Goal: Answer question/provide support: Share knowledge or assist other users

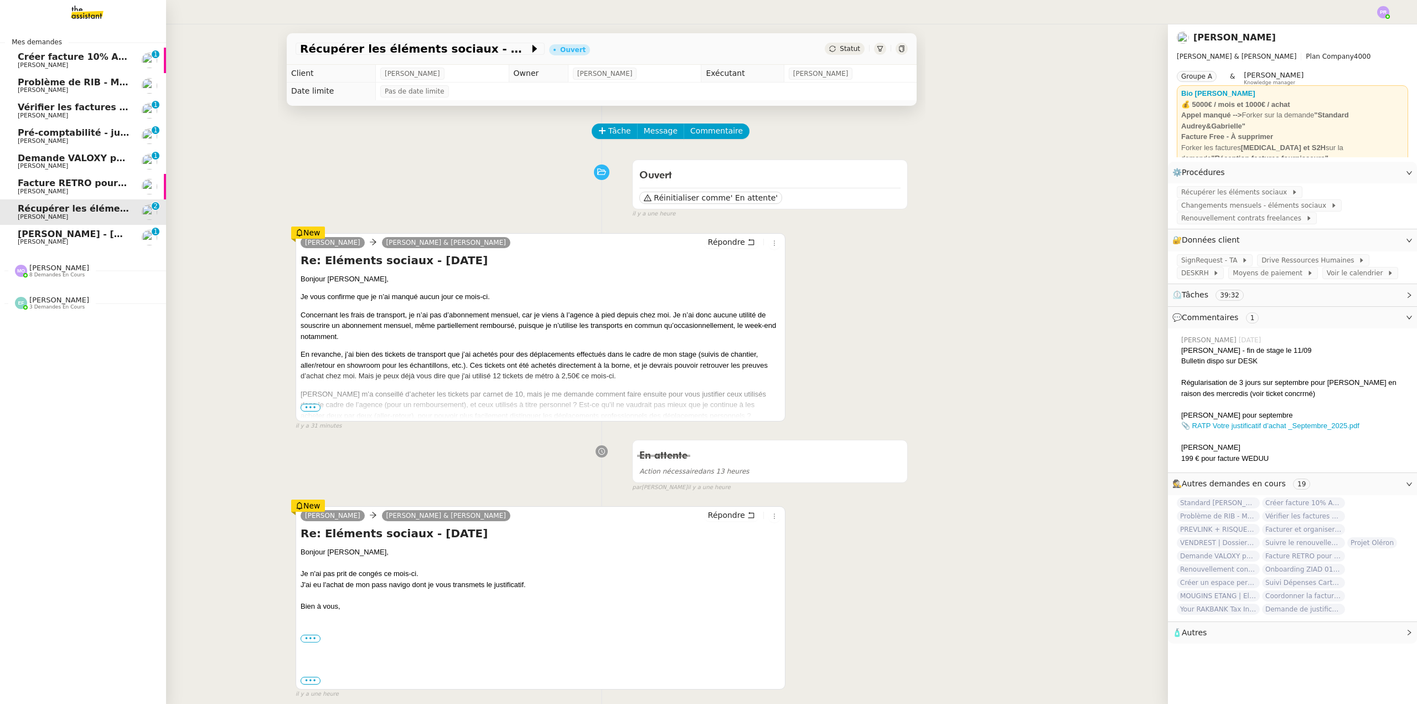
click at [52, 274] on span "8 demandes en cours" at bounding box center [56, 275] width 55 height 6
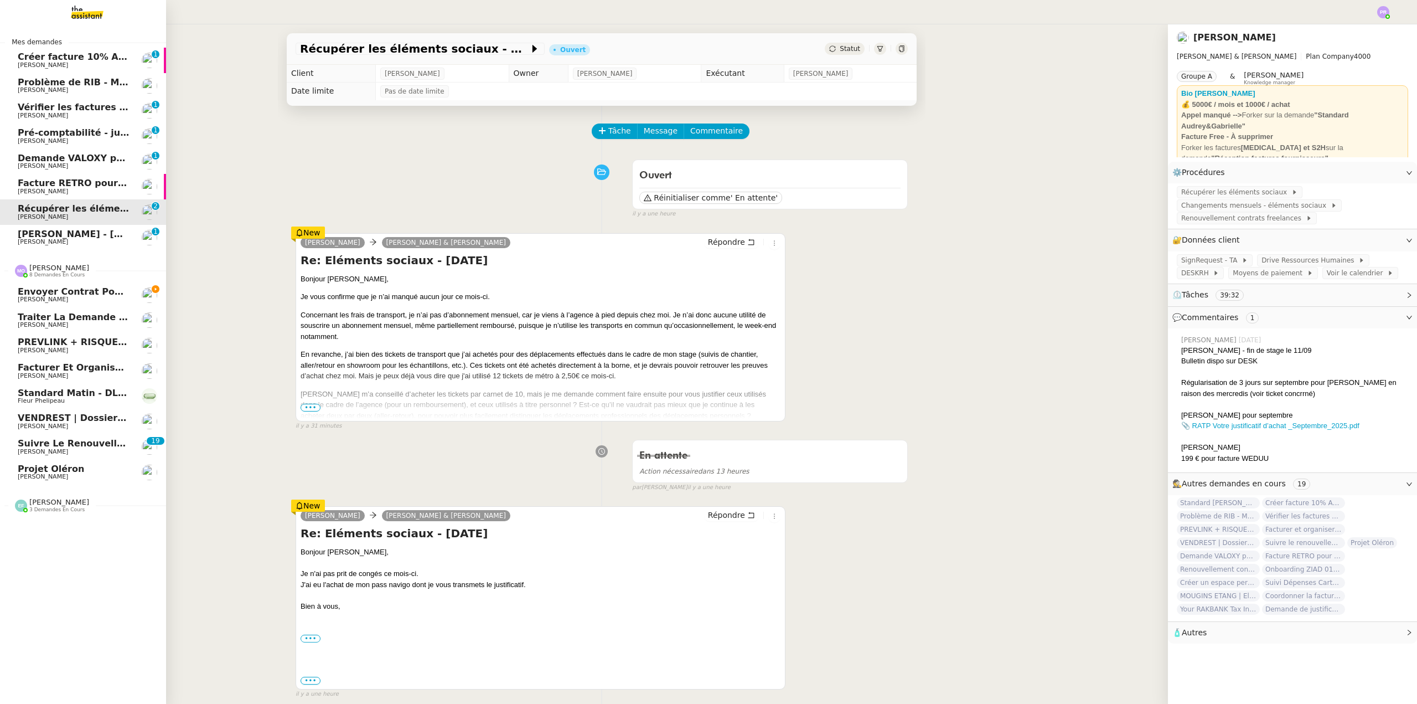
click at [77, 290] on span "Envoyer contrat pour signature électronique" at bounding box center [131, 291] width 226 height 11
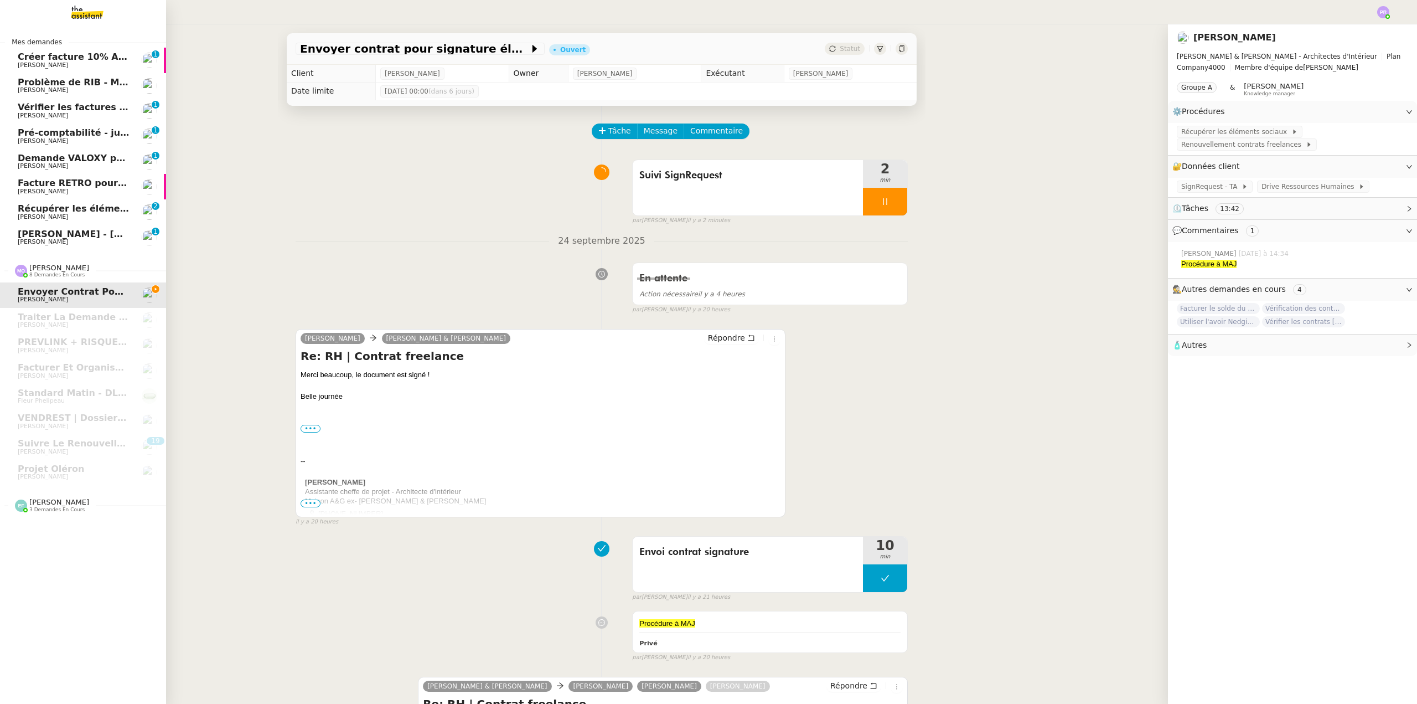
click at [115, 59] on span "Créer facture 10% Atelier Kockoski" at bounding box center [105, 56] width 174 height 11
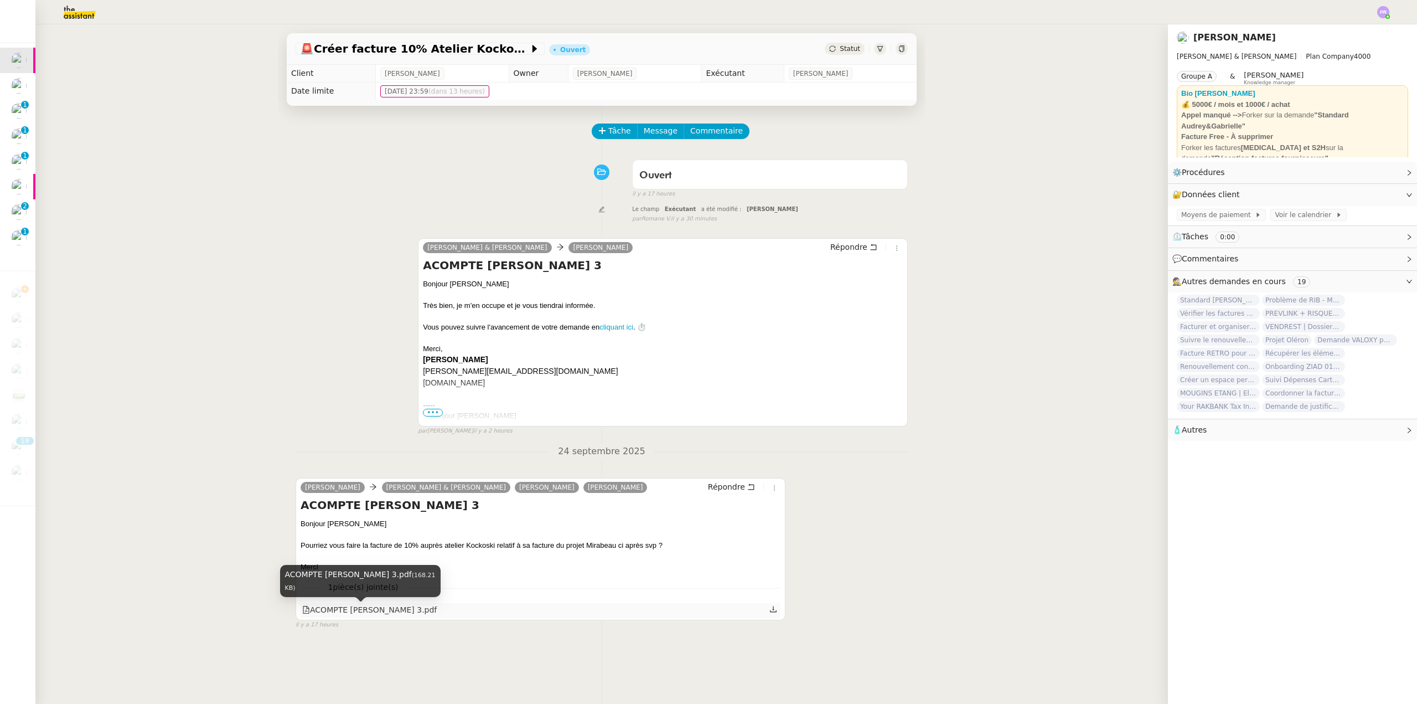
click at [363, 611] on div "ACOMPTE [PERSON_NAME] 3.pdf" at bounding box center [369, 609] width 135 height 13
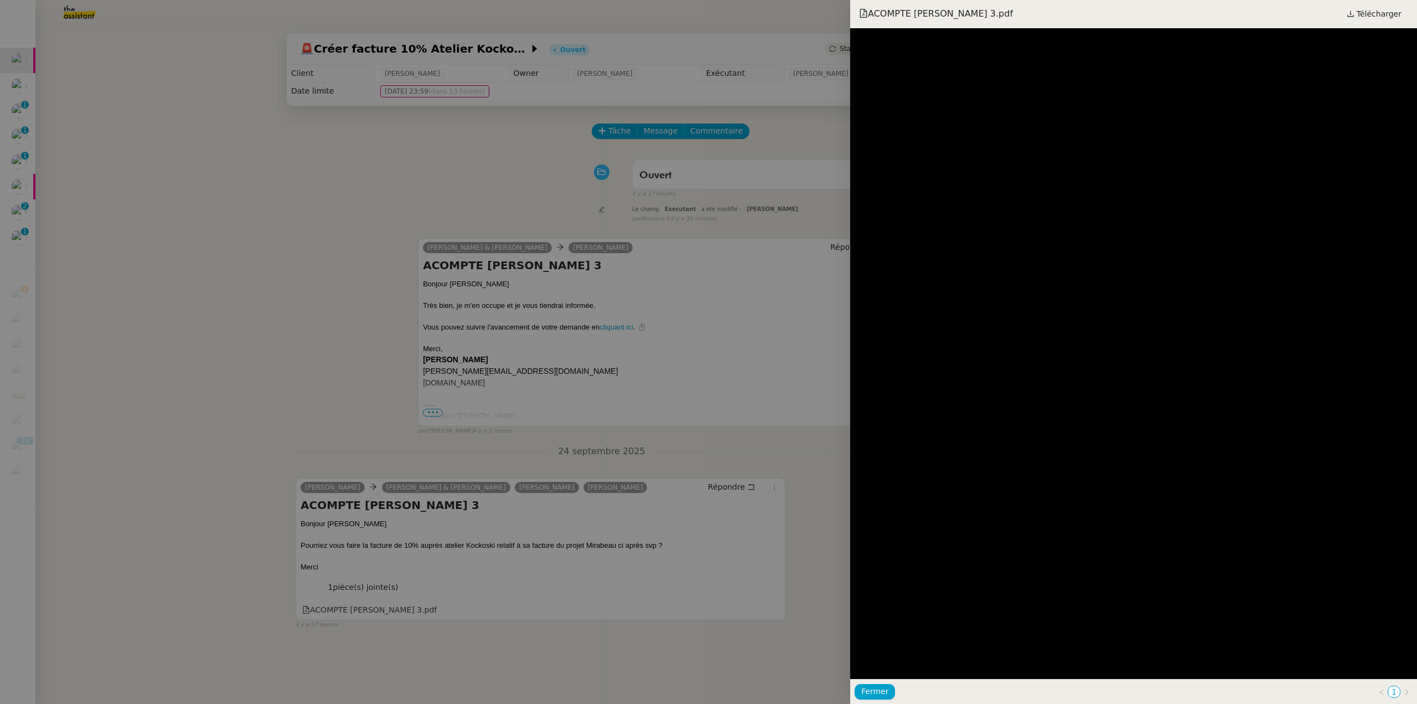
click at [214, 371] on div at bounding box center [708, 352] width 1417 height 704
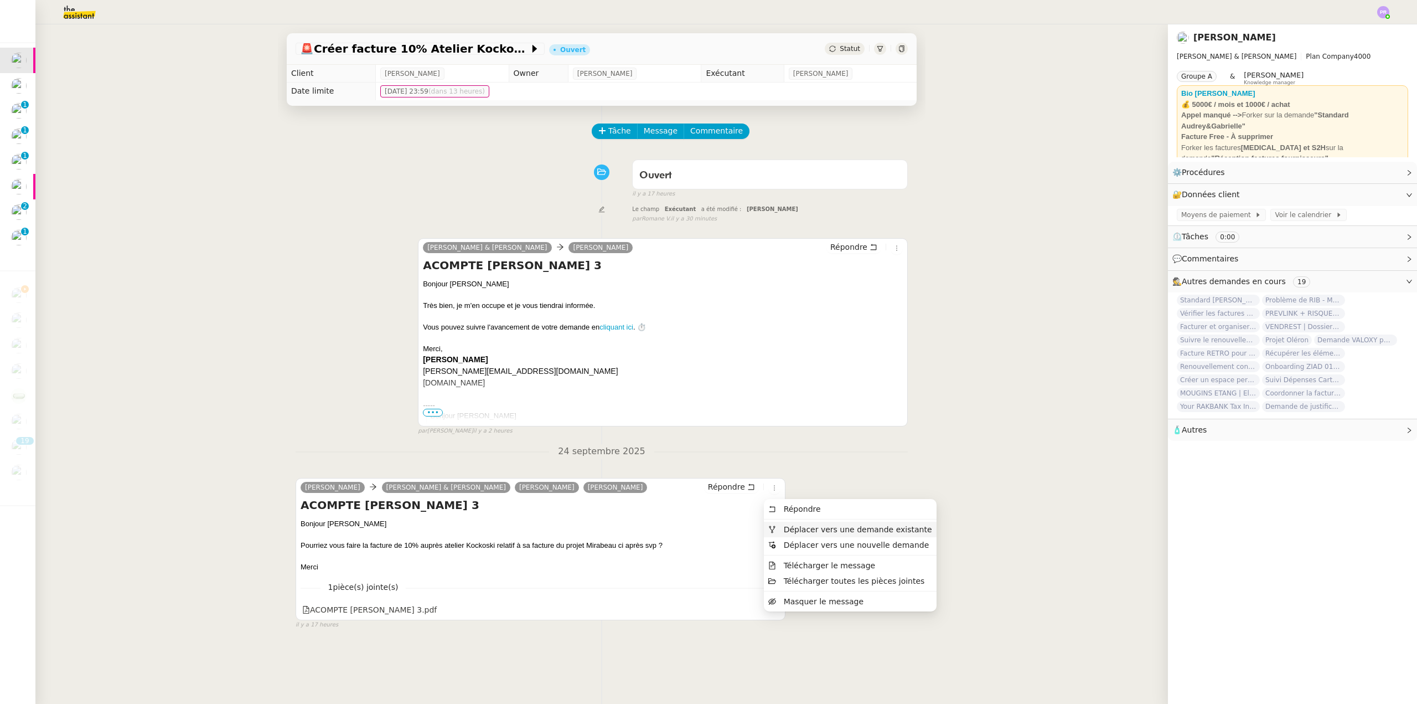
click at [804, 527] on span "Déplacer vers une demande existante" at bounding box center [858, 529] width 148 height 9
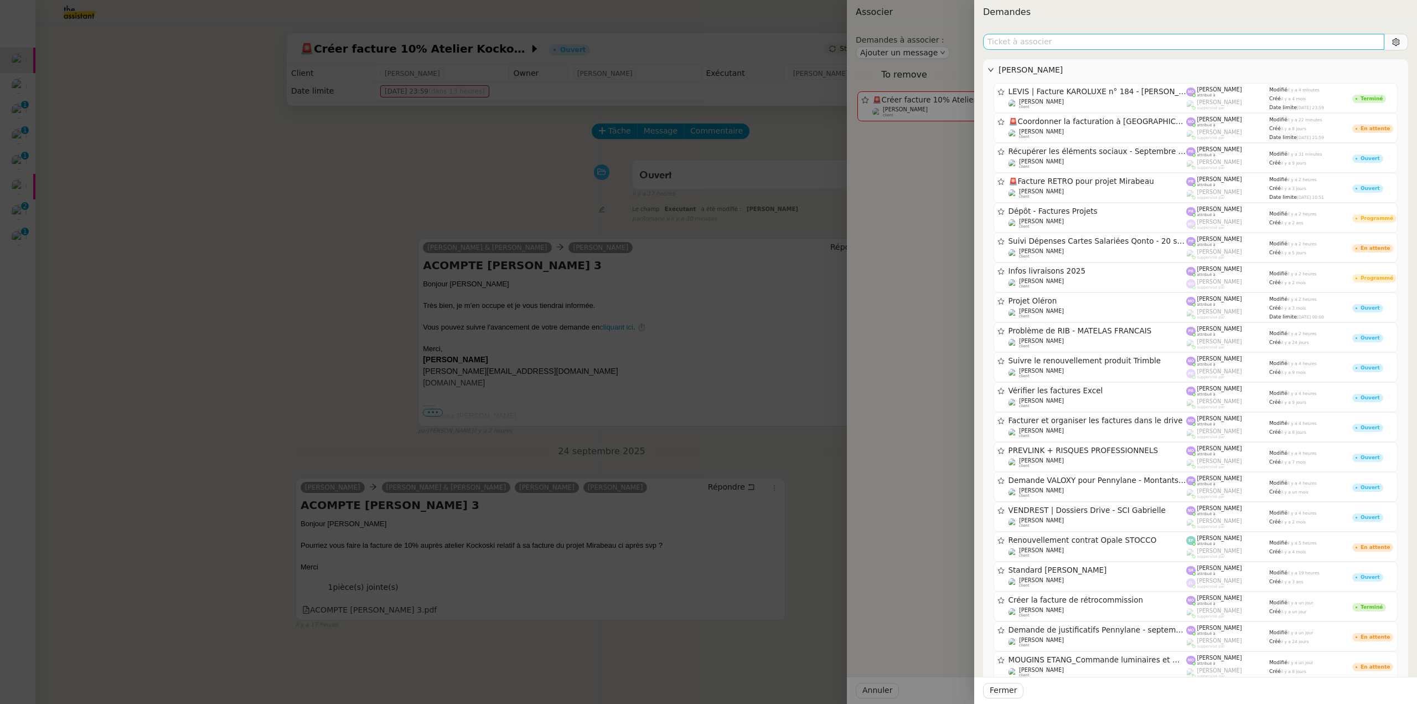
click at [1043, 38] on input "text" at bounding box center [1183, 42] width 401 height 16
click at [208, 245] on div at bounding box center [708, 352] width 1417 height 704
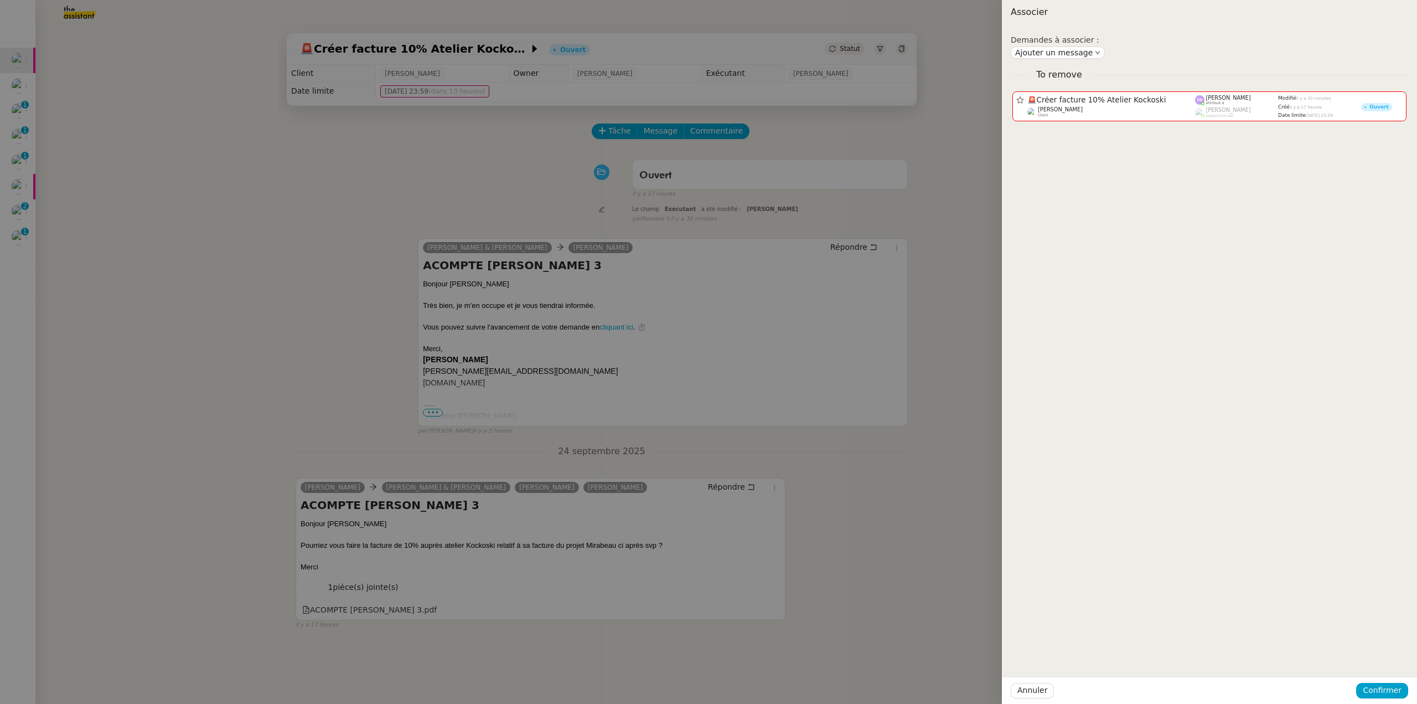
click at [91, 266] on div at bounding box center [708, 352] width 1417 height 704
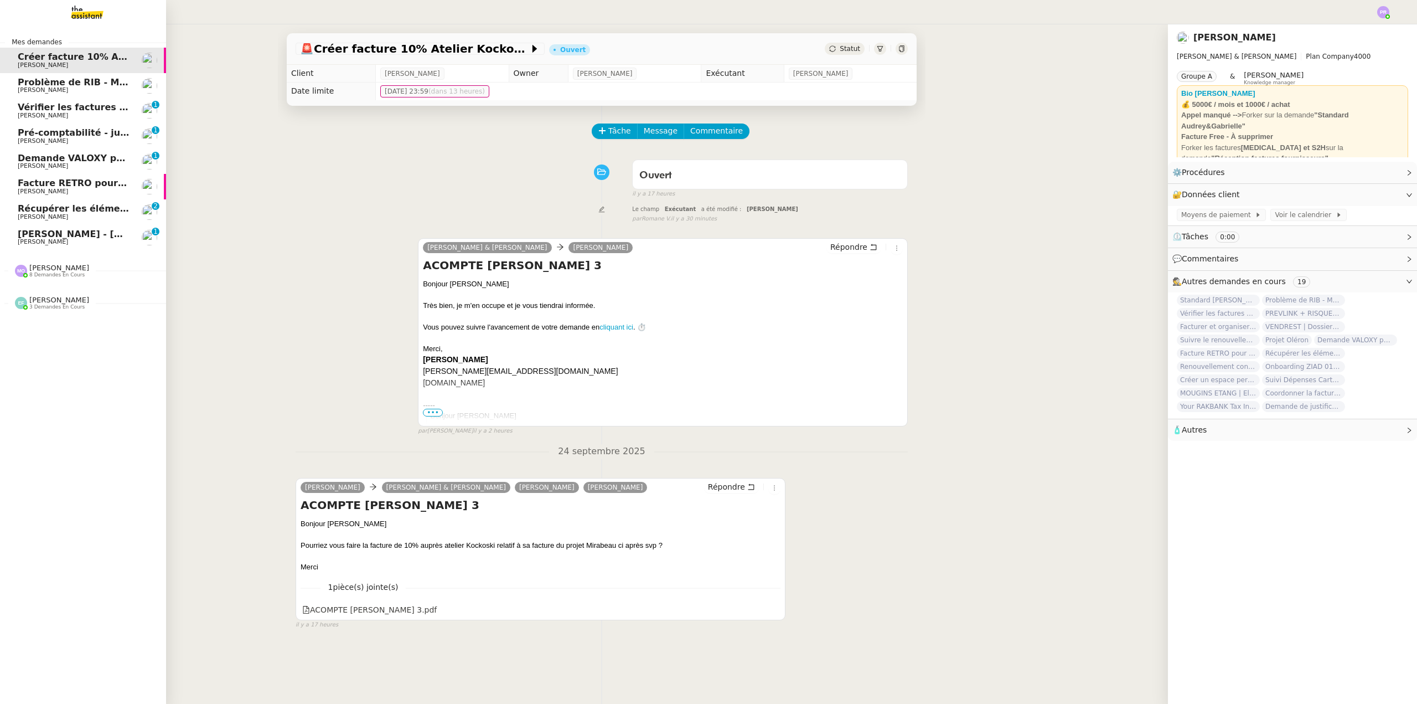
click at [70, 273] on span "8 demandes en cours" at bounding box center [56, 275] width 55 height 6
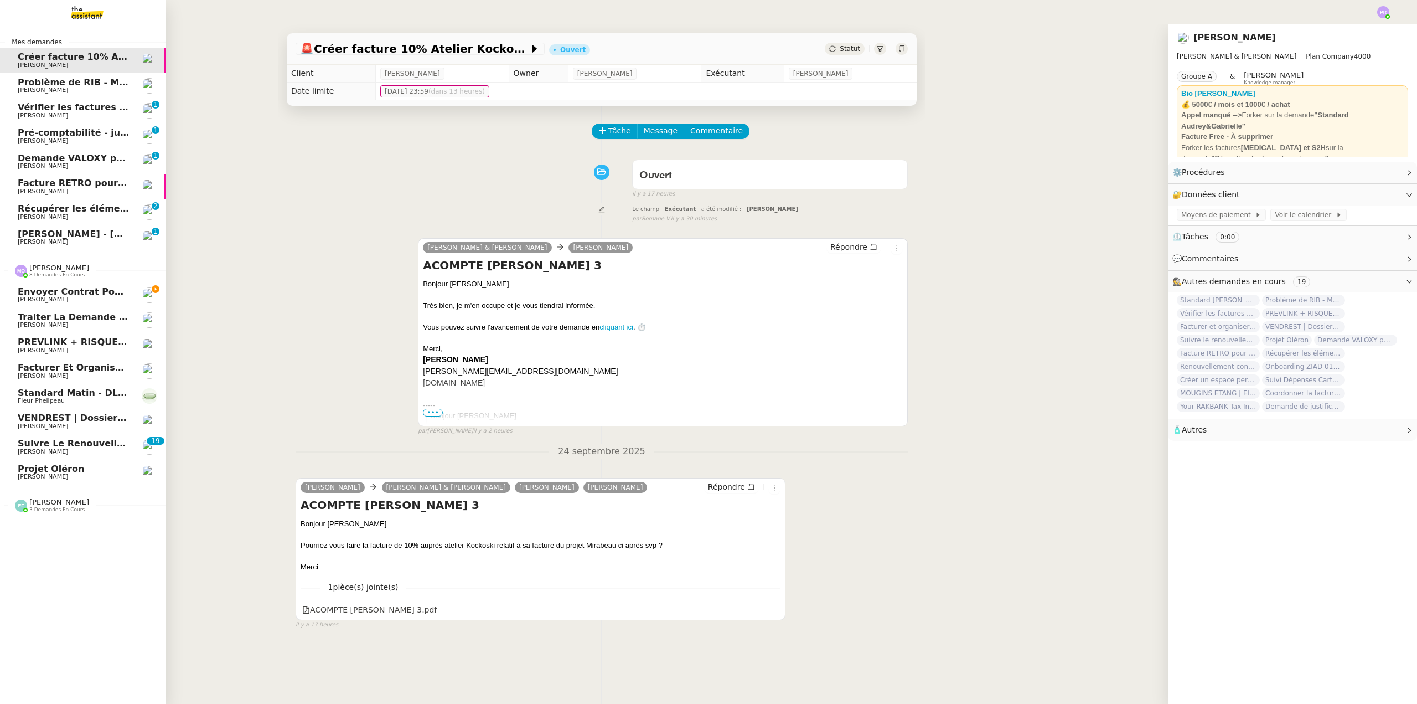
click at [94, 283] on link "Envoyer contrat pour signature électronique [PERSON_NAME]" at bounding box center [83, 294] width 166 height 25
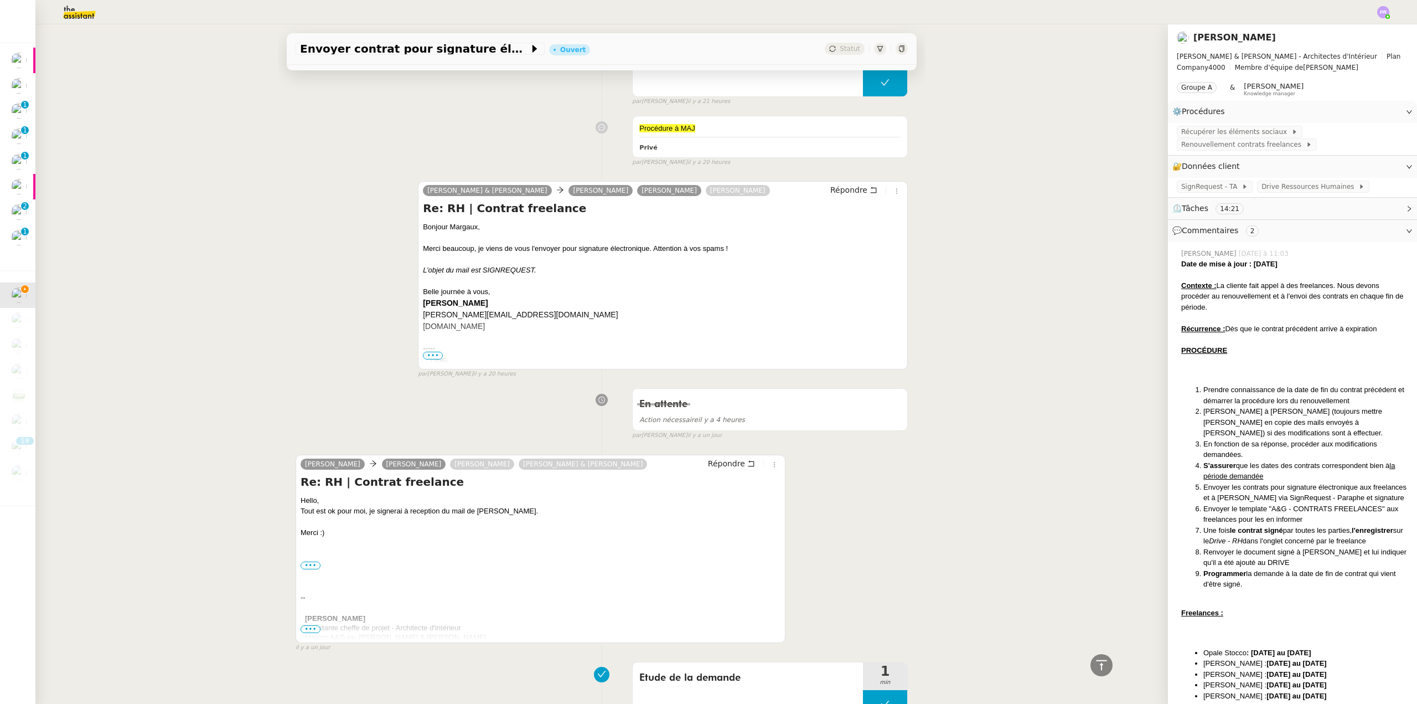
scroll to position [1163, 0]
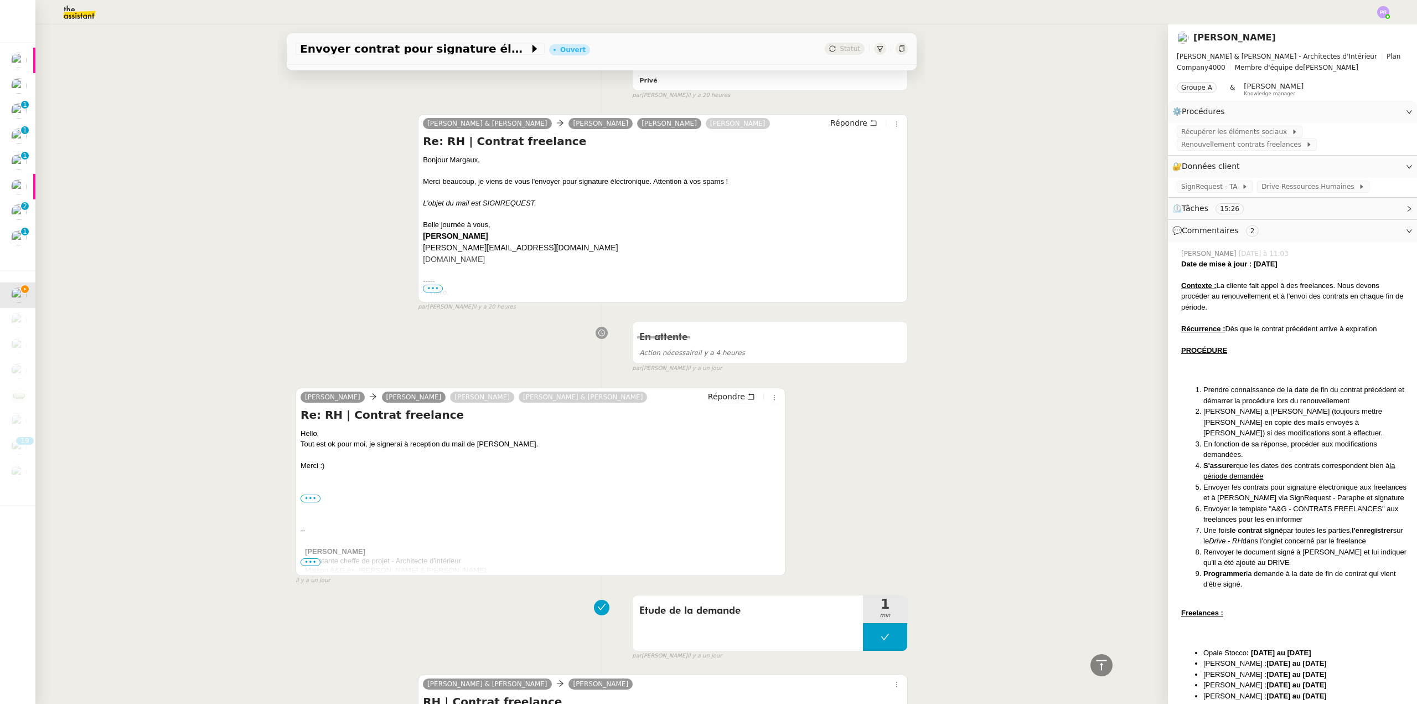
click at [257, 544] on div "Envoyer contrat pour signature électronique Ouvert Statut Client [PERSON_NAME] …" at bounding box center [601, 363] width 1133 height 679
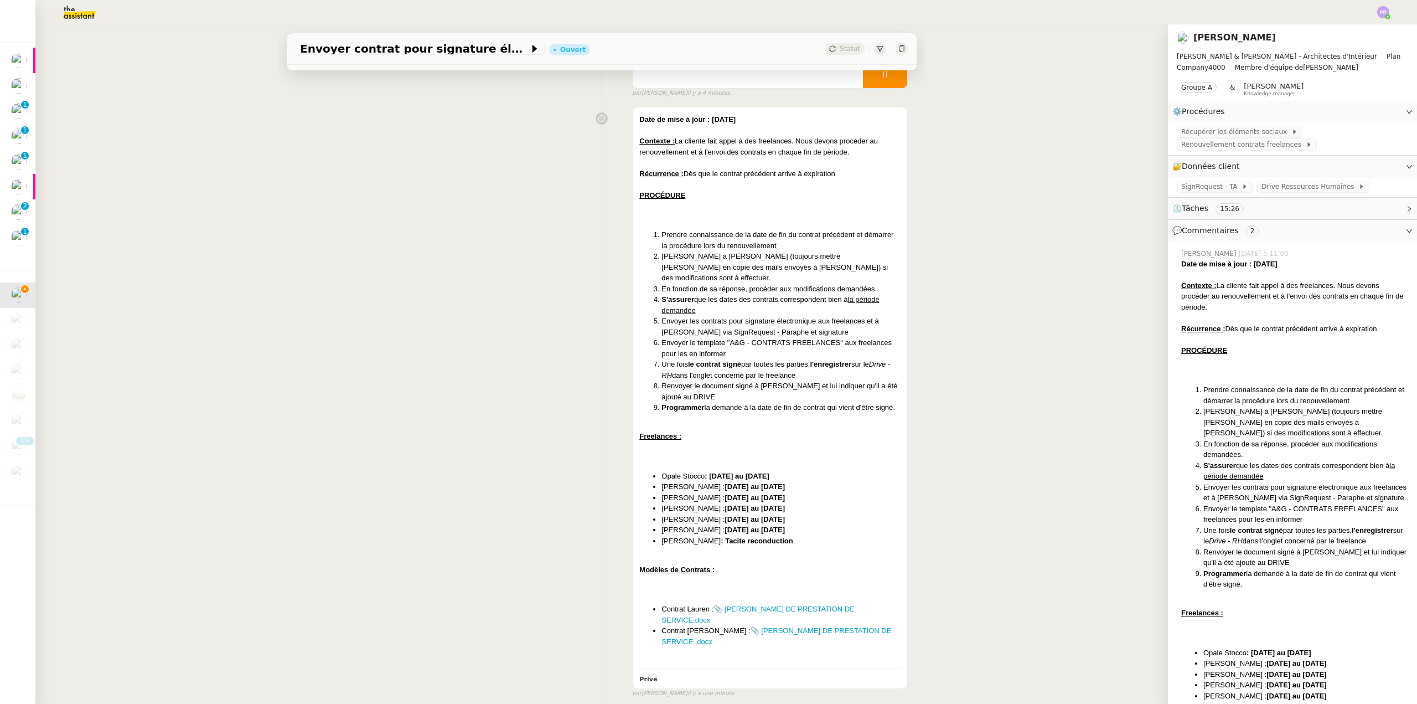
scroll to position [0, 0]
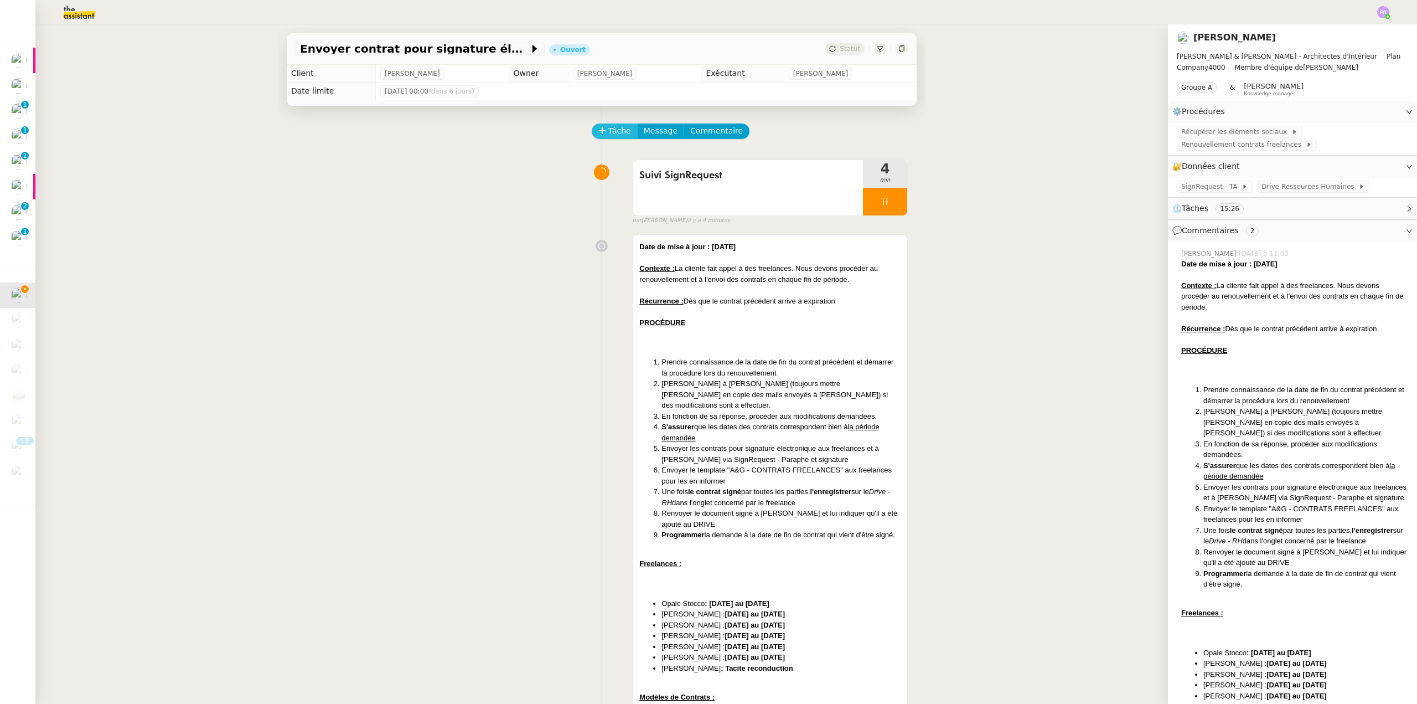
drag, startPoint x: 608, startPoint y: 137, endPoint x: 633, endPoint y: 137, distance: 24.9
click at [608, 137] on span "Tâche" at bounding box center [619, 131] width 23 height 13
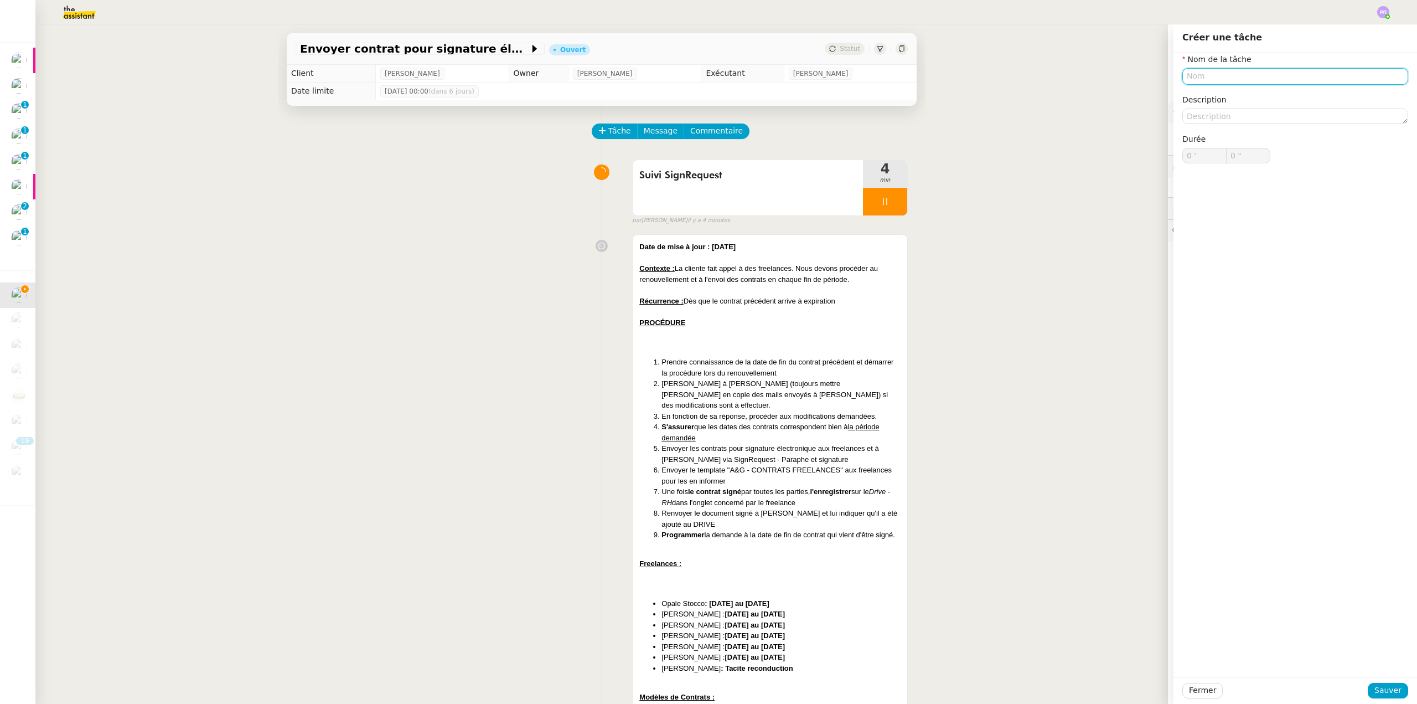
click at [1218, 79] on input "text" at bounding box center [1295, 76] width 226 height 16
click at [1227, 128] on div "📝 Mise à jour procédure" at bounding box center [1289, 128] width 213 height 10
type input "Mise à jour procédure"
click at [1382, 685] on span "Sauver" at bounding box center [1388, 690] width 27 height 13
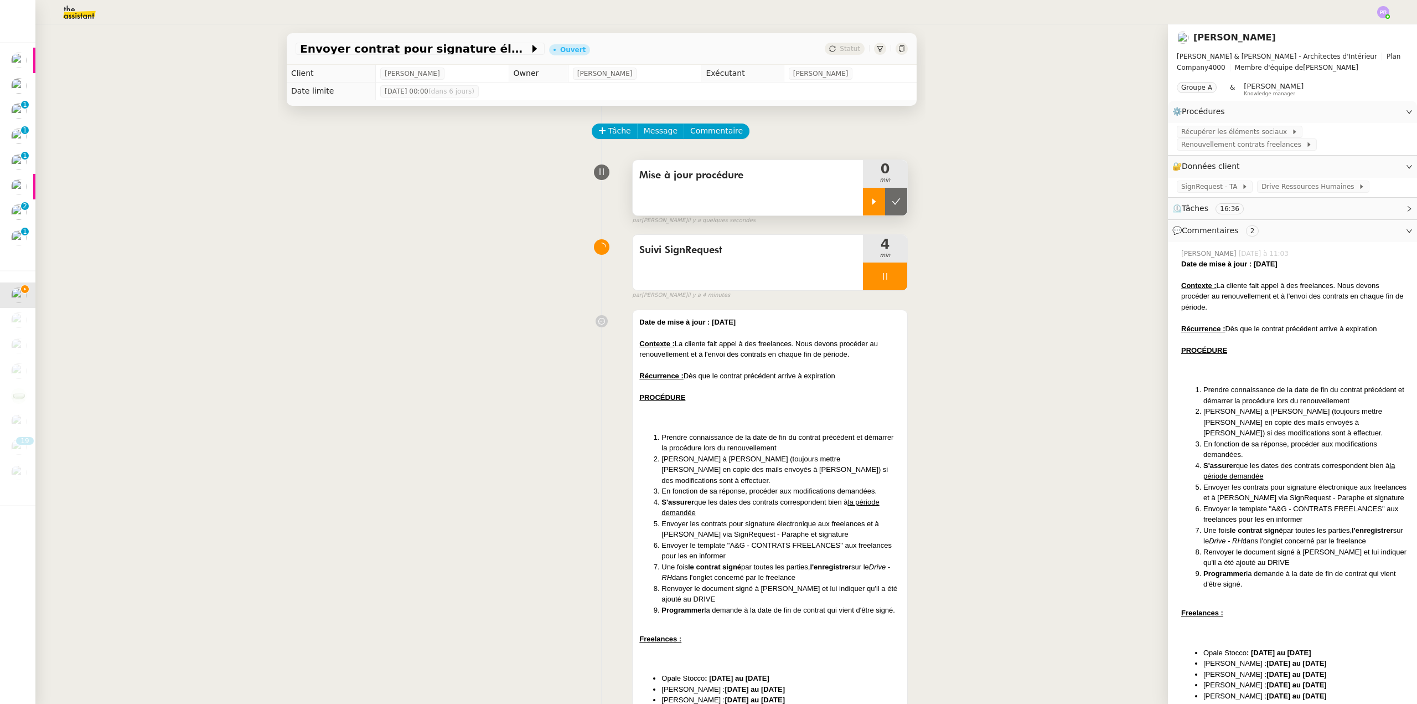
click at [870, 199] on icon at bounding box center [874, 201] width 9 height 9
click at [1241, 131] on span "Récupérer les éléments sociaux" at bounding box center [1236, 131] width 110 height 11
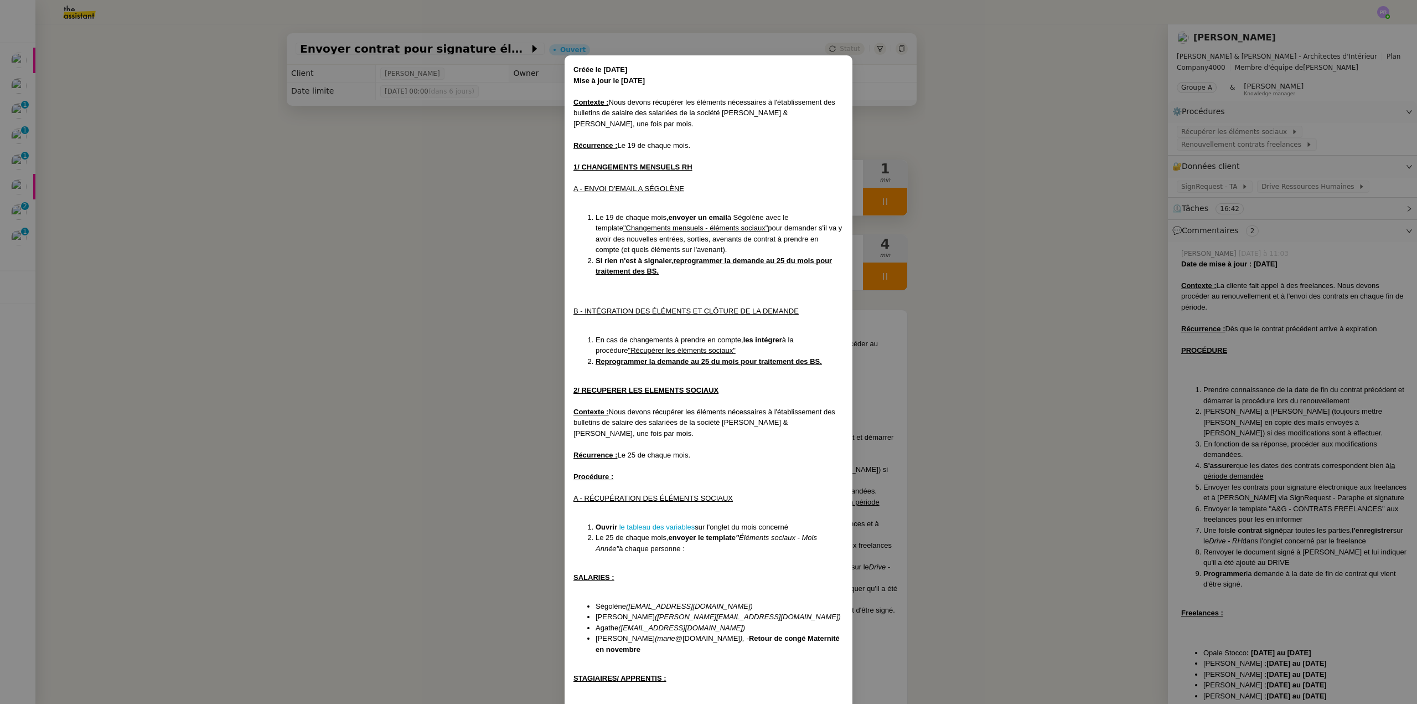
click at [1118, 132] on nz-modal-container "Créée le [DATE] Mise à jour le [DATE] Contexte : Nous devons récupérer les élém…" at bounding box center [708, 352] width 1417 height 704
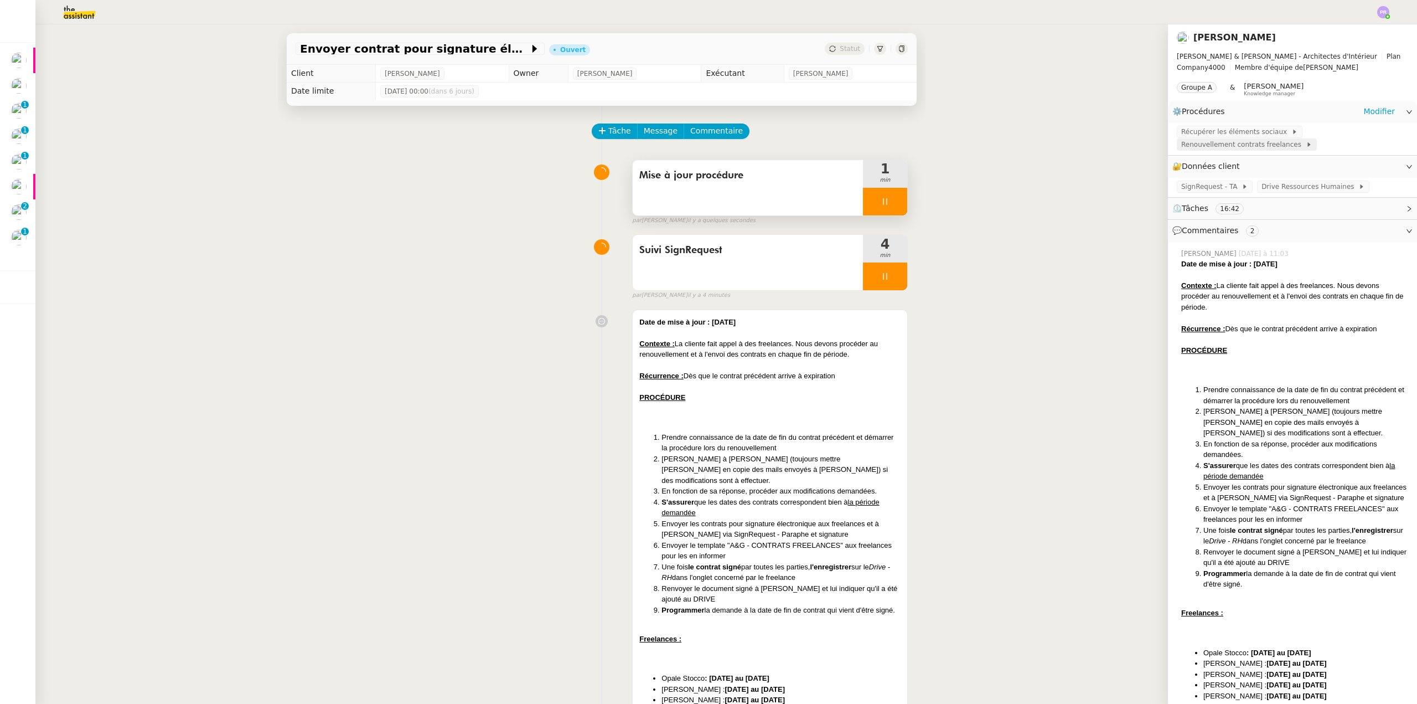
click at [1248, 147] on span "Renouvellement contrats freelances" at bounding box center [1243, 144] width 125 height 11
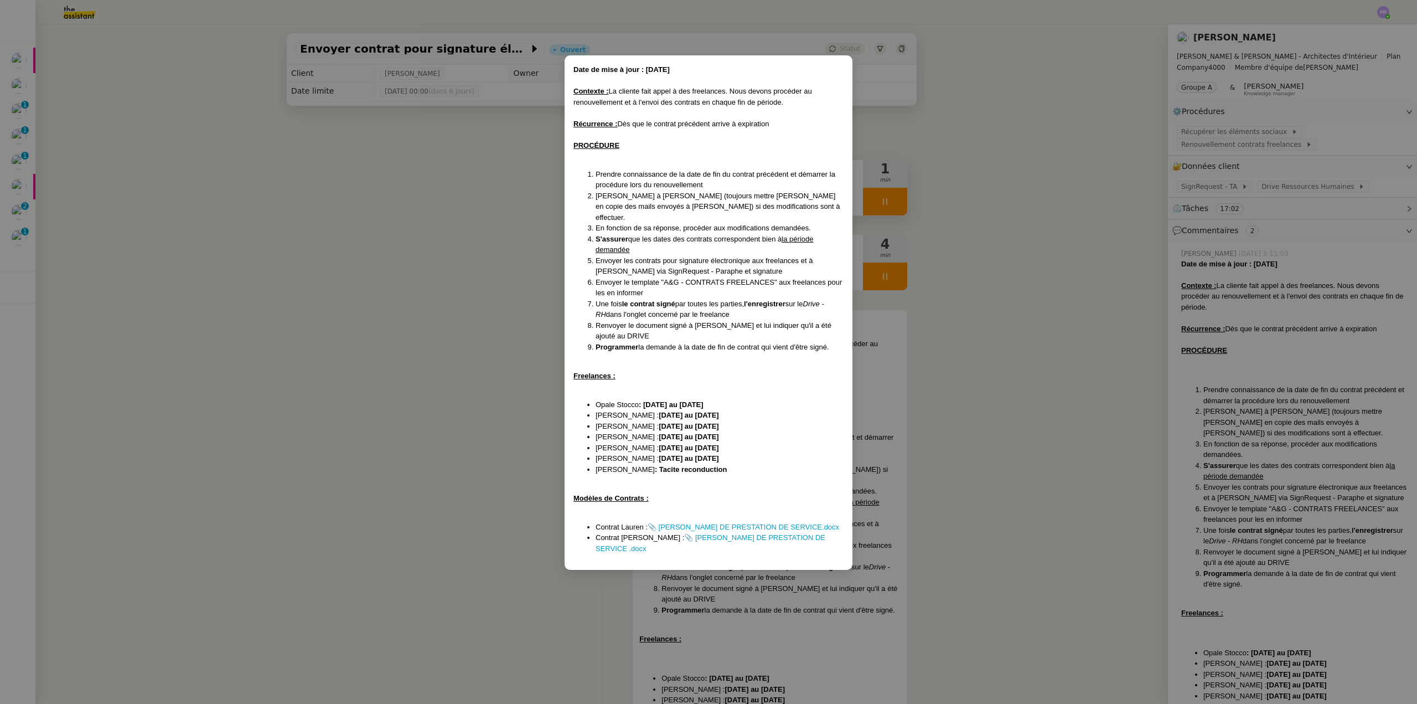
click at [749, 399] on li "Opale Stocco : [DATE] au [DATE]" at bounding box center [720, 404] width 248 height 11
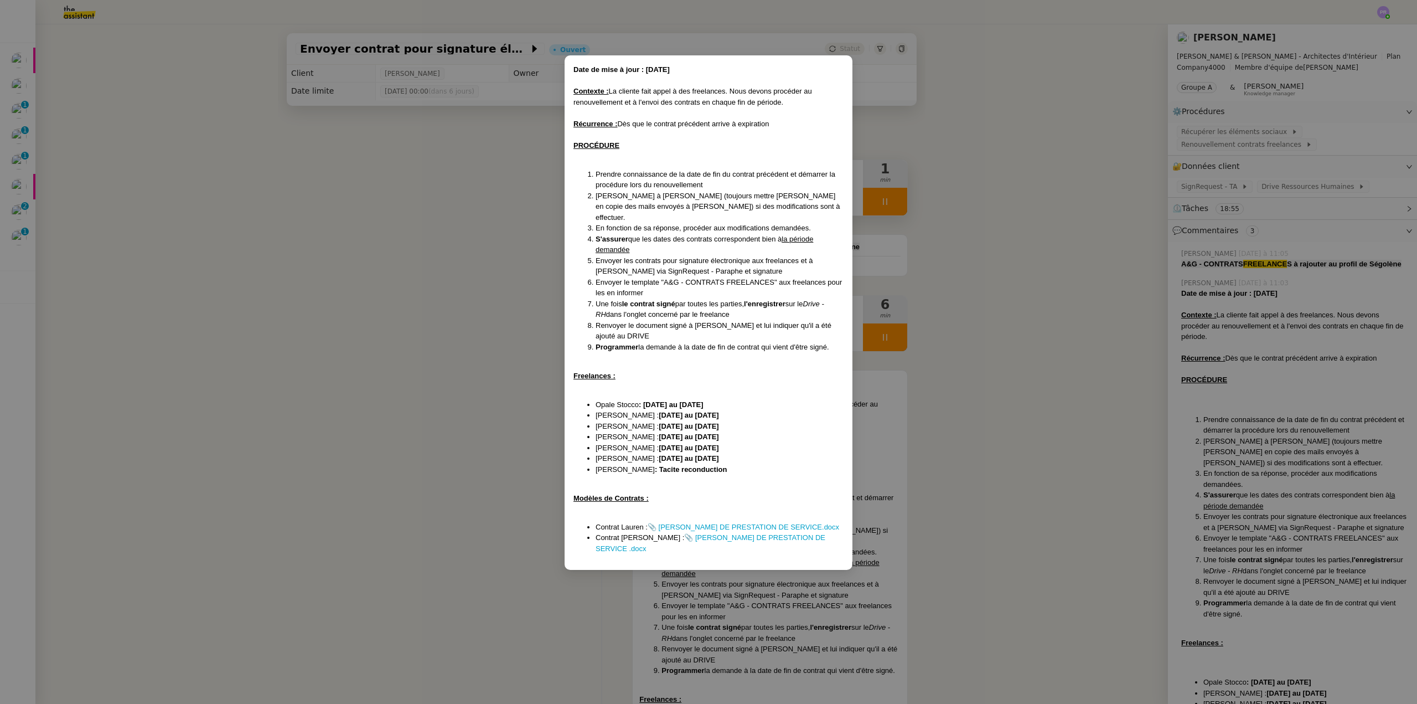
drag, startPoint x: 1016, startPoint y: 225, endPoint x: 1158, endPoint y: 210, distance: 142.0
click at [1030, 221] on nz-modal-container "Date de mise à jour : [DATE] Contexte : La cliente fait appel à des freelances.…" at bounding box center [708, 352] width 1417 height 704
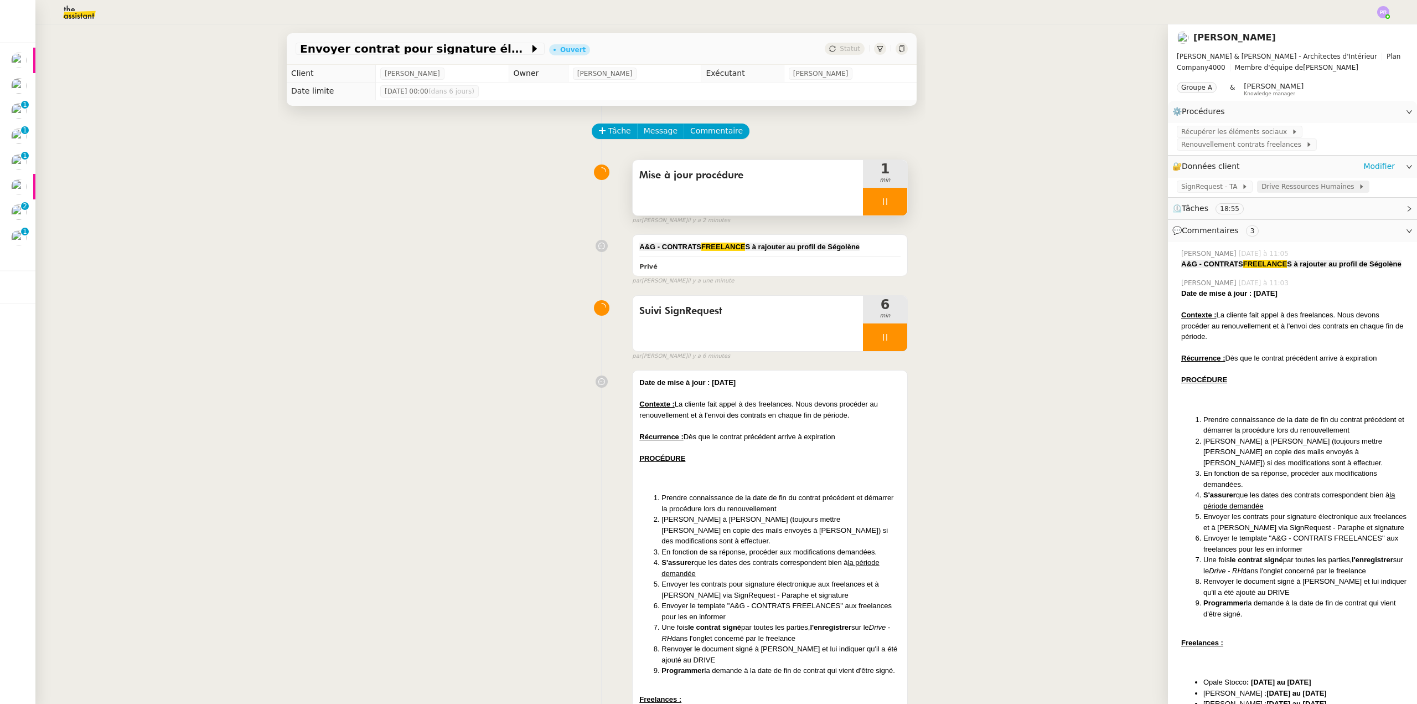
click at [1293, 188] on span "Drive Ressources Humaines" at bounding box center [1310, 186] width 97 height 11
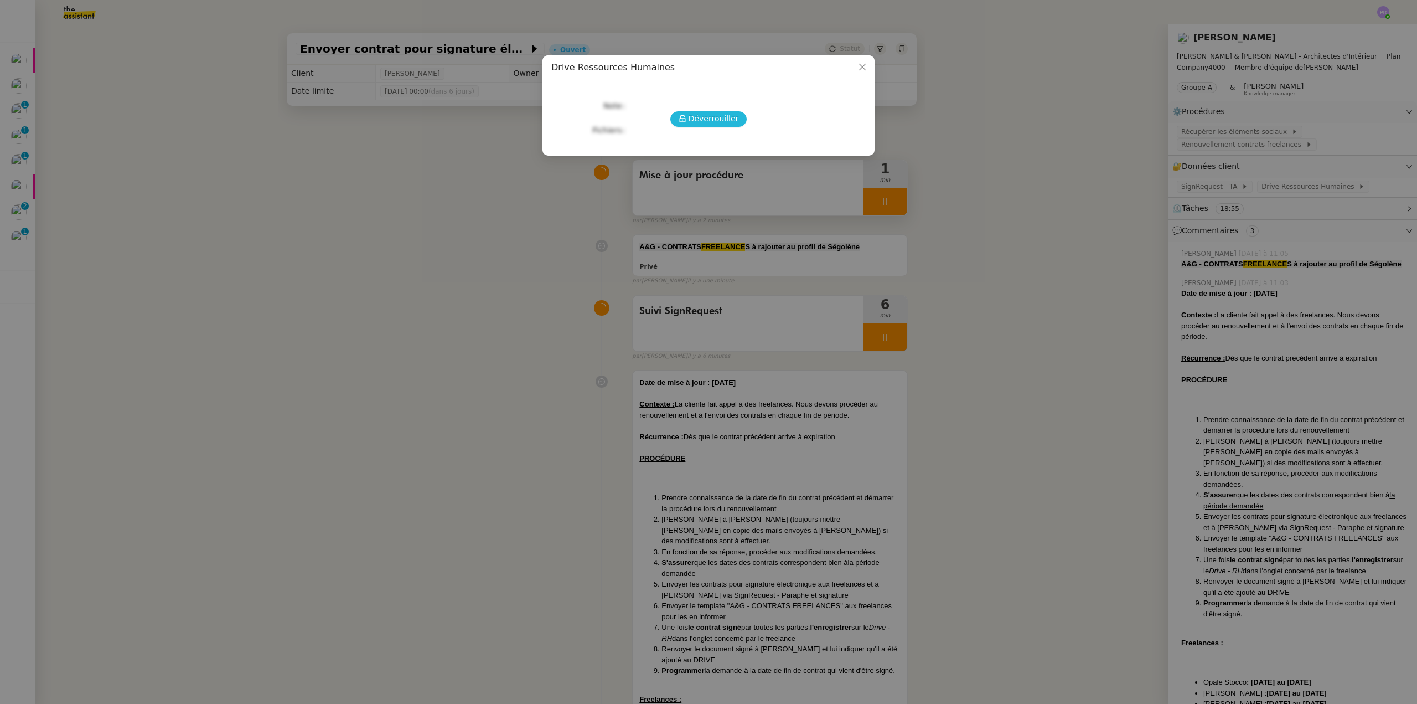
click at [713, 125] on span "Déverrouiller" at bounding box center [714, 118] width 50 height 13
click at [688, 119] on link "[URL][DOMAIN_NAME][DOMAIN_NAME][DOMAIN_NAME]" at bounding box center [738, 120] width 216 height 9
click at [712, 451] on nz-modal-container "Drive Ressources Humaines URLs [URL][DOMAIN_NAME][DOMAIN_NAME][DOMAIN_NAME]" at bounding box center [708, 352] width 1417 height 704
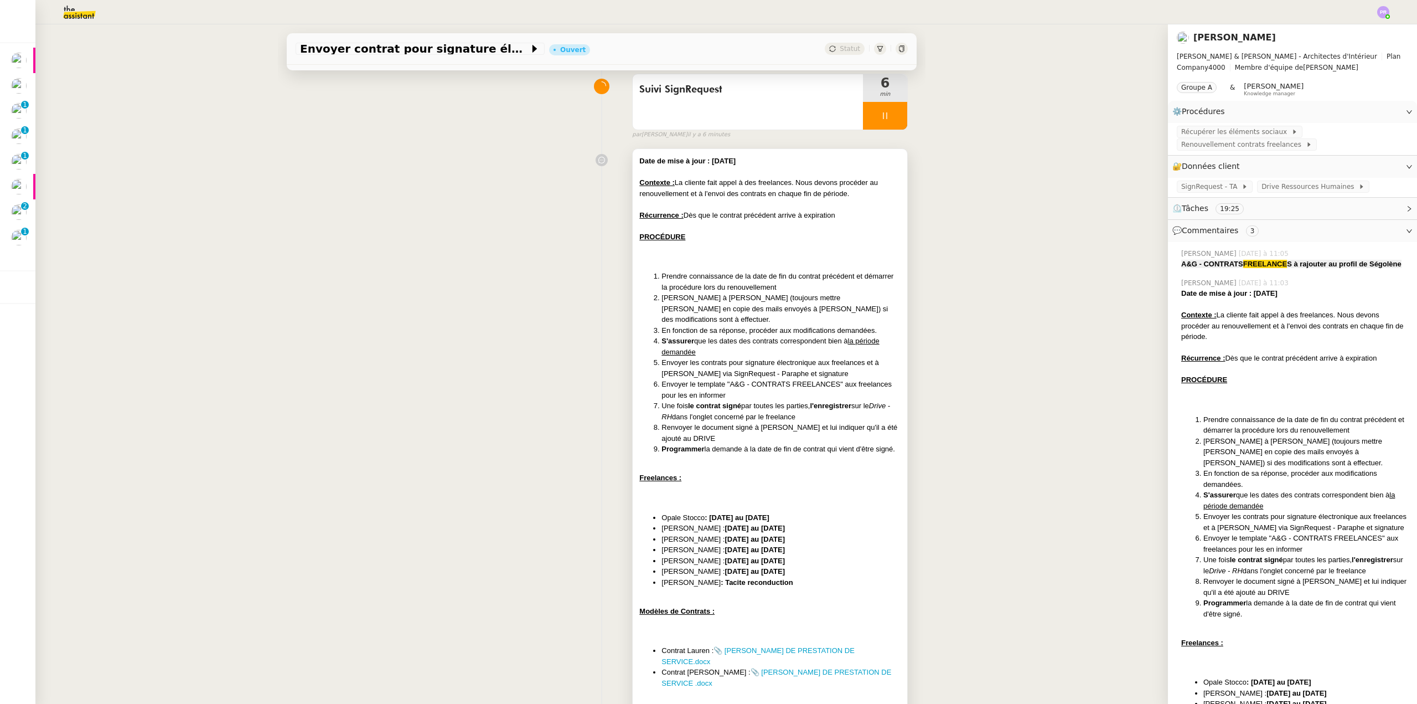
scroll to position [498, 0]
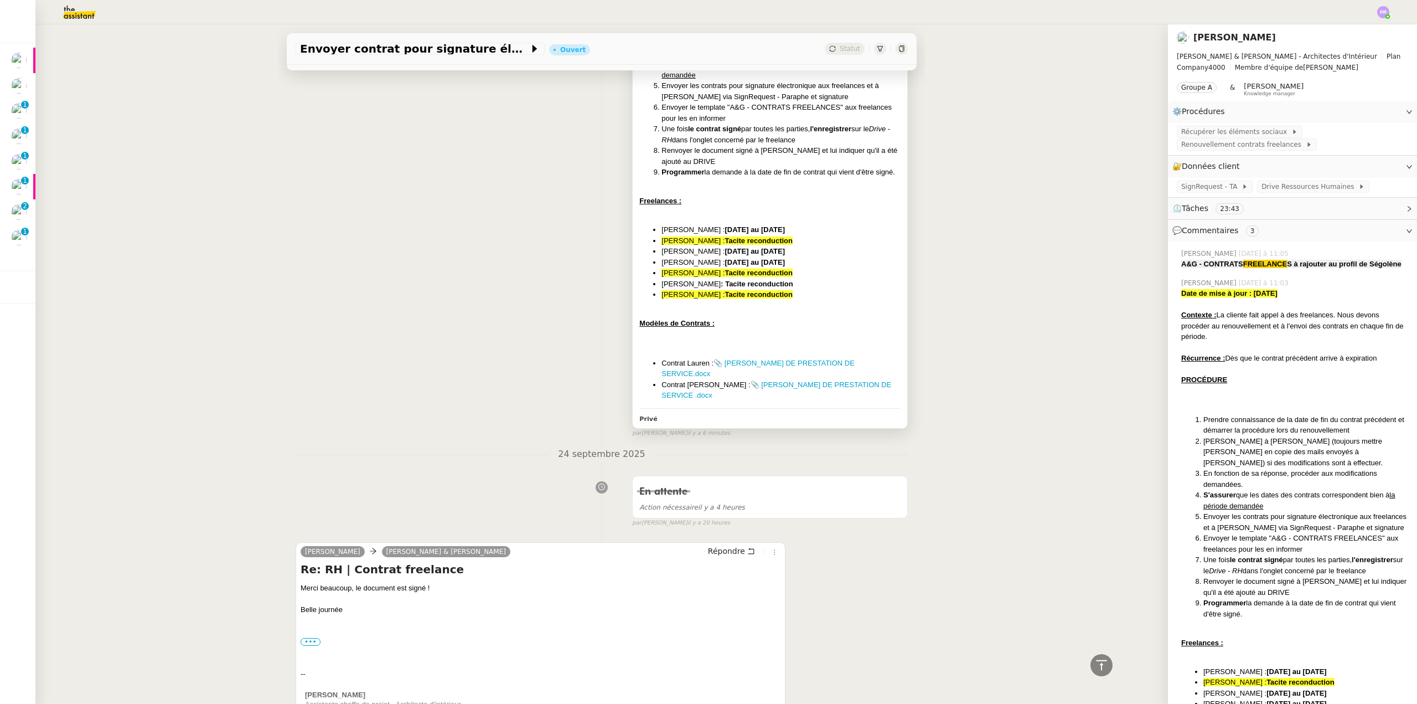
click at [808, 289] on li "[PERSON_NAME] : Tacite reconduction" at bounding box center [781, 294] width 239 height 11
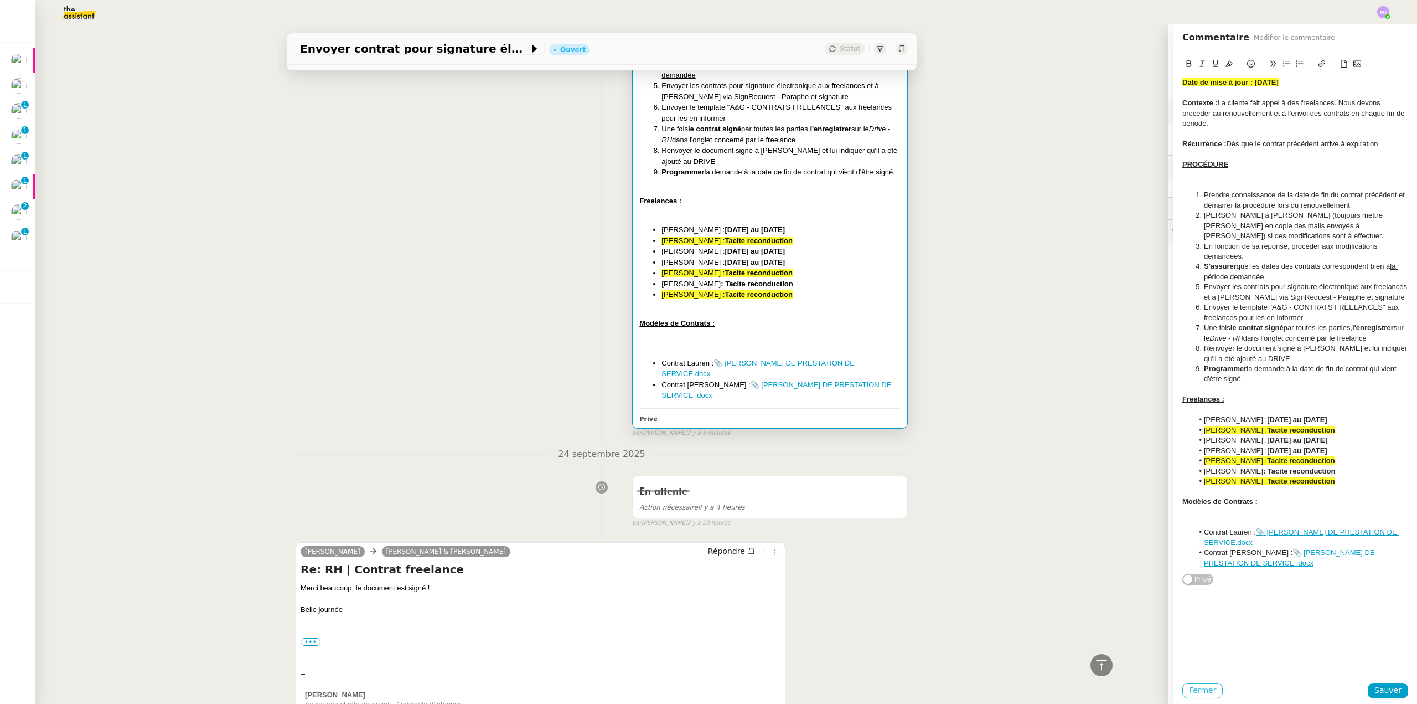
click at [1195, 687] on span "Fermer" at bounding box center [1202, 690] width 27 height 13
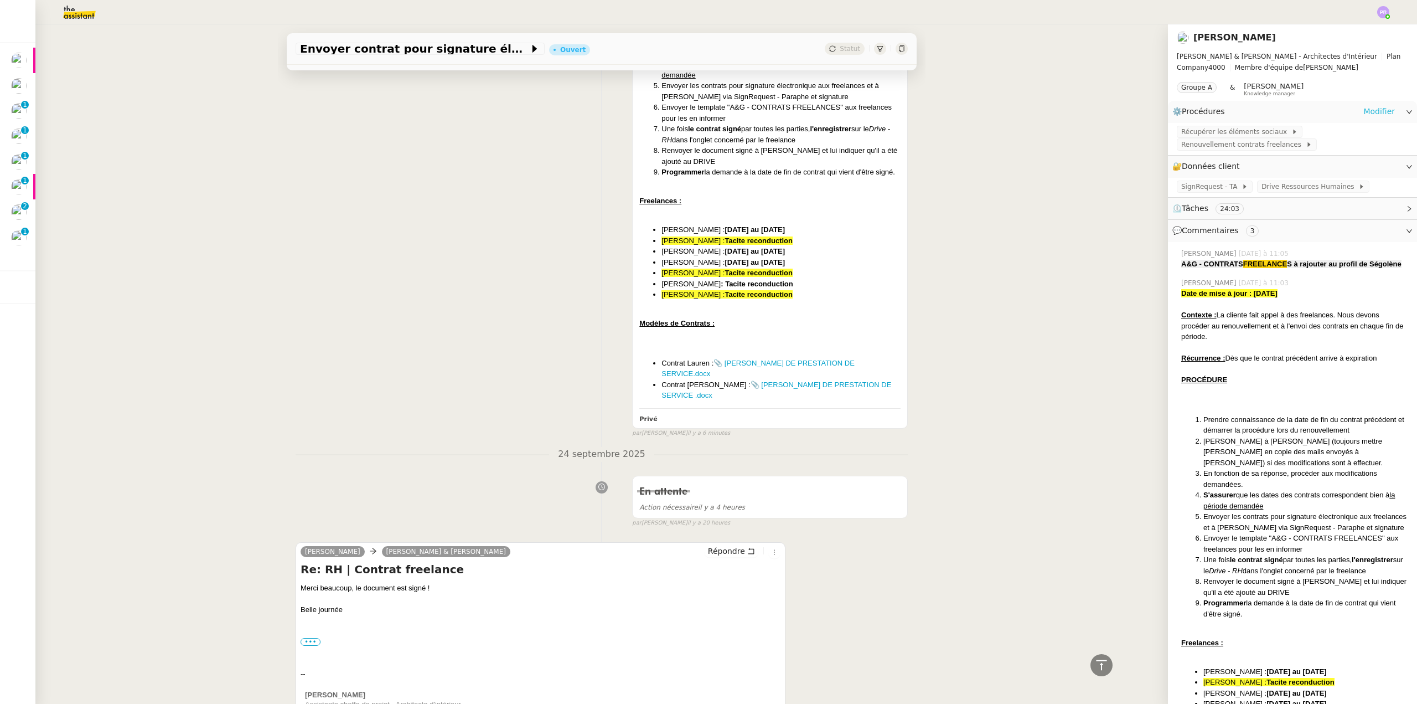
click at [1371, 111] on link "Modifier" at bounding box center [1379, 111] width 32 height 13
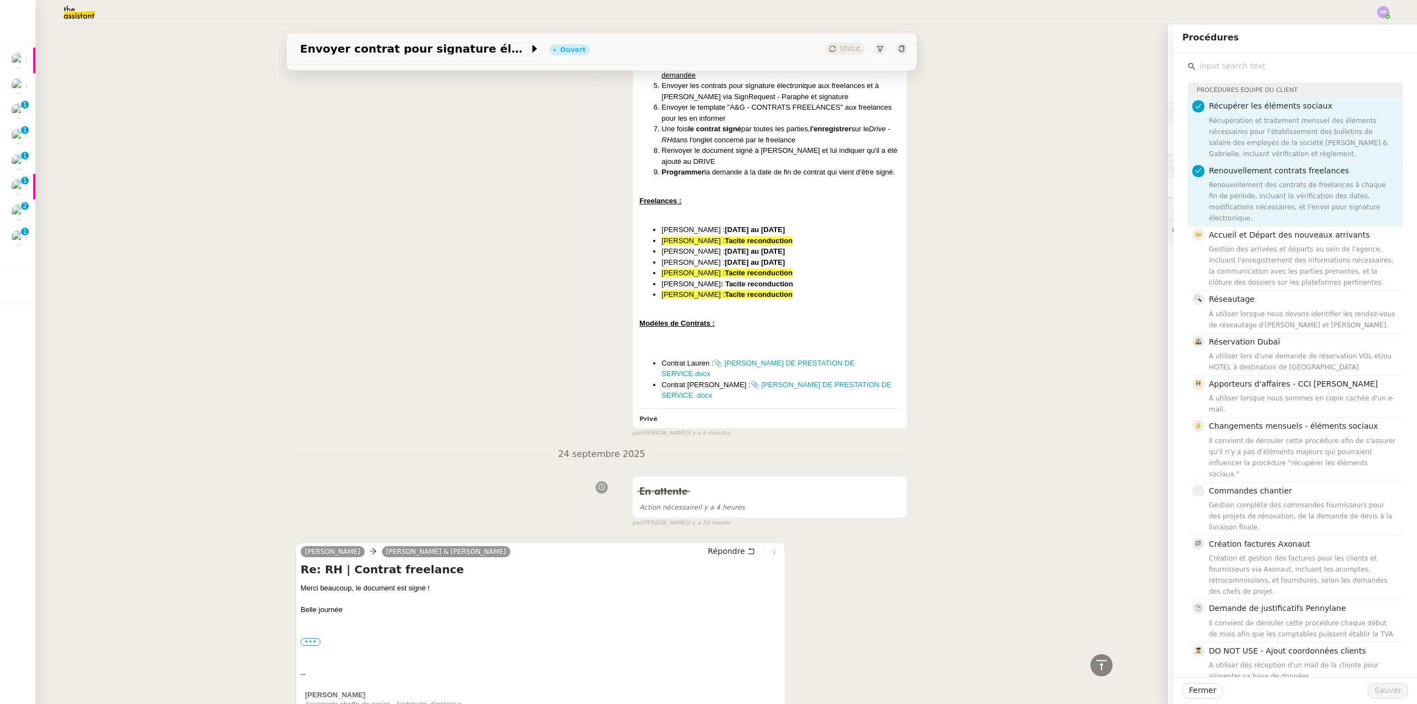
click at [1238, 67] on input "text" at bounding box center [1299, 66] width 207 height 15
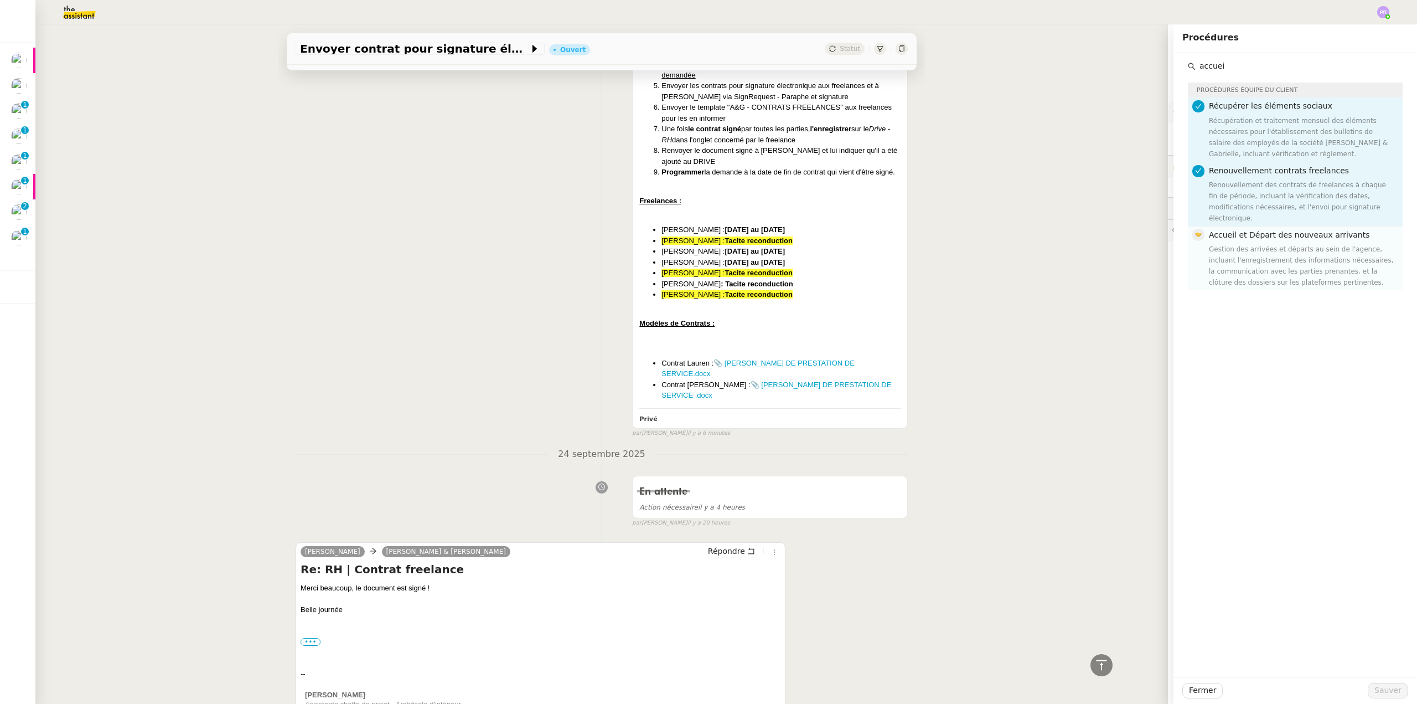
type input "accuei"
click at [1311, 244] on div "Gestion des arrivées et départs au sein de l'agence, incluant l'enregistrement …" at bounding box center [1302, 266] width 187 height 44
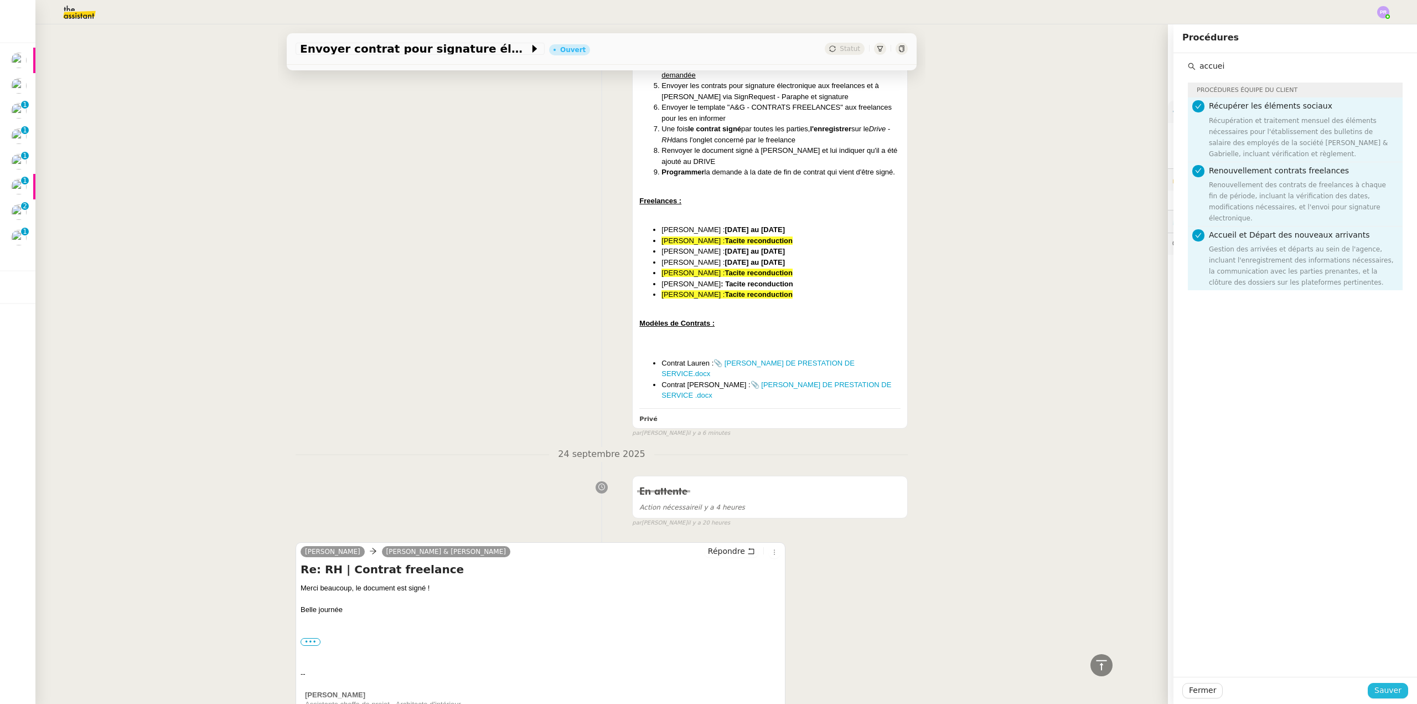
click at [1386, 685] on span "Sauver" at bounding box center [1388, 690] width 27 height 13
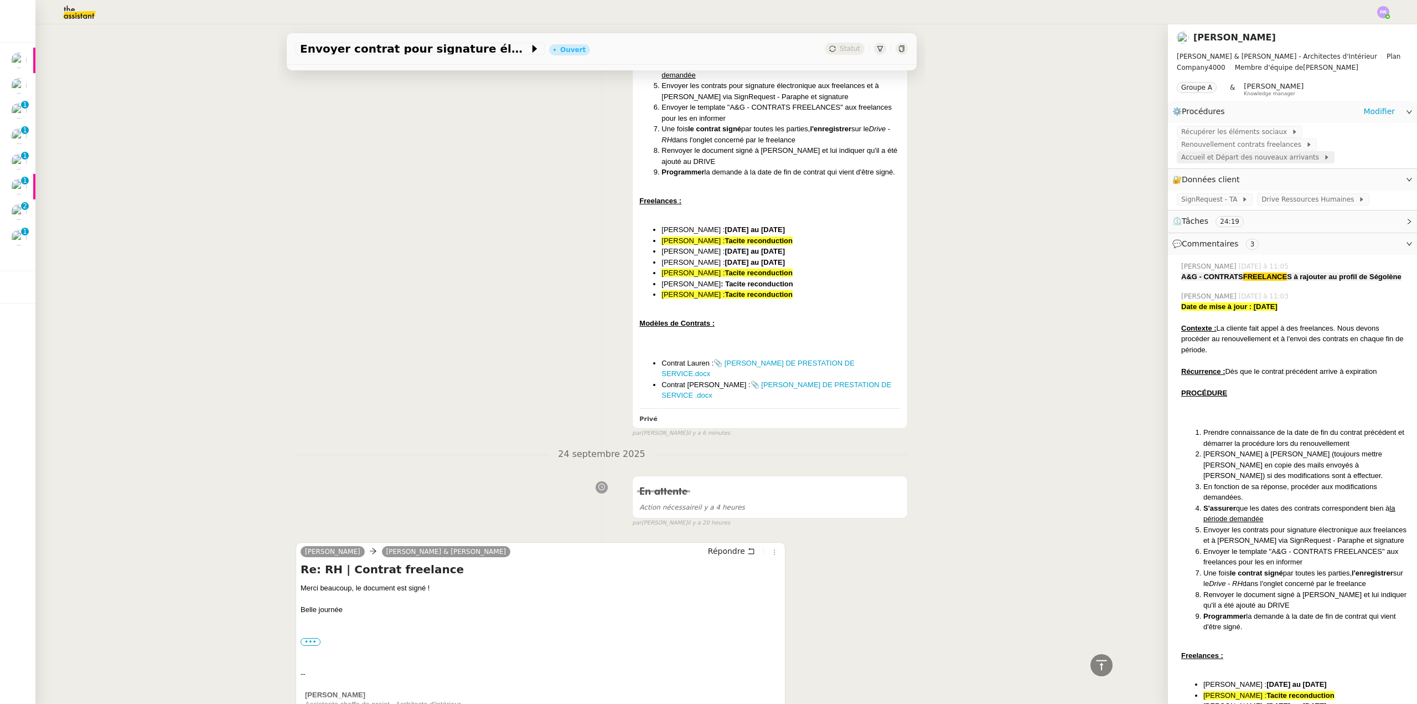
click at [1243, 161] on span "Accueil et Départ des nouveaux arrivants" at bounding box center [1252, 157] width 142 height 11
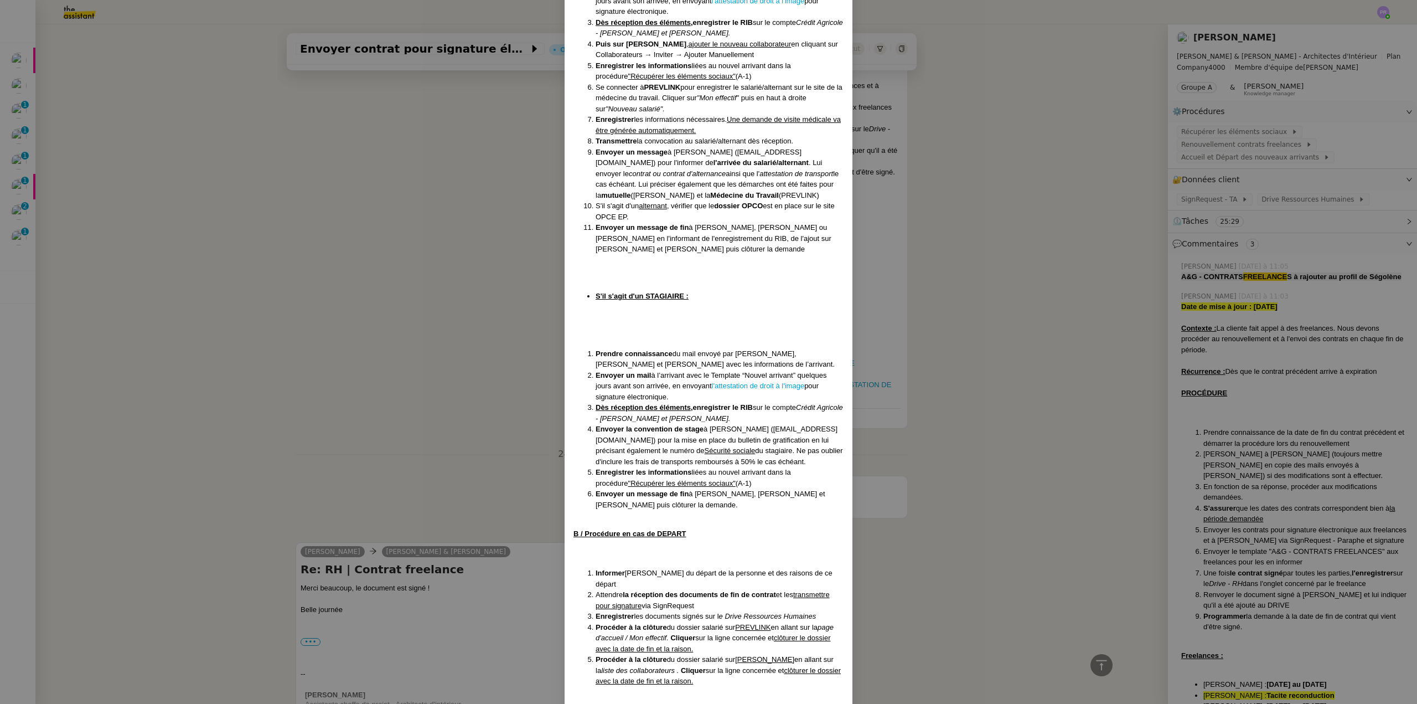
scroll to position [329, 0]
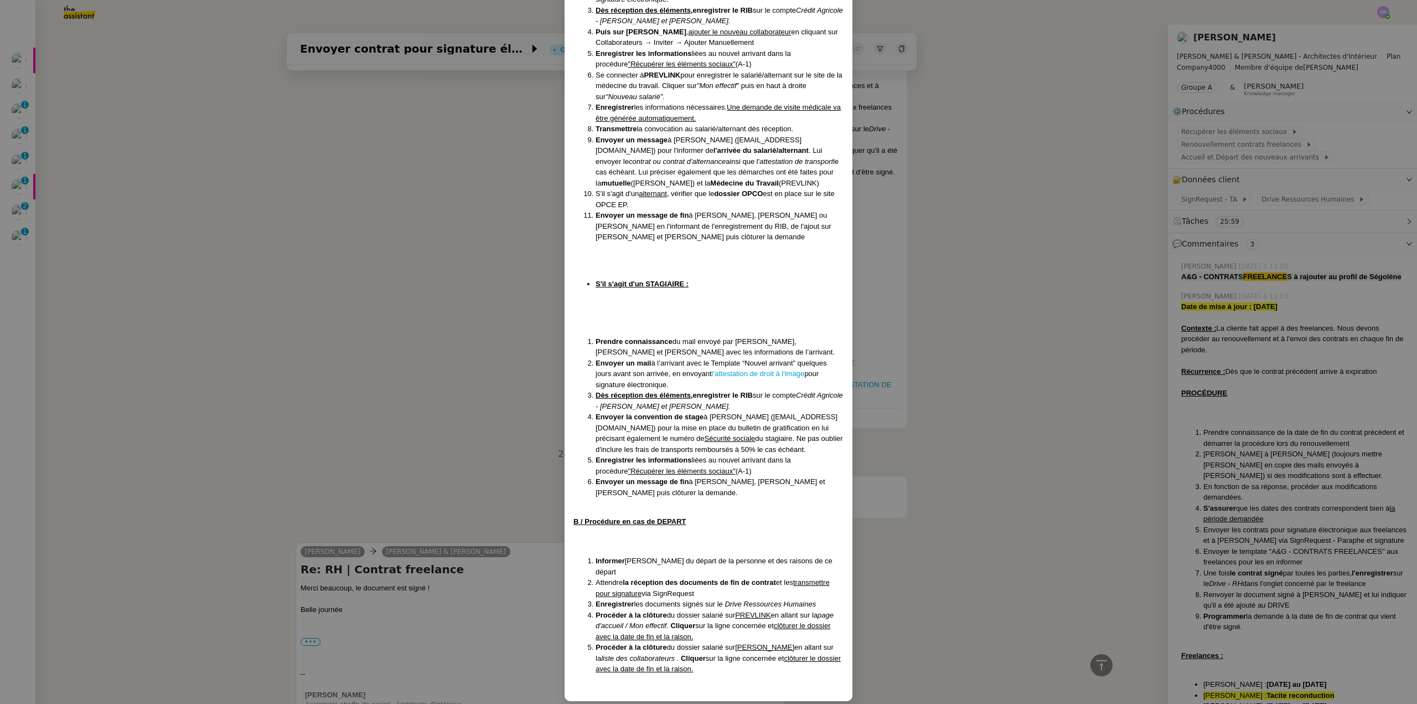
click at [299, 326] on nz-modal-container "réé le [DATE] MAJ le [DATE] Contexte : [PERSON_NAME] nous demande de suivre une…" at bounding box center [708, 352] width 1417 height 704
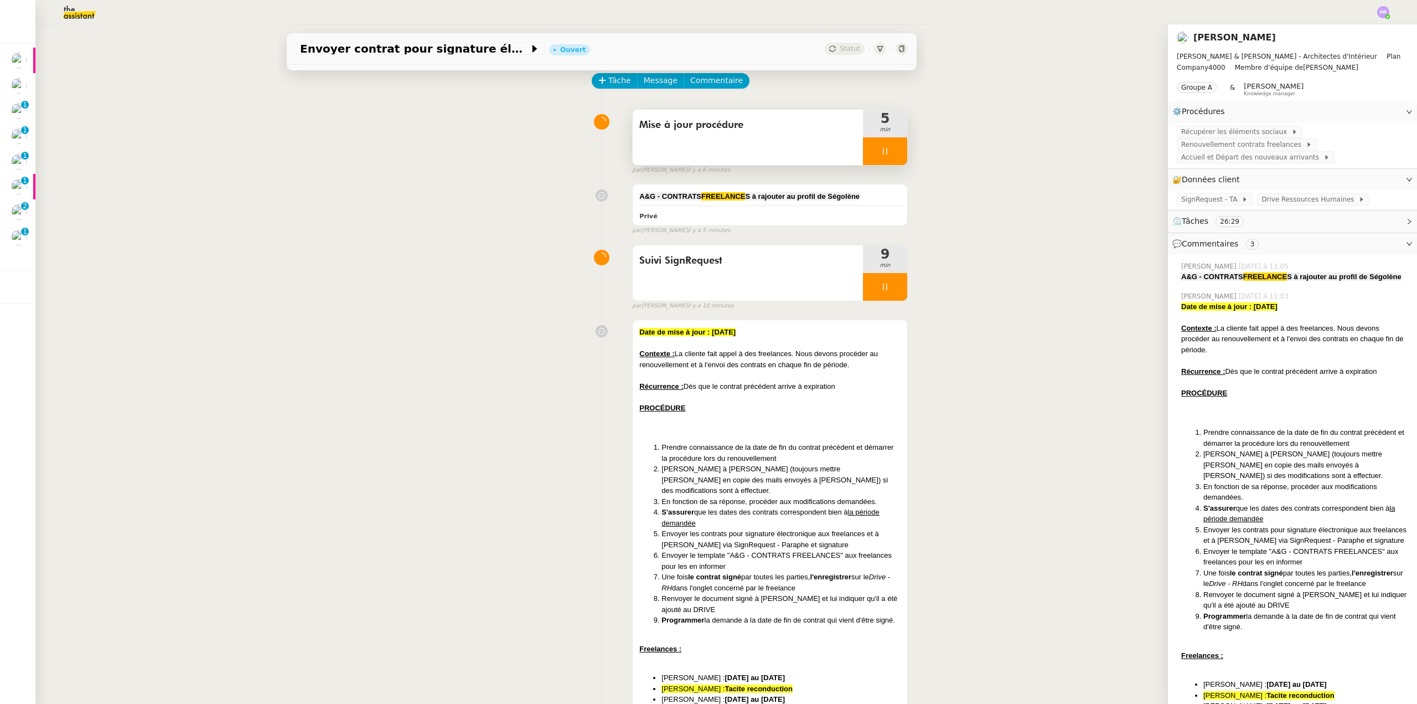
scroll to position [55, 0]
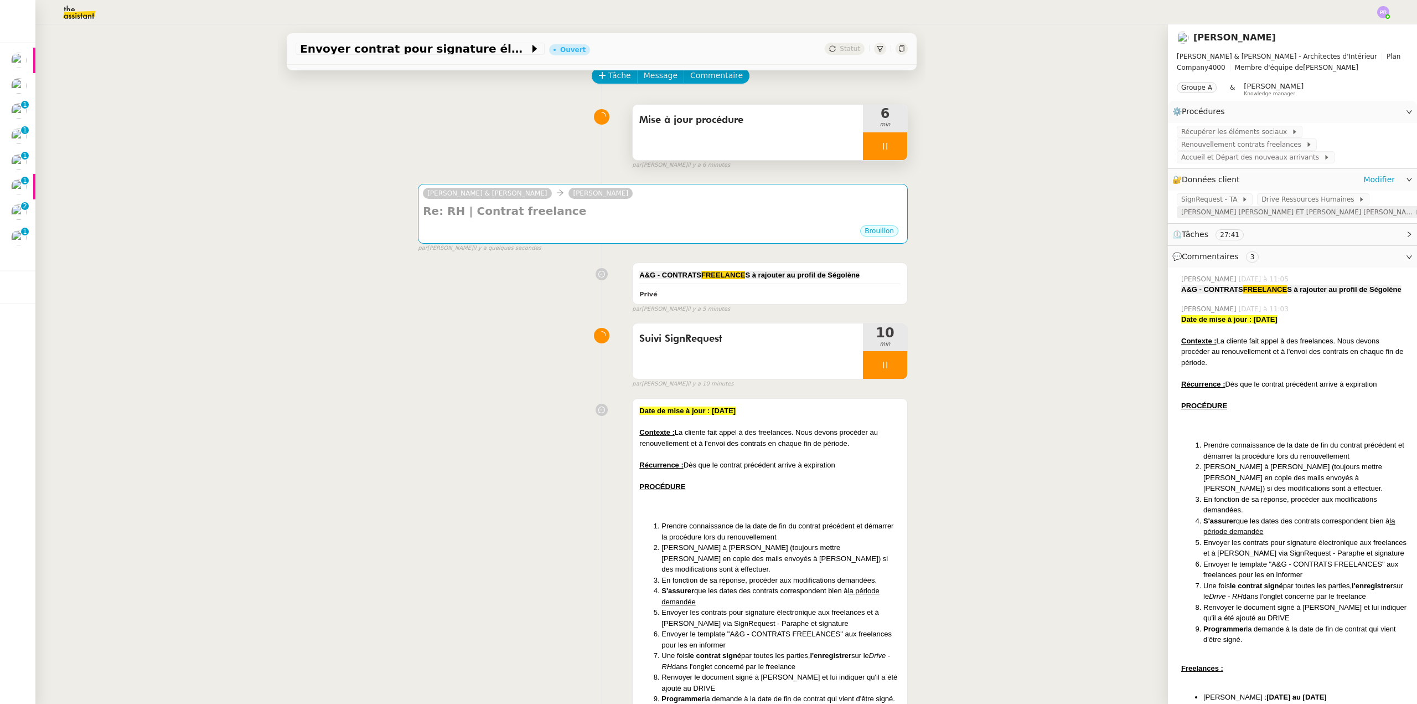
click at [1275, 218] on span "[PERSON_NAME] [PERSON_NAME] ET [PERSON_NAME] [PERSON_NAME]" at bounding box center [1298, 211] width 234 height 11
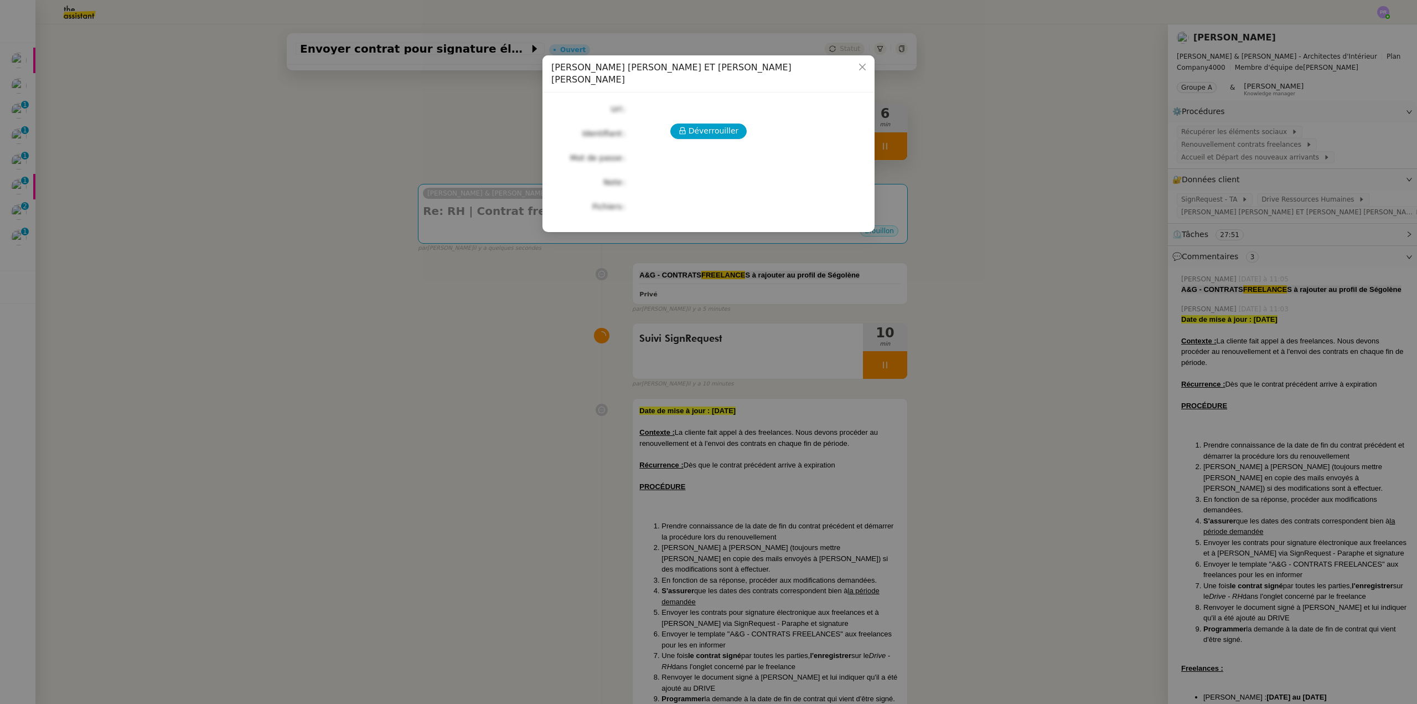
drag, startPoint x: 552, startPoint y: 410, endPoint x: 733, endPoint y: 424, distance: 181.6
click at [555, 410] on nz-modal-container "[PERSON_NAME] [PERSON_NAME] ET [PERSON_NAME] [PERSON_NAME] Url Identifiant Mot …" at bounding box center [708, 352] width 1417 height 704
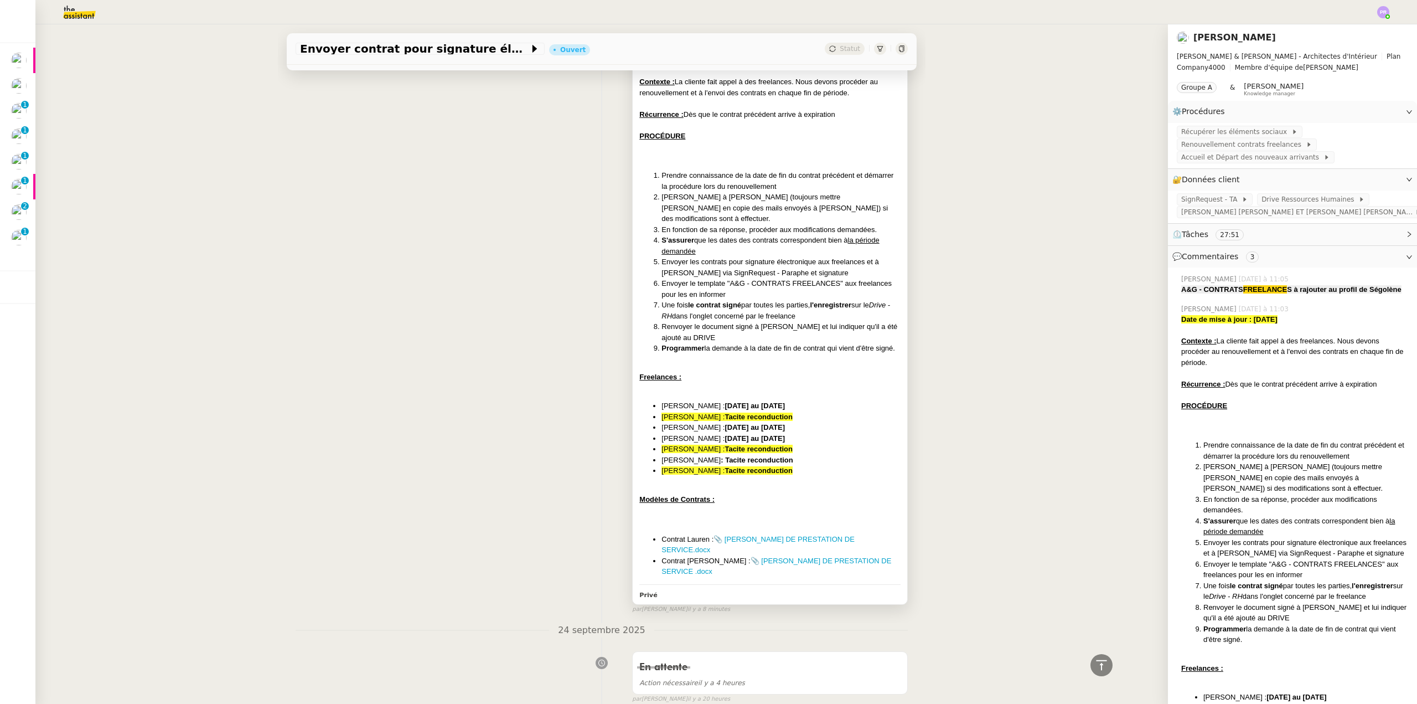
scroll to position [609, 0]
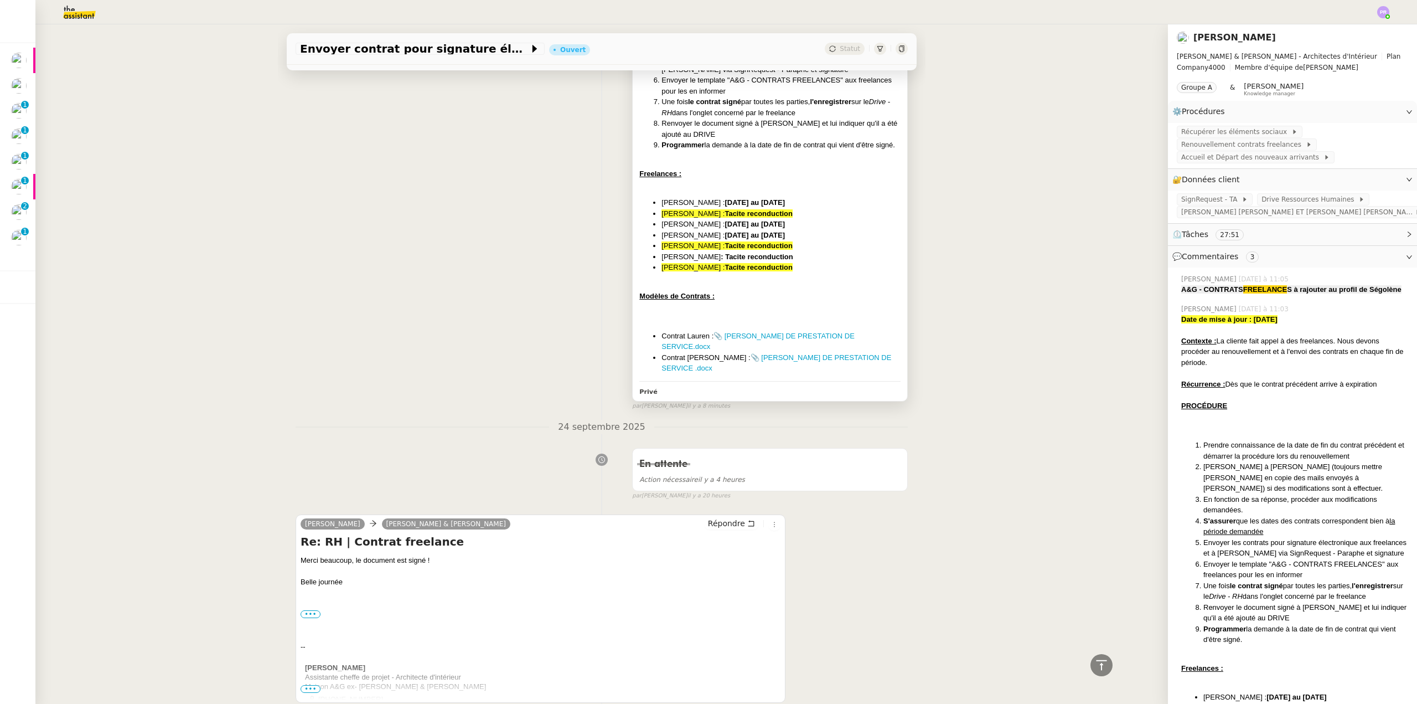
click at [814, 264] on div "Date de mise à jour : [DATE] Contexte : La cliente fait appel à des freelances.…" at bounding box center [769, 113] width 261 height 522
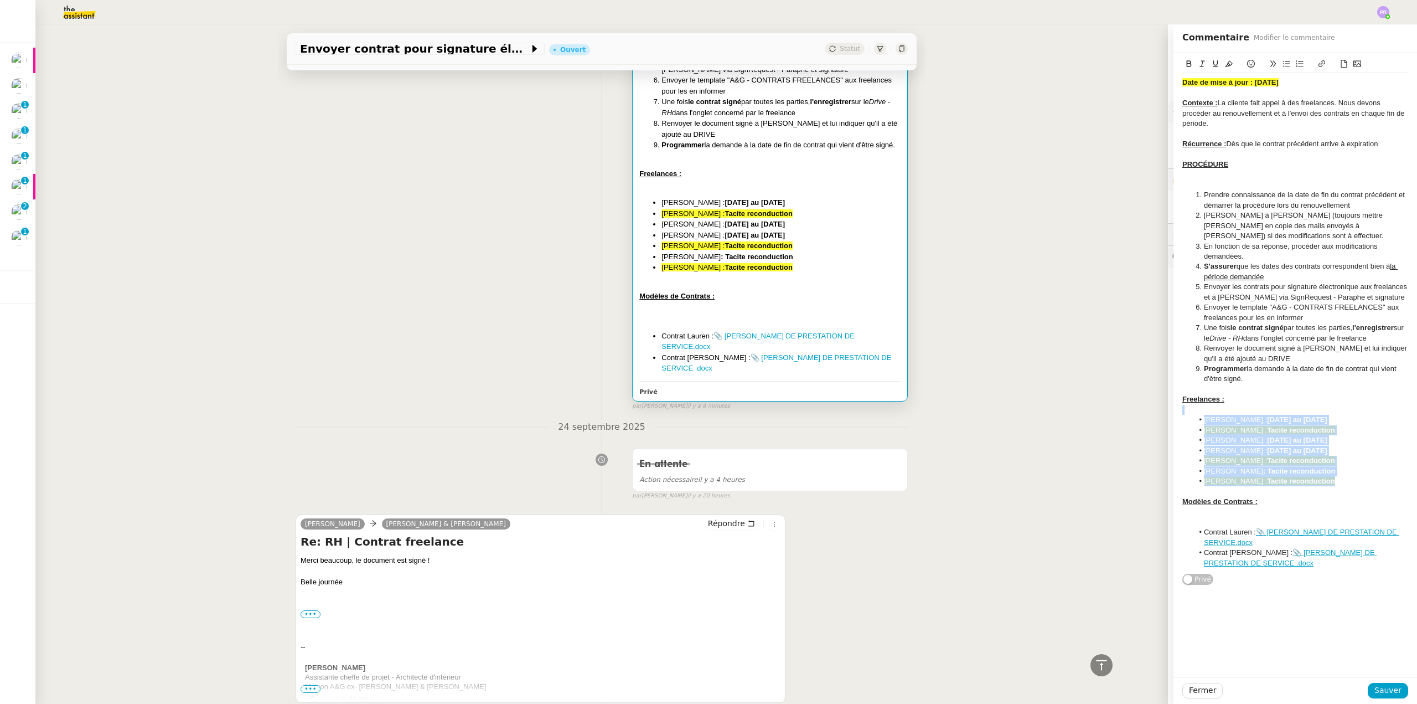
copy div "[PERSON_NAME] : [DATE] au [DATE] [PERSON_NAME] : Tacite reconduction [PERSON_NA…"
drag, startPoint x: 1350, startPoint y: 484, endPoint x: 1172, endPoint y: 415, distance: 190.7
click at [1174, 415] on div "Date de mise à jour : [DATE] Contexte : La cliente fait appel à des freelances.…" at bounding box center [1296, 319] width 244 height 532
click at [96, 36] on div "Envoyer contrat pour signature électronique Ouvert Statut Client [PERSON_NAME] …" at bounding box center [601, 363] width 1133 height 679
click at [74, 17] on img at bounding box center [71, 12] width 86 height 24
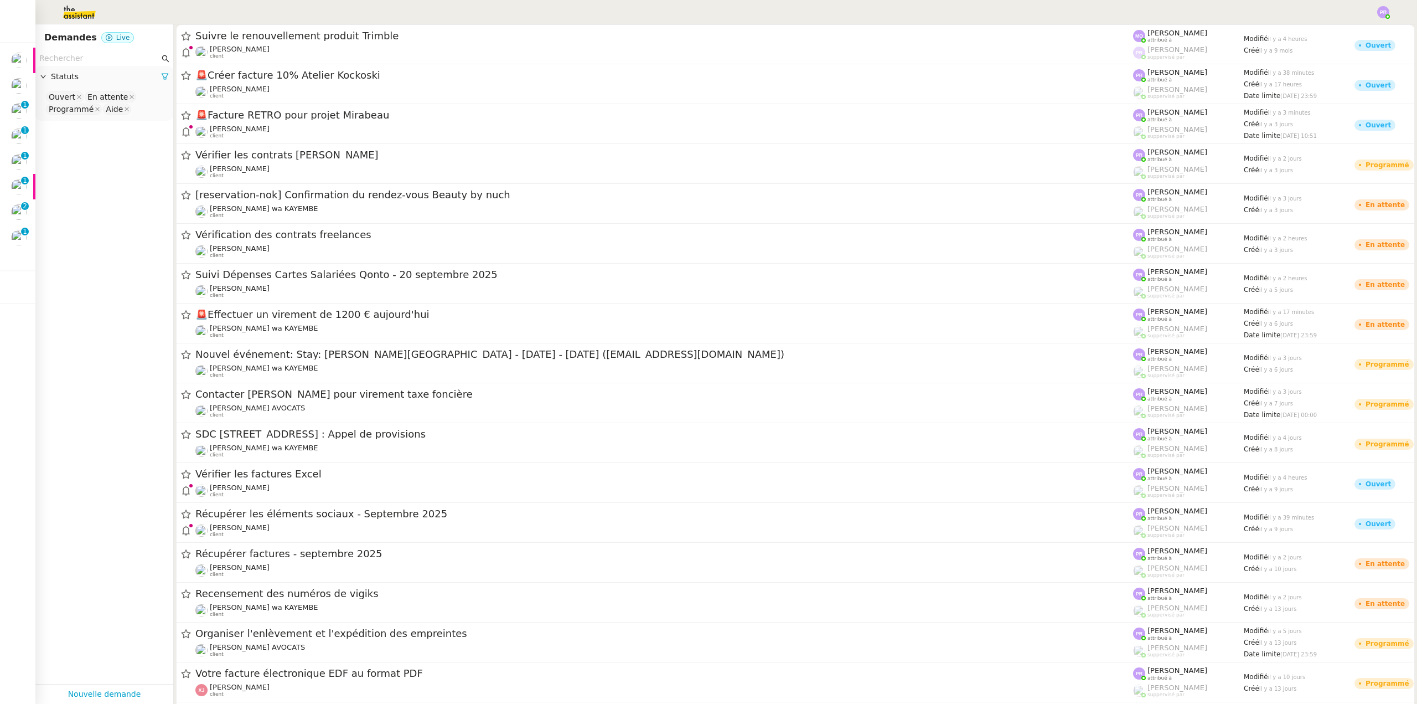
click at [65, 60] on input "text" at bounding box center [99, 58] width 120 height 13
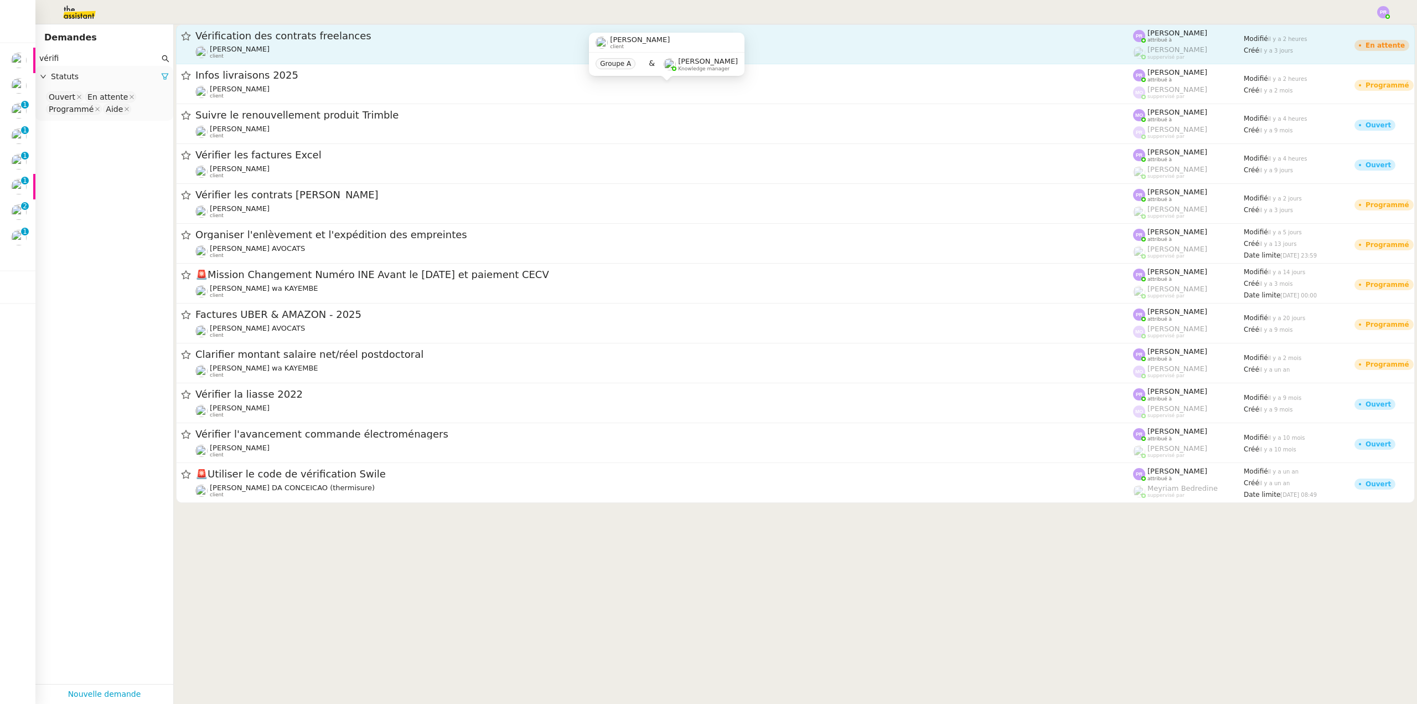
type input "vérifi"
click at [299, 51] on div "[PERSON_NAME] client" at bounding box center [664, 52] width 938 height 14
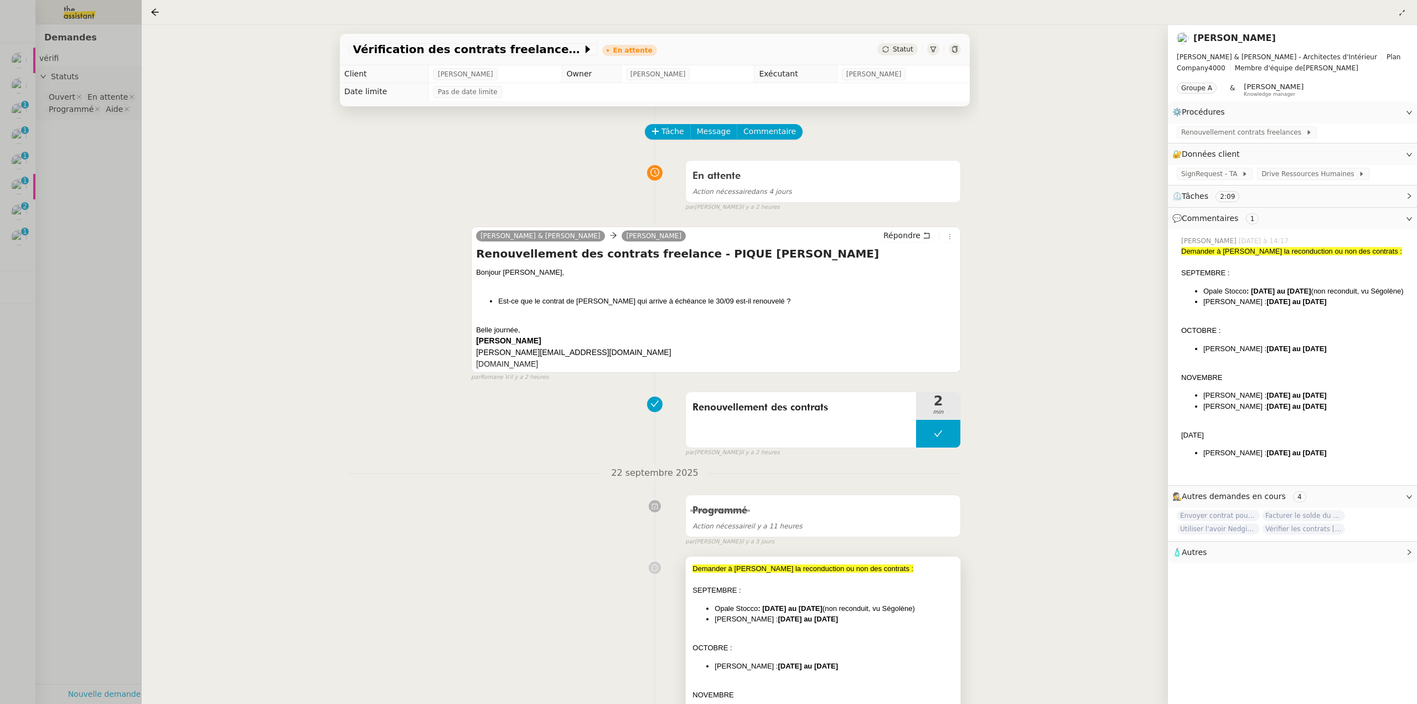
click at [834, 595] on div "SEPTEMBRE :" at bounding box center [823, 590] width 261 height 11
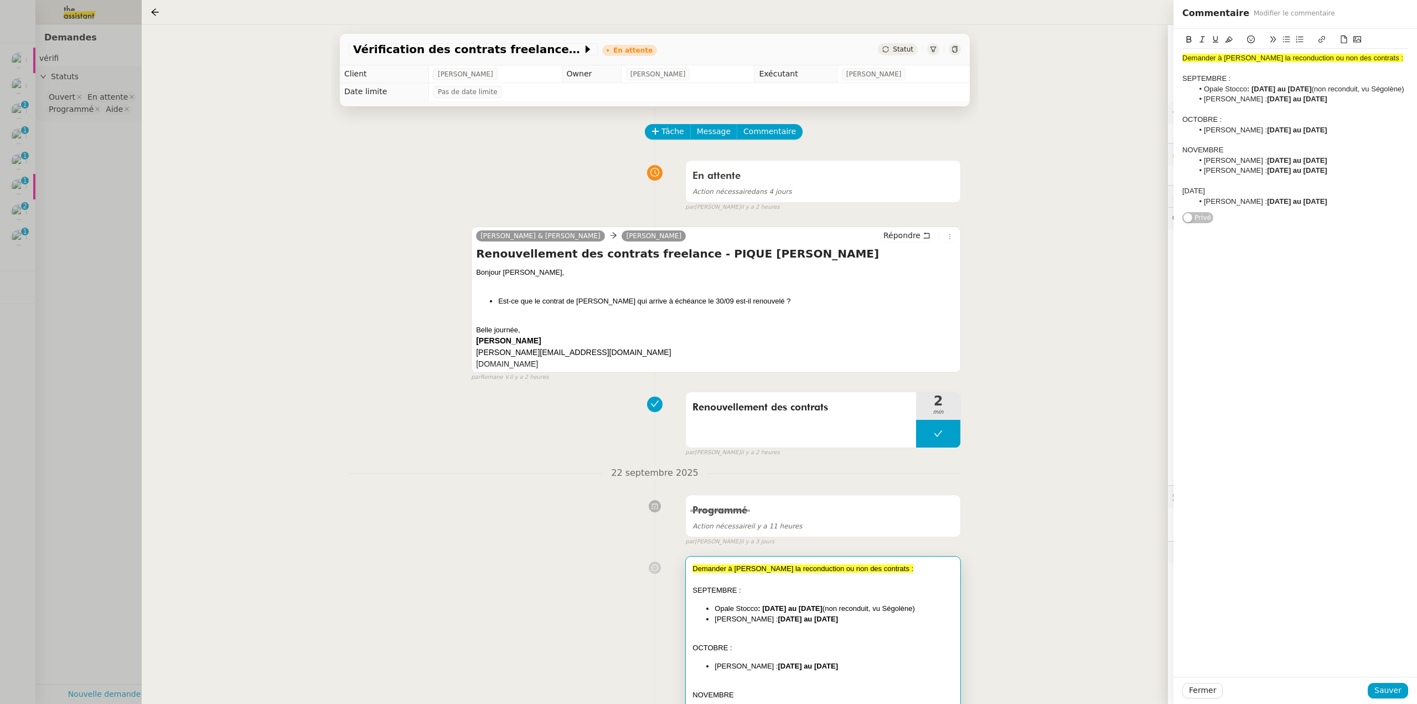
click at [1349, 206] on li "[PERSON_NAME] : [DATE] au [DATE]" at bounding box center [1301, 202] width 215 height 10
copy li "[PERSON_NAME] : [DATE] au [DATE]"
drag, startPoint x: 1338, startPoint y: 231, endPoint x: 1182, endPoint y: 236, distance: 155.6
click at [1182, 236] on ul "[PERSON_NAME] : [DATE] au [DATE] [PERSON_NAME] : Tacite reconduction [PERSON_NA…" at bounding box center [1295, 252] width 226 height 71
copy ul "[PERSON_NAME] : [DATE] au [DATE] [PERSON_NAME] : Tacite reconduction"
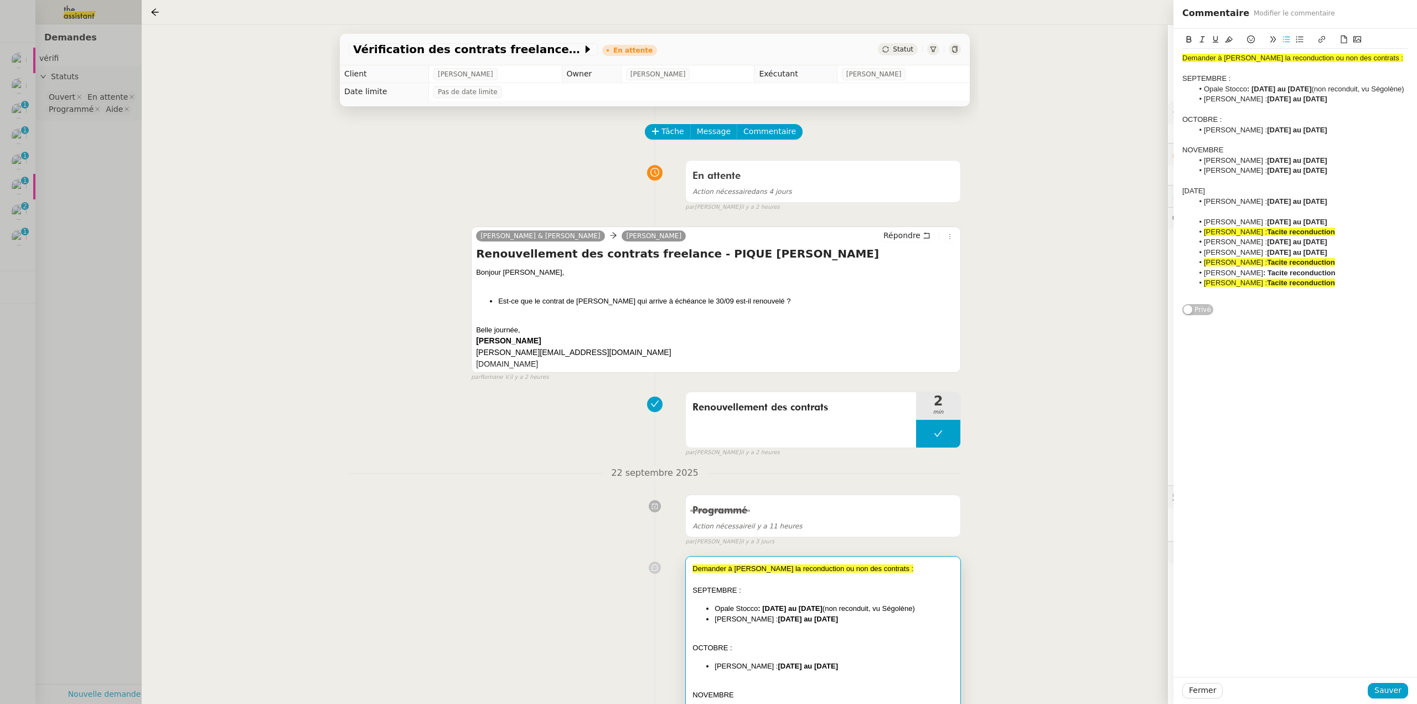
drag, startPoint x: 1352, startPoint y: 241, endPoint x: 1166, endPoint y: 230, distance: 186.3
click at [1166, 230] on app-ticket "Vérification des contrats freelances En attente Statut Client [PERSON_NAME] Own…" at bounding box center [779, 364] width 1275 height 679
drag, startPoint x: 1374, startPoint y: 175, endPoint x: 1360, endPoint y: 183, distance: 16.1
click at [1164, 173] on app-ticket "Vérification des contrats freelances En attente Statut Client [PERSON_NAME] Own…" at bounding box center [779, 364] width 1275 height 679
click at [1376, 175] on li "[PERSON_NAME] : [DATE] au [DATE]" at bounding box center [1301, 171] width 215 height 10
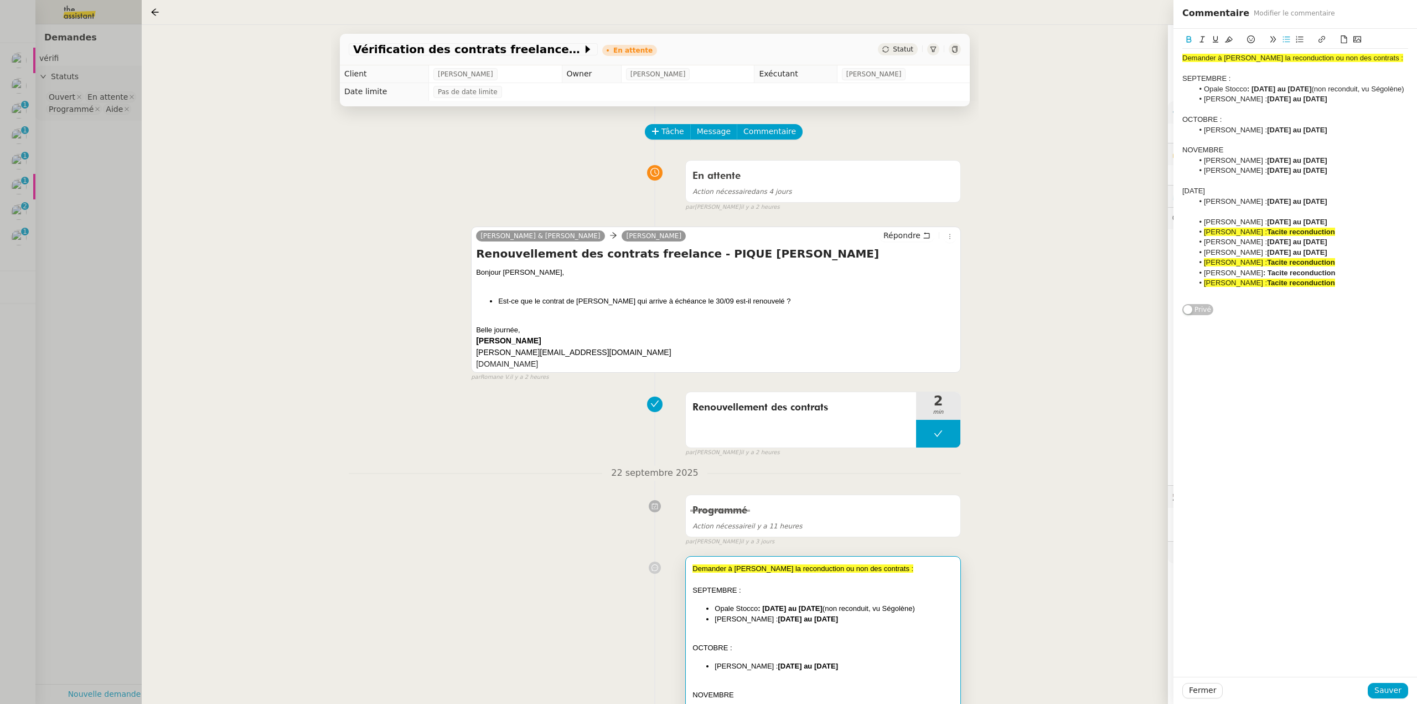
drag, startPoint x: 1319, startPoint y: 179, endPoint x: 1177, endPoint y: 173, distance: 141.3
click at [1177, 173] on div "Demander à Ségolène la reconduction ou non des contrats : SEPTEMBRE : Opale Sto…" at bounding box center [1296, 172] width 244 height 287
drag, startPoint x: 1324, startPoint y: 241, endPoint x: 1183, endPoint y: 235, distance: 141.3
click at [1183, 235] on ul "[PERSON_NAME] : [DATE] au [DATE] [PERSON_NAME] : Tacite reconduction [PERSON_NA…" at bounding box center [1295, 252] width 226 height 71
drag, startPoint x: 1352, startPoint y: 247, endPoint x: 1190, endPoint y: 231, distance: 163.0
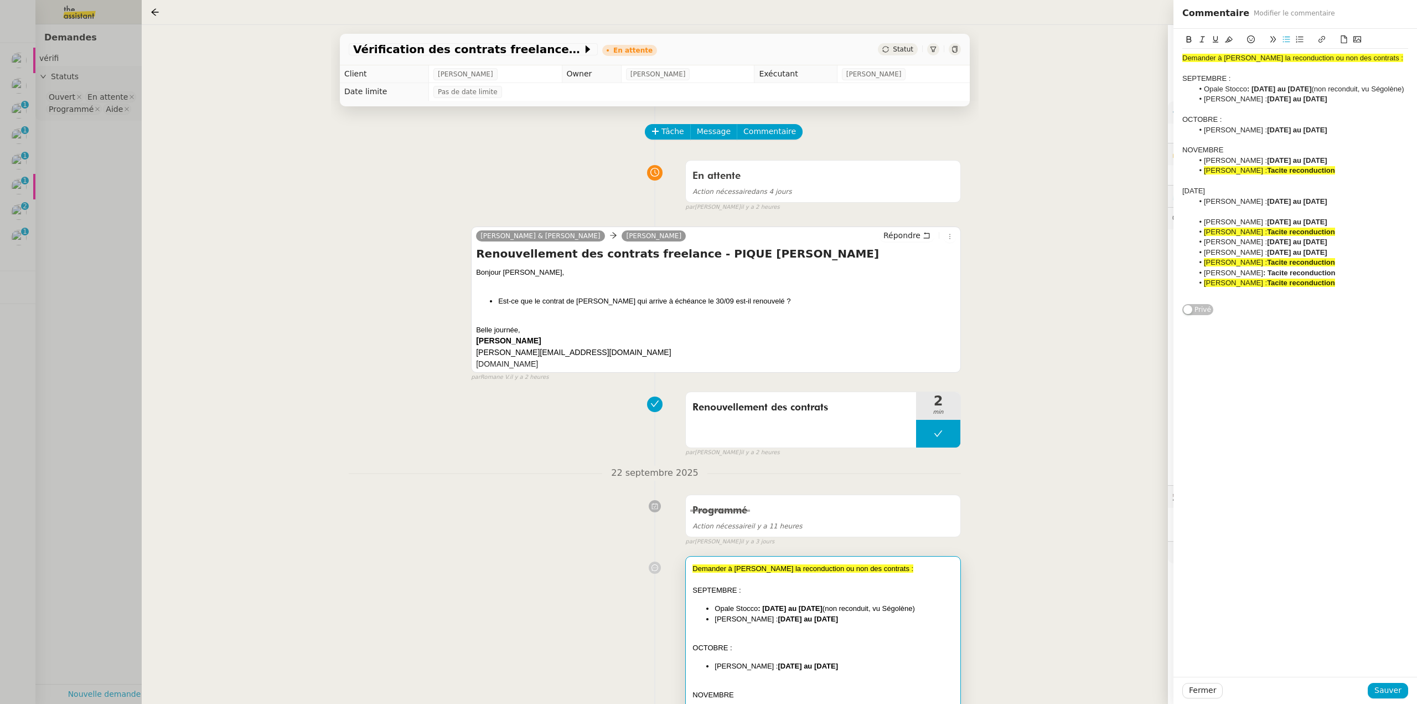
click at [1190, 231] on ul "[PERSON_NAME] : [DATE] au [DATE] [PERSON_NAME] : Tacite reconduction [PERSON_NA…" at bounding box center [1295, 252] width 226 height 71
drag, startPoint x: 1331, startPoint y: 238, endPoint x: 1180, endPoint y: 237, distance: 150.6
click at [1180, 237] on div "Demander à Ségolène la reconduction ou non des contrats : SEPTEMBRE : Opale Sto…" at bounding box center [1296, 162] width 244 height 267
drag, startPoint x: 1337, startPoint y: 235, endPoint x: 1176, endPoint y: 235, distance: 161.6
click at [1177, 235] on div "Demander à Ségolène la reconduction ou non des contrats : SEPTEMBRE : Opale Sto…" at bounding box center [1296, 152] width 244 height 246
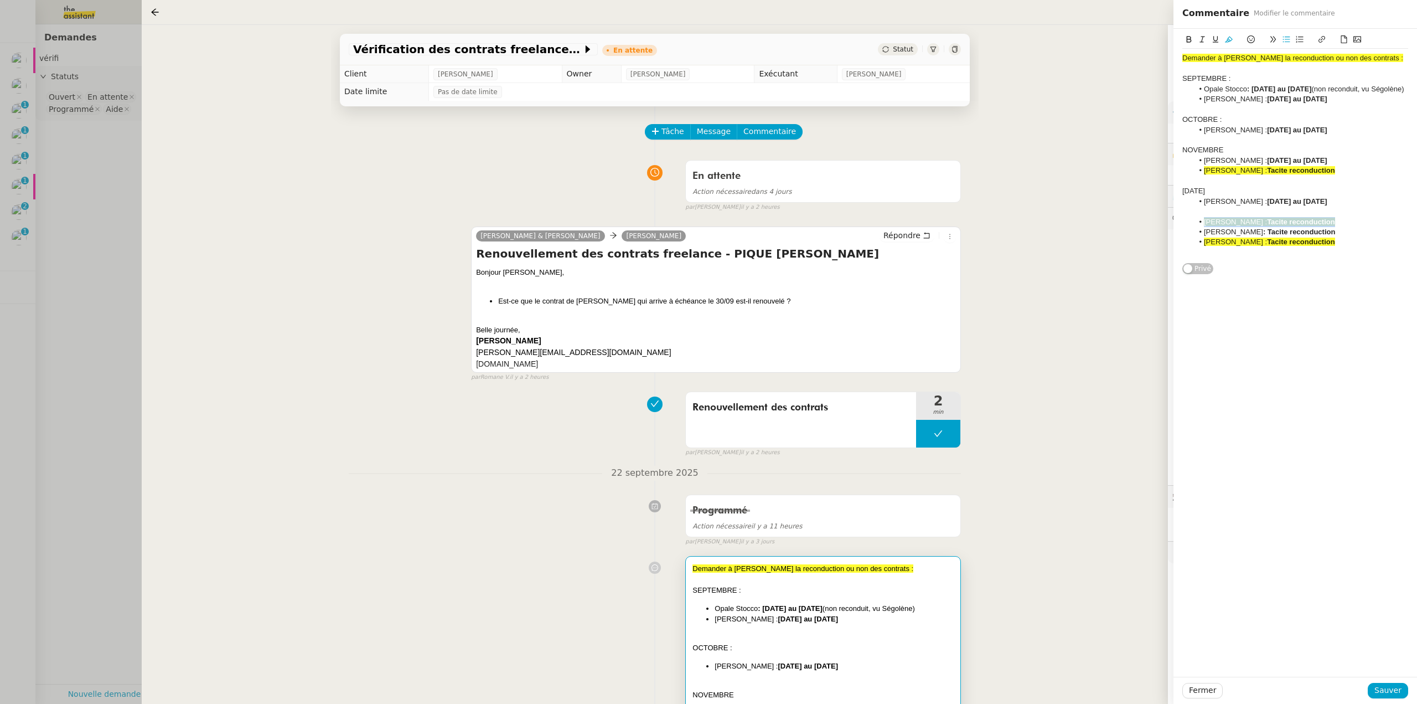
copy li "[PERSON_NAME] : Tacite reconduction"
drag, startPoint x: 1321, startPoint y: 210, endPoint x: 1165, endPoint y: 218, distance: 156.3
click at [1165, 218] on app-ticket "Vérification des contrats freelances En attente Statut Client [PERSON_NAME] Own…" at bounding box center [779, 364] width 1275 height 679
click at [1327, 205] on strong "[DATE] au [DATE]" at bounding box center [1297, 201] width 60 height 8
drag, startPoint x: 1358, startPoint y: 208, endPoint x: 1197, endPoint y: 211, distance: 160.6
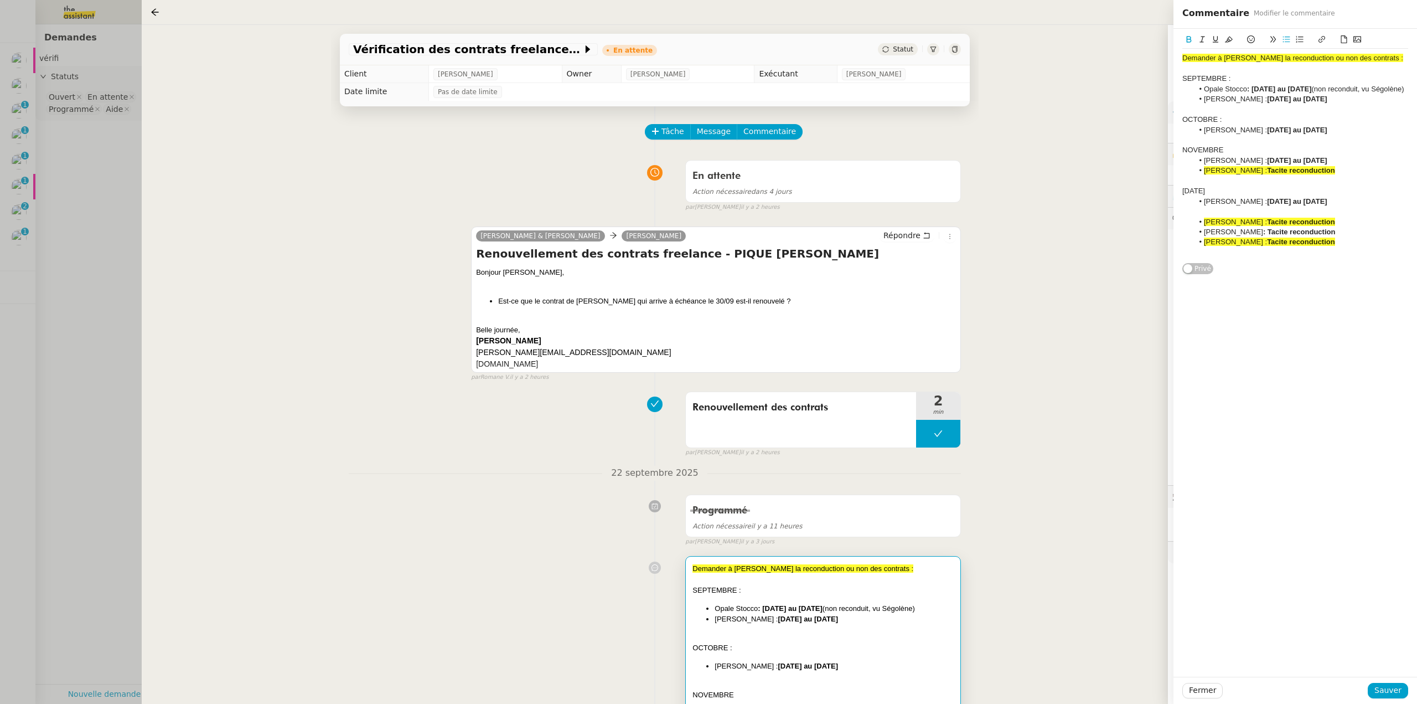
click at [1197, 206] on li "[PERSON_NAME] : [DATE] au [DATE]" at bounding box center [1301, 202] width 215 height 10
drag, startPoint x: 1324, startPoint y: 241, endPoint x: 1193, endPoint y: 224, distance: 131.7
click at [1193, 224] on div "Demander à [PERSON_NAME] la reconduction ou non des contrats : SEPTEMBRE : Opal…" at bounding box center [1295, 161] width 226 height 224
drag, startPoint x: 1346, startPoint y: 184, endPoint x: 1159, endPoint y: 184, distance: 187.1
click at [1159, 184] on app-ticket "Vérification des contrats freelances En attente Statut Client [PERSON_NAME] Own…" at bounding box center [779, 364] width 1275 height 679
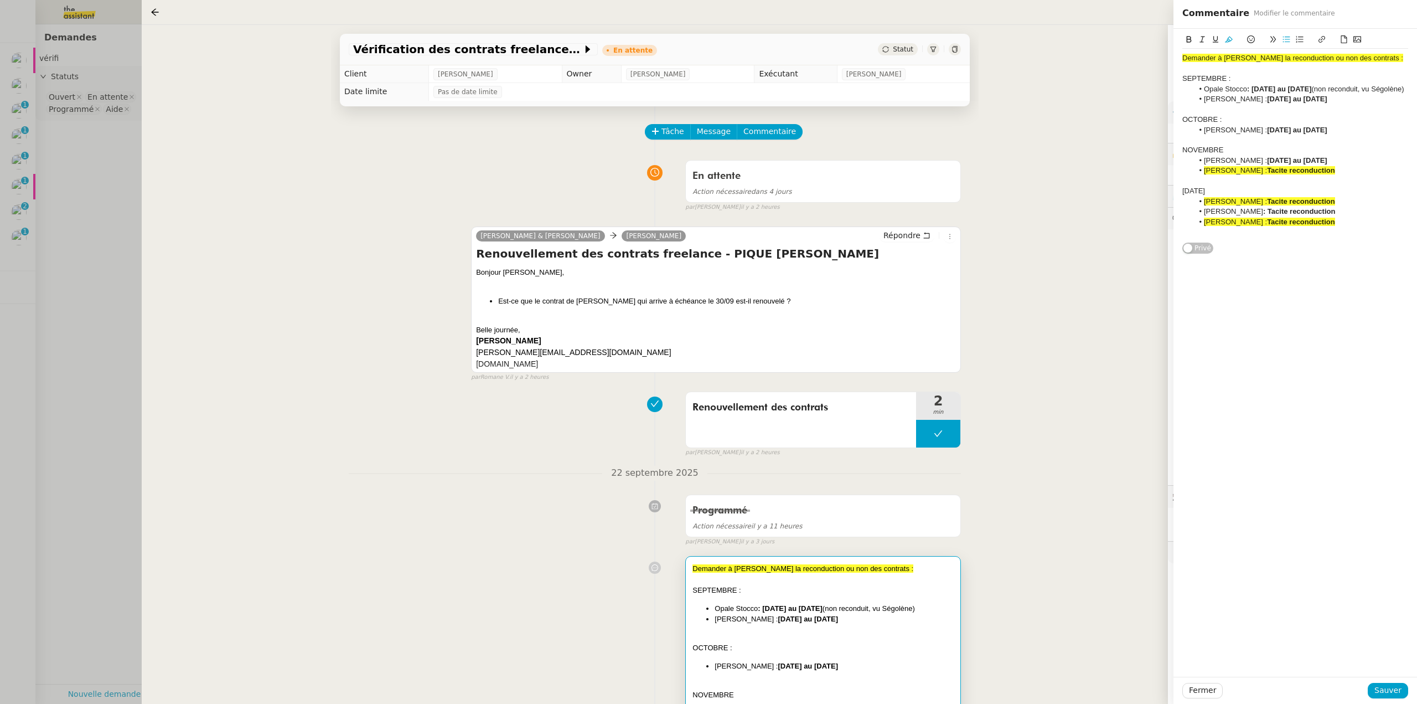
copy li "[PERSON_NAME] : Tacite reconduction"
click at [1241, 196] on div "[DATE]" at bounding box center [1295, 191] width 226 height 10
click at [1214, 216] on div at bounding box center [1295, 211] width 226 height 10
drag, startPoint x: 1244, startPoint y: 198, endPoint x: 1151, endPoint y: 203, distance: 93.1
click at [1151, 203] on app-ticket "Vérification des contrats freelances En attente Statut Client [PERSON_NAME] Own…" at bounding box center [779, 364] width 1275 height 679
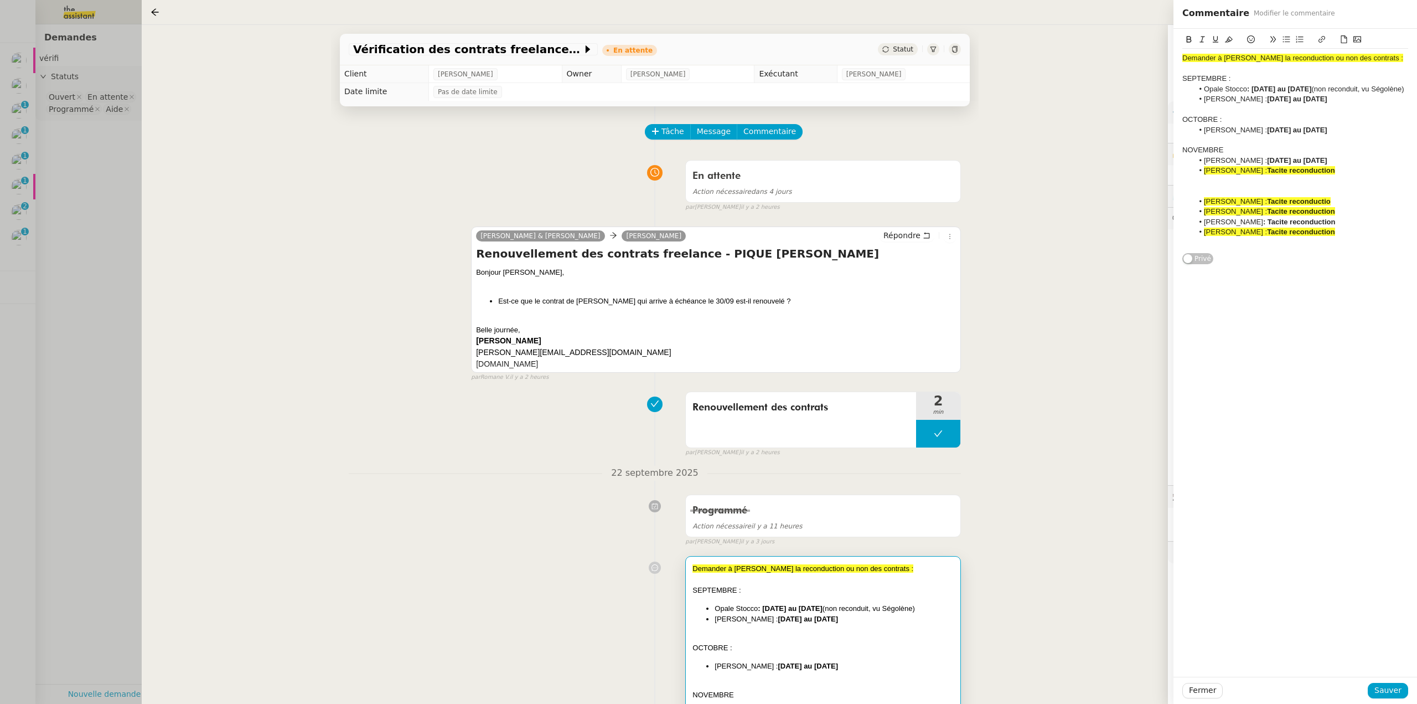
click at [1331, 205] on strong "Tacite reconductio" at bounding box center [1299, 201] width 64 height 8
drag, startPoint x: 1364, startPoint y: 234, endPoint x: 1142, endPoint y: 197, distance: 225.0
click at [1164, 232] on app-ticket "Vérification des contrats freelances En attente Statut Client [PERSON_NAME] Own…" at bounding box center [779, 364] width 1275 height 679
click at [1229, 39] on icon at bounding box center [1229, 39] width 8 height 8
drag, startPoint x: 1283, startPoint y: 182, endPoint x: 1163, endPoint y: 182, distance: 120.1
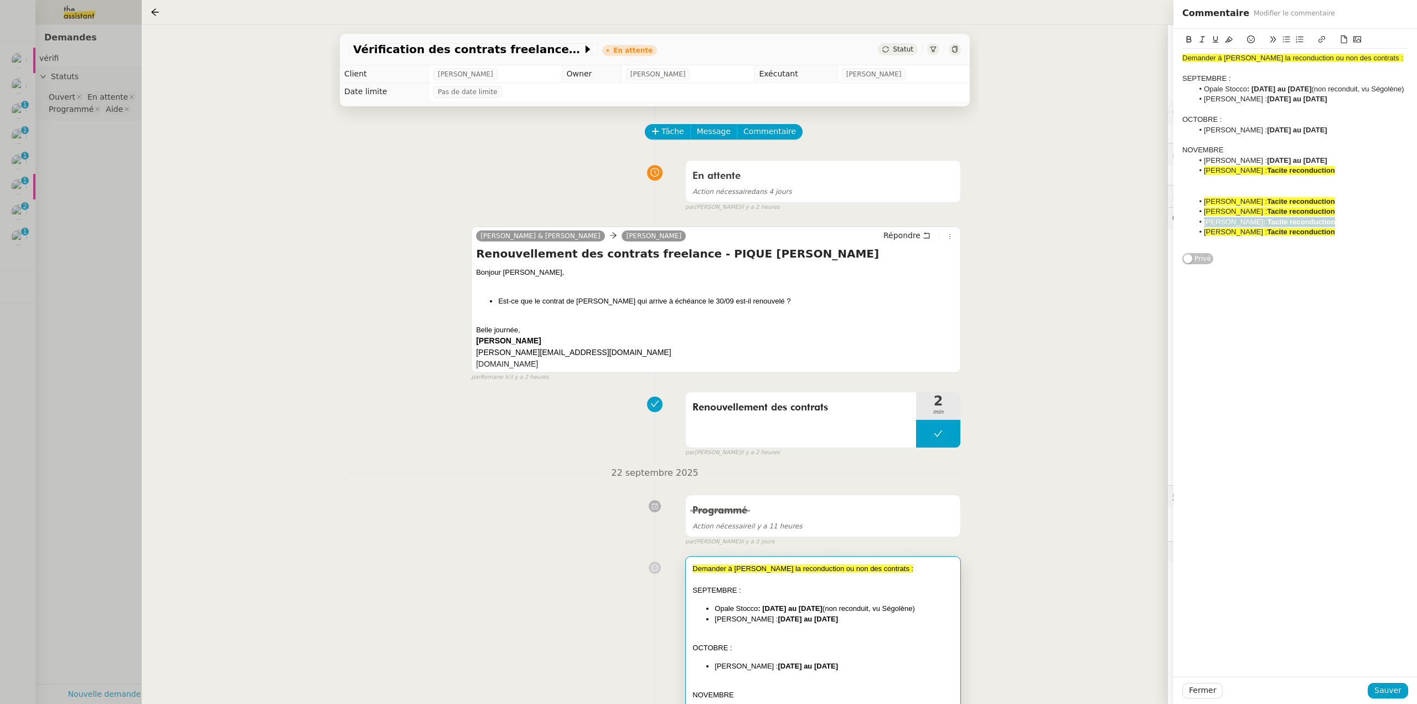
click at [1163, 182] on app-ticket "Vérification des contrats freelances En attente Statut Client [PERSON_NAME] Own…" at bounding box center [779, 364] width 1275 height 679
click at [1268, 186] on div at bounding box center [1295, 181] width 226 height 10
click at [1349, 166] on li "[PERSON_NAME] : [DATE] au 29/11/202" at bounding box center [1301, 161] width 215 height 10
click at [1331, 166] on li "[PERSON_NAME] : [DATE] au 29/11/202" at bounding box center [1301, 161] width 215 height 10
click at [1232, 186] on div at bounding box center [1295, 181] width 226 height 10
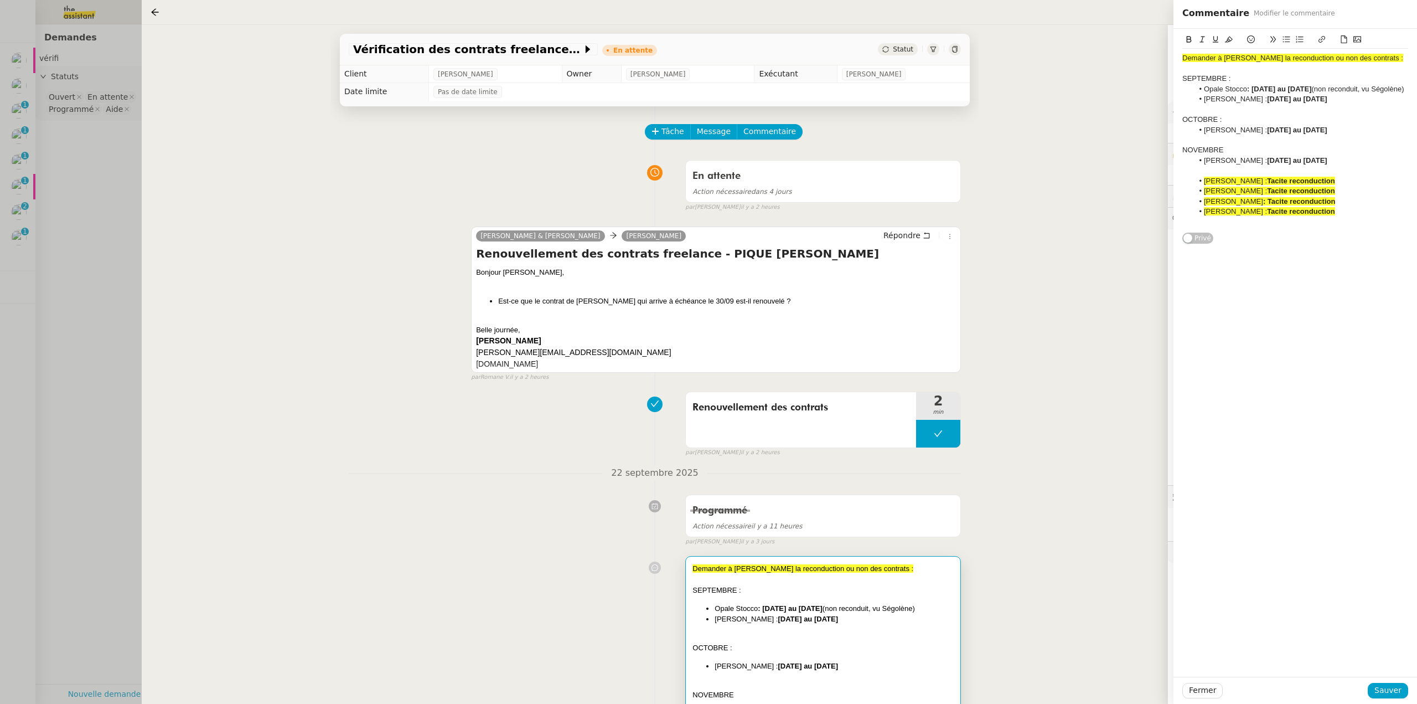
click at [1291, 243] on div "Demander à Ségolène la reconduction ou non des contrats : SEPTEMBRE : Opale Sto…" at bounding box center [1295, 136] width 226 height 215
click at [1386, 690] on span "Sauver" at bounding box center [1388, 690] width 27 height 13
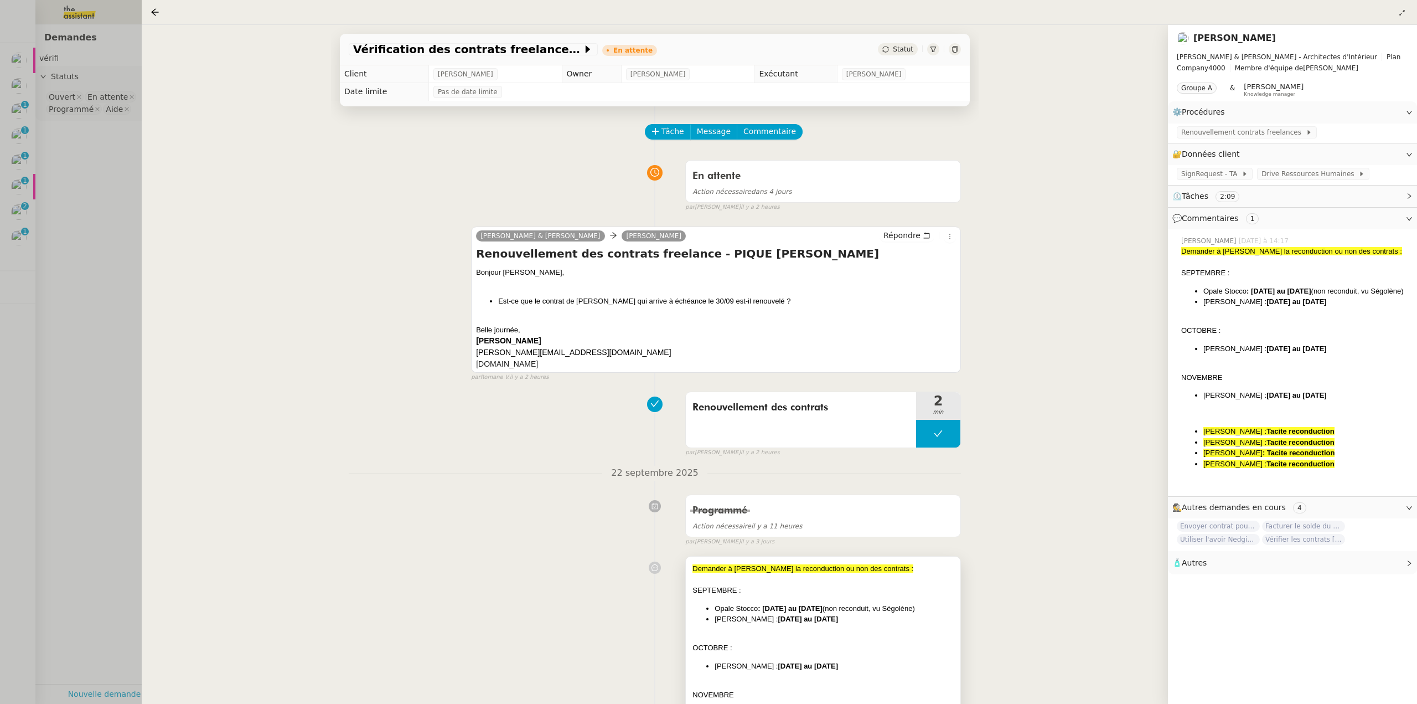
click at [915, 587] on div "SEPTEMBRE :" at bounding box center [823, 590] width 261 height 11
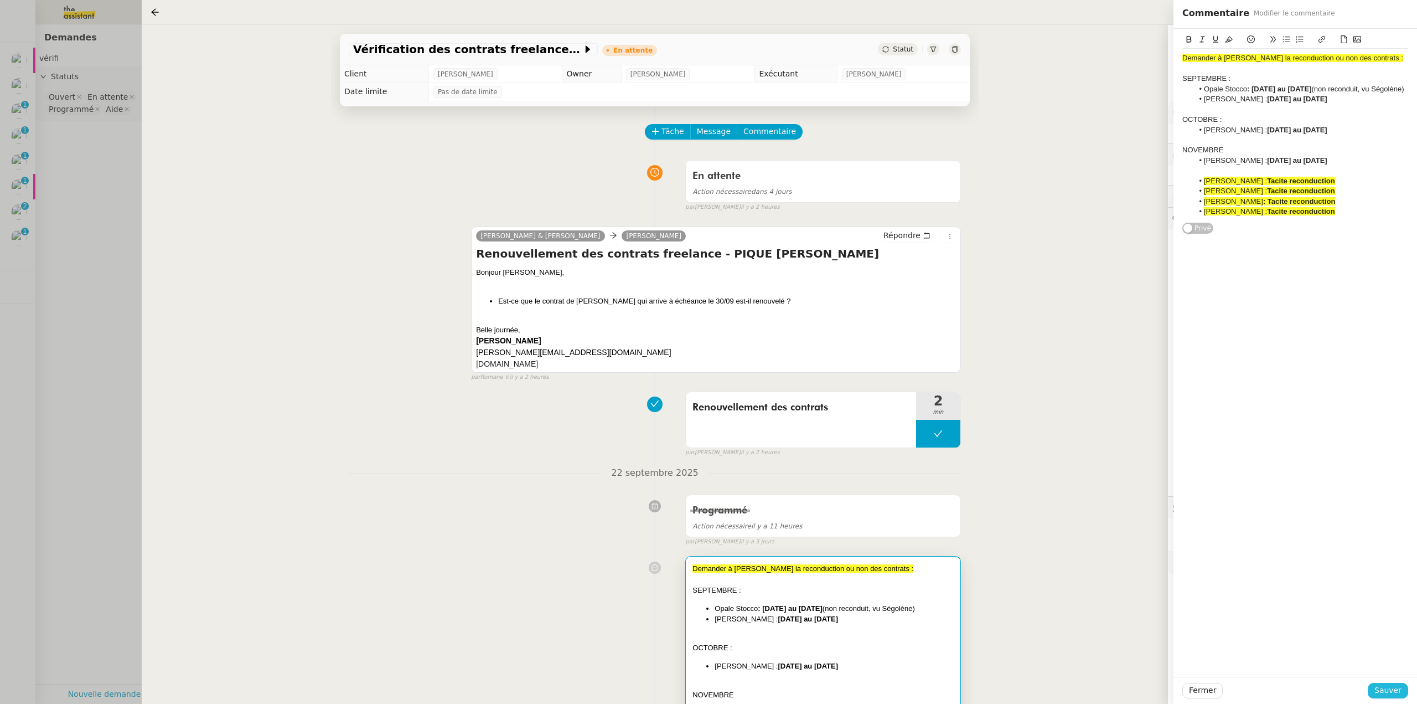
click at [1389, 689] on span "Sauver" at bounding box center [1388, 690] width 27 height 13
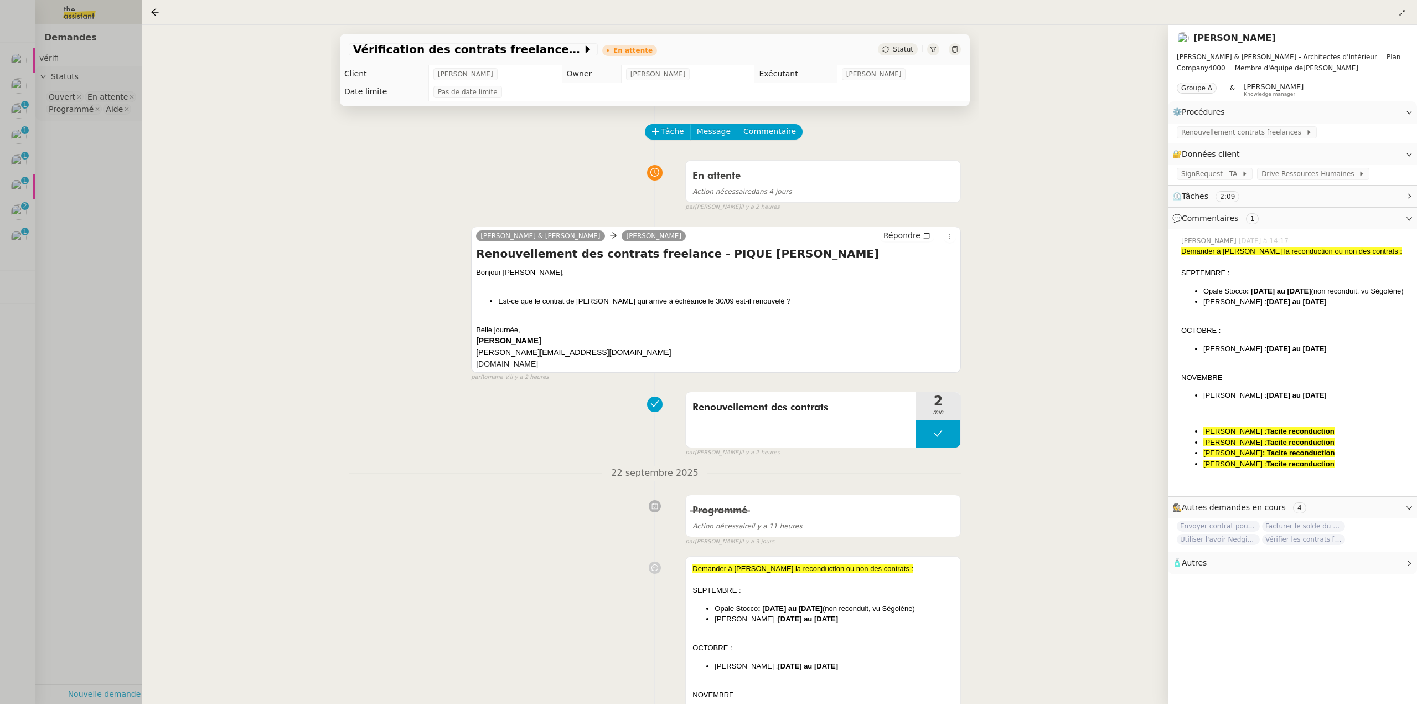
click at [53, 208] on div at bounding box center [708, 352] width 1417 height 704
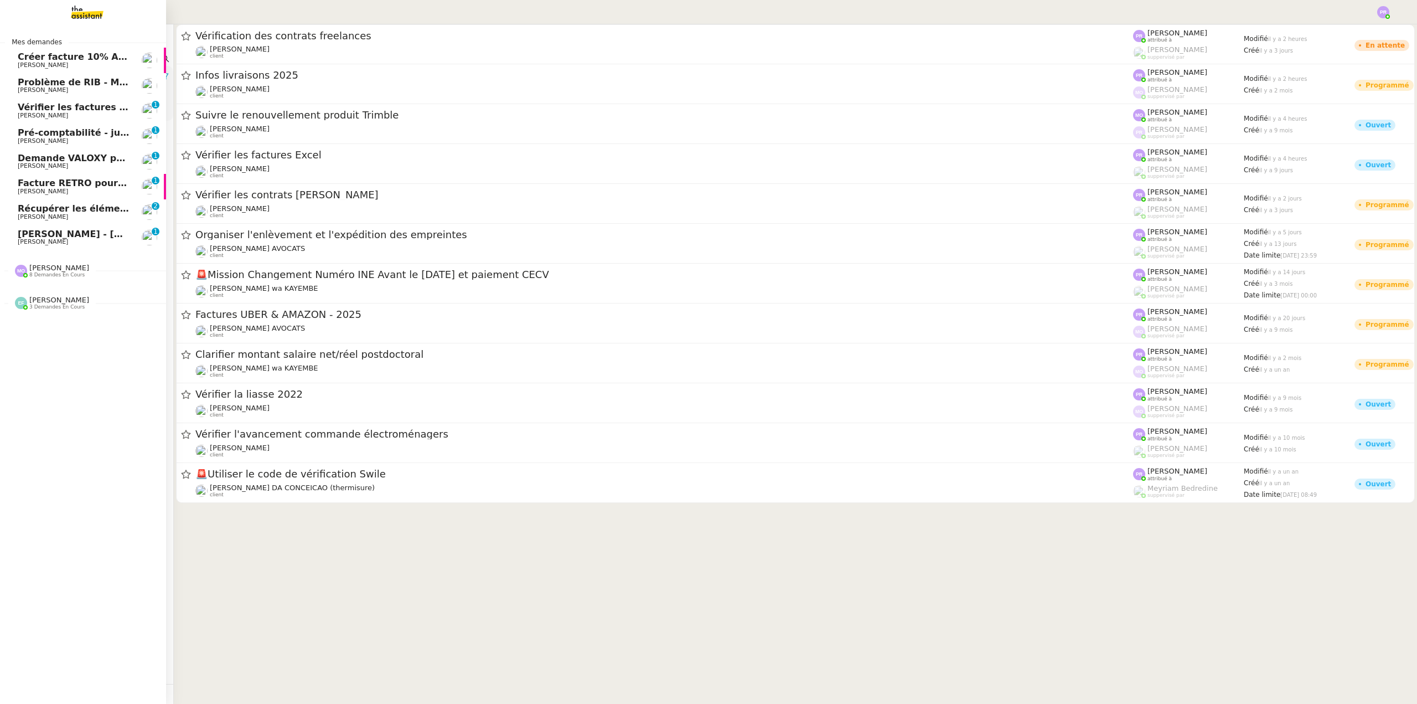
click at [66, 238] on span "[PERSON_NAME] - [DATE]" at bounding box center [81, 234] width 126 height 11
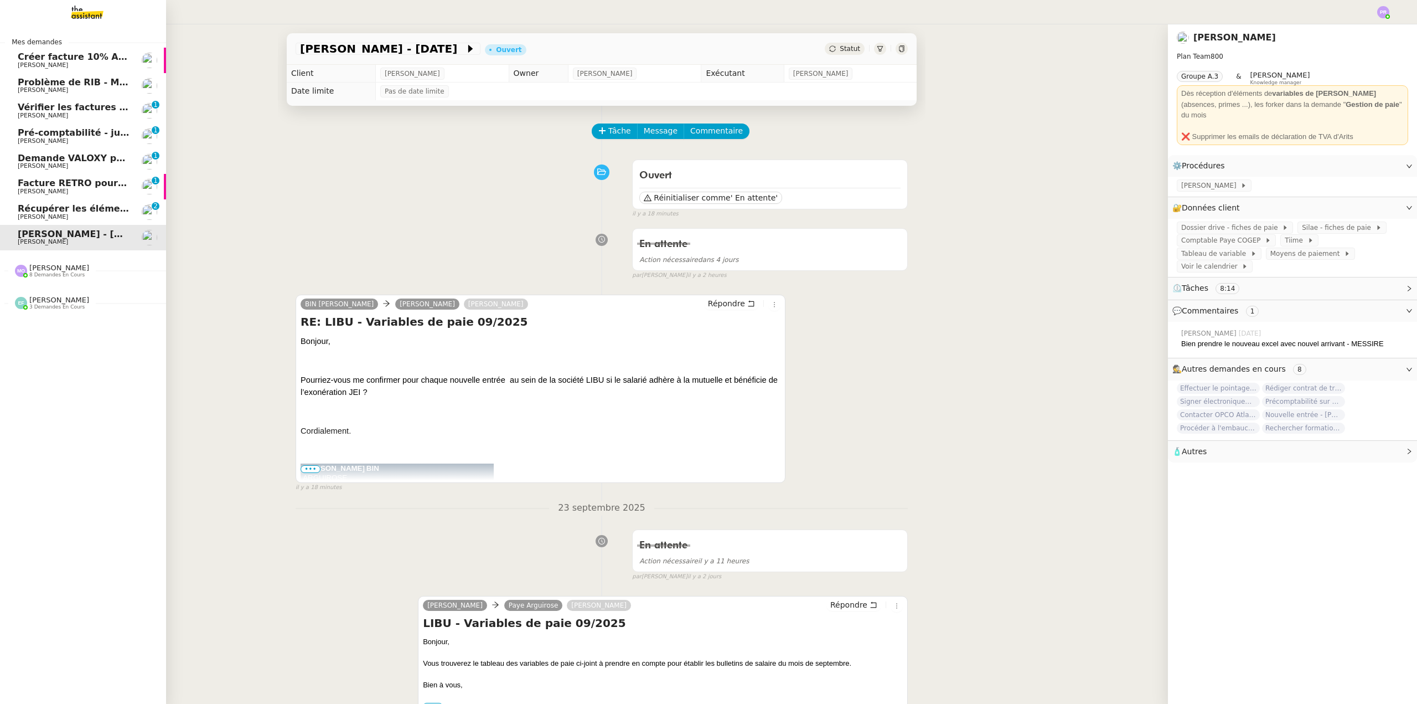
click at [90, 62] on span "[PERSON_NAME]" at bounding box center [74, 65] width 112 height 7
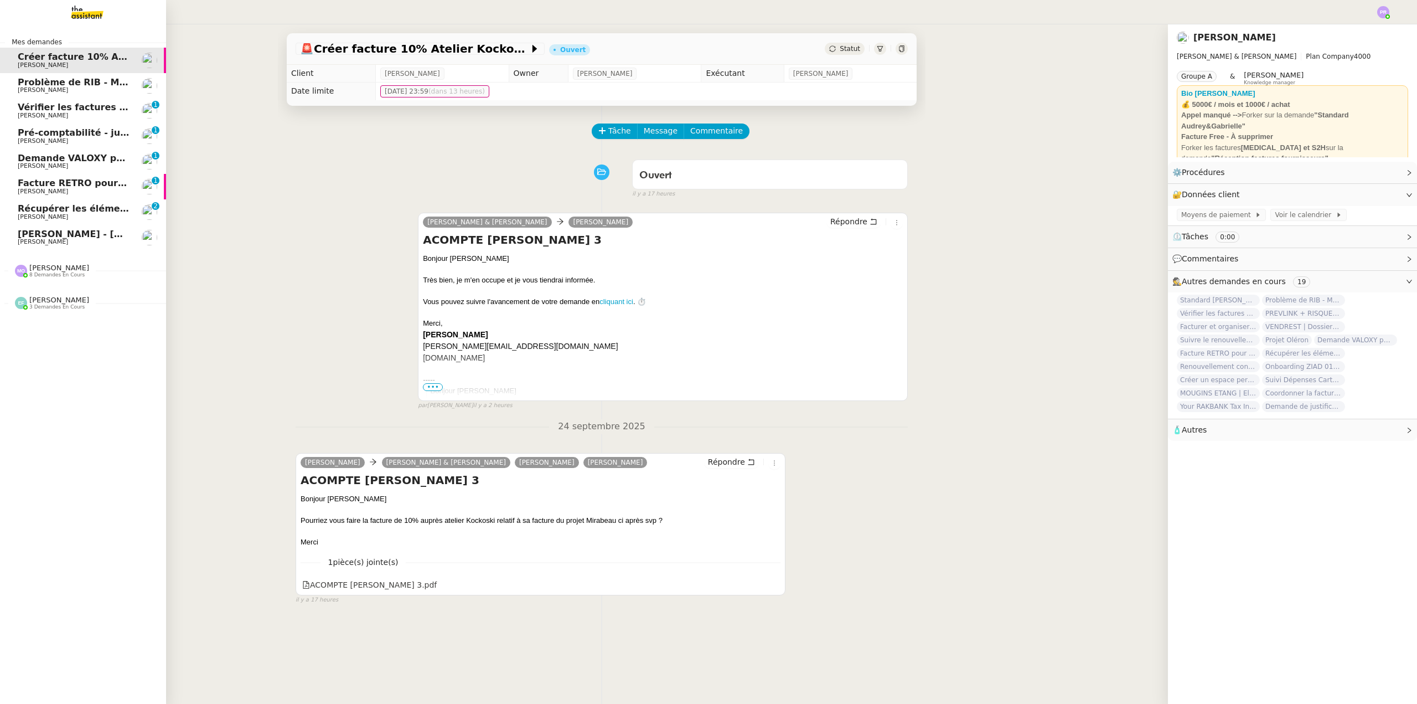
click at [101, 185] on span "Facture RETRO pour projet Mirabeau" at bounding box center [109, 183] width 183 height 11
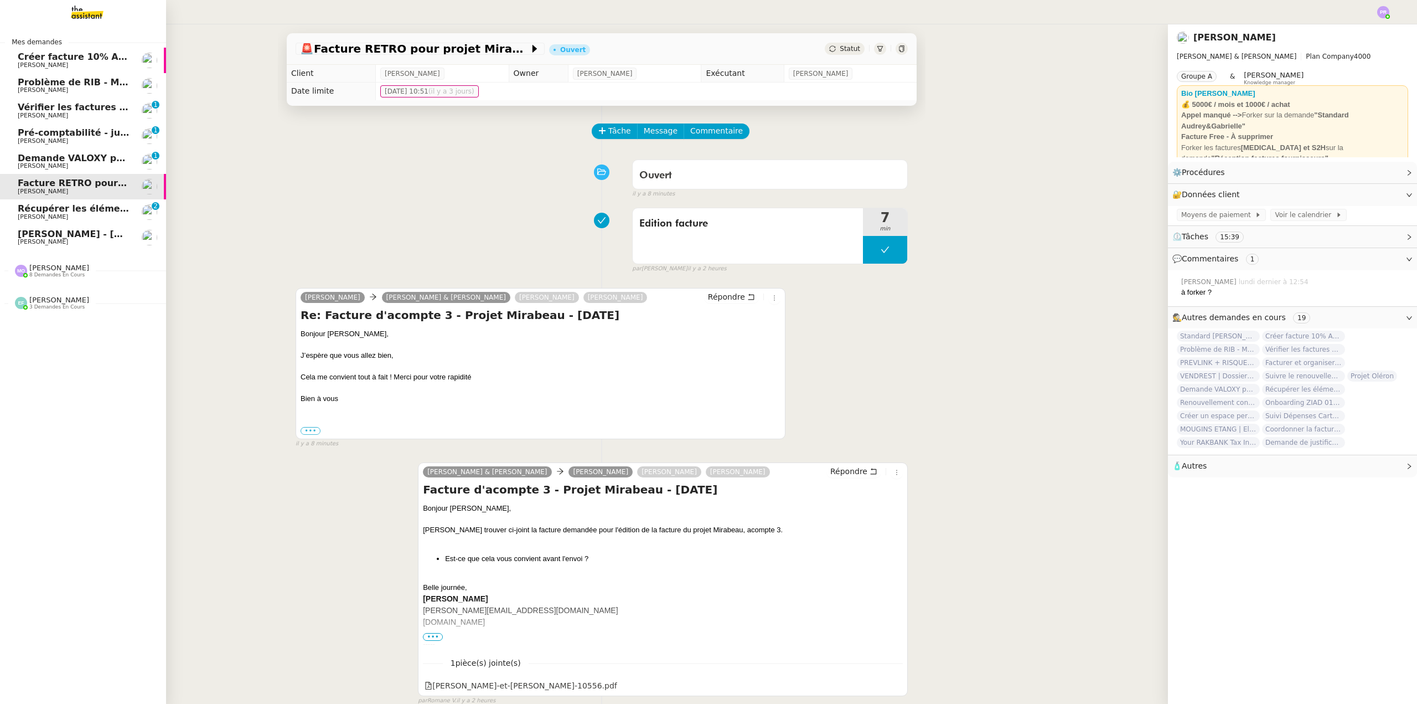
click at [118, 66] on span "[PERSON_NAME]" at bounding box center [74, 65] width 112 height 7
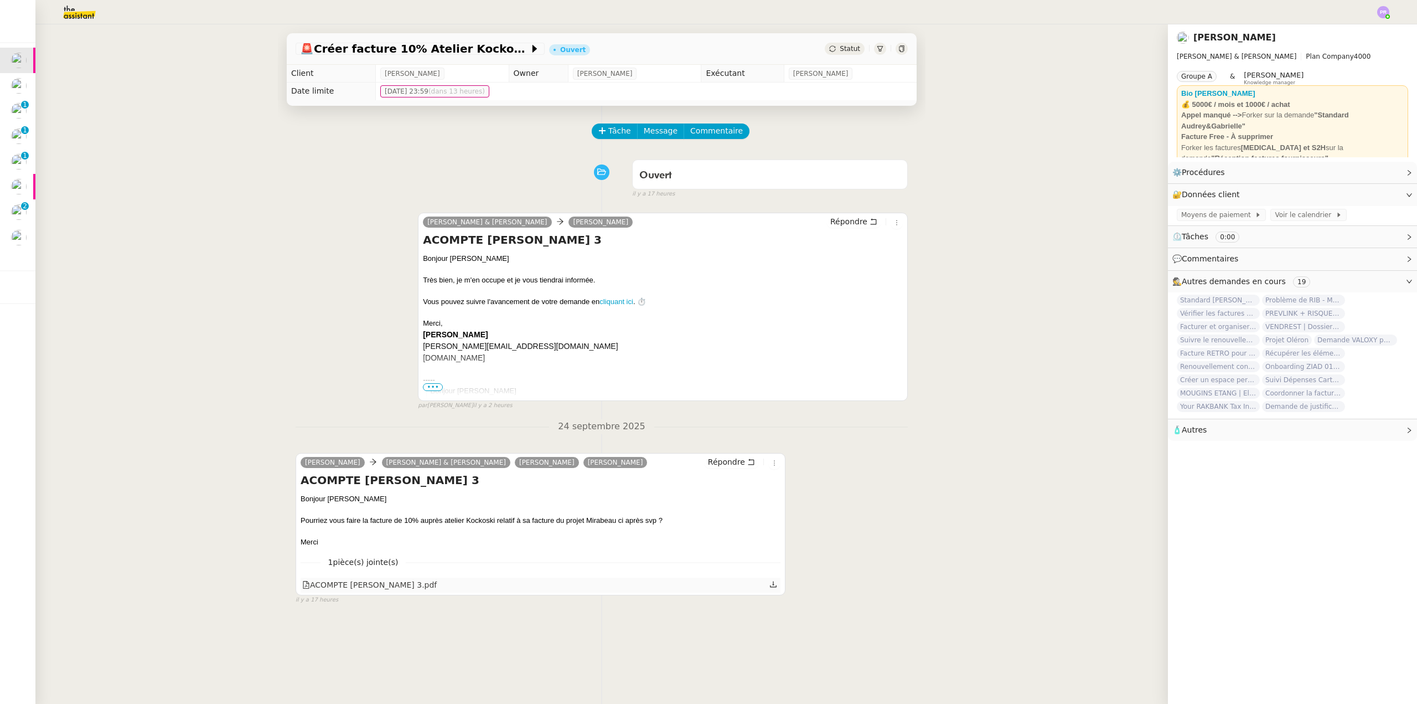
click at [365, 584] on div "ACOMPTE [PERSON_NAME] 3.pdf" at bounding box center [369, 584] width 135 height 13
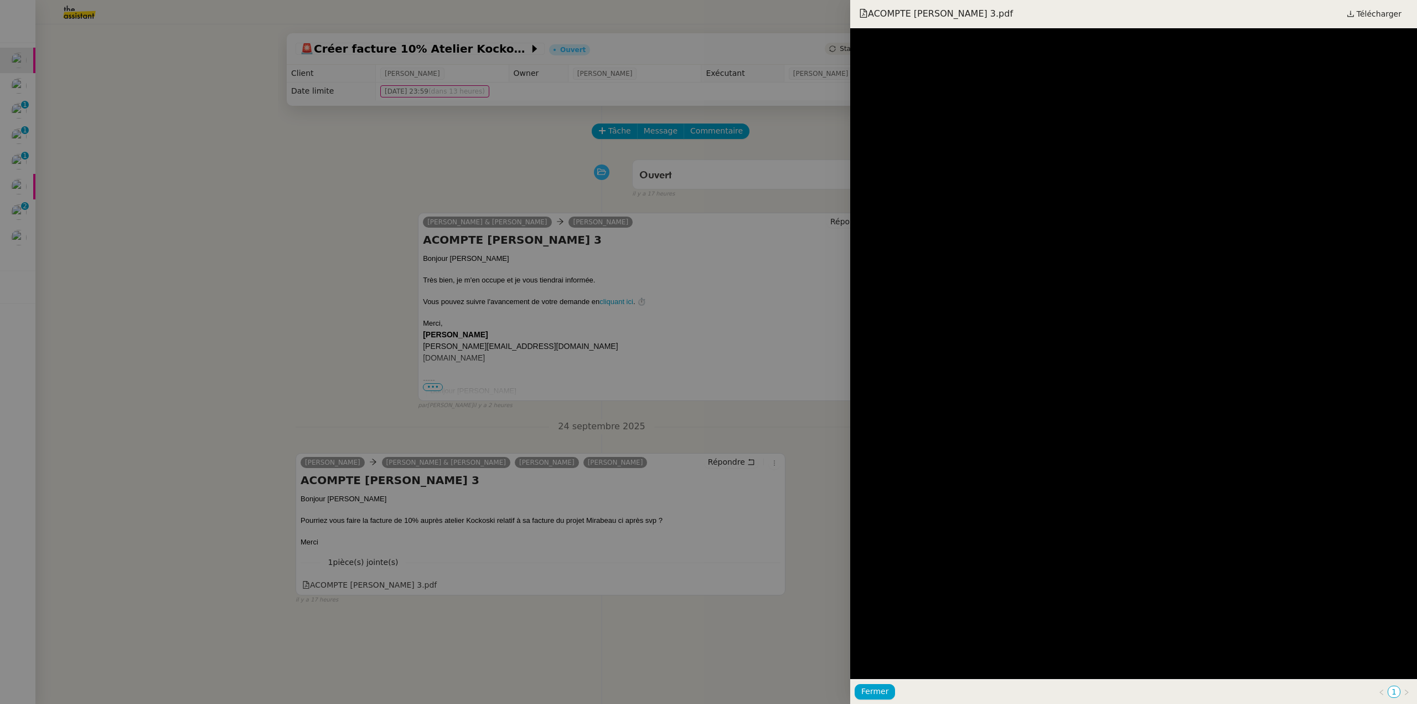
click at [451, 605] on div at bounding box center [708, 352] width 1417 height 704
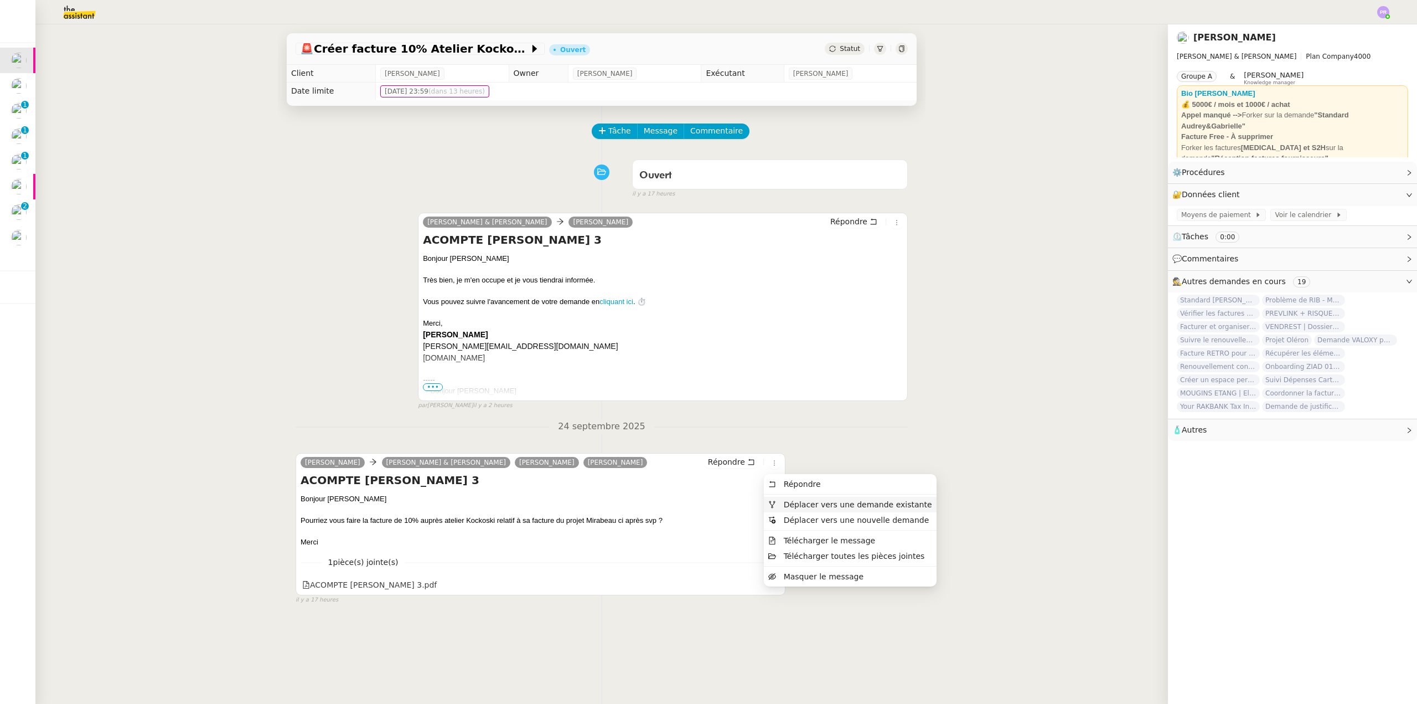
click at [800, 504] on span "Déplacer vers une demande existante" at bounding box center [858, 504] width 148 height 9
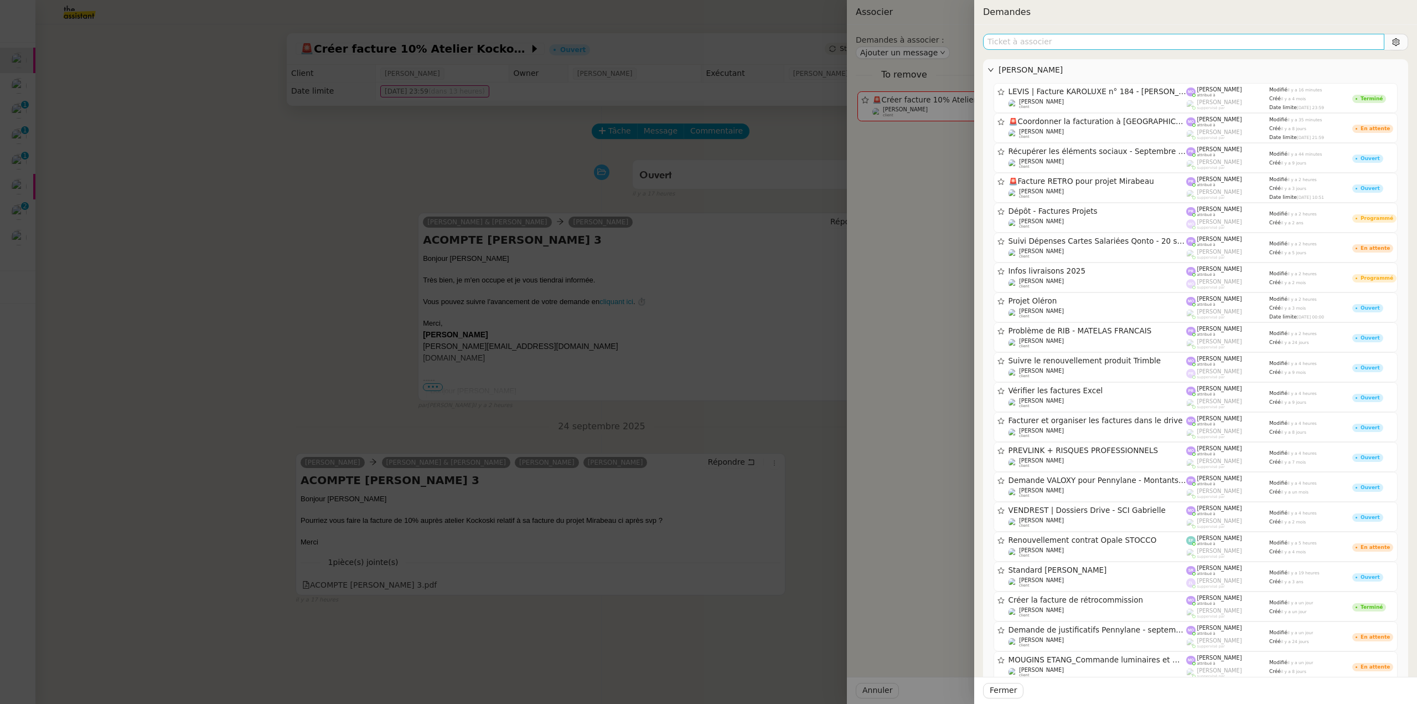
click at [1057, 49] on input "text" at bounding box center [1183, 42] width 401 height 16
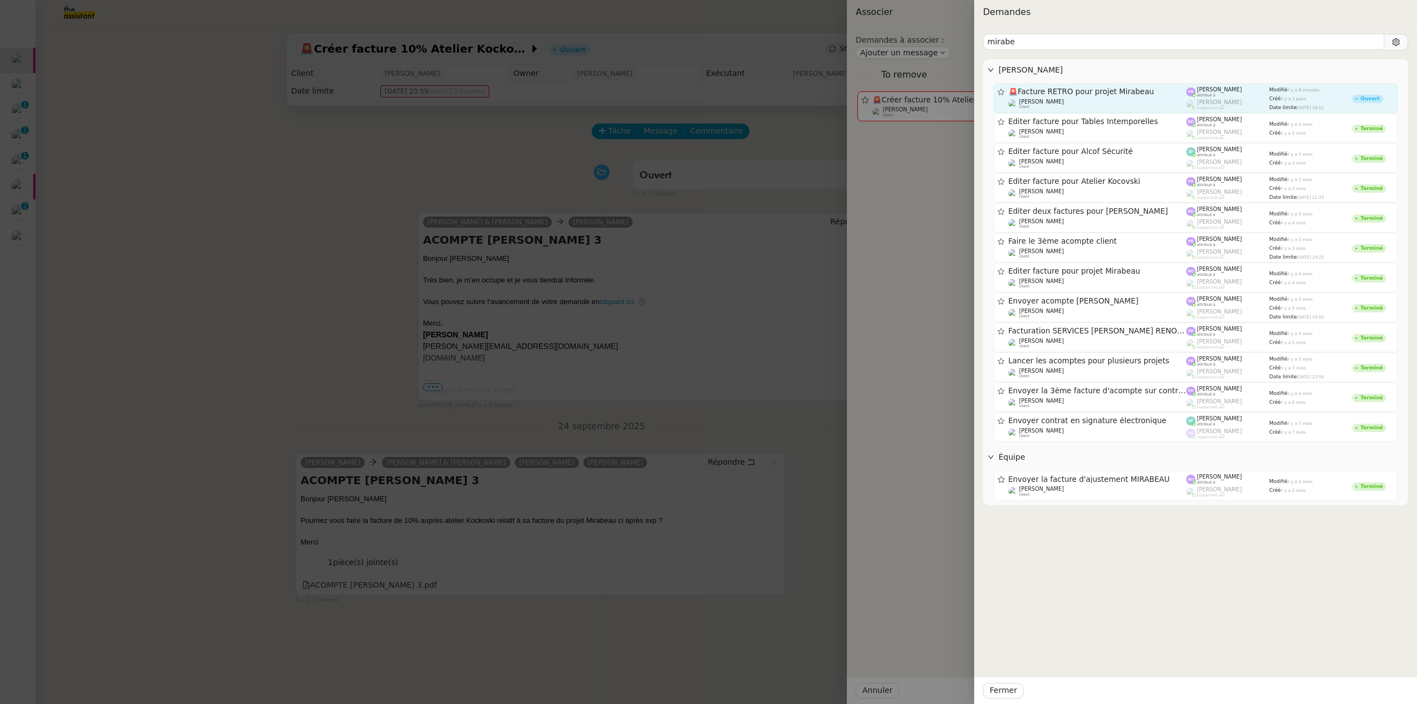
type input "mirabe"
click at [1098, 90] on span "🚨 Facture RETRO pour projet Mirabeau" at bounding box center [1098, 92] width 178 height 8
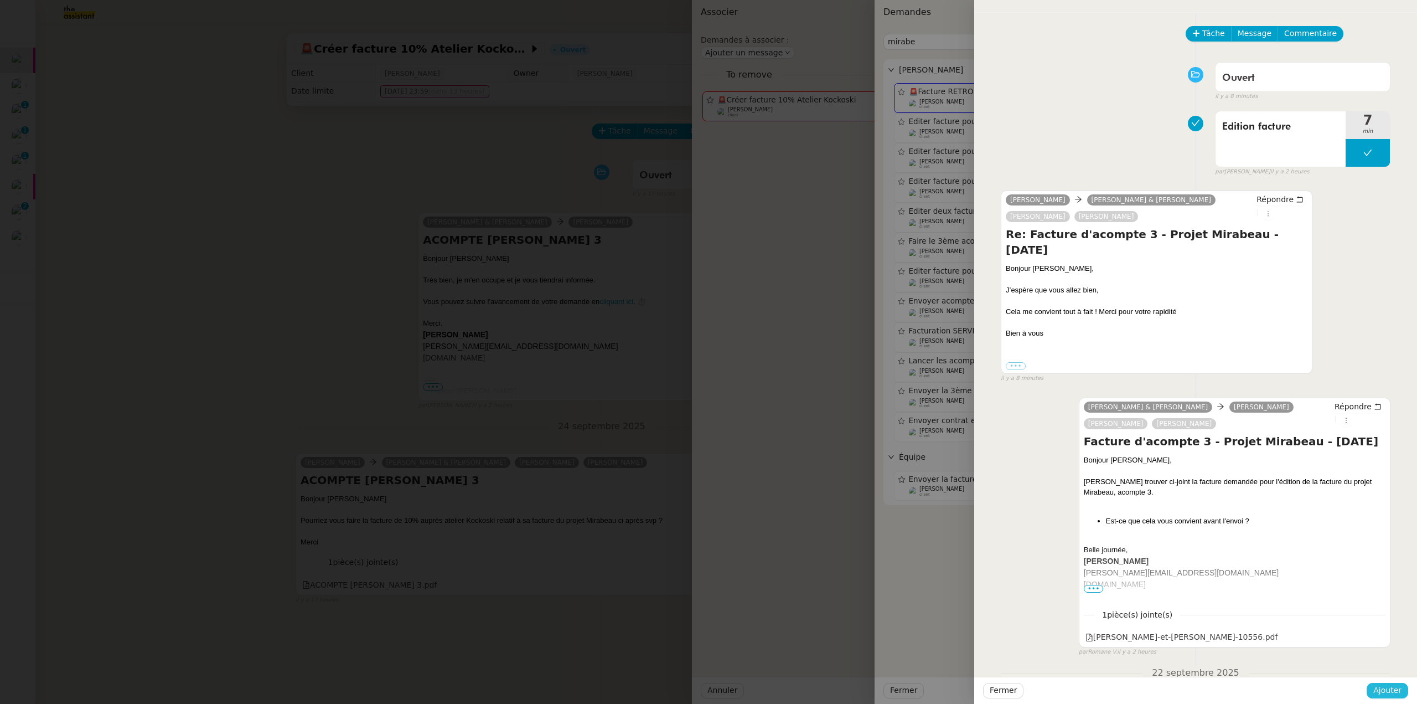
click at [1397, 689] on span "Ajouter" at bounding box center [1387, 690] width 28 height 13
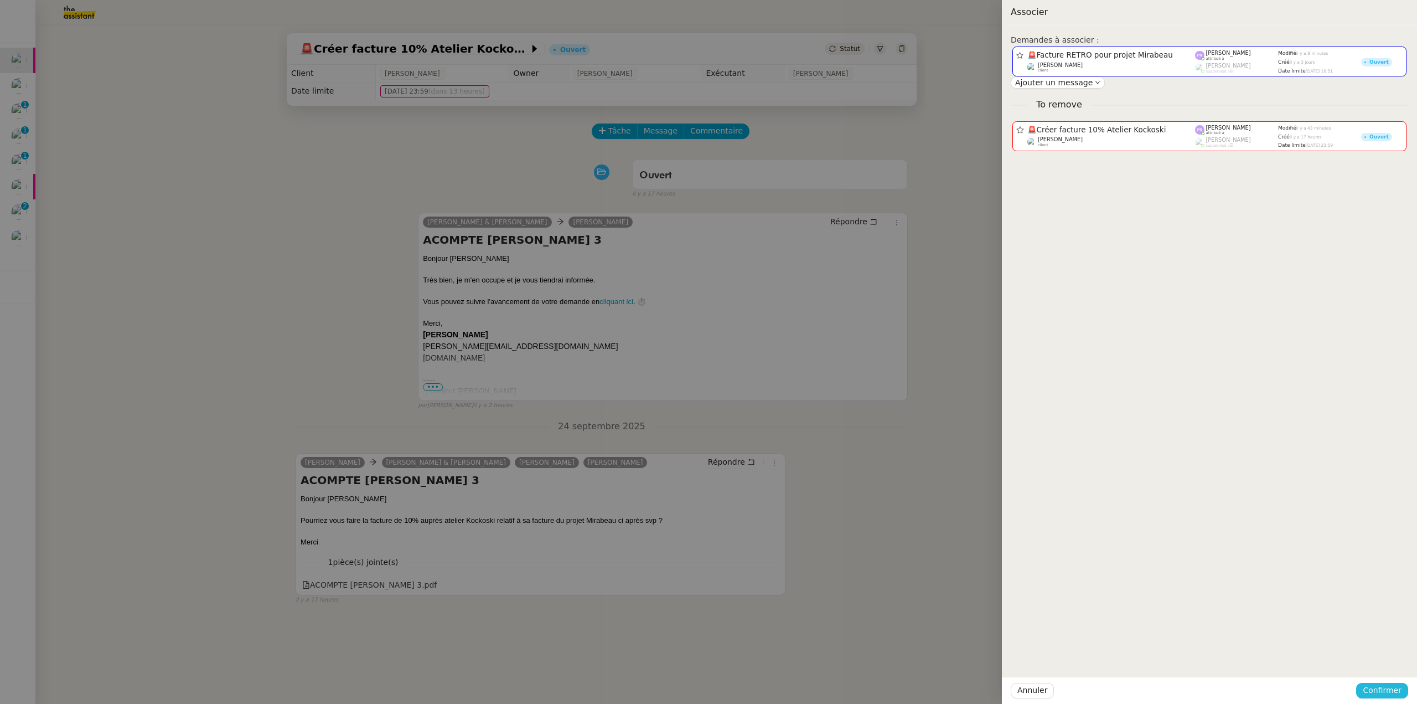
click at [1399, 686] on span "Confirmer" at bounding box center [1382, 690] width 39 height 13
click at [1397, 667] on div "Annuler Ajouter" at bounding box center [1361, 660] width 80 height 13
click at [1395, 664] on span "Ajouter" at bounding box center [1383, 660] width 28 height 11
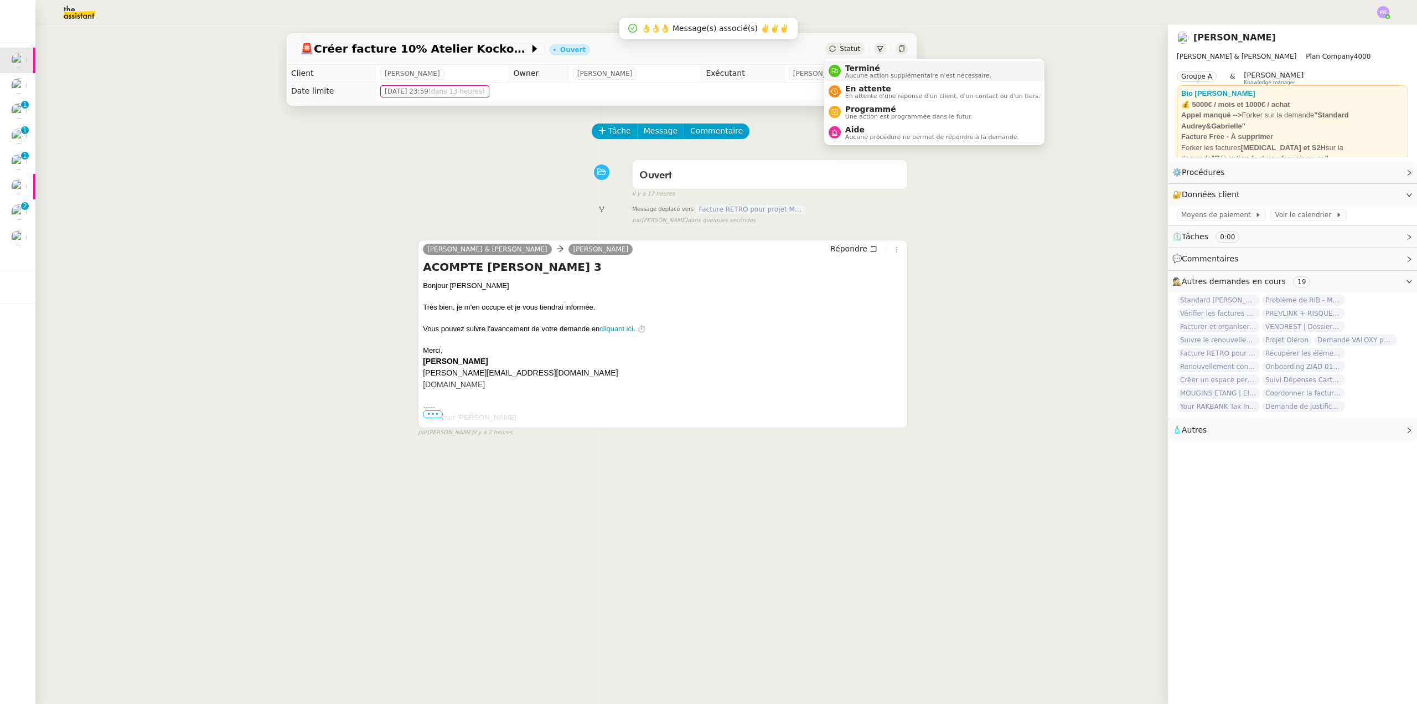
click at [874, 71] on span "Terminé" at bounding box center [918, 68] width 146 height 9
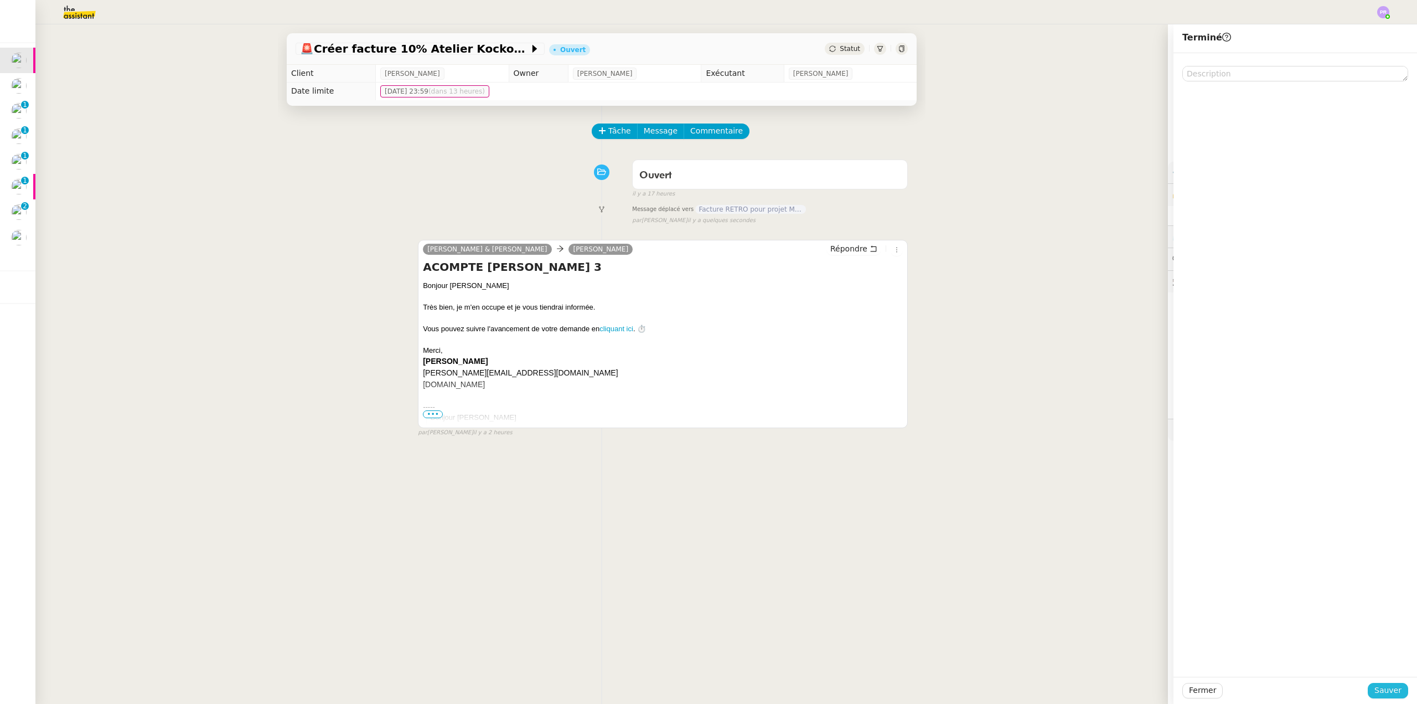
click at [1375, 689] on span "Sauver" at bounding box center [1388, 690] width 27 height 13
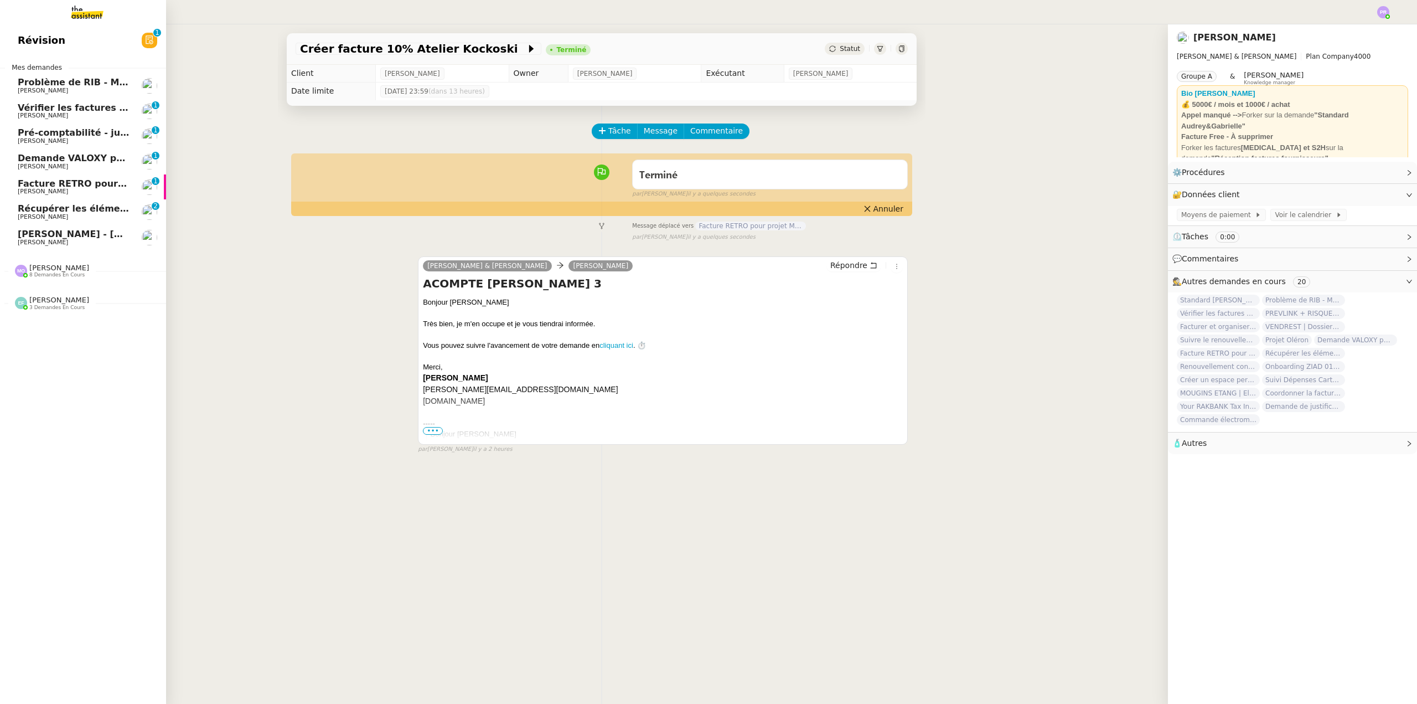
click at [85, 238] on span "[PERSON_NAME] - [DATE]" at bounding box center [81, 234] width 126 height 11
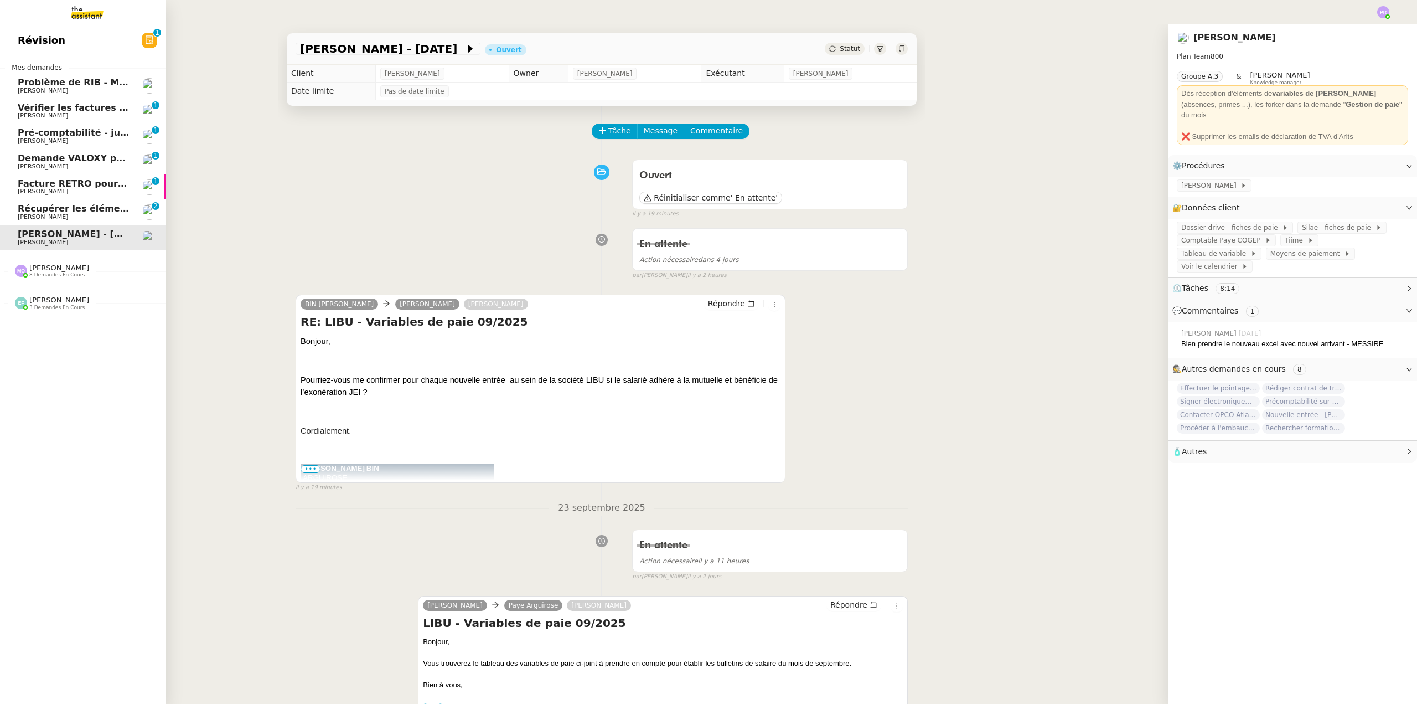
click at [95, 215] on span "[PERSON_NAME]" at bounding box center [74, 217] width 112 height 7
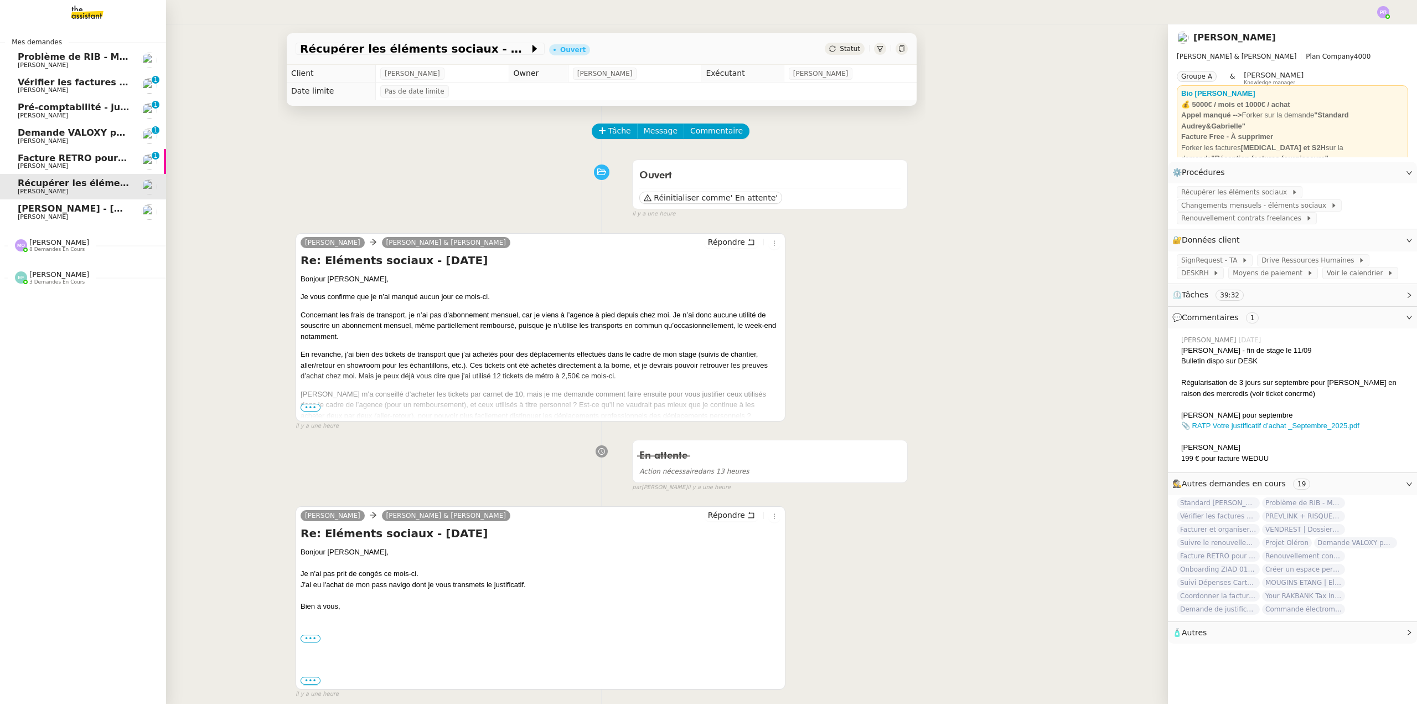
click at [131, 205] on link "[PERSON_NAME] - [DATE] [PERSON_NAME]" at bounding box center [83, 211] width 166 height 25
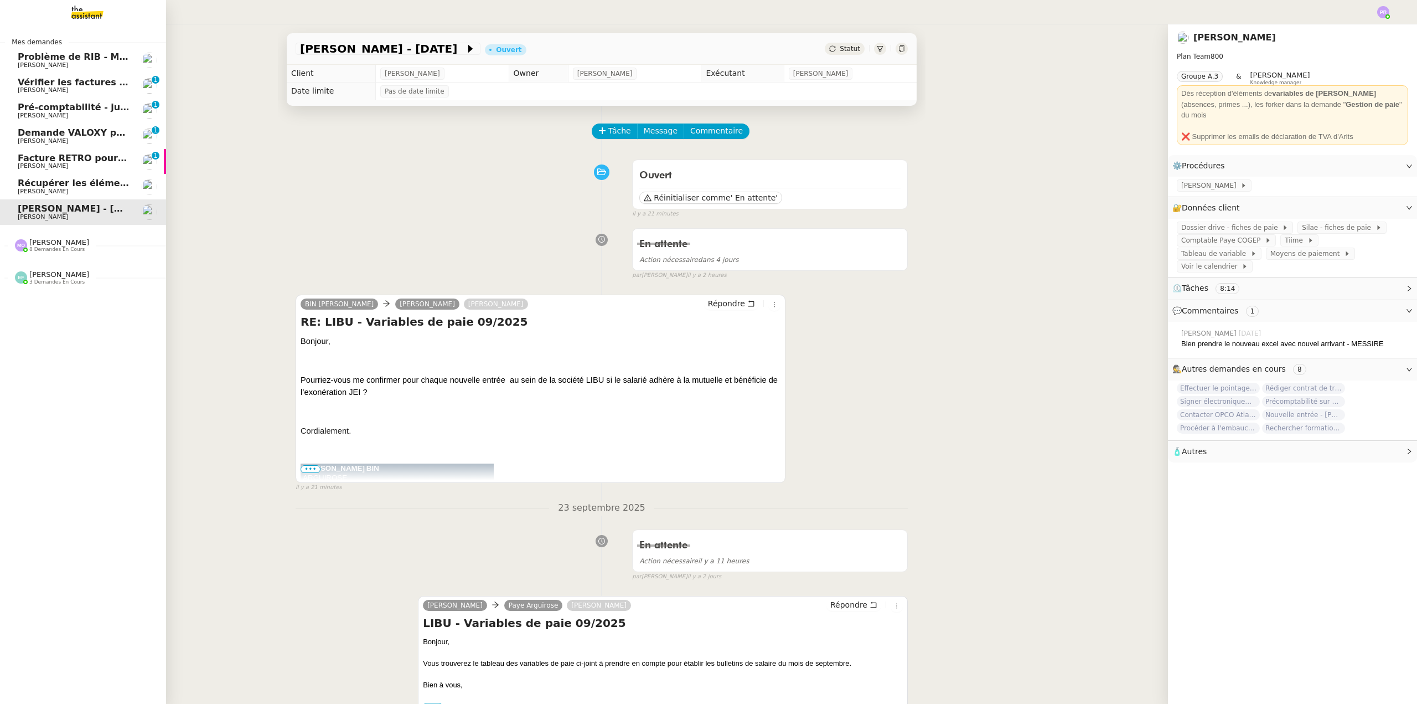
click at [6, 159] on link "Facture RETRO pour projet Mirabeau [PERSON_NAME] 0 1 2 3 4 5 6 7 8 9" at bounding box center [83, 161] width 166 height 25
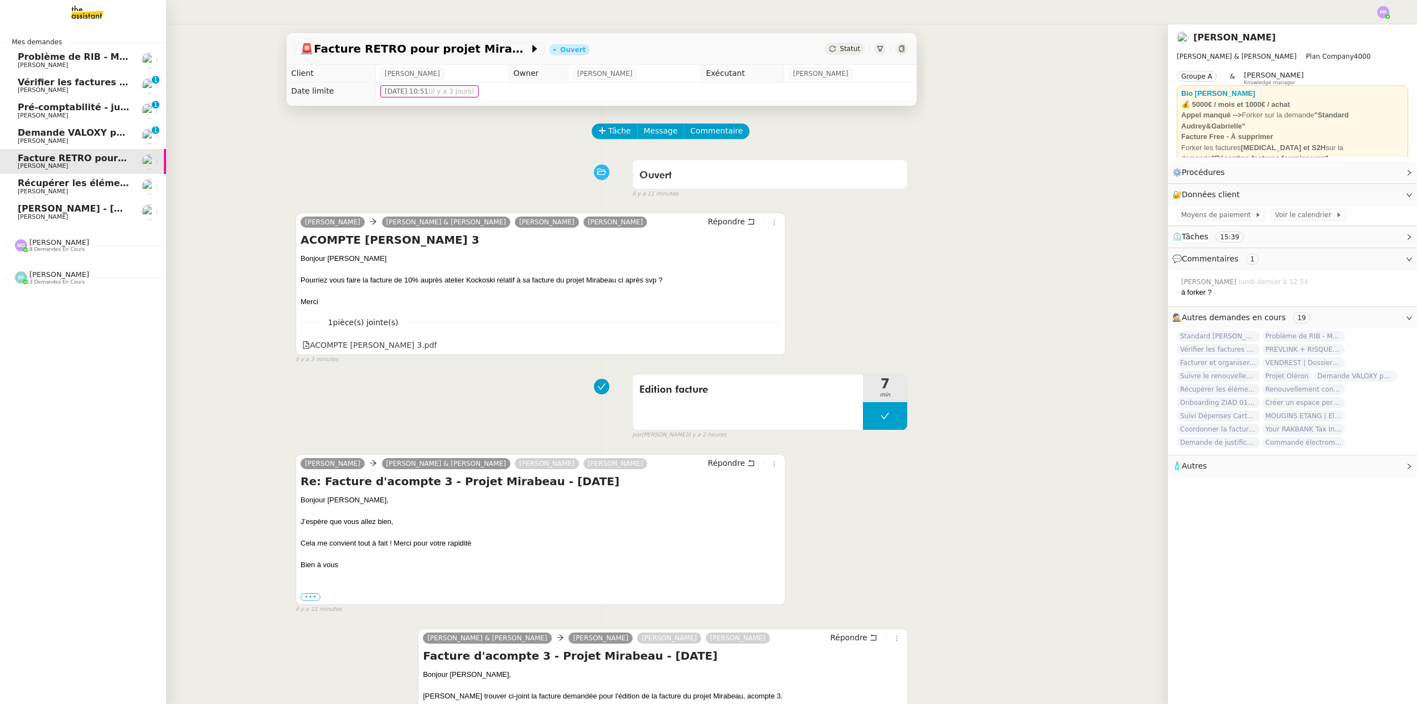
click at [38, 277] on span "[PERSON_NAME]" at bounding box center [59, 274] width 60 height 8
click at [71, 193] on span "[PERSON_NAME]" at bounding box center [74, 191] width 112 height 7
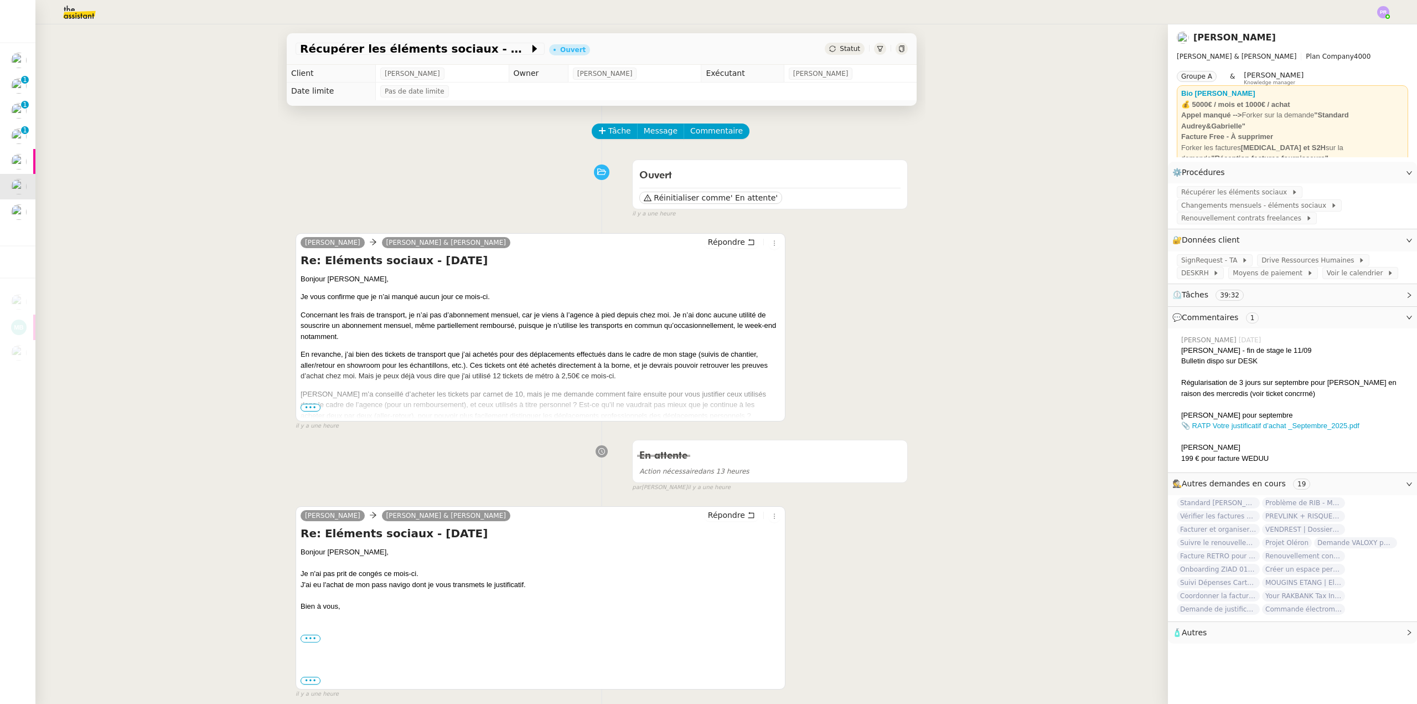
click at [305, 410] on span "•••" at bounding box center [311, 408] width 20 height 8
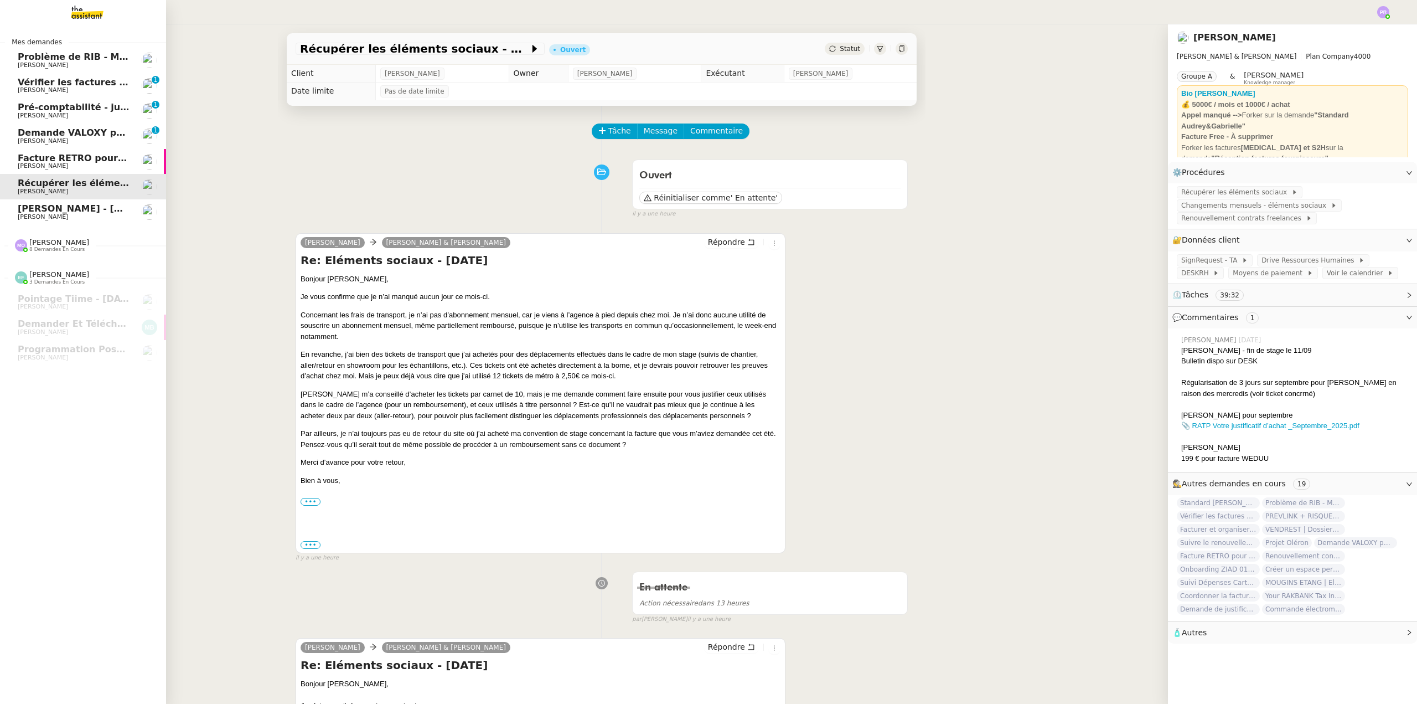
click at [77, 133] on span "Demande VALOXY pour Pennylane - Montants importants sans justificatifs" at bounding box center [203, 132] width 371 height 11
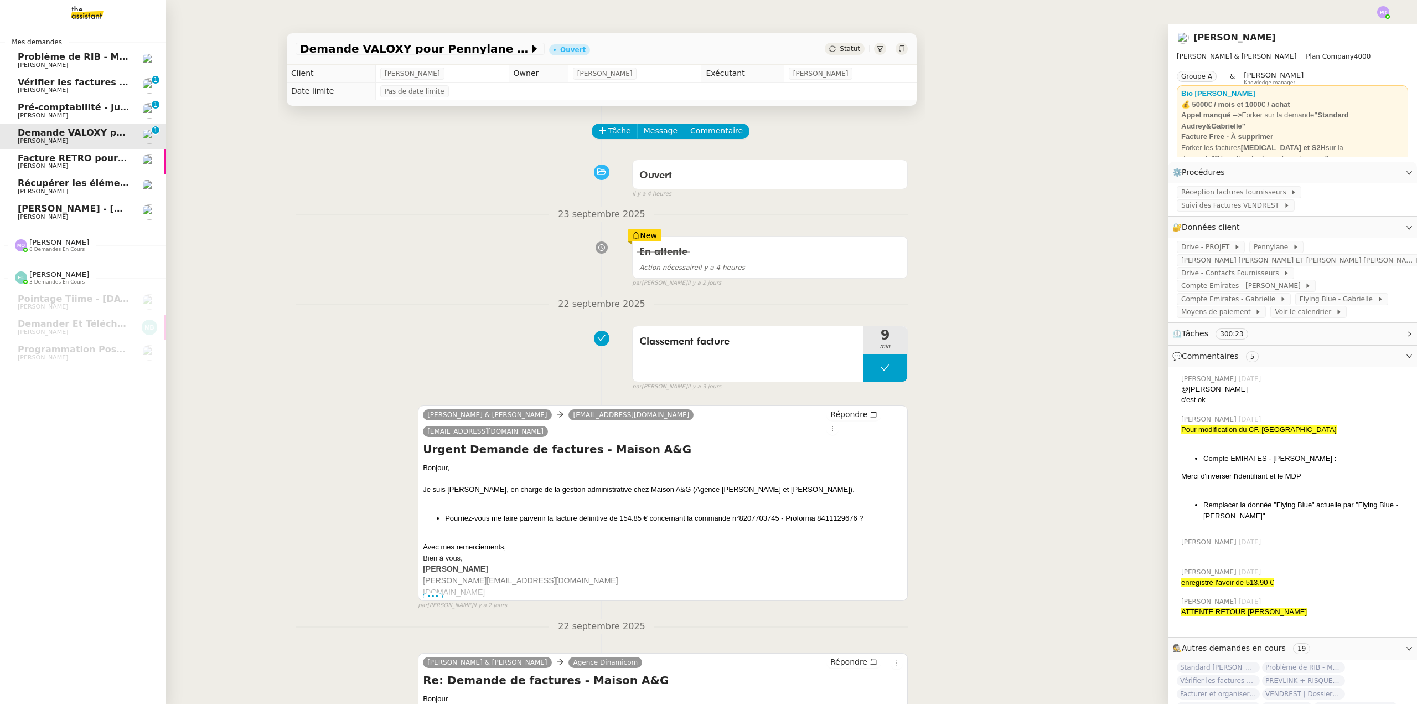
click at [109, 110] on span "Pré-comptabilité - juillet / aout 2025" at bounding box center [109, 107] width 182 height 11
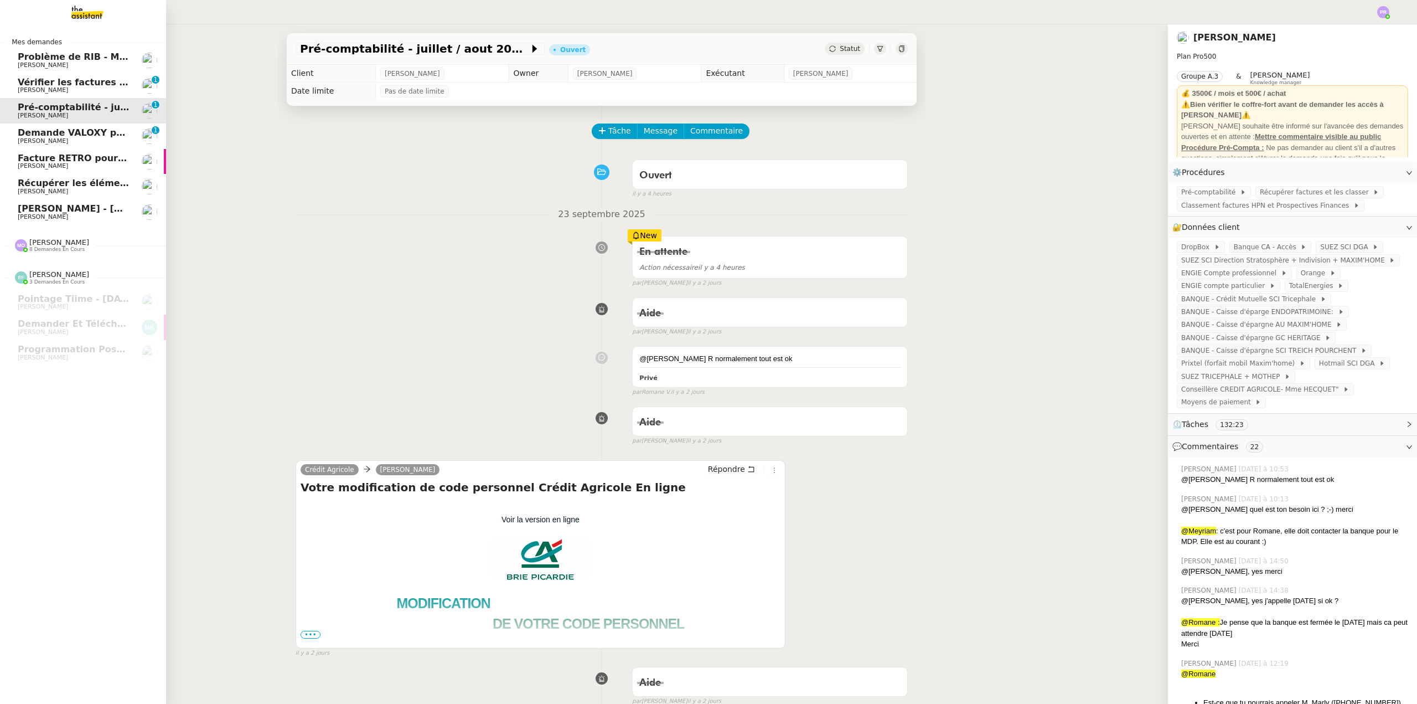
click at [113, 90] on span "[PERSON_NAME]" at bounding box center [74, 90] width 112 height 7
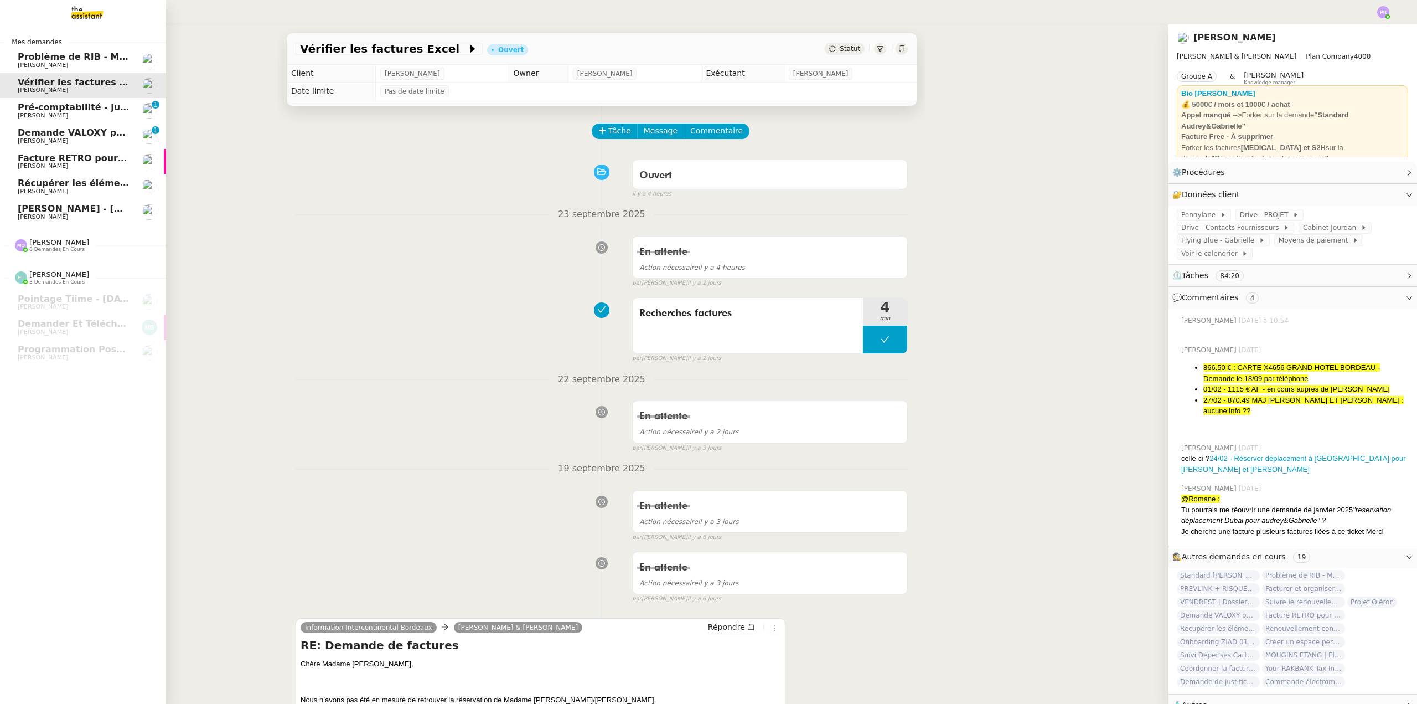
click at [93, 211] on span "[PERSON_NAME] - [DATE]" at bounding box center [81, 208] width 126 height 11
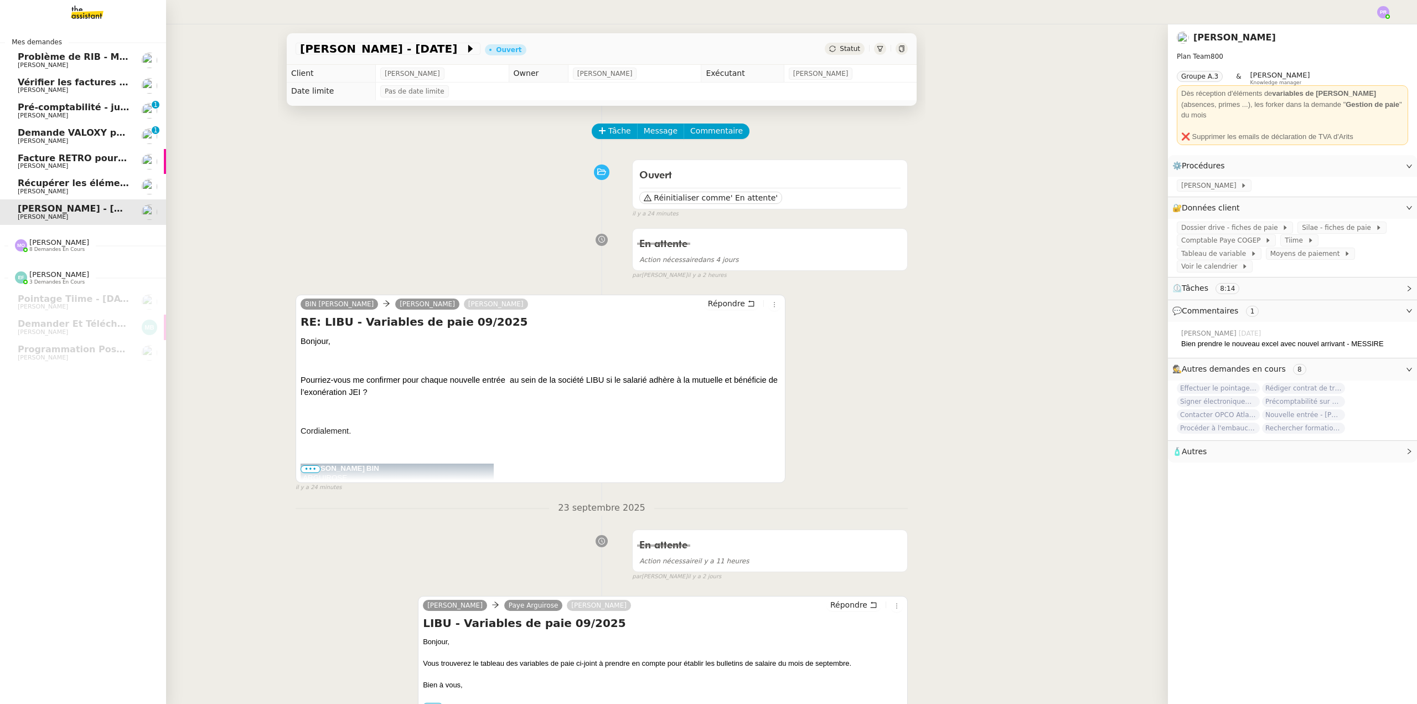
click at [68, 245] on div "[PERSON_NAME] 8 demandes en cours" at bounding box center [59, 245] width 60 height 14
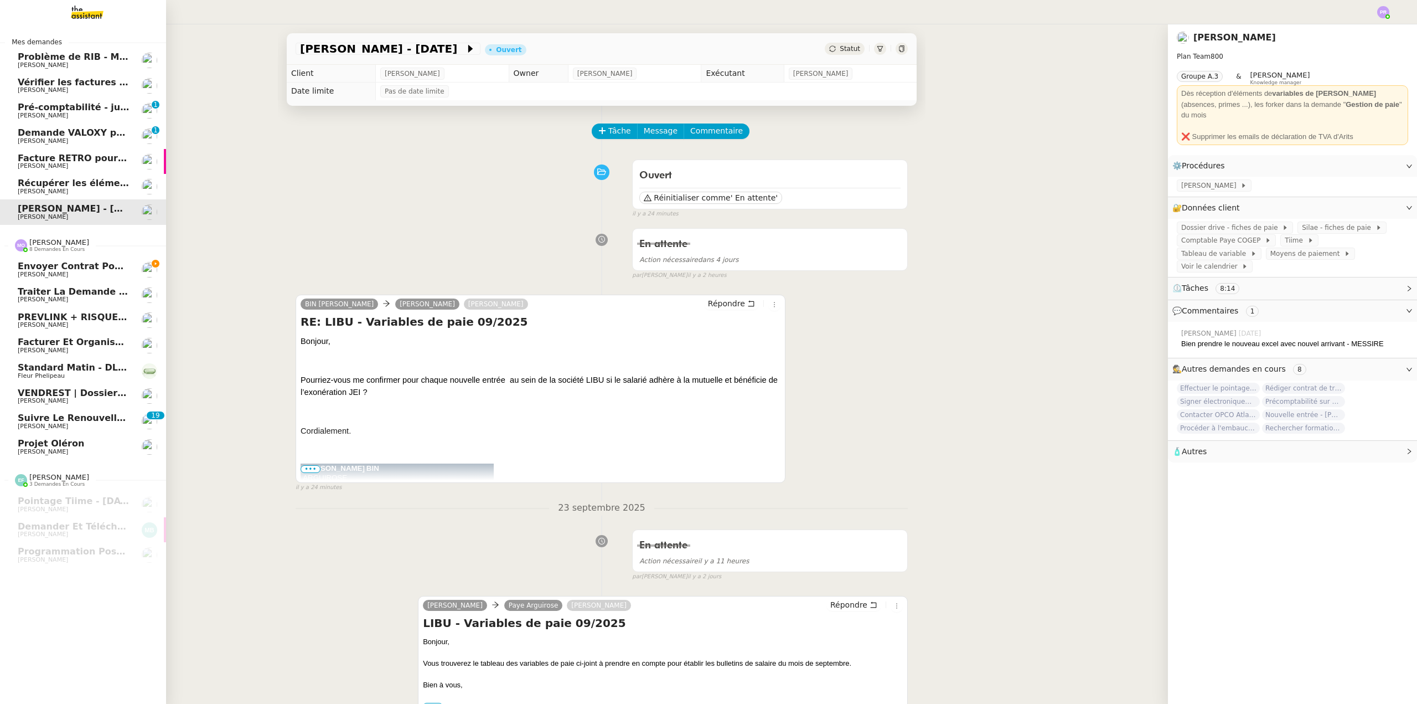
click at [72, 261] on span "Envoyer contrat pour signature électronique" at bounding box center [131, 266] width 226 height 11
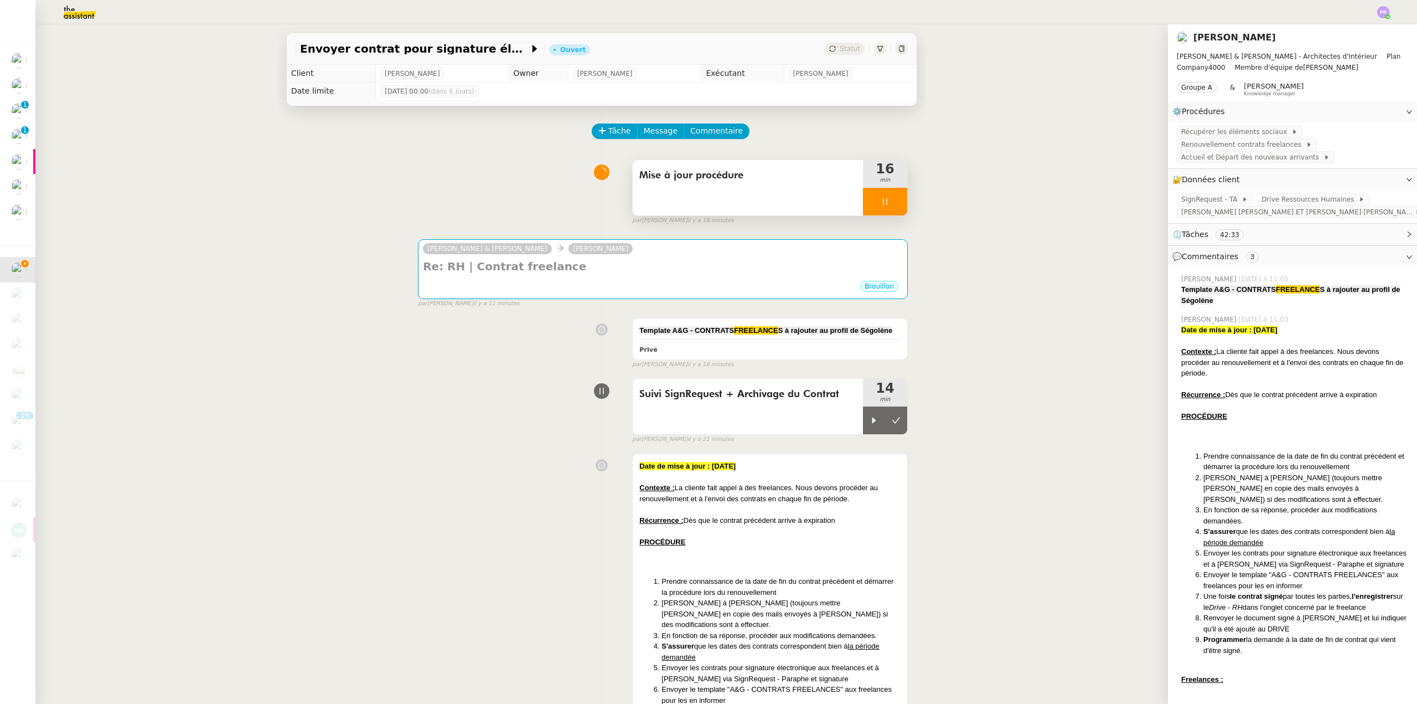
click at [895, 213] on div at bounding box center [885, 202] width 44 height 28
click at [895, 213] on button at bounding box center [896, 202] width 22 height 28
click at [1386, 10] on img at bounding box center [1383, 12] width 12 height 12
click at [39, 180] on div "Envoyer contrat pour signature électronique Ouvert Statut Client [PERSON_NAME] …" at bounding box center [601, 363] width 1133 height 679
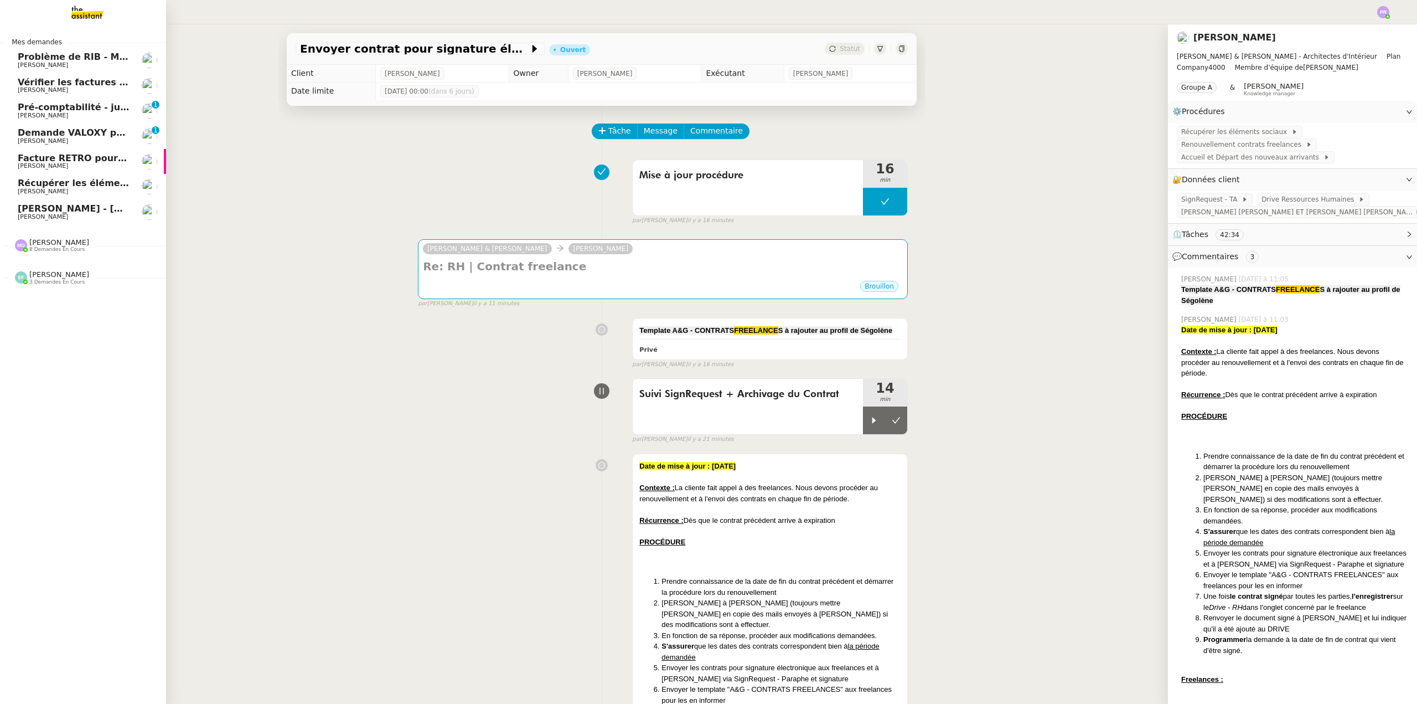
click at [43, 247] on span "8 demandes en cours" at bounding box center [56, 249] width 55 height 6
click at [66, 473] on span "[PERSON_NAME]" at bounding box center [59, 477] width 60 height 8
click at [118, 209] on span "[PERSON_NAME] - [DATE]" at bounding box center [81, 208] width 126 height 11
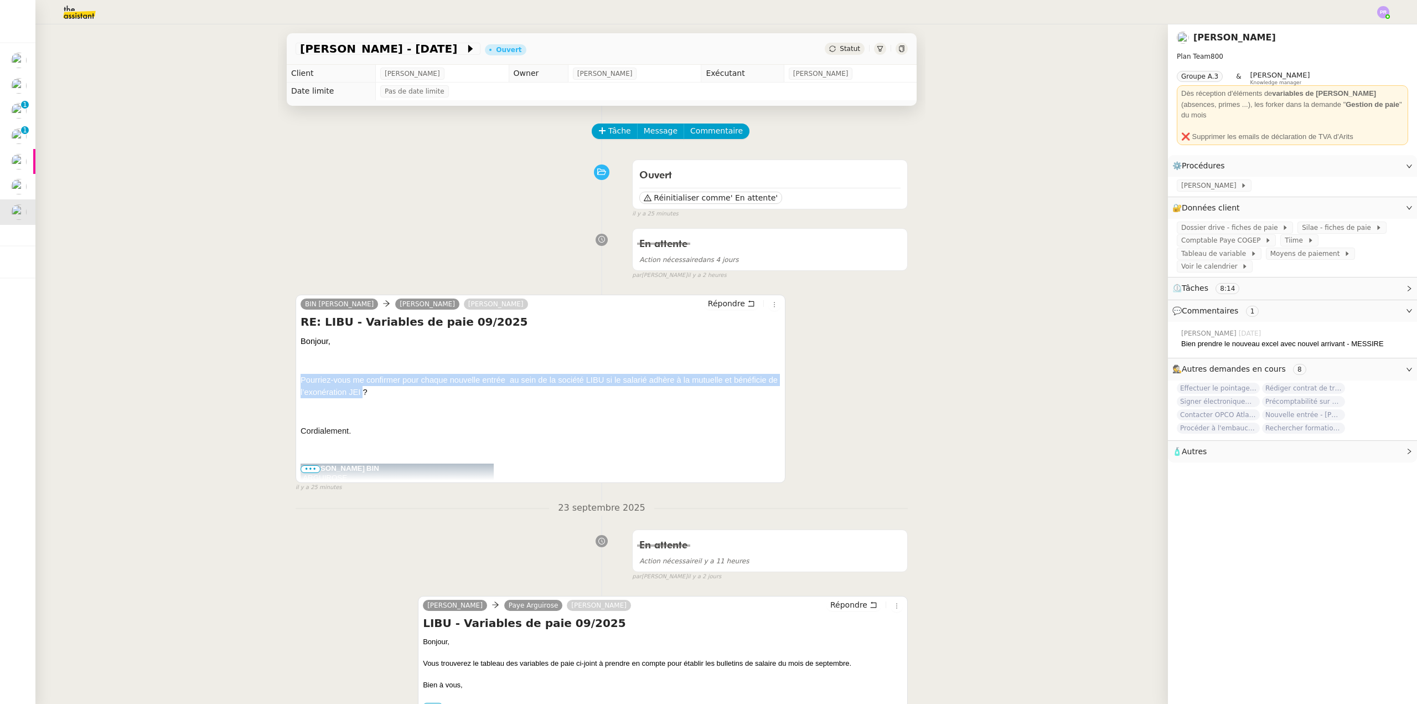
drag, startPoint x: 358, startPoint y: 391, endPoint x: 288, endPoint y: 361, distance: 75.9
click at [608, 127] on span "Tâche" at bounding box center [619, 131] width 23 height 13
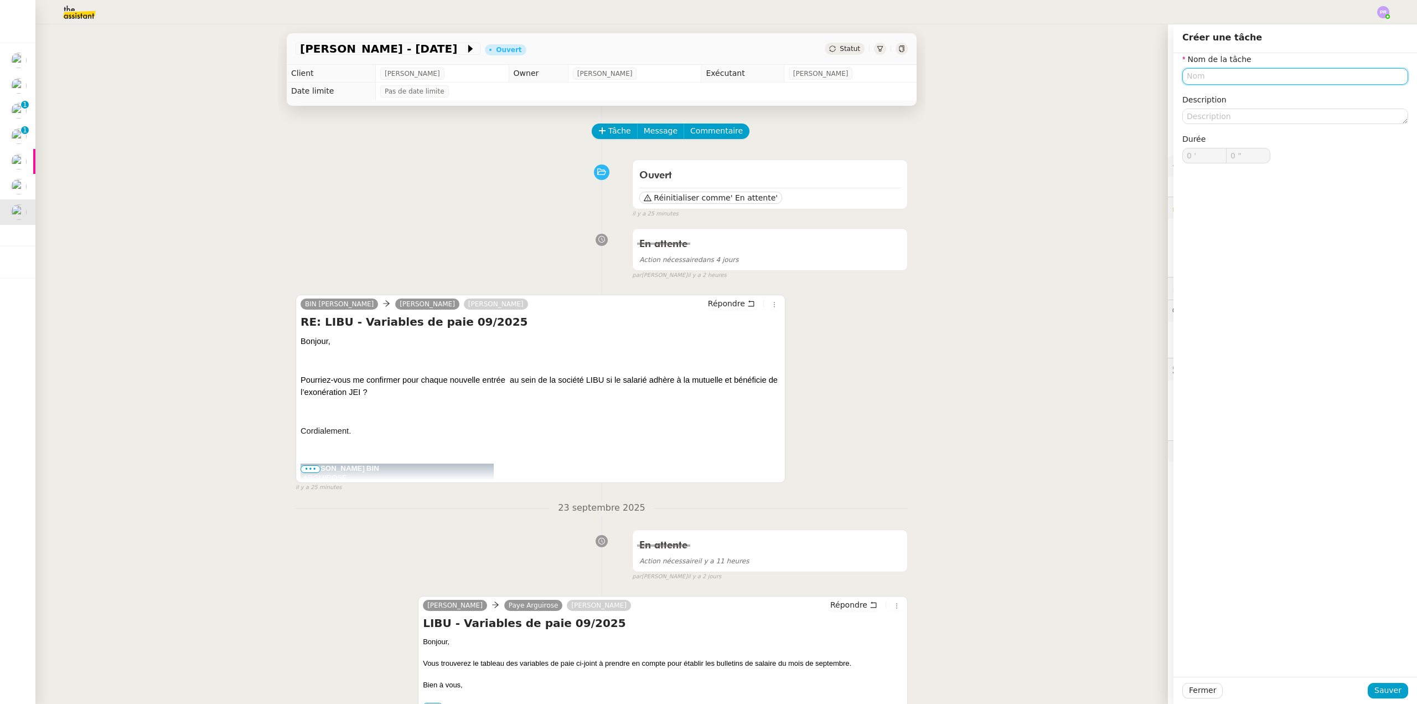
click at [1192, 77] on input "text" at bounding box center [1295, 76] width 226 height 16
click at [1198, 96] on div "Suivi nouvelle entrée" at bounding box center [1287, 97] width 217 height 10
type input "Suivi nouvelle entrée"
drag, startPoint x: 1369, startPoint y: 688, endPoint x: 1330, endPoint y: 663, distance: 46.8
click at [1370, 688] on button "Sauver" at bounding box center [1388, 691] width 40 height 16
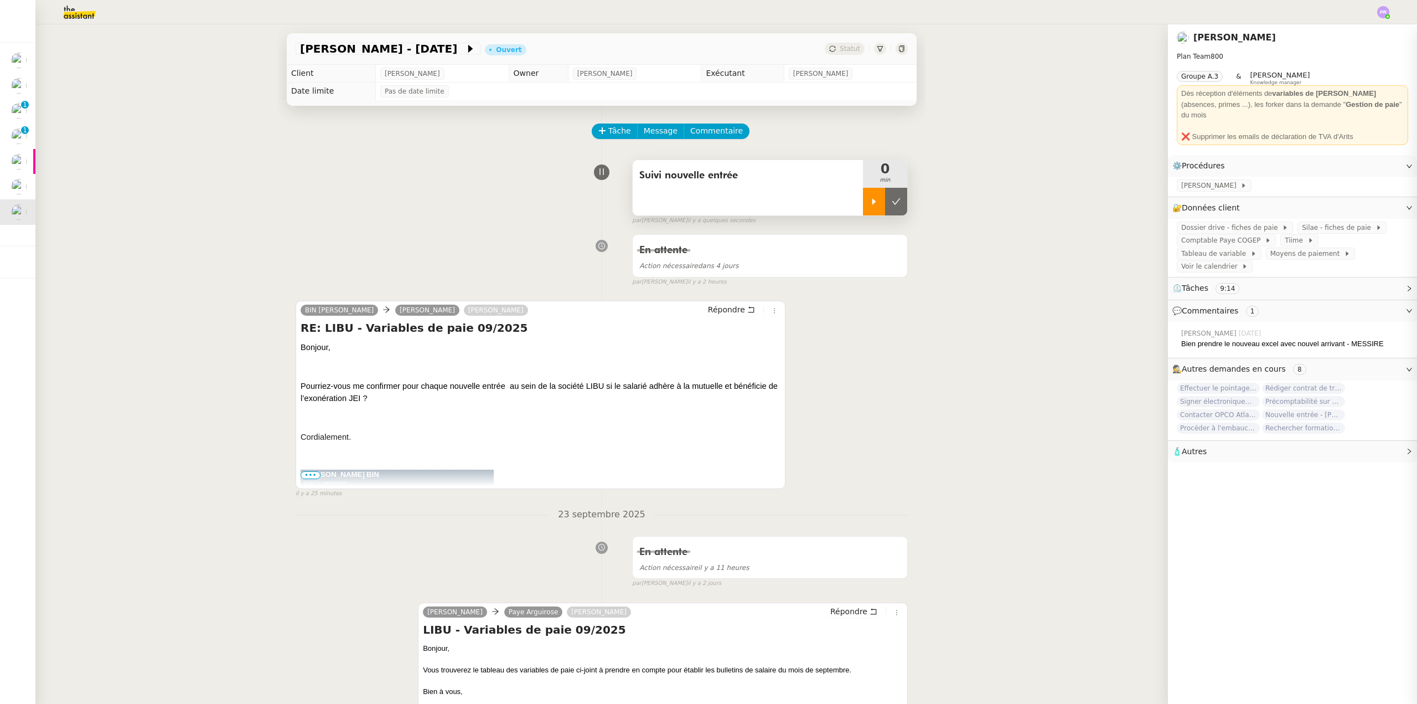
click at [863, 200] on div at bounding box center [874, 202] width 22 height 28
drag, startPoint x: 357, startPoint y: 399, endPoint x: 302, endPoint y: 396, distance: 55.5
click at [302, 396] on span "Pourriez-vous me confirmer pour chaque nouvelle entrée au sein de la société LI…" at bounding box center [539, 391] width 477 height 21
copy span "exonération JEI"
click at [45, 223] on div "Gestion paie - [DATE] Ouvert Statut Client [PERSON_NAME] Owner [PERSON_NAME] Ex…" at bounding box center [601, 363] width 1133 height 679
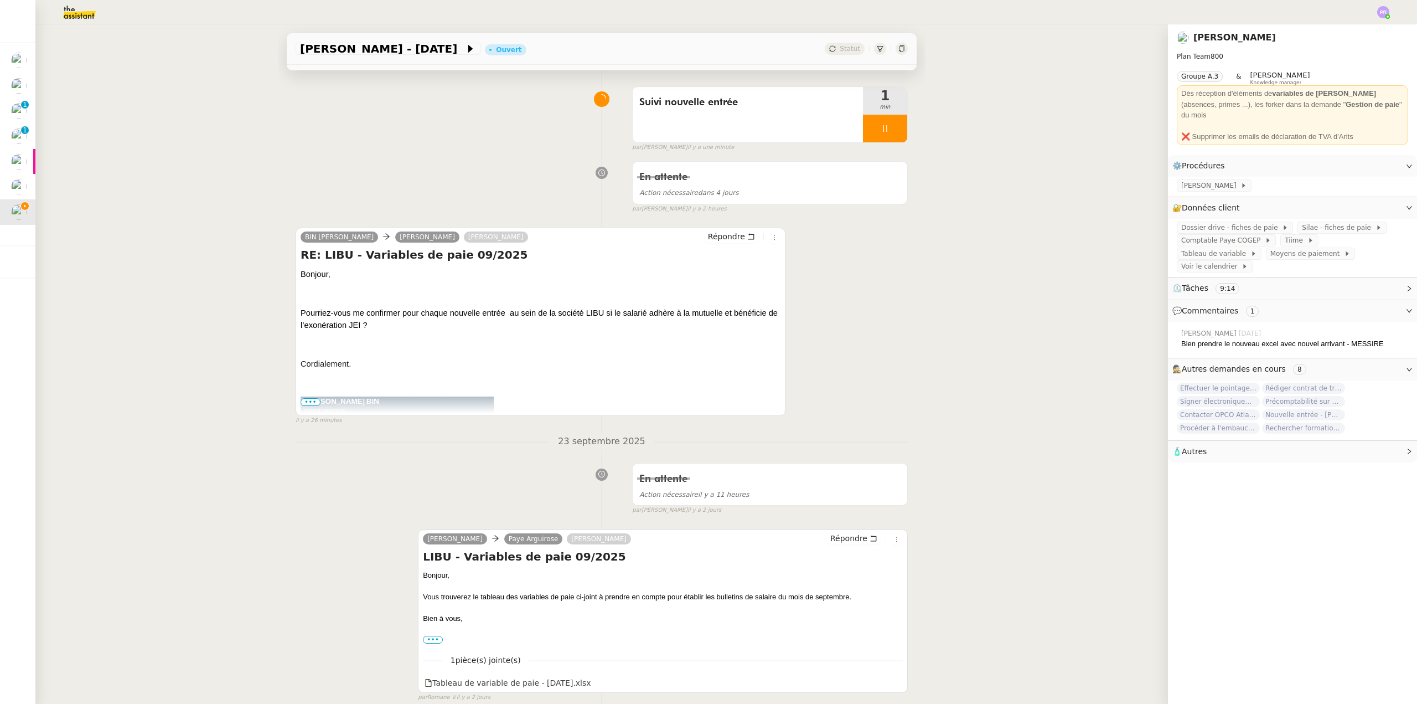
scroll to position [111, 0]
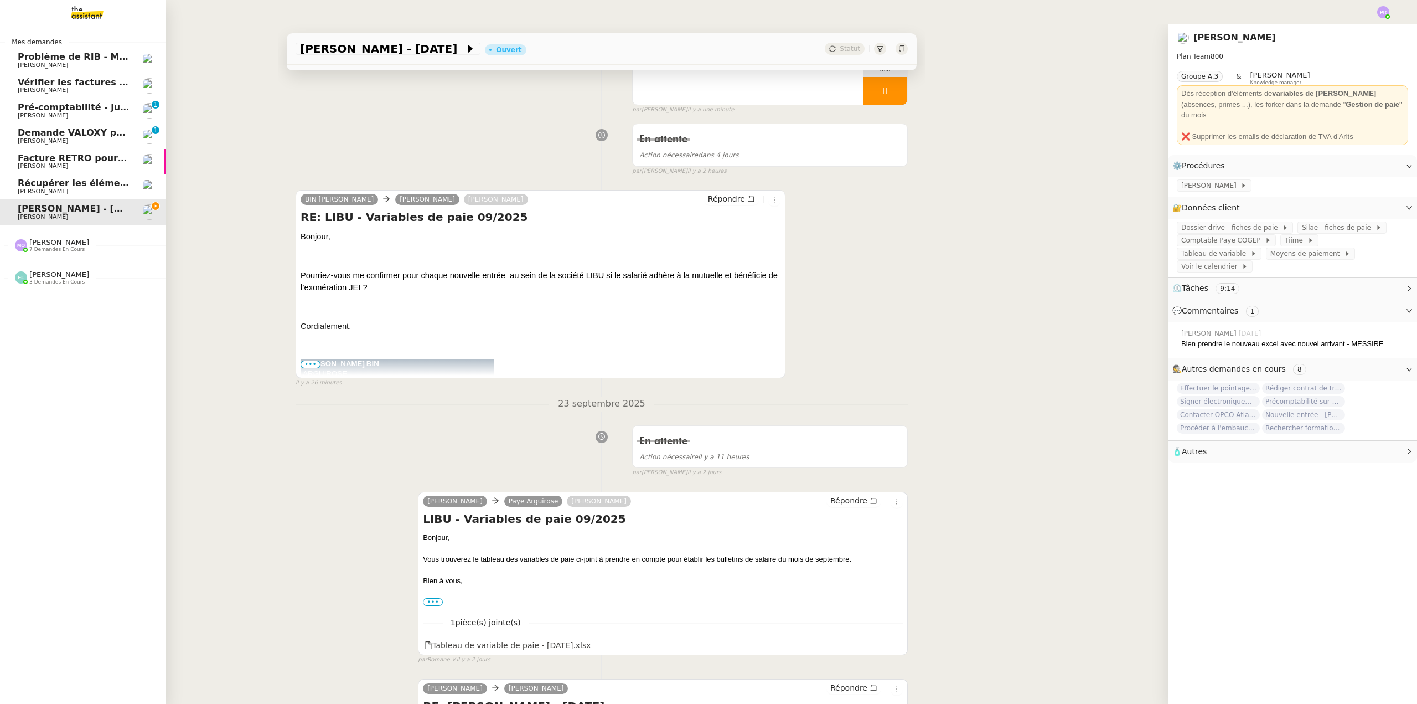
click at [97, 278] on nz-divider "[PERSON_NAME] 3 demandes en cours" at bounding box center [87, 277] width 166 height 14
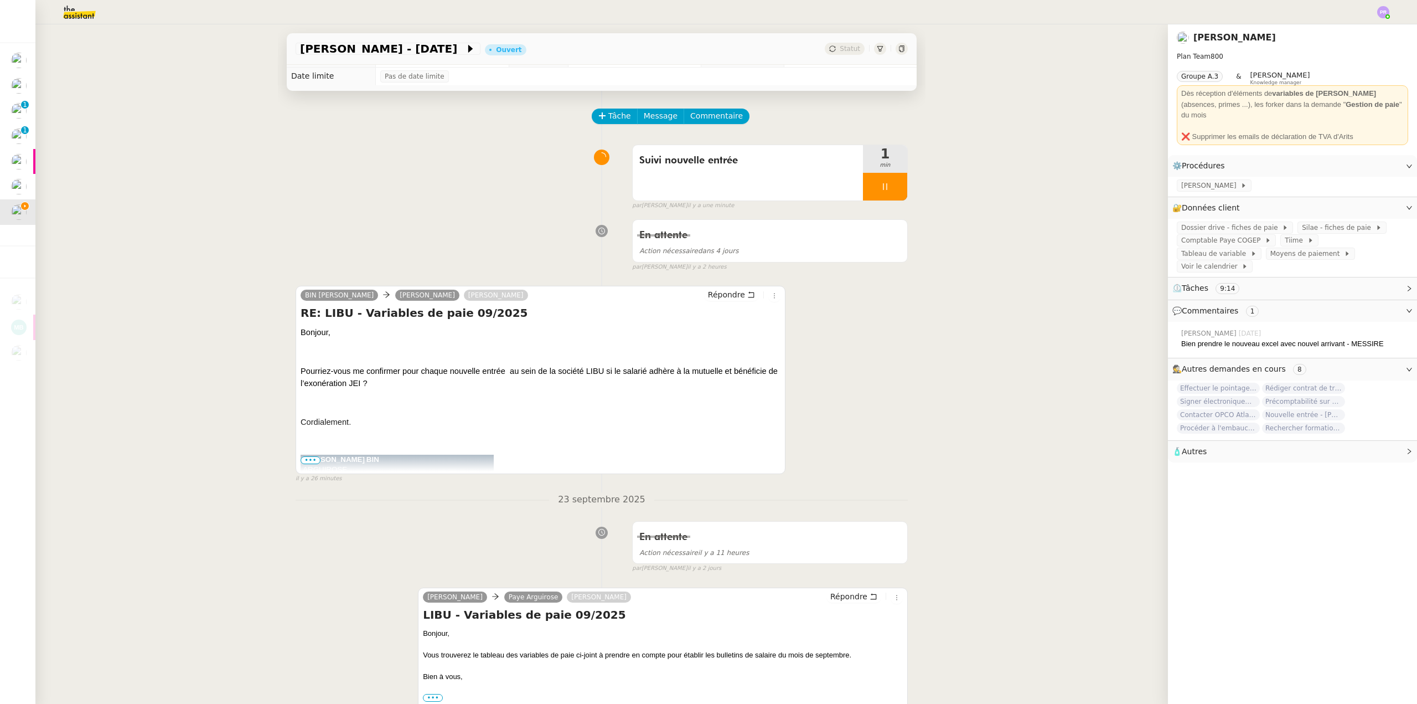
scroll to position [0, 0]
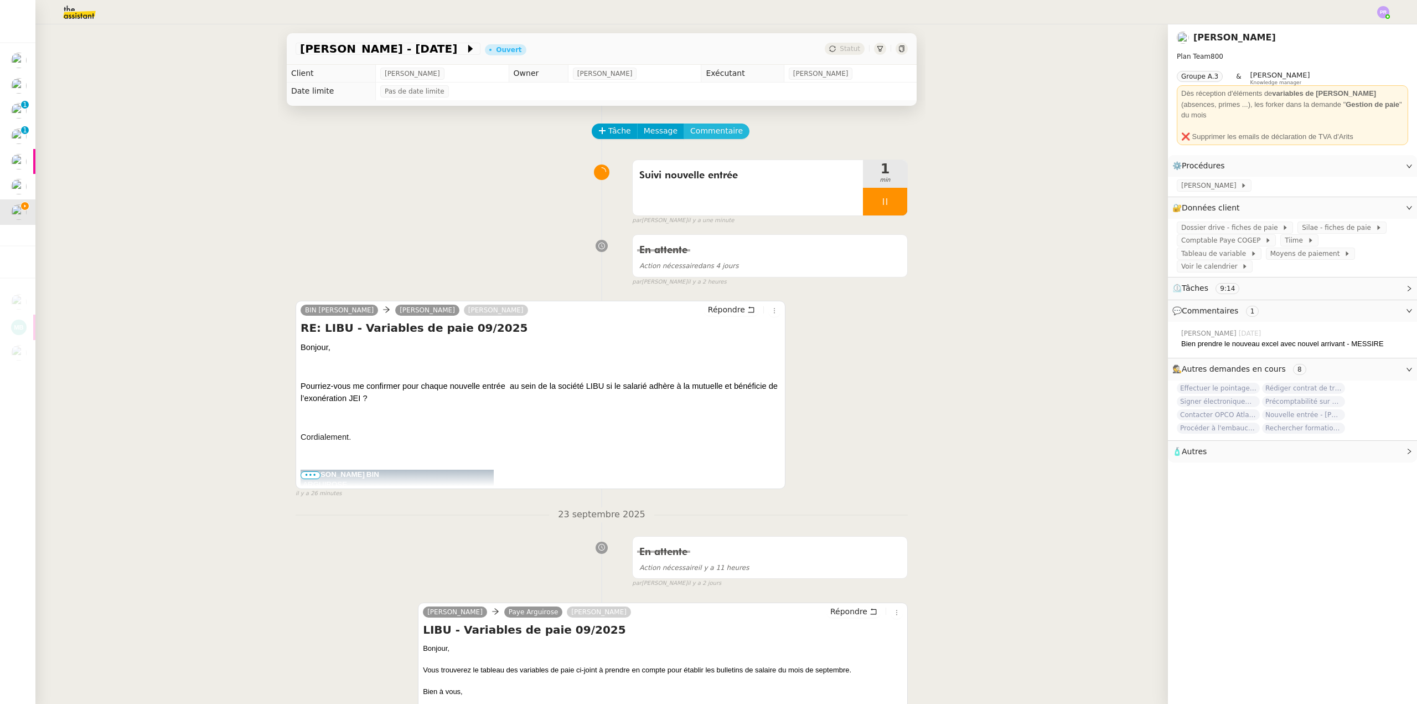
click at [706, 135] on span "Commentaire" at bounding box center [716, 131] width 53 height 13
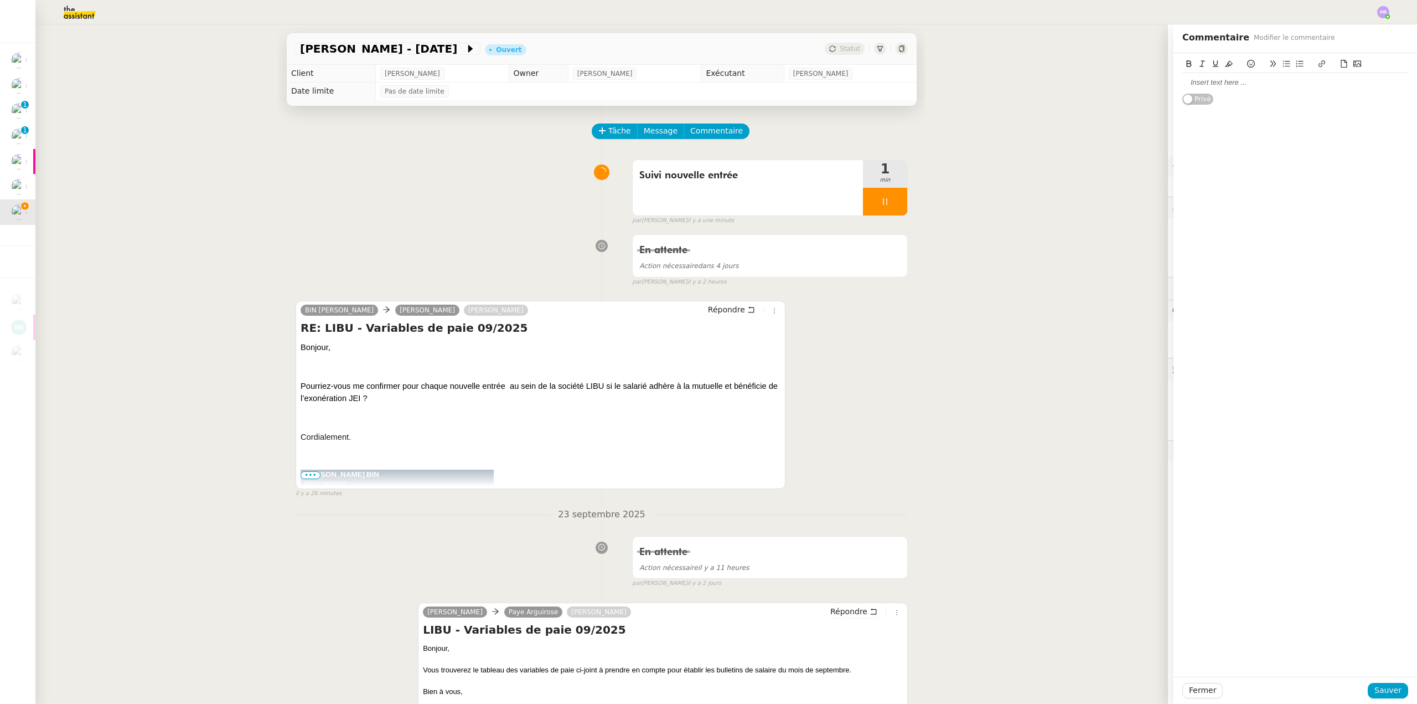
click at [1197, 84] on div at bounding box center [1295, 83] width 226 height 10
drag, startPoint x: 1215, startPoint y: 82, endPoint x: 1152, endPoint y: 80, distance: 62.6
click at [1146, 82] on app-ticket "Gestion paie - [DATE] Ouvert Statut Client [PERSON_NAME] Owner [PERSON_NAME] Ex…" at bounding box center [726, 363] width 1382 height 679
click at [1225, 63] on icon at bounding box center [1229, 64] width 8 height 8
click at [1240, 90] on div "@Emelyne : Est ce que tu as eu ce type d'infos suite à l'arrivée du nouveau ?" at bounding box center [1295, 88] width 226 height 20
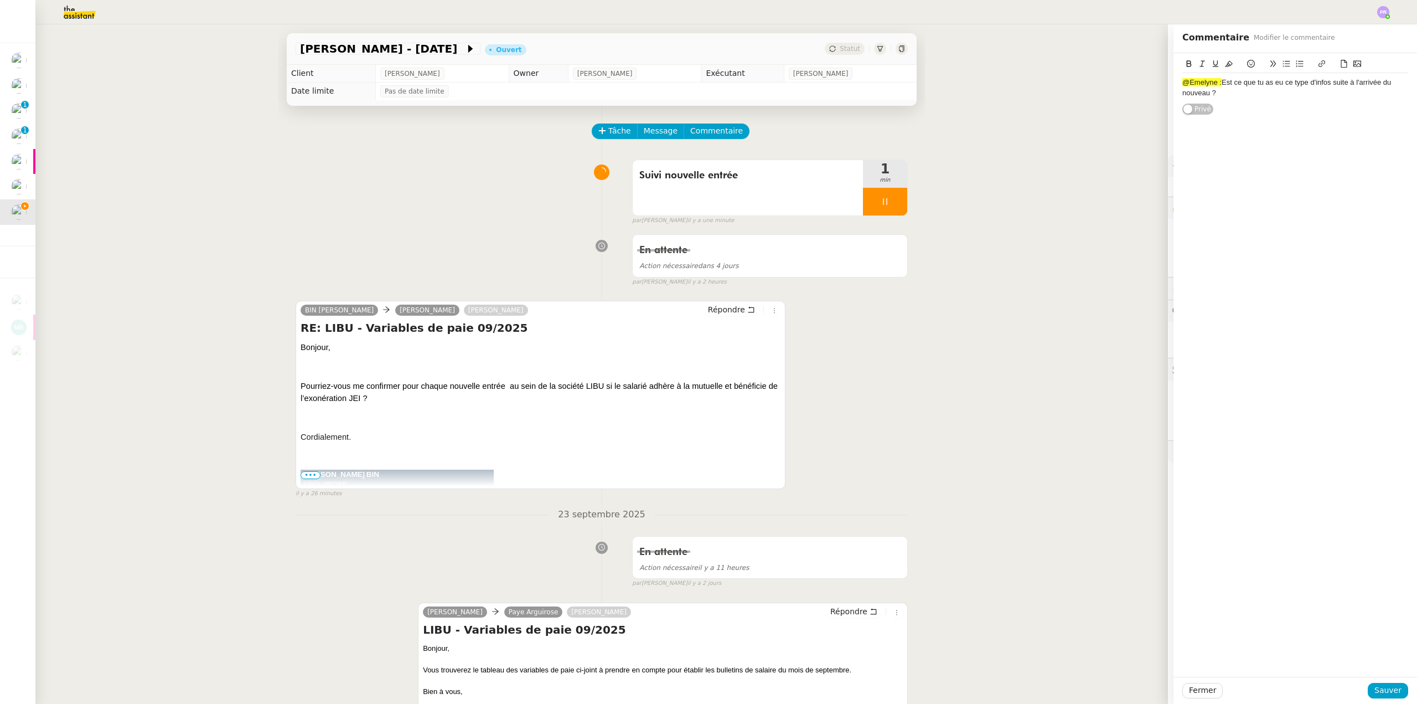
click at [1244, 96] on div "@Emelyne : Est ce que tu as eu ce type d'infos suite à l'arrivée du nouveau ?" at bounding box center [1295, 88] width 226 height 20
click at [1233, 97] on div "@Emelyne : Est ce que tu as eu ce type d'infos suite à l'arrivée du nouveau ?" at bounding box center [1295, 88] width 226 height 20
click at [1381, 689] on span "Sauver" at bounding box center [1388, 690] width 27 height 13
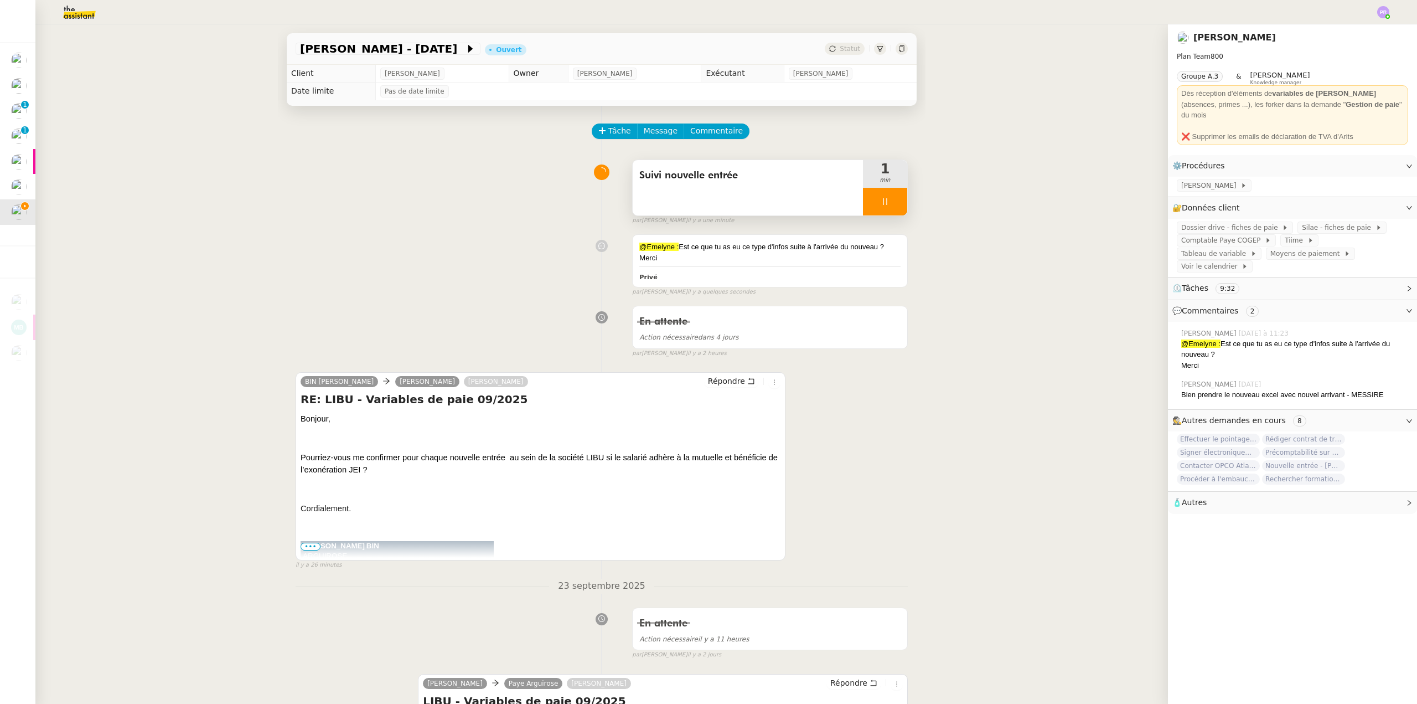
click at [888, 207] on div at bounding box center [885, 202] width 44 height 28
click at [888, 207] on button at bounding box center [896, 202] width 22 height 28
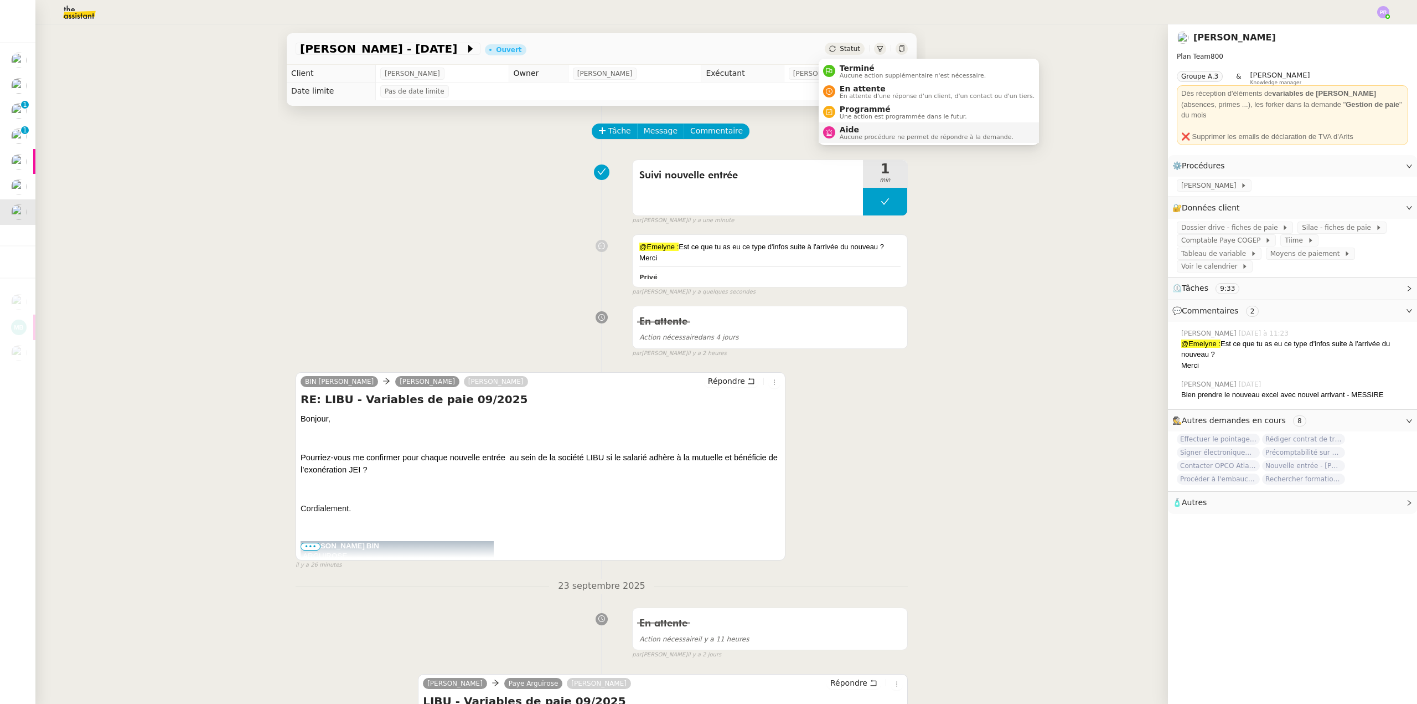
click at [849, 131] on span "Aide" at bounding box center [927, 129] width 174 height 9
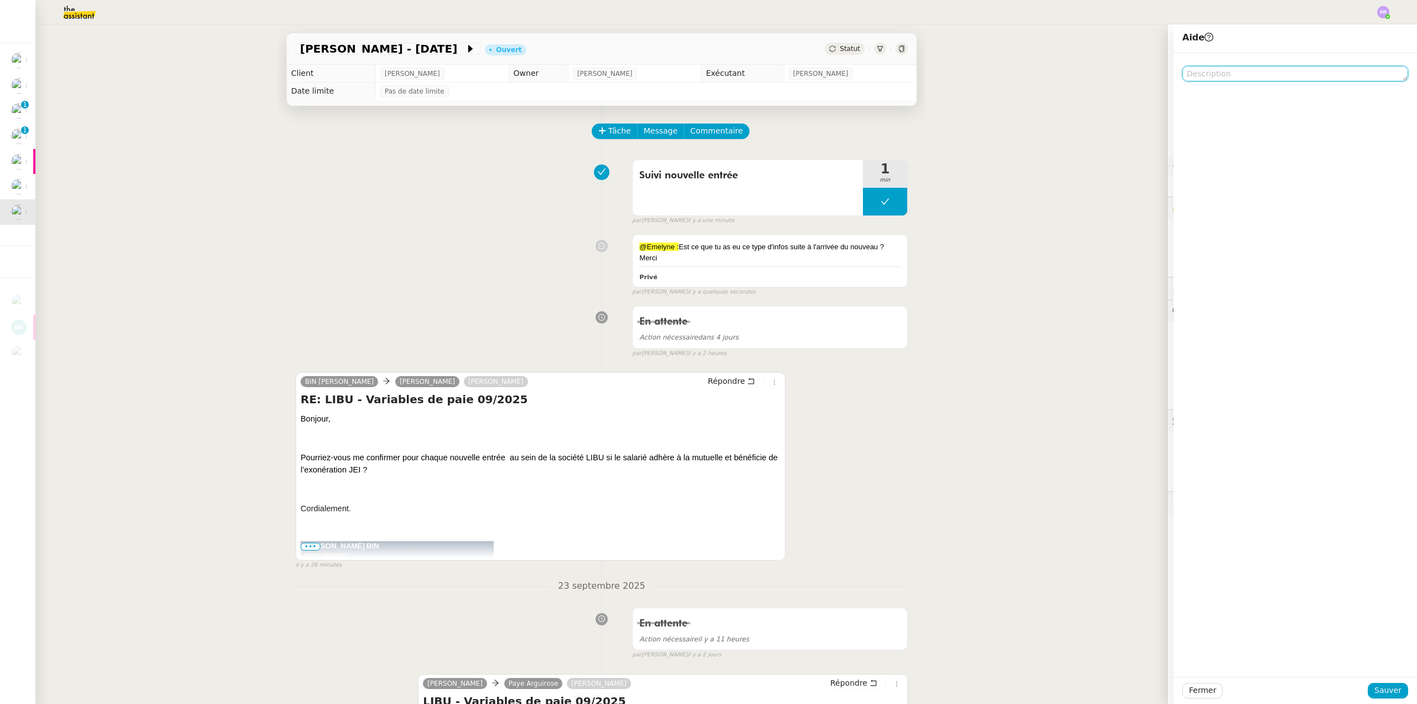
click at [1208, 78] on textarea at bounding box center [1295, 74] width 226 height 16
drag, startPoint x: 1218, startPoint y: 76, endPoint x: 1206, endPoint y: 75, distance: 11.7
click at [1206, 75] on textarea "Pour Emlyen merci" at bounding box center [1295, 74] width 226 height 16
type textarea "Pour [PERSON_NAME] merci"
click at [1382, 690] on span "Sauver" at bounding box center [1388, 690] width 27 height 13
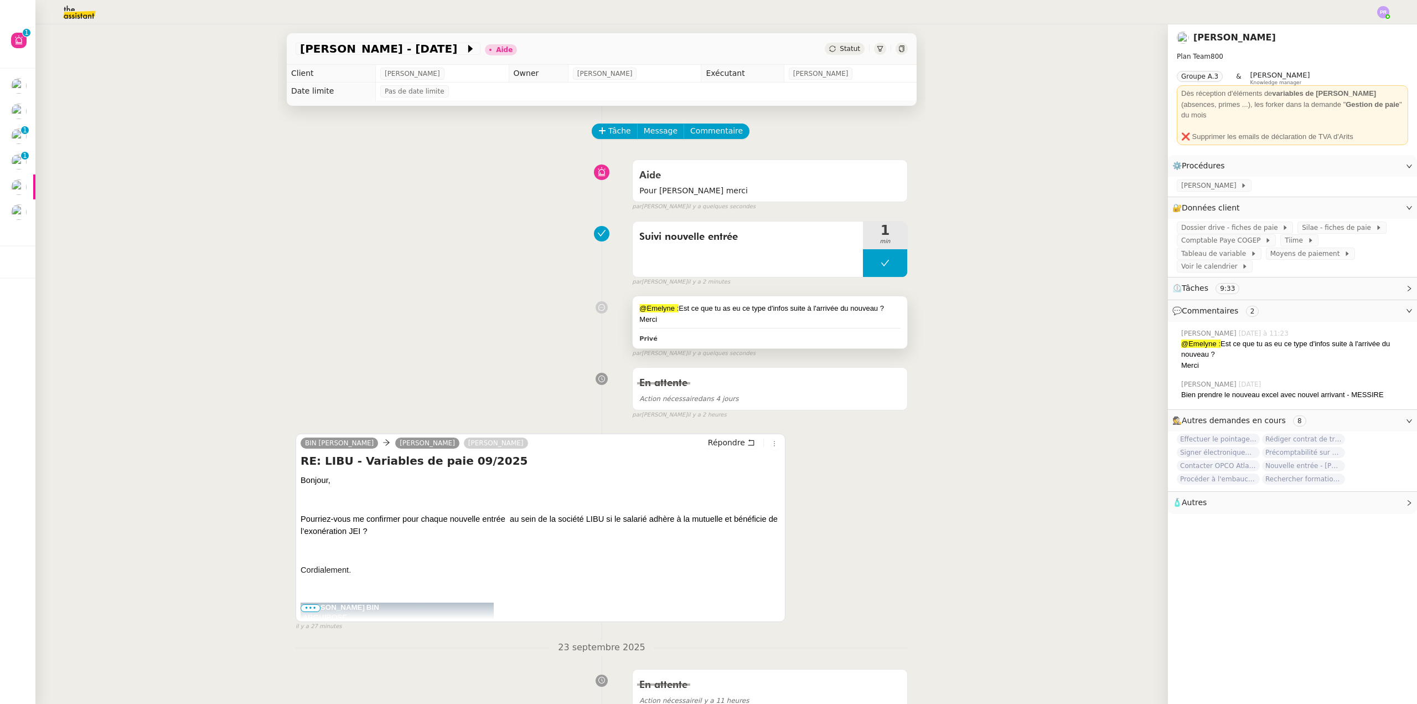
click at [751, 339] on div "Privé" at bounding box center [769, 338] width 261 height 13
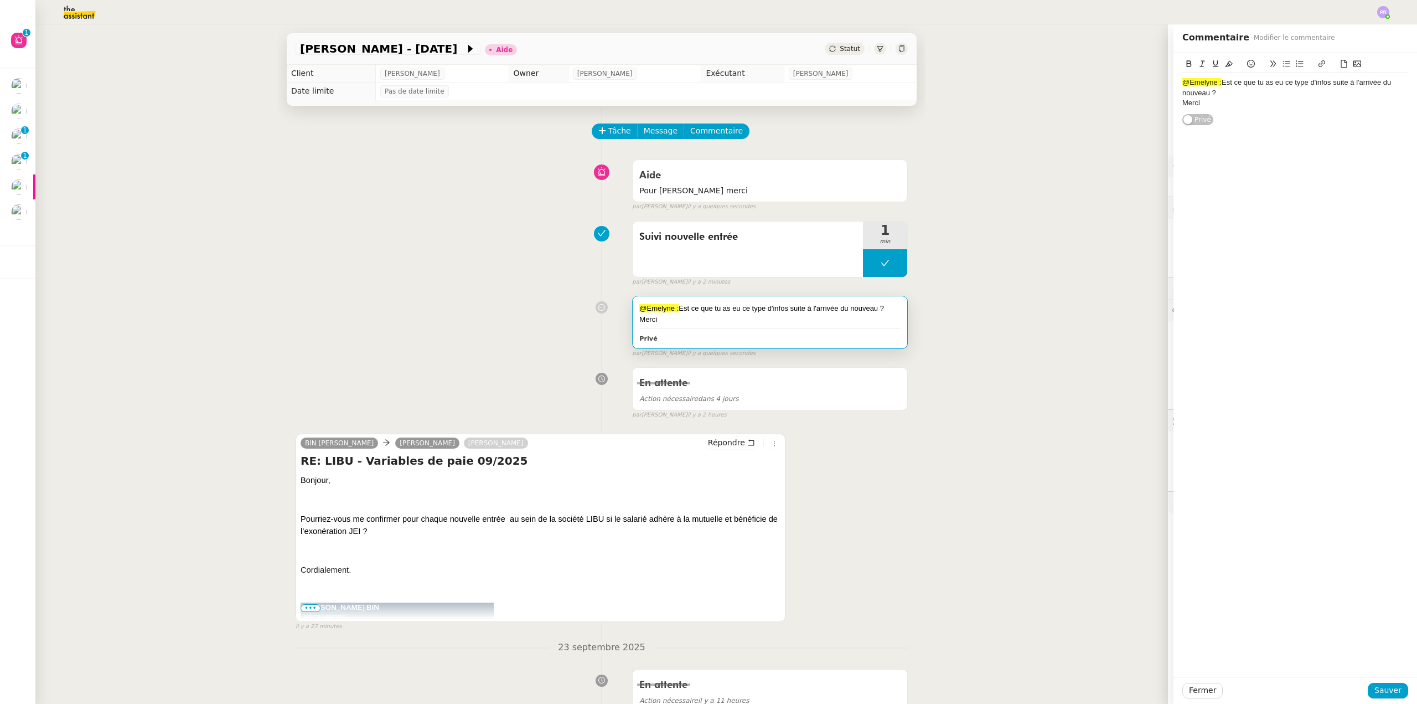
click at [1206, 105] on div "Merci" at bounding box center [1295, 103] width 226 height 10
drag, startPoint x: 1248, startPoint y: 129, endPoint x: 1148, endPoint y: 125, distance: 99.7
click at [1148, 125] on app-ticket "[PERSON_NAME] - [DATE] Aide Statut Client [PERSON_NAME] Owner [PERSON_NAME] Exé…" at bounding box center [726, 363] width 1382 height 679
click at [1380, 686] on span "Sauver" at bounding box center [1388, 690] width 27 height 13
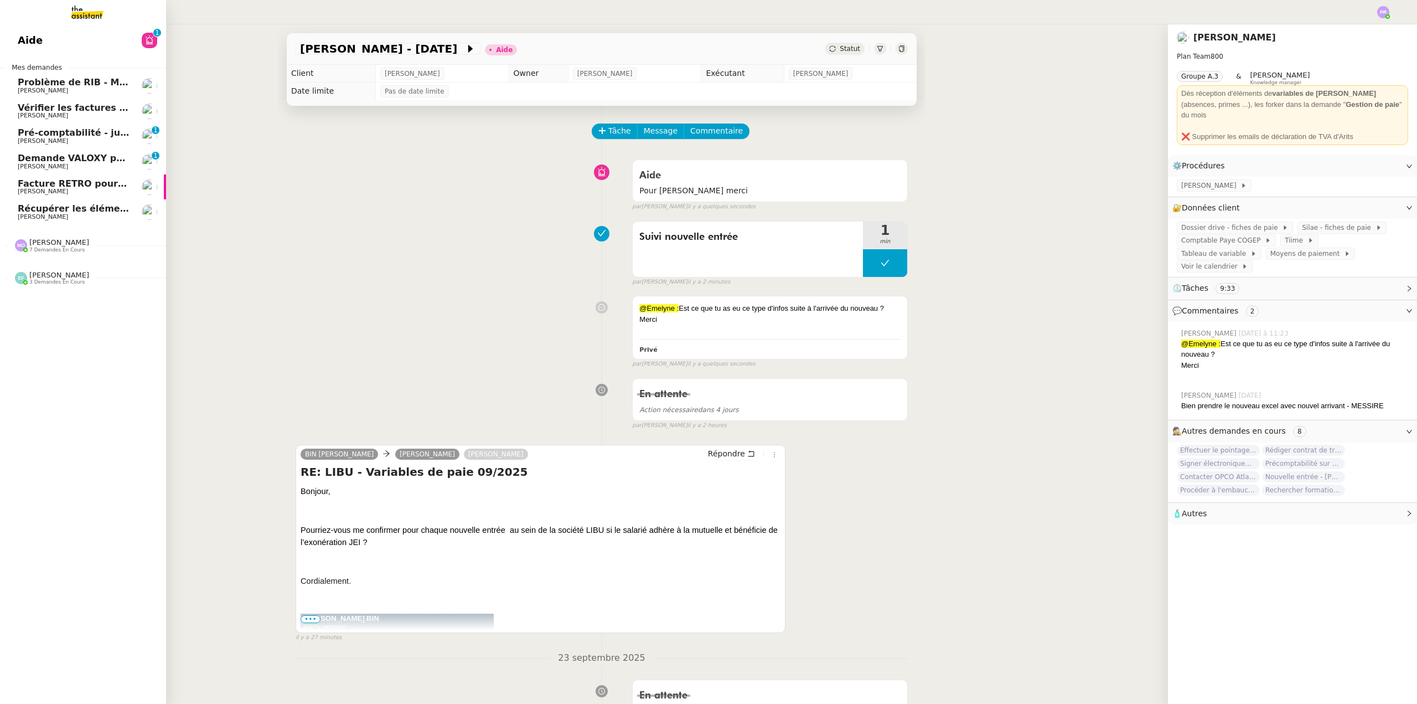
click at [83, 184] on span "Facture RETRO pour projet Mirabeau" at bounding box center [109, 183] width 183 height 11
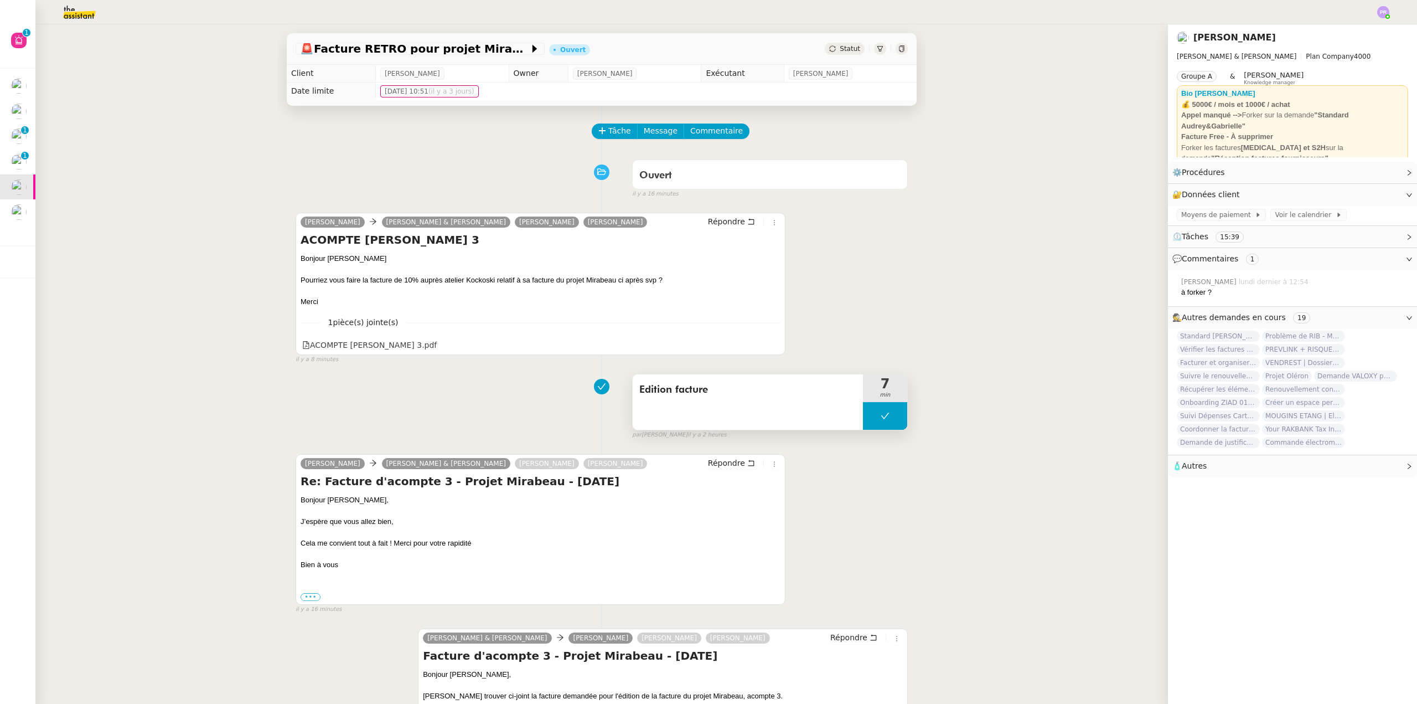
click at [869, 421] on button at bounding box center [885, 416] width 44 height 28
click at [870, 420] on icon at bounding box center [874, 415] width 9 height 9
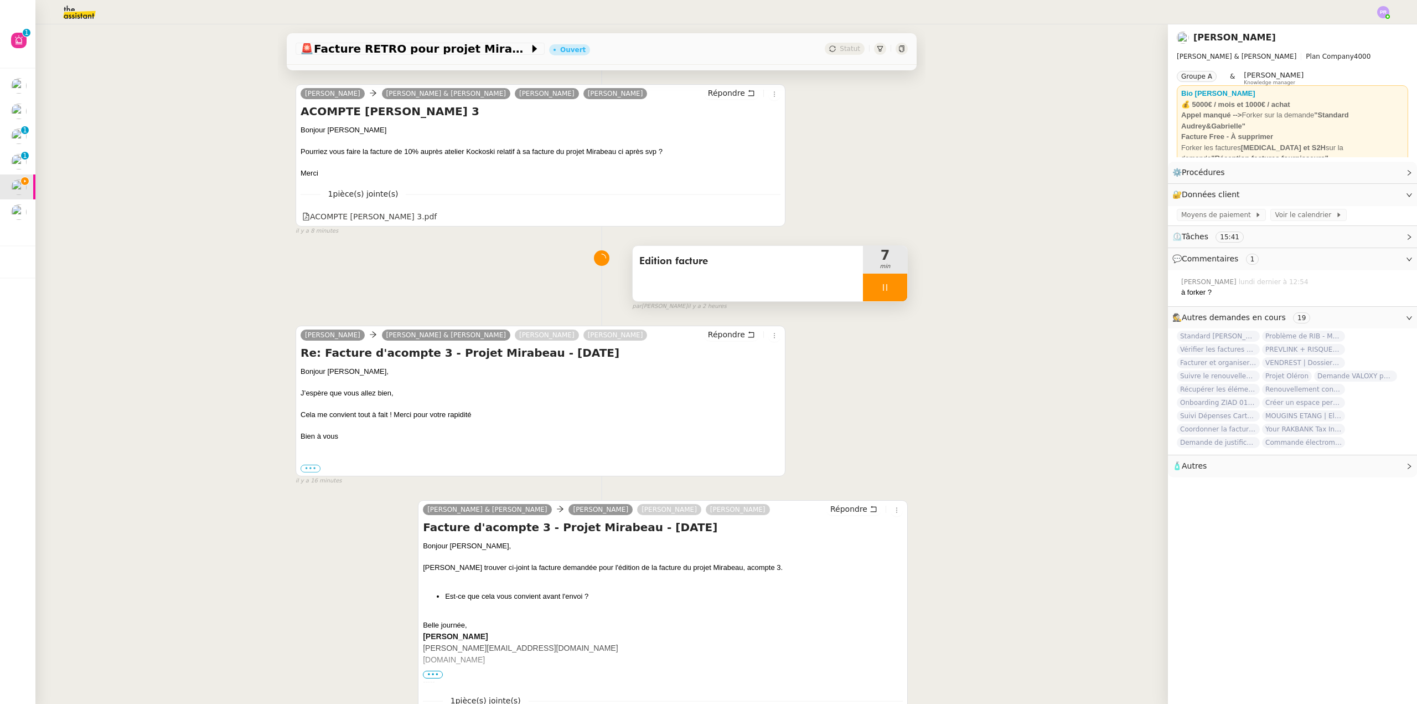
scroll to position [221, 0]
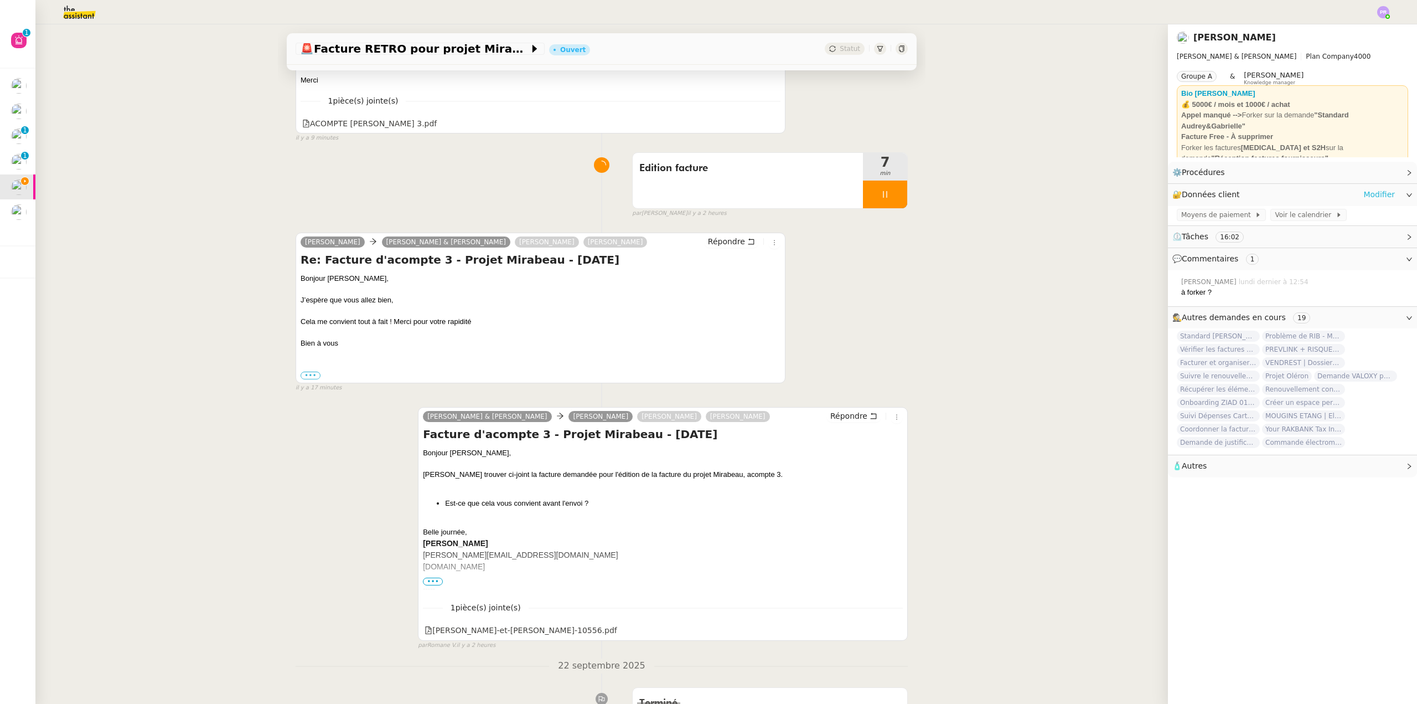
click at [1367, 194] on link "Modifier" at bounding box center [1379, 194] width 32 height 13
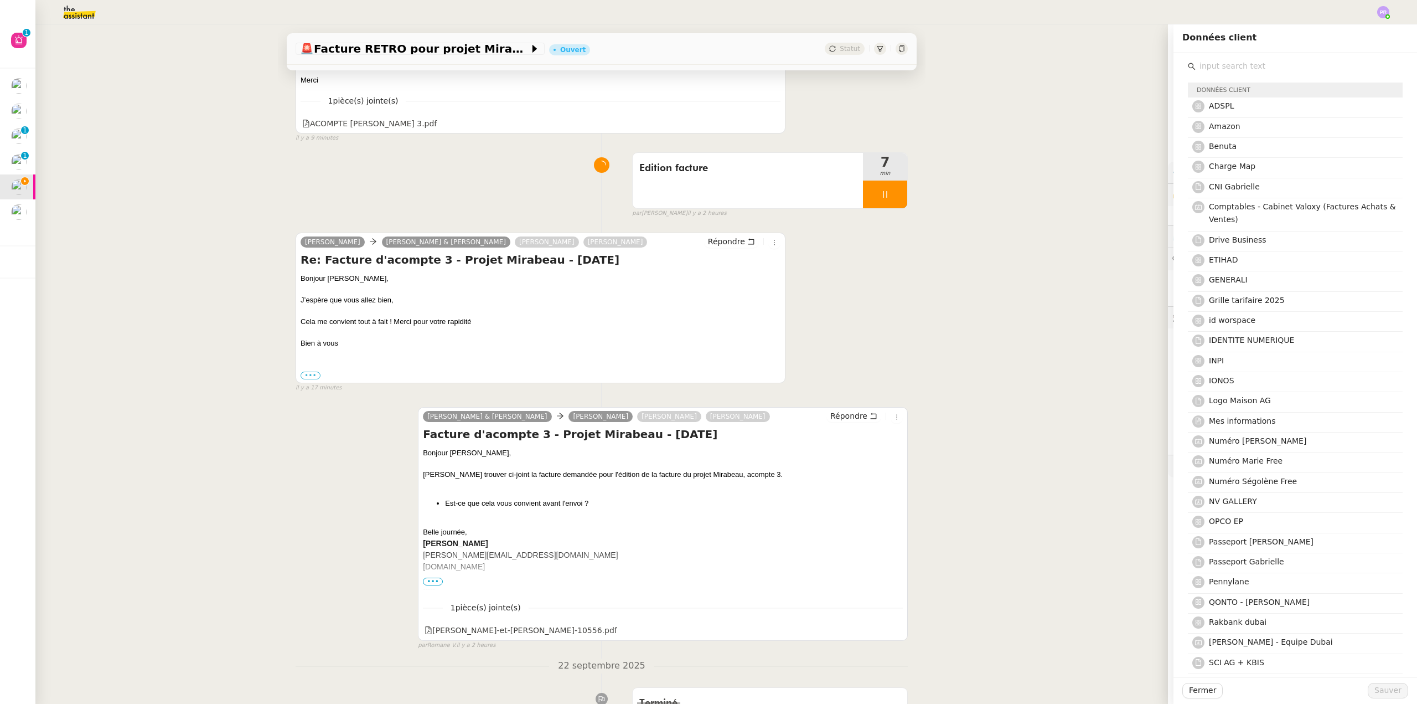
click at [1217, 69] on input "text" at bounding box center [1299, 66] width 207 height 15
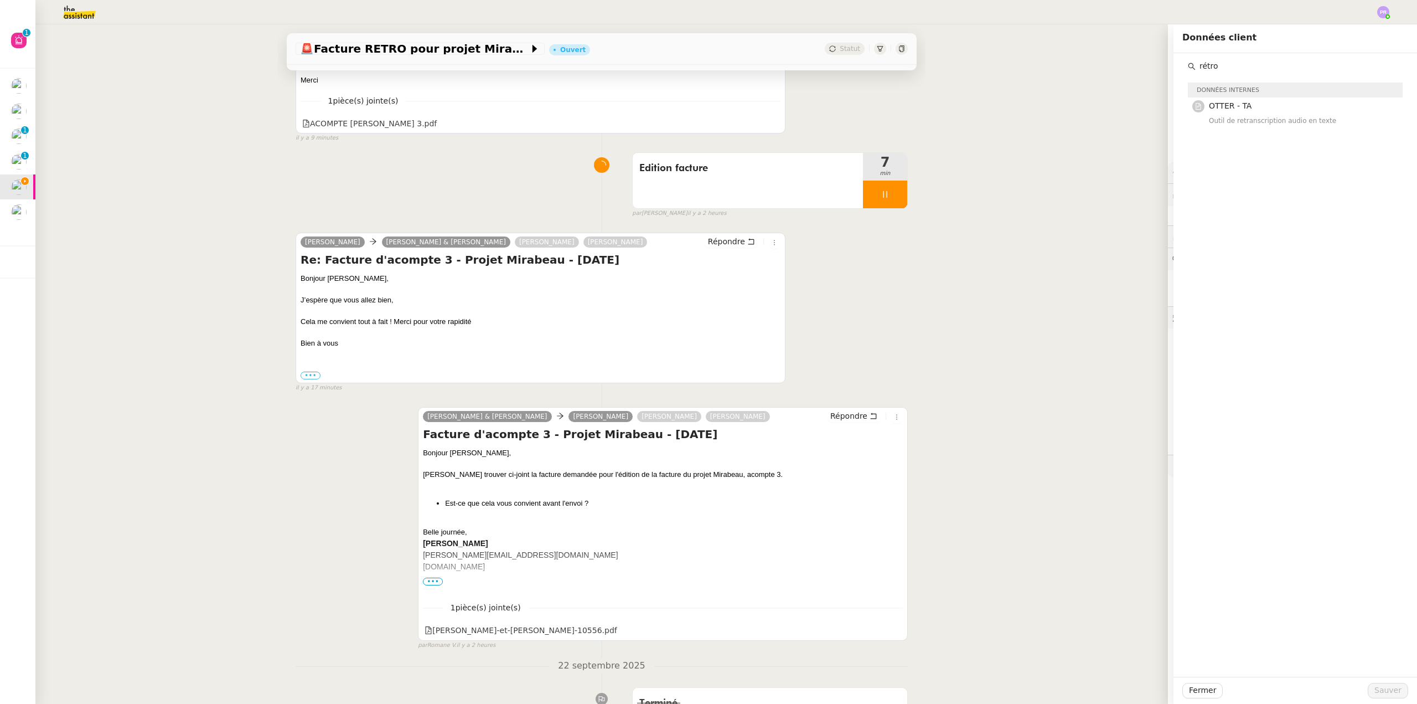
drag, startPoint x: 1212, startPoint y: 64, endPoint x: 1158, endPoint y: 70, distance: 55.1
click at [1159, 68] on app-ticket "🚨 Facture RETRO pour projet [PERSON_NAME] Statut Client [PERSON_NAME] Owner [PE…" at bounding box center [726, 363] width 1382 height 679
type input "rétro"
click at [1199, 687] on span "Fermer" at bounding box center [1202, 690] width 27 height 13
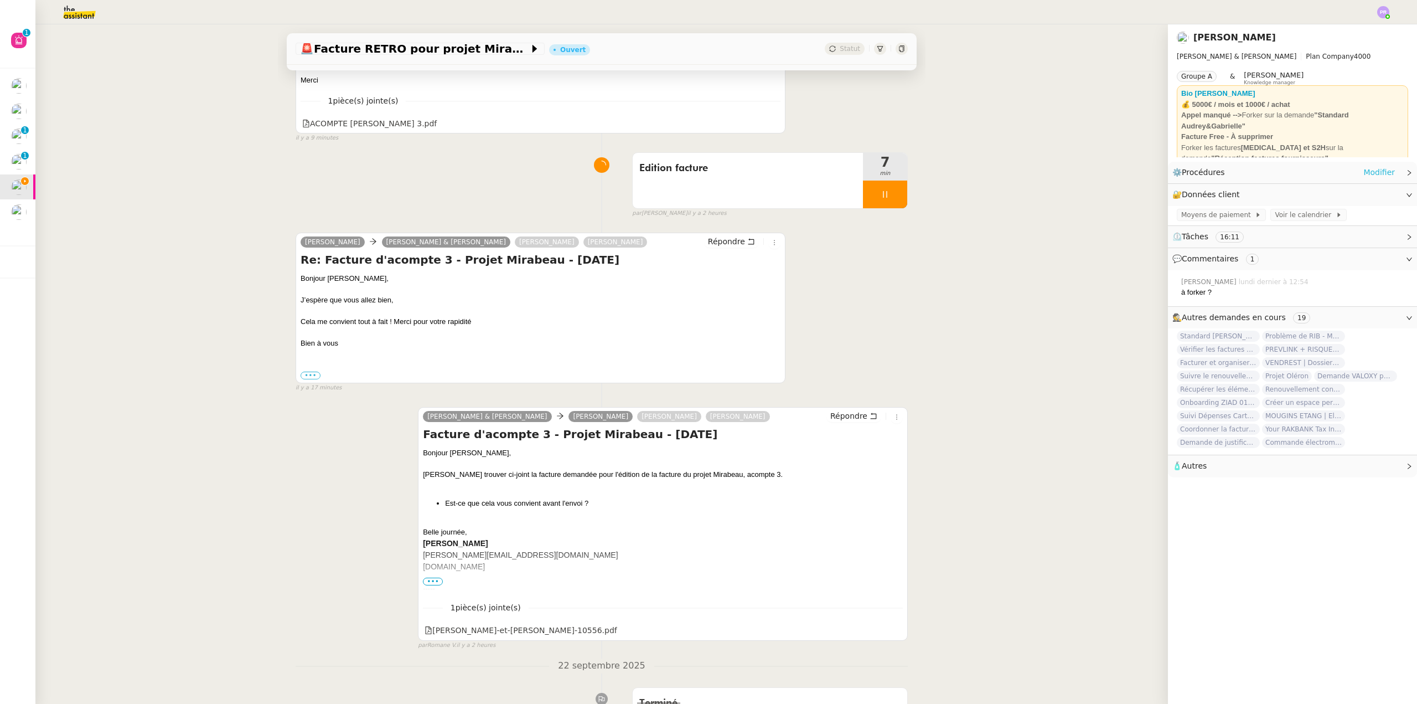
click at [1367, 173] on link "Modifier" at bounding box center [1379, 172] width 32 height 13
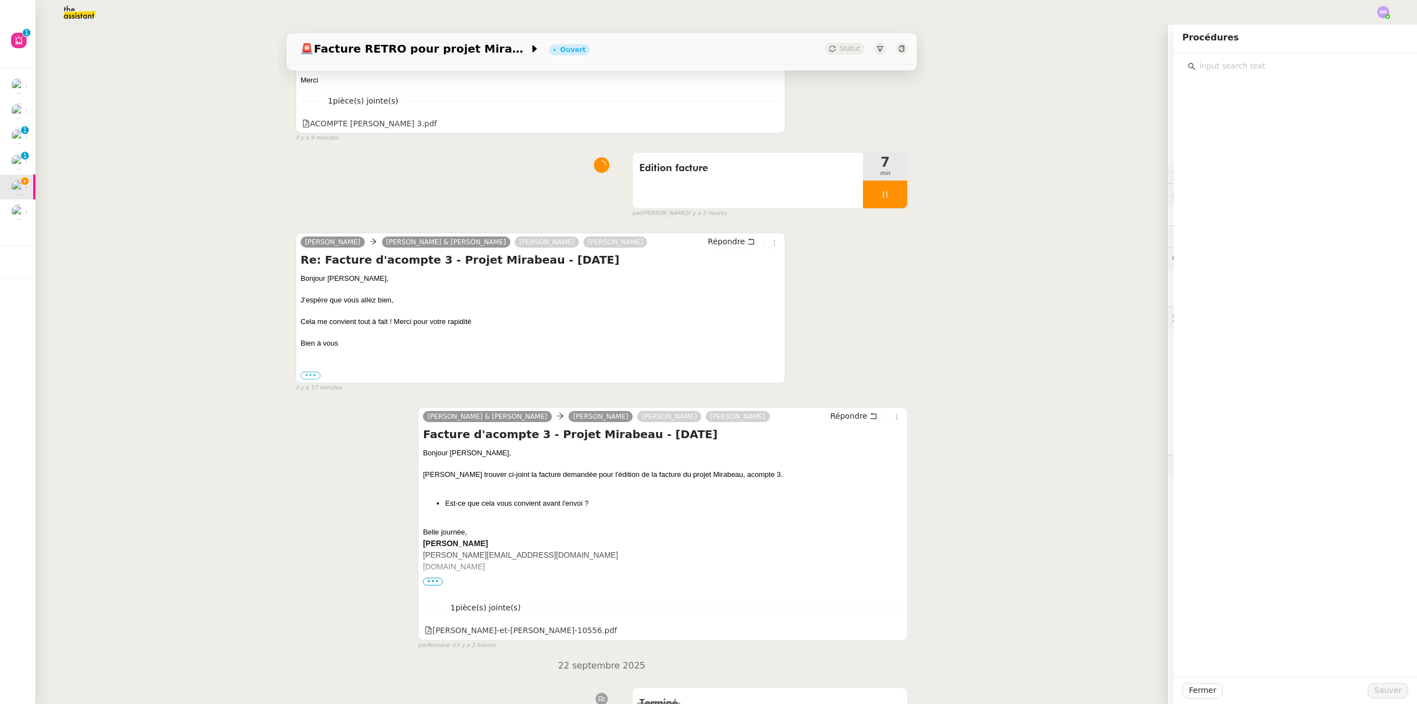
click at [1228, 74] on input "text" at bounding box center [1299, 66] width 207 height 15
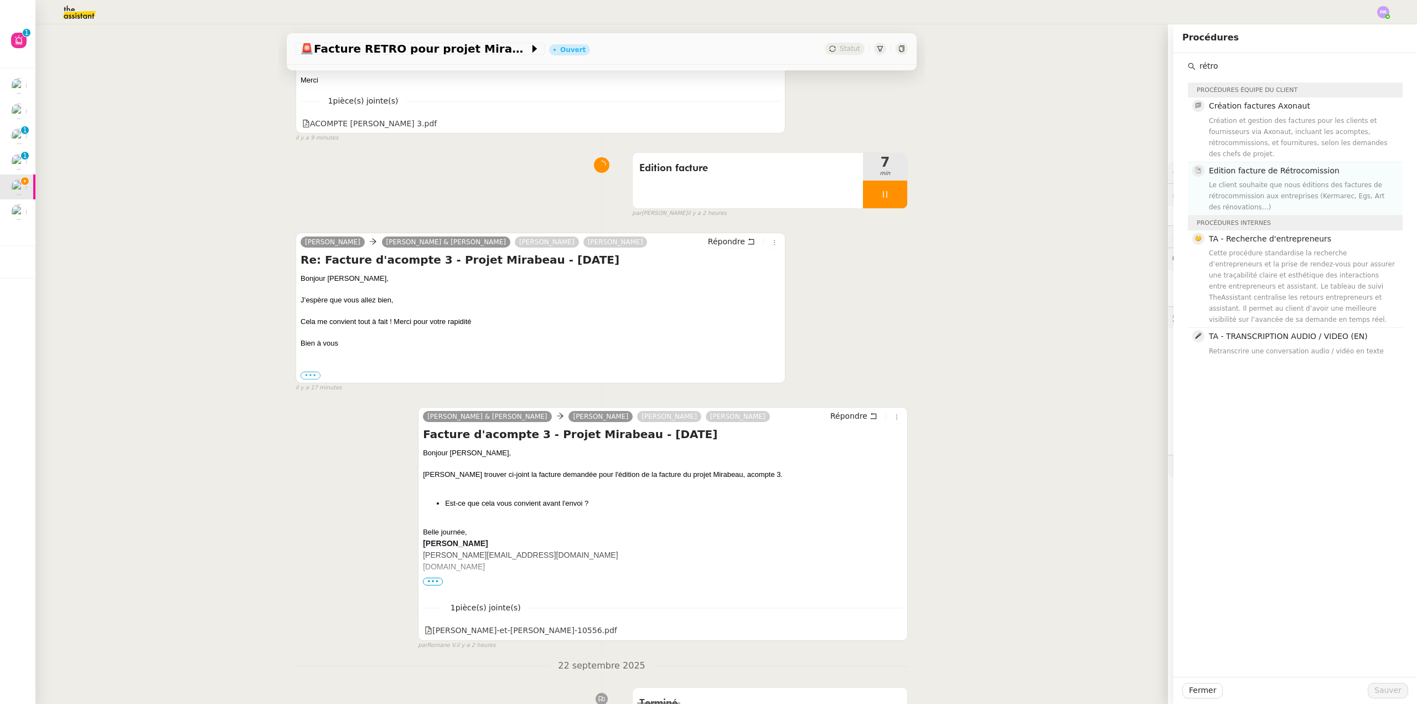
type input "rétro"
click at [1287, 167] on div "Edition facture de Rétrocomission Le client souhaite que nous éditions des fact…" at bounding box center [1302, 188] width 187 height 48
click at [1378, 690] on span "Sauver" at bounding box center [1388, 690] width 27 height 13
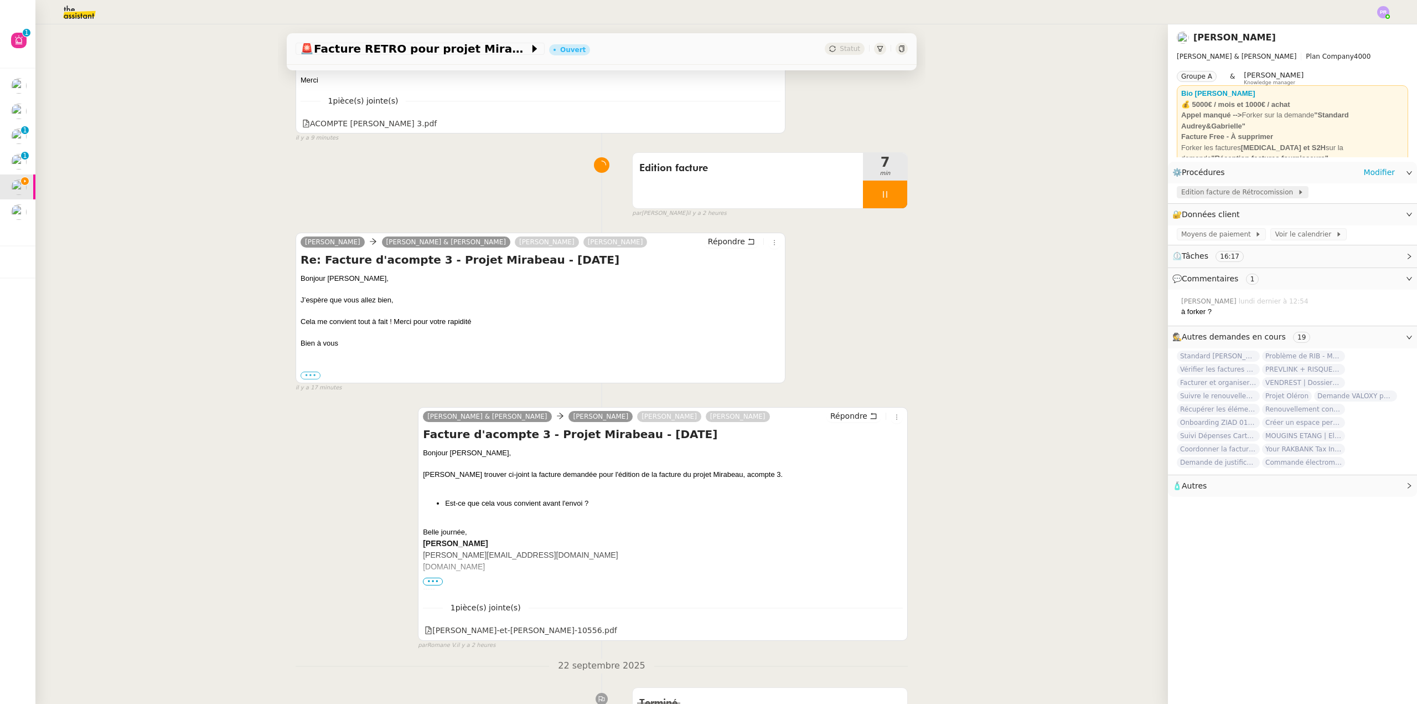
click at [1218, 193] on span "Edition facture de Rétrocomission" at bounding box center [1239, 192] width 116 height 11
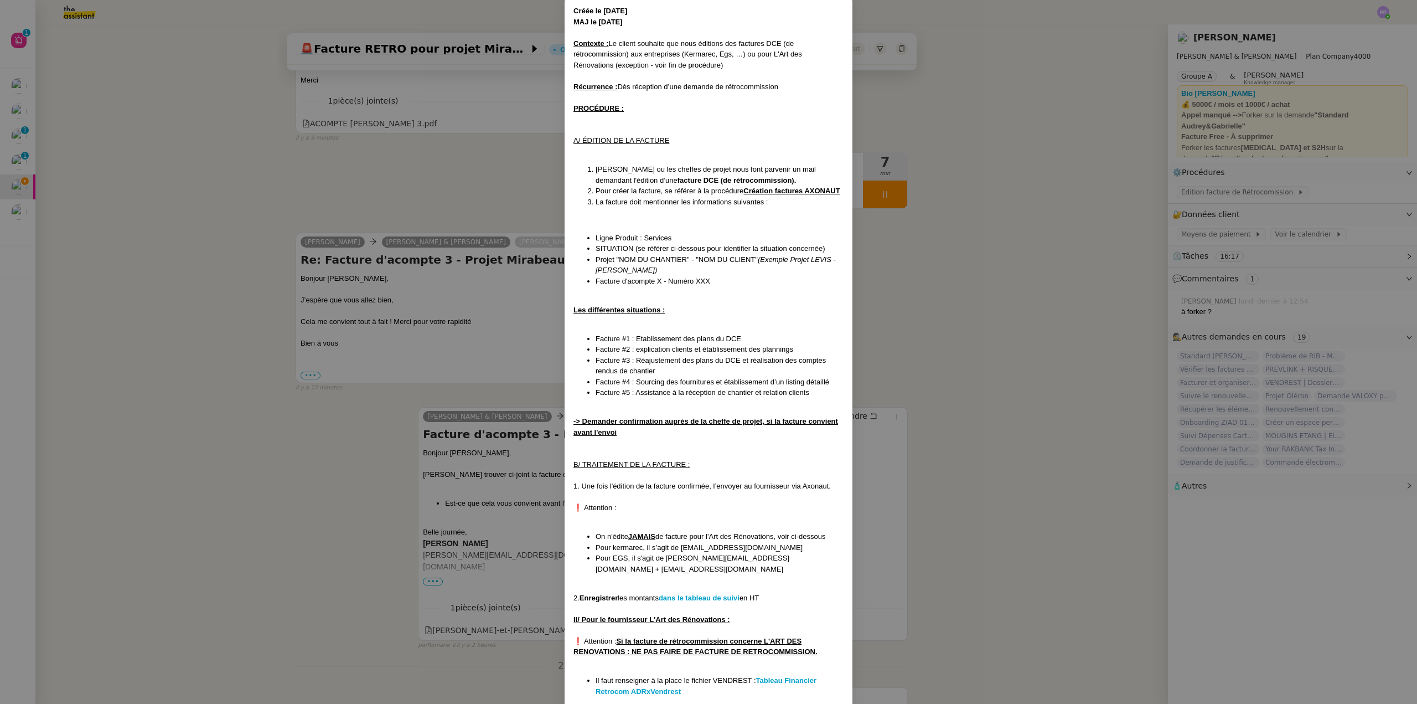
scroll to position [92, 0]
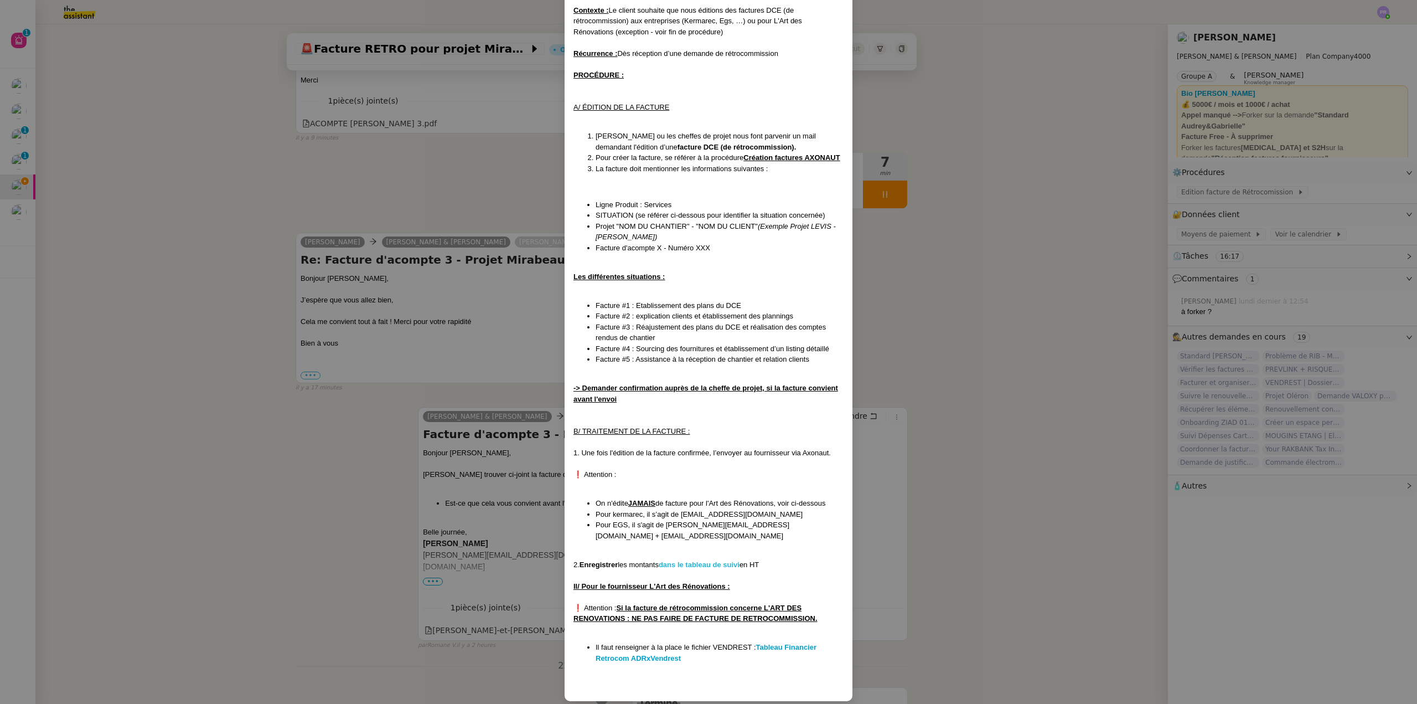
click at [709, 560] on strong "dans le tableau de suivi" at bounding box center [699, 564] width 81 height 8
click at [242, 364] on nz-modal-container "Créée le [DATE] MAJ le [DATE] Contexte : Le client souhaite que nous éditions d…" at bounding box center [708, 352] width 1417 height 704
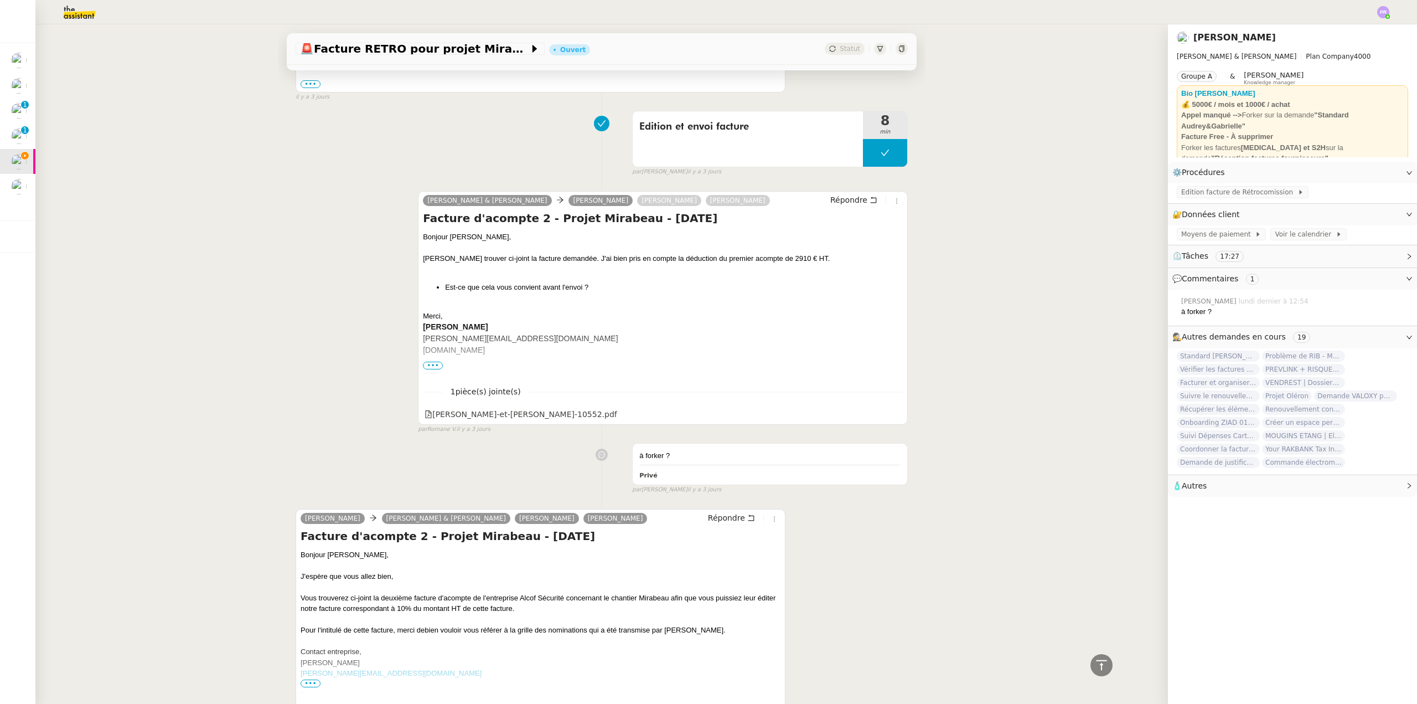
scroll to position [1550, 0]
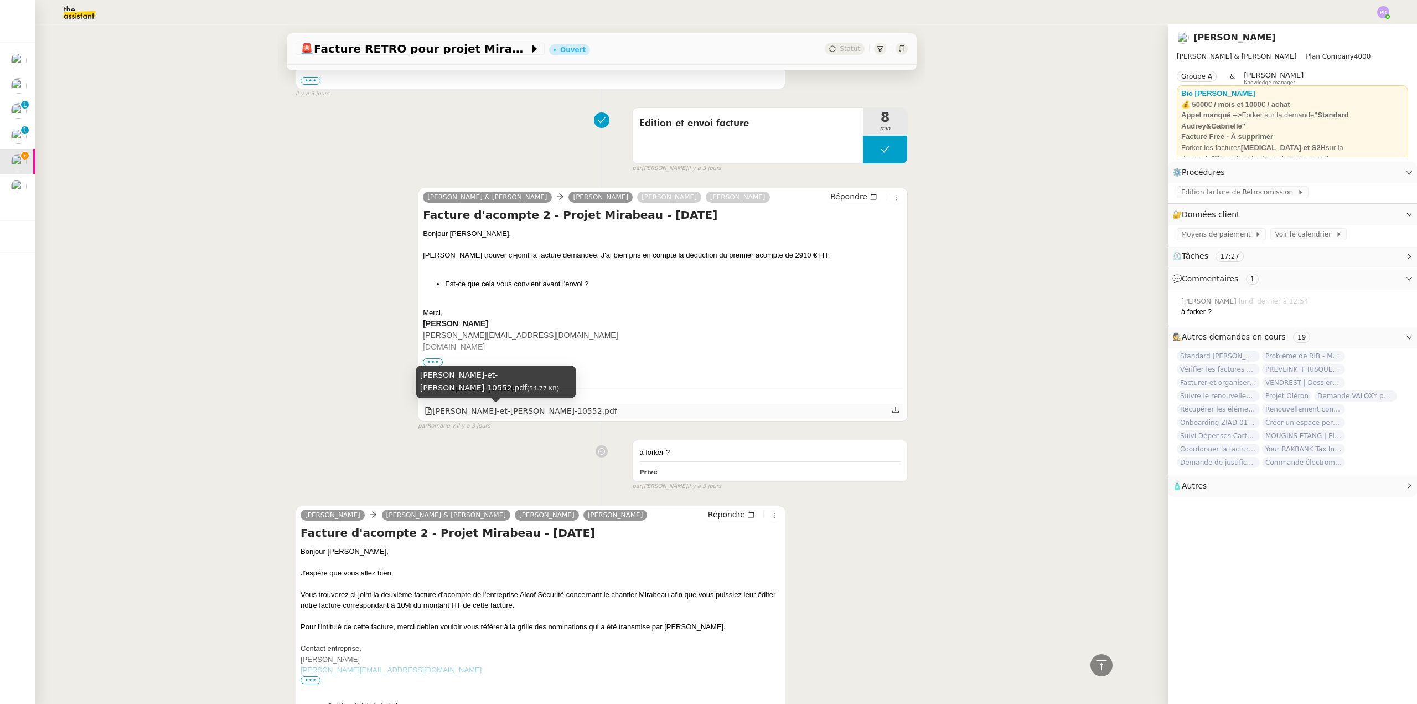
click at [551, 412] on div "[PERSON_NAME]-et-[PERSON_NAME]-10552.pdf" at bounding box center [521, 411] width 193 height 13
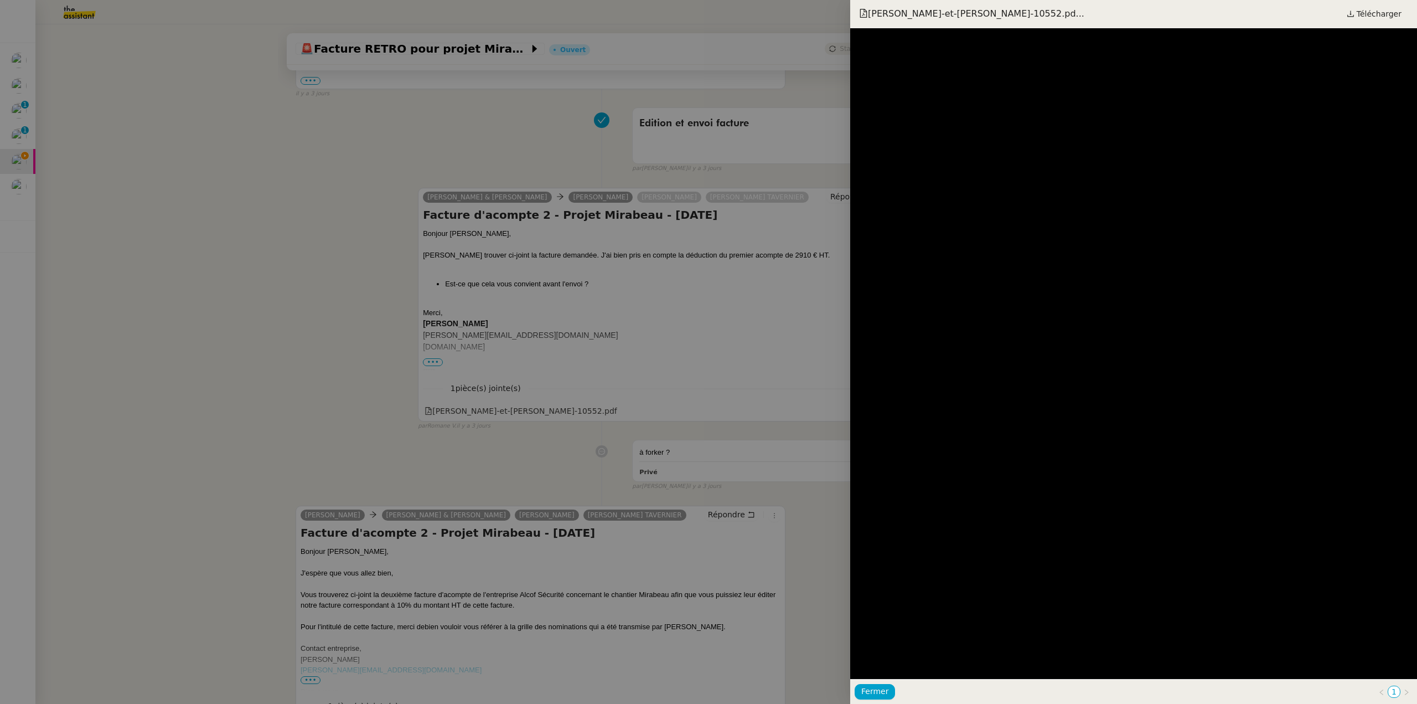
click at [205, 209] on div at bounding box center [708, 352] width 1417 height 704
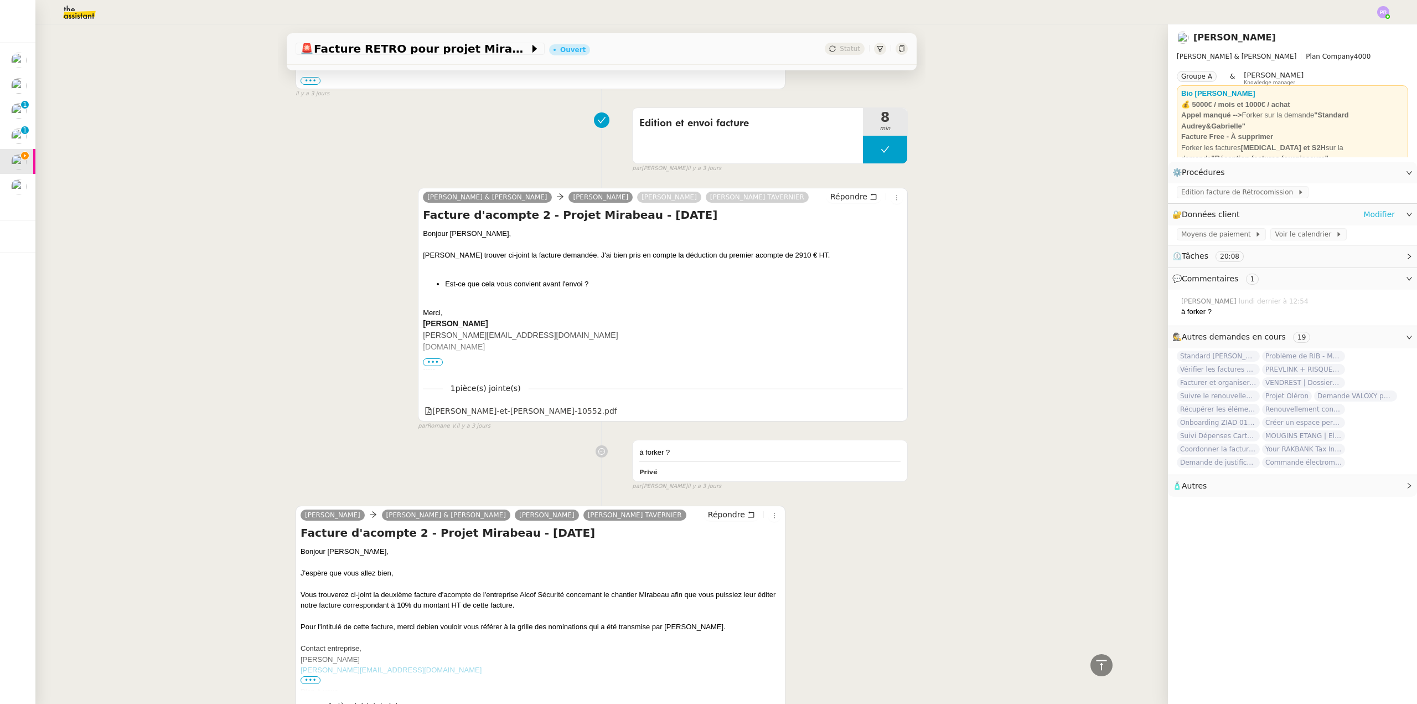
click at [1368, 210] on link "Modifier" at bounding box center [1379, 214] width 32 height 13
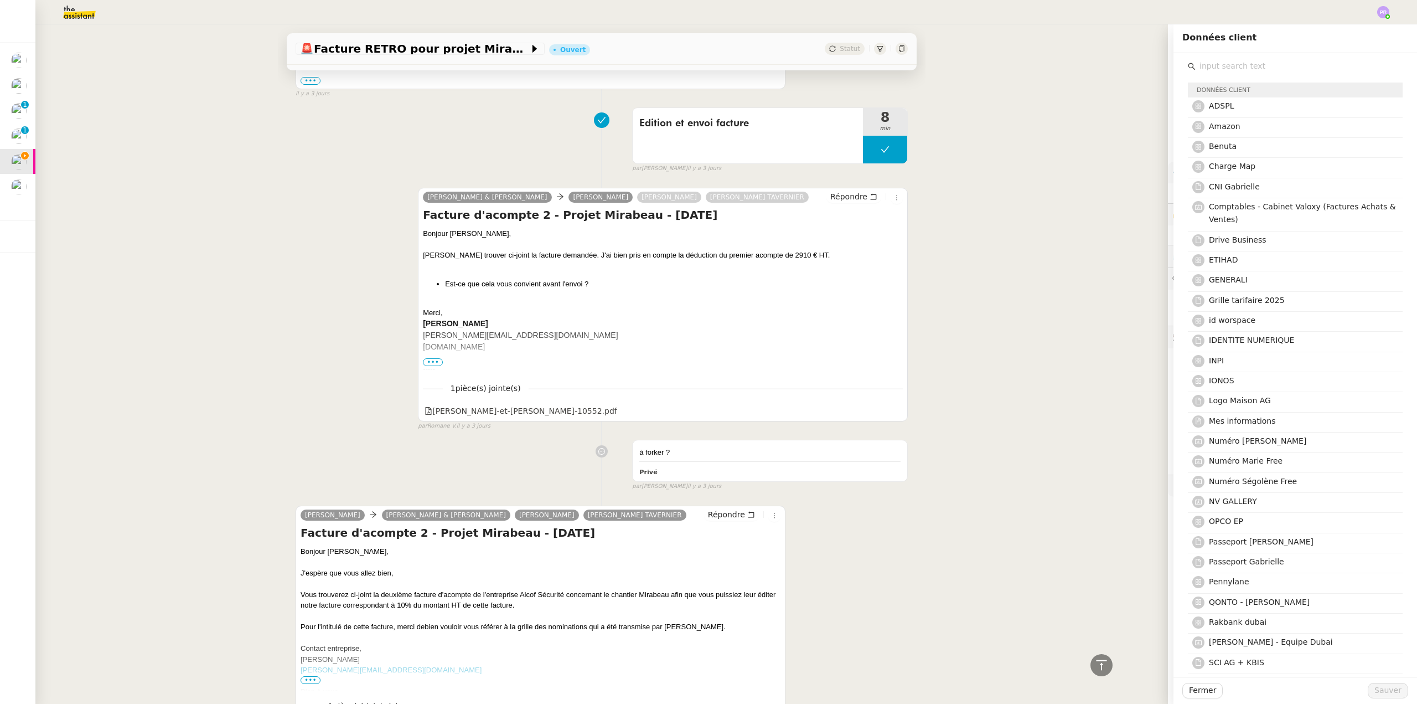
click at [1206, 70] on input "text" at bounding box center [1299, 66] width 207 height 15
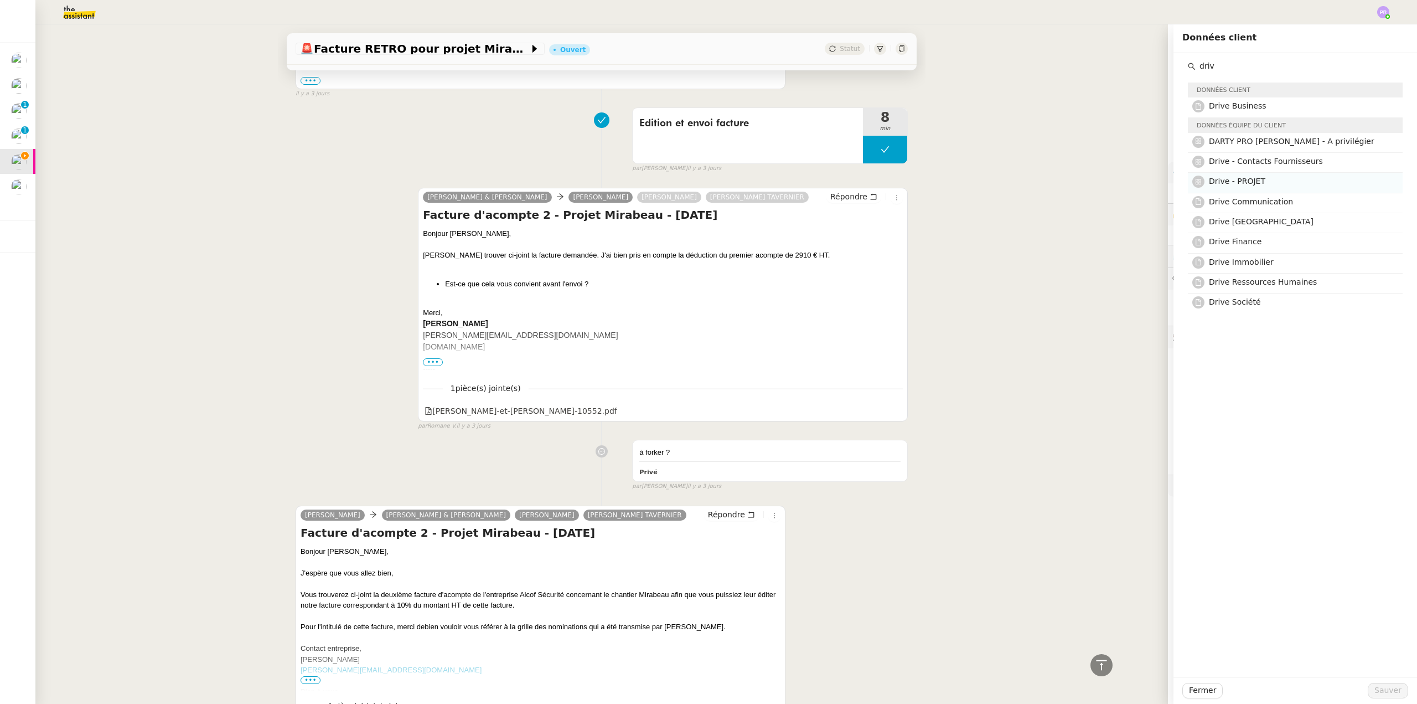
type input "driv"
click at [1260, 180] on h4 "Drive - PROJET" at bounding box center [1302, 181] width 187 height 13
click at [1385, 685] on span "Sauver" at bounding box center [1388, 690] width 27 height 13
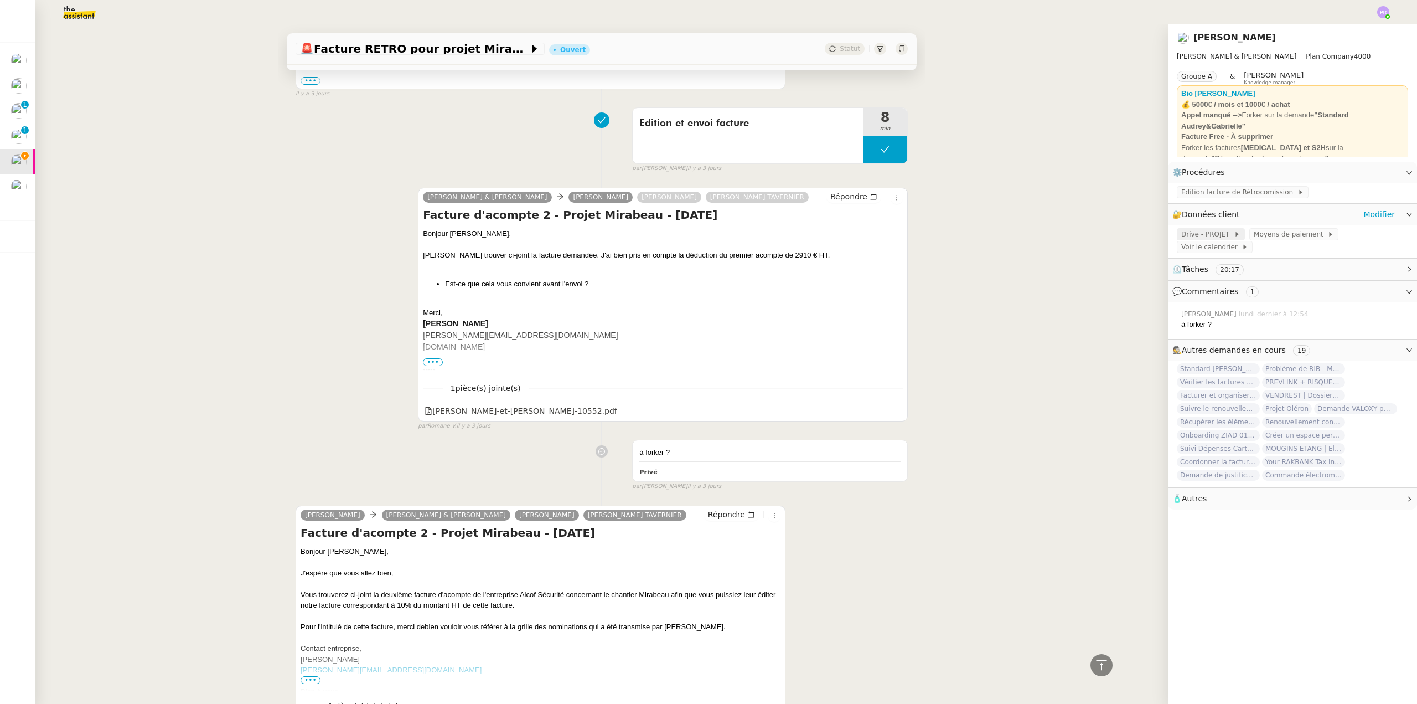
click at [1198, 231] on span "Drive - PROJET" at bounding box center [1207, 234] width 53 height 11
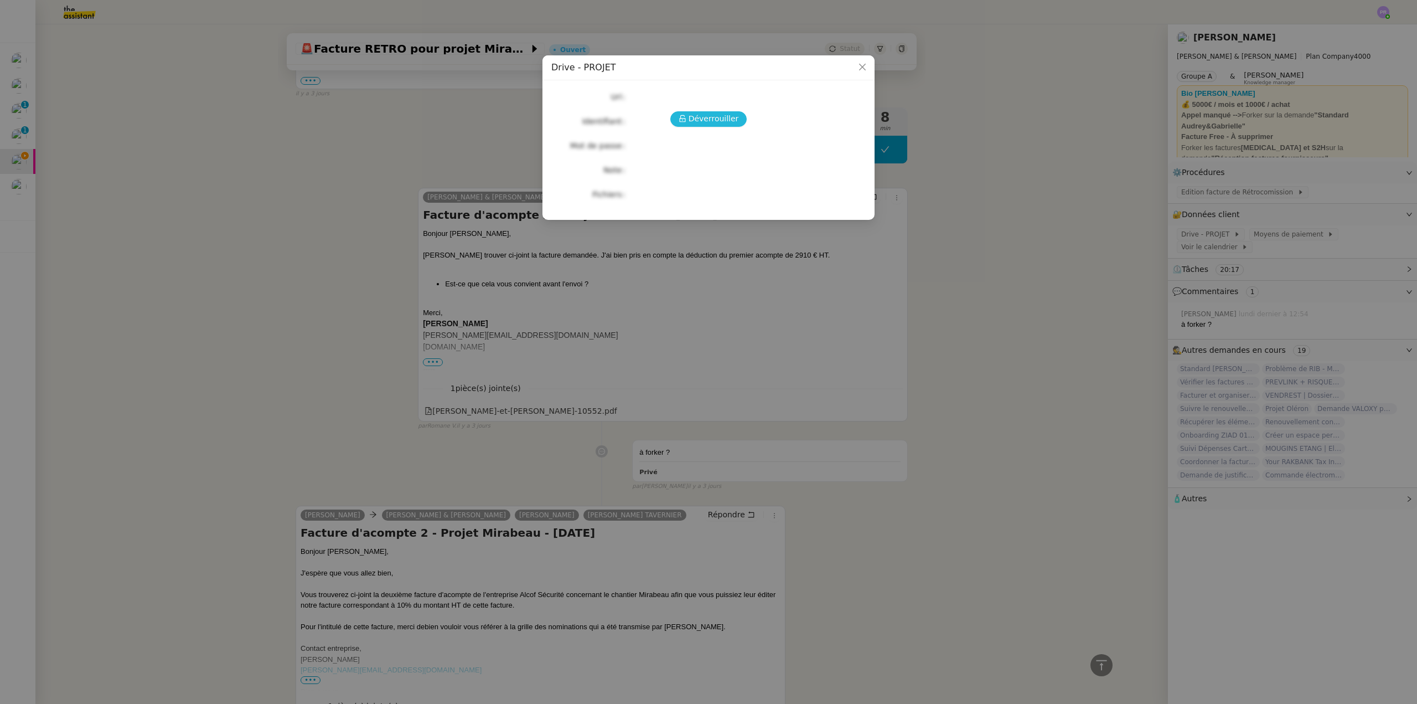
click at [704, 118] on span "Déverrouiller" at bounding box center [714, 118] width 50 height 13
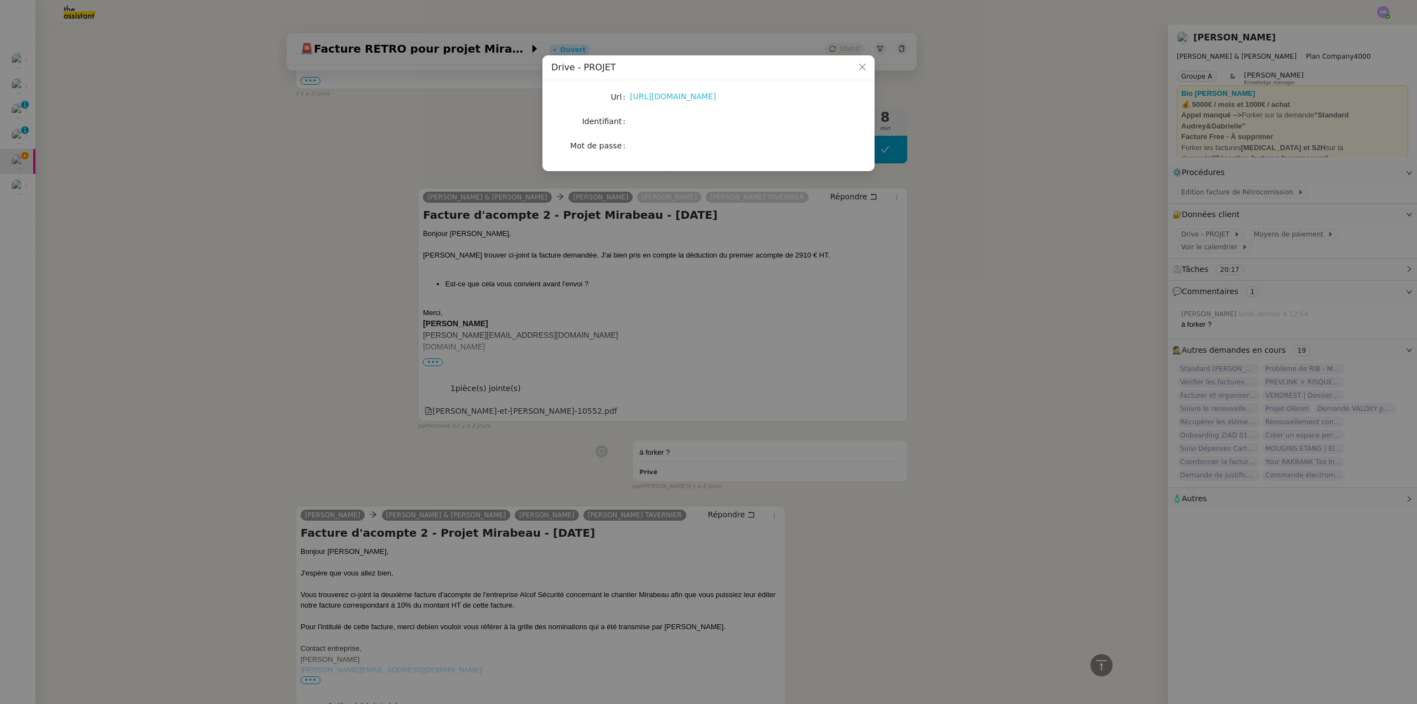
click at [684, 95] on link "[URL][DOMAIN_NAME]" at bounding box center [673, 96] width 86 height 9
click at [268, 203] on nz-modal-container "Drive - PROJET Url [URL][DOMAIN_NAME] Identifiant Mot de passe" at bounding box center [708, 352] width 1417 height 704
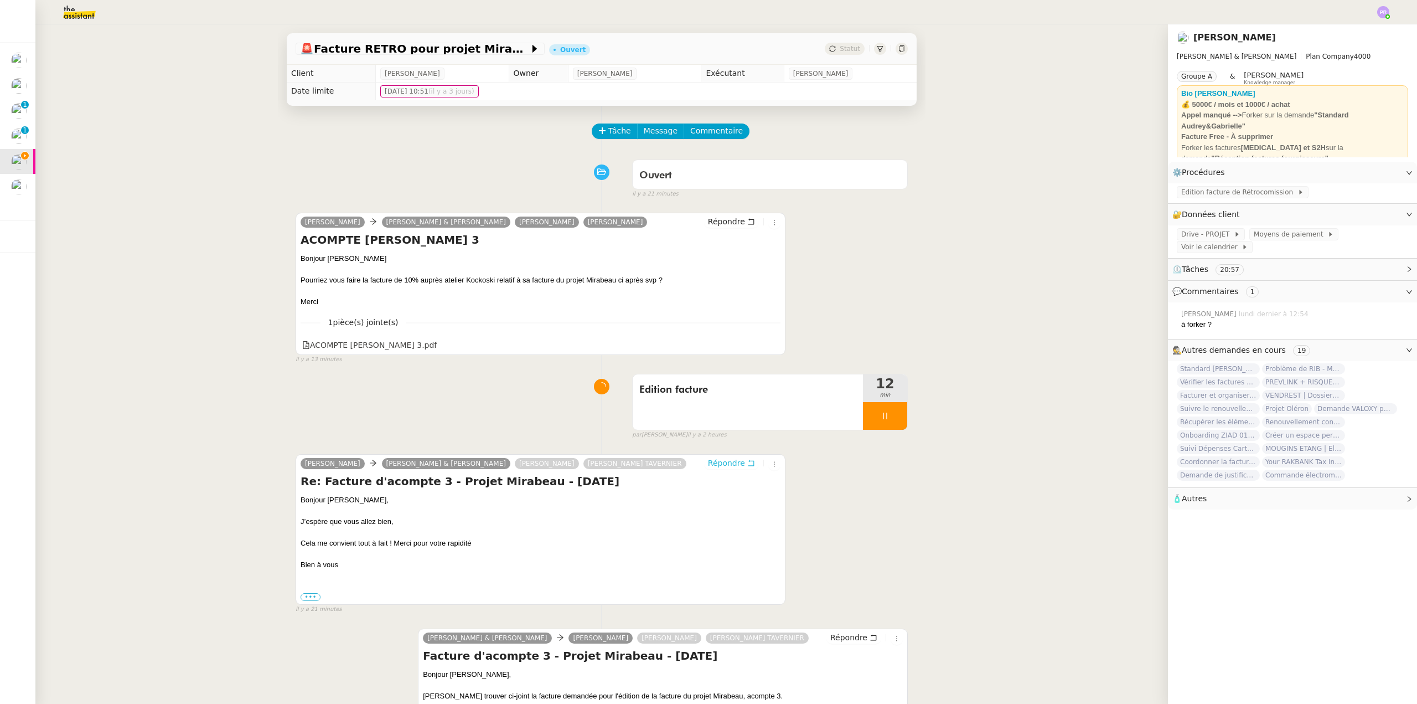
click at [713, 463] on span "Répondre" at bounding box center [726, 462] width 37 height 11
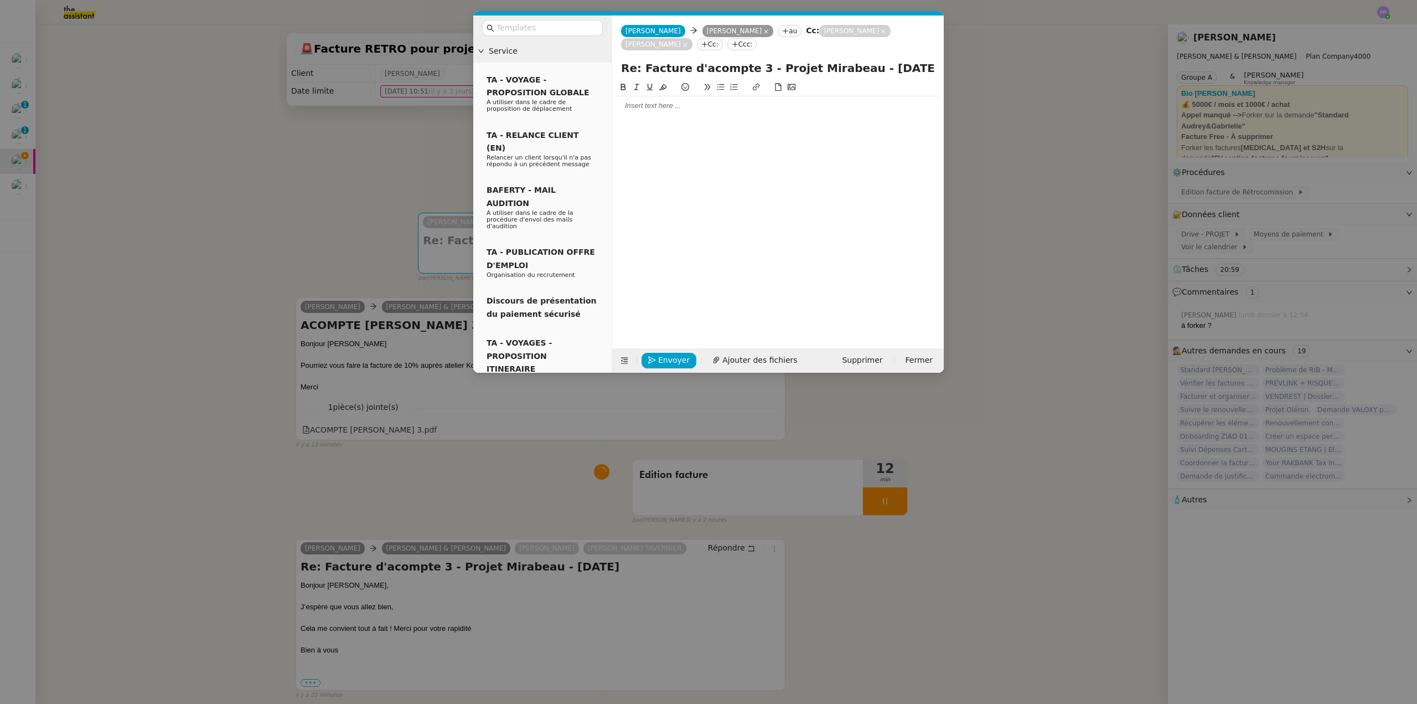
click at [653, 102] on div at bounding box center [778, 106] width 323 height 10
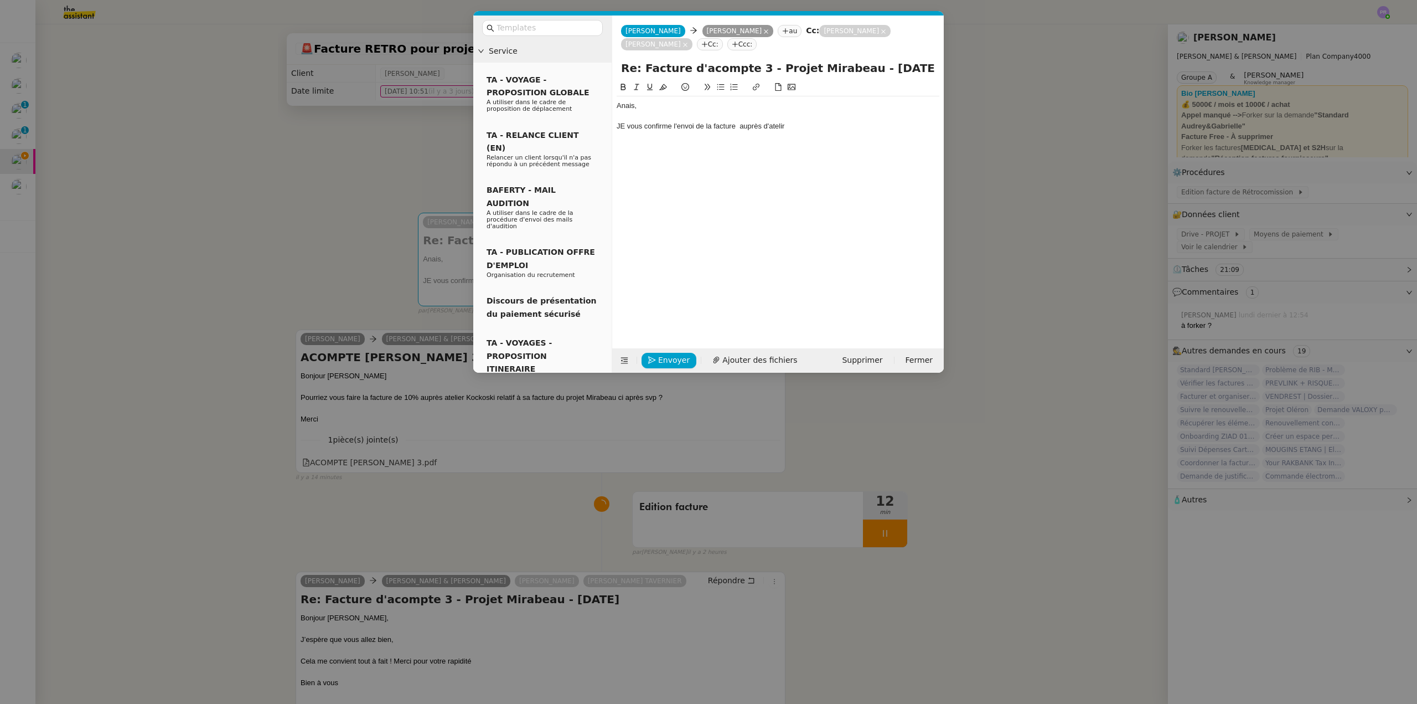
click at [528, 400] on nz-modal-container "Service TA - VOYAGE - PROPOSITION GLOBALE A utiliser dans le cadre de propositi…" at bounding box center [708, 352] width 1417 height 704
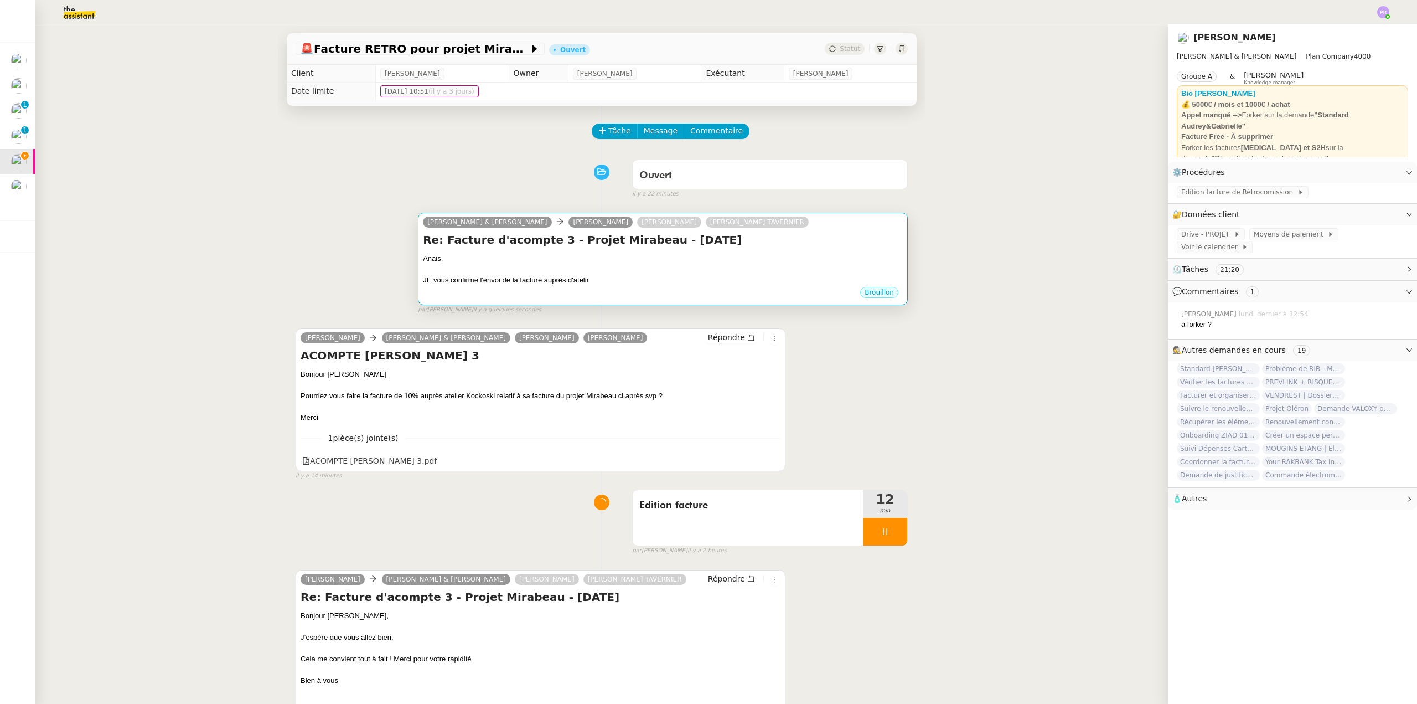
click at [686, 278] on div "JE vous confirme l'envoi de la facture auprès d'atelir" at bounding box center [663, 280] width 480 height 11
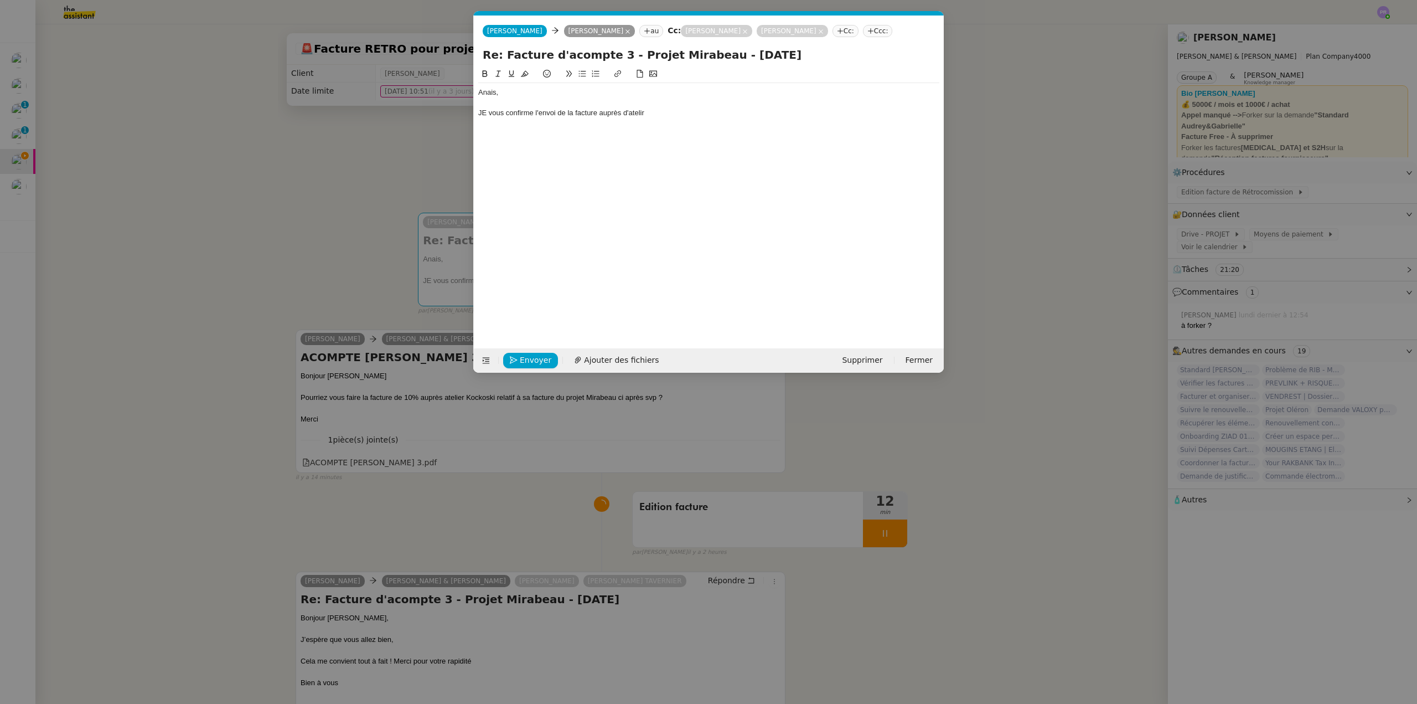
scroll to position [0, 23]
drag, startPoint x: 648, startPoint y: 112, endPoint x: 629, endPoint y: 112, distance: 18.8
click at [629, 112] on div "JE vous confirme l'envoi de la facture auprès d'atelir" at bounding box center [708, 113] width 461 height 10
click at [489, 90] on div "Anais," at bounding box center [708, 92] width 461 height 10
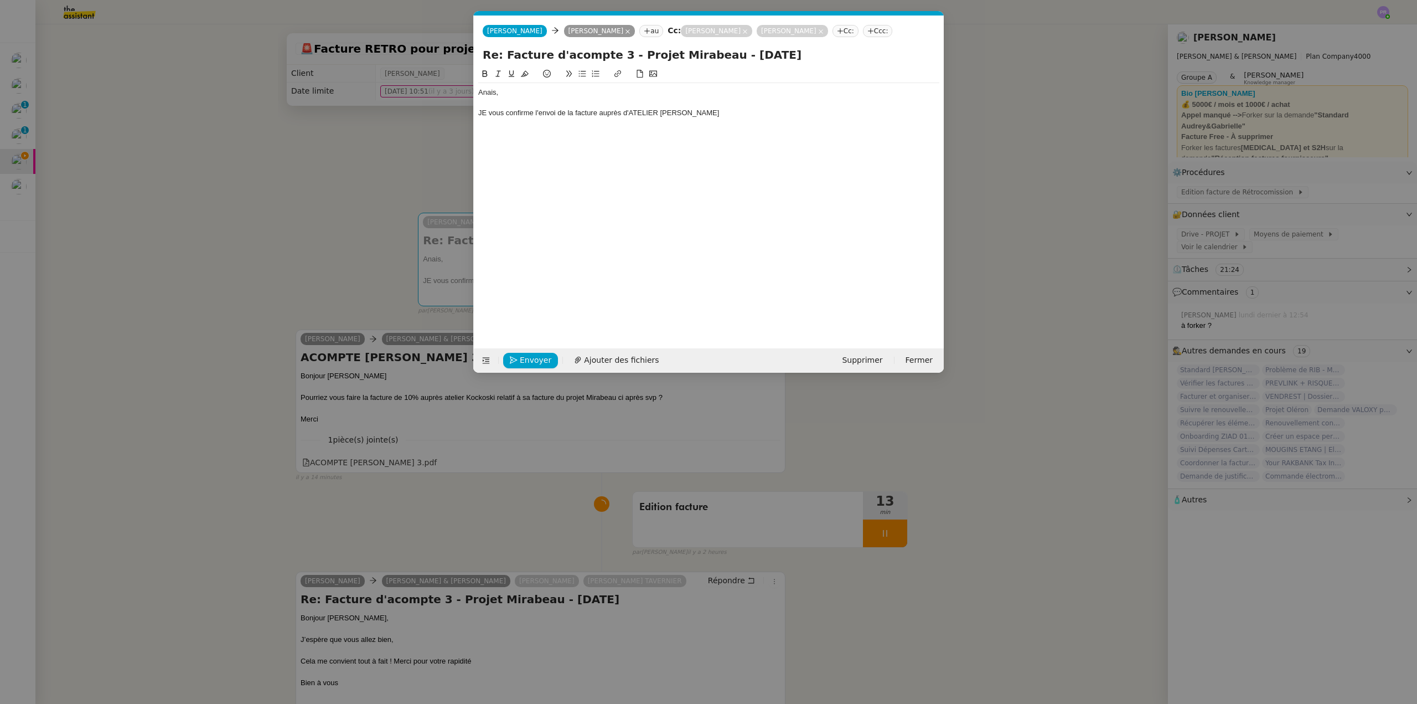
click at [488, 92] on div "Anais," at bounding box center [708, 92] width 461 height 10
click at [491, 92] on div "Anais," at bounding box center [708, 92] width 461 height 10
click at [492, 92] on div "Anais," at bounding box center [708, 92] width 461 height 10
click at [488, 114] on div "JE vous confirme l'envoi de la facture auprès d'ATELIER [PERSON_NAME]" at bounding box center [708, 113] width 461 height 10
click at [706, 109] on div "Je vous confirme l'envoi de la facture auprès d'ATELIER [PERSON_NAME]" at bounding box center [708, 113] width 461 height 10
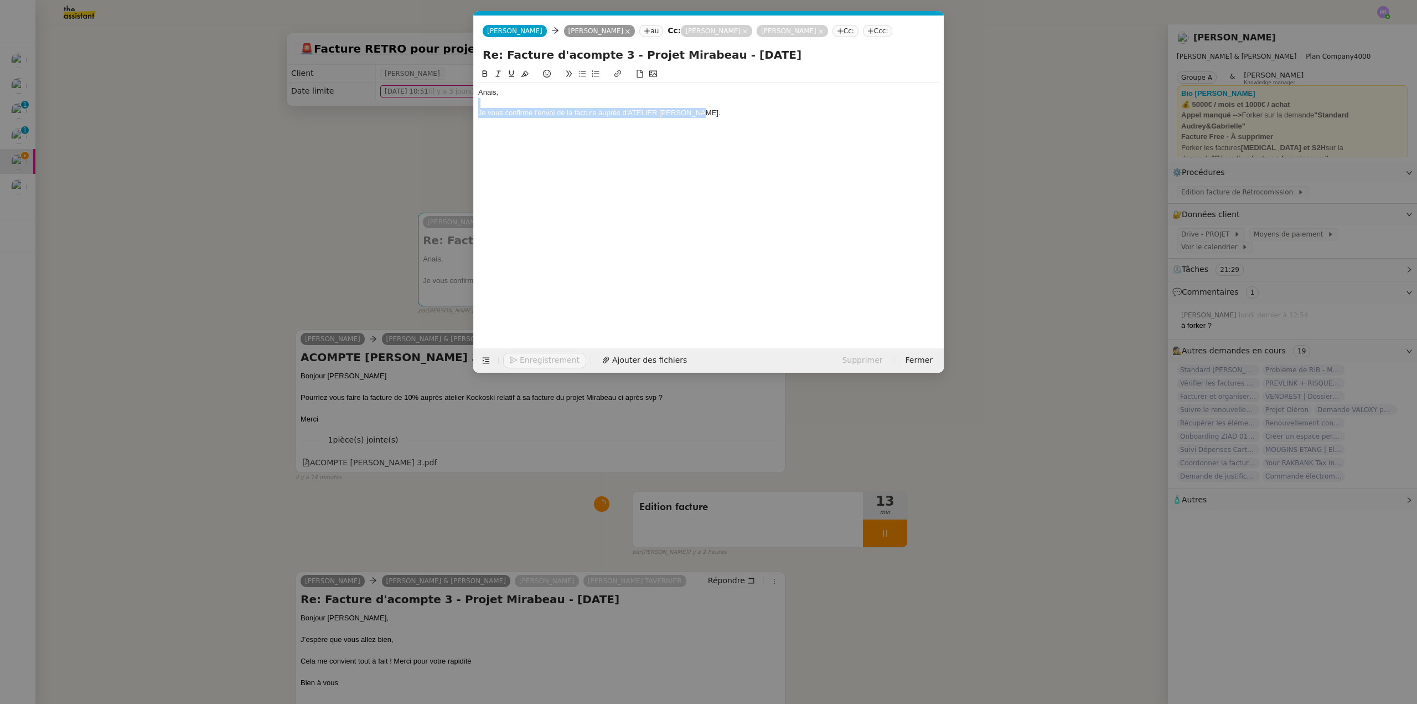
drag, startPoint x: 695, startPoint y: 114, endPoint x: 508, endPoint y: 89, distance: 188.8
click at [504, 89] on div "Anais, Je vous confirme l'envoi de la facture auprès d'ATELIER [PERSON_NAME]." at bounding box center [708, 102] width 461 height 39
click at [714, 104] on div at bounding box center [708, 103] width 461 height 10
click at [719, 110] on div "Je vous confirme l'envoi de la facture auprès d'ATELIER [PERSON_NAME]." at bounding box center [708, 113] width 461 height 10
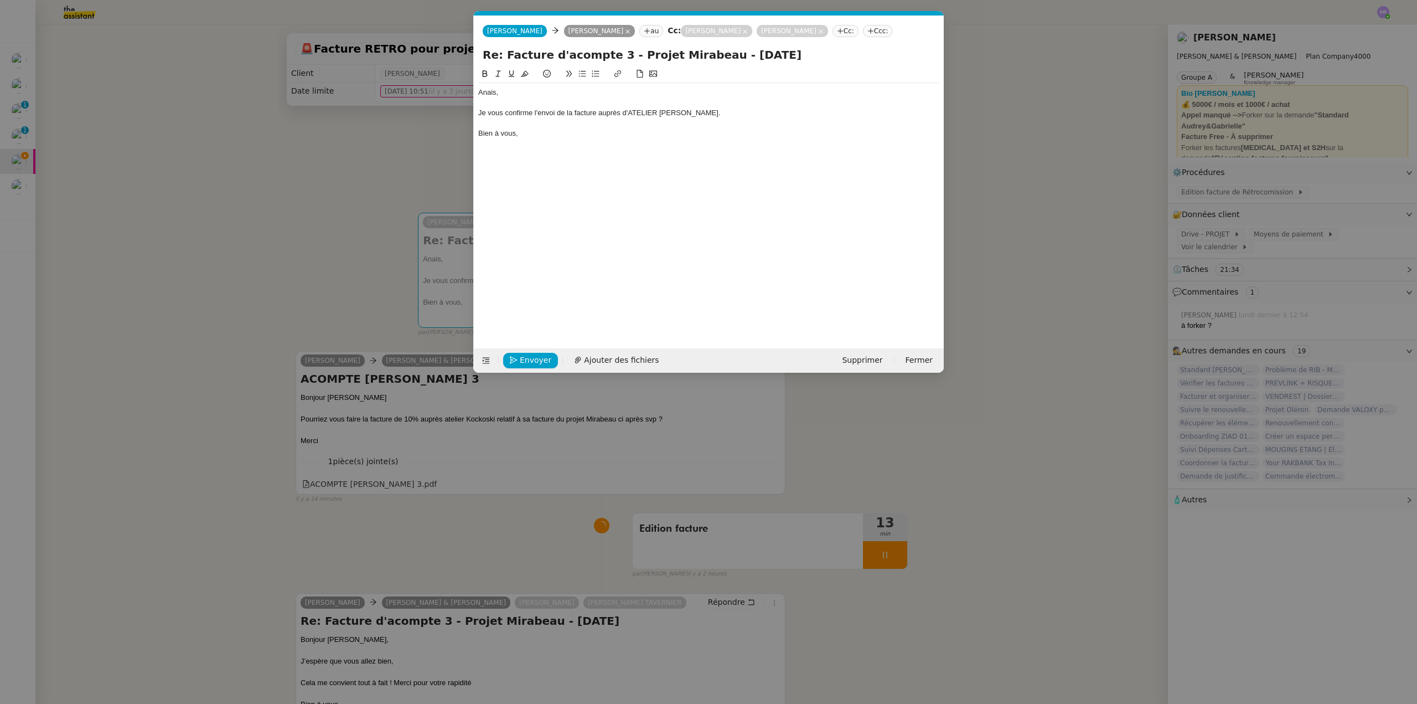
click at [560, 135] on div "Bien à vous," at bounding box center [708, 133] width 461 height 10
click at [395, 178] on nz-modal-container "Service TA - VOYAGE - PROPOSITION GLOBALE A utiliser dans le cadre de propositi…" at bounding box center [708, 352] width 1417 height 704
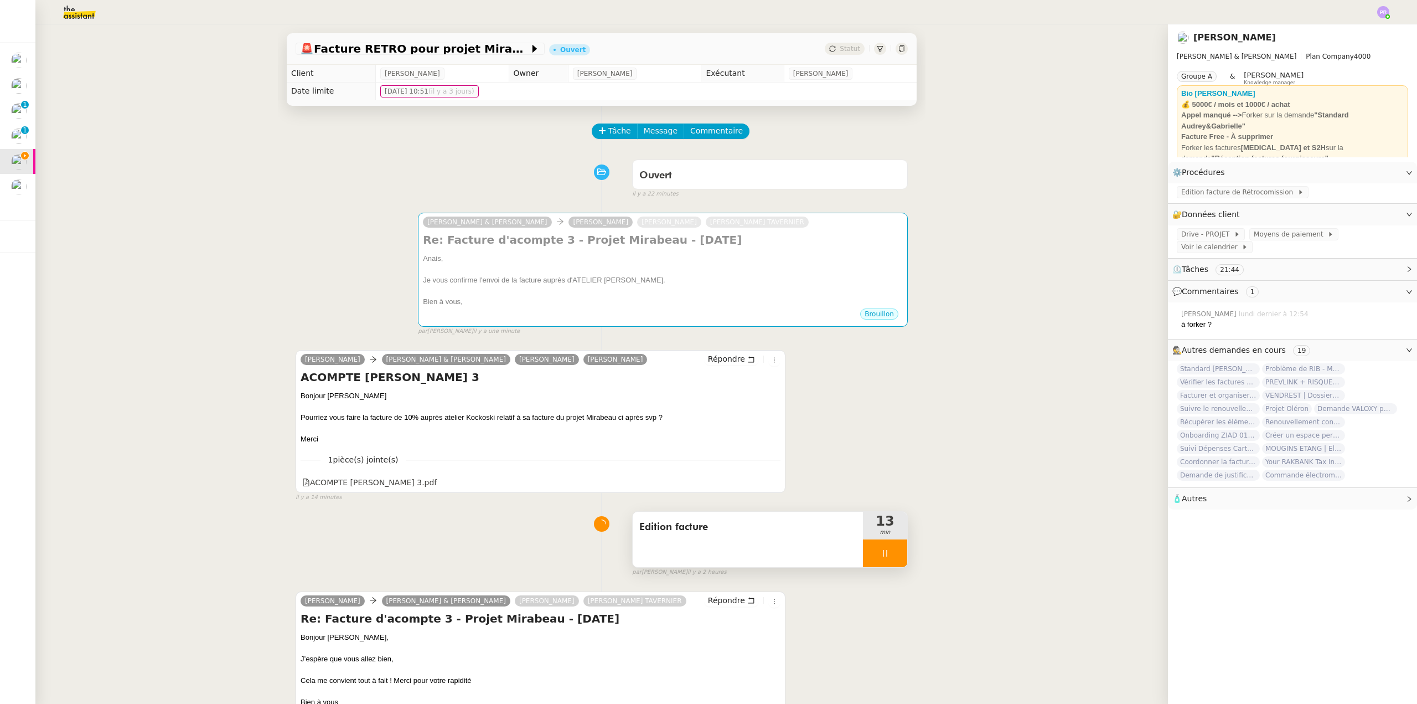
drag, startPoint x: 741, startPoint y: 570, endPoint x: 739, endPoint y: 557, distance: 13.5
click at [741, 570] on div "par [PERSON_NAME] il y a 2 heures" at bounding box center [770, 571] width 276 height 9
click at [791, 524] on span "Edition facture" at bounding box center [747, 527] width 217 height 17
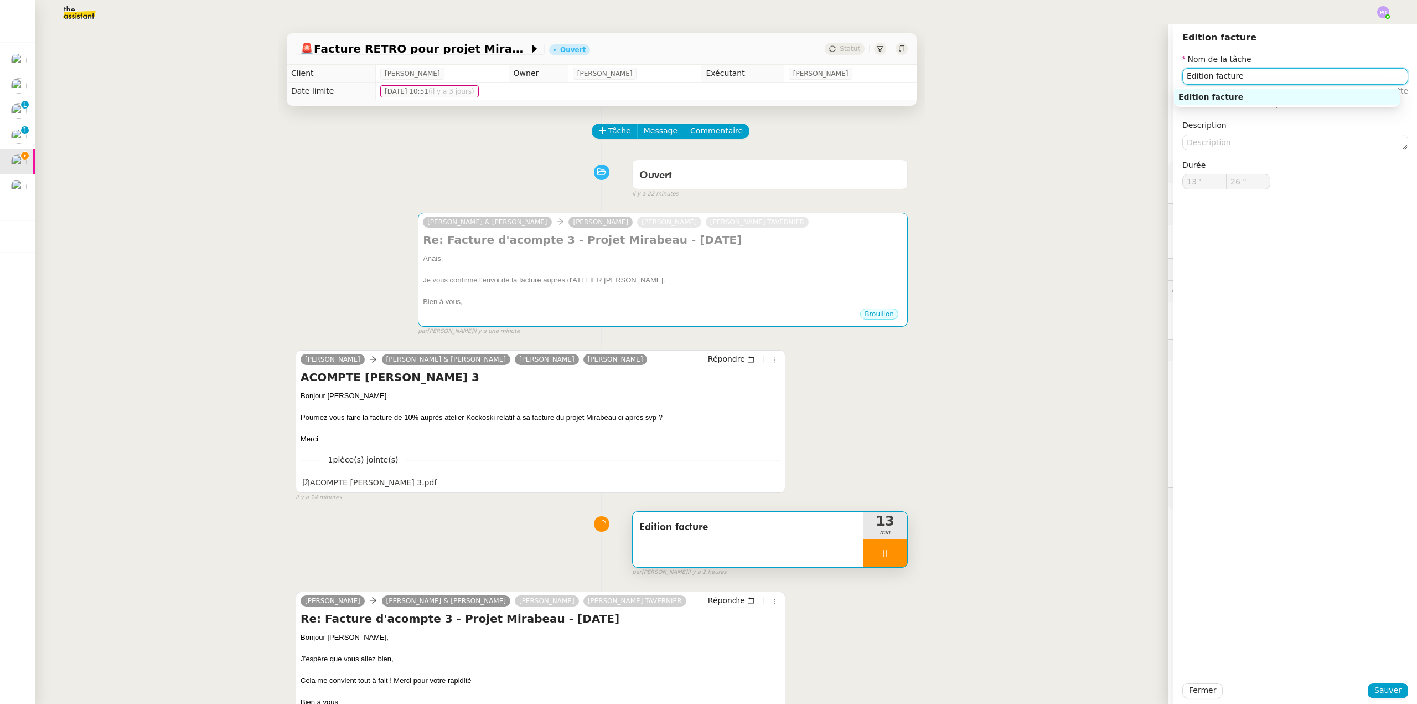
click at [1206, 76] on input "Edition facture" at bounding box center [1295, 76] width 226 height 16
type input "27 ""
type input "Edition et envfacture"
type input "28 ""
type input "Edition et envoi facture"
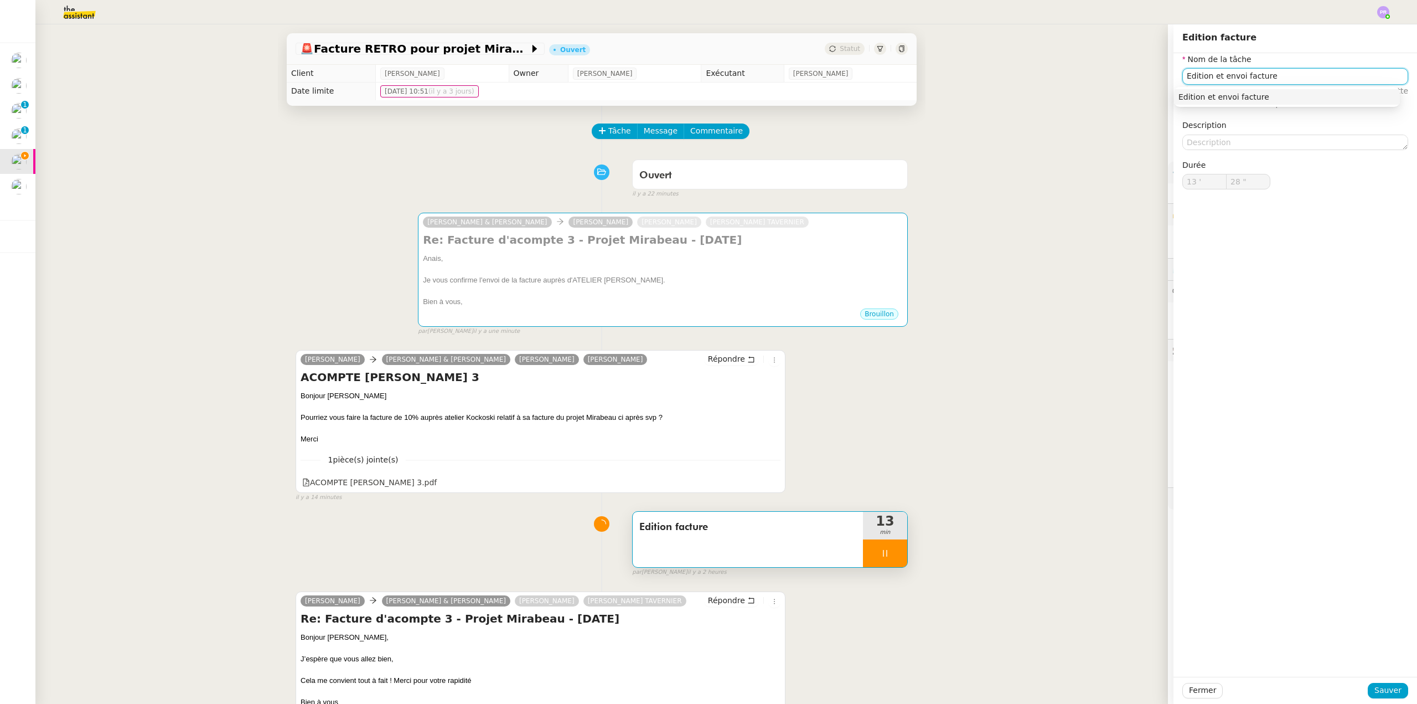
type input "29 ""
click at [1209, 97] on div "Edition et envoi facture" at bounding box center [1287, 97] width 217 height 10
type input "Edition et envoi facture"
type input "30 ""
click at [1382, 678] on div "Fermer Sauver" at bounding box center [1296, 689] width 244 height 27
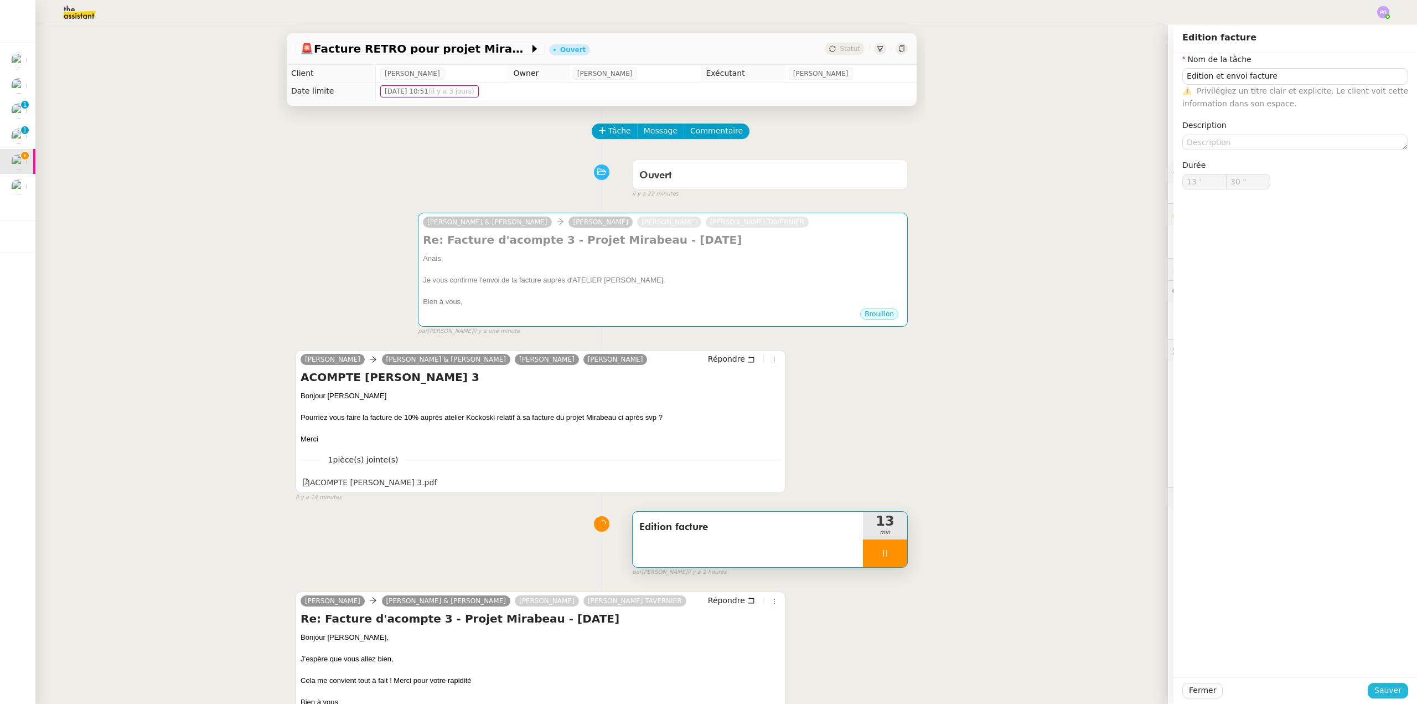
drag, startPoint x: 1384, startPoint y: 689, endPoint x: 1350, endPoint y: 683, distance: 34.2
click at [1384, 689] on span "Sauver" at bounding box center [1388, 690] width 27 height 13
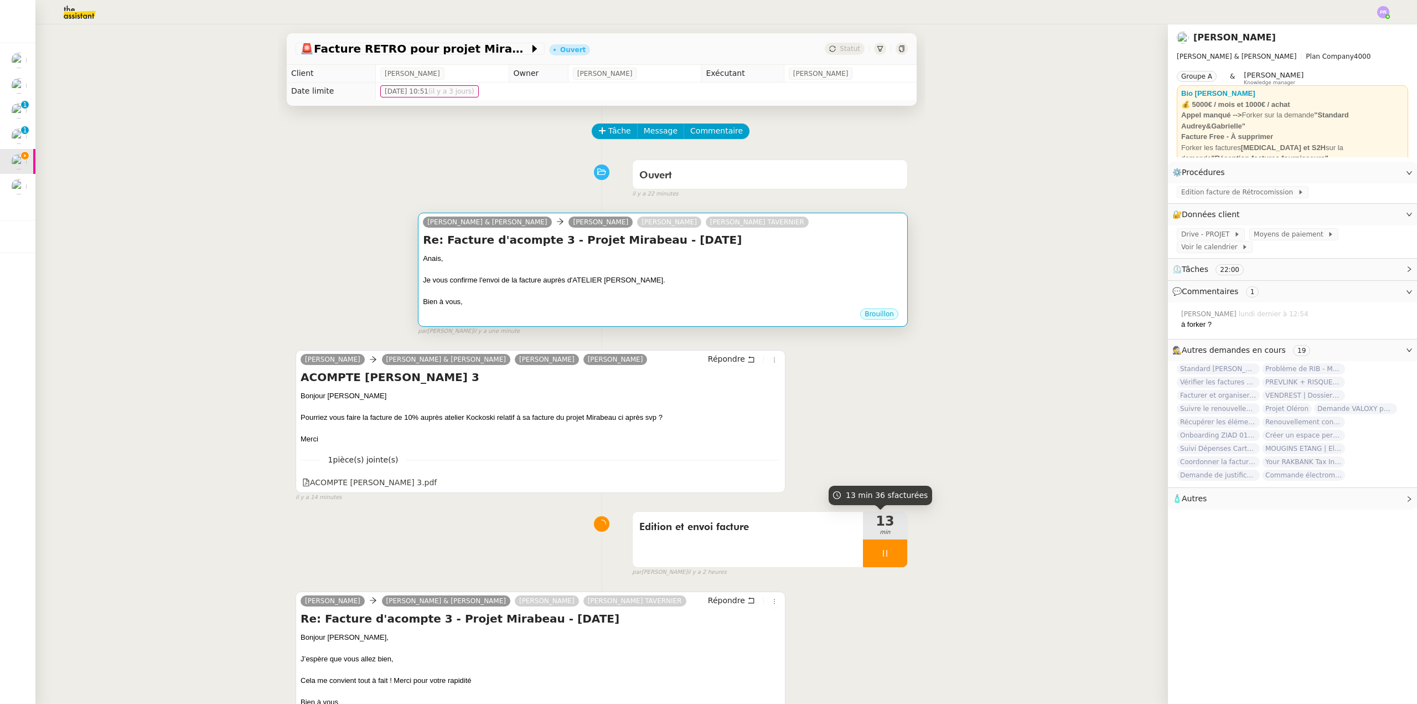
click at [543, 260] on div "Anais," at bounding box center [663, 258] width 480 height 11
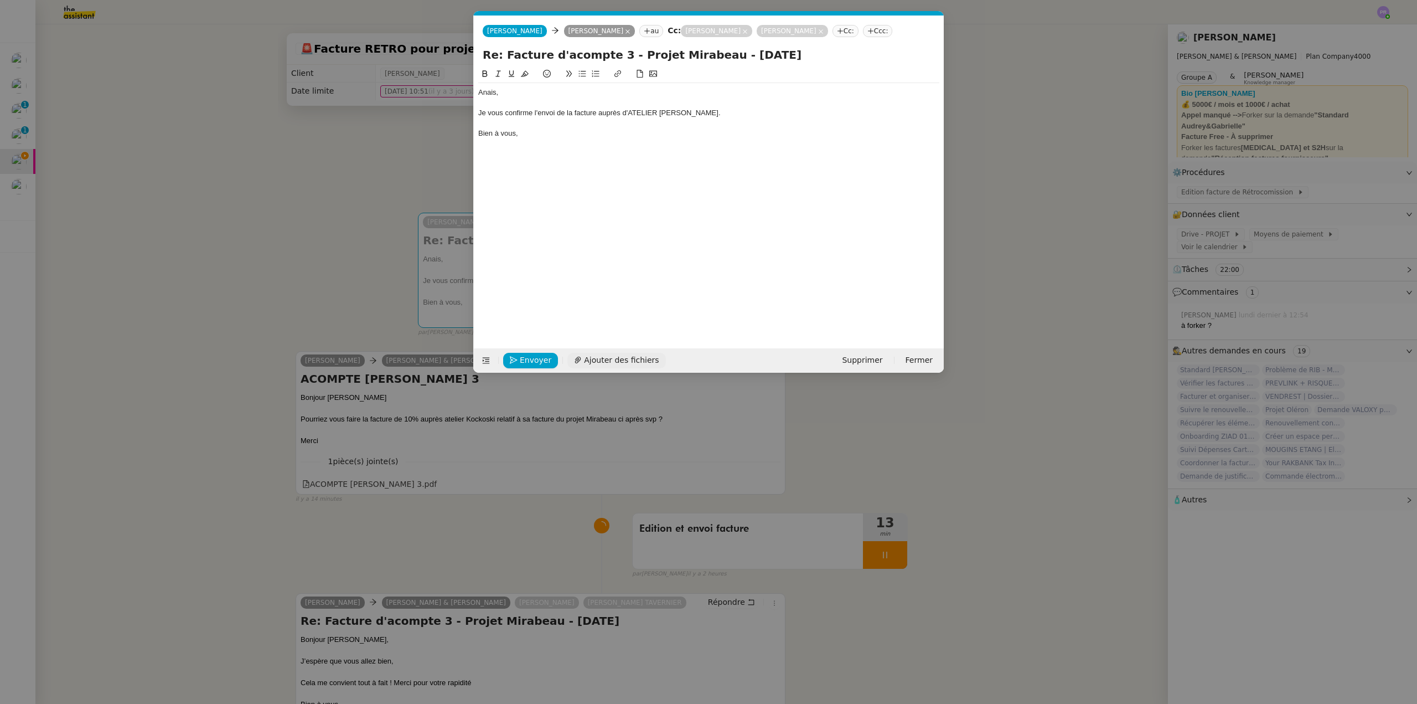
scroll to position [0, 23]
click at [528, 359] on span "Envoyer" at bounding box center [536, 360] width 32 height 13
click at [528, 359] on span "Confirmer l'envoi" at bounding box center [553, 360] width 66 height 13
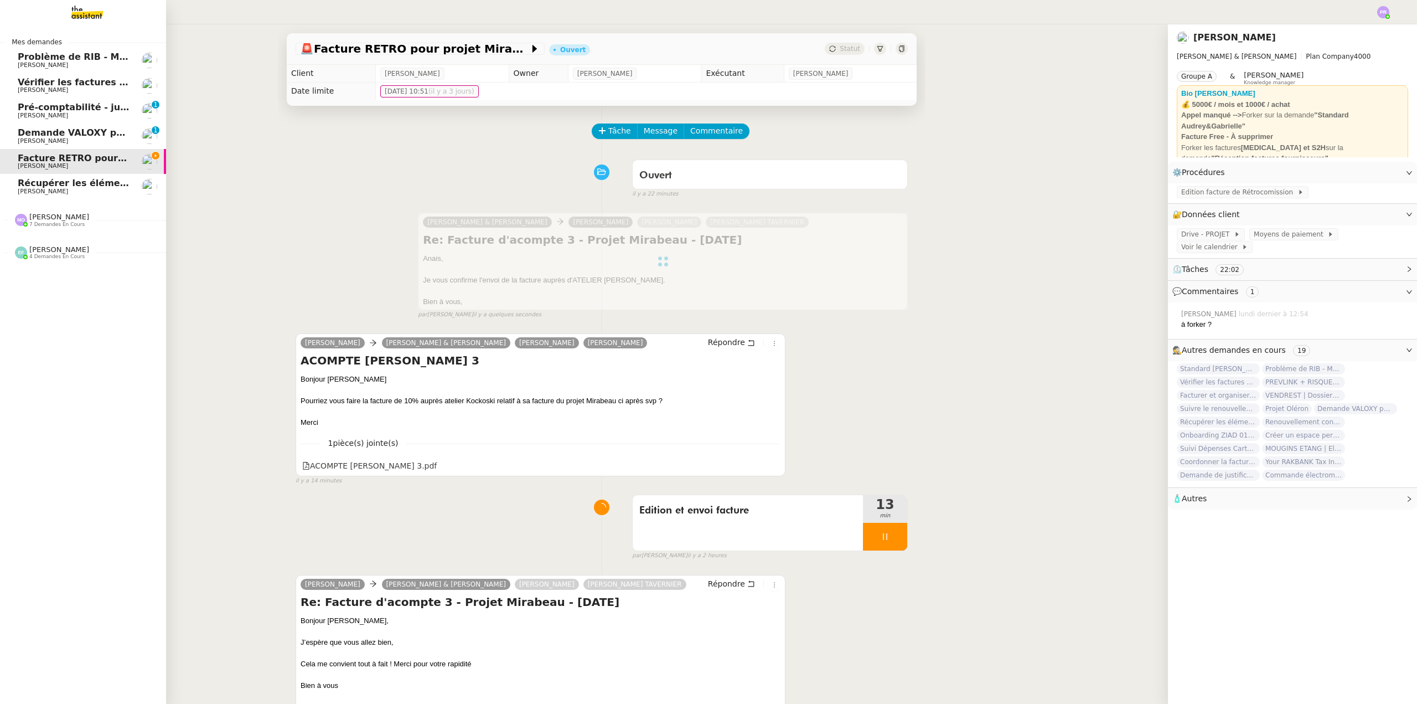
click at [89, 138] on span "[PERSON_NAME]" at bounding box center [74, 141] width 112 height 7
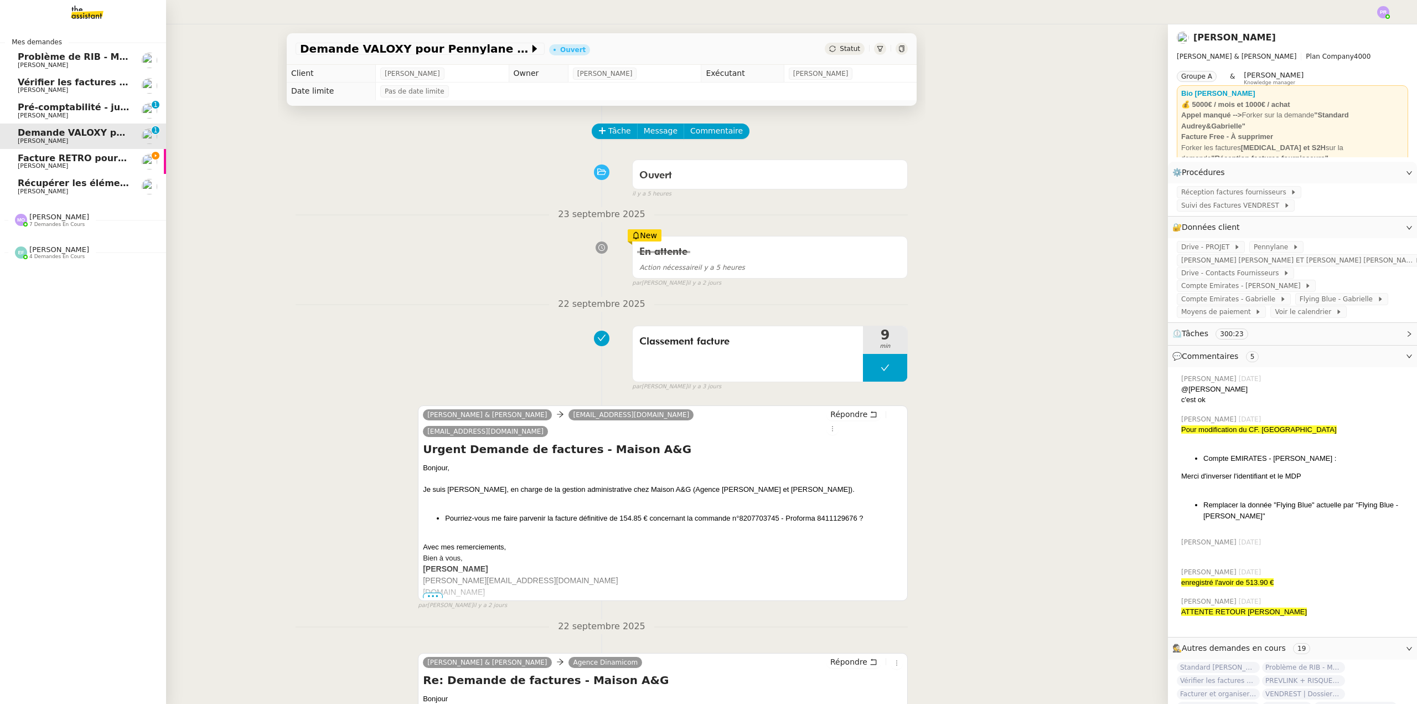
click at [96, 185] on span "Récupérer les éléments sociaux - Septembre 2025" at bounding box center [143, 183] width 251 height 11
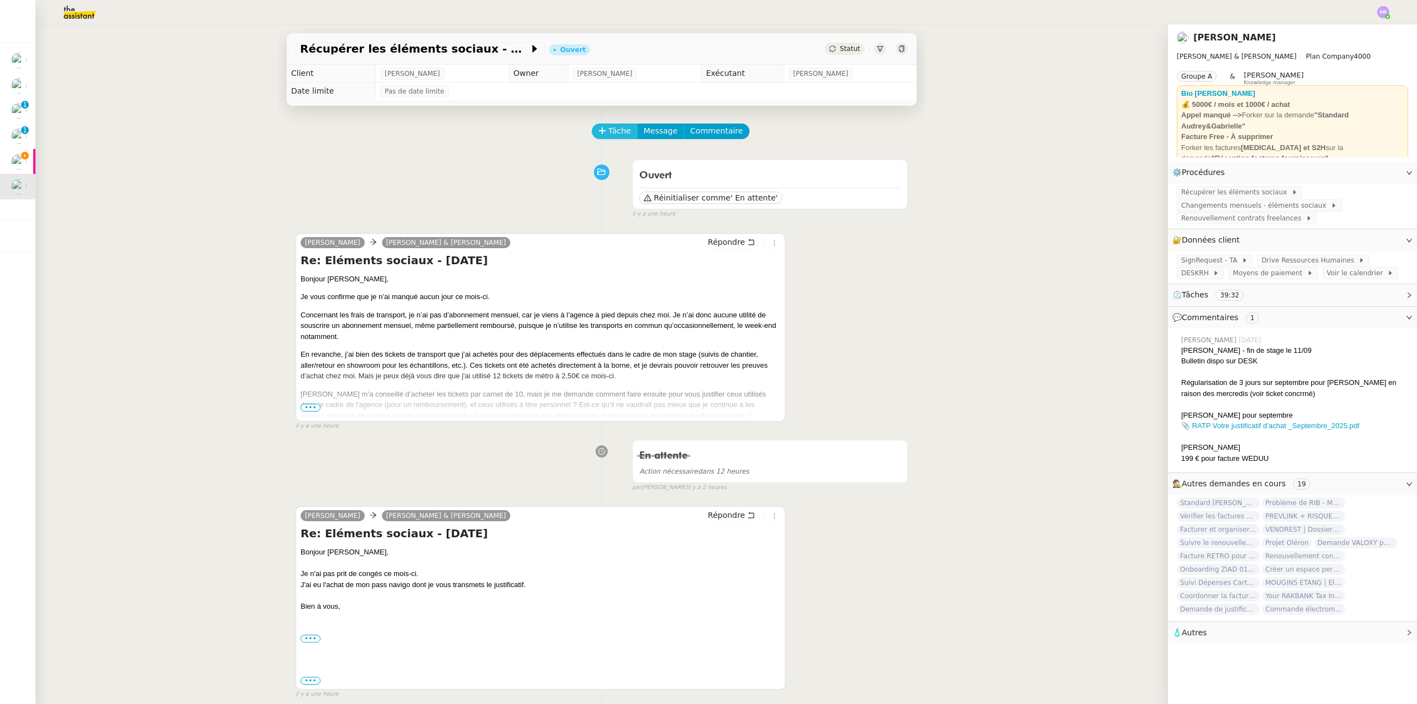
drag, startPoint x: 601, startPoint y: 128, endPoint x: 735, endPoint y: 127, distance: 134.0
click at [601, 128] on button "Tâche" at bounding box center [615, 131] width 46 height 16
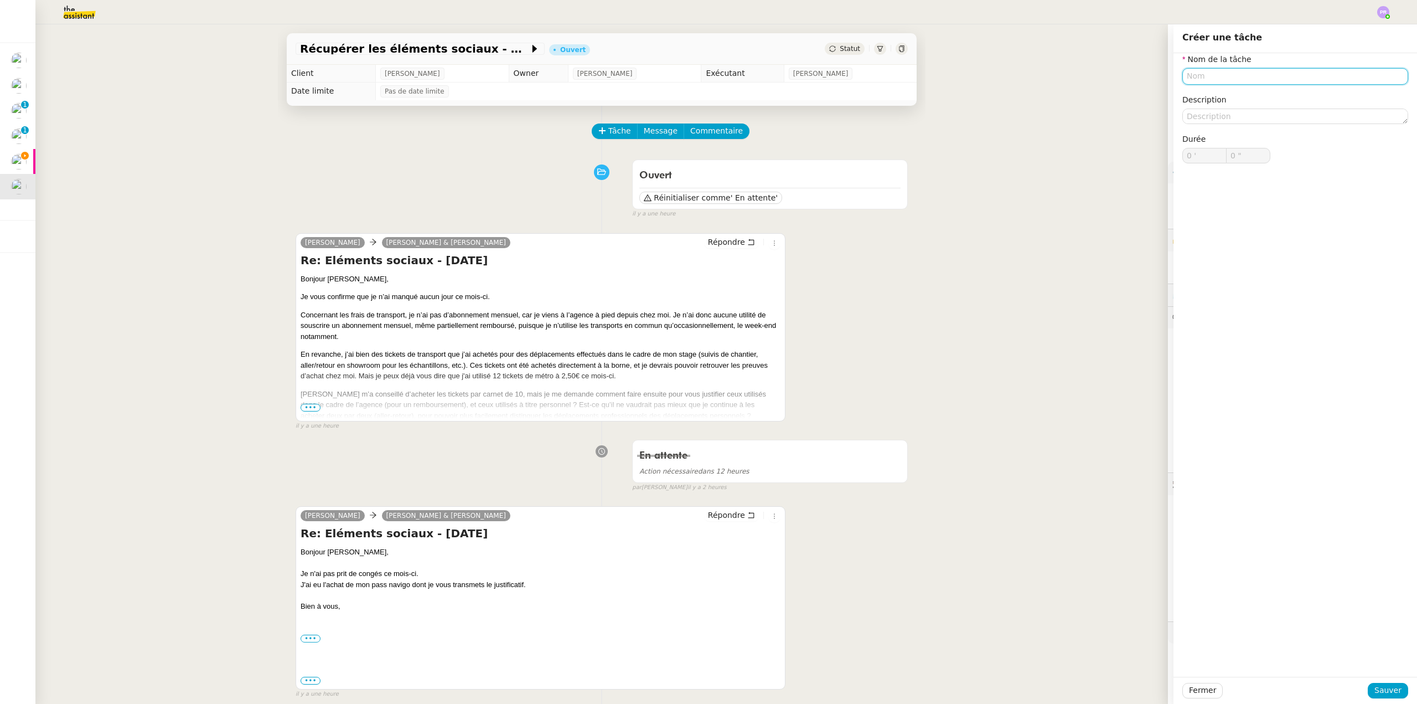
click at [1199, 74] on input "text" at bounding box center [1295, 76] width 226 height 16
click at [1211, 93] on div "Retour des éléments sociaux" at bounding box center [1287, 97] width 217 height 10
type input "Retour des éléments sociaux"
click at [1382, 688] on span "Sauver" at bounding box center [1388, 690] width 27 height 13
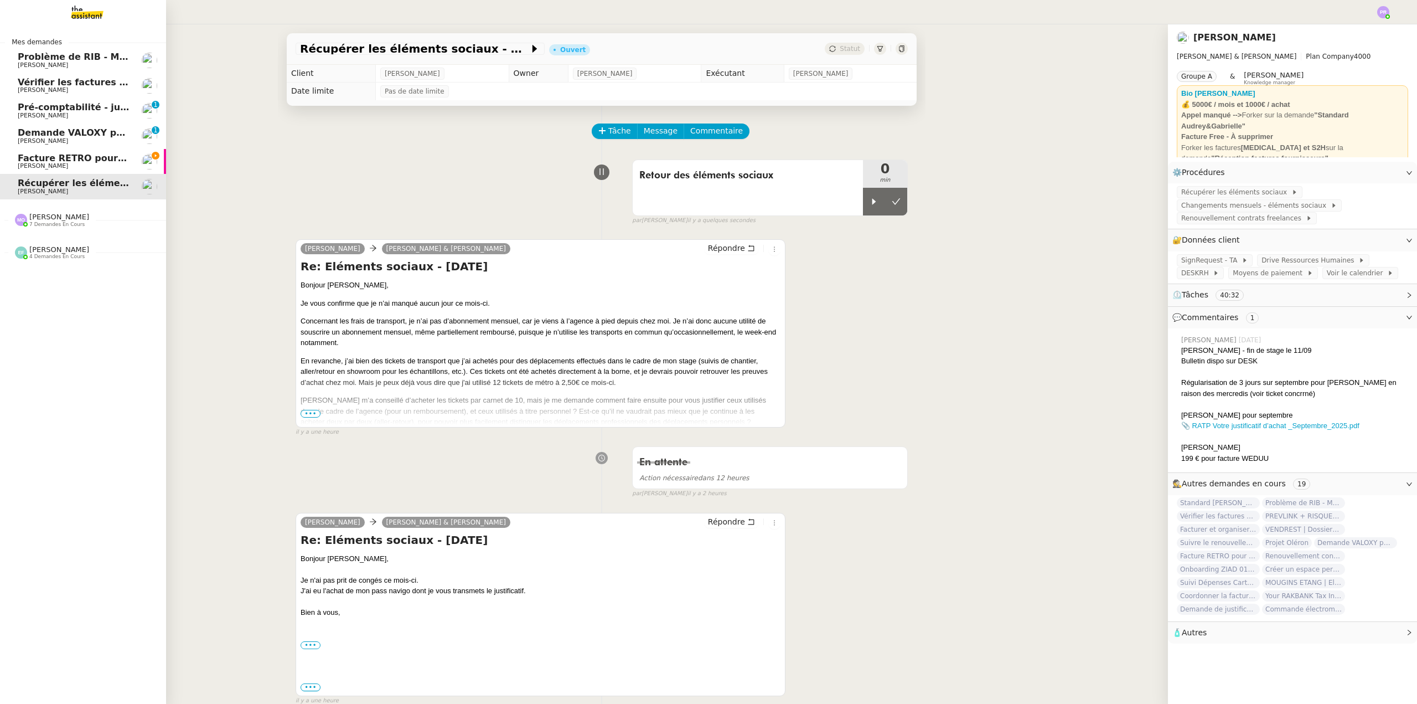
click at [96, 163] on span "[PERSON_NAME]" at bounding box center [74, 166] width 112 height 7
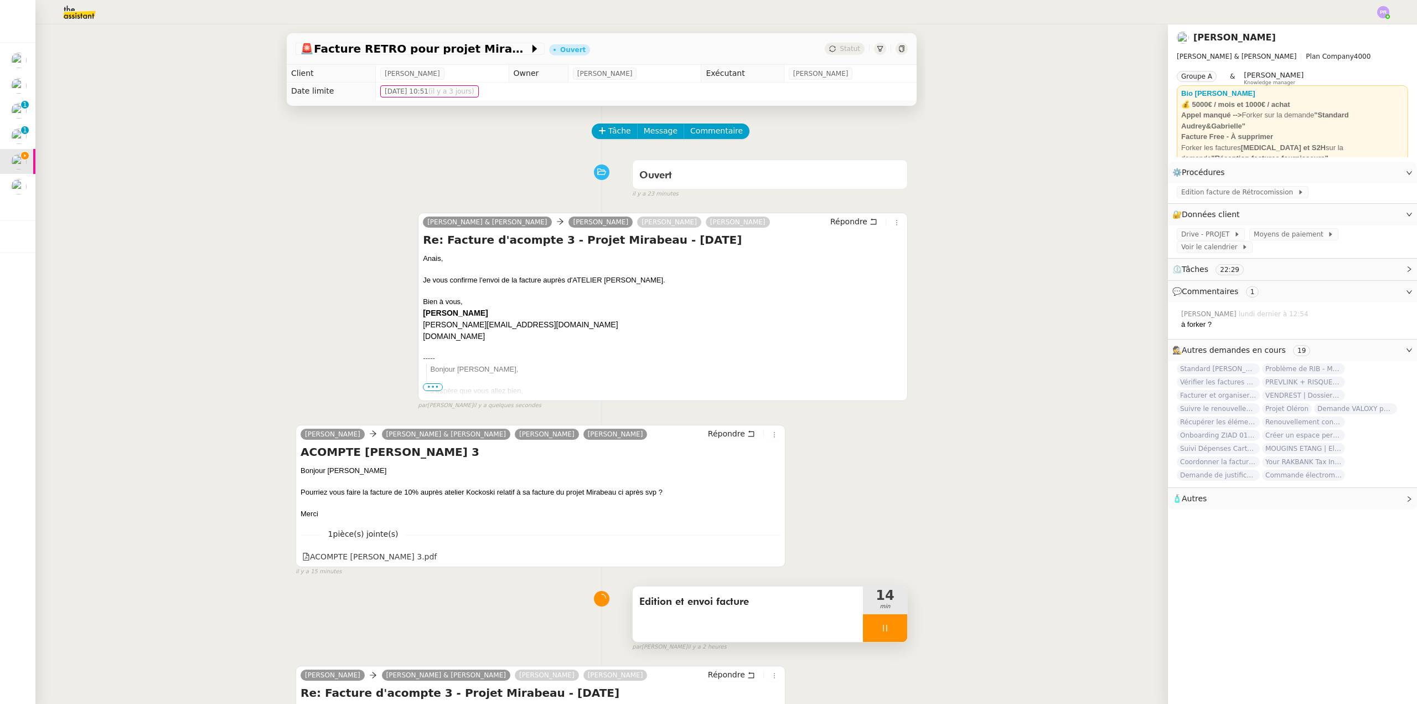
click at [882, 627] on div at bounding box center [885, 628] width 44 height 28
click at [892, 628] on icon at bounding box center [896, 627] width 9 height 9
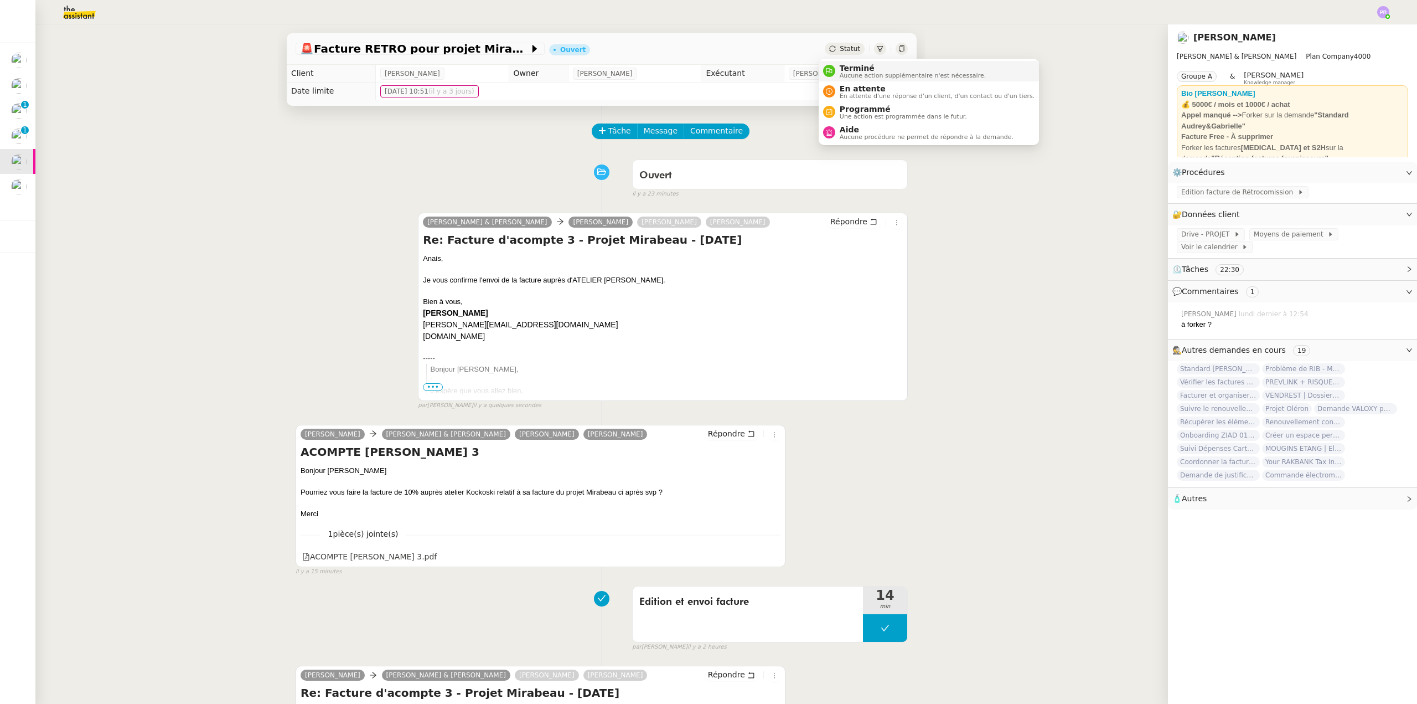
click at [848, 70] on span "Terminé" at bounding box center [913, 68] width 146 height 9
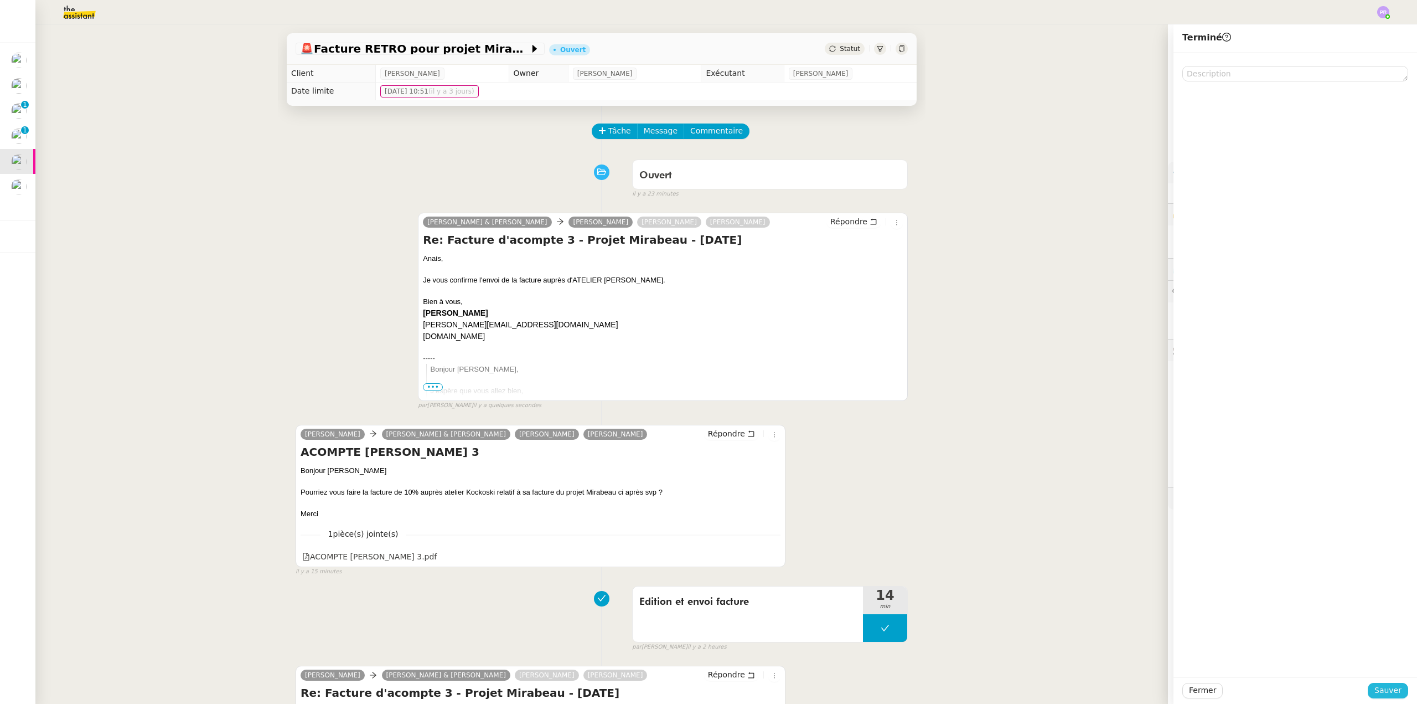
click at [1383, 691] on span "Sauver" at bounding box center [1388, 690] width 27 height 13
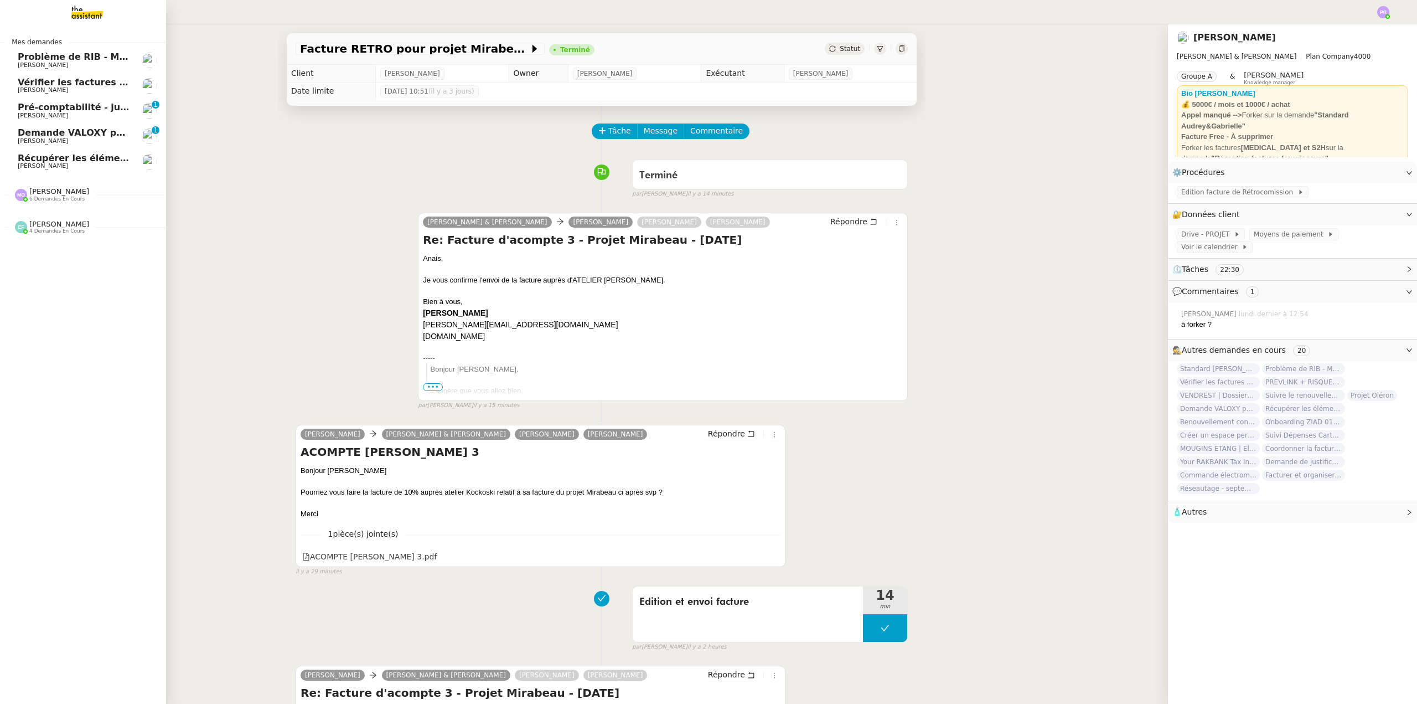
click at [92, 153] on span "Récupérer les éléments sociaux - Septembre 2025" at bounding box center [143, 158] width 251 height 11
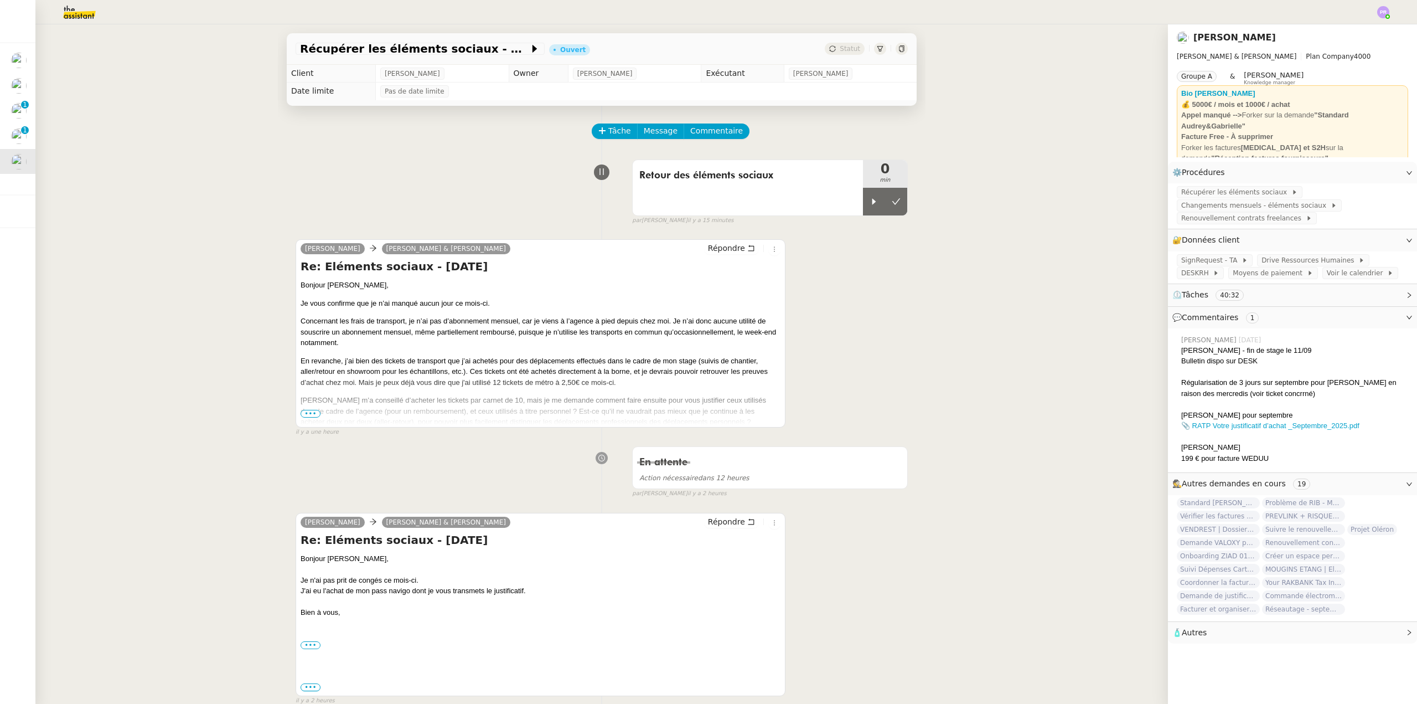
drag, startPoint x: 62, startPoint y: 163, endPoint x: 49, endPoint y: 159, distance: 13.7
click at [61, 162] on div "Récupérer les éléments sociaux - [DATE] Ouvert Statut Client [PERSON_NAME] Owne…" at bounding box center [601, 363] width 1133 height 679
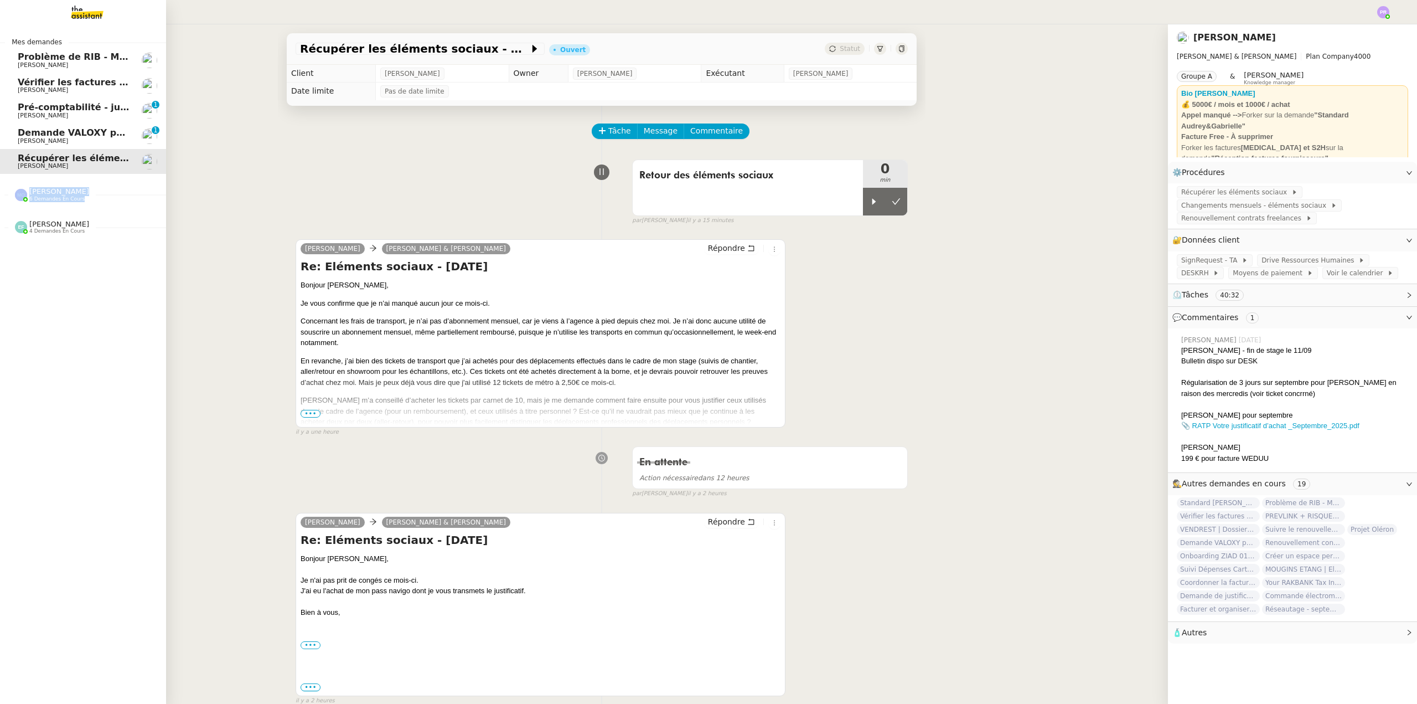
click at [110, 194] on nz-divider "[PERSON_NAME] 6 demandes en cours" at bounding box center [87, 194] width 166 height 14
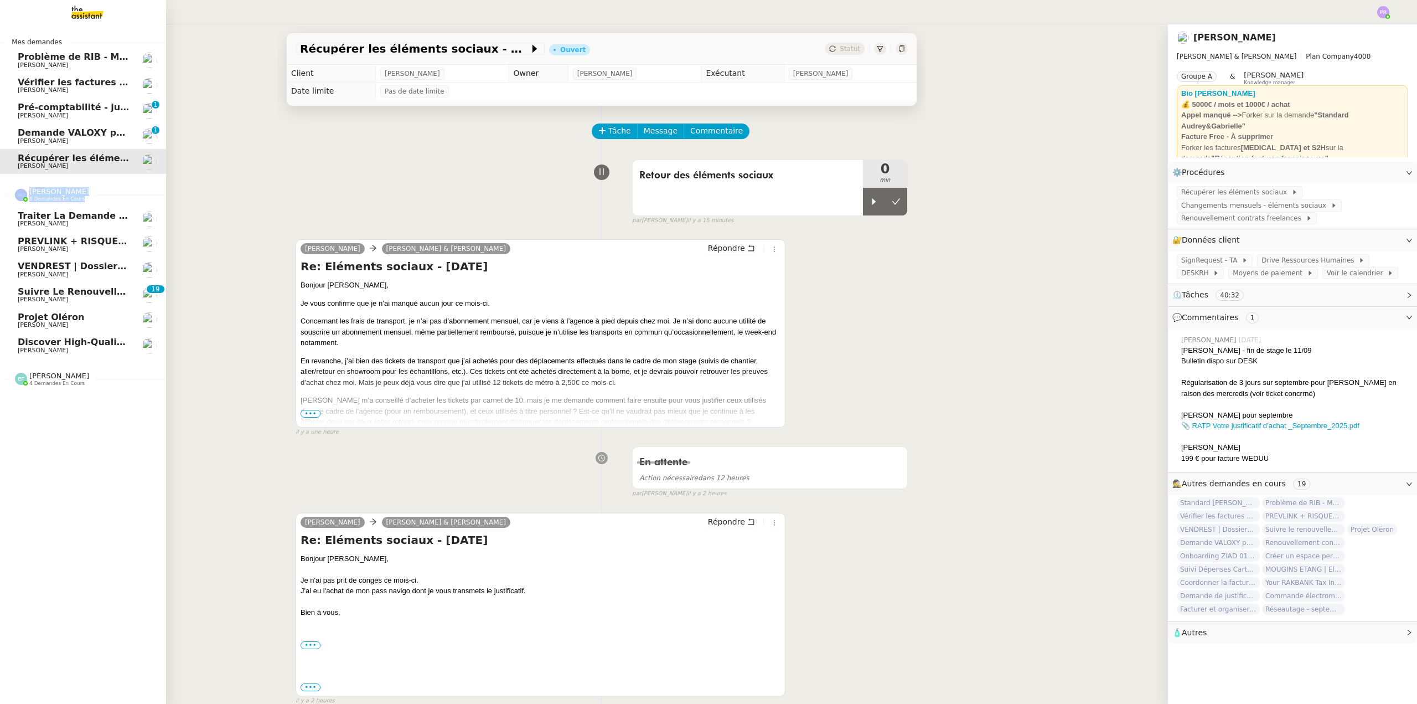
click at [98, 343] on span "Discover High-Quality Air Filters from Shenzhen Hengfeng Filtration Industry Co…" at bounding box center [234, 342] width 432 height 11
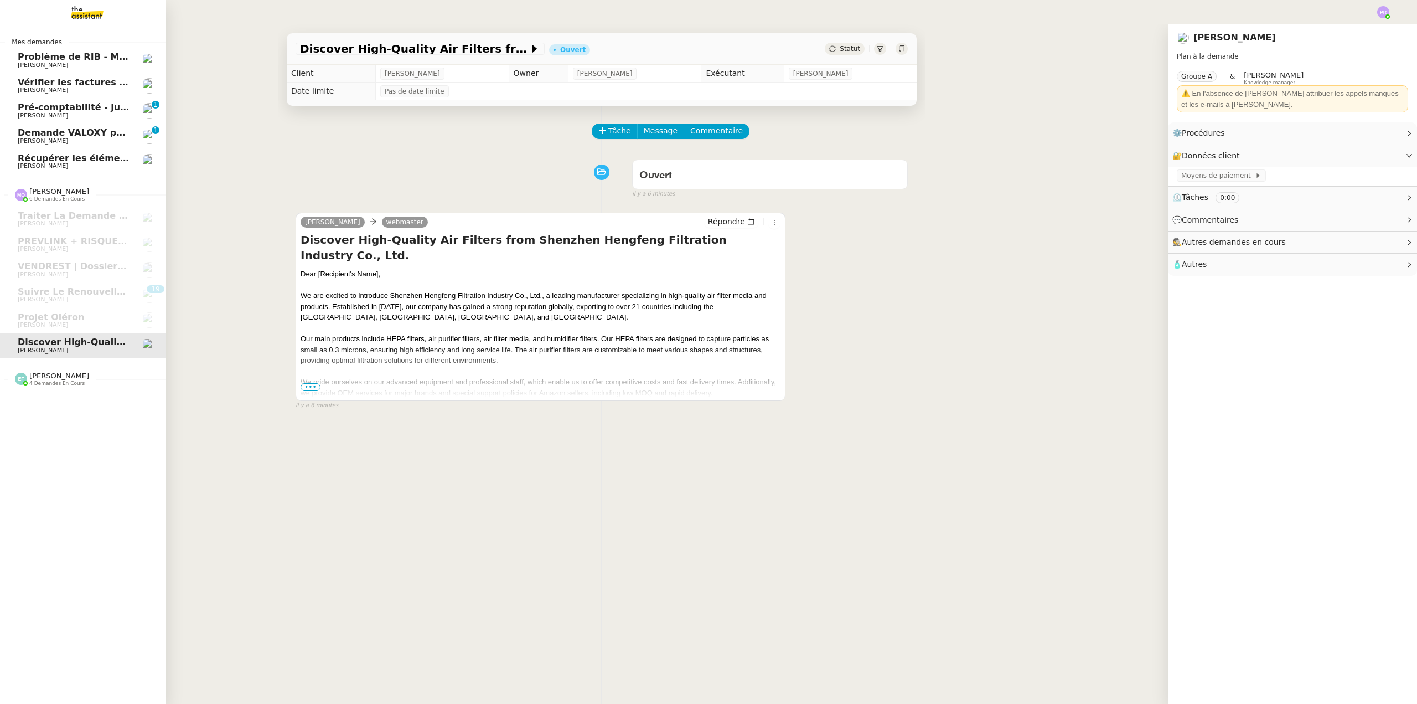
click at [87, 361] on div "[PERSON_NAME] 4 demandes en cours" at bounding box center [83, 374] width 166 height 32
click at [79, 377] on span "[PERSON_NAME] 4 demandes en cours" at bounding box center [51, 378] width 87 height 14
click at [126, 161] on link "Récupérer les éléments sociaux - [DATE] [PERSON_NAME]" at bounding box center [83, 161] width 166 height 25
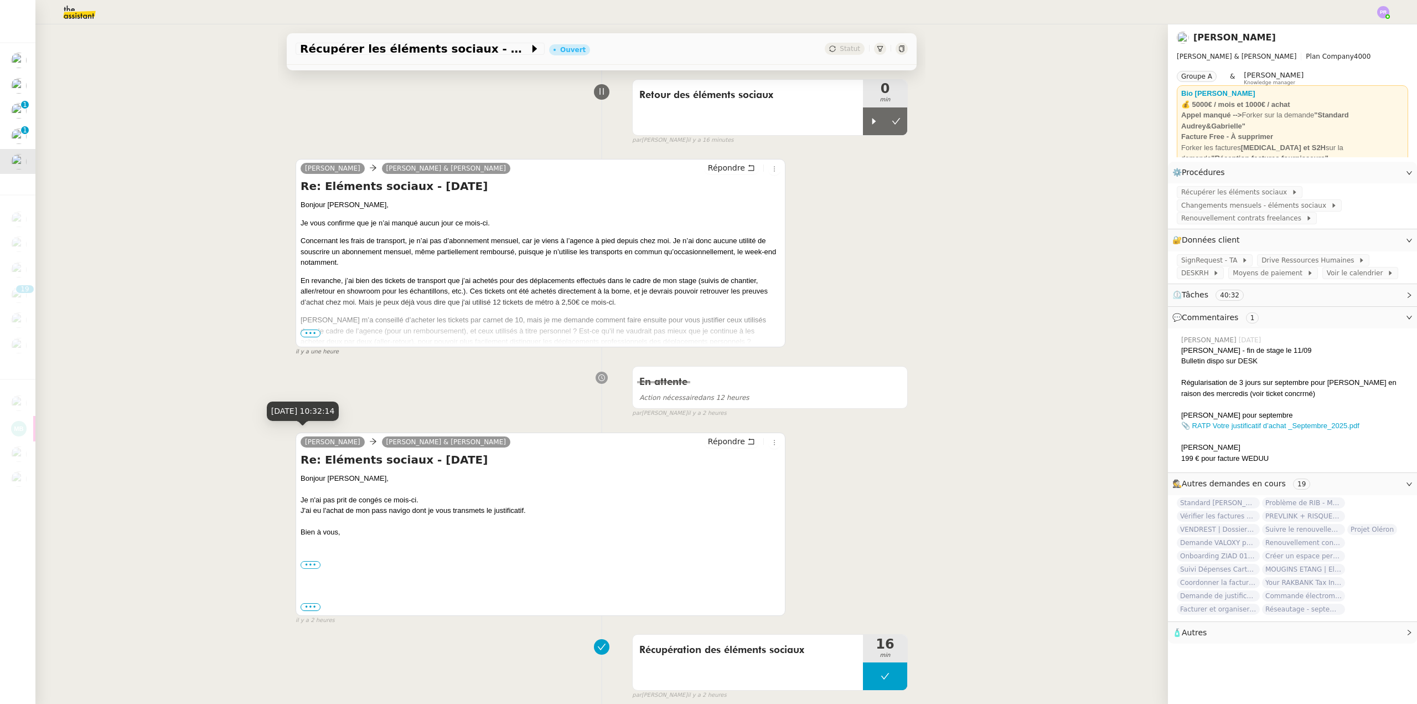
scroll to position [166, 0]
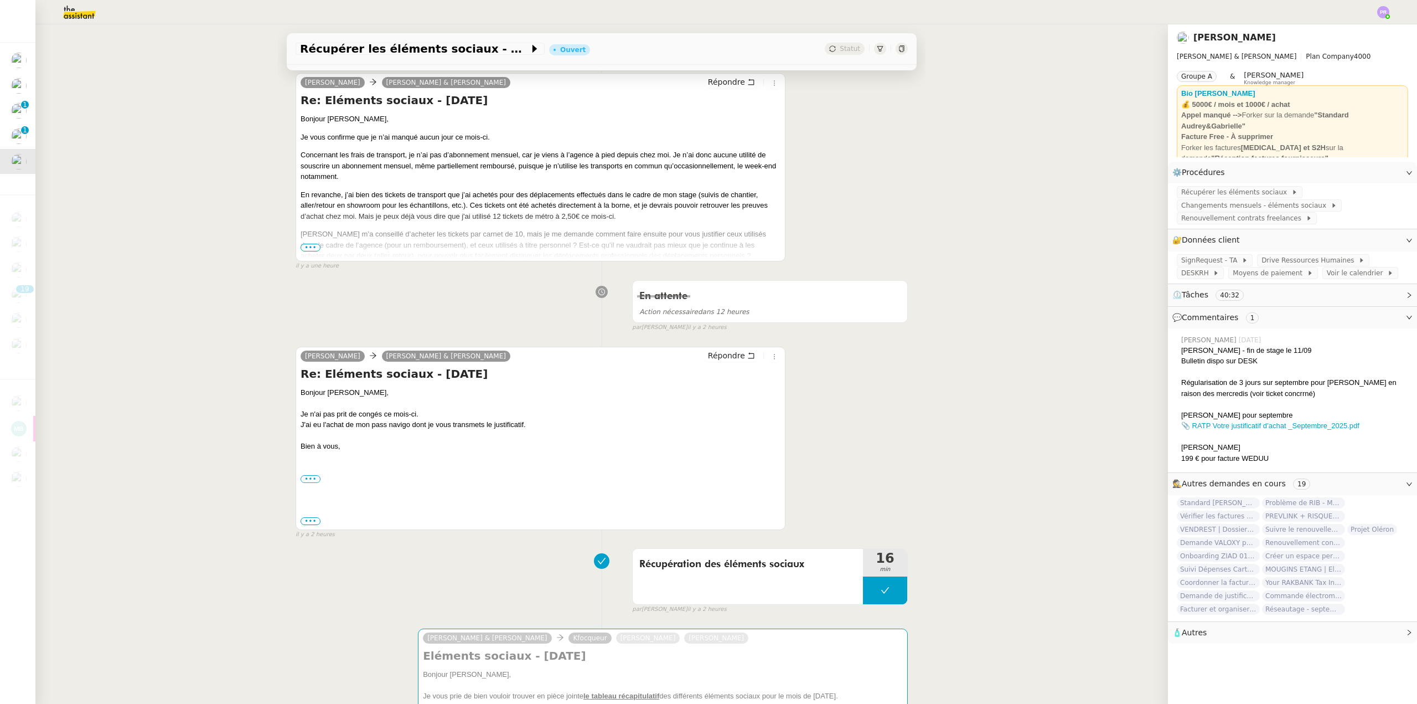
click at [309, 523] on span "•••" at bounding box center [311, 521] width 20 height 8
click at [311, 481] on label "•••" at bounding box center [311, 479] width 20 height 8
click at [0, 0] on input "•••" at bounding box center [0, 0] width 0 height 0
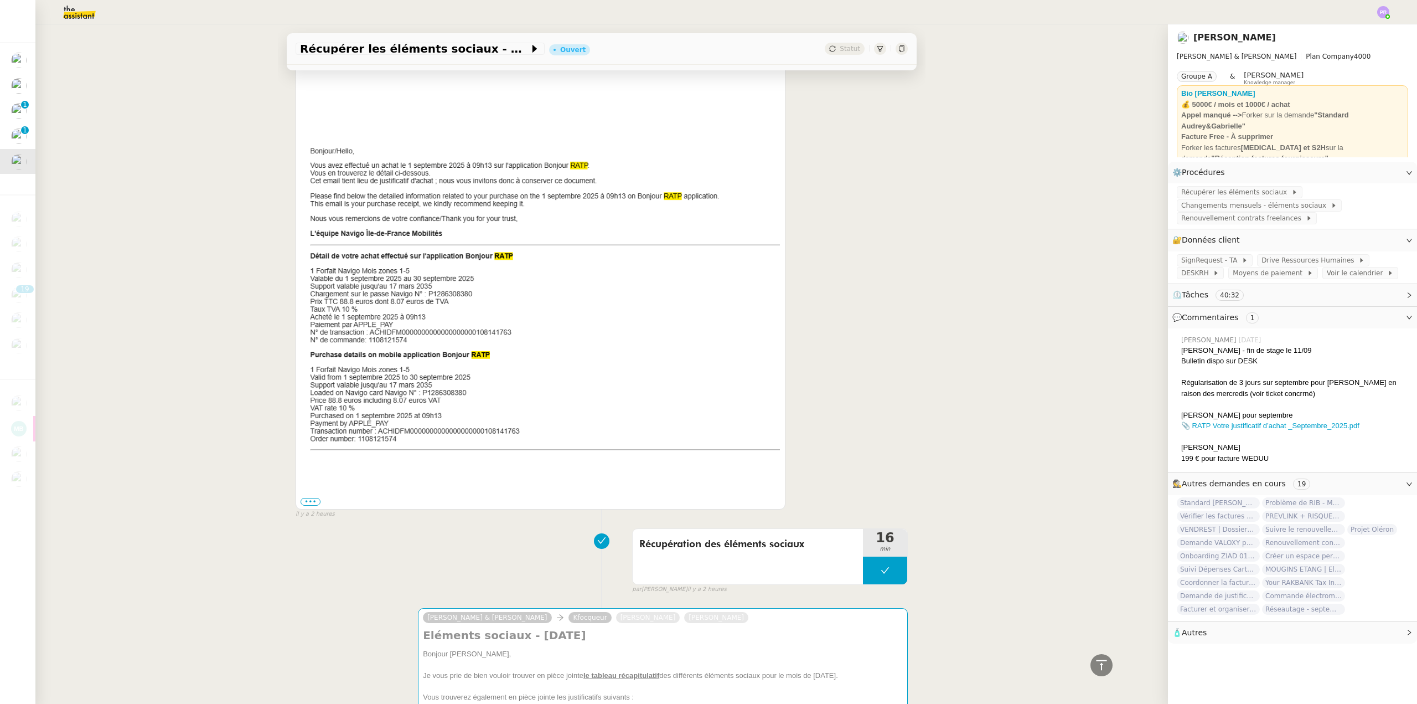
scroll to position [886, 0]
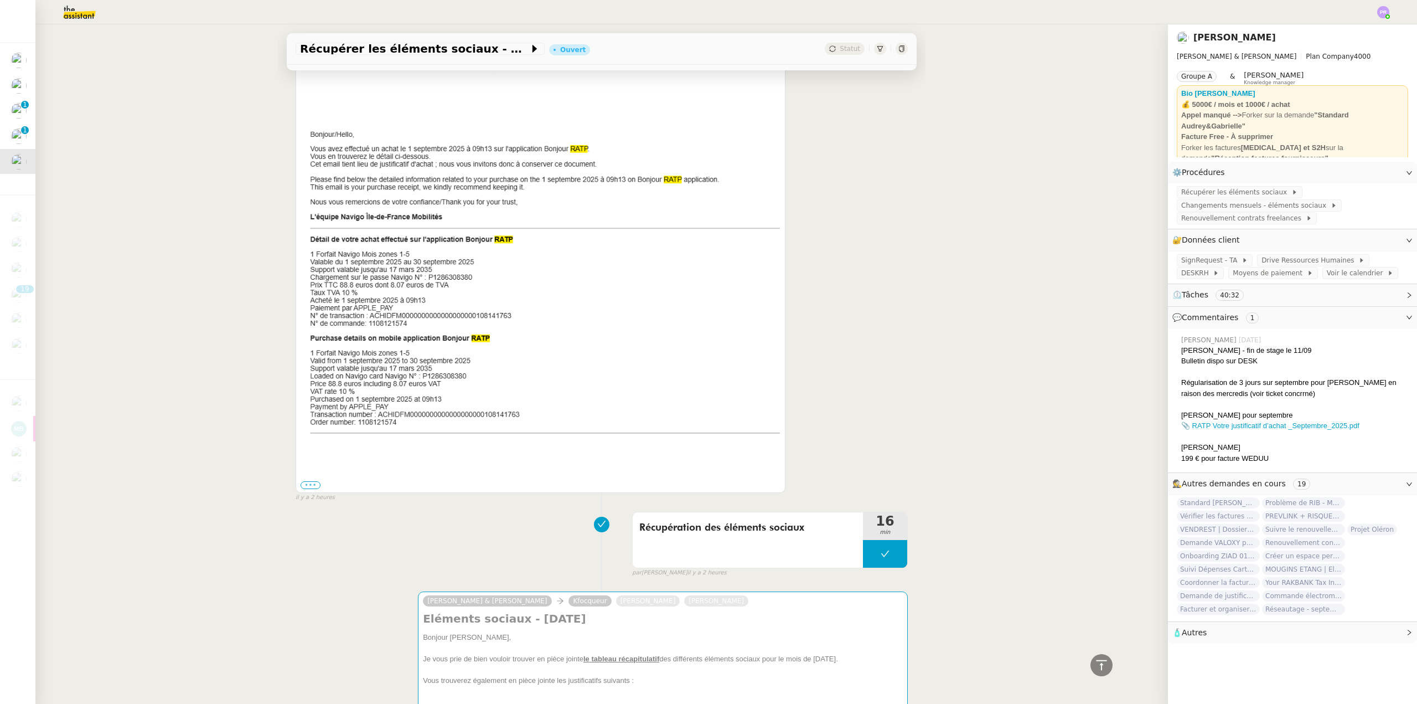
click at [310, 481] on label "•••" at bounding box center [311, 485] width 20 height 8
click at [0, 0] on input "•••" at bounding box center [0, 0] width 0 height 0
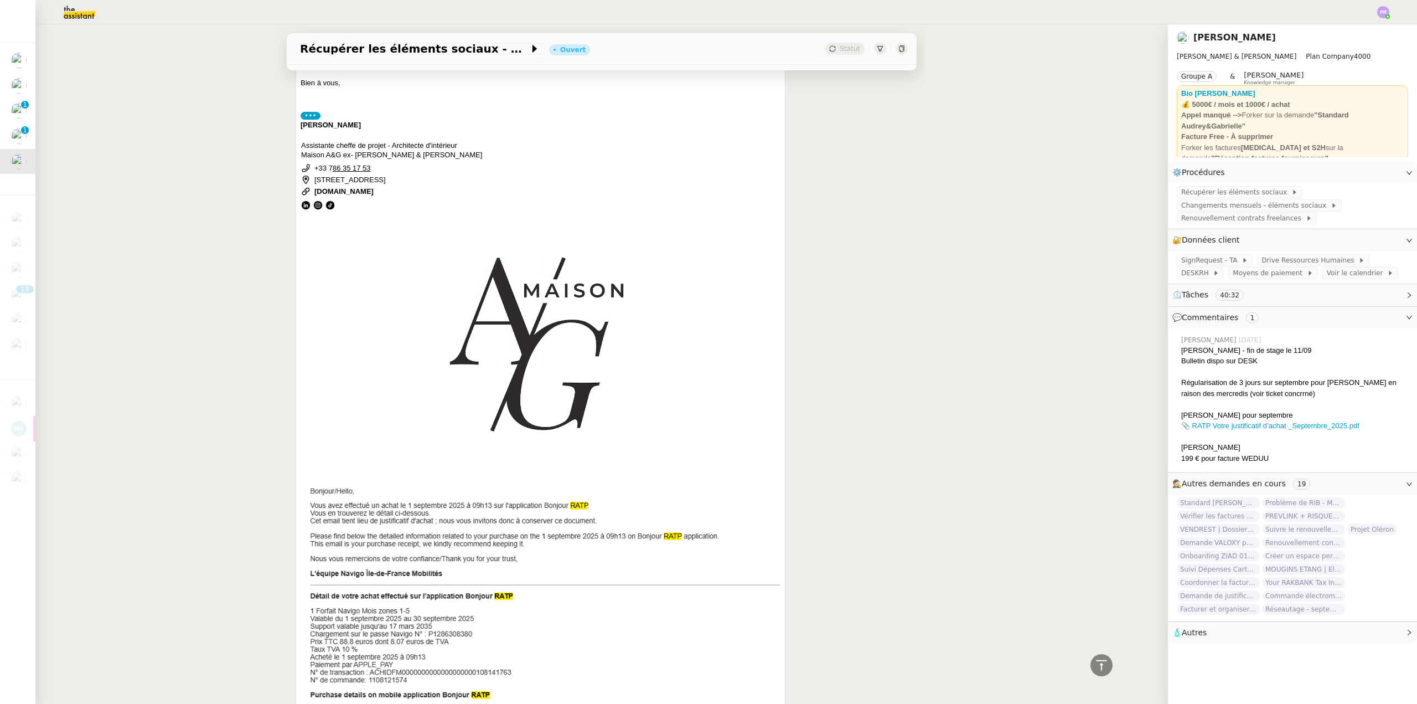
scroll to position [0, 0]
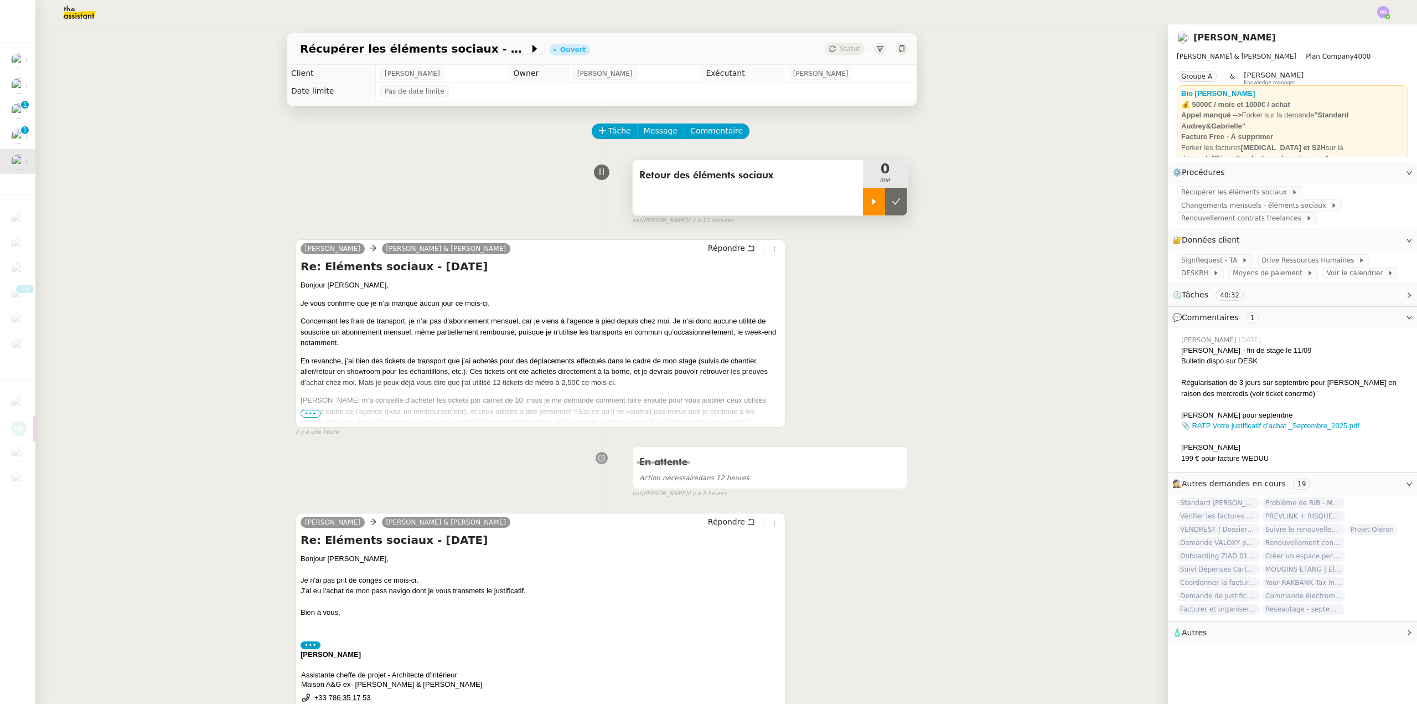
click at [870, 199] on icon at bounding box center [874, 201] width 9 height 9
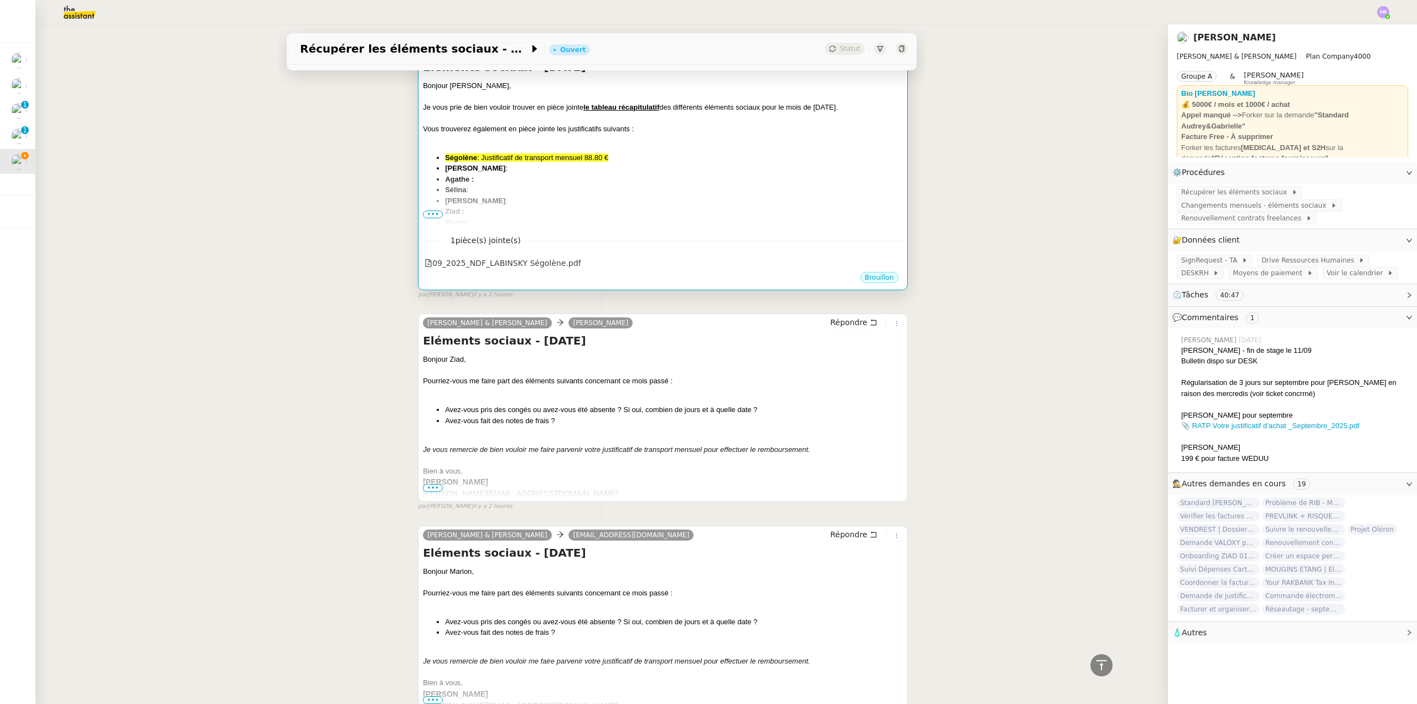
click at [728, 189] on li "Sélina :" at bounding box center [674, 189] width 458 height 11
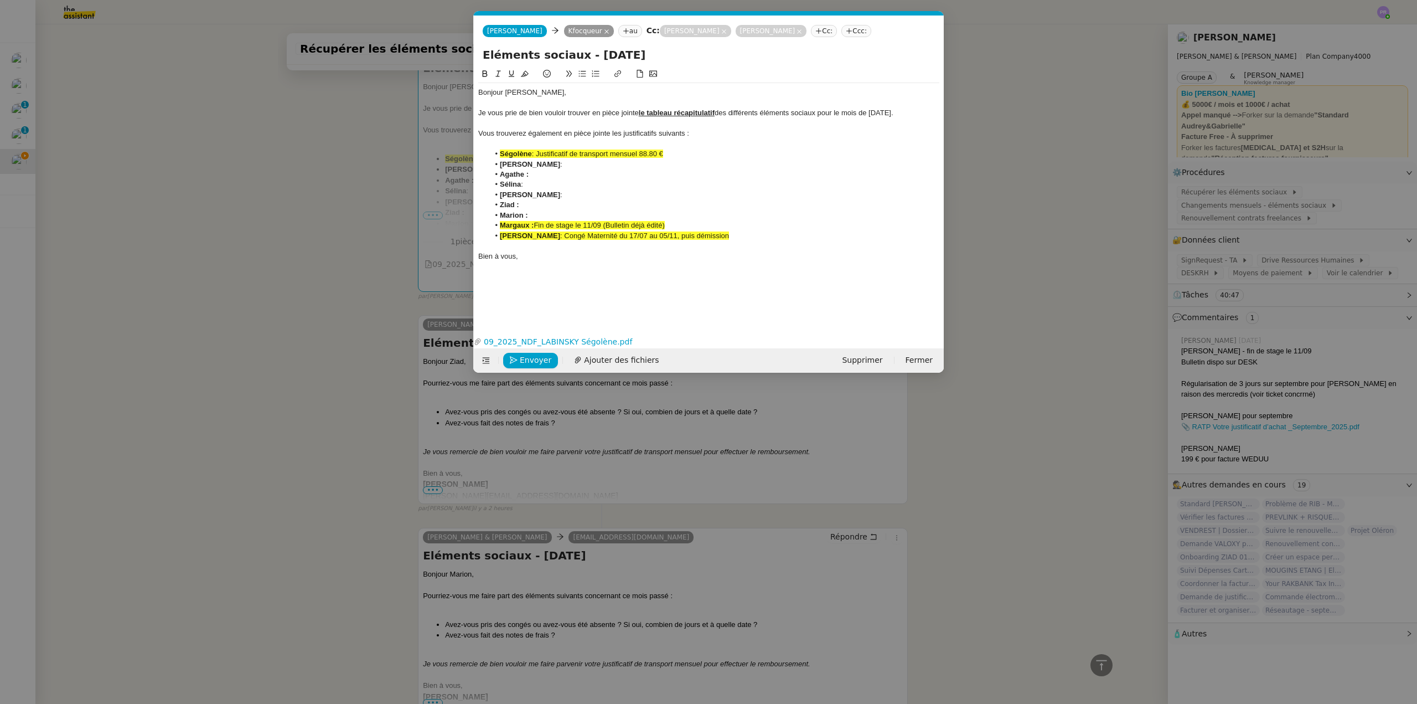
scroll to position [0, 23]
click at [628, 364] on span "Ajouter des fichiers" at bounding box center [621, 360] width 75 height 13
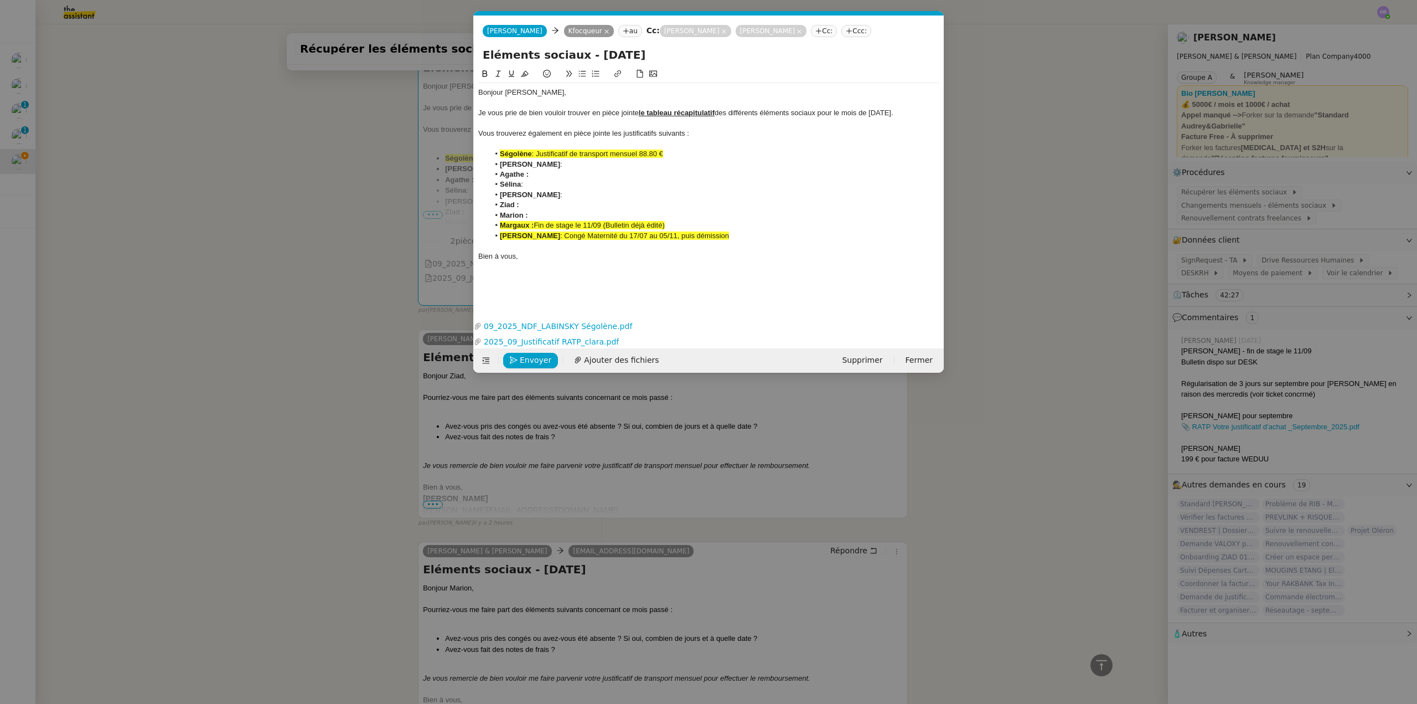
drag, startPoint x: 674, startPoint y: 154, endPoint x: 539, endPoint y: 156, distance: 135.1
click at [539, 156] on li "Ségolène : Justificatif de transport mensuel 88.80 €" at bounding box center [714, 154] width 451 height 10
copy span "Justificatif de transport mensuel 88.80 €"
click at [545, 197] on li "[PERSON_NAME] :" at bounding box center [714, 195] width 451 height 10
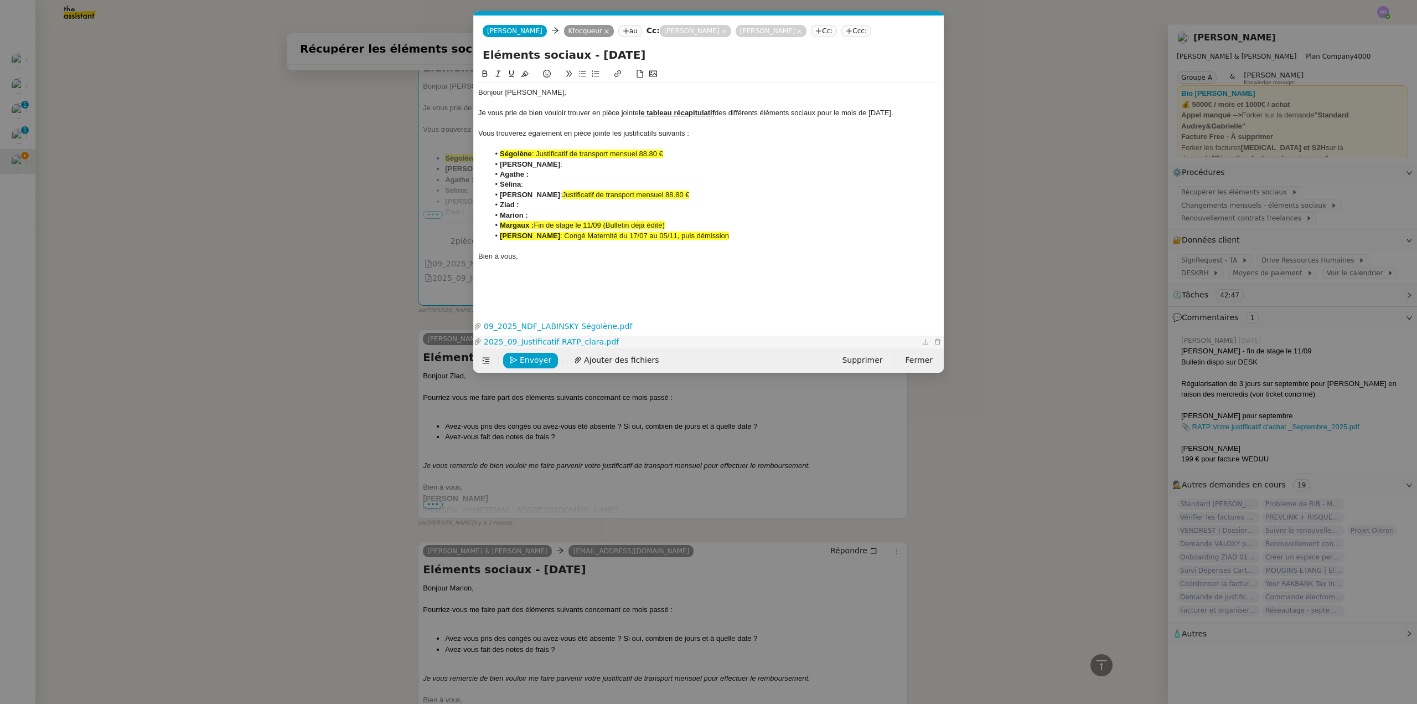
click at [587, 342] on link "2025_09_Justificatif RATP_clara.pdf" at bounding box center [701, 341] width 438 height 13
click at [560, 204] on li "Ziad :" at bounding box center [714, 205] width 451 height 10
drag, startPoint x: 332, startPoint y: 375, endPoint x: 438, endPoint y: 367, distance: 106.0
click at [332, 374] on nz-modal-container "Service TA - VOYAGE - PROPOSITION GLOBALE A utiliser dans le cadre de propositi…" at bounding box center [708, 352] width 1417 height 704
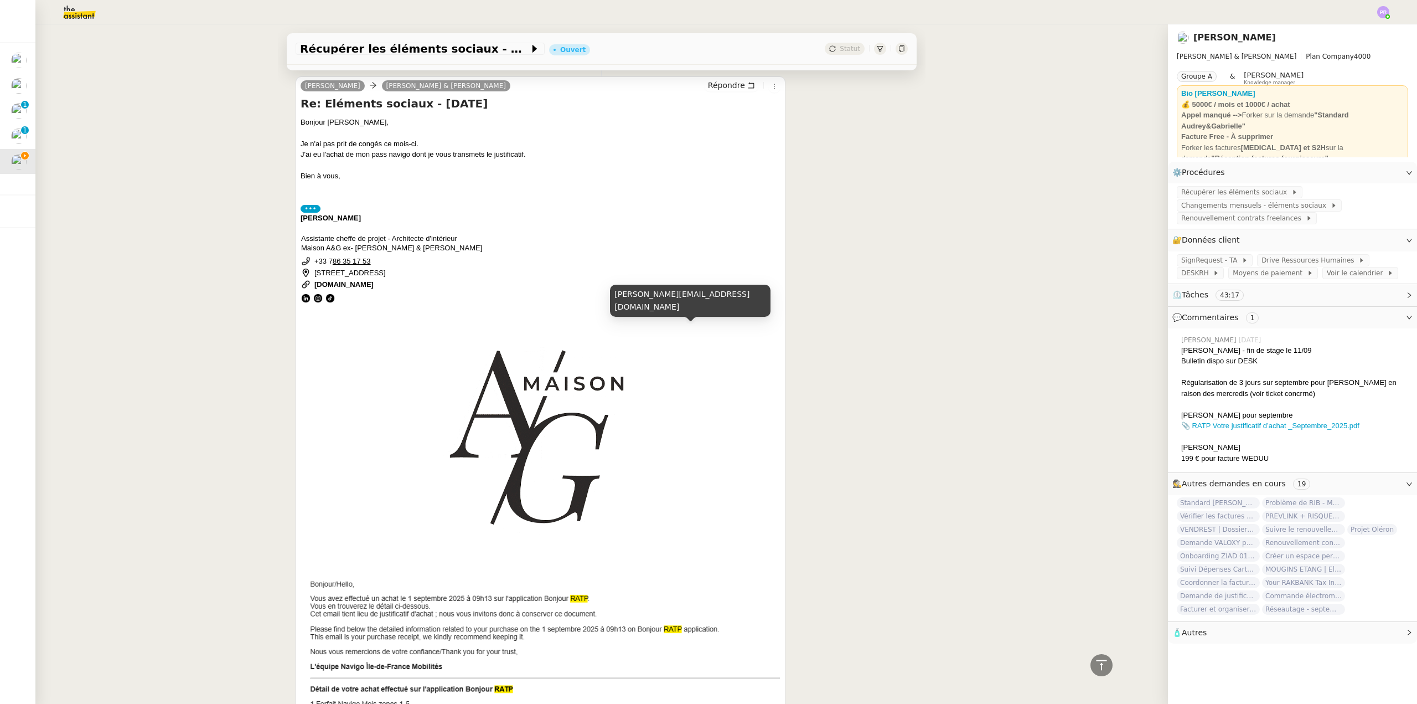
scroll to position [277, 0]
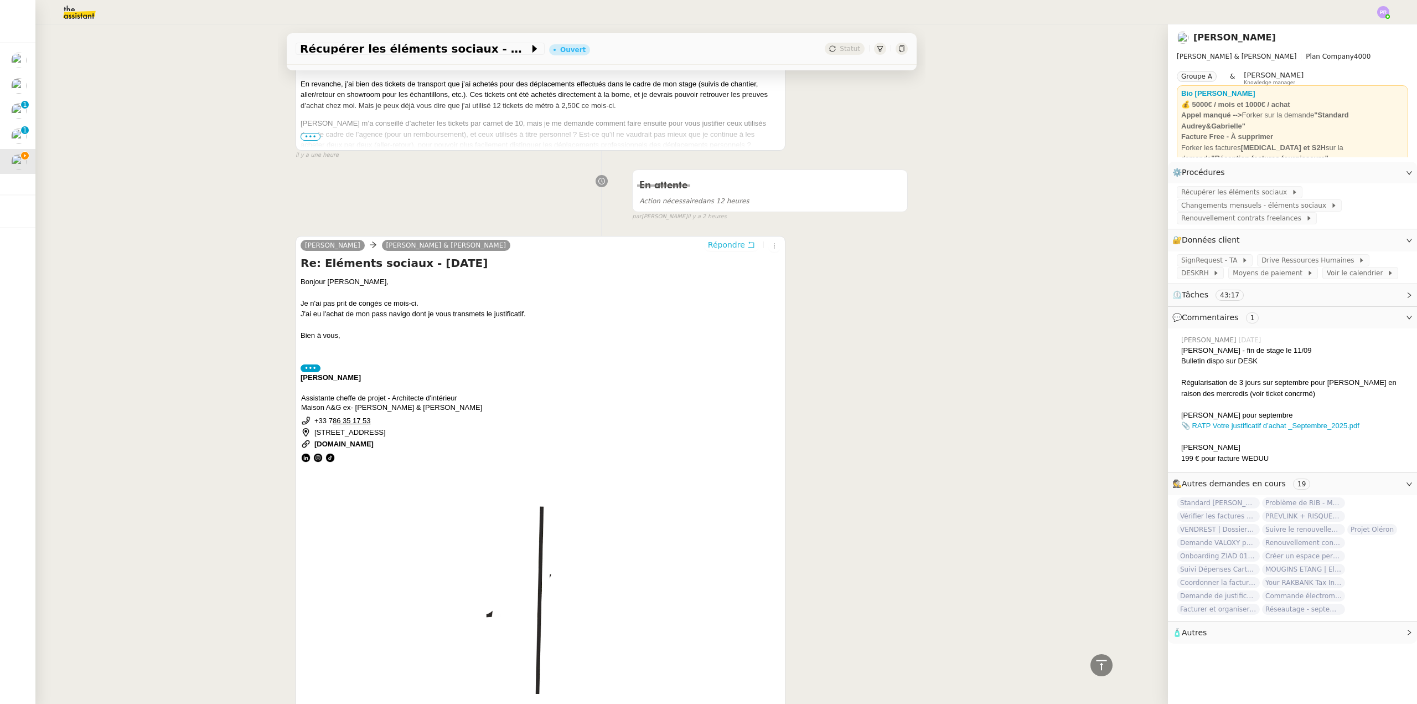
click at [722, 248] on span "Répondre" at bounding box center [726, 244] width 37 height 11
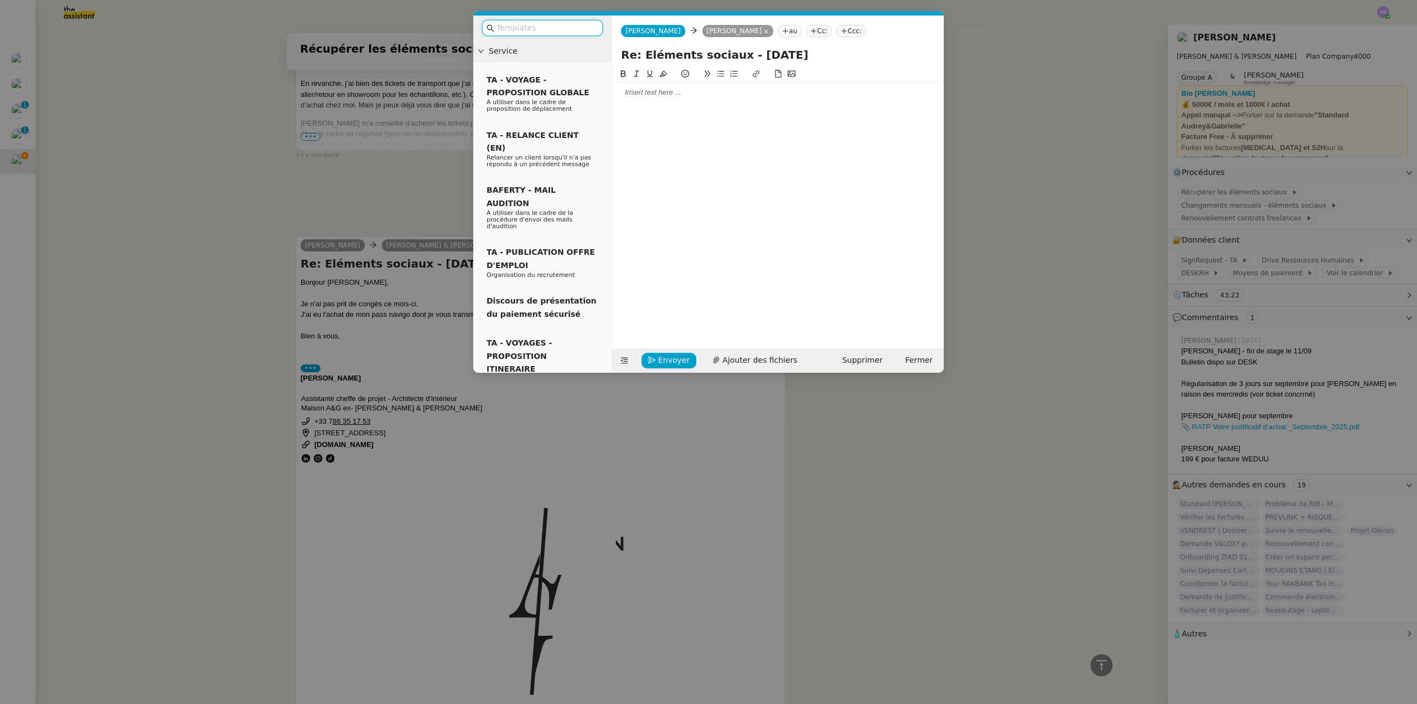
scroll to position [362, 0]
click at [655, 94] on div at bounding box center [778, 92] width 323 height 10
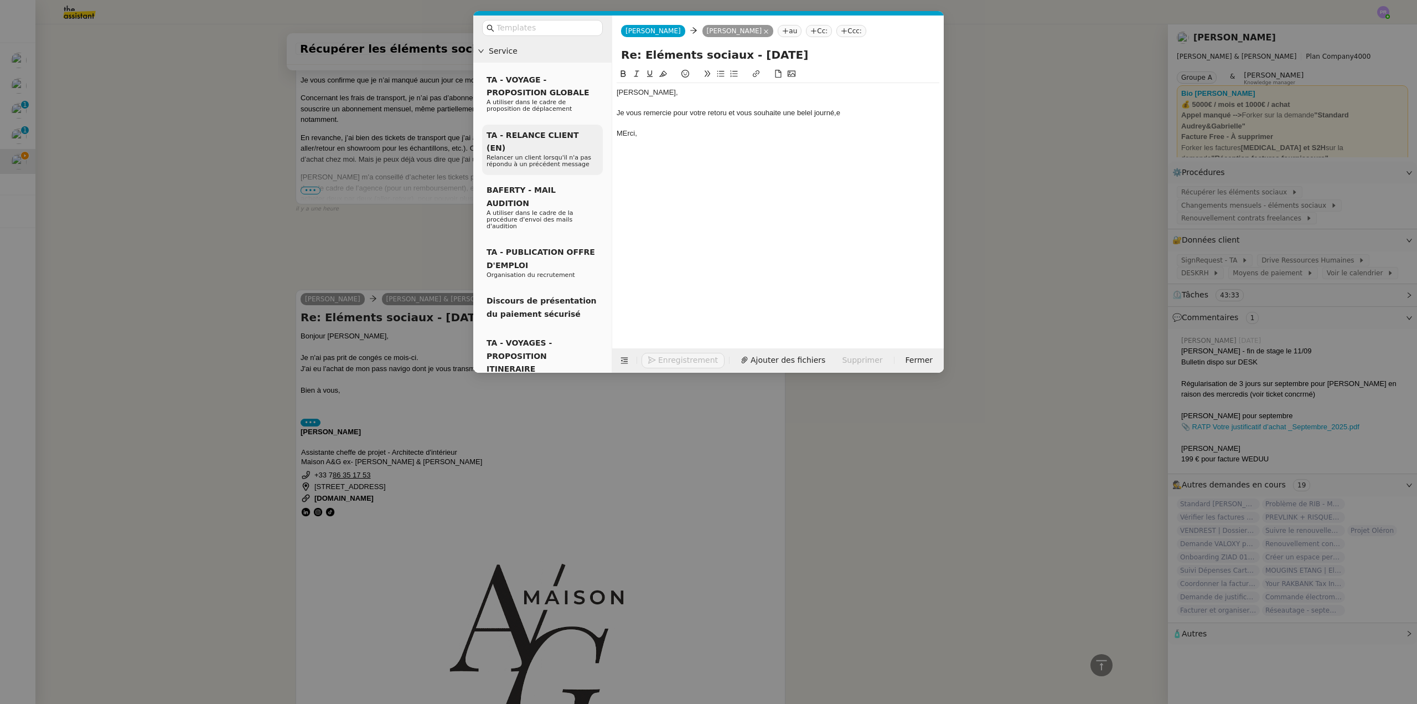
scroll to position [416, 0]
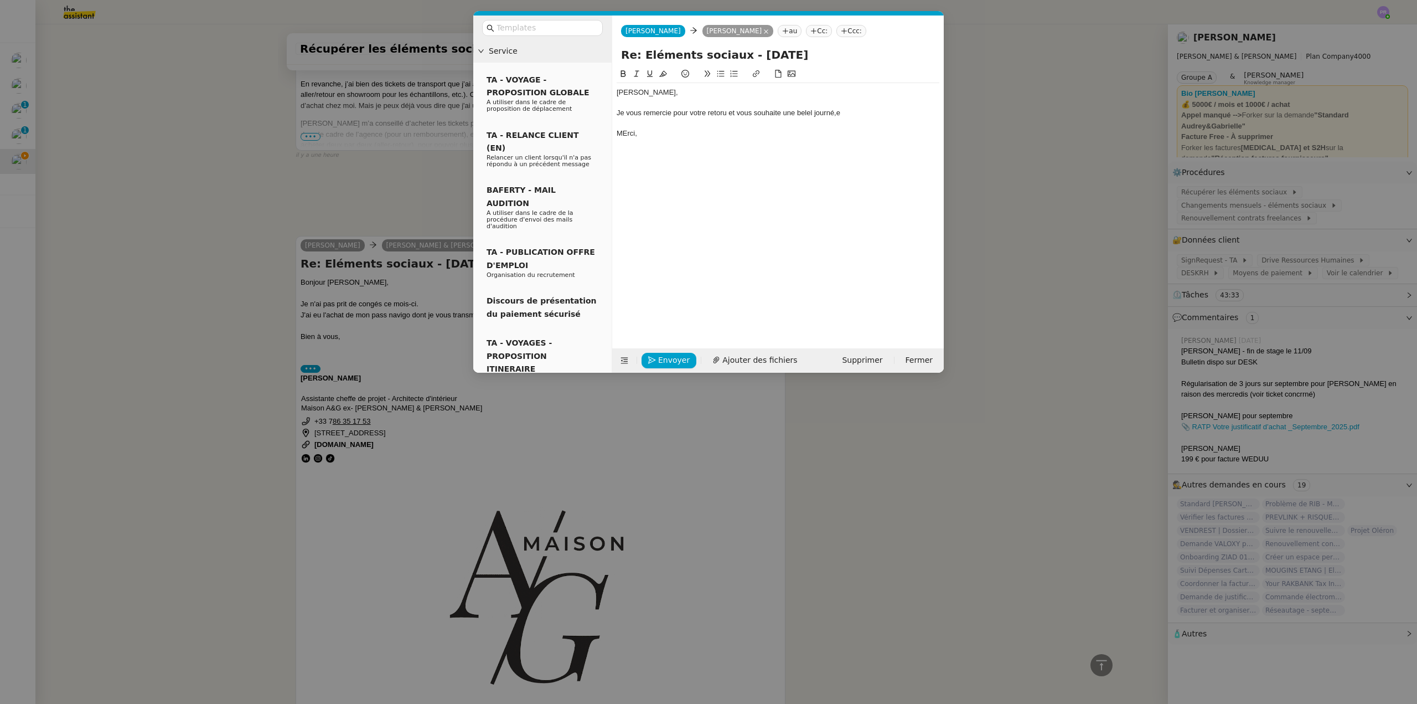
click at [629, 135] on div "MErci," at bounding box center [778, 133] width 323 height 10
click at [627, 135] on div "MErci," at bounding box center [778, 133] width 323 height 10
click at [717, 111] on div "Je vous remercie pour votre retoru et vous souhaite une belel journé,e" at bounding box center [778, 113] width 323 height 10
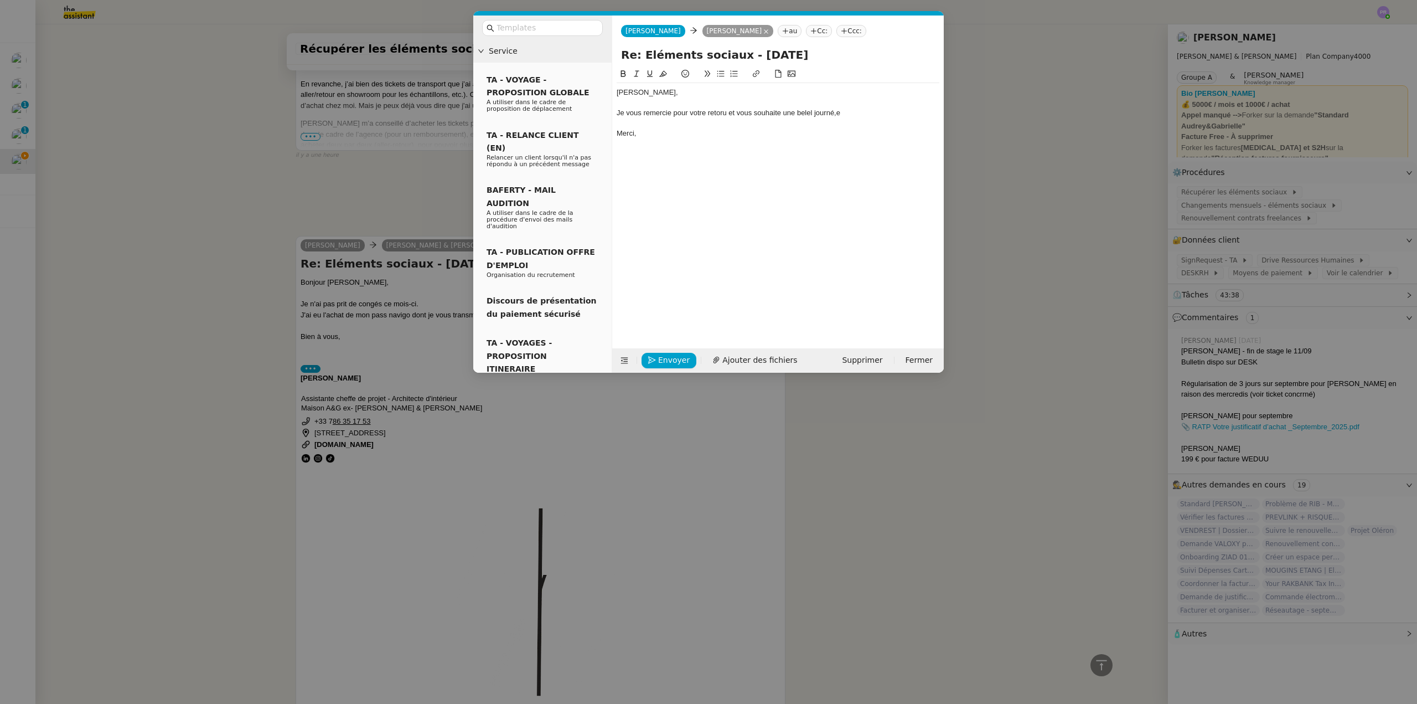
click at [0, 0] on lt-span "retour" at bounding box center [0, 0] width 0 height 0
click at [807, 110] on div "Je vous remercie pour votre retour et vous souhaite une belel journé,e" at bounding box center [778, 113] width 323 height 10
click at [0, 0] on lt-span "belle" at bounding box center [0, 0] width 0 height 0
click at [828, 112] on div "Je vous remercie pour votre retour et vous souhaite une belle journé,e" at bounding box center [778, 113] width 323 height 10
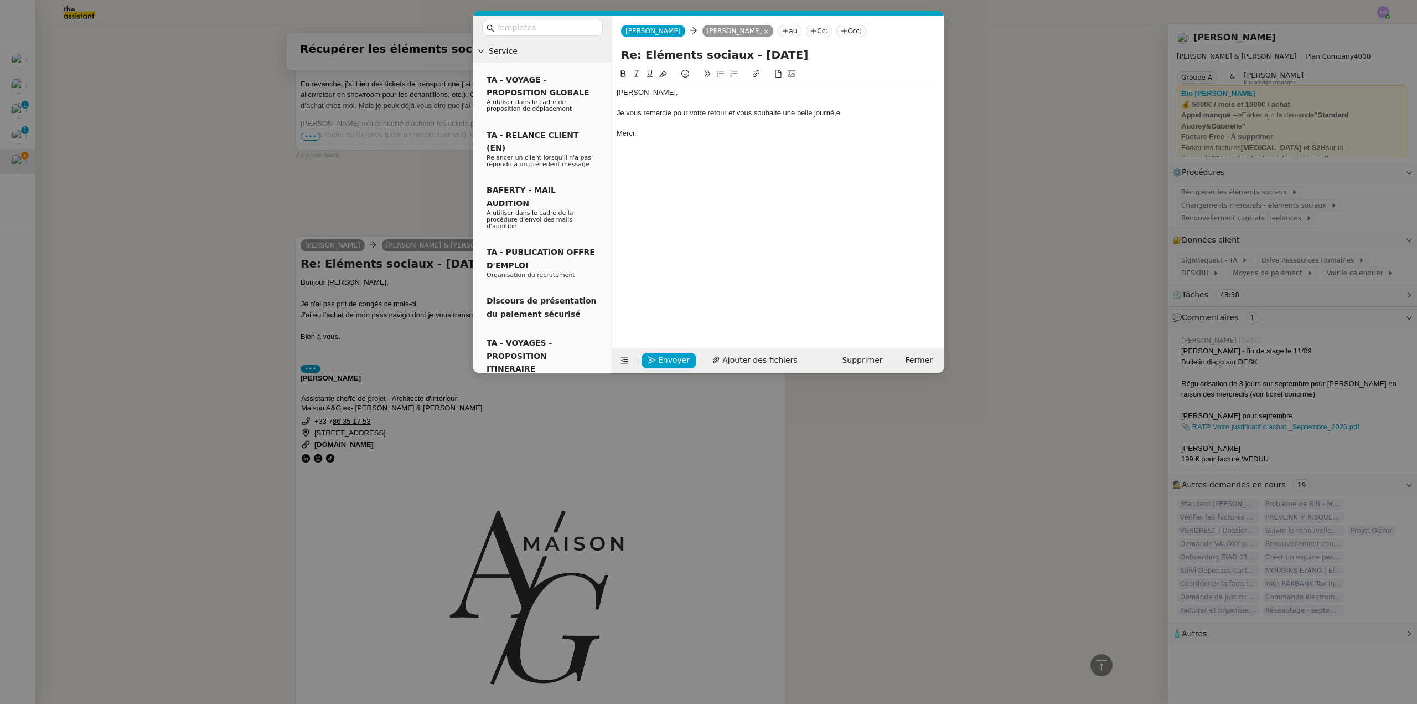
click at [0, 0] on lt-span "journé e" at bounding box center [0, 0] width 0 height 0
click at [660, 359] on span "Envoyer" at bounding box center [674, 360] width 32 height 13
click at [660, 351] on span "Confirmer l'envoi" at bounding box center [691, 344] width 66 height 13
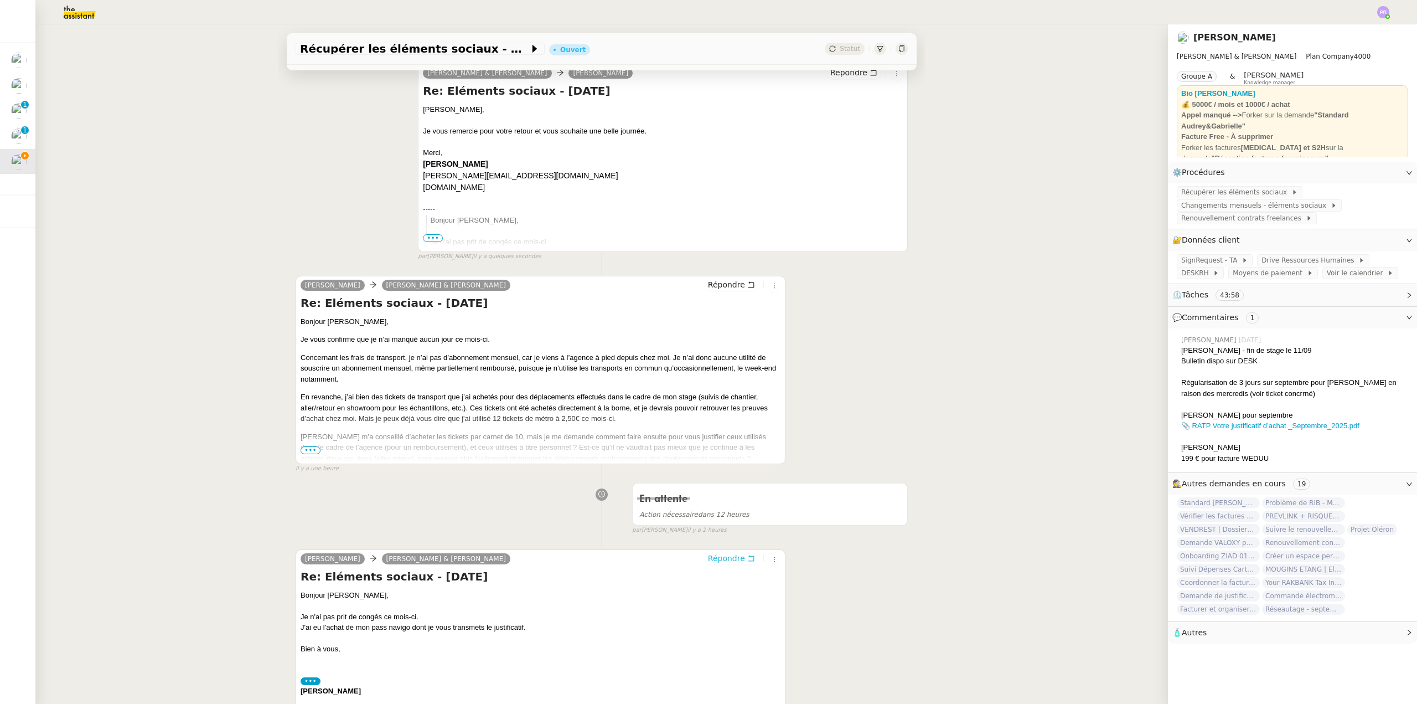
scroll to position [176, 0]
click at [308, 451] on span "•••" at bounding box center [311, 450] width 20 height 8
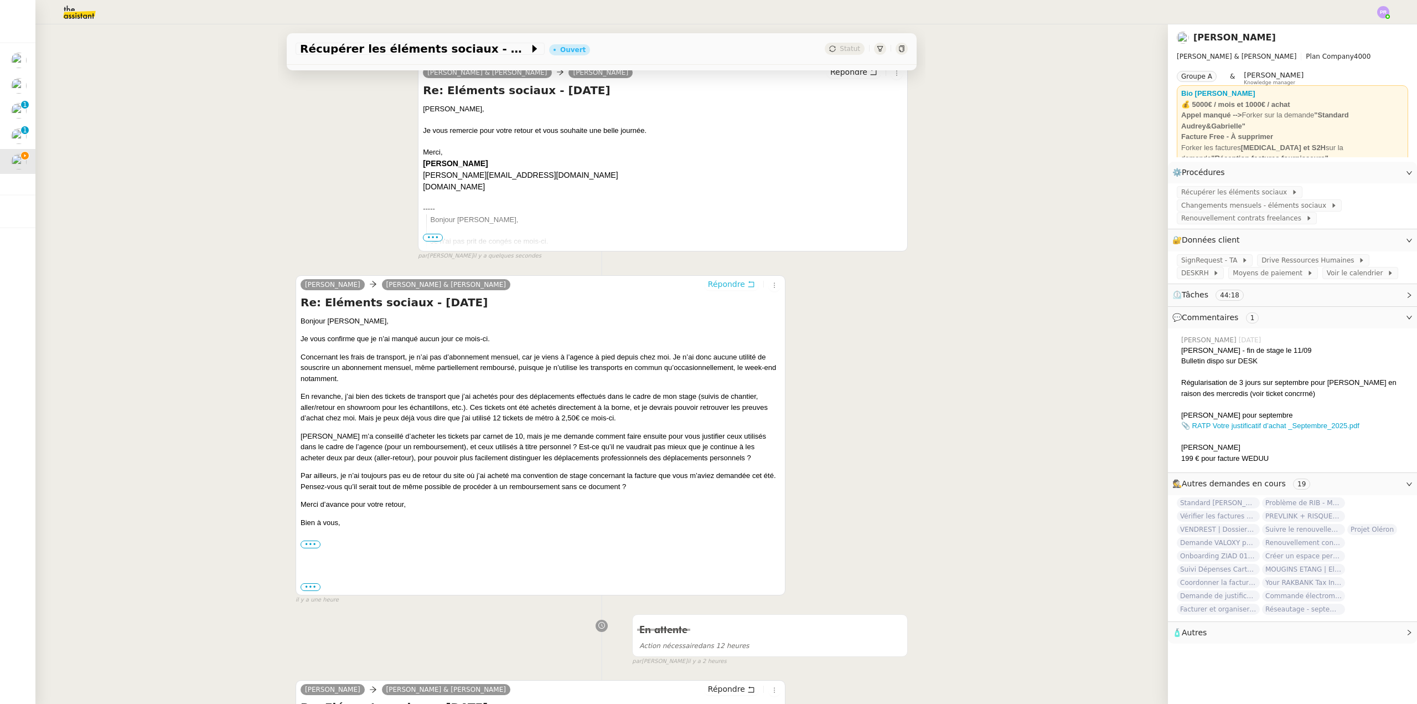
click at [717, 286] on span "Répondre" at bounding box center [726, 283] width 37 height 11
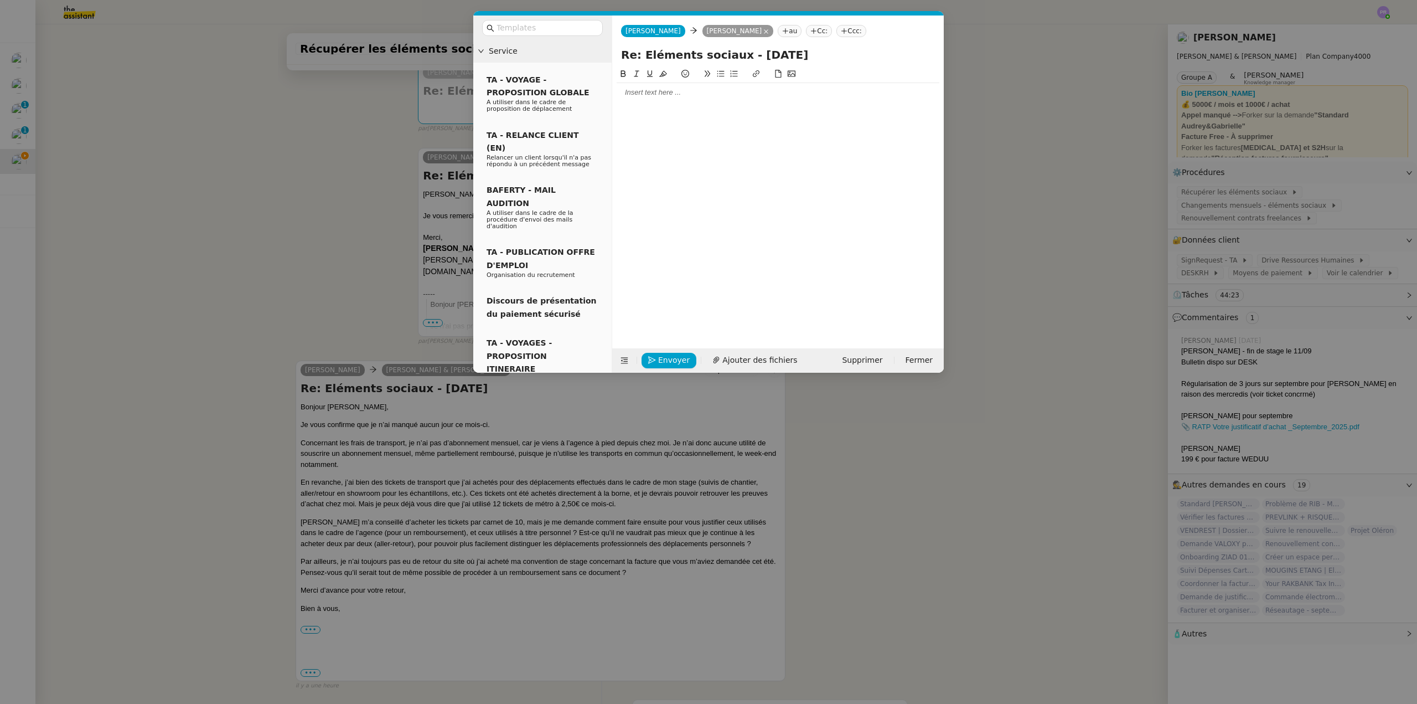
click at [639, 94] on div at bounding box center [778, 92] width 323 height 10
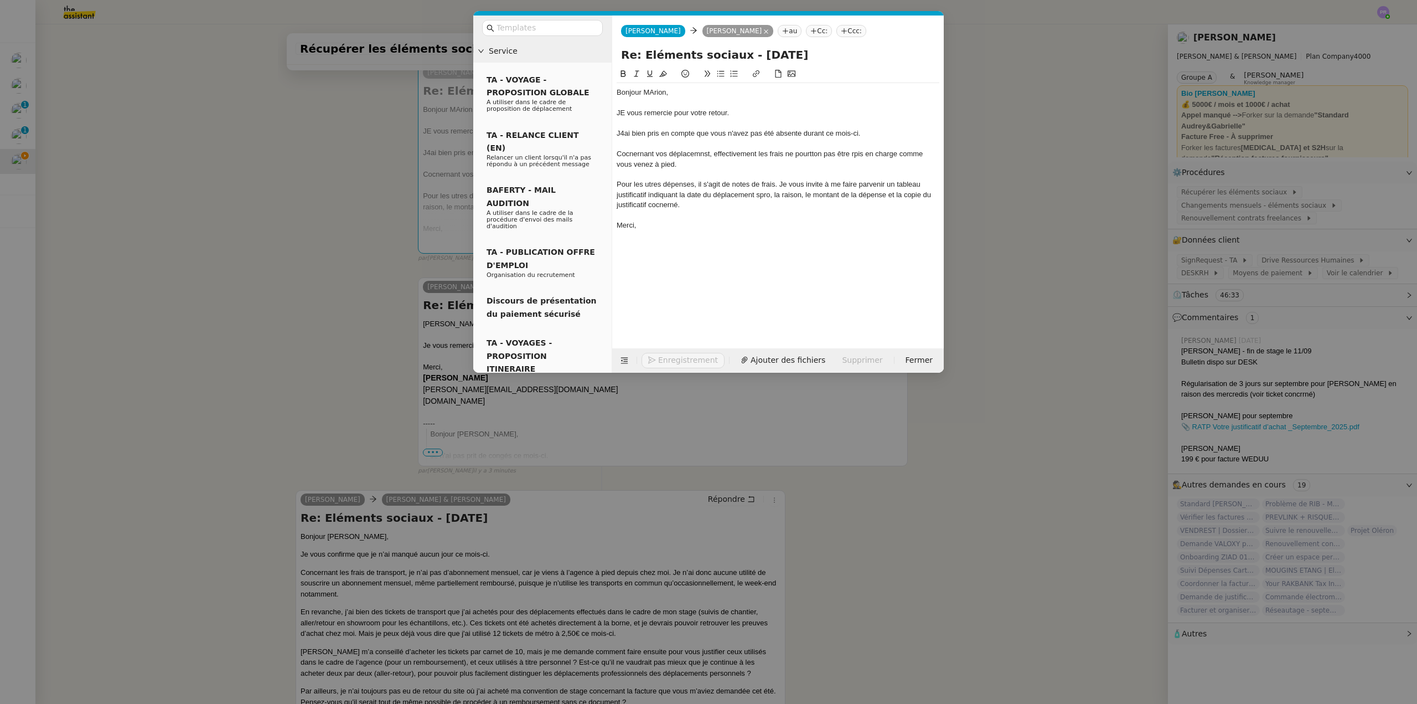
click at [684, 206] on div "Pour les utres dépenses, il s'agit de notes de frais. Je vous invite à me faire…" at bounding box center [778, 194] width 323 height 30
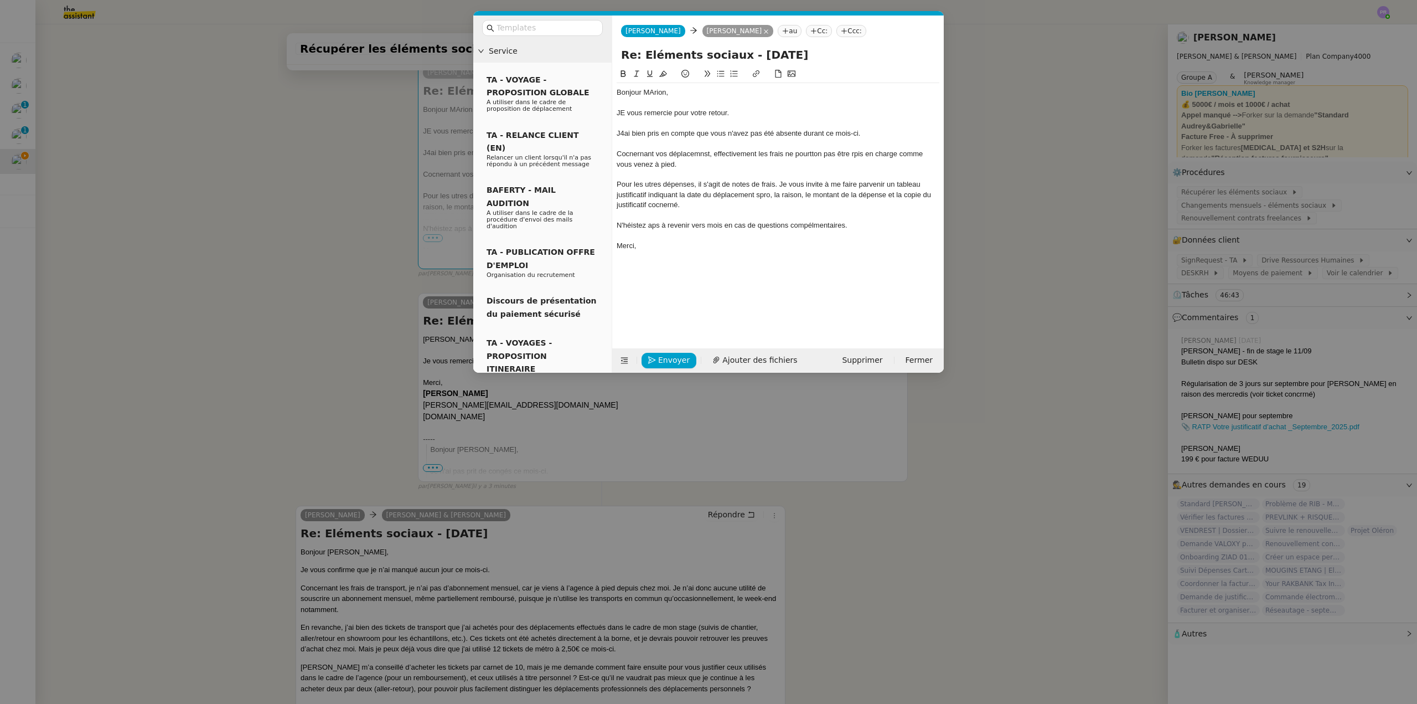
click at [702, 204] on div "Pour les utres dépenses, il s'agit de notes de frais. Je vous invite à me faire…" at bounding box center [778, 194] width 323 height 30
click at [653, 92] on div "Bonjour MArion," at bounding box center [778, 92] width 323 height 10
click at [697, 97] on div "Bonjour Marion," at bounding box center [778, 92] width 323 height 10
drag, startPoint x: 254, startPoint y: 167, endPoint x: 450, endPoint y: 211, distance: 201.3
click at [252, 172] on nz-modal-container "Service TA - VOYAGE - PROPOSITION GLOBALE A utiliser dans le cadre de propositi…" at bounding box center [708, 352] width 1417 height 704
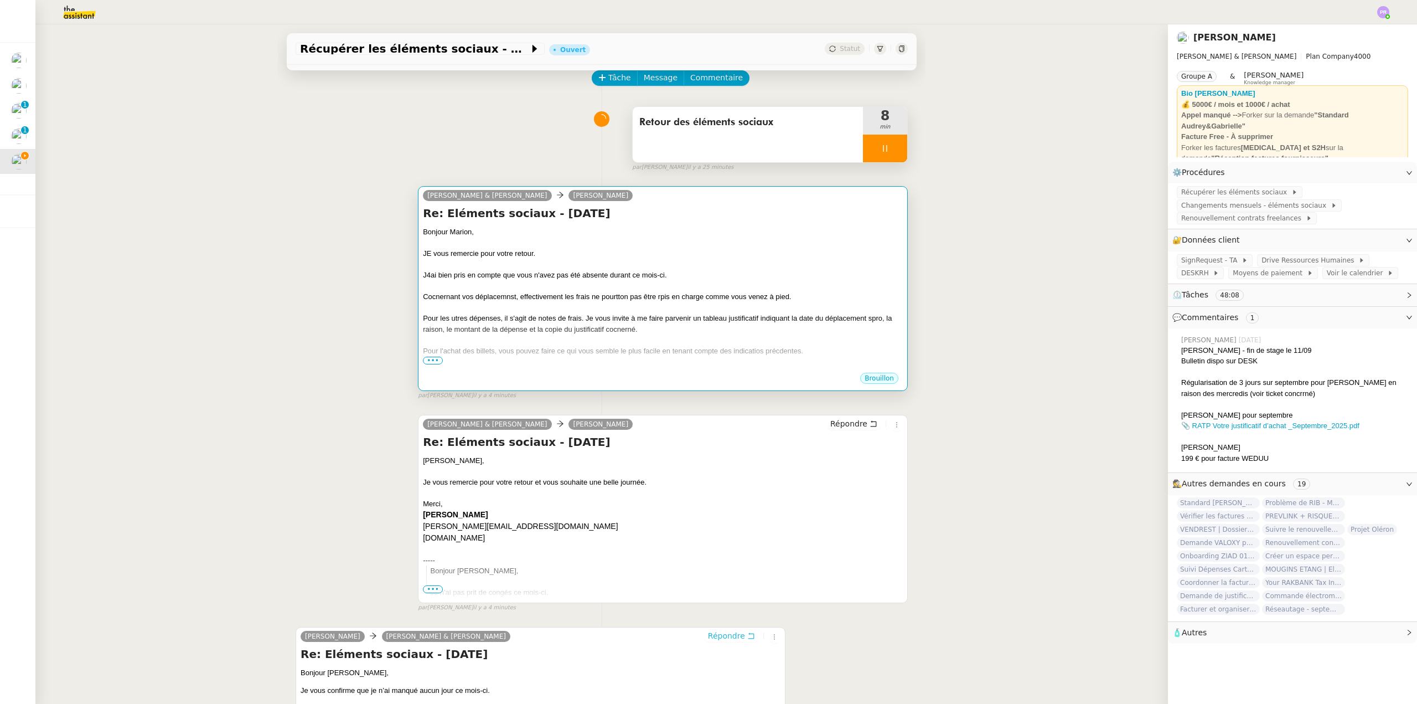
scroll to position [0, 0]
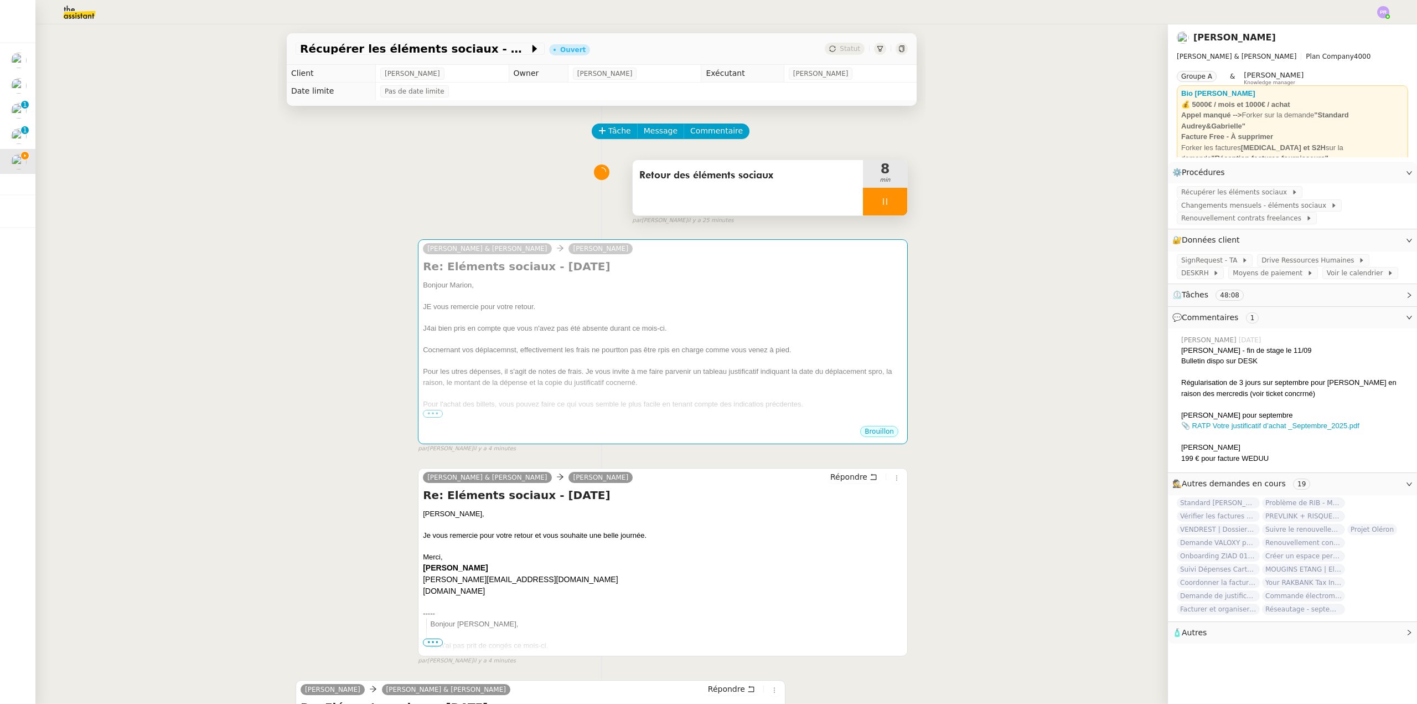
click at [893, 202] on div at bounding box center [885, 202] width 44 height 28
click at [892, 203] on button at bounding box center [896, 202] width 22 height 28
click at [598, 130] on icon at bounding box center [602, 131] width 8 height 8
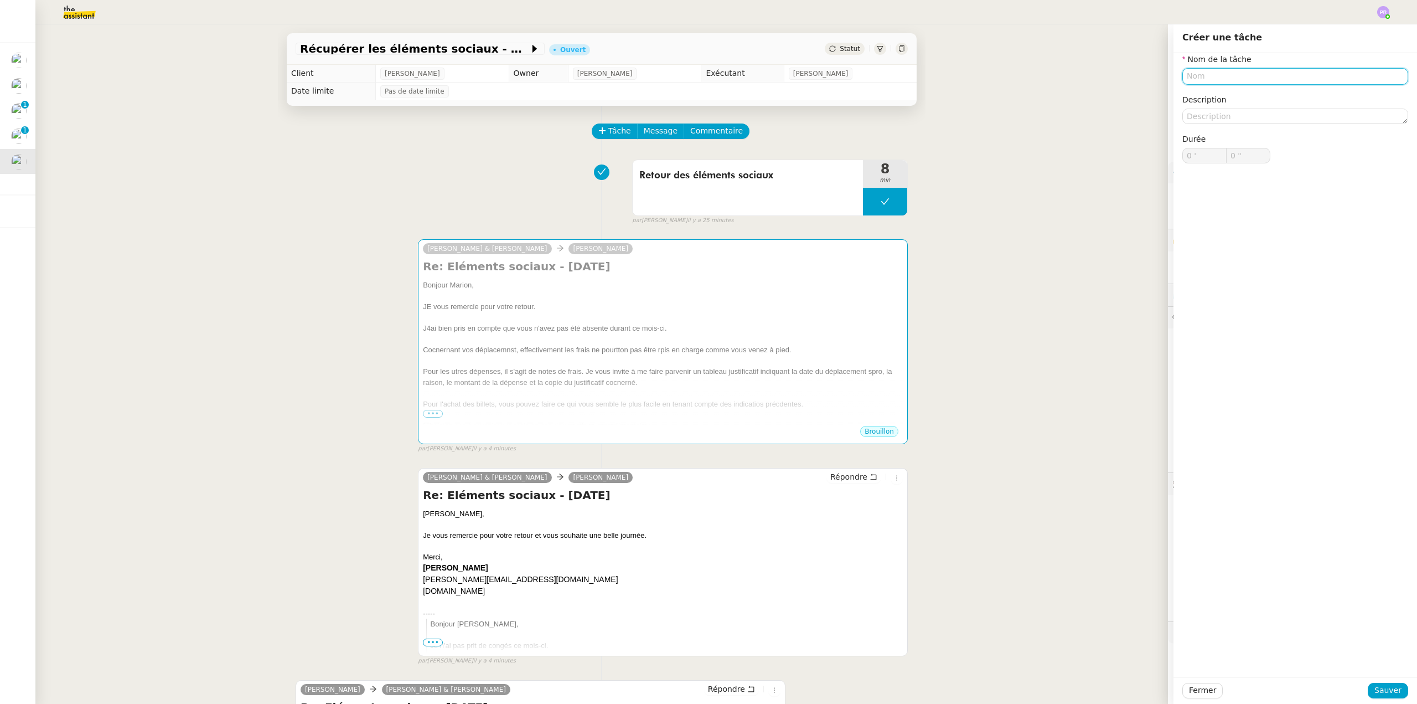
click at [1207, 73] on input "text" at bounding box center [1295, 76] width 226 height 16
click at [1210, 96] on div "Tableau note de frais" at bounding box center [1287, 97] width 217 height 10
type input "Tableau note de frais"
click at [1383, 693] on span "Sauver" at bounding box center [1388, 690] width 27 height 13
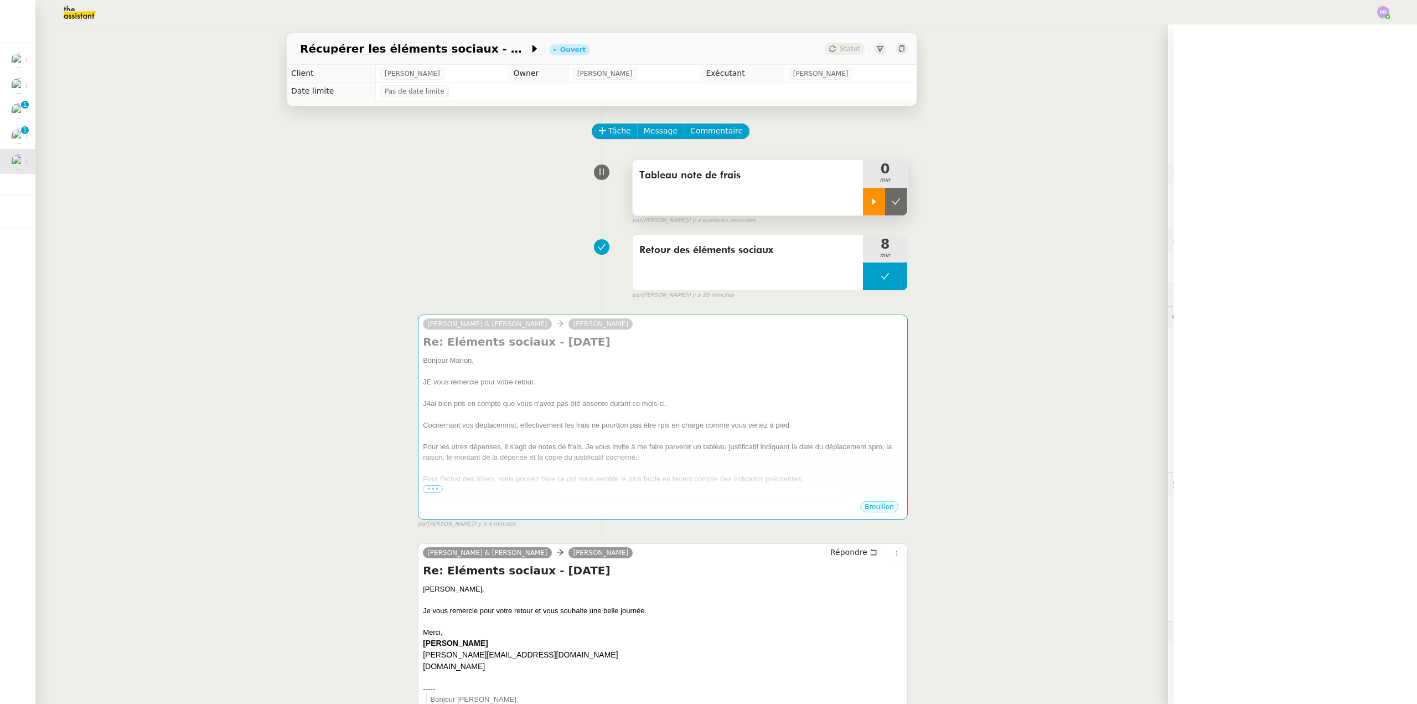
click at [870, 202] on icon at bounding box center [874, 201] width 9 height 9
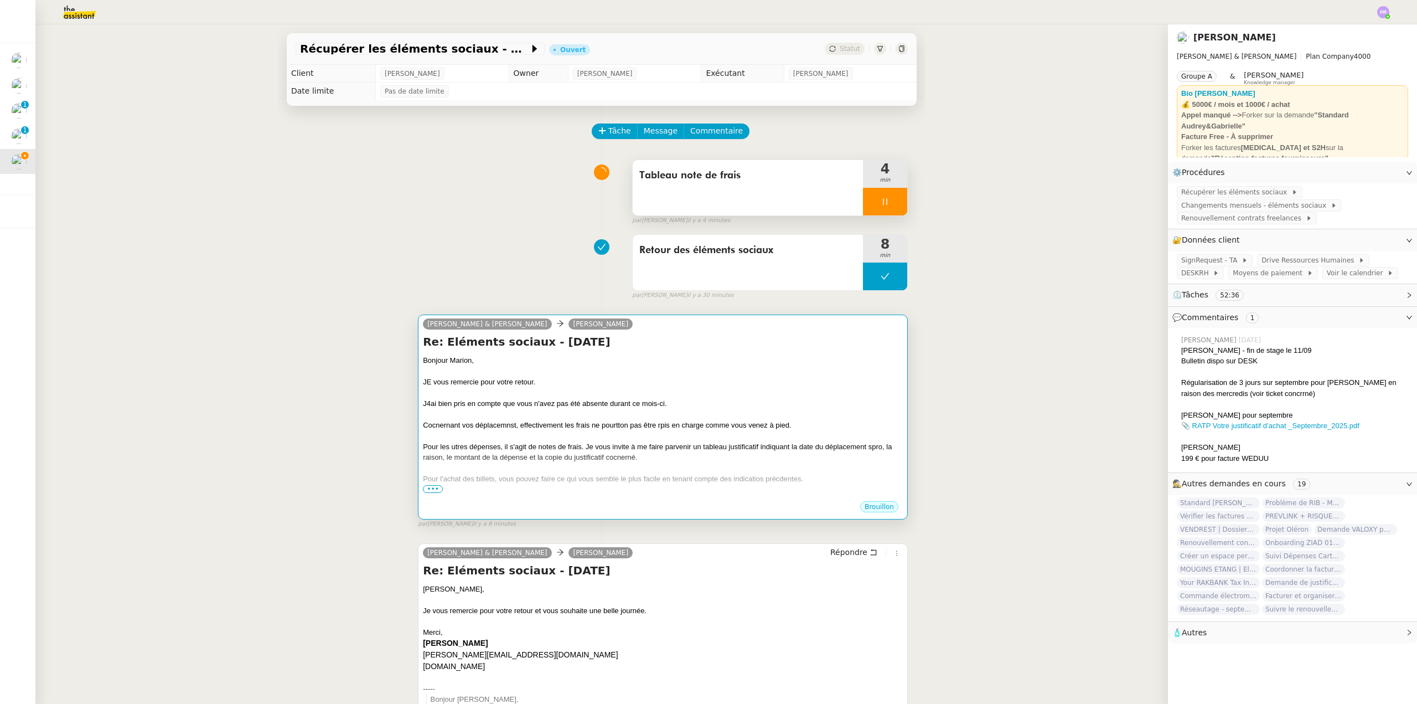
click at [579, 394] on div at bounding box center [663, 392] width 480 height 11
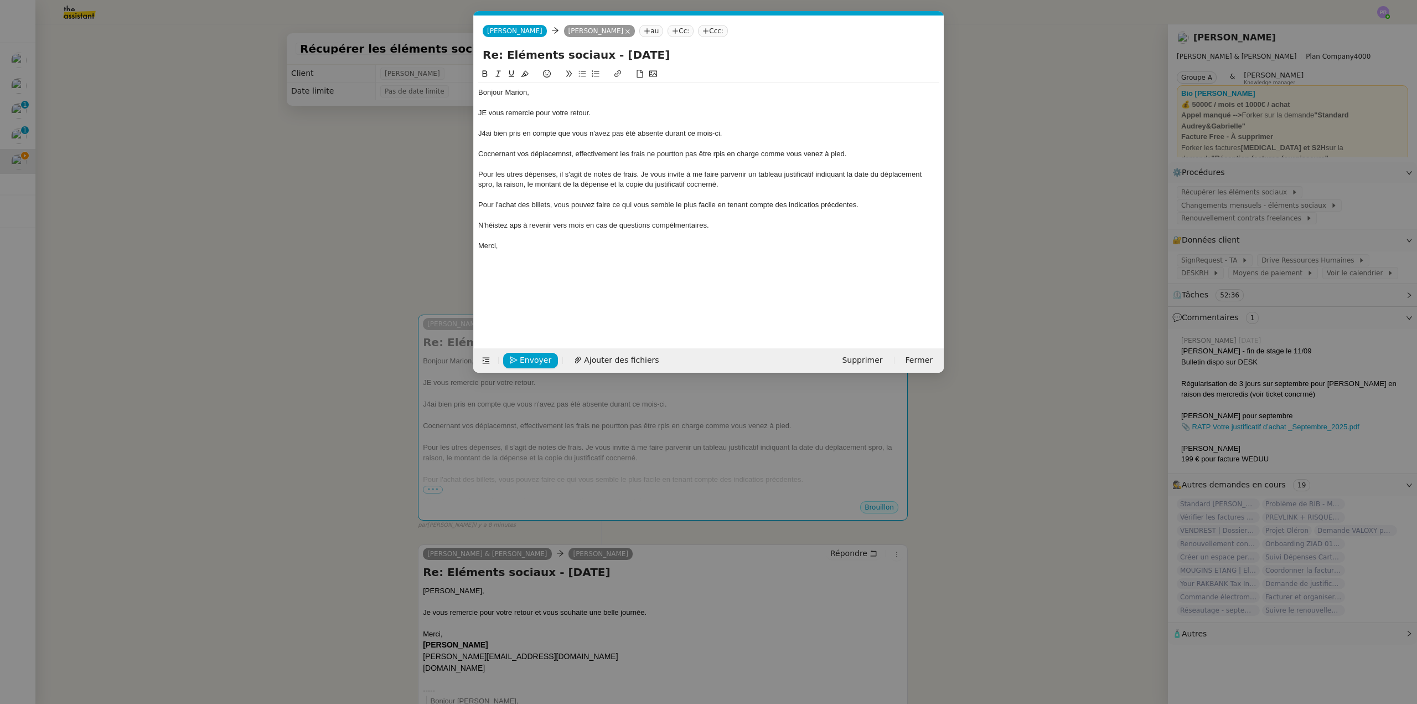
scroll to position [0, 23]
click at [489, 110] on div "JE vous remercie pour votre retour." at bounding box center [708, 113] width 461 height 10
click at [487, 130] on div "J4ai bien pris en compte que vous n'avez pas été absente durant ce mois-ci." at bounding box center [708, 133] width 461 height 10
click at [596, 114] on div "Je vous remercie pour votre retour." at bounding box center [708, 113] width 461 height 10
drag, startPoint x: 731, startPoint y: 132, endPoint x: 459, endPoint y: 125, distance: 271.9
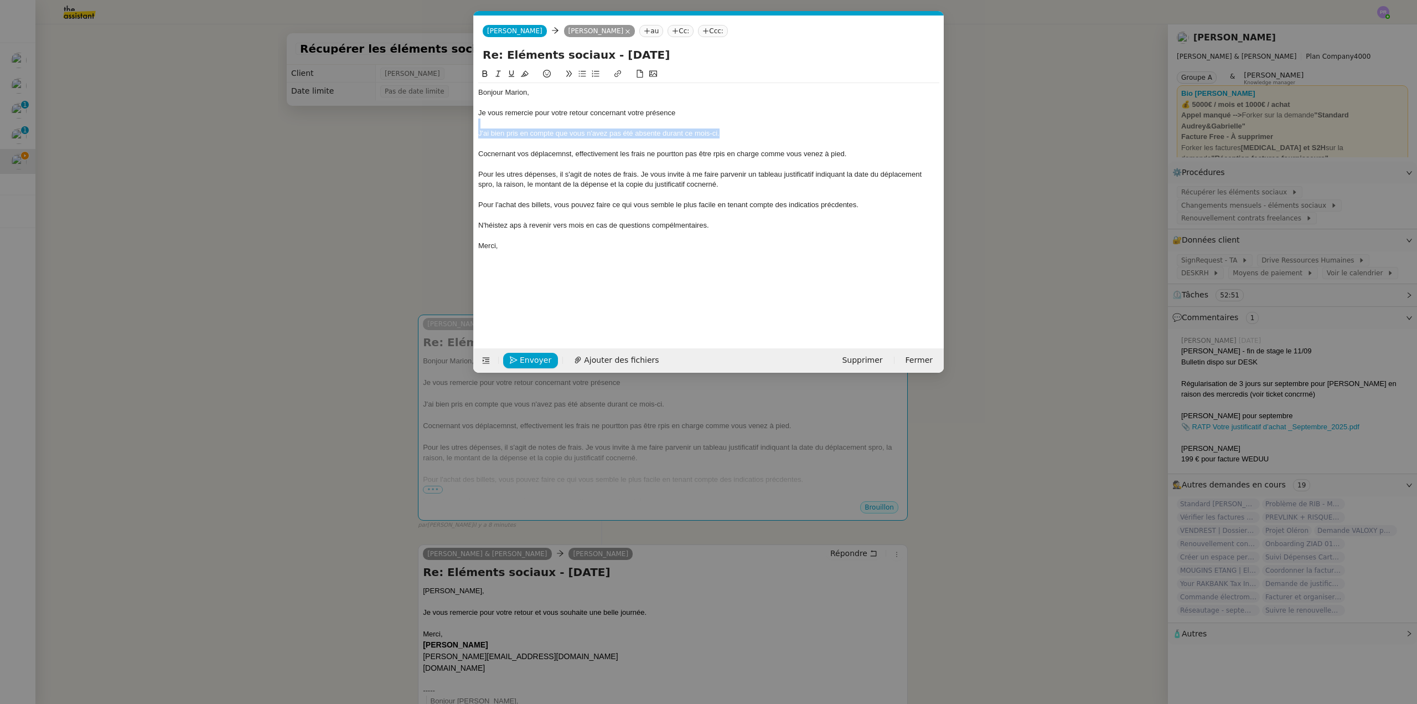
click at [459, 125] on nz-modal-container "Service TA - VOYAGE - PROPOSITION GLOBALE A utiliser dans le cadre de propositi…" at bounding box center [708, 352] width 1417 height 704
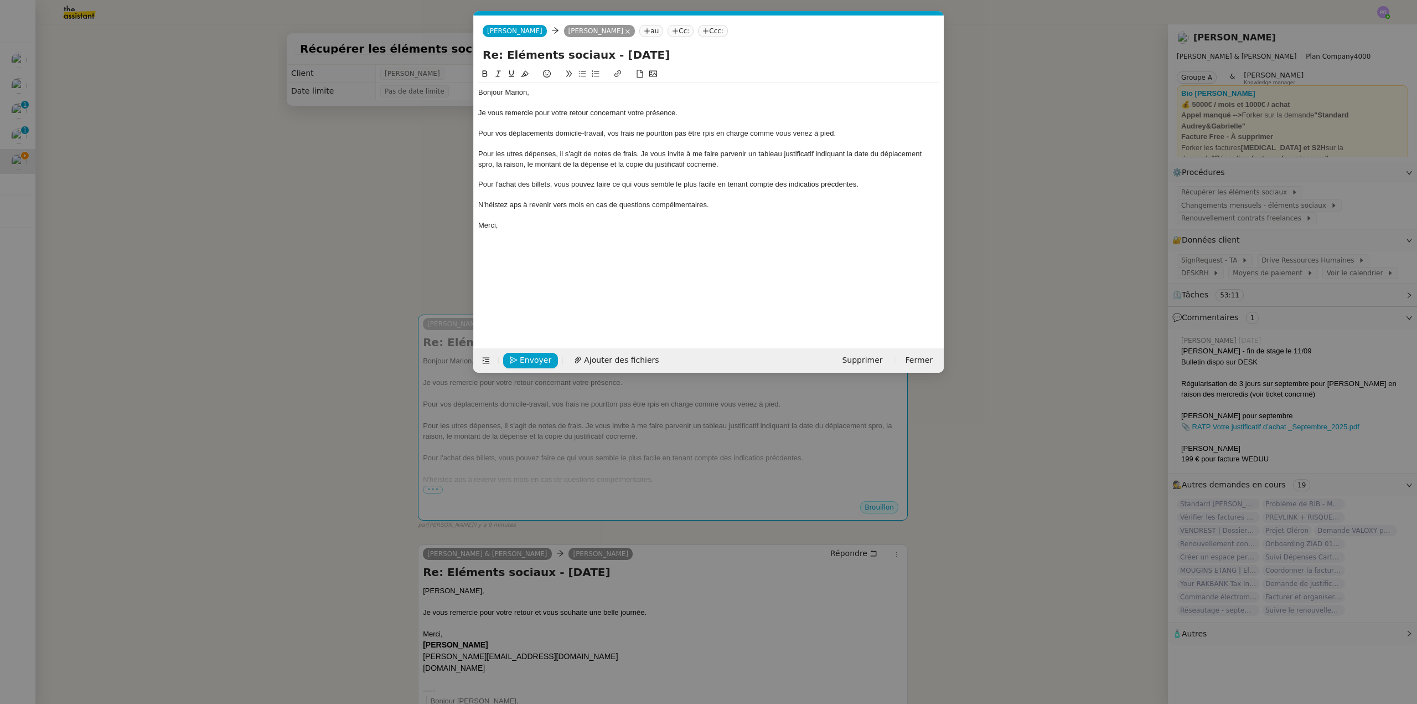
click at [607, 132] on div "Pour vos déplacements domicile-travail, vos frais ne pourtton pas être rpis en …" at bounding box center [708, 133] width 461 height 10
click at [810, 131] on div "Pour vos déplacements domicile-travail, aucun frais ne sera pris en charge comm…" at bounding box center [708, 133] width 461 height 10
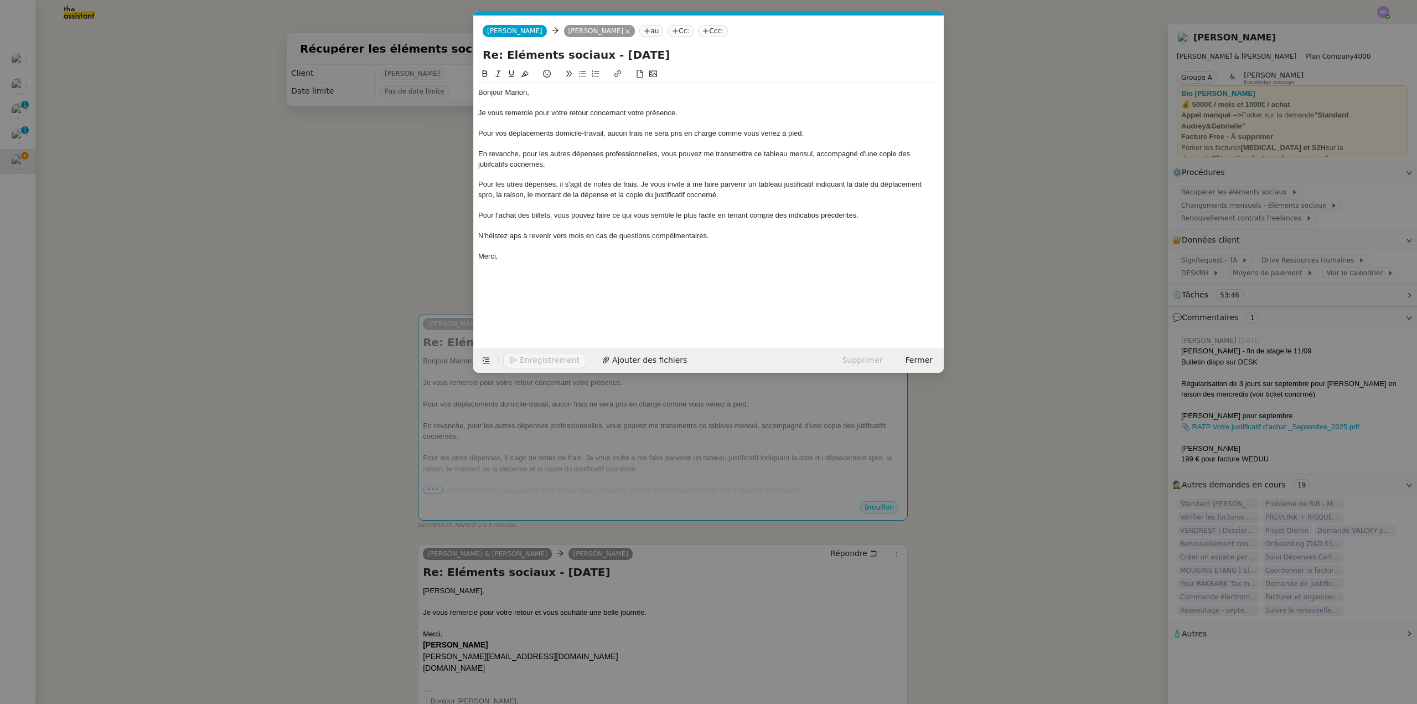
click at [793, 150] on div "En revanche, pour les autres dépenses professionnelles, vous pouvez me transmet…" at bounding box center [708, 159] width 461 height 20
click at [0, 0] on lt-span "mensu e l" at bounding box center [0, 0] width 0 height 0
drag, startPoint x: 754, startPoint y: 153, endPoint x: 817, endPoint y: 152, distance: 62.6
click at [817, 152] on div "En revanche, pour les autres dépenses professionnelles, vous pouvez me transmet…" at bounding box center [708, 159] width 461 height 20
click at [619, 73] on icon at bounding box center [618, 74] width 8 height 8
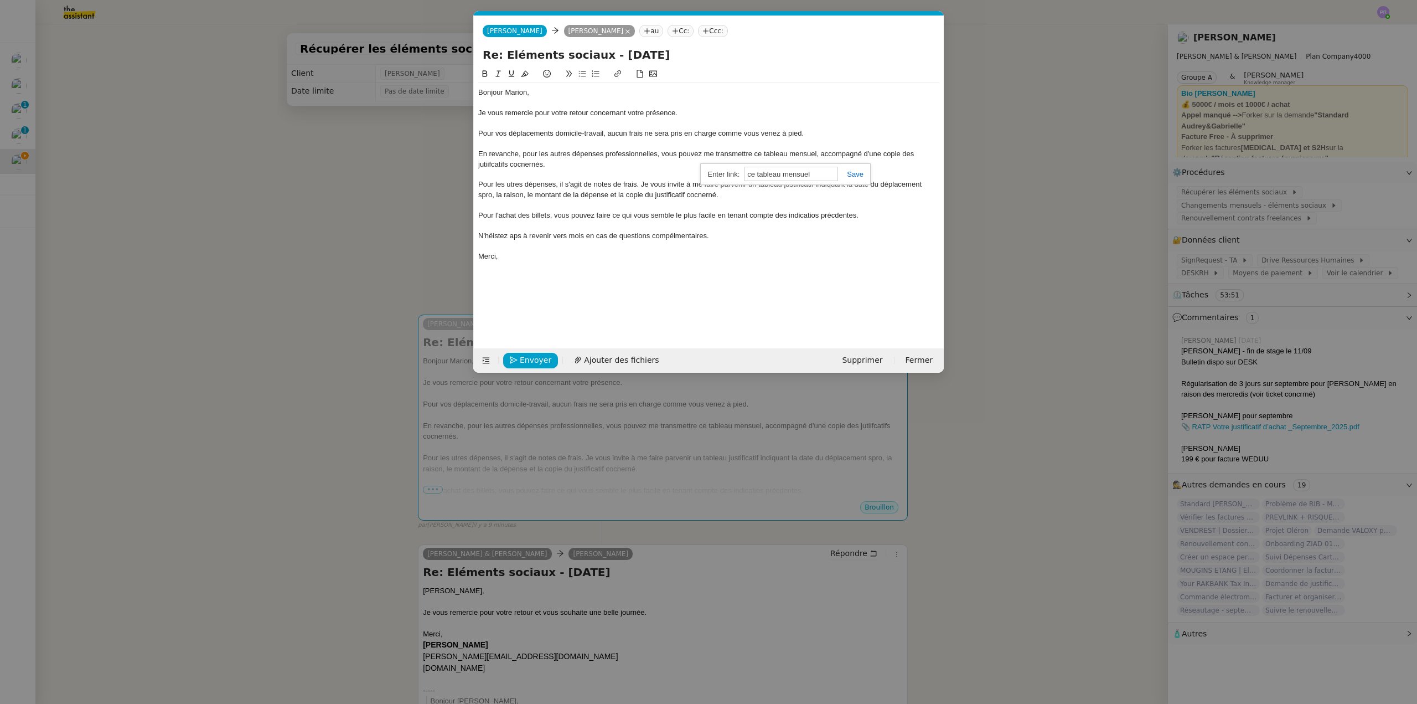
paste input "[URL][DOMAIN_NAME]"
type input "[URL][DOMAIN_NAME]"
click at [857, 173] on link at bounding box center [850, 174] width 25 height 8
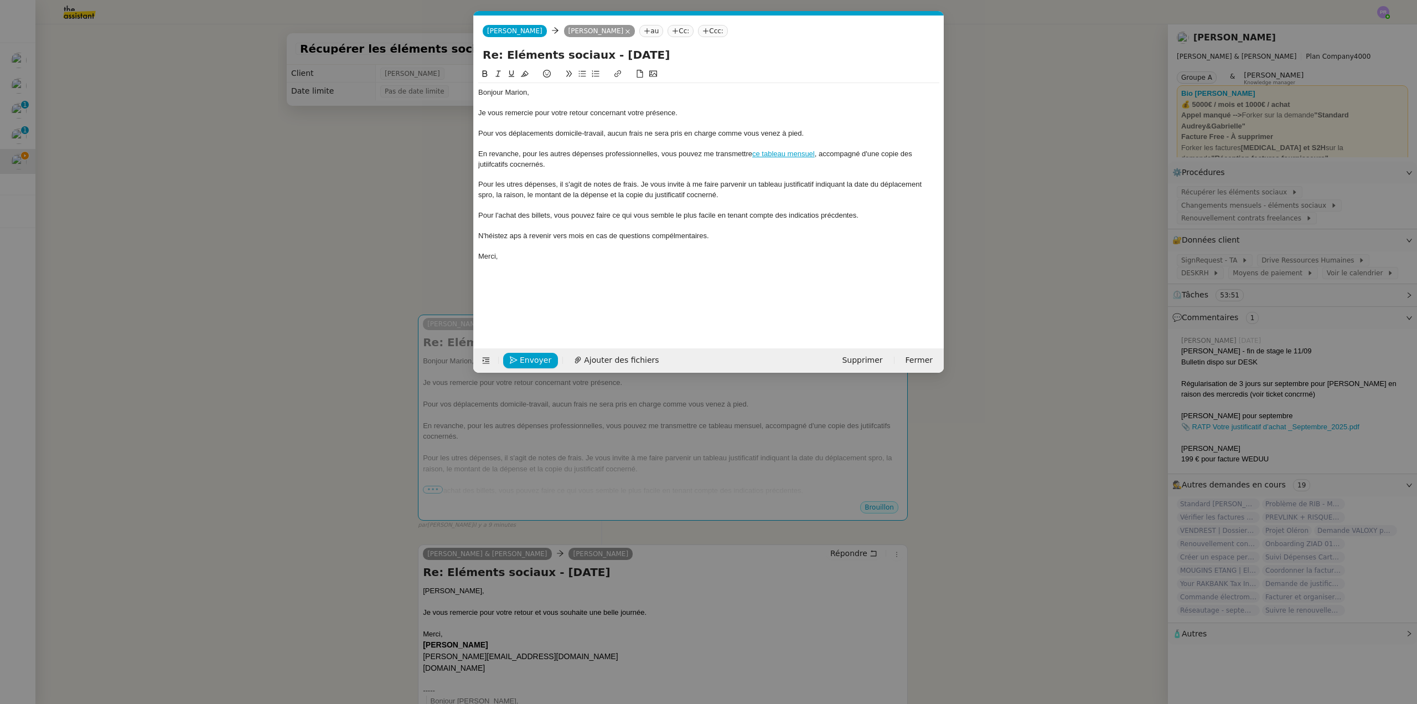
click at [602, 169] on div at bounding box center [708, 174] width 461 height 10
click at [503, 168] on div "En revanche, pour les autres dépenses professionnelles, vous pouvez me transmet…" at bounding box center [708, 159] width 461 height 20
drag, startPoint x: 486, startPoint y: 163, endPoint x: 495, endPoint y: 165, distance: 9.0
click at [487, 163] on div "En revanche, pour les autres dépenses professionnelles, vous pouvez me transmet…" at bounding box center [708, 159] width 461 height 20
click at [0, 0] on lt-strong "stificatifs" at bounding box center [0, 0] width 0 height 0
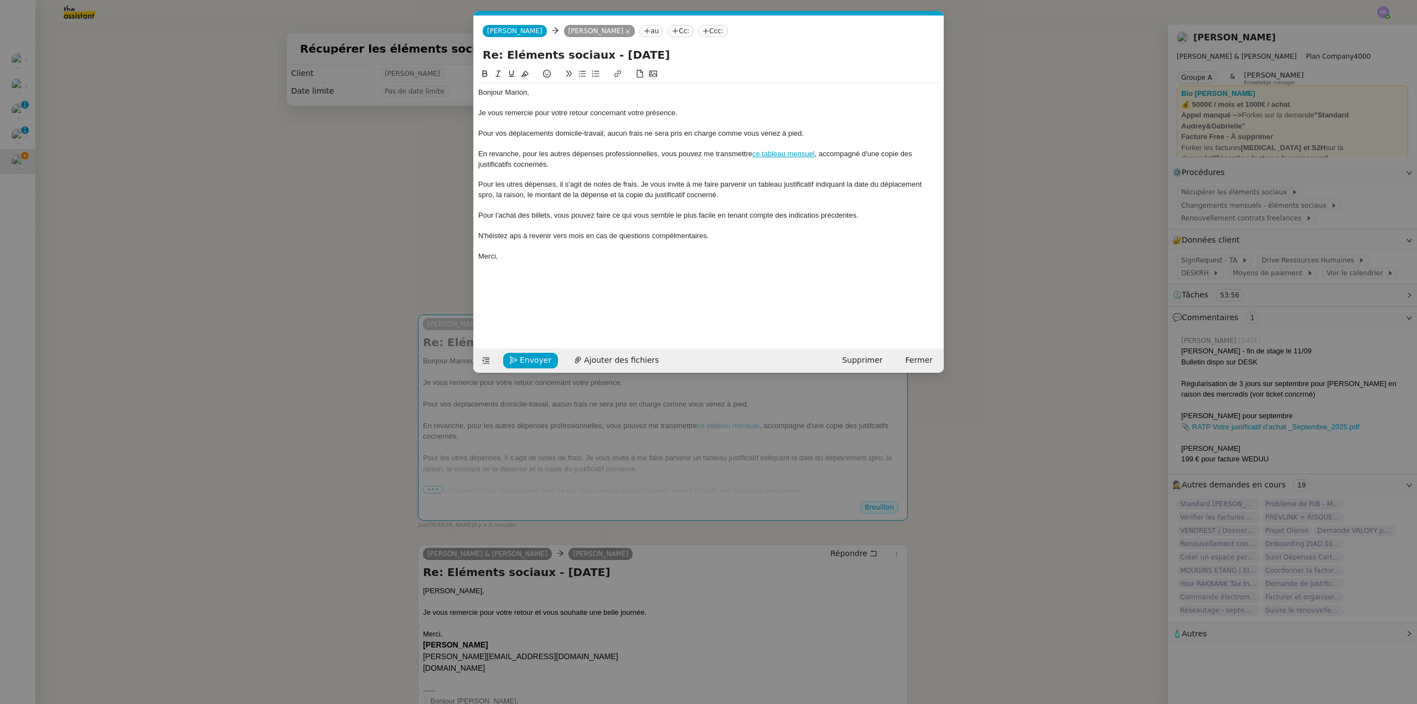
click at [527, 161] on div "En revanche, pour les autres dépenses professionnelles, vous pouvez me transmet…" at bounding box center [708, 159] width 461 height 20
click at [0, 0] on lt-span "co nc ernés" at bounding box center [0, 0] width 0 height 0
click at [562, 166] on div "En revanche, pour les autres dépenses professionnelles, vous pouvez me transmet…" at bounding box center [708, 159] width 461 height 20
drag, startPoint x: 478, startPoint y: 183, endPoint x: 721, endPoint y: 200, distance: 244.1
click at [667, 194] on nz-spin "Bonjour [PERSON_NAME], Je vous remercie pour votre retour concernant votre prés…" at bounding box center [709, 202] width 470 height 268
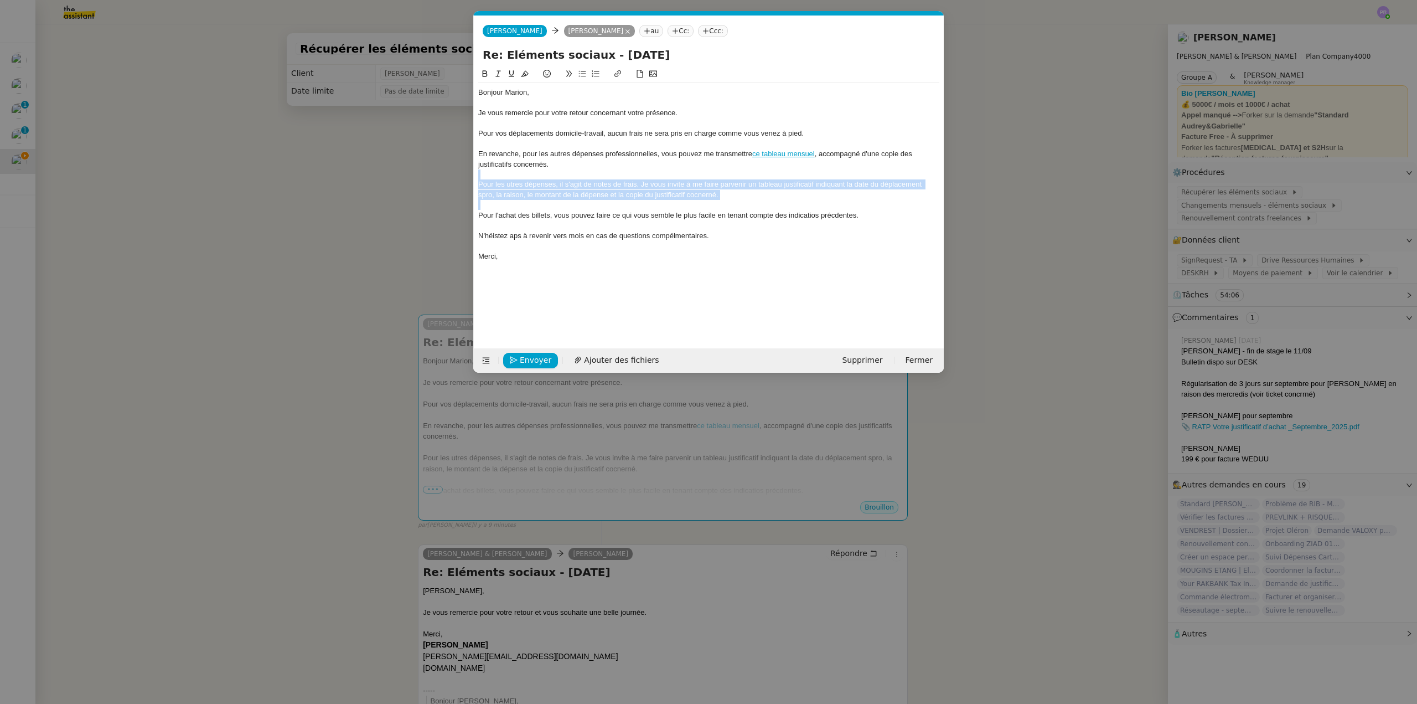
drag, startPoint x: 740, startPoint y: 201, endPoint x: 462, endPoint y: 176, distance: 279.0
click at [462, 176] on nz-modal-container "Service TA - VOYAGE - PROPOSITION GLOBALE A utiliser dans le cadre de propositi…" at bounding box center [708, 352] width 1417 height 704
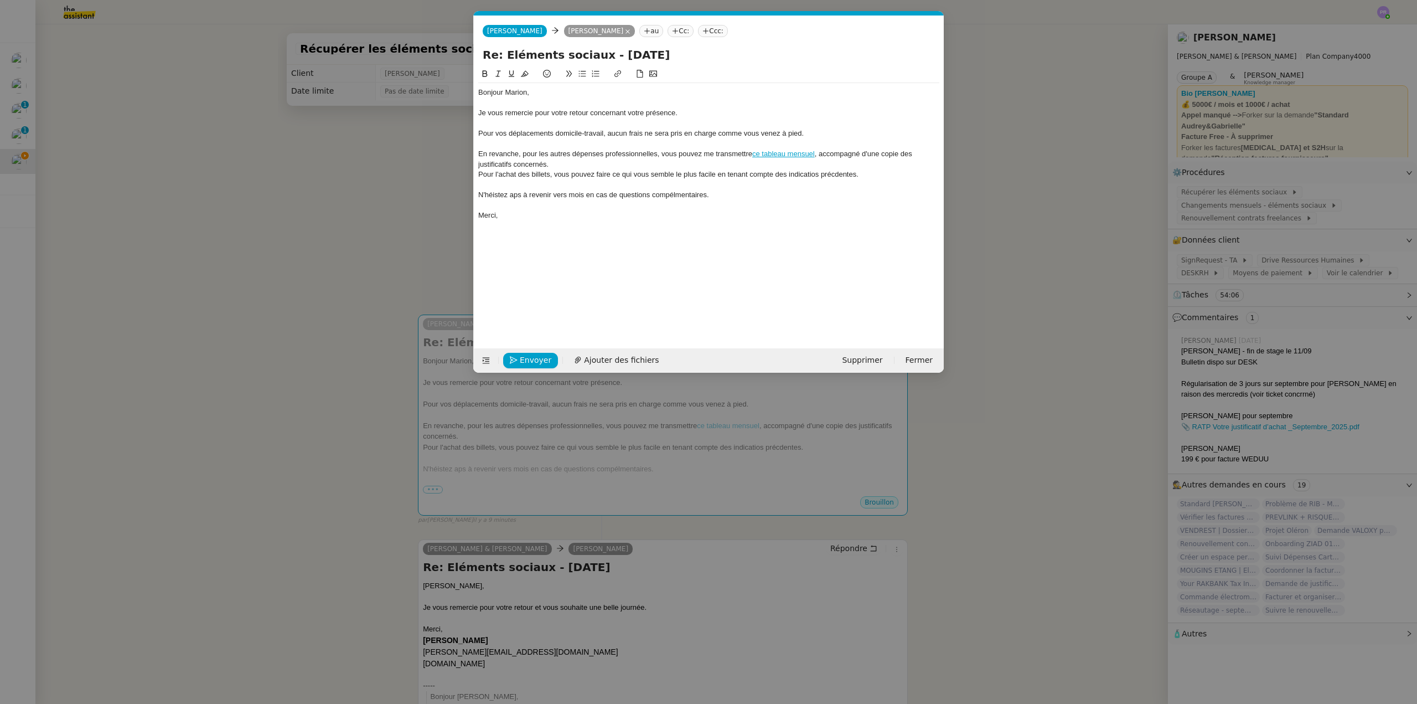
click at [804, 173] on div "Pour l'achat des billets, vous pouvez faire ce qui vous semble le plus facile e…" at bounding box center [708, 174] width 461 height 10
click at [763, 179] on div "Pour l'achat des billets, vous pouvez faire ce qui vous semble le plus facile e…" at bounding box center [708, 174] width 461 height 10
drag, startPoint x: 872, startPoint y: 175, endPoint x: 468, endPoint y: 173, distance: 404.1
click at [468, 177] on nz-modal-container "Service TA - VOYAGE - PROPOSITION GLOBALE A utiliser dans le cadre de propositi…" at bounding box center [708, 352] width 1417 height 704
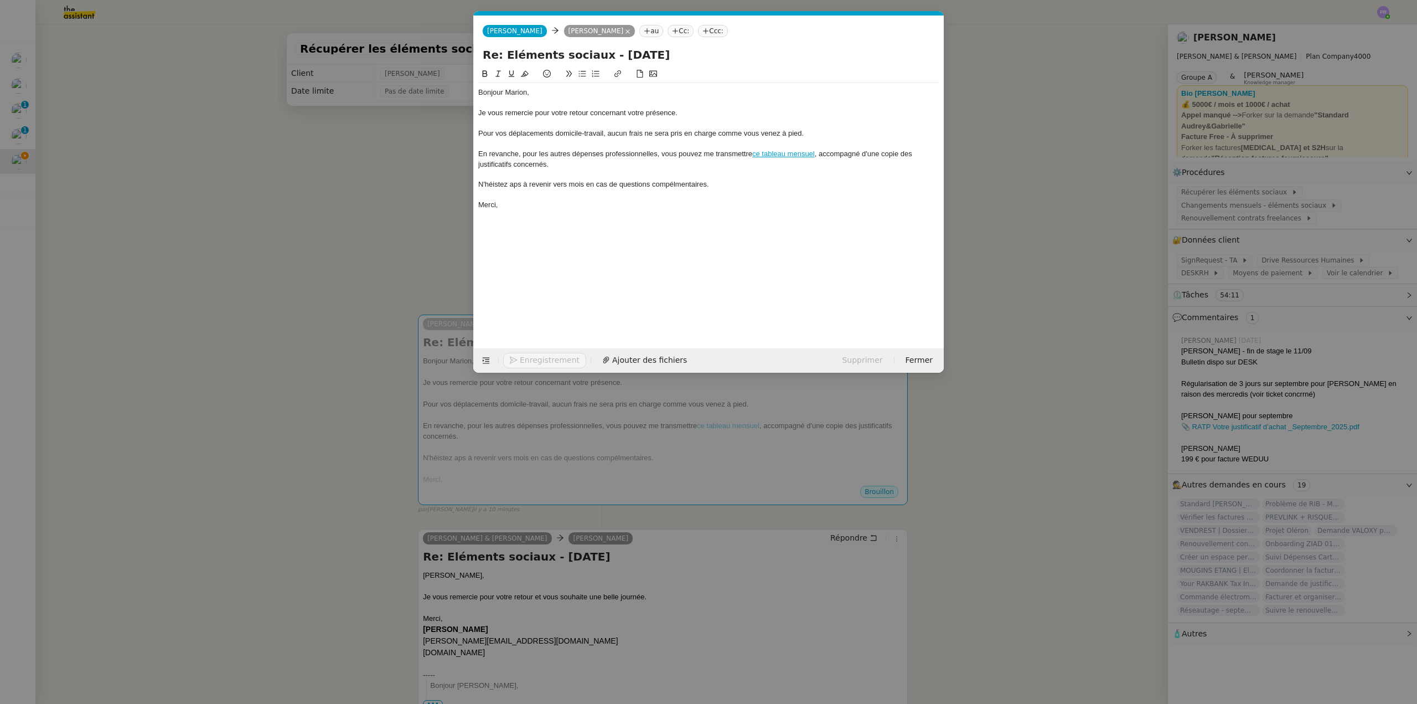
click at [499, 183] on div "N'héistez aps à revenir vers mois en cas de questions compélmentaires." at bounding box center [708, 184] width 461 height 10
click at [0, 0] on lt-strong "si" at bounding box center [0, 0] width 0 height 0
click at [515, 184] on div "N'hésitez aps à revenir vers mois en cas de questions compélmentaires." at bounding box center [708, 184] width 461 height 10
click at [0, 0] on lt-span "pas" at bounding box center [0, 0] width 0 height 0
click at [583, 184] on div "N'hésitez pas à revenir vers mois en cas de questions compélmentaires." at bounding box center [708, 184] width 461 height 10
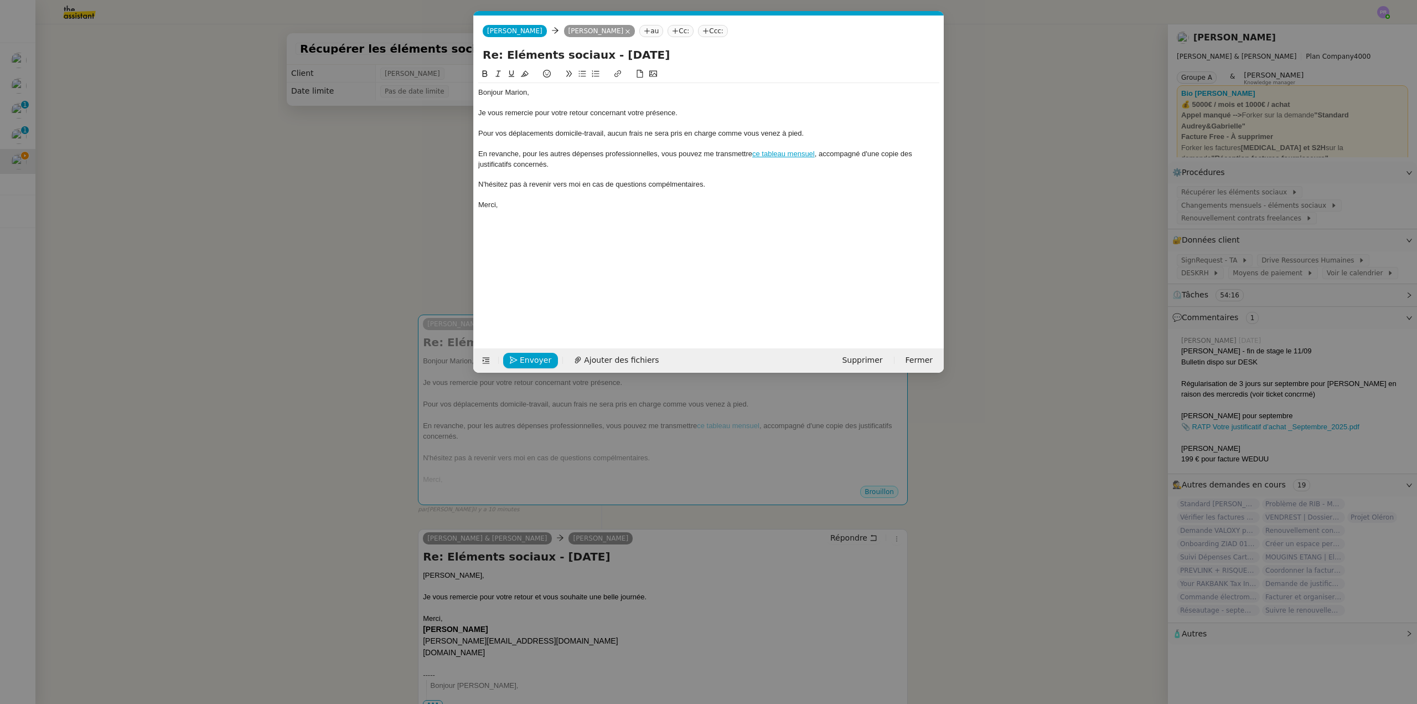
click at [691, 184] on div "N'hésitez pas à revenir vers moi en cas de questions compélmentaires." at bounding box center [708, 184] width 461 height 10
click at [0, 0] on lt-span "comp lé mentaires" at bounding box center [0, 0] width 0 height 0
drag, startPoint x: 717, startPoint y: 188, endPoint x: 472, endPoint y: 183, distance: 245.3
click at [472, 184] on nz-modal-container "Service TA - VOYAGE - PROPOSITION GLOBALE A utiliser dans le cadre de propositi…" at bounding box center [708, 352] width 1417 height 704
click at [498, 78] on icon at bounding box center [498, 74] width 8 height 8
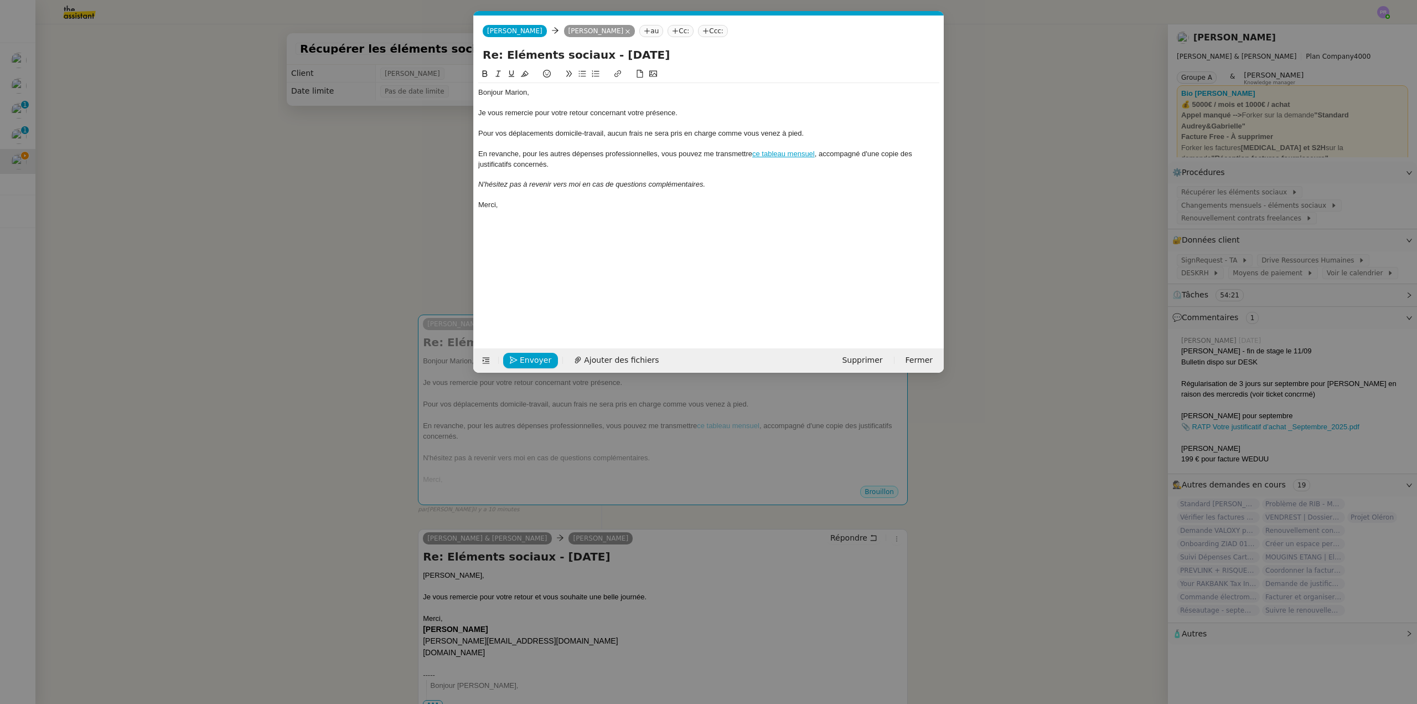
click at [571, 204] on div "Merci," at bounding box center [708, 205] width 461 height 10
click at [653, 153] on div "En revanche, pour les autres dépenses professionnelles, vous pouvez me transmet…" at bounding box center [708, 159] width 461 height 20
click at [618, 152] on div "En revanche, pour les autres dépenses professionnels, vous pouvez me transmettr…" at bounding box center [708, 159] width 461 height 20
click at [0, 0] on lt-span "professionnel les" at bounding box center [0, 0] width 0 height 0
click at [371, 275] on nz-modal-container "Service TA - VOYAGE - PROPOSITION GLOBALE A utiliser dans le cadre de propositi…" at bounding box center [708, 352] width 1417 height 704
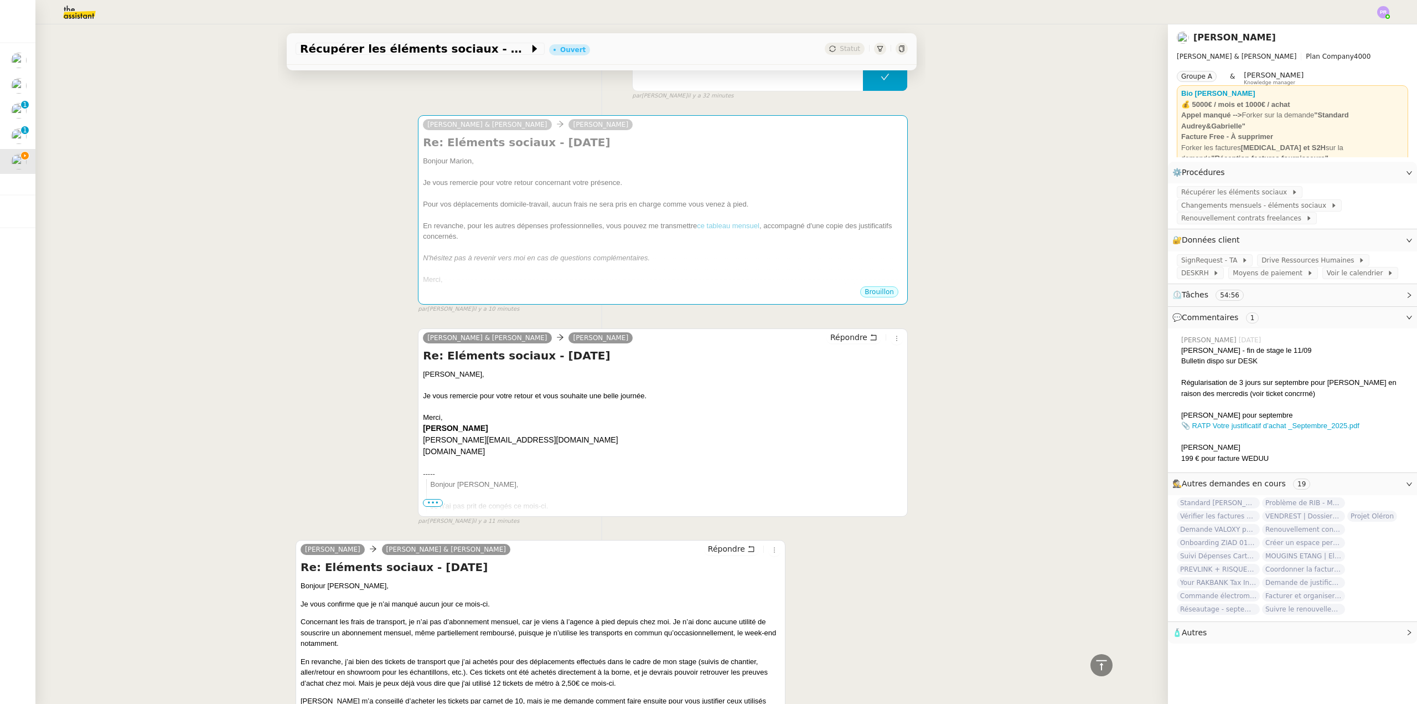
scroll to position [111, 0]
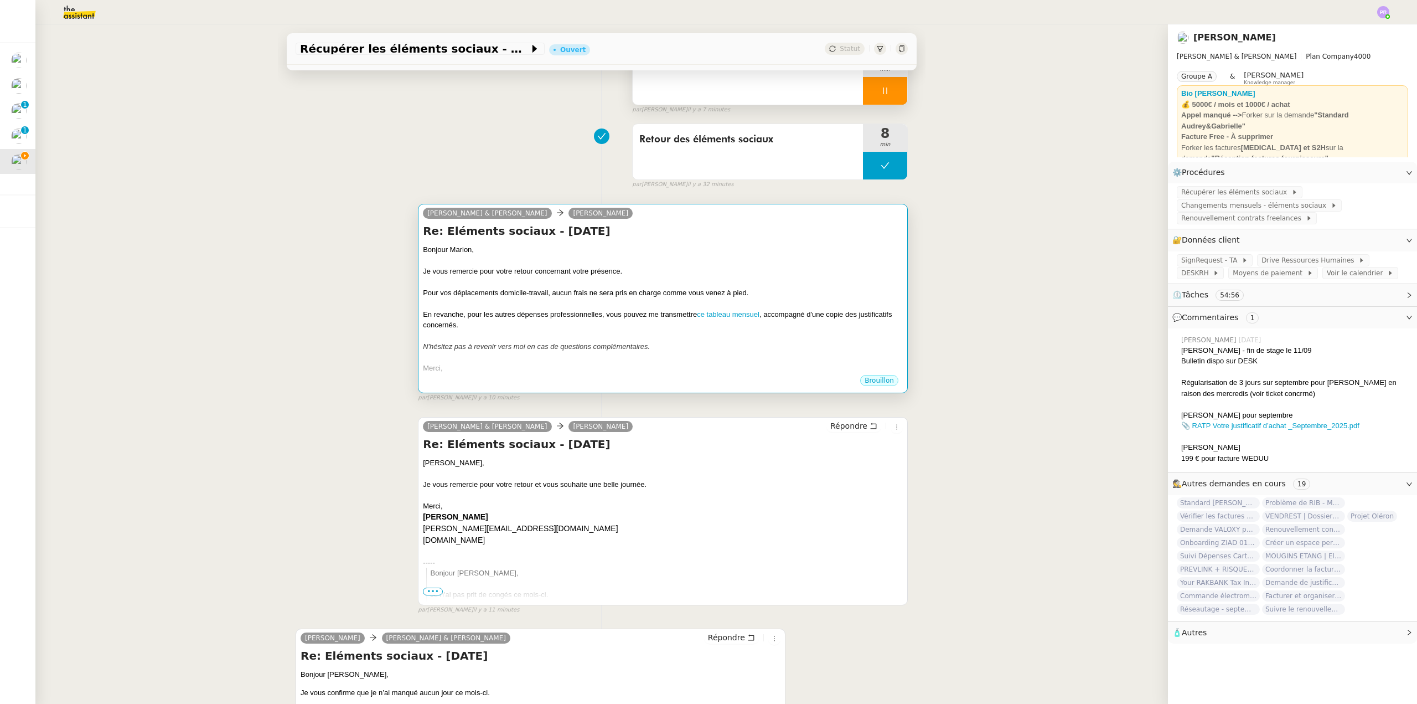
click at [480, 301] on div at bounding box center [663, 303] width 480 height 11
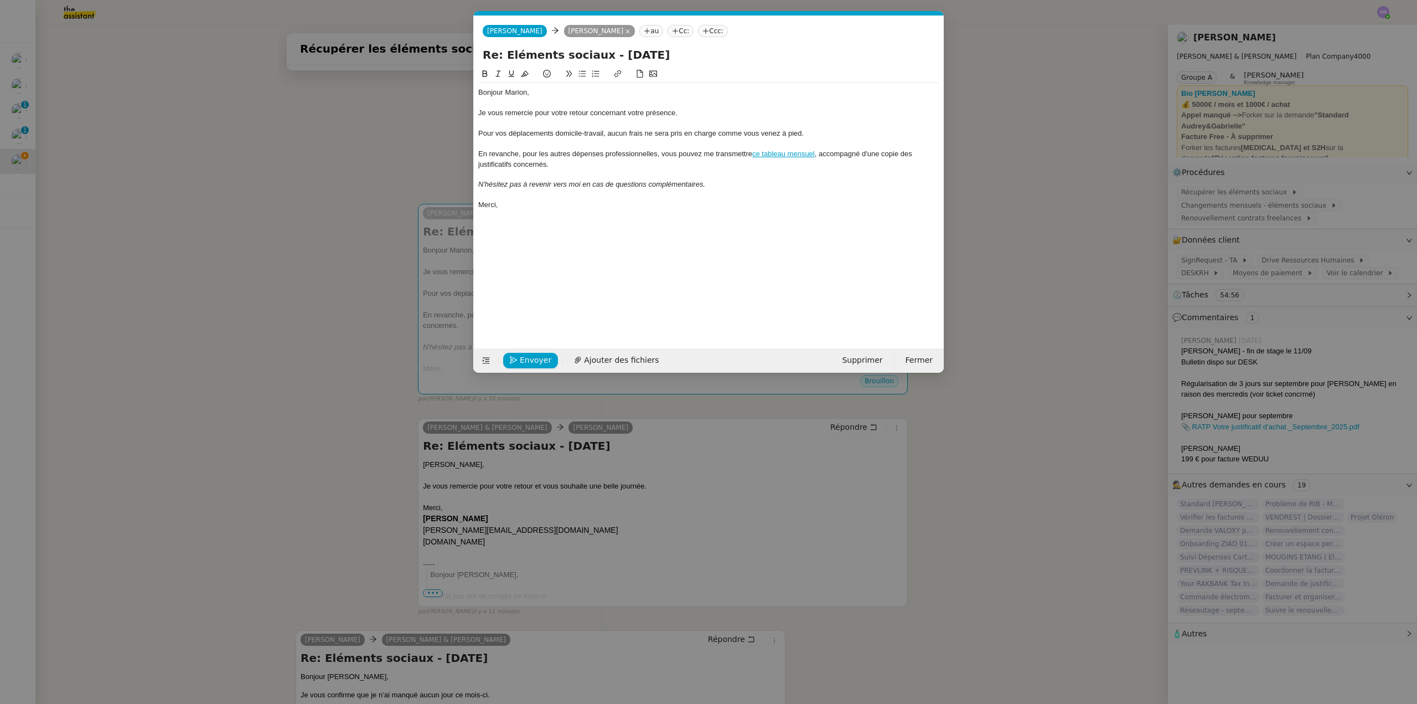
scroll to position [0, 23]
click at [562, 168] on div "En revanche, pour les autres dépenses professionnelles, vous pouvez me transmet…" at bounding box center [708, 159] width 461 height 20
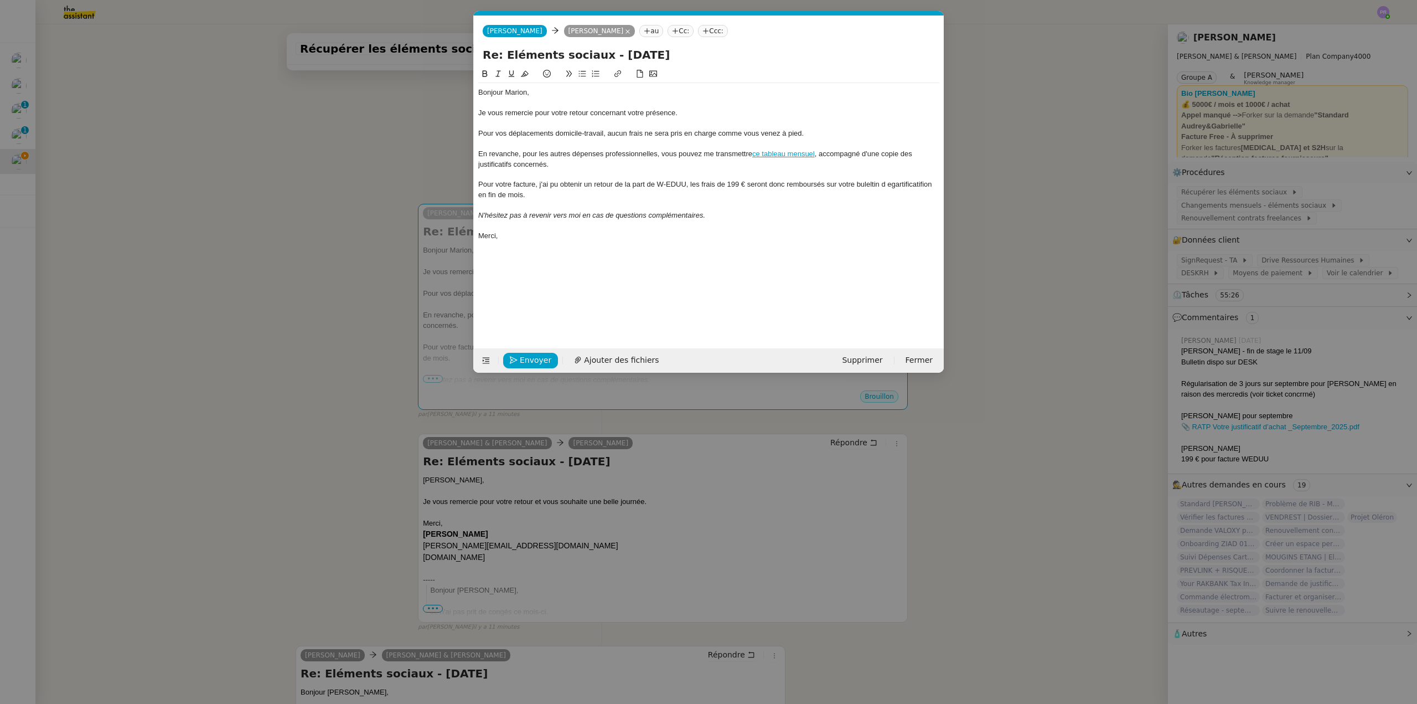
click at [872, 186] on div "Pour votre facture, j'ai pu obtenir un retour de la part de W-EDUU, les frais d…" at bounding box center [708, 189] width 461 height 20
click at [0, 0] on lt-strong "le" at bounding box center [0, 0] width 0 height 0
click at [891, 183] on div "Pour votre facture, j'ai pu obtenir un retour de la part de W-EDUU, les frais d…" at bounding box center [708, 189] width 461 height 20
click at [901, 184] on div "Pour votre facture, j'ai pu obtenir un retour de la part de W-EDUU, les frais d…" at bounding box center [708, 189] width 461 height 20
click at [556, 197] on div "Pour votre facture, j'ai pu obtenir un retour de la part de W-EDUU, les frais d…" at bounding box center [708, 189] width 461 height 20
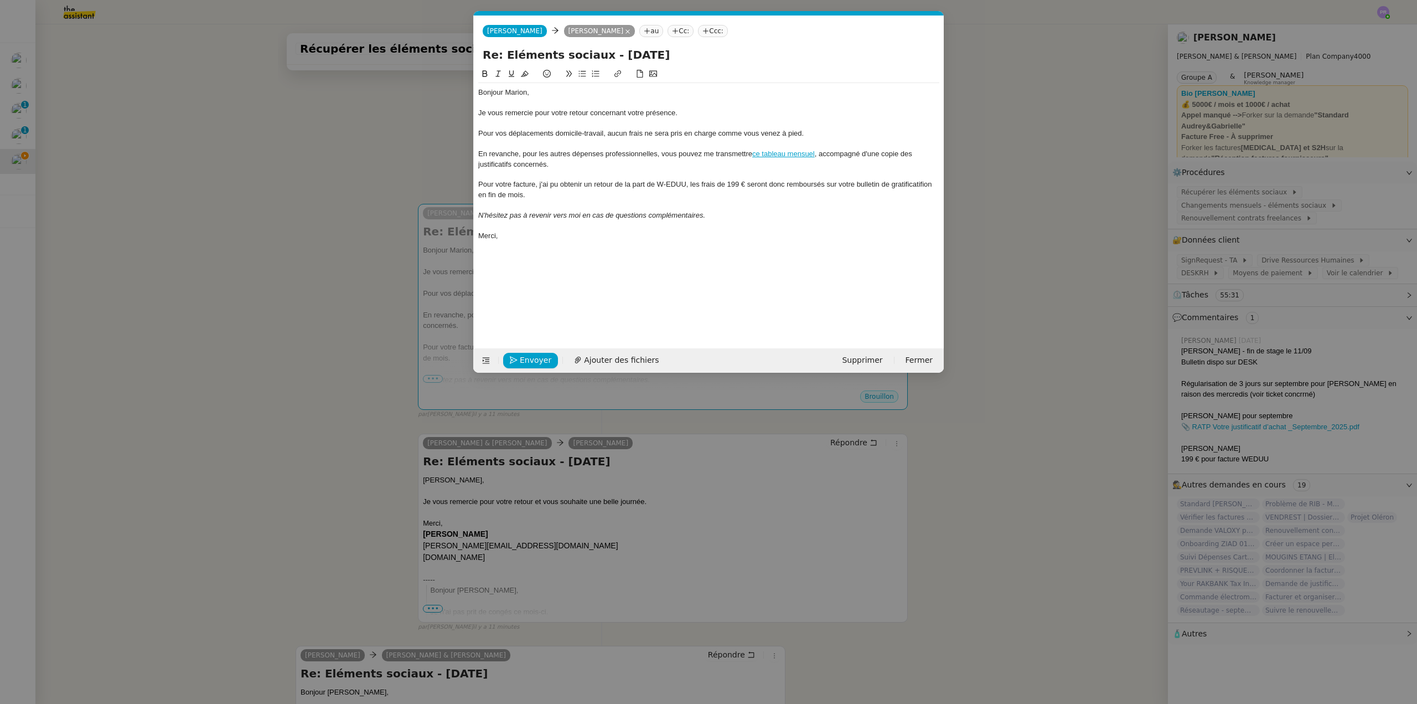
drag, startPoint x: 274, startPoint y: 237, endPoint x: 428, endPoint y: 304, distance: 168.1
click at [275, 237] on nz-modal-container "Service TA - VOYAGE - PROPOSITION GLOBALE A utiliser dans le cadre de propositi…" at bounding box center [708, 352] width 1417 height 704
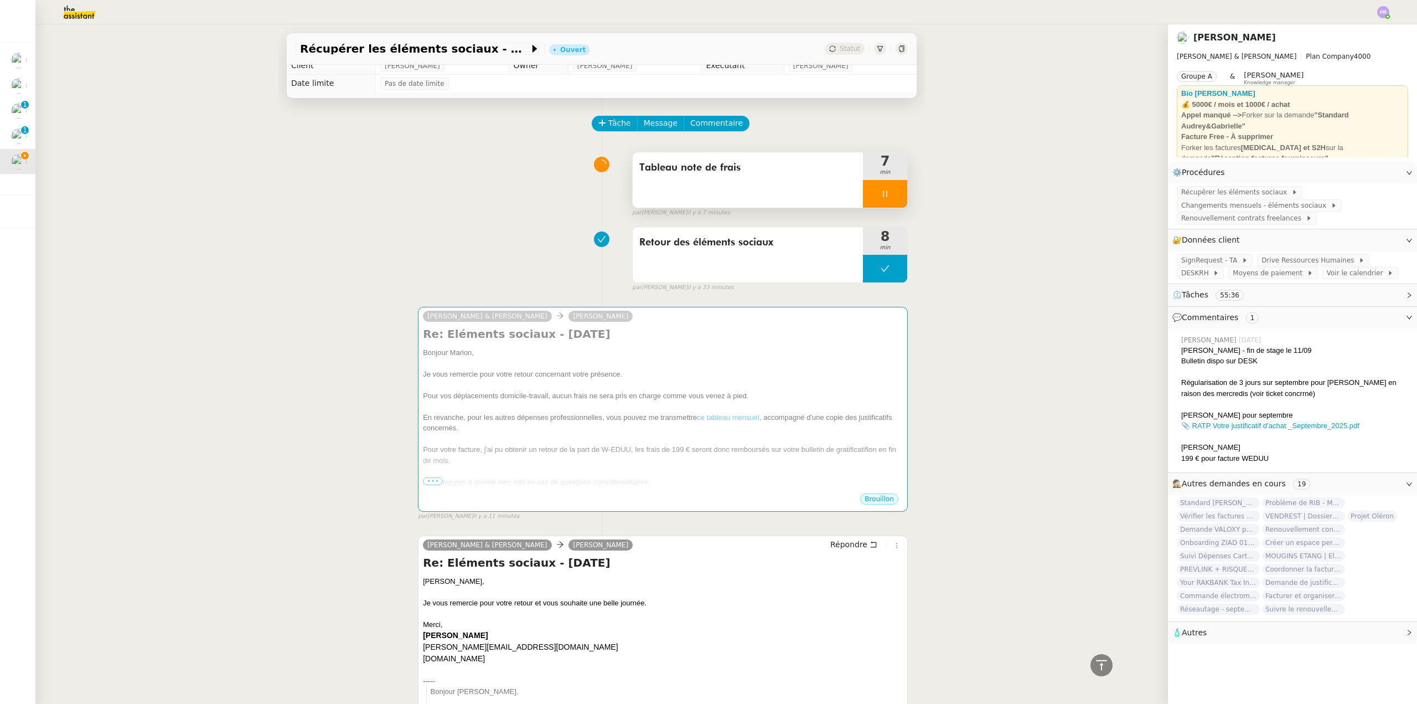
scroll to position [0, 0]
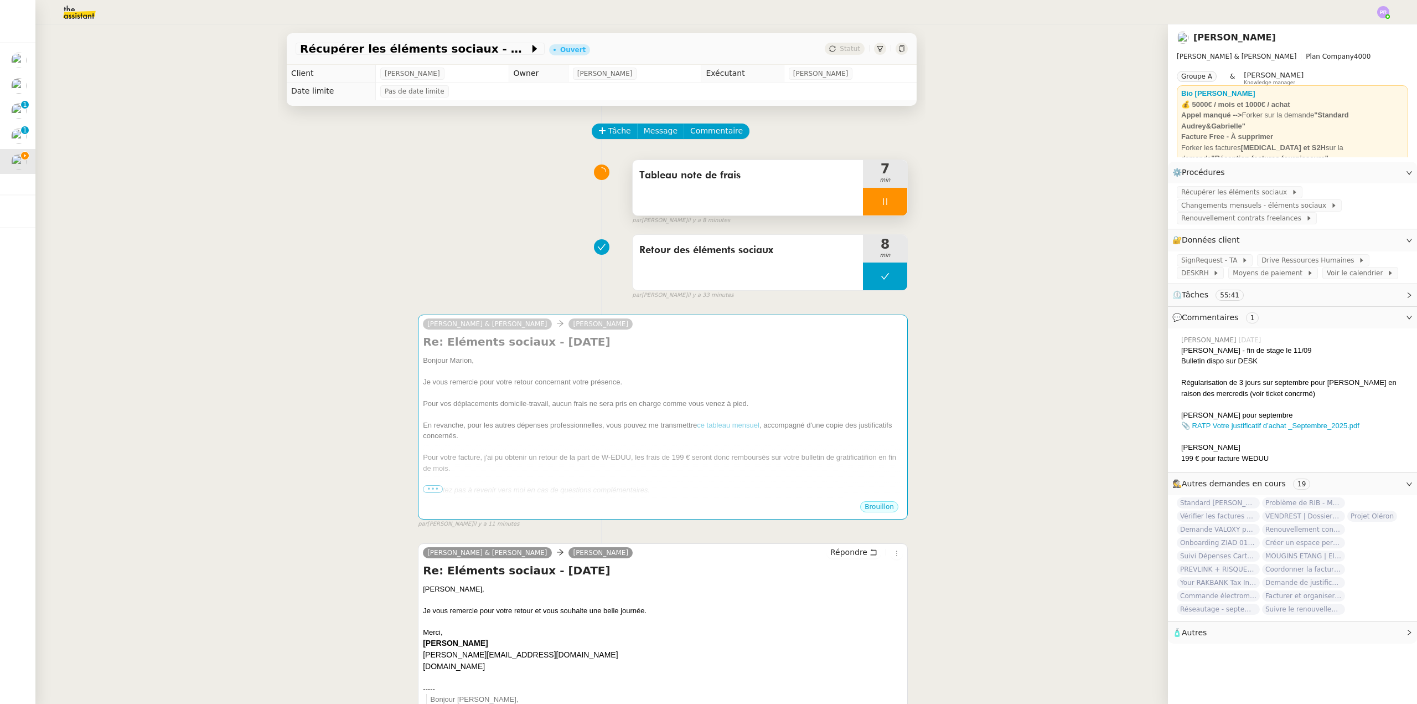
click at [894, 207] on div at bounding box center [885, 202] width 44 height 28
click at [894, 208] on button at bounding box center [896, 202] width 22 height 28
click at [863, 275] on button at bounding box center [885, 276] width 44 height 28
click at [870, 278] on icon at bounding box center [874, 276] width 9 height 9
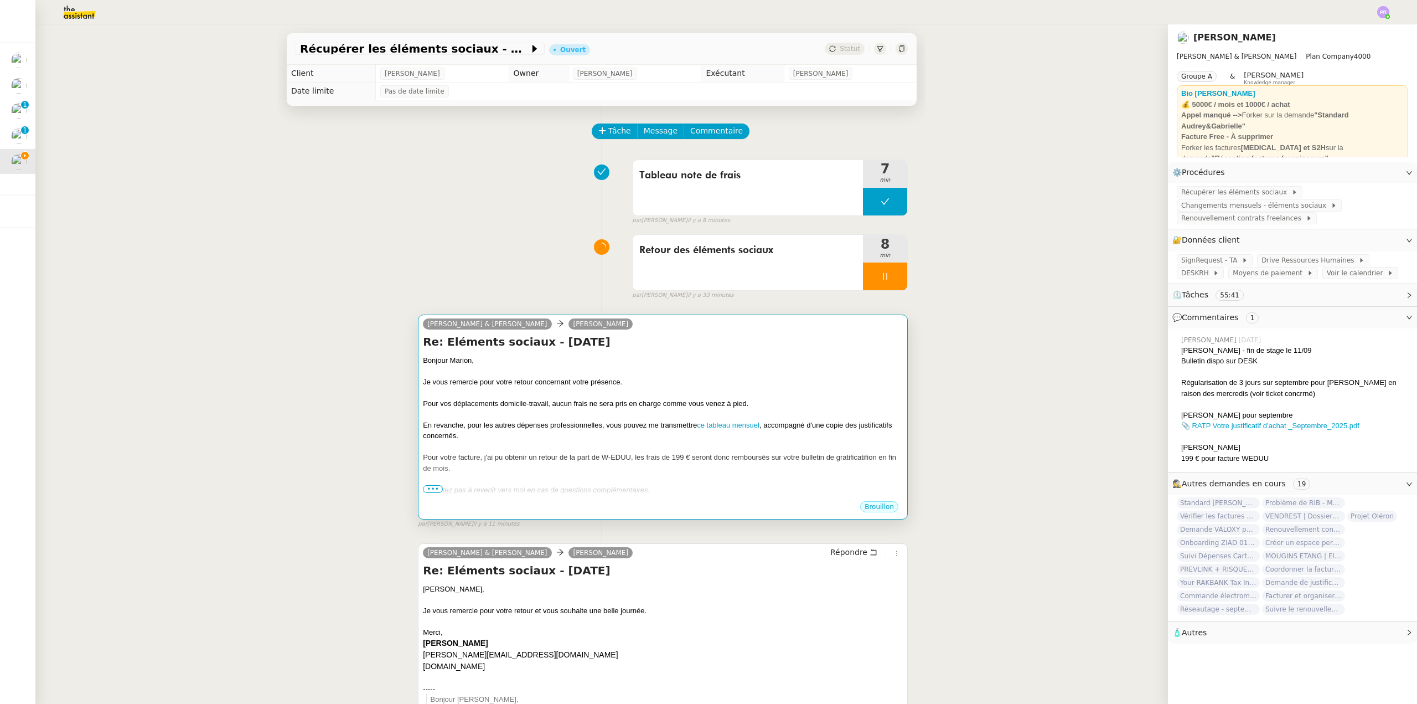
click at [741, 355] on div "Re: Eléments sociaux - [DATE] Bonjour [PERSON_NAME], Je vous remercie pour votr…" at bounding box center [663, 417] width 480 height 166
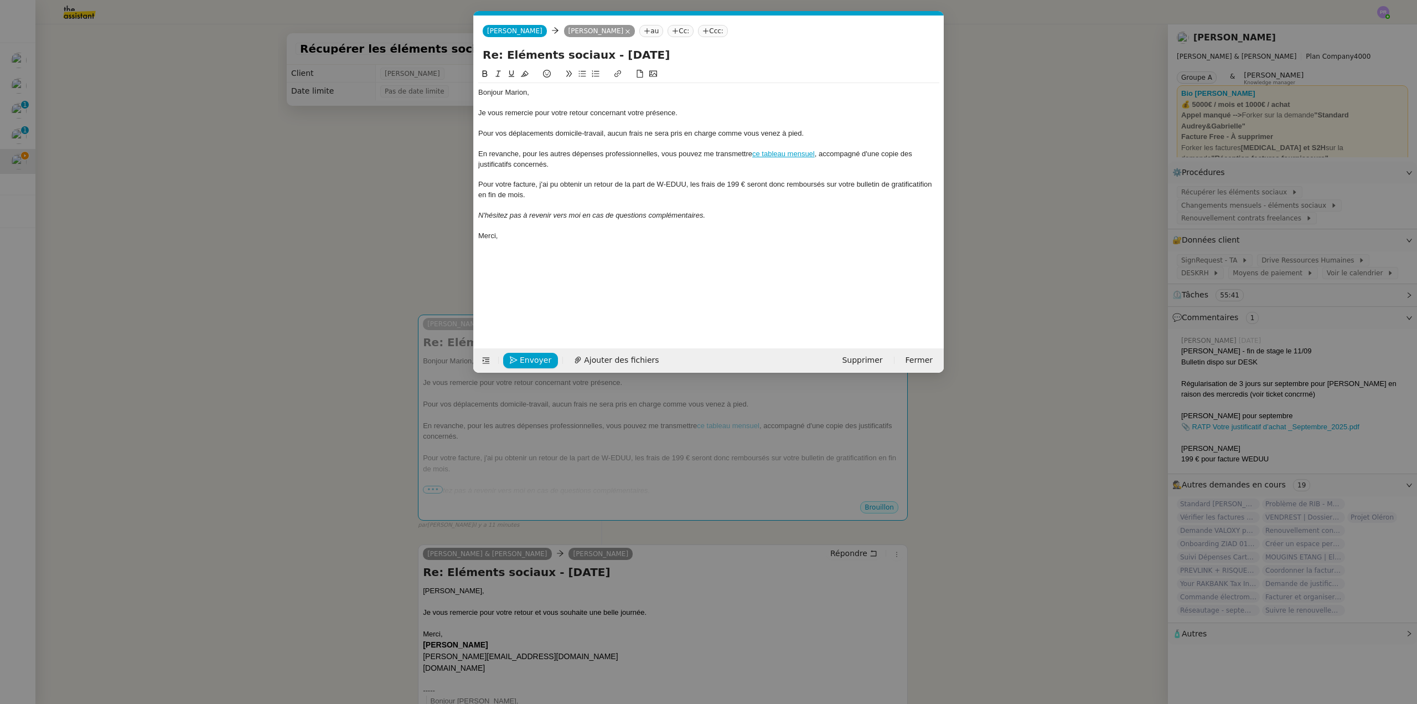
scroll to position [0, 23]
click at [422, 141] on nz-modal-container "Service TA - VOYAGE - PROPOSITION GLOBALE A utiliser dans le cadre de propositi…" at bounding box center [708, 352] width 1417 height 704
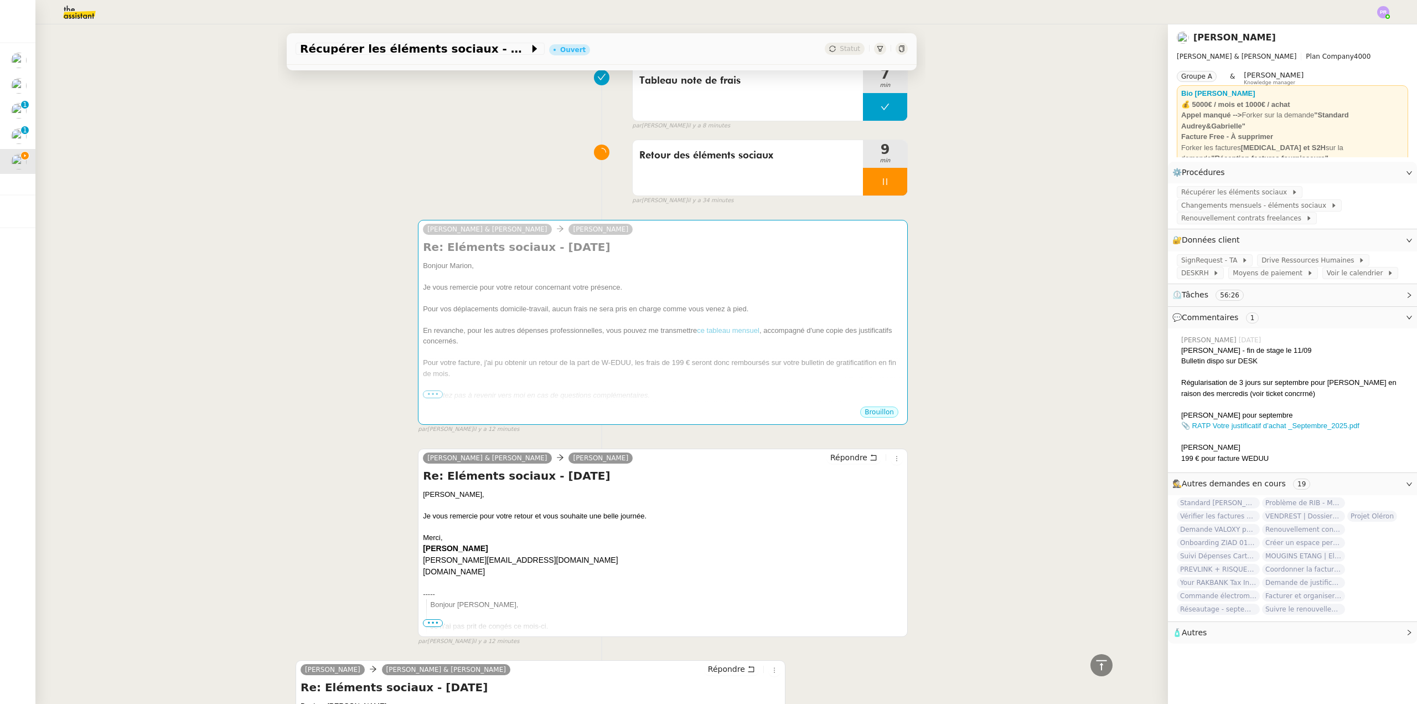
scroll to position [0, 0]
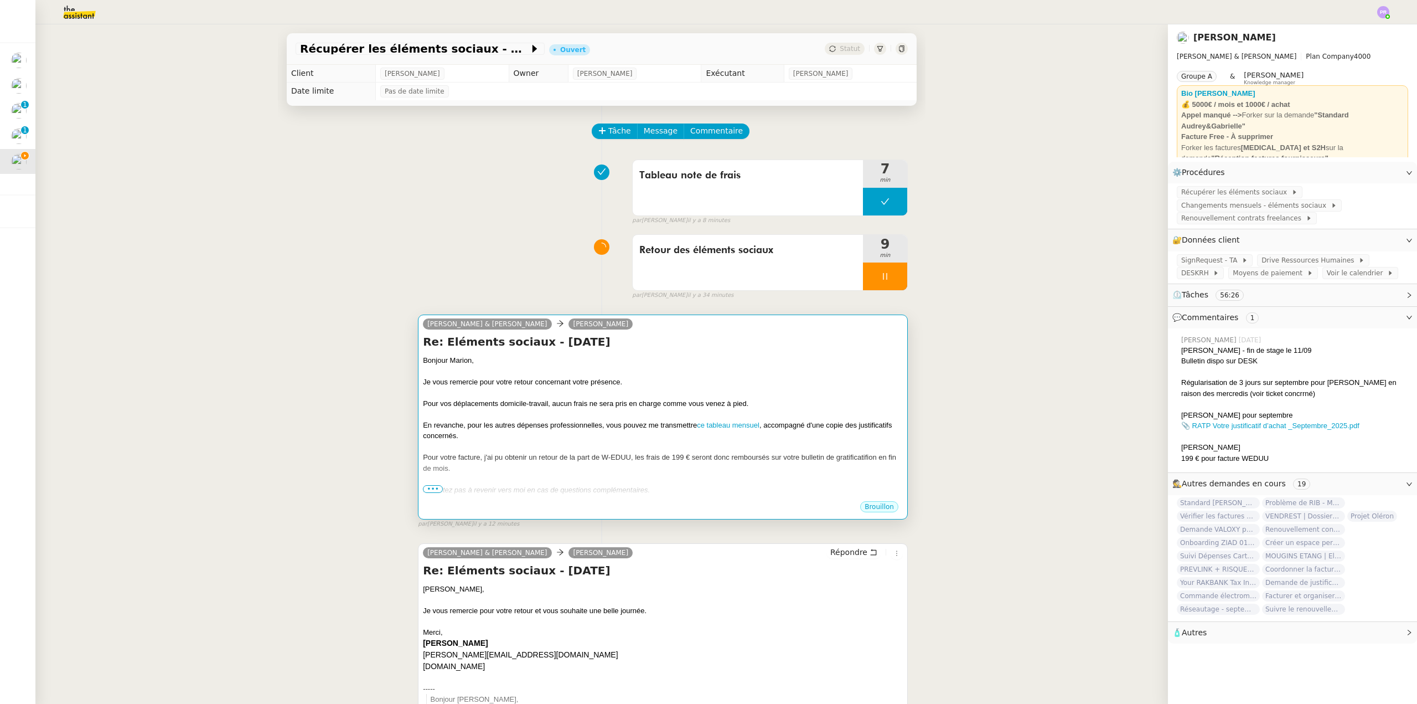
click at [673, 362] on div "Bonjour Marion," at bounding box center [663, 360] width 480 height 11
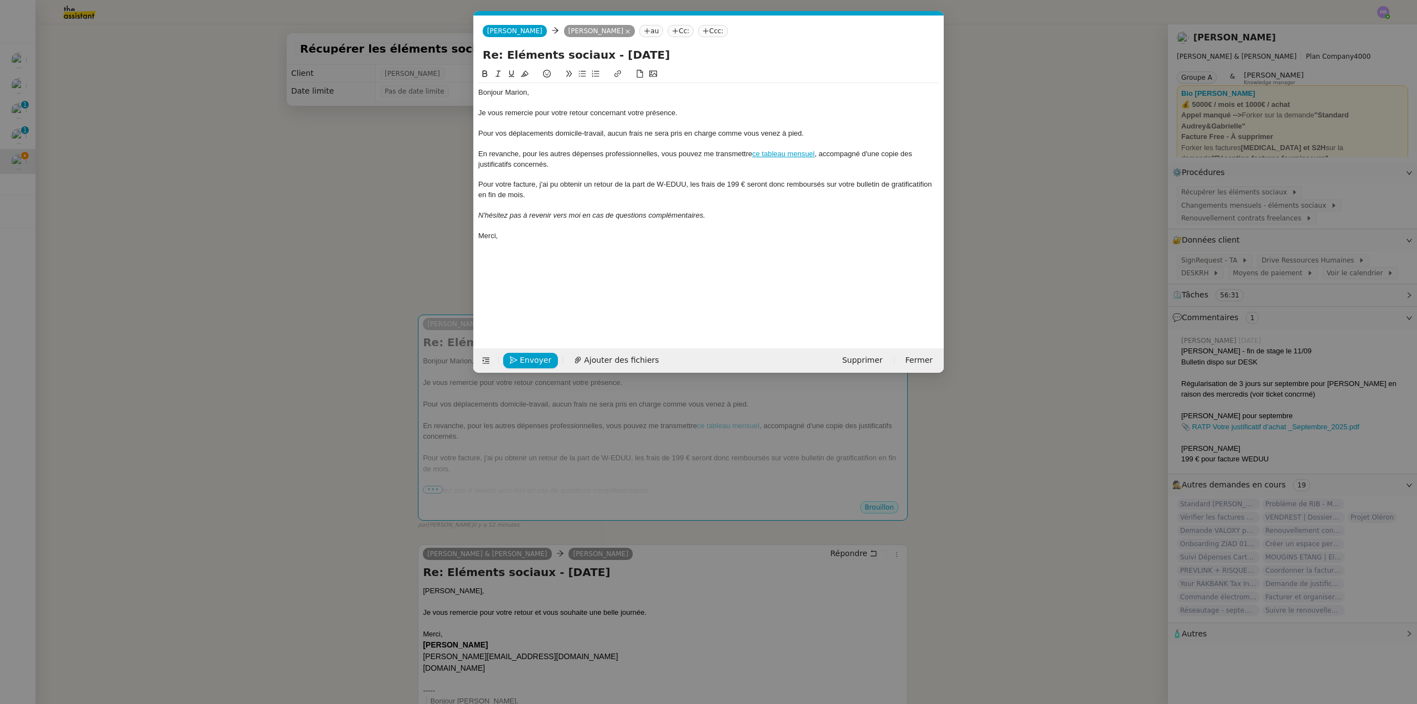
scroll to position [0, 23]
click at [792, 155] on link "ce tableau mensuel" at bounding box center [783, 153] width 63 height 8
click at [759, 171] on link "[URL][DOMAIN_NAME]" at bounding box center [758, 174] width 76 height 14
click at [570, 169] on div at bounding box center [708, 174] width 461 height 10
click at [692, 183] on div "Pour votre facture, j'ai pu obtenir un retour de la part de W-EDUU, les frais d…" at bounding box center [708, 189] width 461 height 20
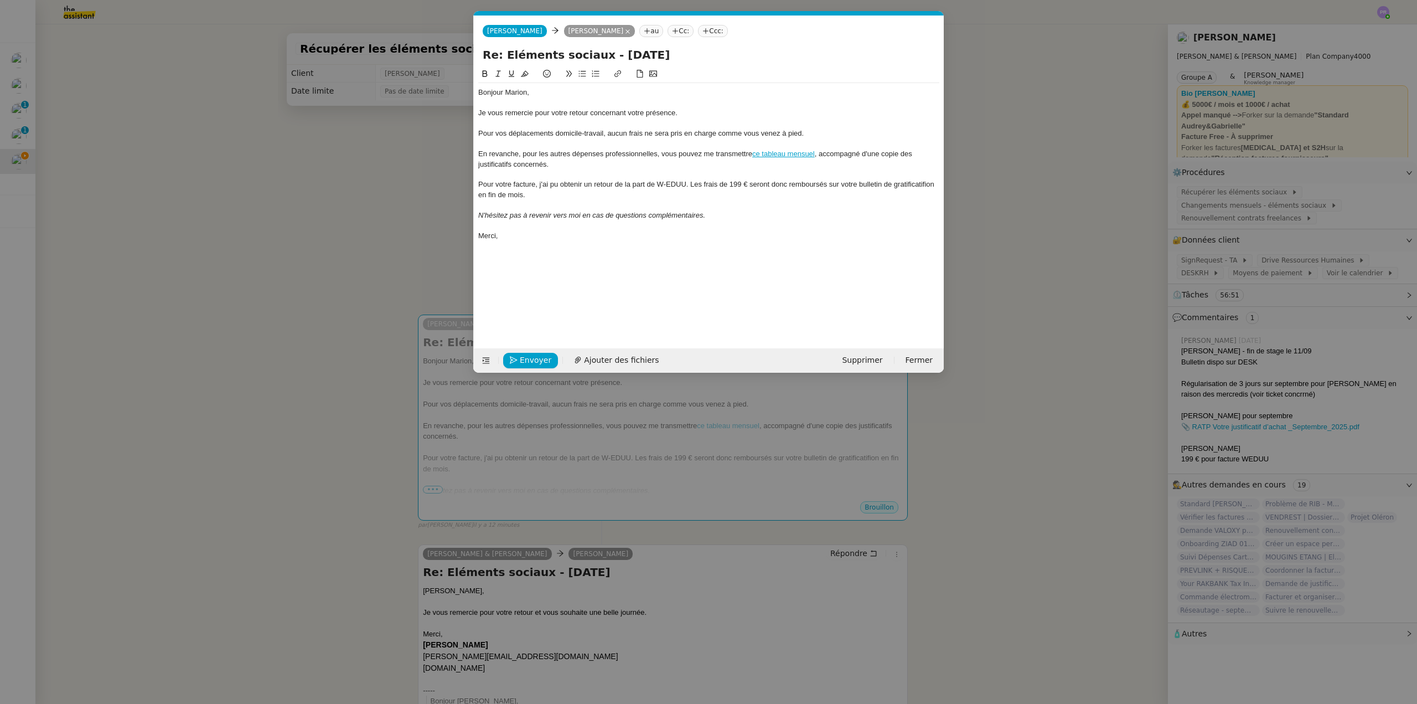
click at [808, 192] on div "Pour votre facture, j'ai pu obtenir un retour de la part de W-EDUU. Les frais d…" at bounding box center [708, 189] width 461 height 20
click at [915, 183] on div "Pour votre facture, j'ai pu obtenir un retour de la part de W-EDUU. Les frais d…" at bounding box center [708, 189] width 461 height 20
click at [0, 0] on lt-span "gratificati on" at bounding box center [0, 0] width 0 height 0
click at [546, 197] on div "Pour votre facture, j'ai pu obtenir un retour de la part de W-EDUU. Les frais d…" at bounding box center [708, 189] width 461 height 20
click at [536, 359] on span "Envoyer" at bounding box center [536, 360] width 32 height 13
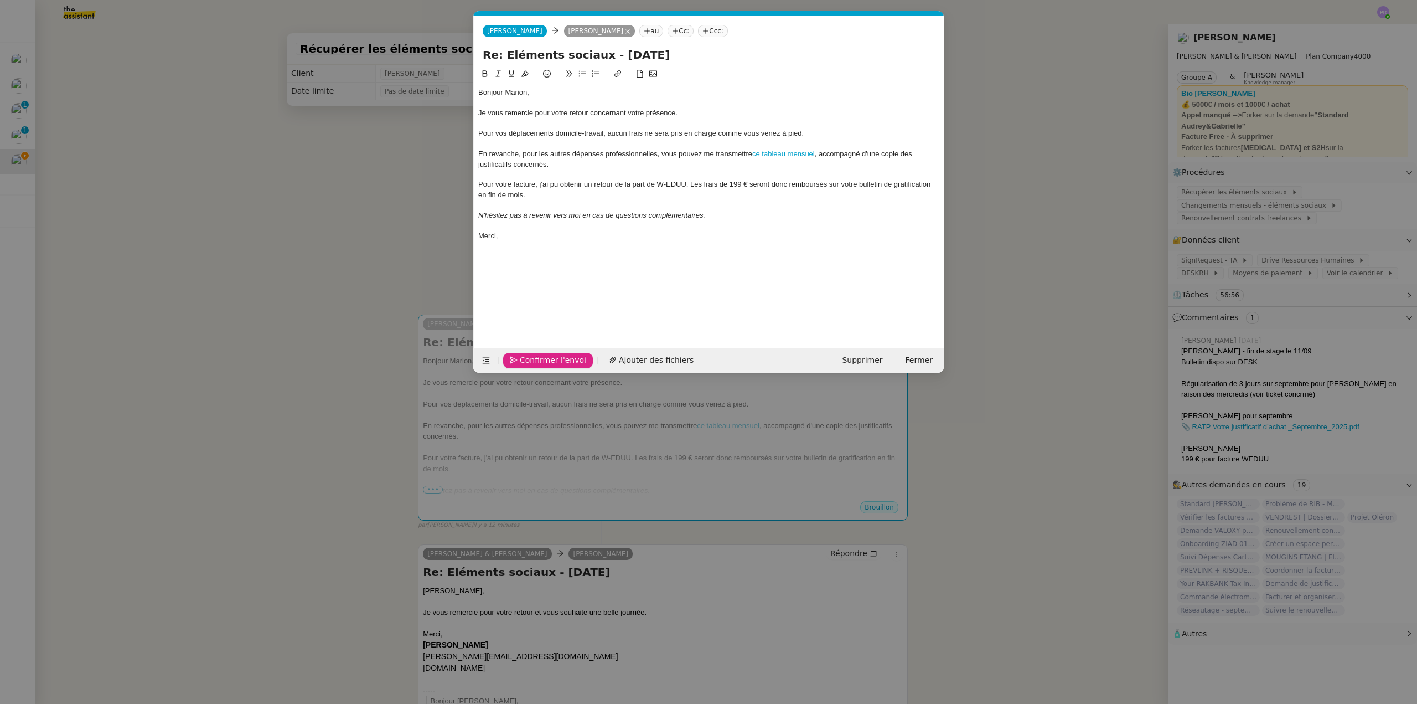
click at [536, 359] on span "Confirmer l'envoi" at bounding box center [553, 360] width 66 height 13
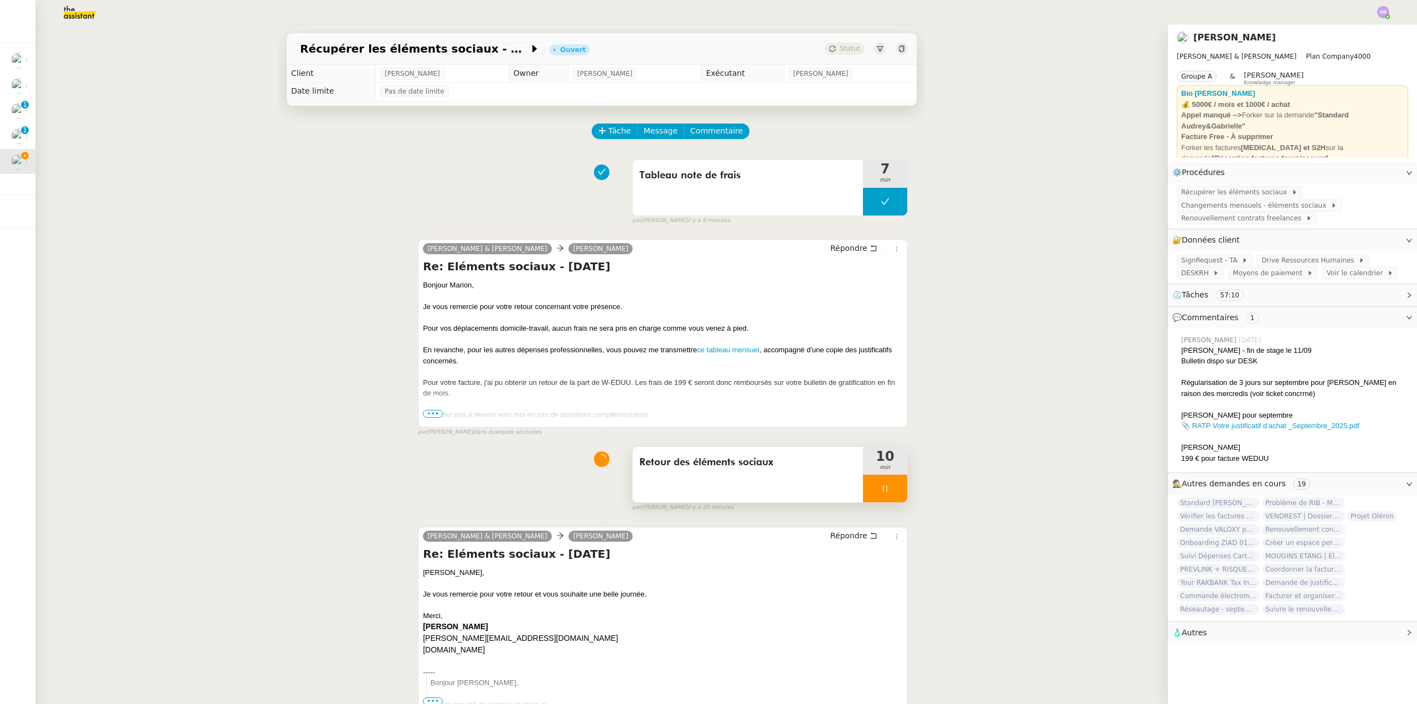
click at [888, 493] on div at bounding box center [885, 488] width 44 height 28
click at [892, 493] on icon at bounding box center [896, 488] width 9 height 9
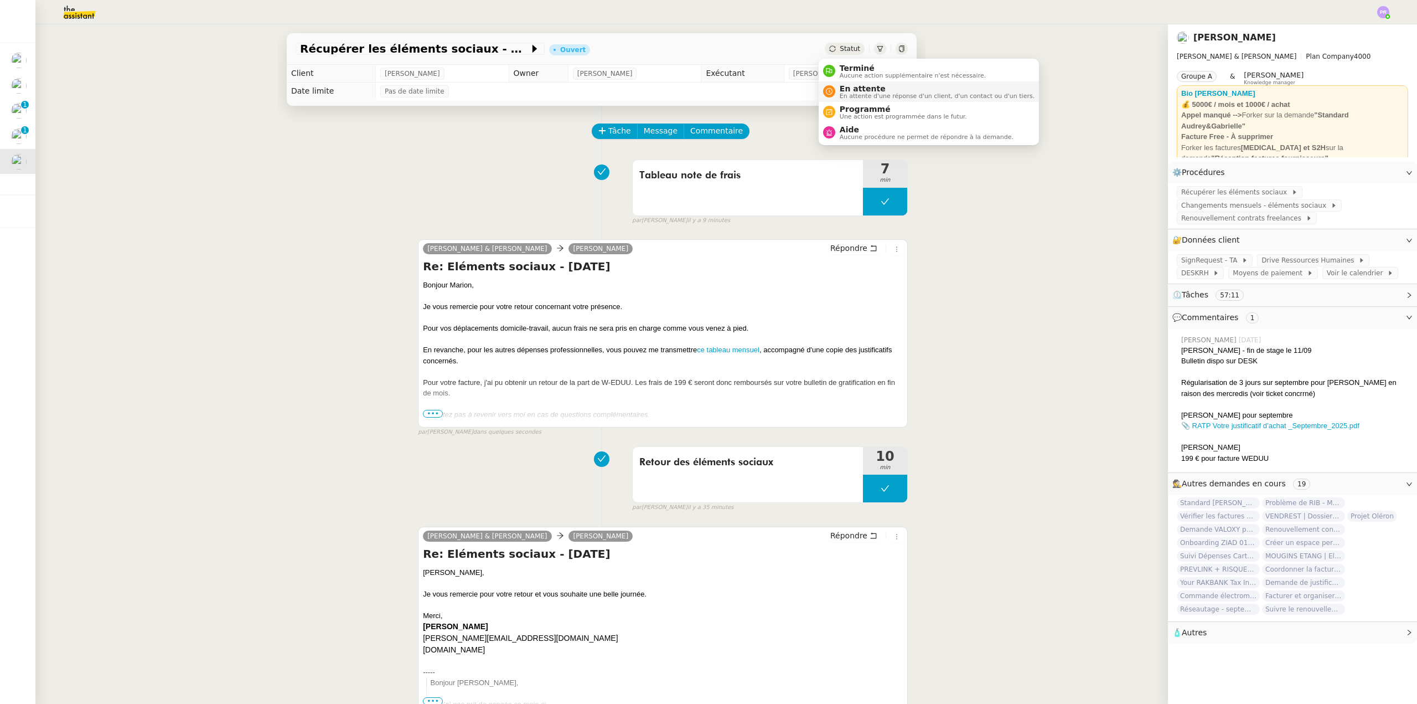
click at [872, 93] on span "En attente d'une réponse d'un client, d'un contact ou d'un tiers." at bounding box center [937, 96] width 195 height 6
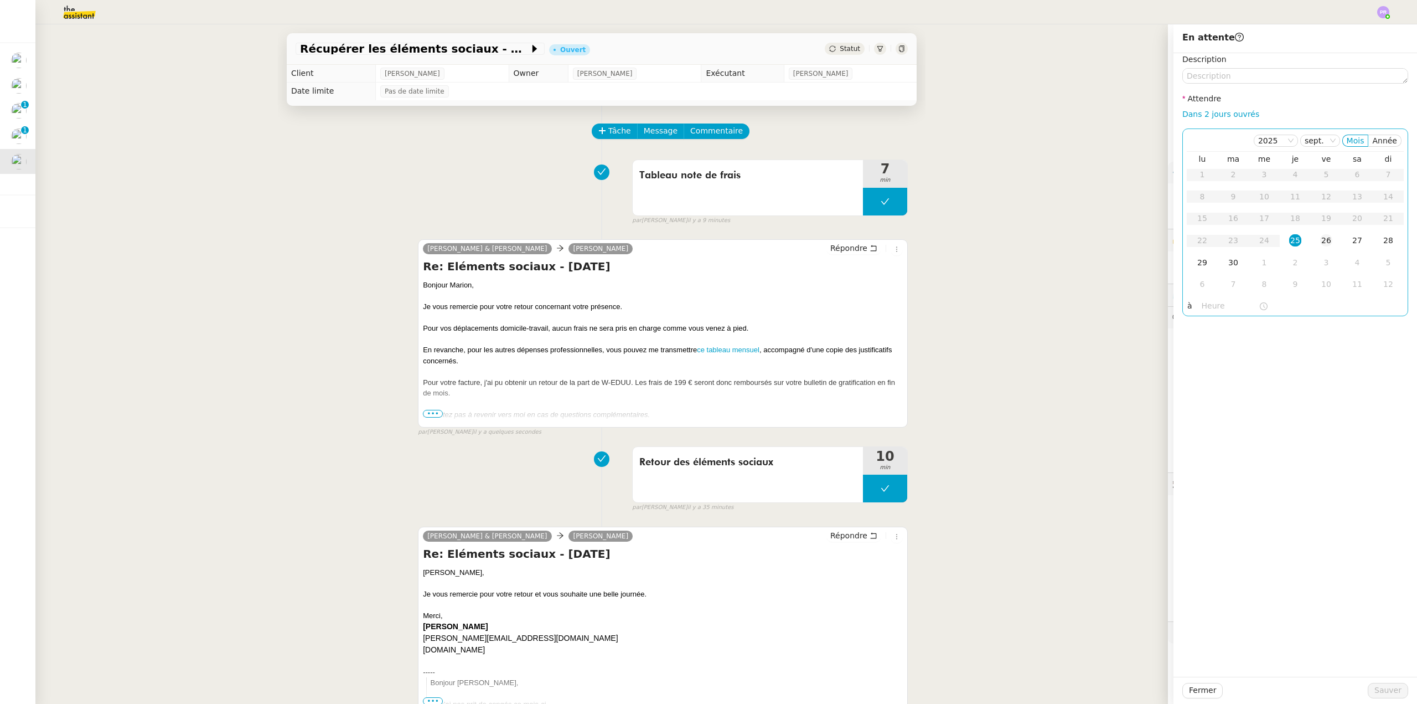
click at [1320, 241] on div "26" at bounding box center [1326, 240] width 12 height 12
click at [1397, 699] on div "Fermer Sauver" at bounding box center [1296, 689] width 244 height 27
click at [1391, 694] on span "Sauver" at bounding box center [1388, 690] width 27 height 13
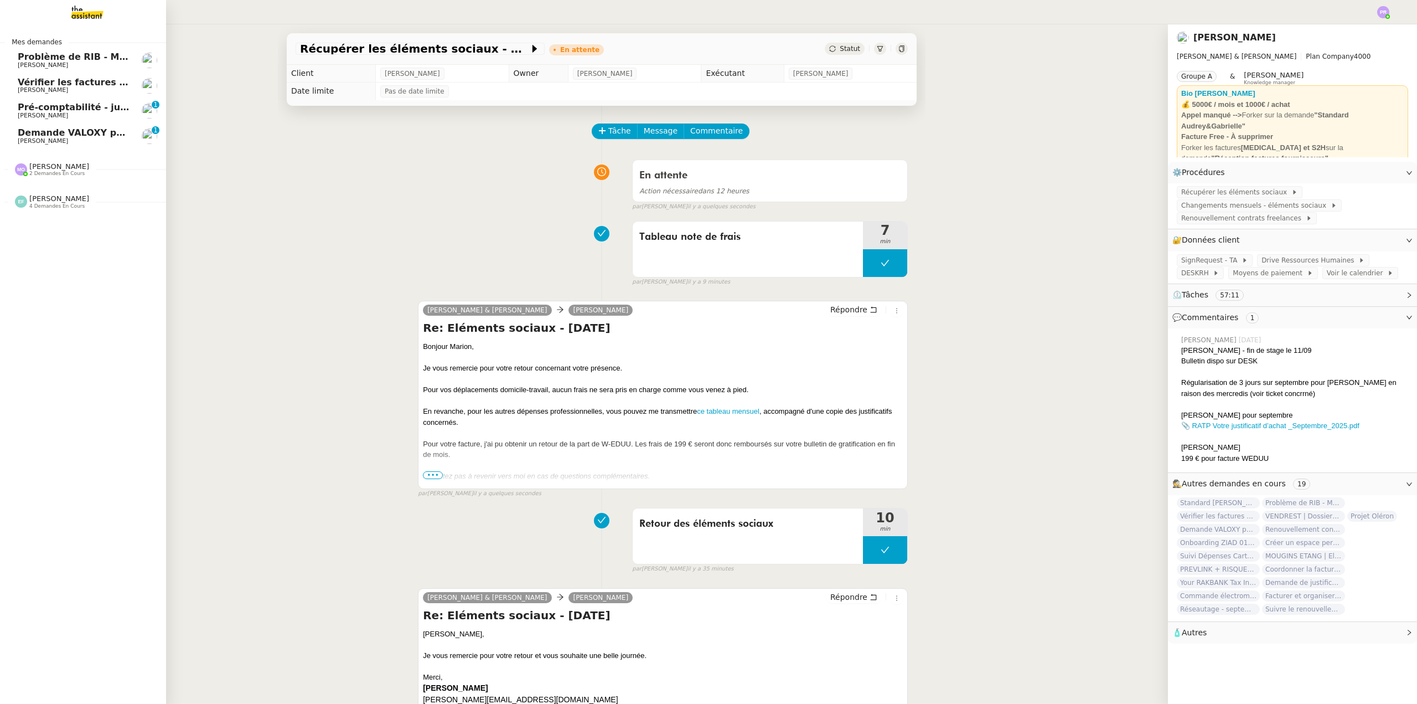
click at [78, 135] on span "Demande VALOXY pour Pennylane - Montants importants sans justificatifs" at bounding box center [203, 132] width 371 height 11
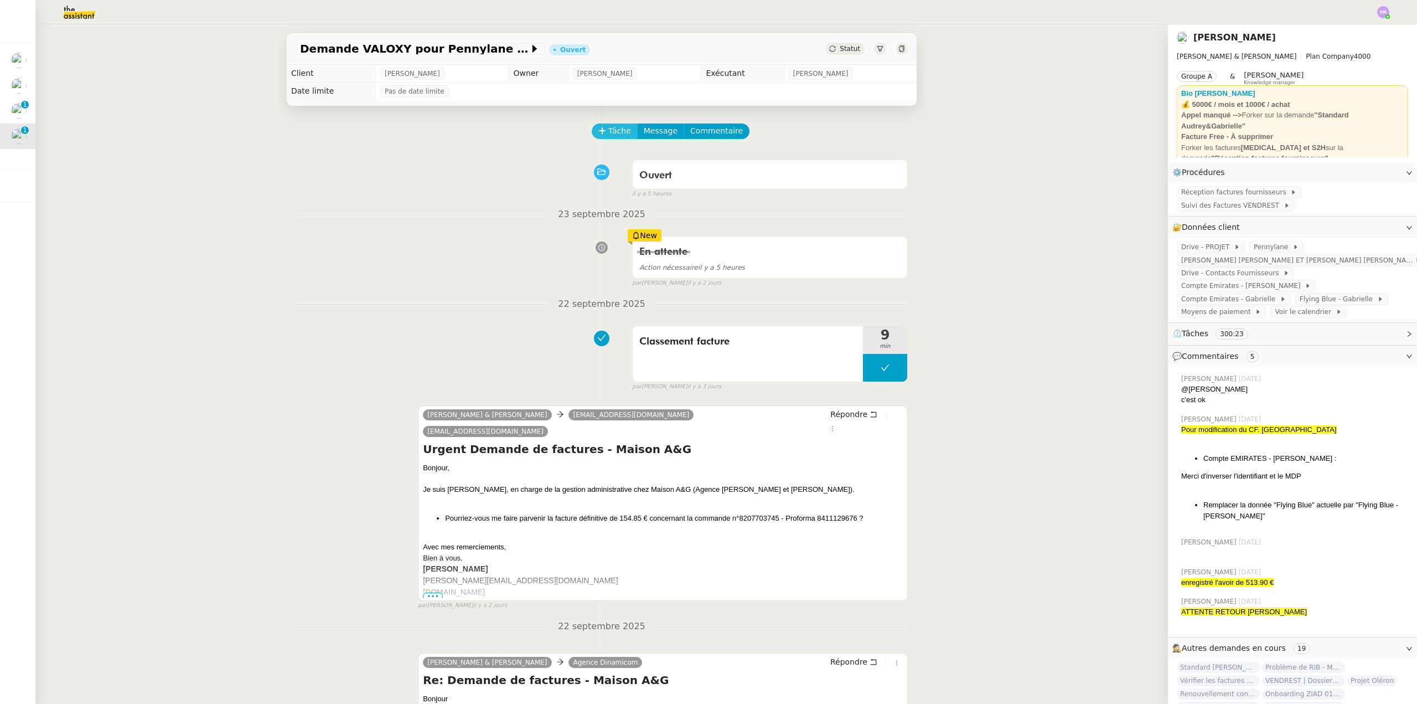
click at [608, 132] on span "Tâche" at bounding box center [619, 131] width 23 height 13
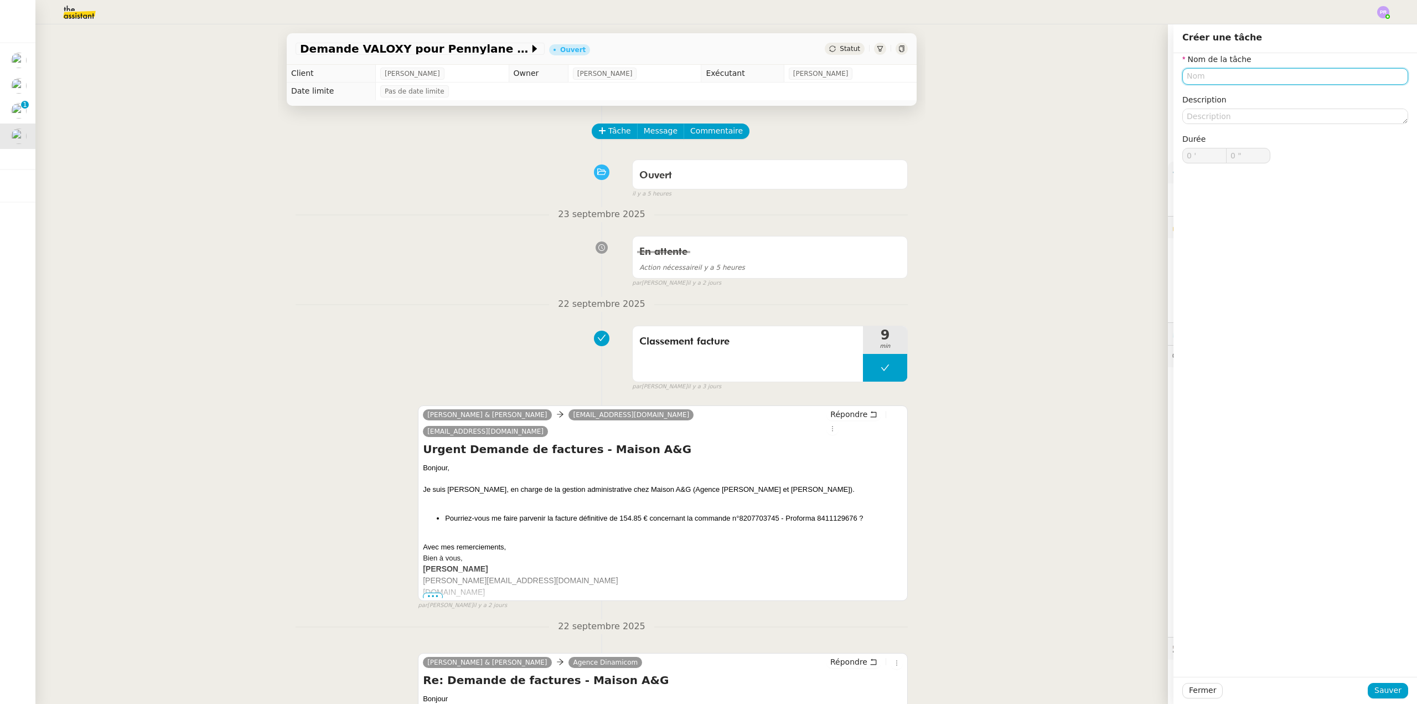
click at [1194, 75] on input "text" at bounding box center [1295, 76] width 226 height 16
click at [1211, 99] on div "Classement facture" at bounding box center [1287, 97] width 217 height 10
type input "Classement facture"
click at [1383, 693] on span "Sauver" at bounding box center [1388, 690] width 27 height 13
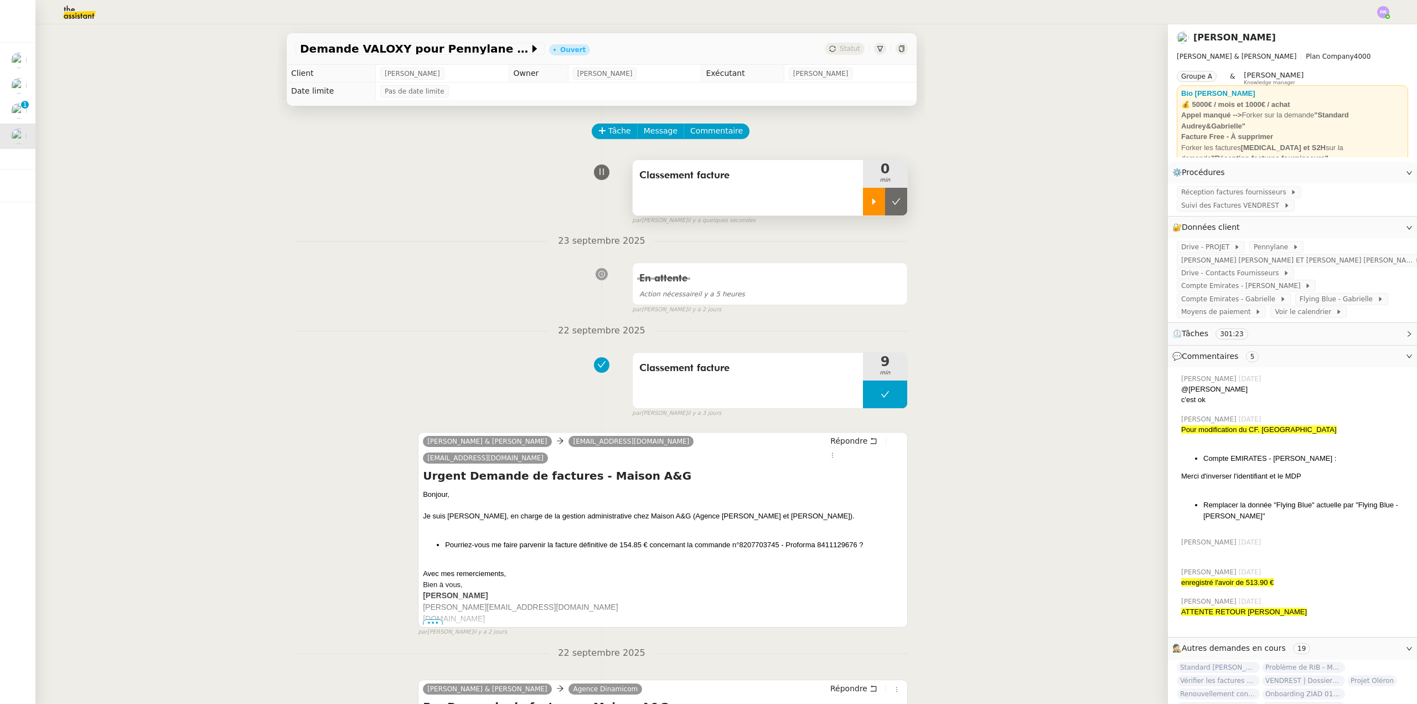
click at [870, 203] on icon at bounding box center [874, 201] width 9 height 9
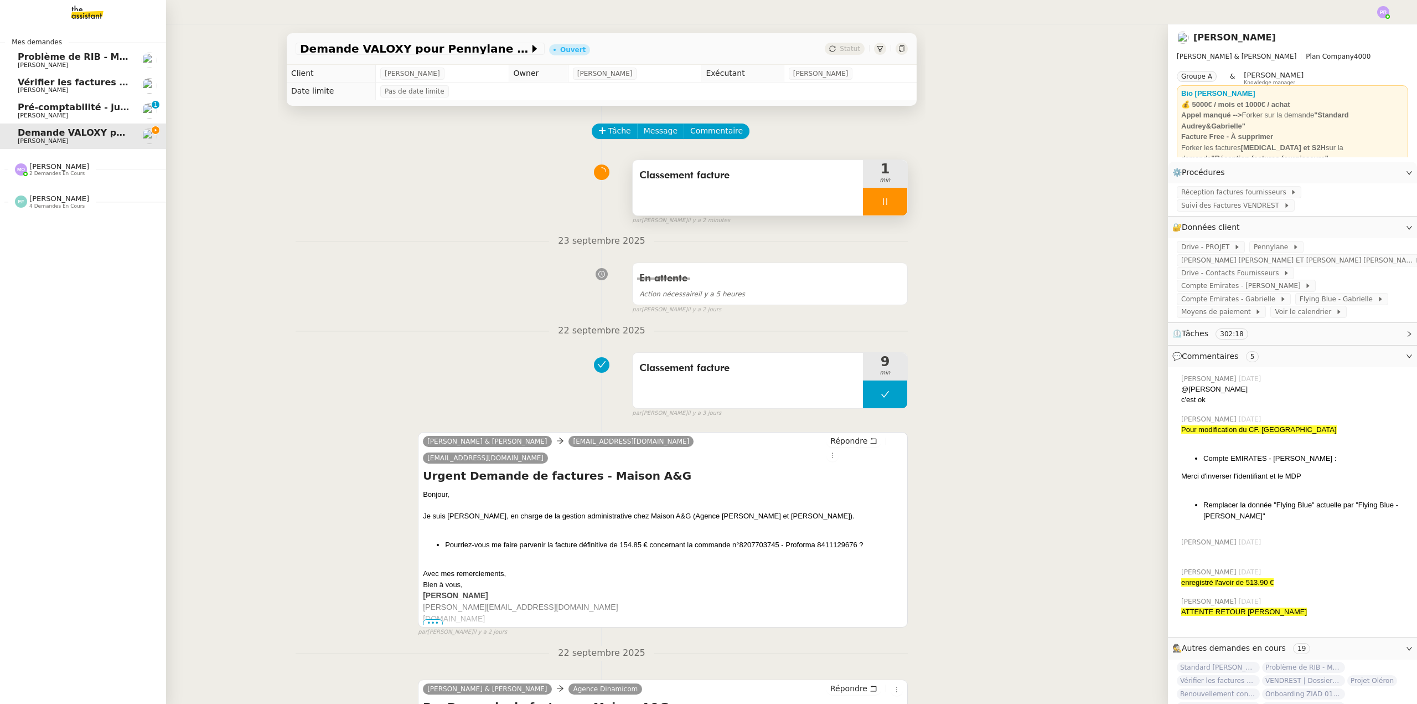
click at [75, 110] on span "Pré-comptabilité - juillet / aout 2025" at bounding box center [109, 107] width 182 height 11
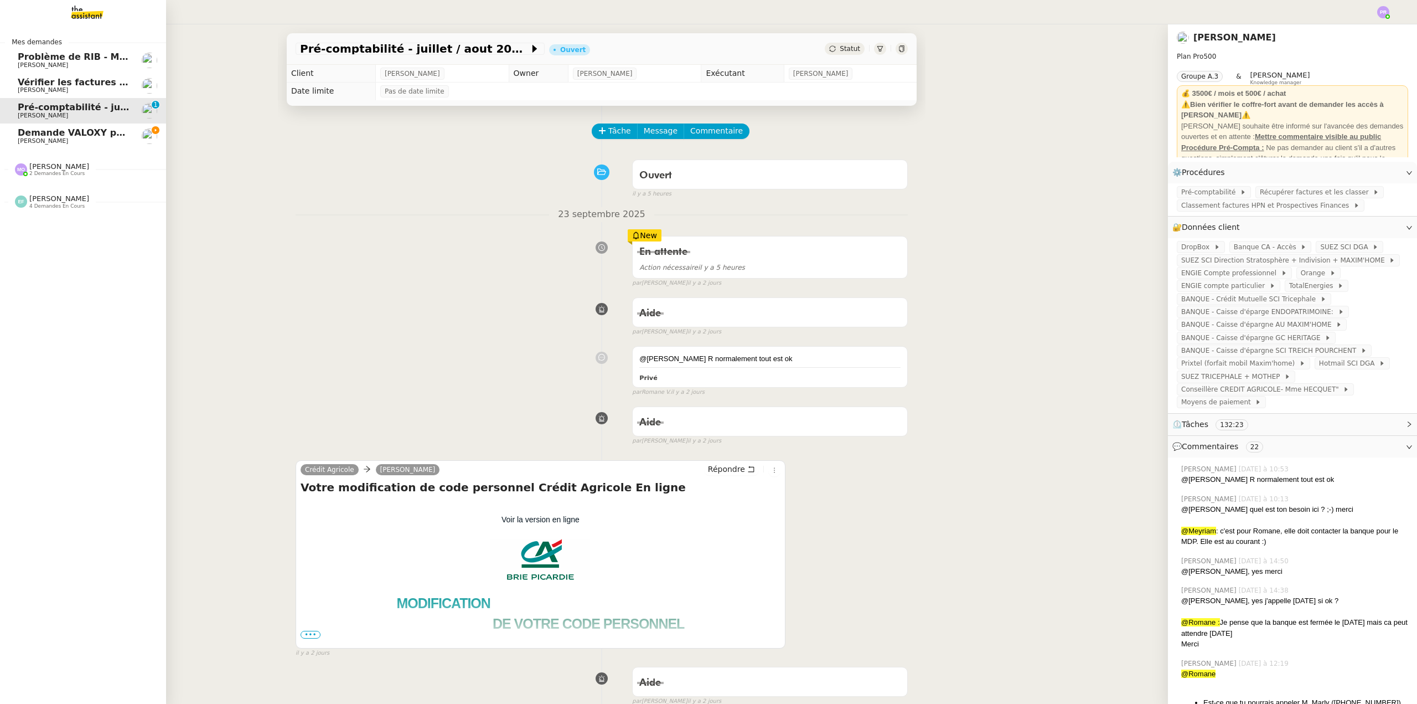
click at [99, 59] on span "Problème de RIB - MATELAS FRANCAIS" at bounding box center [114, 56] width 192 height 11
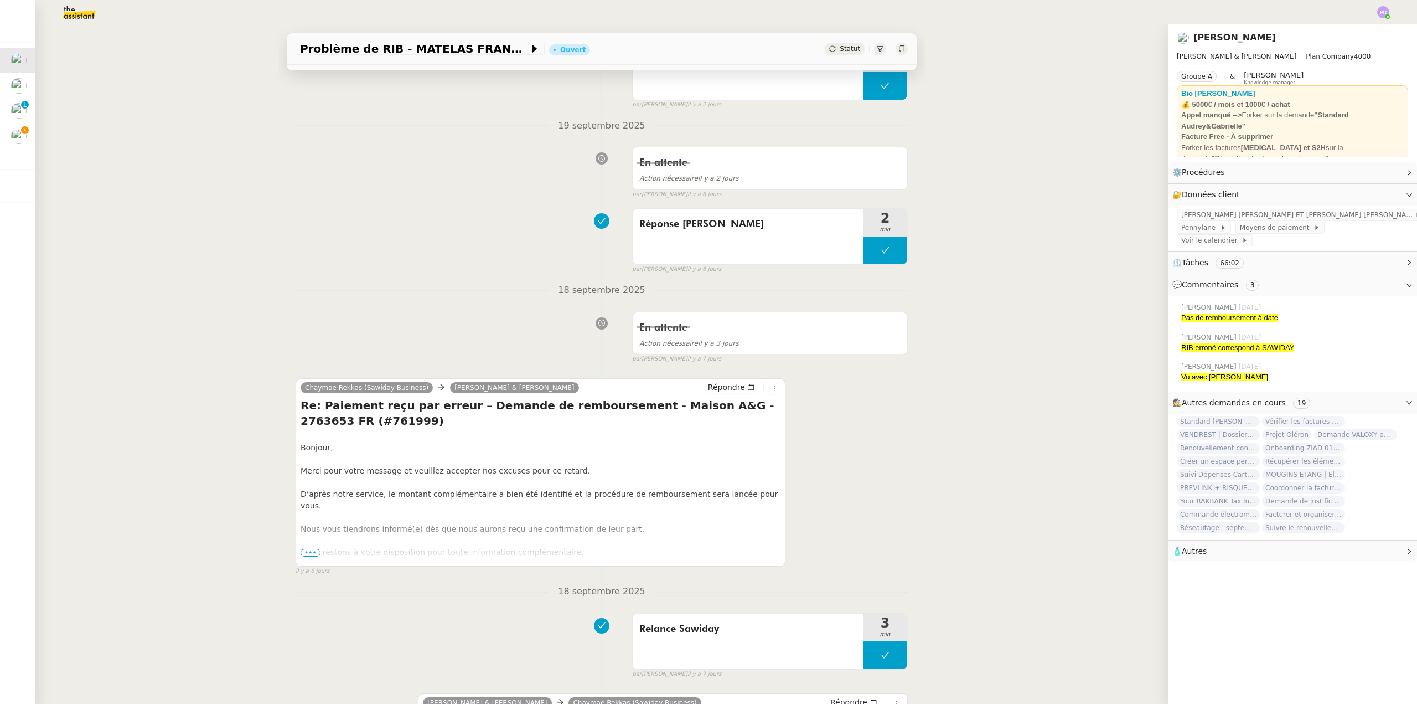
scroll to position [277, 0]
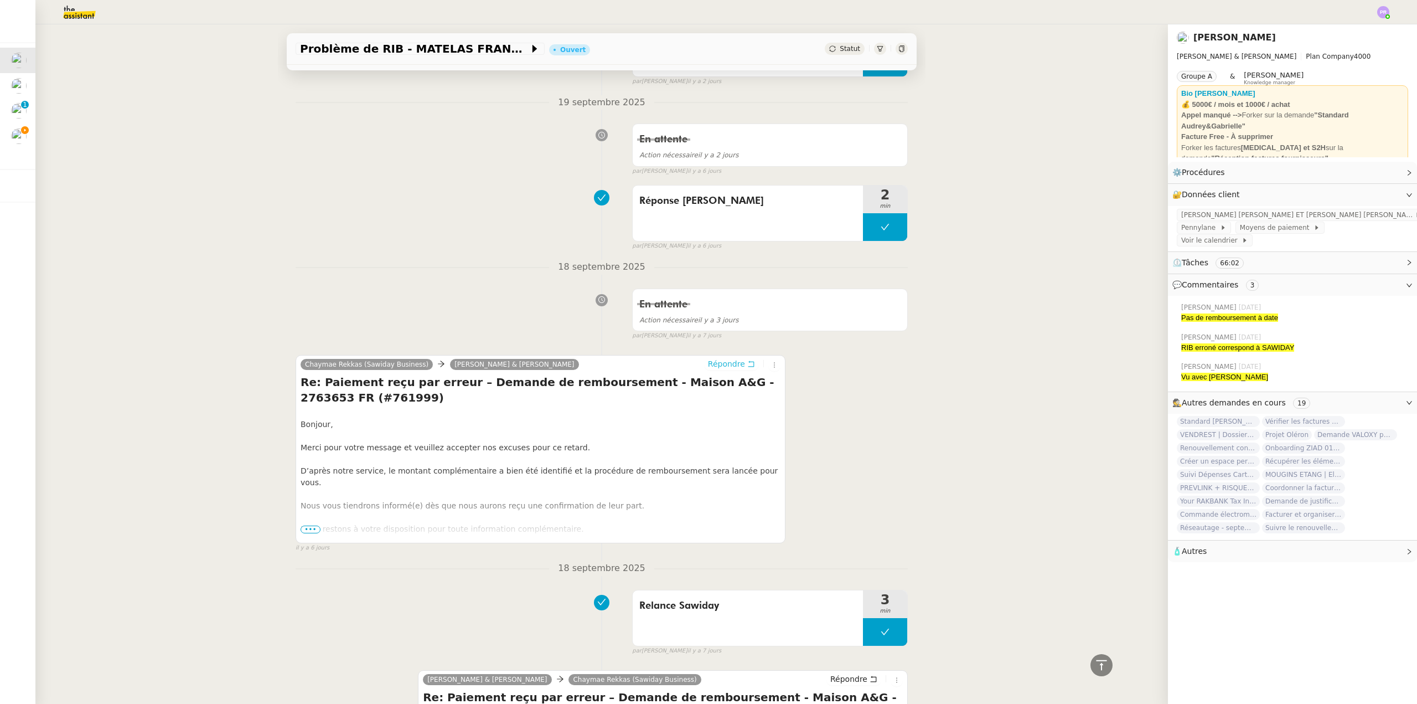
click at [716, 368] on span "Répondre" at bounding box center [726, 363] width 37 height 11
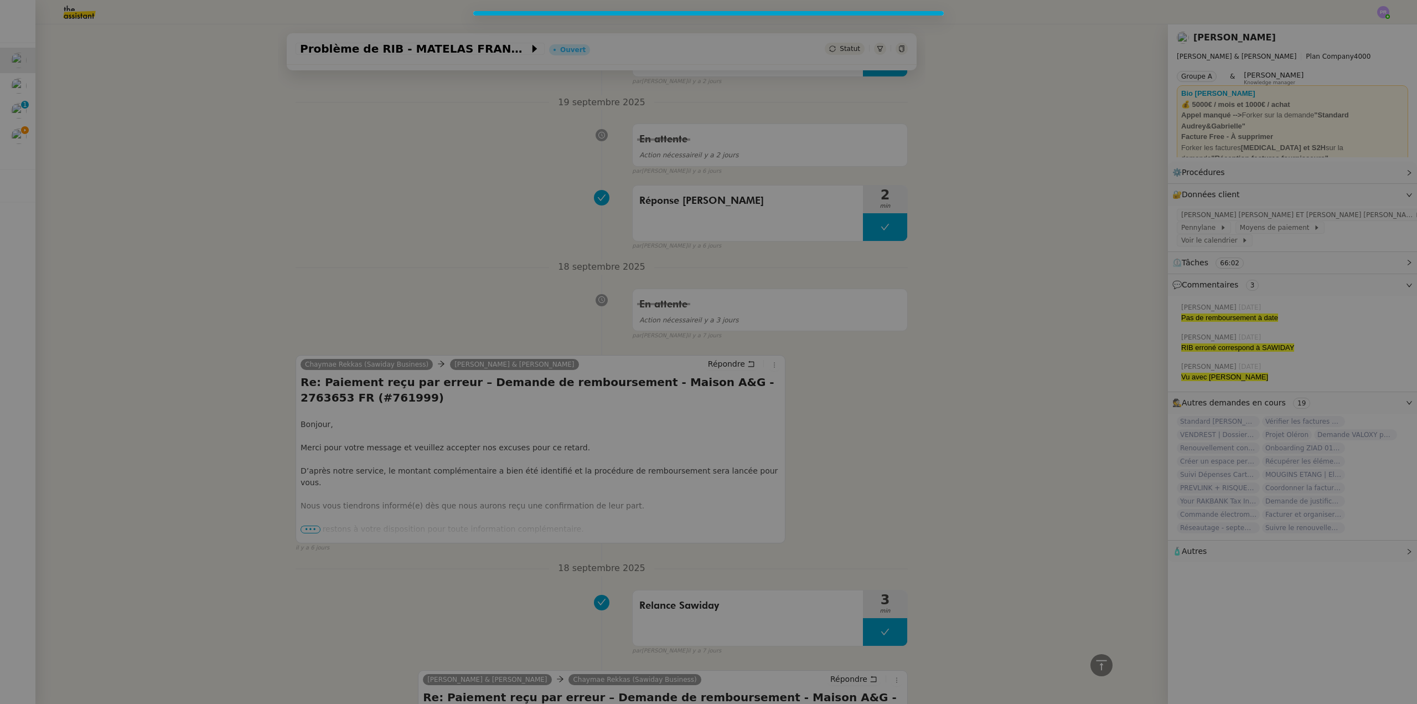
scroll to position [377, 0]
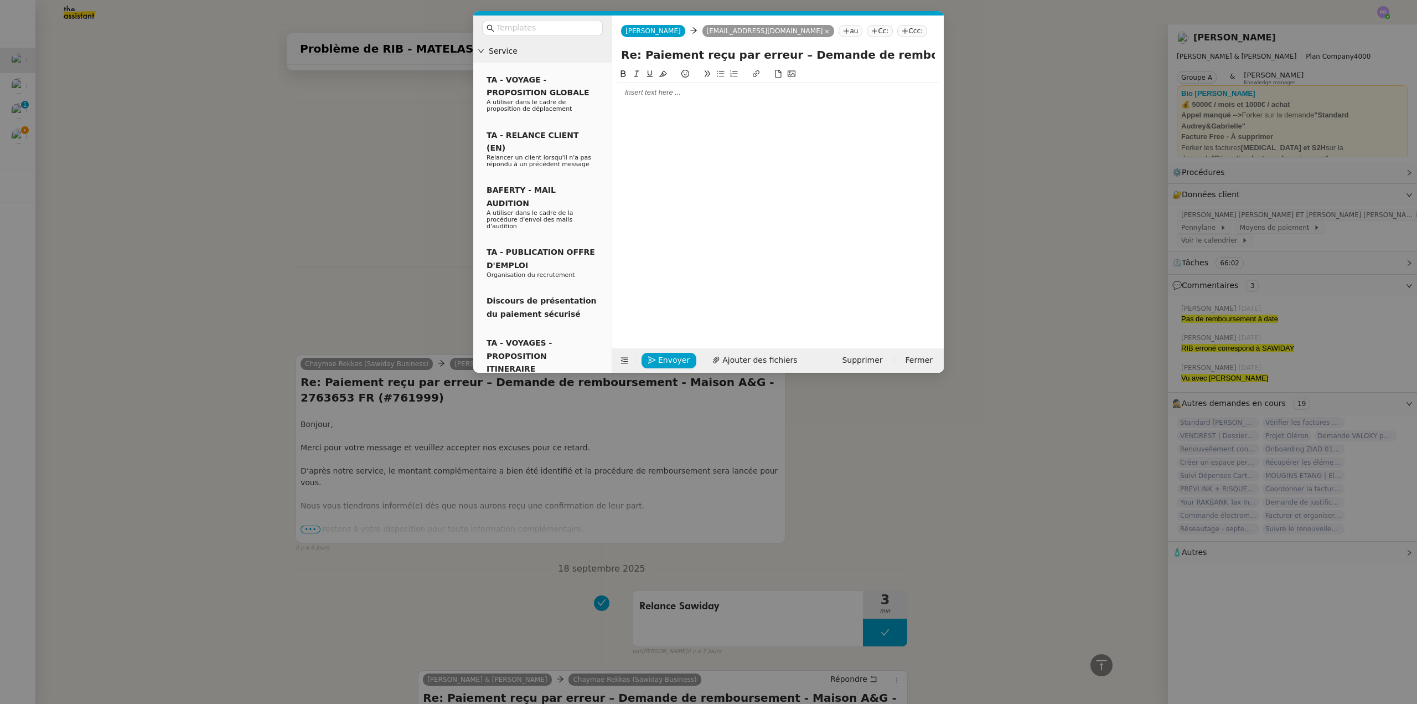
click at [657, 94] on div at bounding box center [778, 92] width 323 height 10
drag, startPoint x: 640, startPoint y: 55, endPoint x: 555, endPoint y: 53, distance: 85.3
click at [565, 54] on nz-layout "Service TA - VOYAGE - PROPOSITION GLOBALE A utiliser dans le cadre de propositi…" at bounding box center [708, 194] width 471 height 357
type input "URGENT - Paiement reçu par erreur – Demande de remboursement - Maison A&G - 276…"
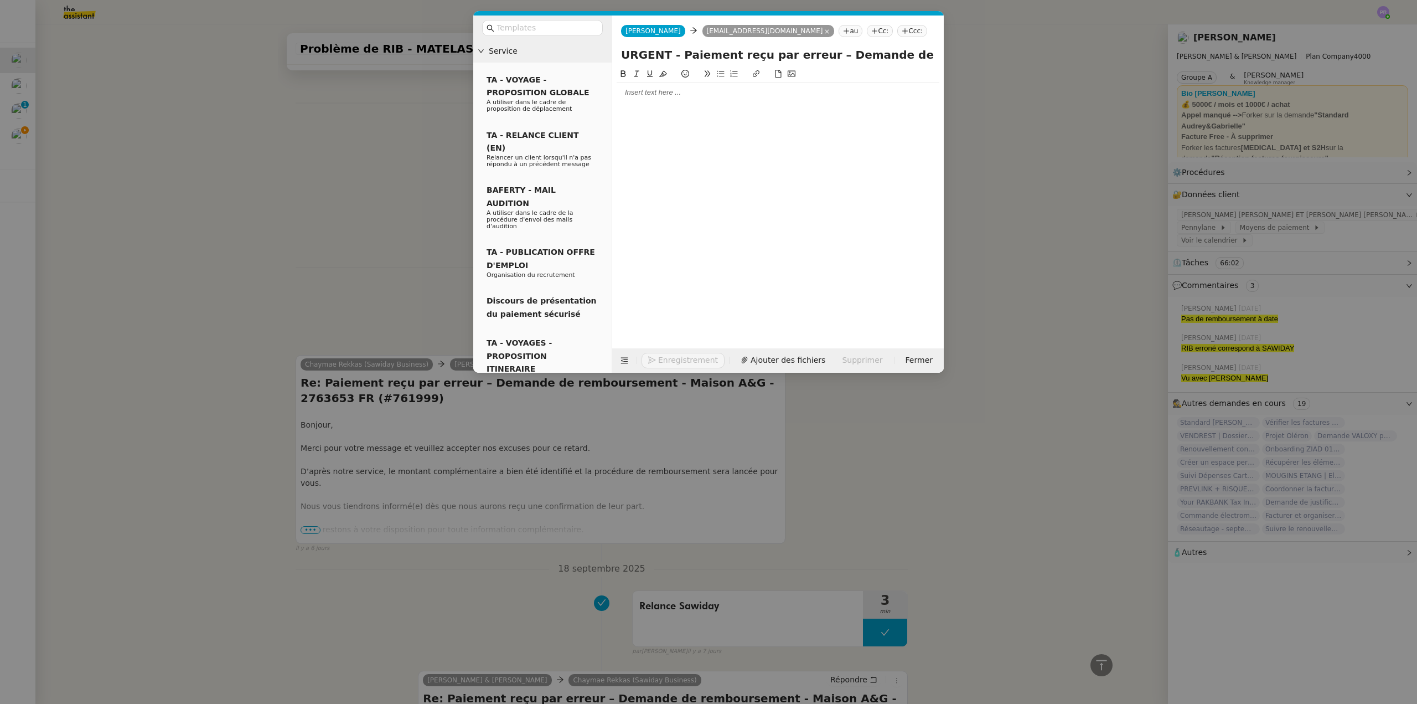
click at [638, 92] on div at bounding box center [778, 92] width 323 height 10
click at [628, 113] on div "JE viens vers vous car nous n'avons toujours pas de retour de votre part conce" at bounding box center [778, 113] width 323 height 10
click at [682, 114] on div "Je viens vers vous car nous n'avons toujours pas de retour de votre part conce" at bounding box center [778, 113] width 323 height 10
click at [0, 0] on lt-span ", car" at bounding box center [0, 0] width 0 height 0
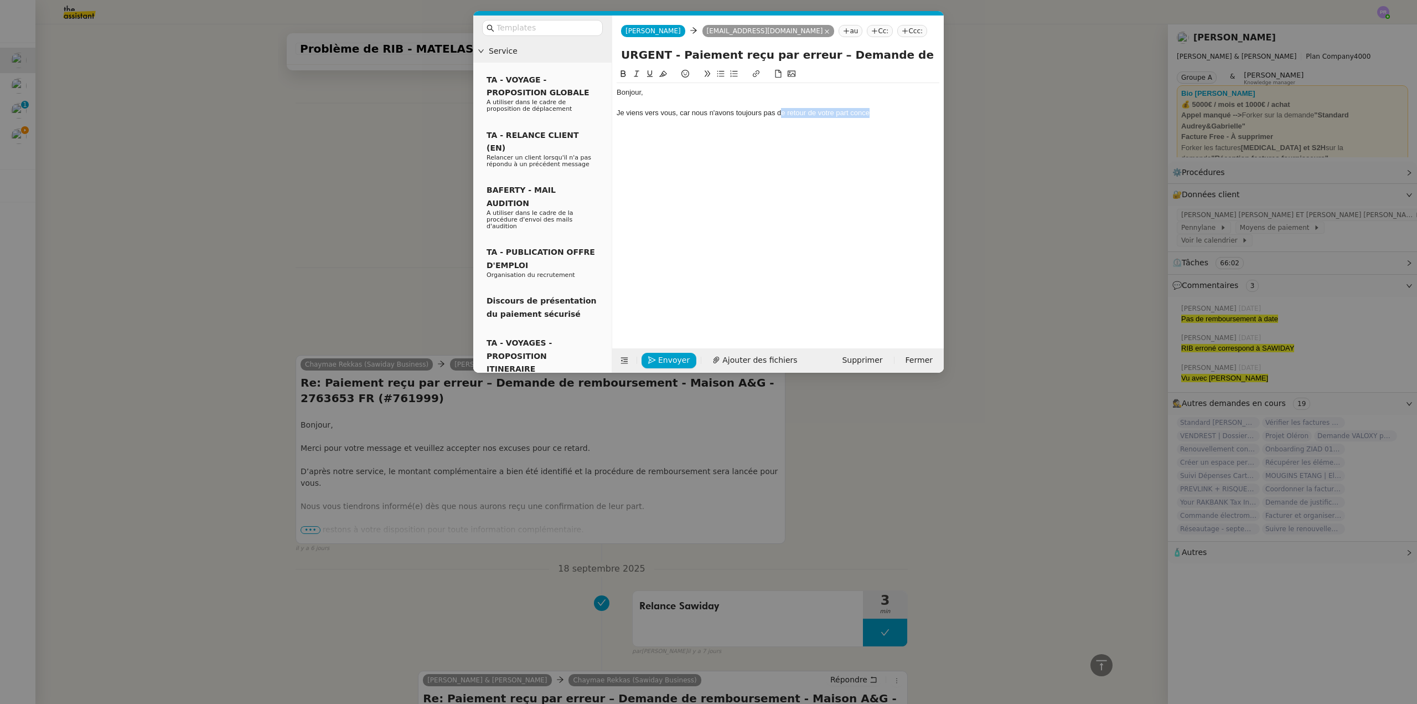
drag, startPoint x: 794, startPoint y: 112, endPoint x: 919, endPoint y: 115, distance: 125.1
click at [919, 115] on div "Je viens vers vous, car nous n'avons toujours pas de retour de votre part conce" at bounding box center [778, 113] width 323 height 10
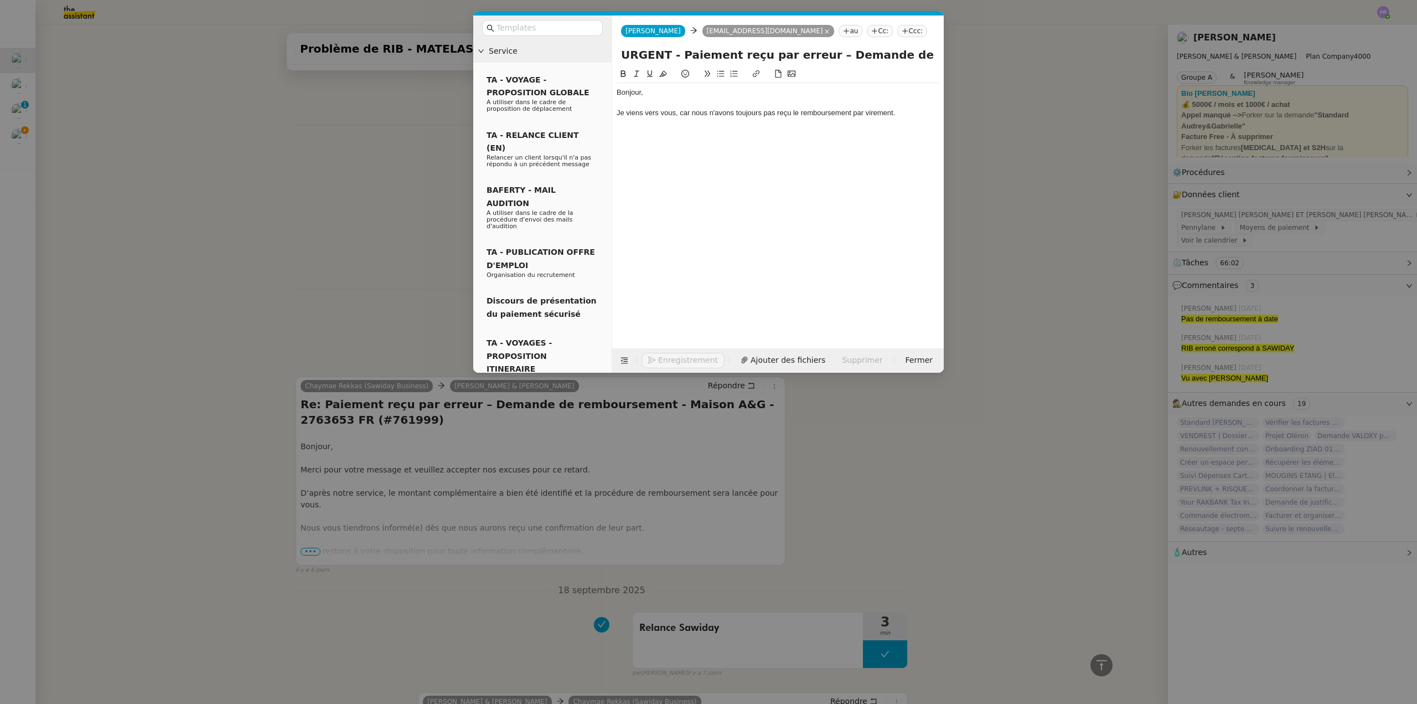
scroll to position [431, 0]
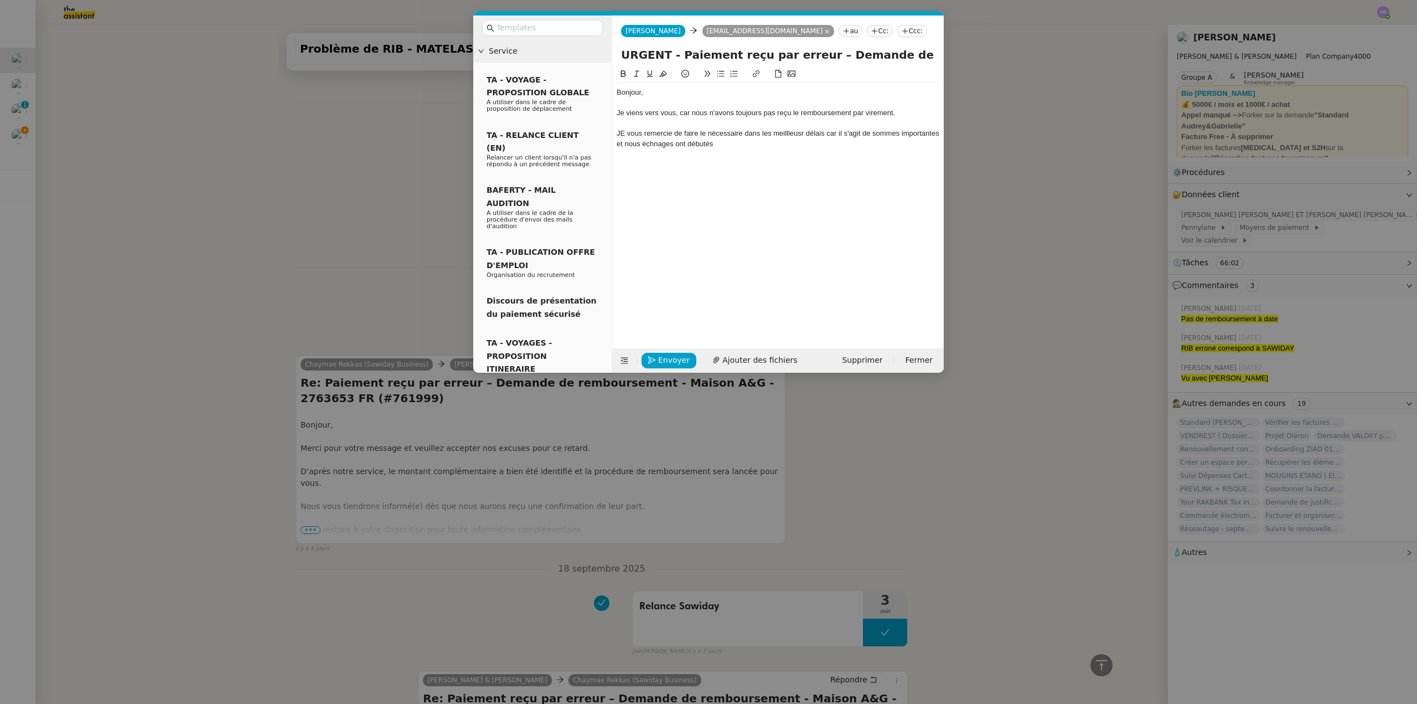
click at [628, 132] on div "JE vous remercie de faire le nécessaire dans les meillleusr délais car il s'agi…" at bounding box center [778, 138] width 323 height 20
click at [789, 132] on div "Je vous remercie de faire le nécessaire dans les meillleusr délais car il s'agi…" at bounding box center [778, 138] width 323 height 20
click at [0, 0] on lt-span "meill eur" at bounding box center [0, 0] width 0 height 0
click at [812, 133] on div "Je vous remercie de faire le nécessaire dans les meilleurs délais car il s'agit…" at bounding box center [778, 138] width 323 height 20
click at [814, 131] on div "Je vous remercie de faire le nécessaire dans les meilleurs délais car il s'agit…" at bounding box center [778, 138] width 323 height 20
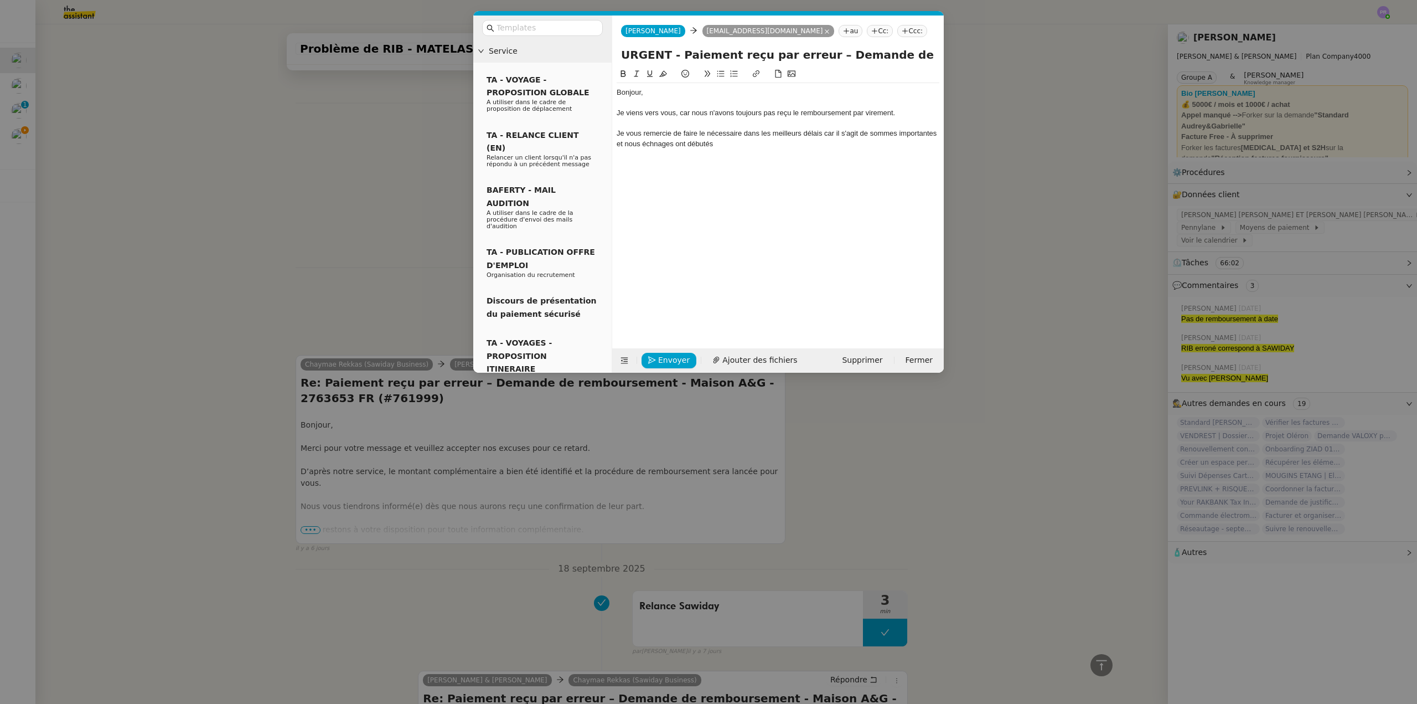
click at [829, 133] on div "Je vous remercie de faire le nécessaire dans les meilleurs délais car il s'agit…" at bounding box center [778, 138] width 323 height 20
drag, startPoint x: 805, startPoint y: 175, endPoint x: 819, endPoint y: 135, distance: 42.7
click at [805, 174] on div "Bonjour, Je viens vers vous, car nous n'avons toujours pas reçu le remboursemen…" at bounding box center [778, 200] width 323 height 264
click at [824, 133] on div "Je vous remercie de faire le nécessaire dans les meilleurs délais car il s'agit…" at bounding box center [778, 138] width 323 height 20
drag, startPoint x: 626, startPoint y: 144, endPoint x: 756, endPoint y: 146, distance: 130.1
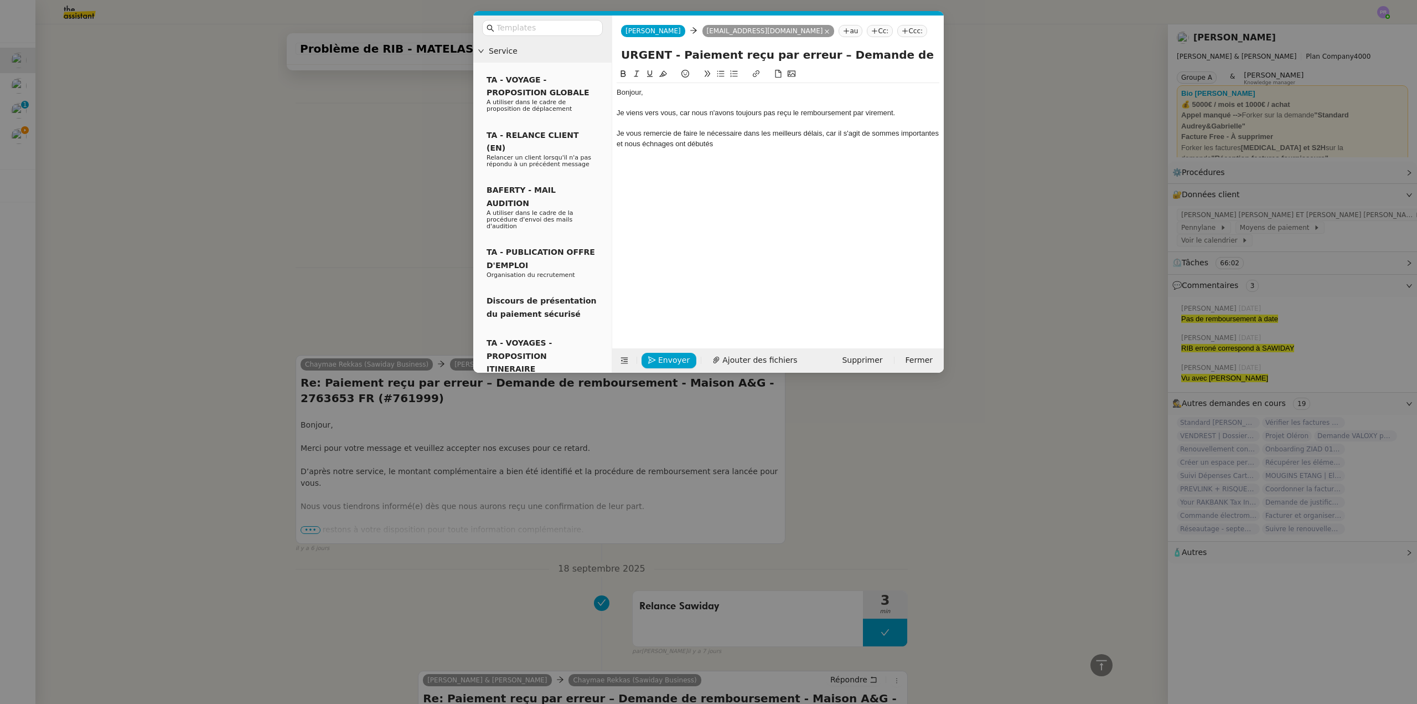
click at [756, 146] on div "Je vous remercie de faire le nécessaire dans les meilleurs délais, car il s'agi…" at bounding box center [778, 138] width 323 height 20
drag, startPoint x: 270, startPoint y: 149, endPoint x: 299, endPoint y: 149, distance: 29.3
click at [272, 149] on nz-modal-container "Service TA - VOYAGE - PROPOSITION GLOBALE A utiliser dans le cadre de propositi…" at bounding box center [708, 352] width 1417 height 704
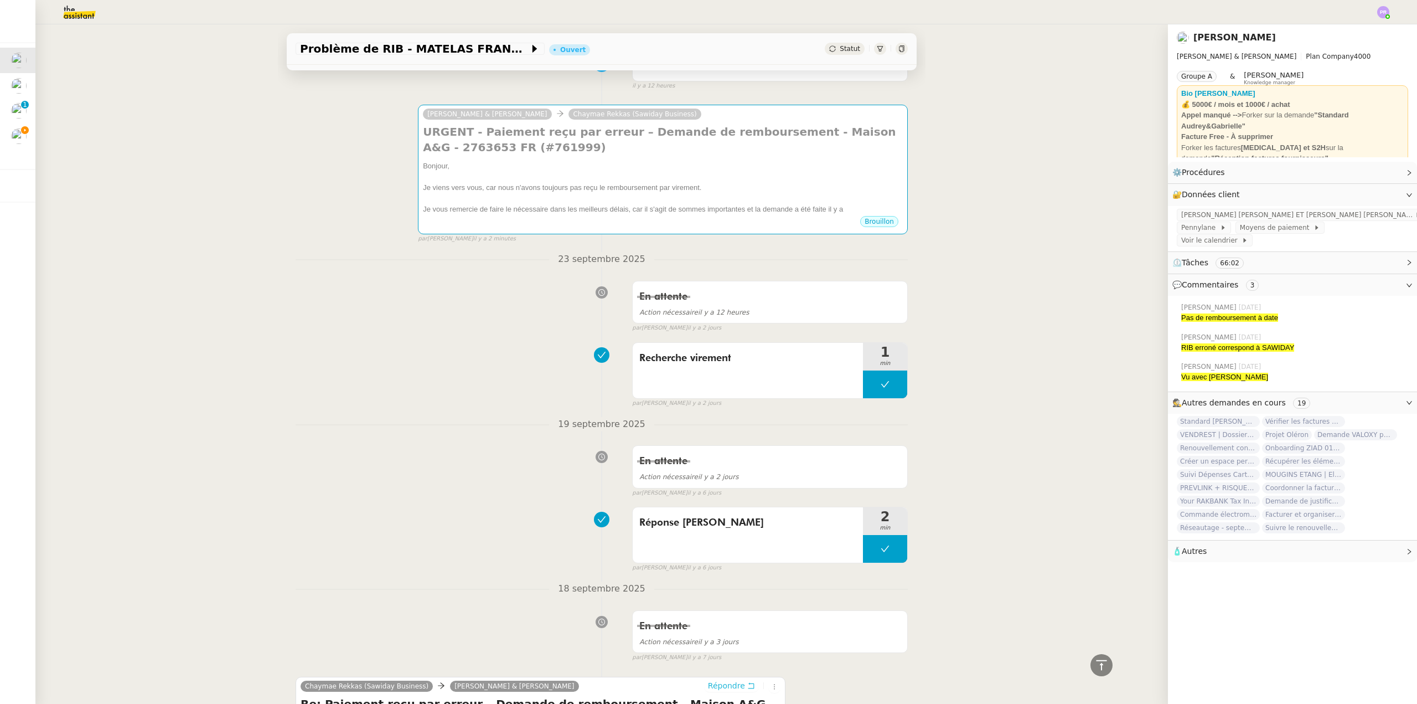
scroll to position [0, 0]
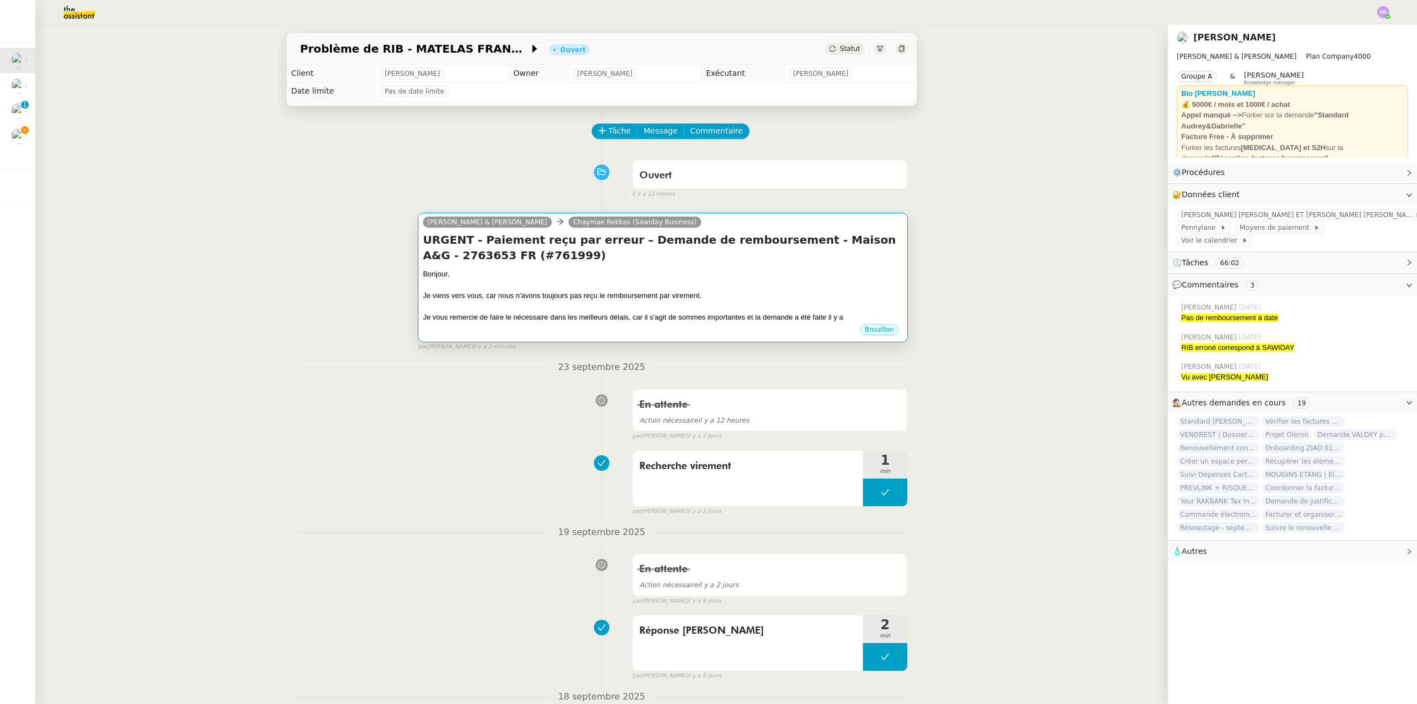
click at [689, 290] on div at bounding box center [663, 285] width 480 height 11
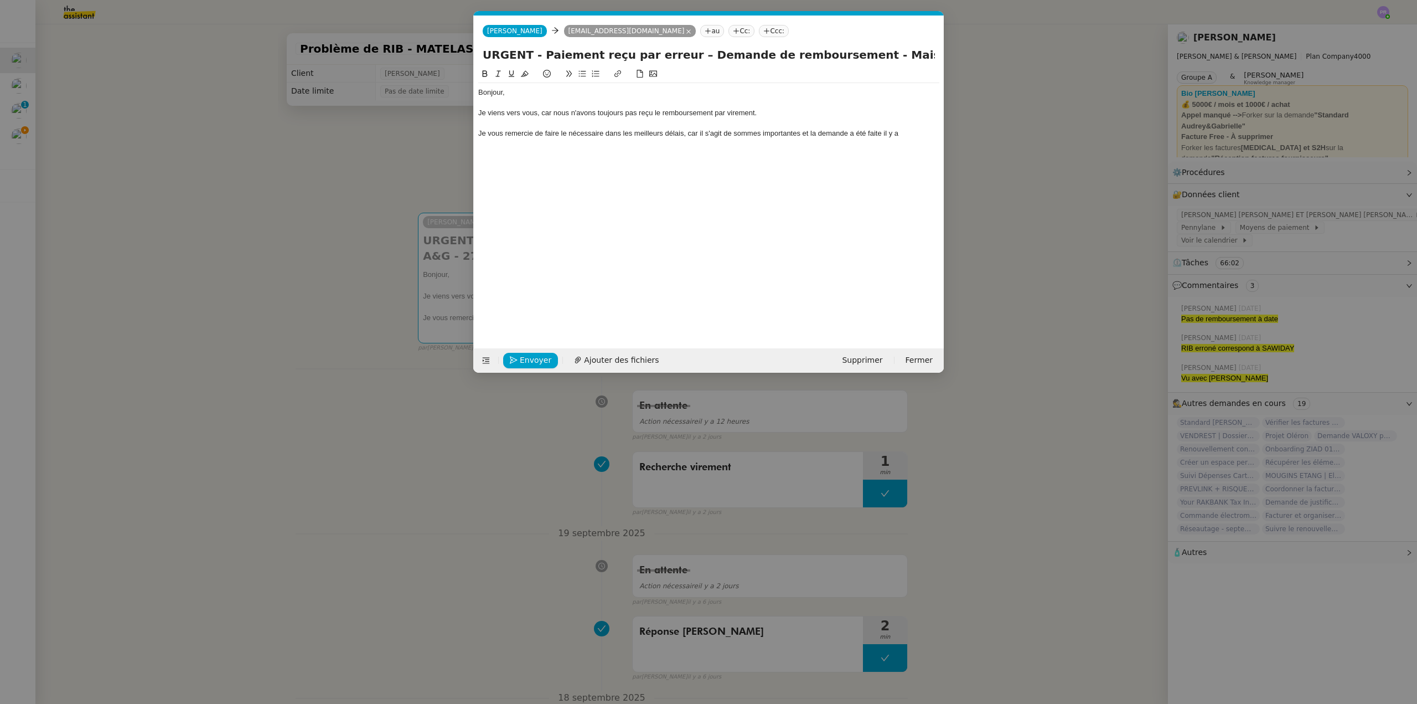
scroll to position [0, 23]
click at [909, 132] on div "Je vous remercie de faire le nécessaire dans les meilleurs délais, car il s'agi…" at bounding box center [708, 133] width 461 height 10
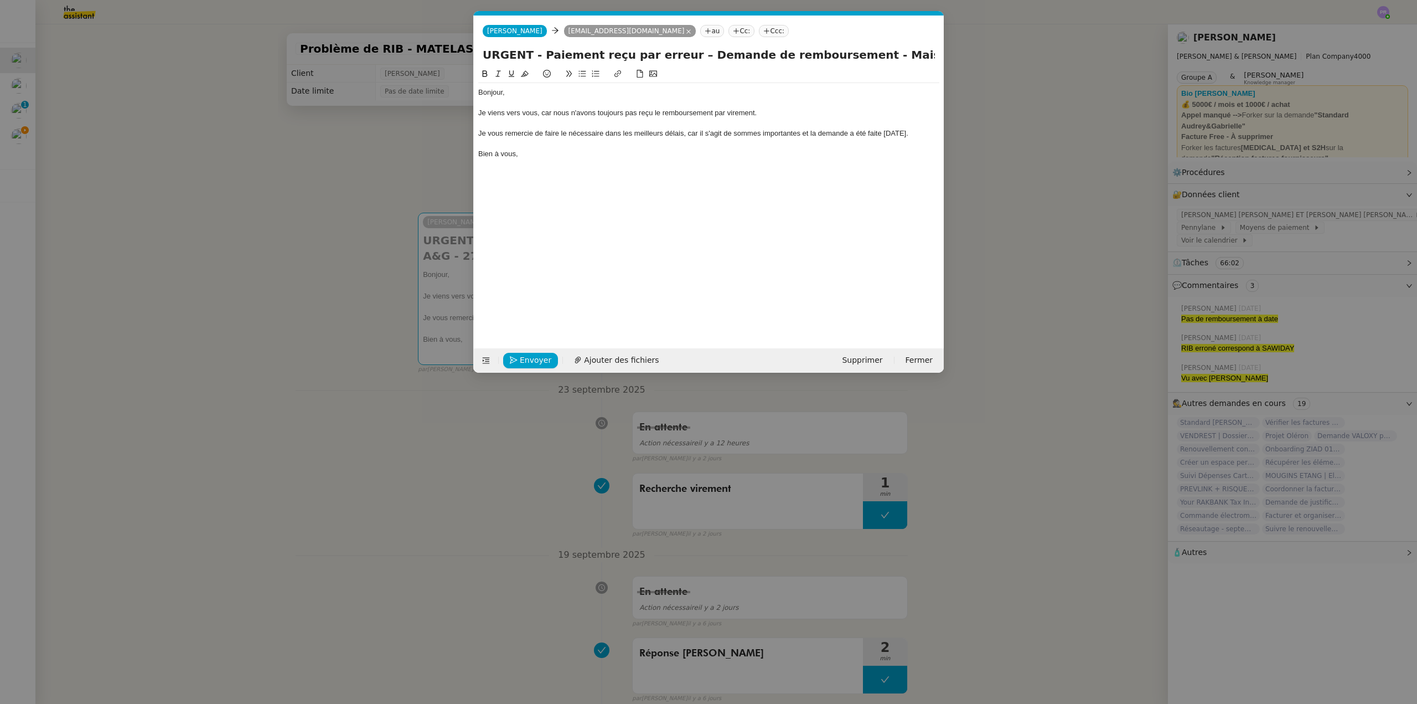
click at [543, 113] on div "Je viens vers vous, car nous n'avons toujours pas reçu le remboursement par vir…" at bounding box center [708, 113] width 461 height 10
click at [658, 110] on div "Je viens vers vous car nous n'avons toujours pas reçu le remboursement par vire…" at bounding box center [708, 113] width 461 height 10
click at [715, 112] on div "Je viens vers vous car nous n'avons toujours pas reçu les remboursement par vir…" at bounding box center [708, 113] width 461 height 10
click at [498, 129] on div "Je vous remercie de faire le nécessaire dans les meilleurs délais, car il s'agi…" at bounding box center [708, 133] width 461 height 10
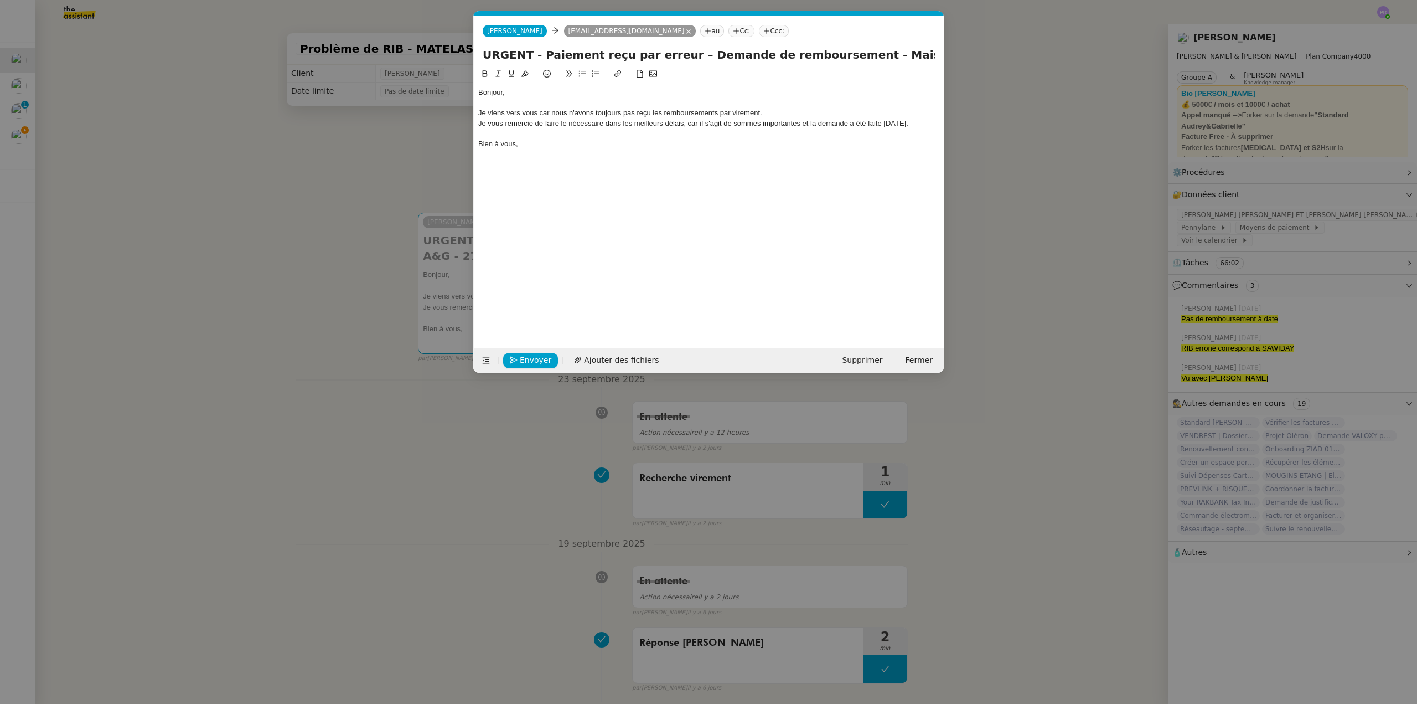
click at [536, 123] on div "Je vous remercie de faire le nécessaire dans les meilleurs délais, car il s'agi…" at bounding box center [708, 123] width 461 height 10
click at [583, 122] on div "Je vous remercie par avance de faire le nécessaire dans les meilleurs délais, c…" at bounding box center [708, 128] width 461 height 20
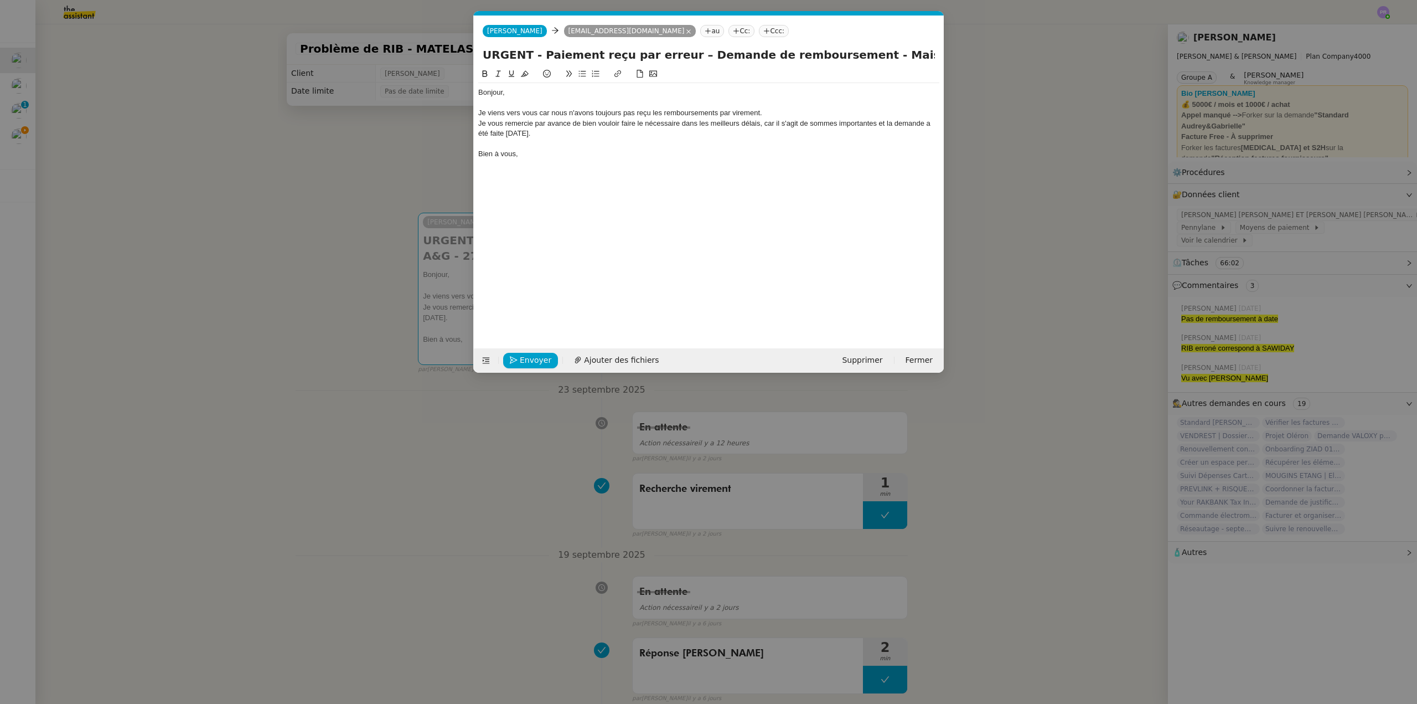
click at [603, 140] on div at bounding box center [708, 144] width 461 height 10
click at [527, 357] on span "Envoyer" at bounding box center [536, 360] width 32 height 13
click at [527, 357] on span "Confirmer l'envoi" at bounding box center [553, 360] width 66 height 13
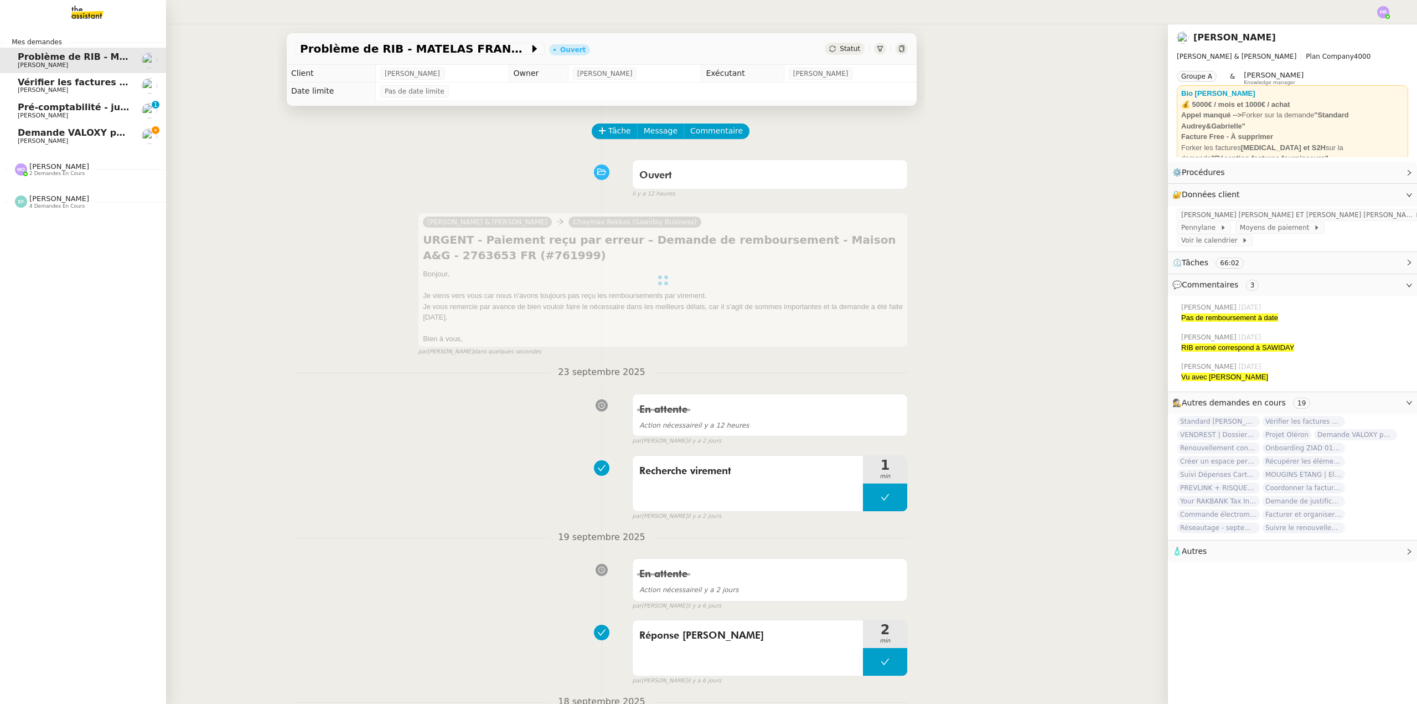
click at [73, 131] on span "Demande VALOXY pour Pennylane - Montants importants sans justificatifs" at bounding box center [203, 132] width 371 height 11
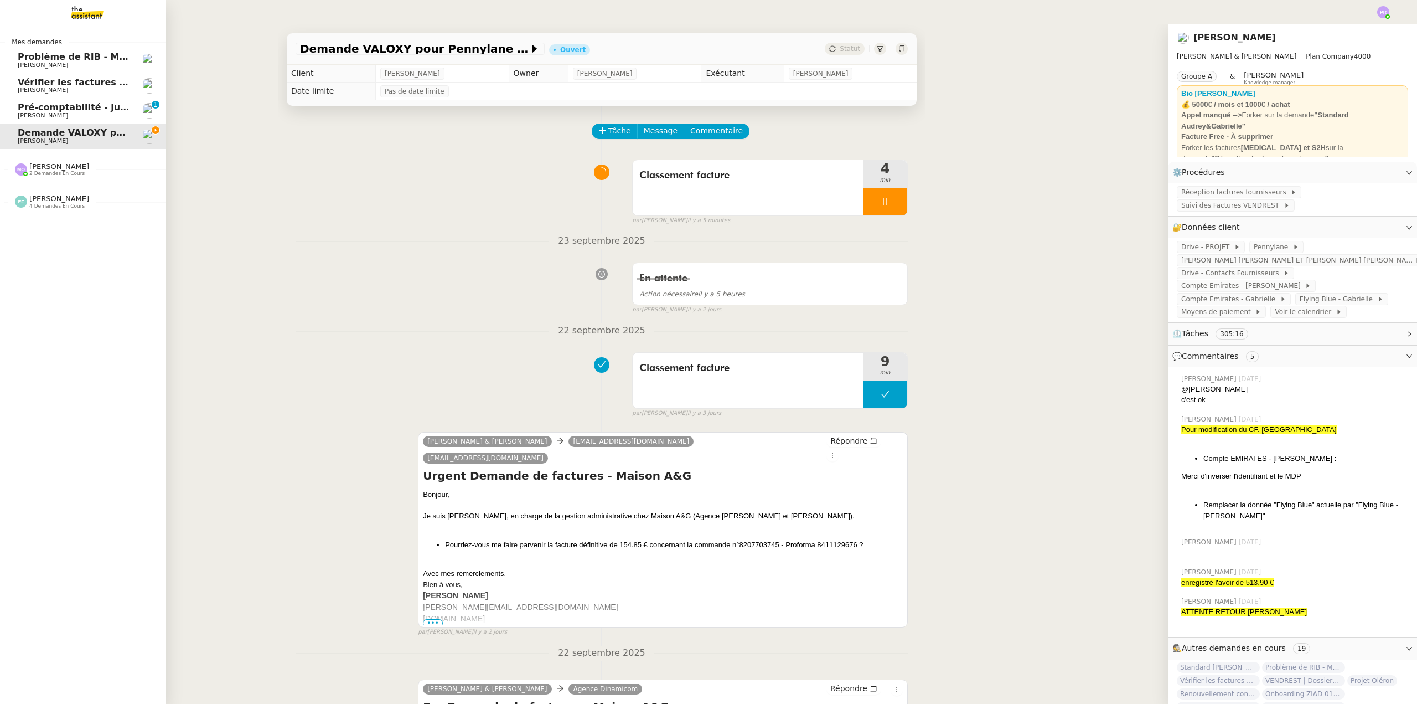
click at [98, 58] on span "Problème de RIB - MATELAS FRANCAIS" at bounding box center [114, 56] width 192 height 11
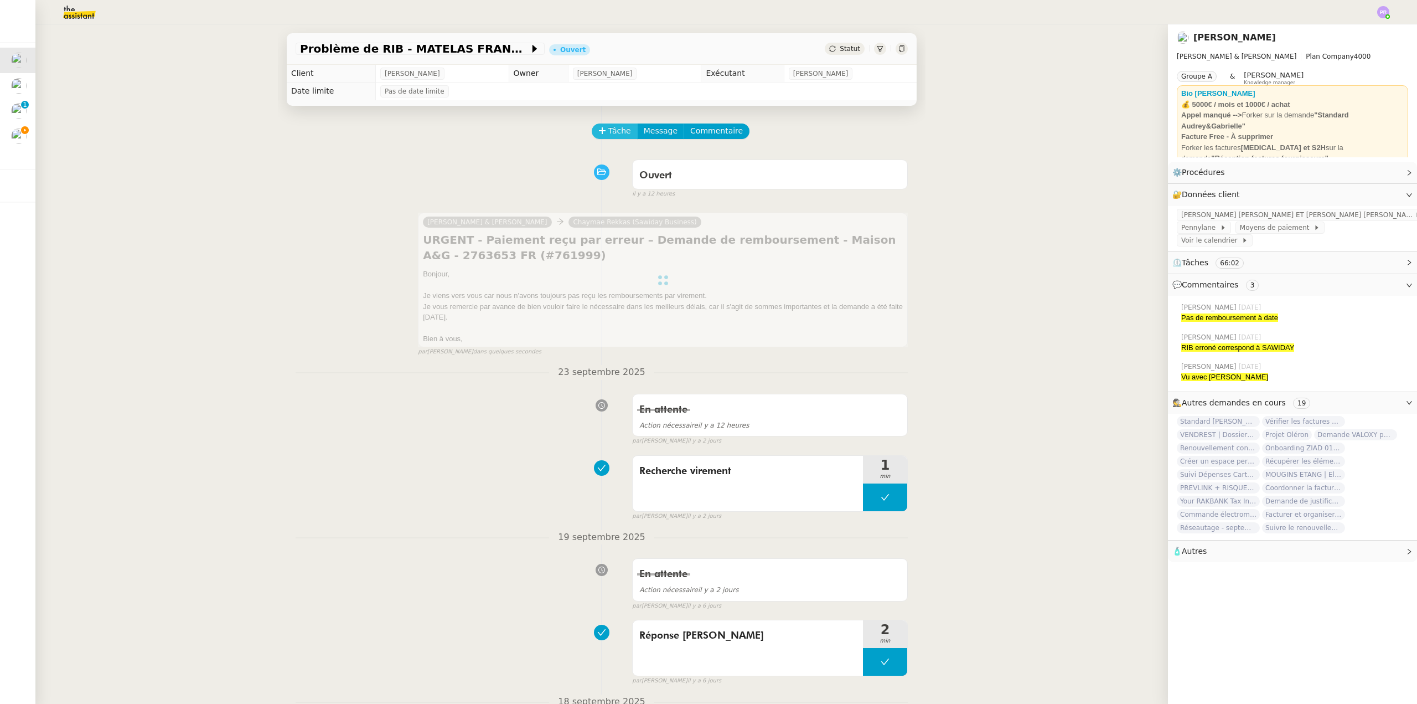
click at [609, 131] on span "Tâche" at bounding box center [619, 131] width 23 height 13
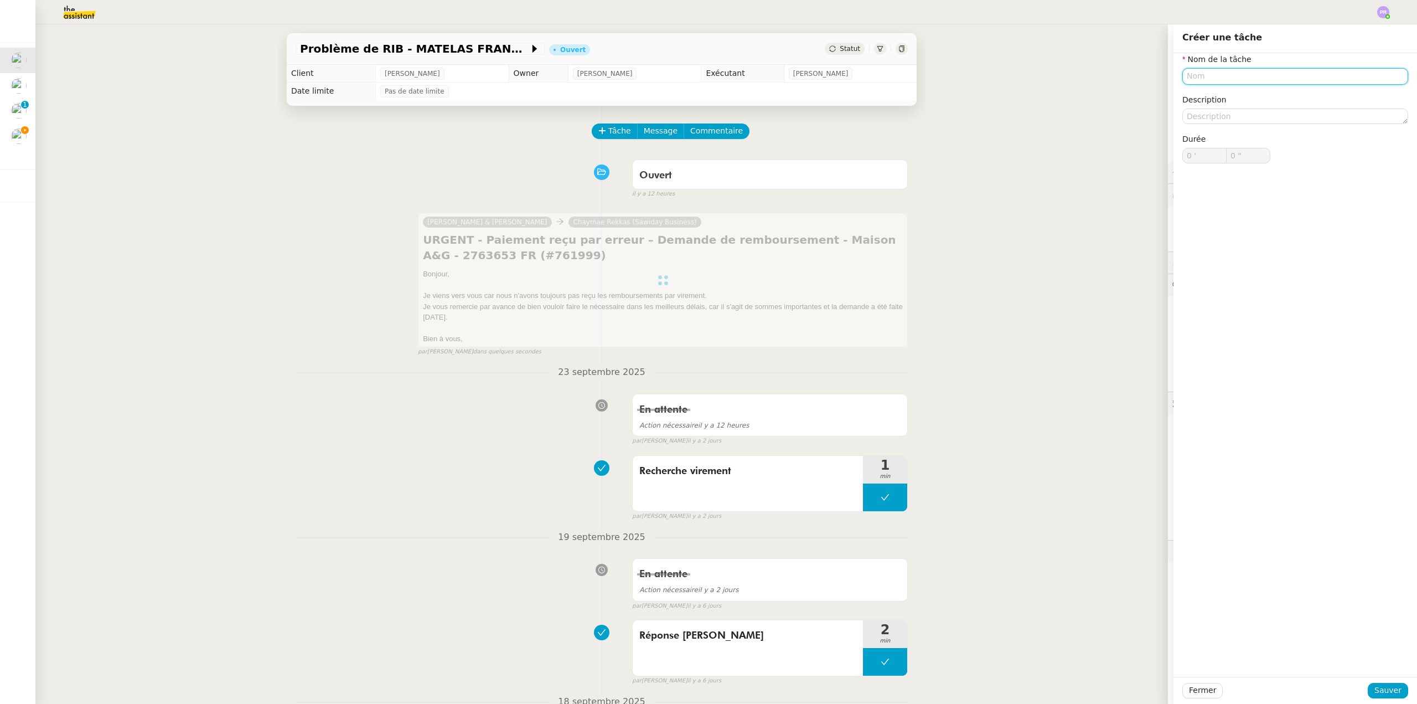
click at [1205, 79] on input "text" at bounding box center [1295, 76] width 226 height 16
drag, startPoint x: 1223, startPoint y: 92, endPoint x: 1226, endPoint y: 119, distance: 27.3
click at [1223, 92] on div "Relance Sawiday" at bounding box center [1287, 97] width 217 height 10
type input "Relance Sawiday"
click at [1380, 688] on span "Sauver" at bounding box center [1388, 690] width 27 height 13
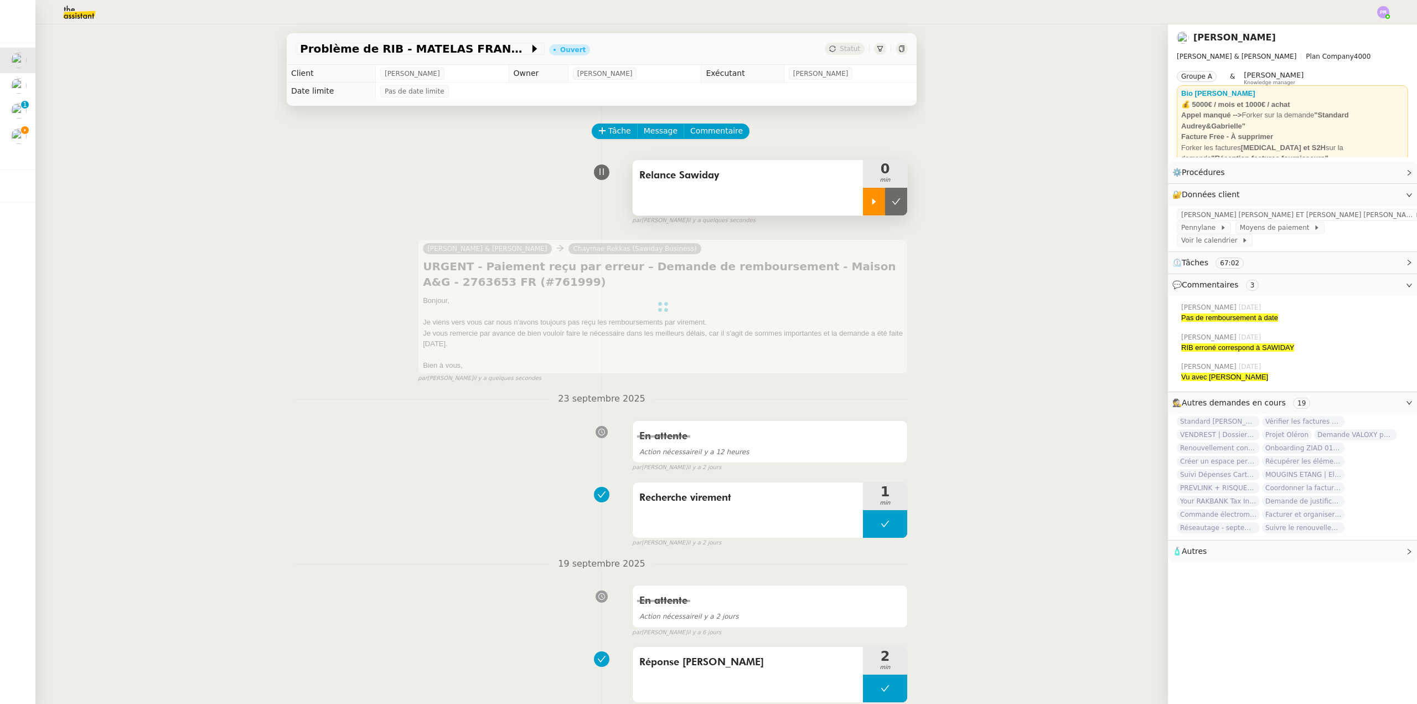
click at [863, 208] on div at bounding box center [874, 202] width 22 height 28
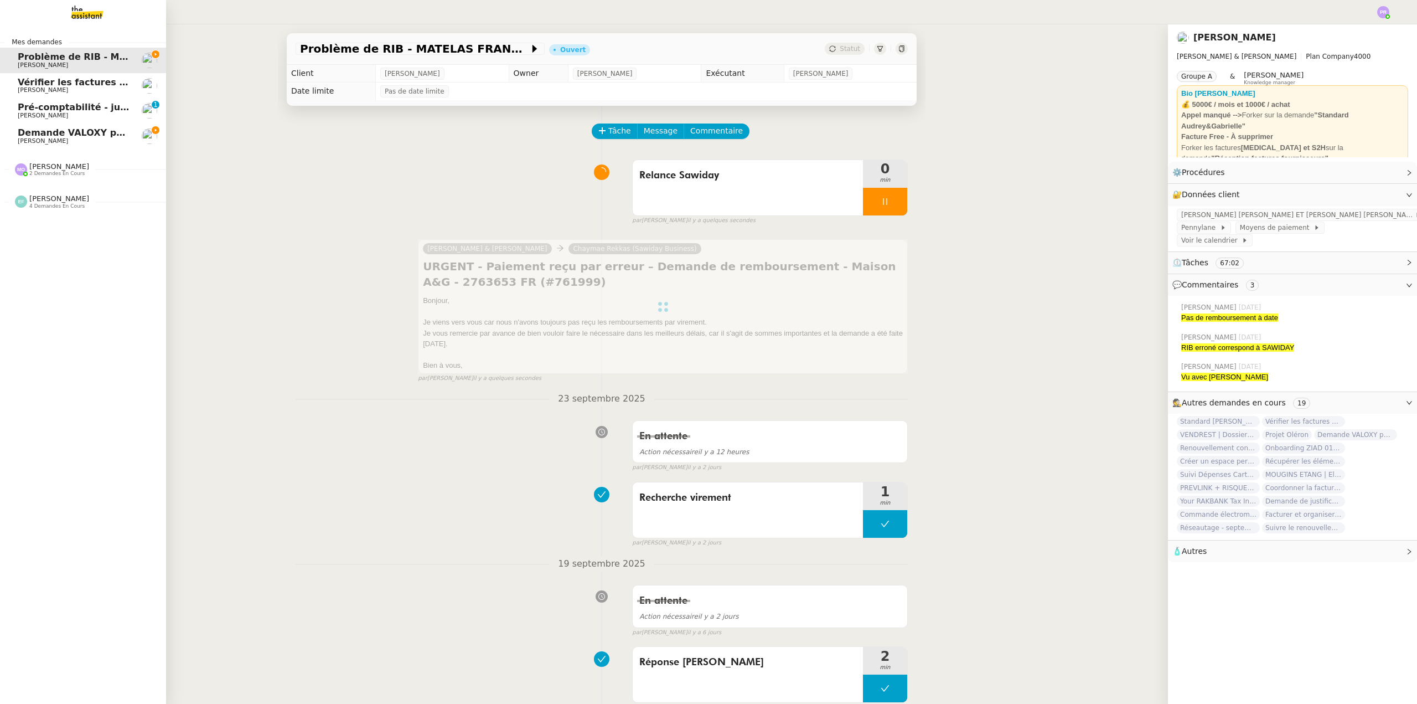
click at [54, 131] on span "Demande VALOXY pour Pennylane - Montants importants sans justificatifs" at bounding box center [203, 132] width 371 height 11
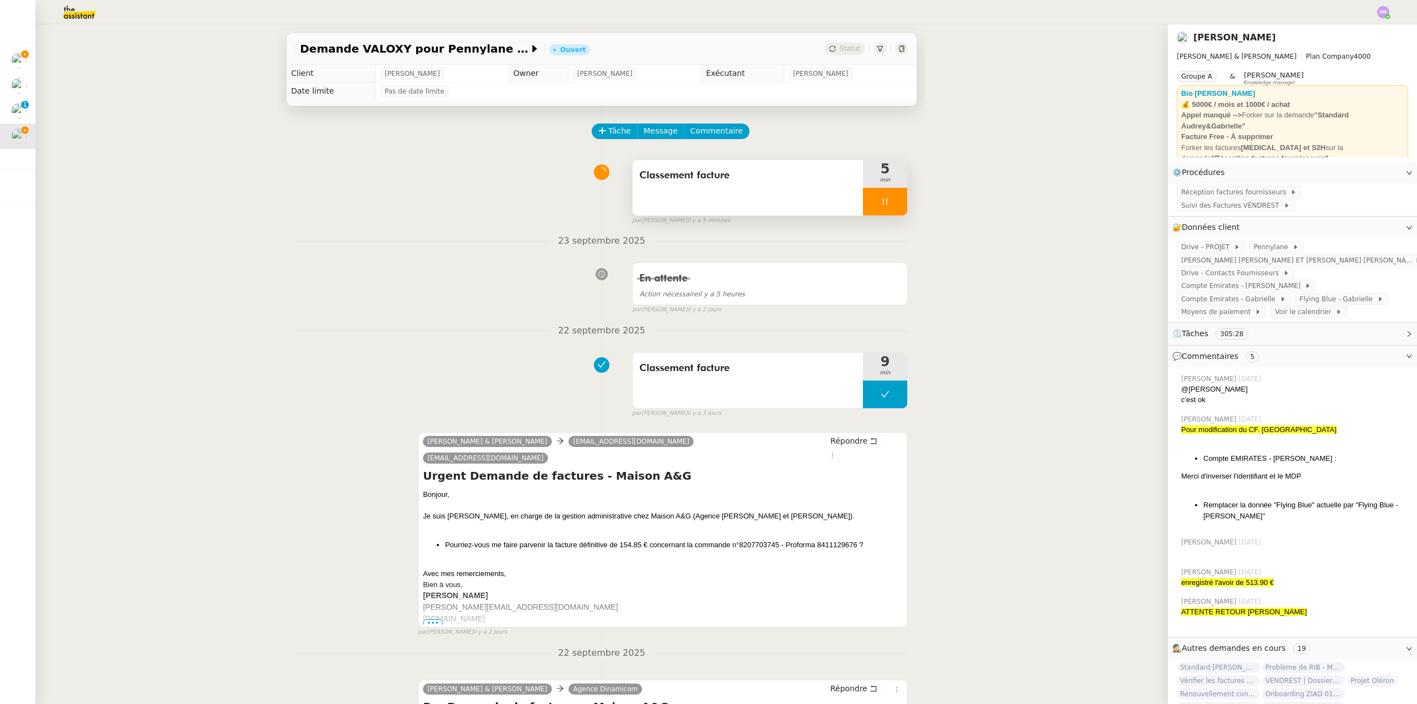
click at [881, 206] on div at bounding box center [885, 202] width 44 height 28
click at [892, 206] on icon at bounding box center [896, 201] width 9 height 9
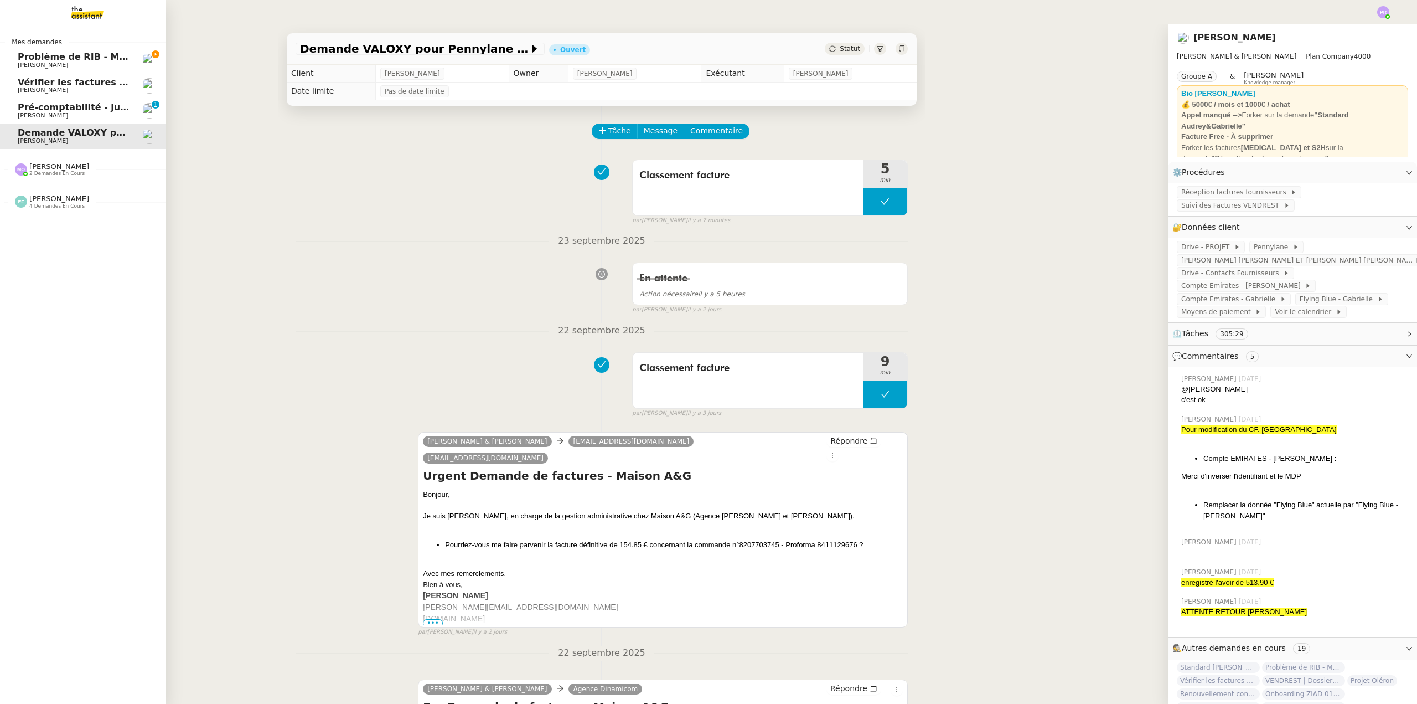
click at [47, 59] on span "Problème de RIB - MATELAS FRANCAIS" at bounding box center [114, 56] width 192 height 11
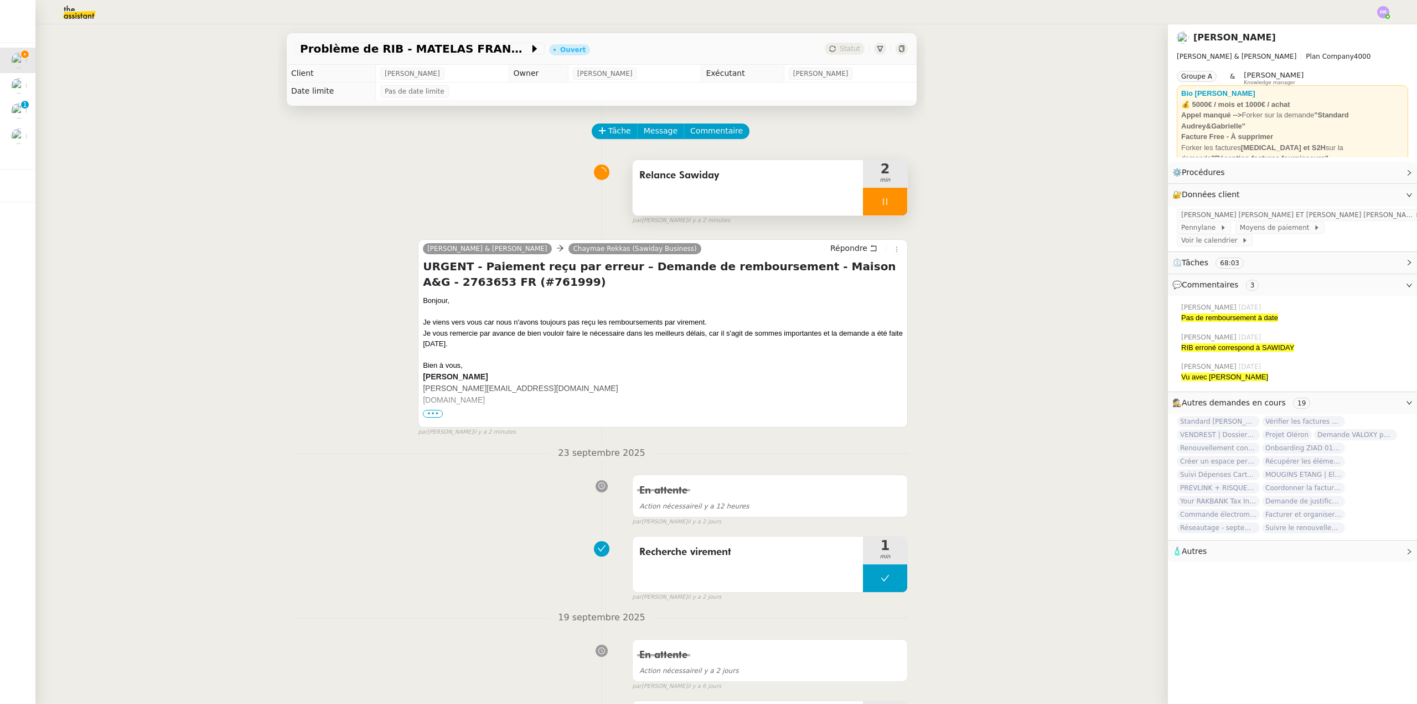
click at [888, 201] on div at bounding box center [885, 202] width 44 height 28
click at [892, 203] on icon at bounding box center [896, 201] width 9 height 9
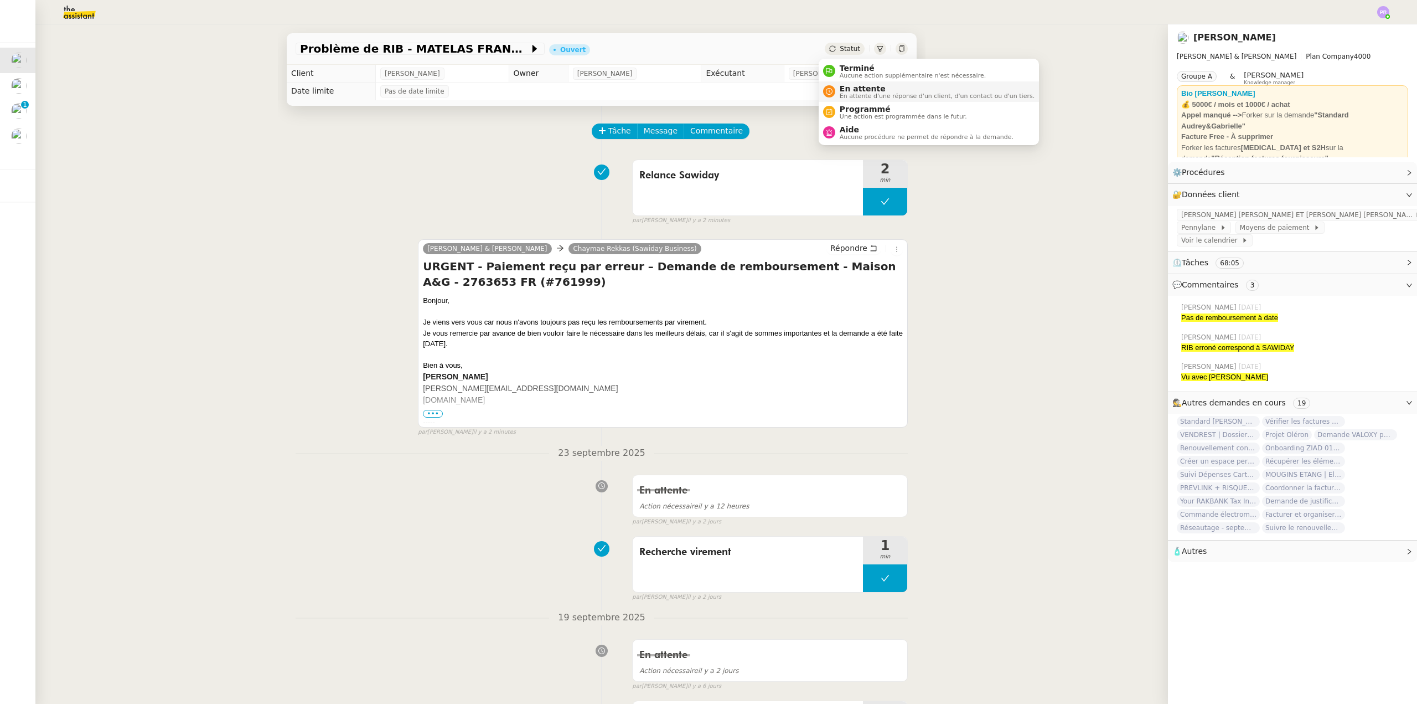
click at [877, 91] on span "En attente" at bounding box center [937, 88] width 195 height 9
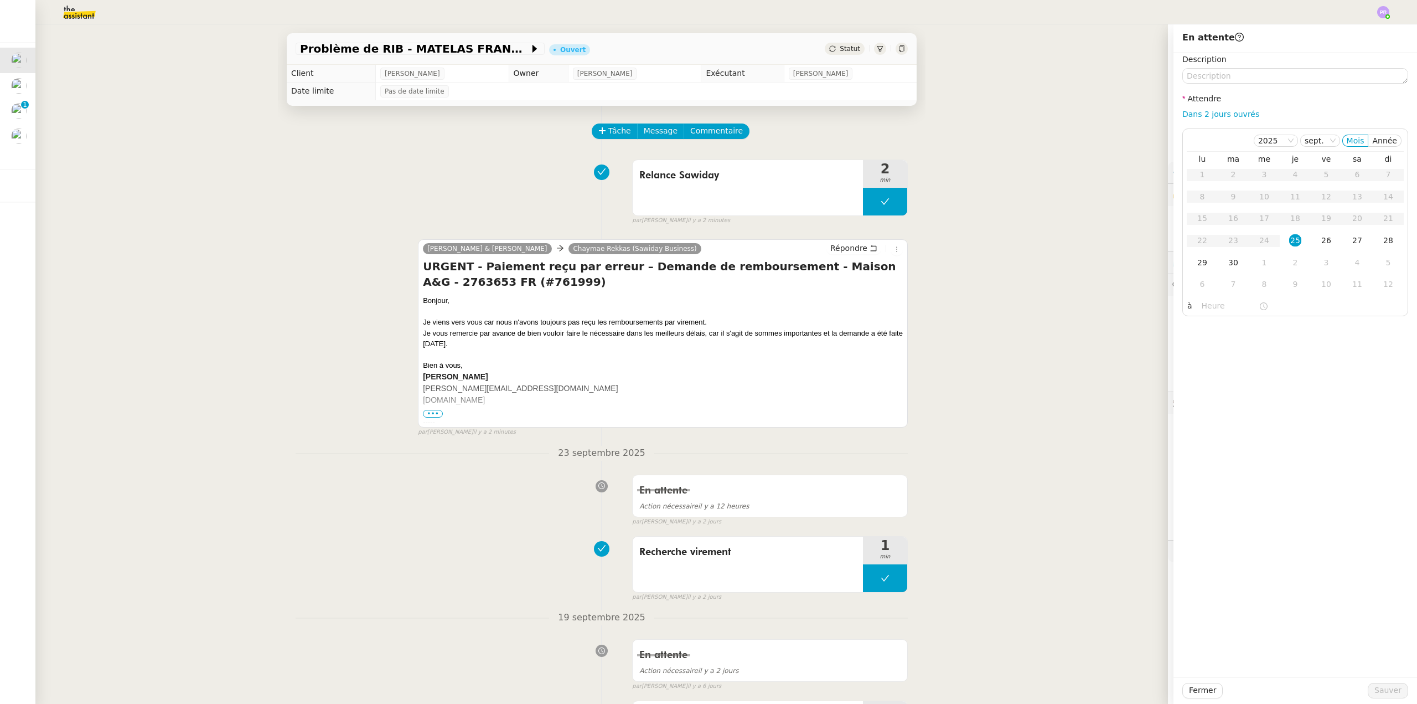
click at [1197, 120] on div "Dans 2 jours ouvrés" at bounding box center [1295, 114] width 226 height 13
click at [1210, 111] on link "Dans 2 jours ouvrés" at bounding box center [1220, 114] width 77 height 9
type input "07:00"
click at [1394, 688] on button "Sauver" at bounding box center [1388, 691] width 40 height 16
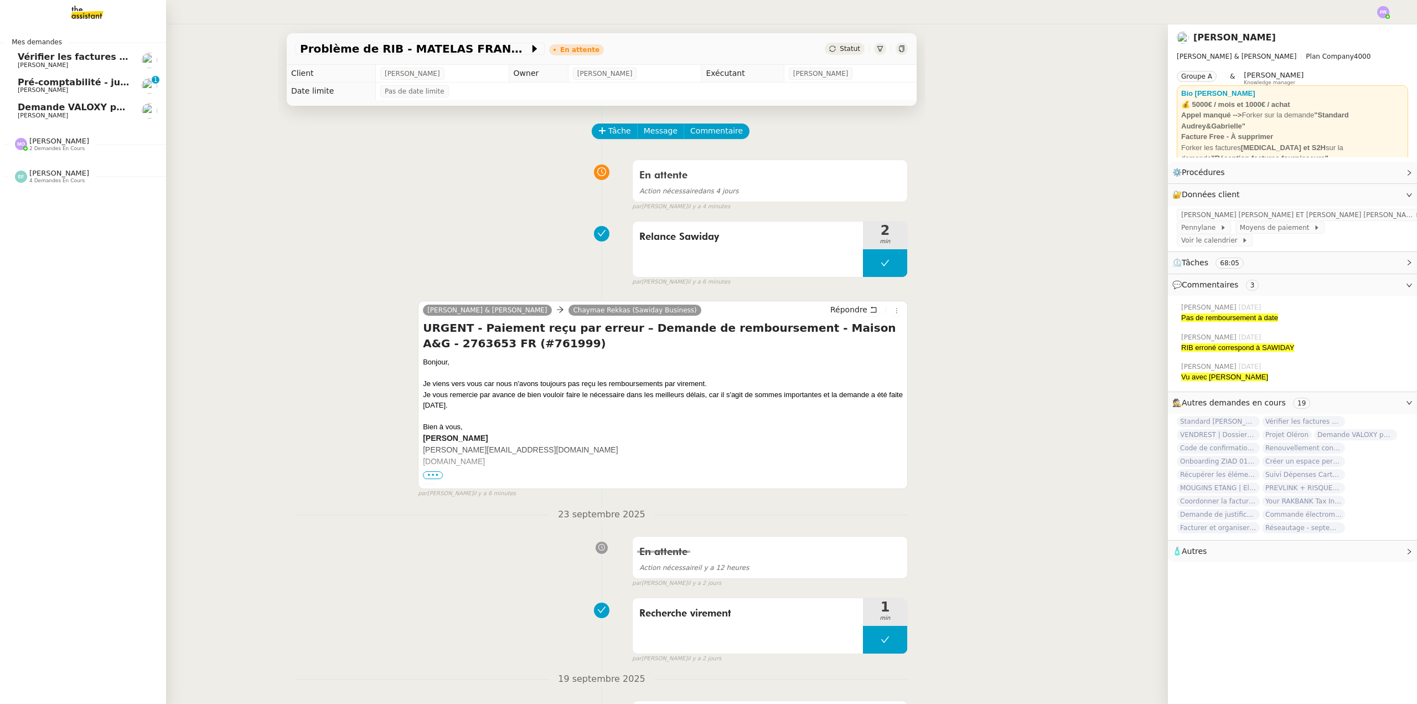
click at [83, 112] on span "[PERSON_NAME]" at bounding box center [74, 115] width 112 height 7
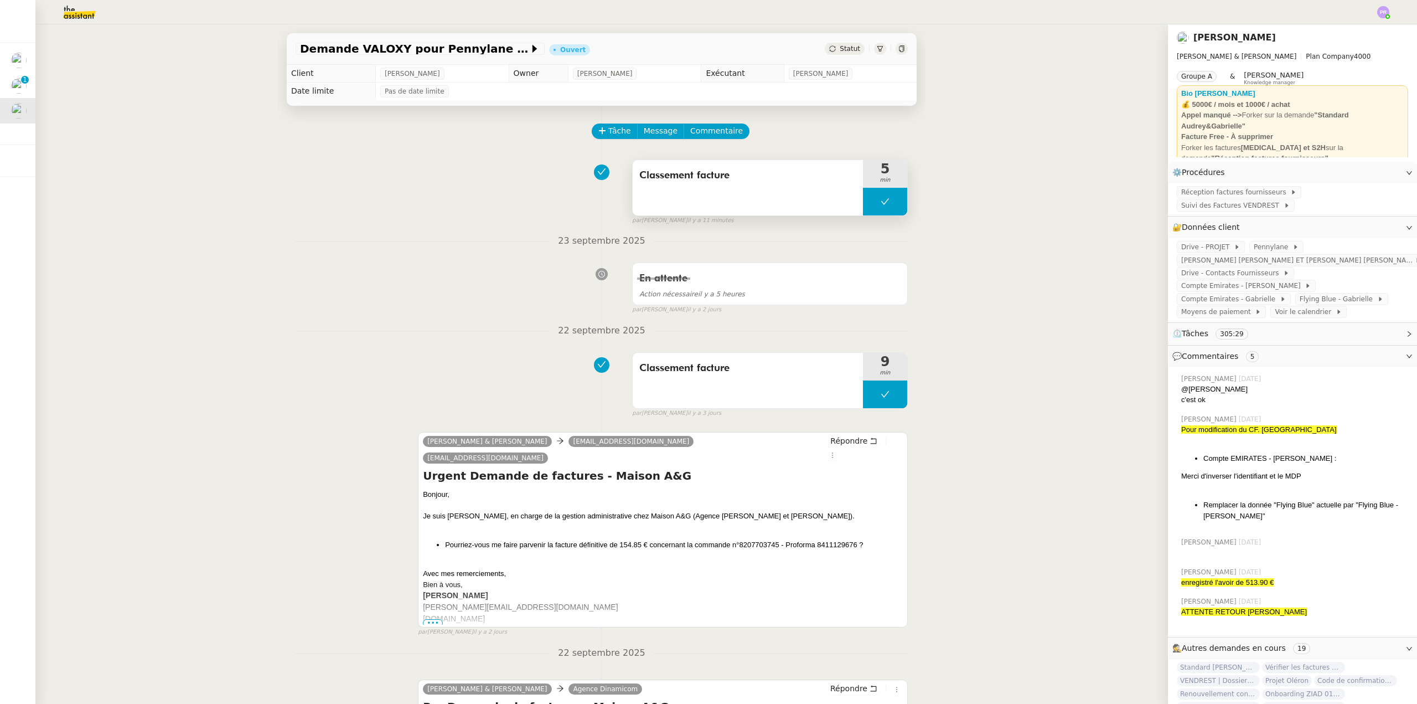
click at [867, 203] on button at bounding box center [885, 202] width 44 height 28
click at [870, 203] on icon at bounding box center [874, 201] width 9 height 9
click at [163, 202] on div "Demande VALOXY pour Pennylane - Montants importants sans justificatifs Ouvert S…" at bounding box center [601, 363] width 1133 height 679
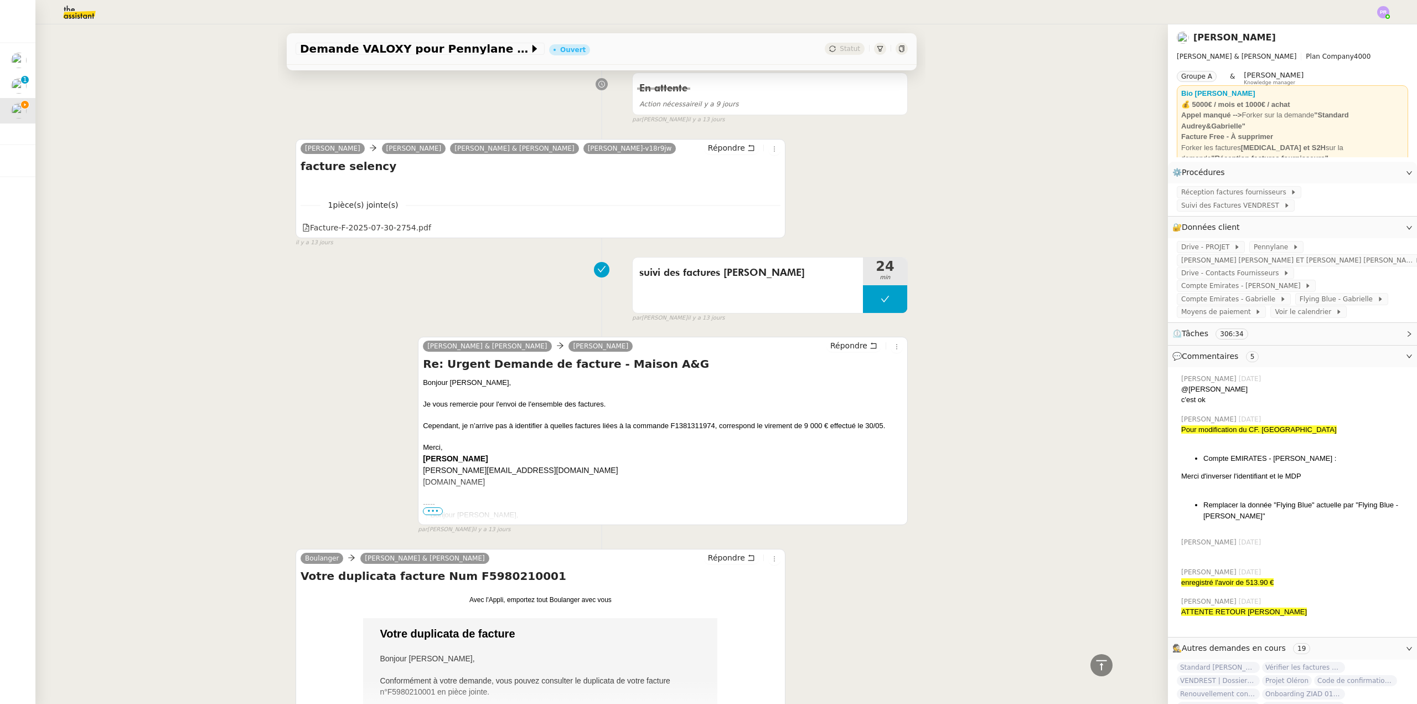
scroll to position [7030, 0]
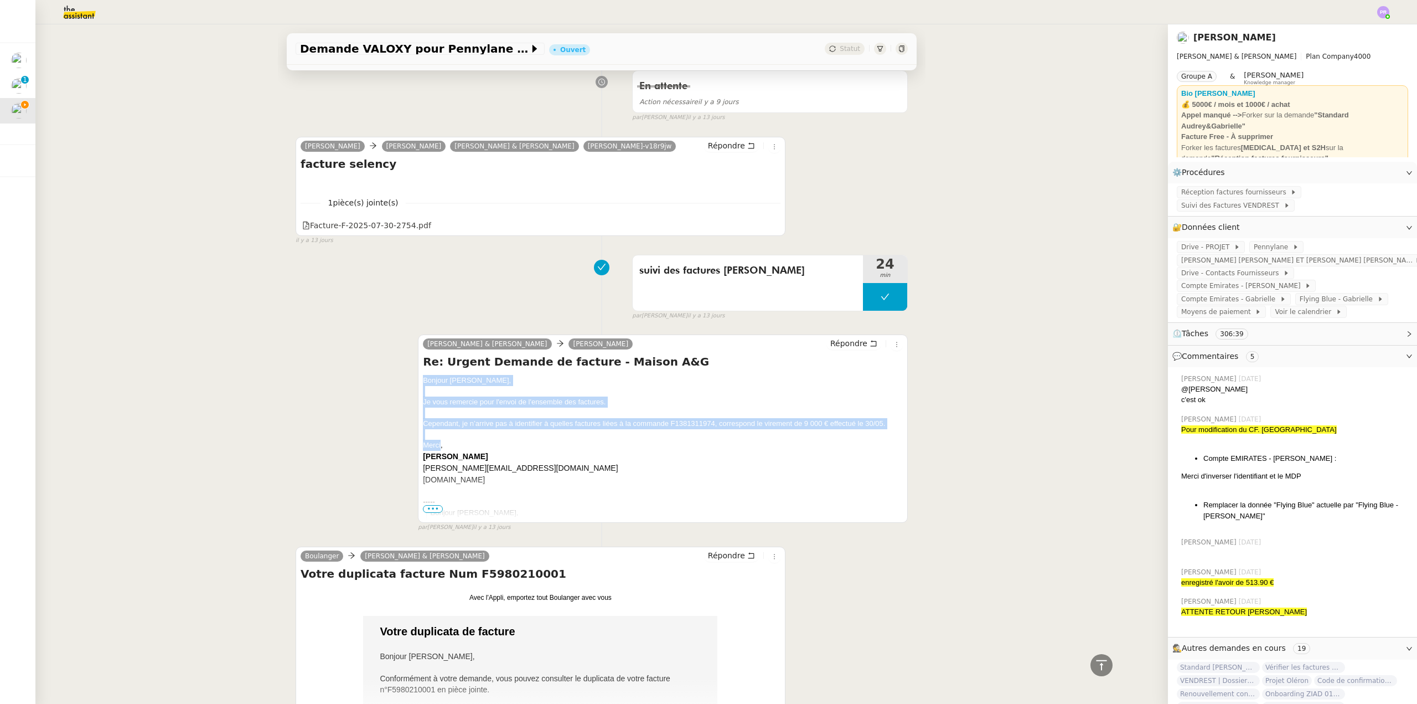
drag, startPoint x: 435, startPoint y: 370, endPoint x: 413, endPoint y: 315, distance: 59.6
click at [418, 334] on div "Camille Audrey & Gabrielle Morgan DETRIE Répondre Re: Urgent Demande de facture…" at bounding box center [663, 428] width 490 height 188
copy div "Bonjour Morgan, Je vous remercie pour l'envoi de l'ensemble des factures. Cepen…"
click at [852, 338] on span "Répondre" at bounding box center [848, 343] width 37 height 11
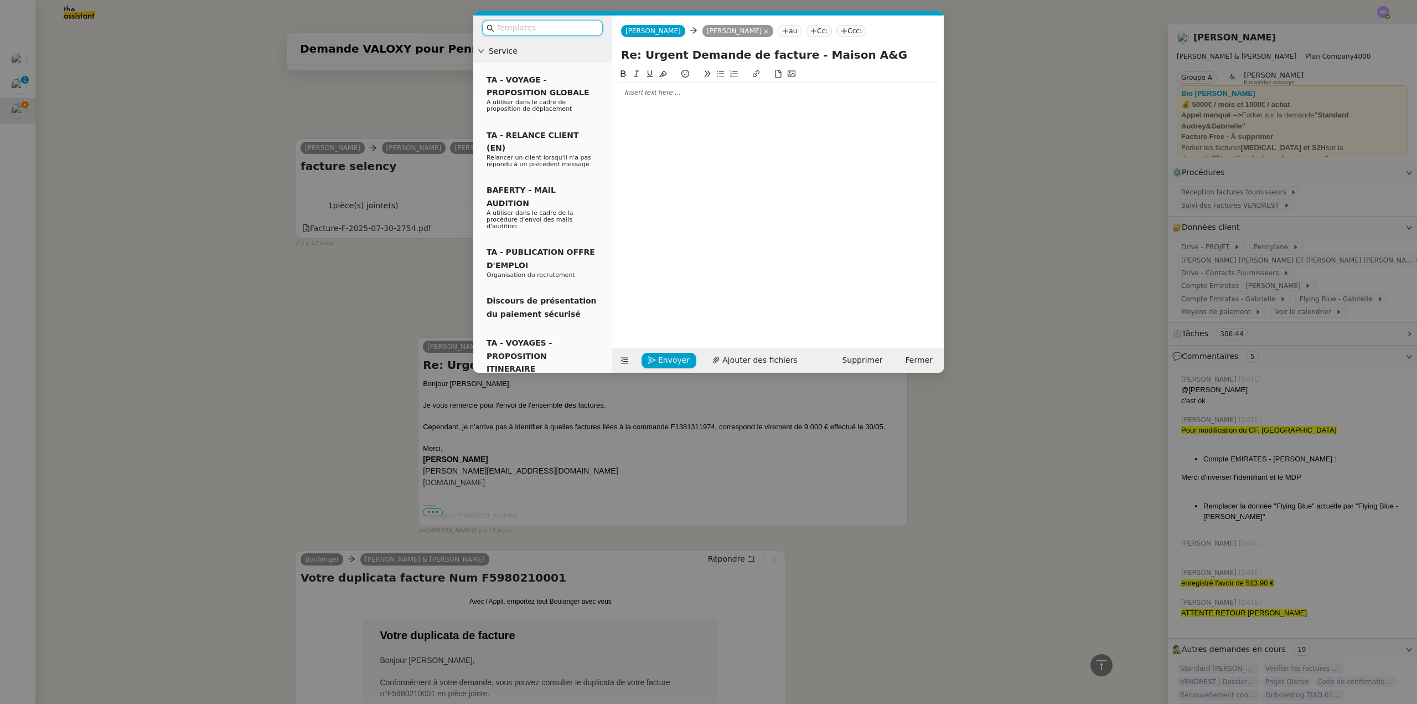
scroll to position [7131, 0]
click at [654, 95] on div at bounding box center [778, 92] width 323 height 10
click at [684, 93] on div "Bonjour [PERSON_NAME]," at bounding box center [778, 92] width 323 height 10
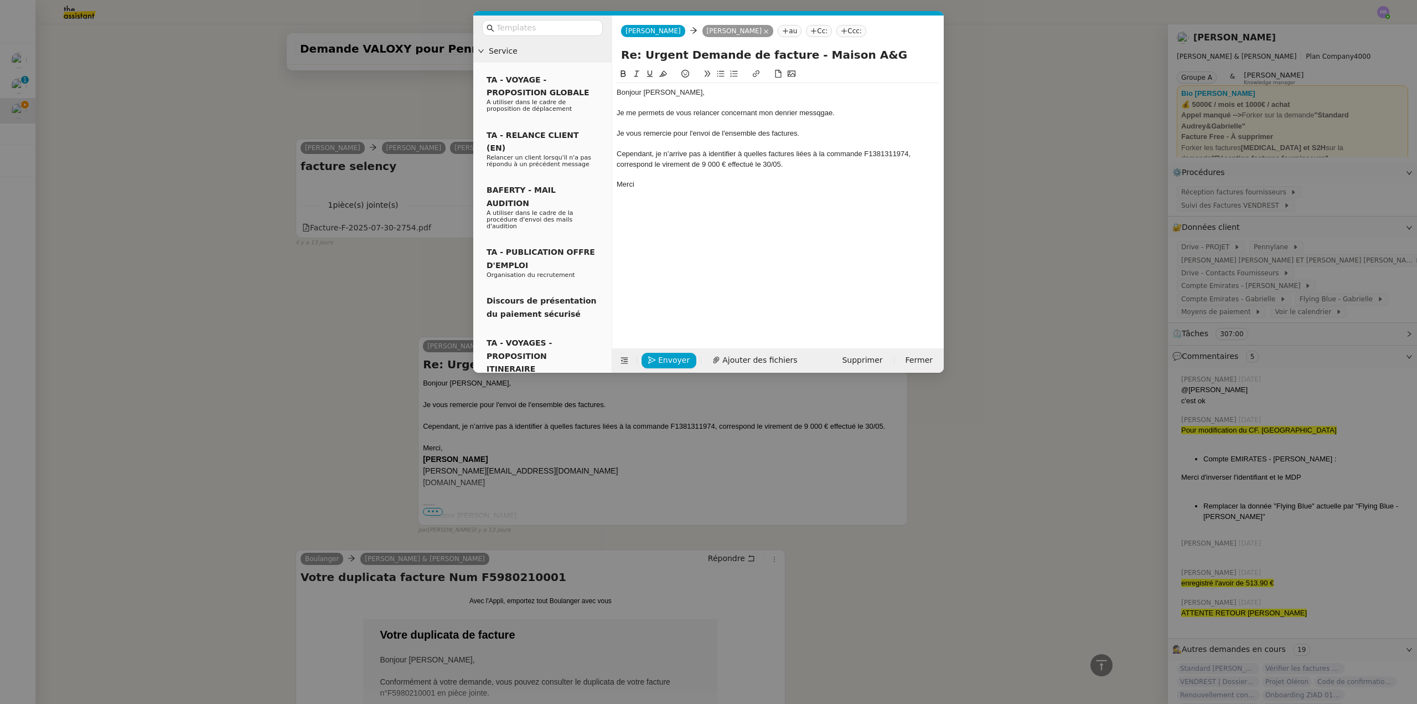
click at [793, 109] on div "Je me permets de vous relancer concernant mon denrier messqgae." at bounding box center [778, 113] width 323 height 10
click at [787, 117] on div "Je me permets de vous relancer concernant mon denrier messqgae." at bounding box center [778, 113] width 323 height 10
drag, startPoint x: 799, startPoint y: 112, endPoint x: 784, endPoint y: 111, distance: 15.5
click at [784, 111] on div "Je me permets de vous relancer concernant mon denrier messqgae." at bounding box center [778, 113] width 323 height 10
click at [823, 113] on div "Je me permets de vous relancer concernant mon dernier messqgae." at bounding box center [778, 113] width 323 height 10
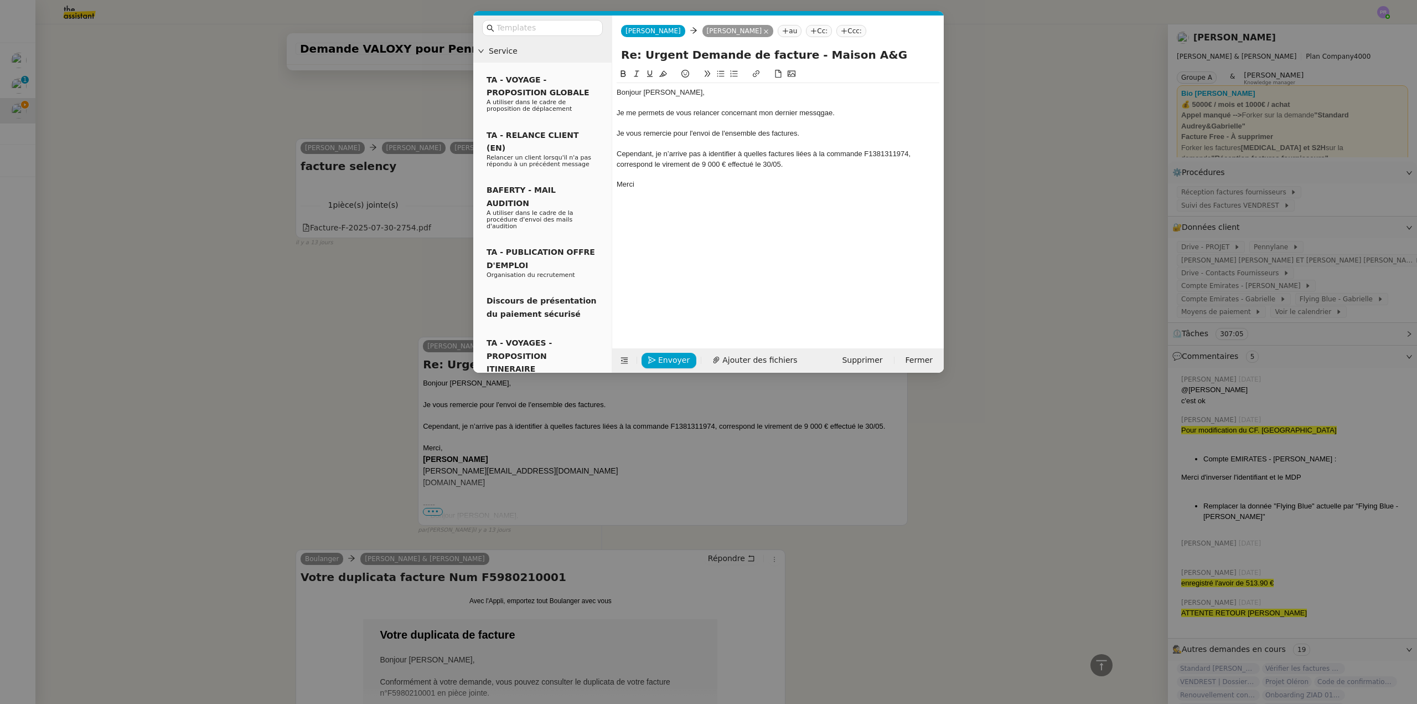
click at [0, 0] on lt-span "message" at bounding box center [0, 0] width 0 height 0
drag, startPoint x: 813, startPoint y: 134, endPoint x: 614, endPoint y: 131, distance: 198.2
click at [614, 131] on nz-spin "Bonjour Morgan, Je me permets de vous relancer concernant mon dernier message. …" at bounding box center [778, 202] width 332 height 268
click at [772, 141] on div "En effet, je n’arrive pas à identifier à quelles factures liées à la commande F…" at bounding box center [778, 138] width 323 height 20
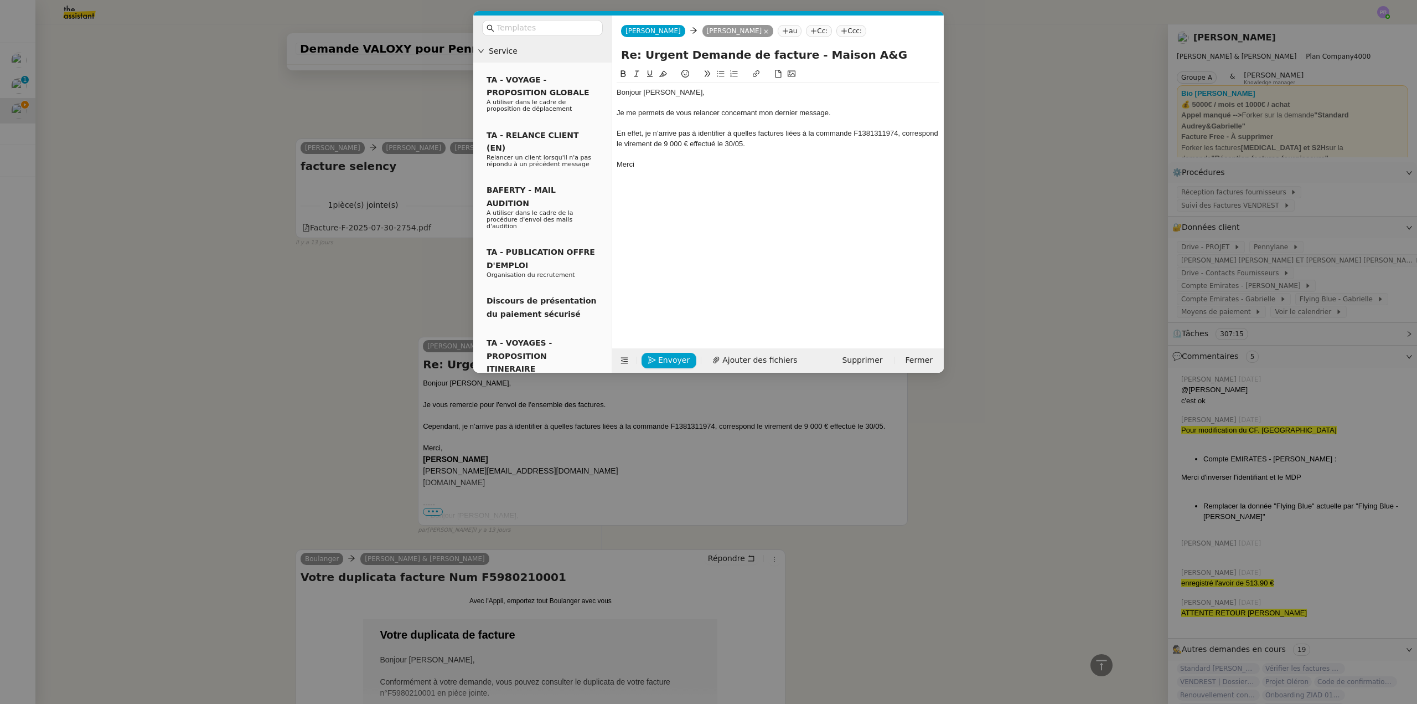
drag, startPoint x: 733, startPoint y: 132, endPoint x: 740, endPoint y: 130, distance: 7.2
click at [733, 132] on div "En effet, je n’arrive pas à identifier à quelles factures liées à la commande F…" at bounding box center [778, 138] width 323 height 20
click at [779, 132] on div "En effet, je n’arrive pas à identifier quelles factures liées à la commande F13…" at bounding box center [778, 138] width 323 height 20
click at [793, 143] on div "En effet, je n’arrive pas à identifier quelles factures sont liées à la command…" at bounding box center [778, 138] width 323 height 20
click at [652, 143] on div "En effet, je n’arrive pas à identifier quelles factures sont liées à la command…" at bounding box center [778, 138] width 323 height 20
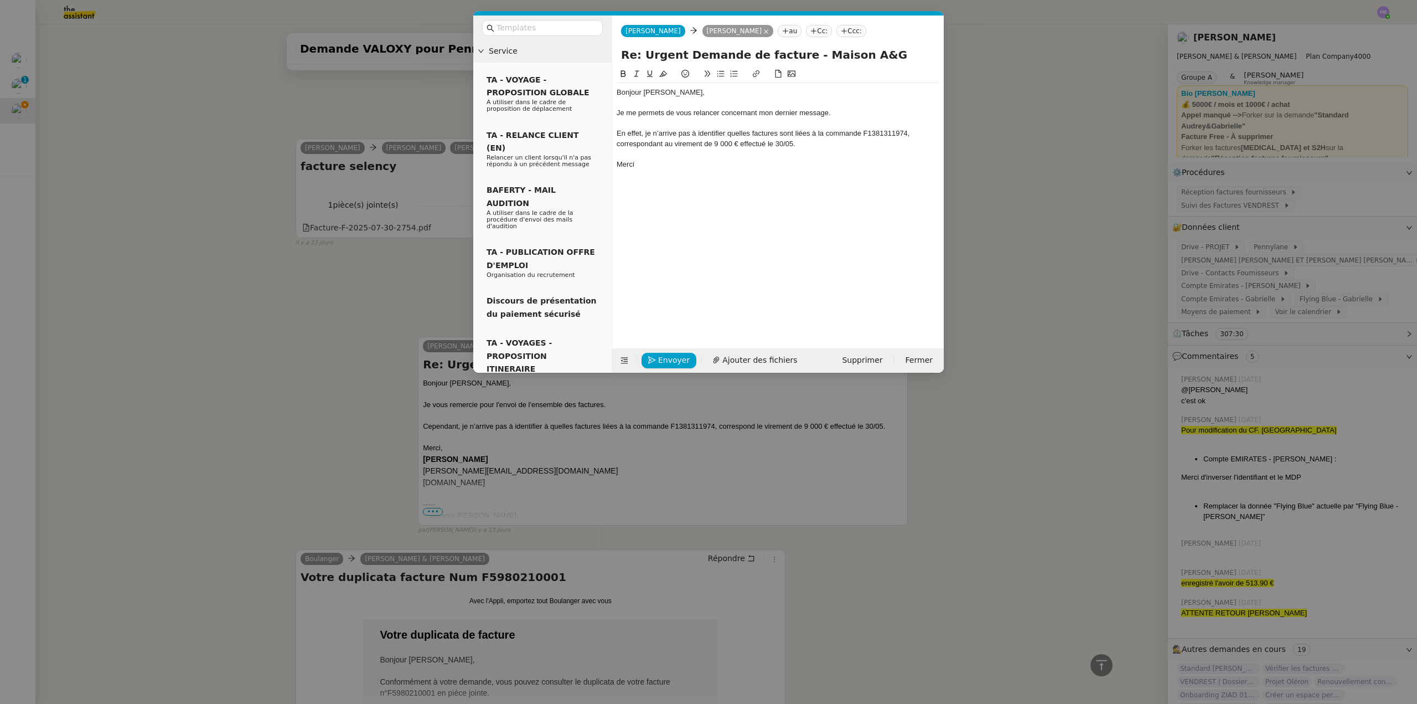
click at [806, 144] on div "En effet, je n’arrive pas à identifier quelles factures sont liées à la command…" at bounding box center [778, 138] width 323 height 20
click at [793, 163] on div "De mon côté, je dispose du justificatif en pièce jointe mais qui ne fait pas ap…" at bounding box center [778, 169] width 323 height 20
click at [0, 0] on lt-span ", mais" at bounding box center [0, 0] width 0 height 0
click at [748, 360] on span "Ajouter des fichiers" at bounding box center [759, 360] width 75 height 13
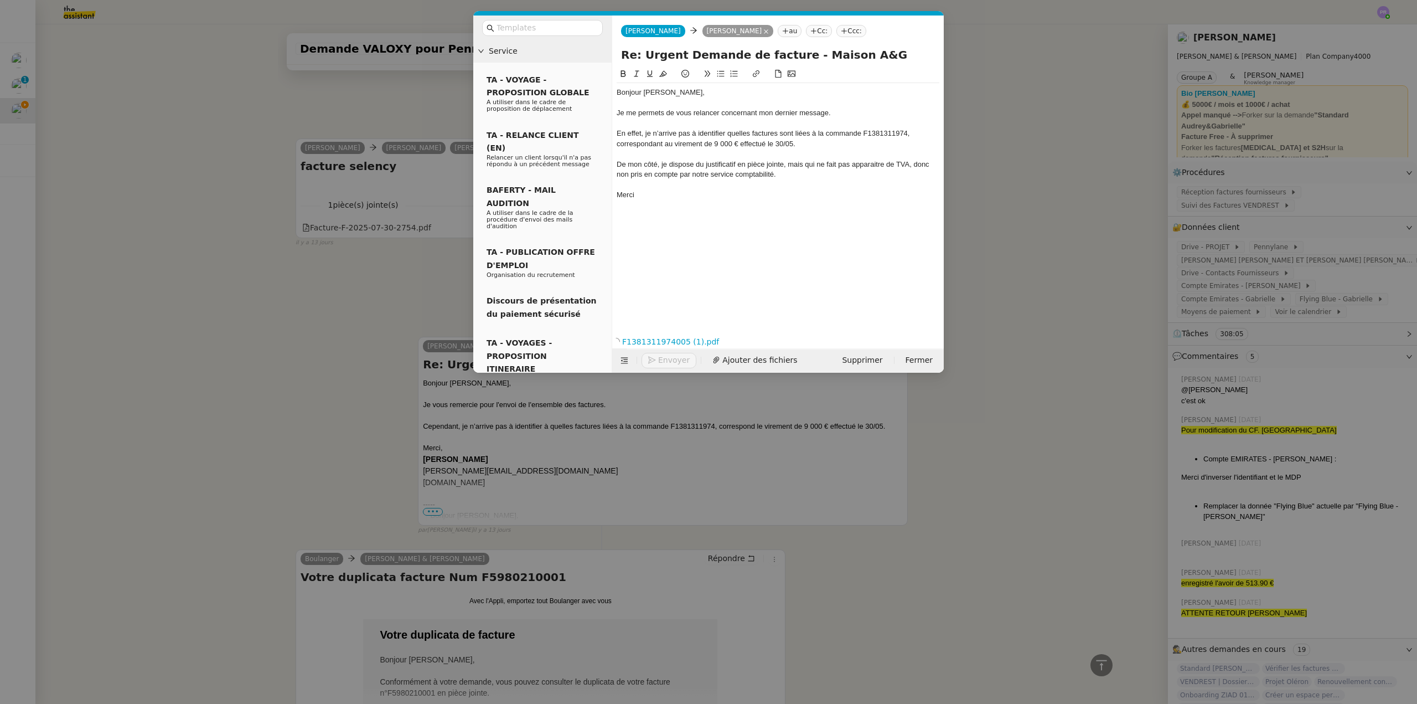
click at [684, 96] on div "Bonjour [PERSON_NAME]," at bounding box center [778, 92] width 323 height 10
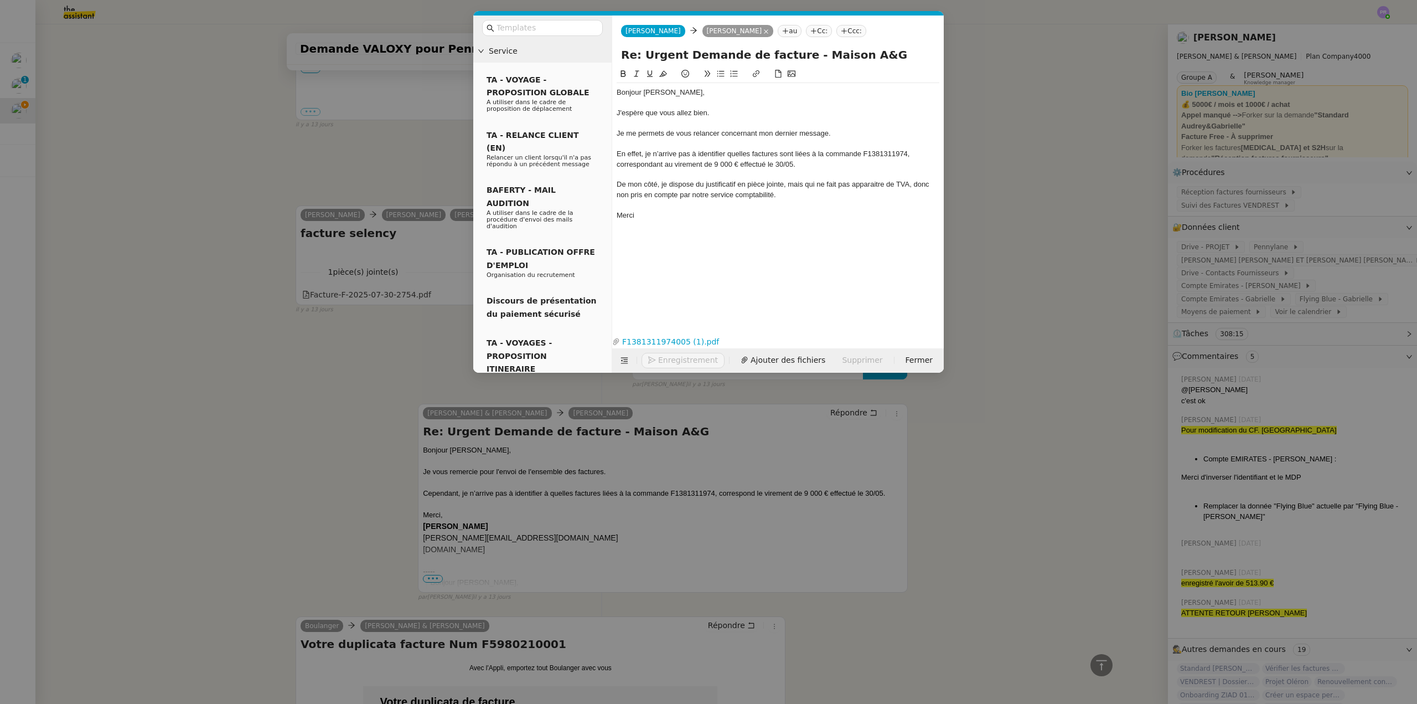
scroll to position [7295, 0]
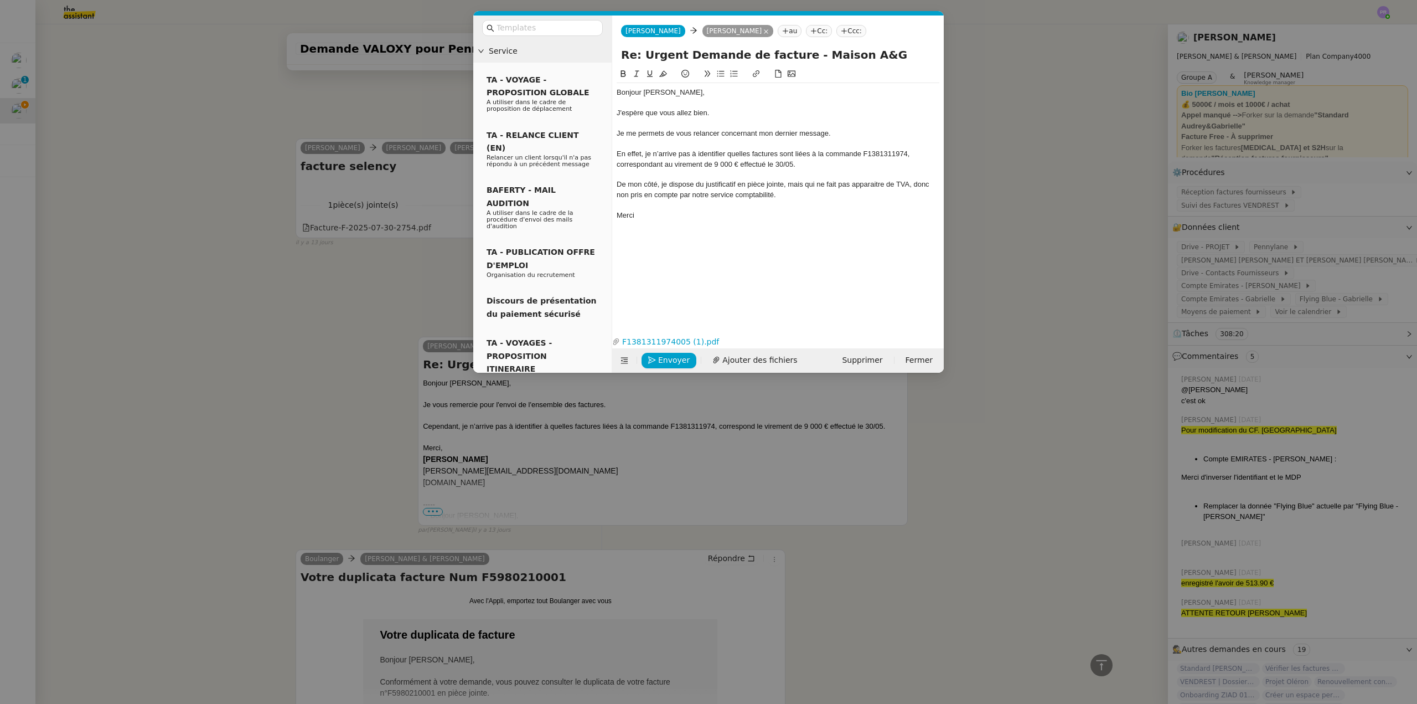
click at [729, 152] on div "En effet, je n’arrive pas à identifier quelles factures sont liées à la command…" at bounding box center [778, 159] width 323 height 20
drag, startPoint x: 752, startPoint y: 153, endPoint x: 733, endPoint y: 153, distance: 19.4
click at [733, 153] on div "En effet, je n’arrive pas à identifier quelles factures sont liées à la command…" at bounding box center [778, 159] width 323 height 20
click at [798, 158] on div "En effet, je n’arrive pas à identifier quelles factures sont liées à la command…" at bounding box center [778, 159] width 323 height 20
click at [907, 152] on div "En effet, je n’arrive pas à identifier quelles factures sont liées à la command…" at bounding box center [778, 159] width 323 height 20
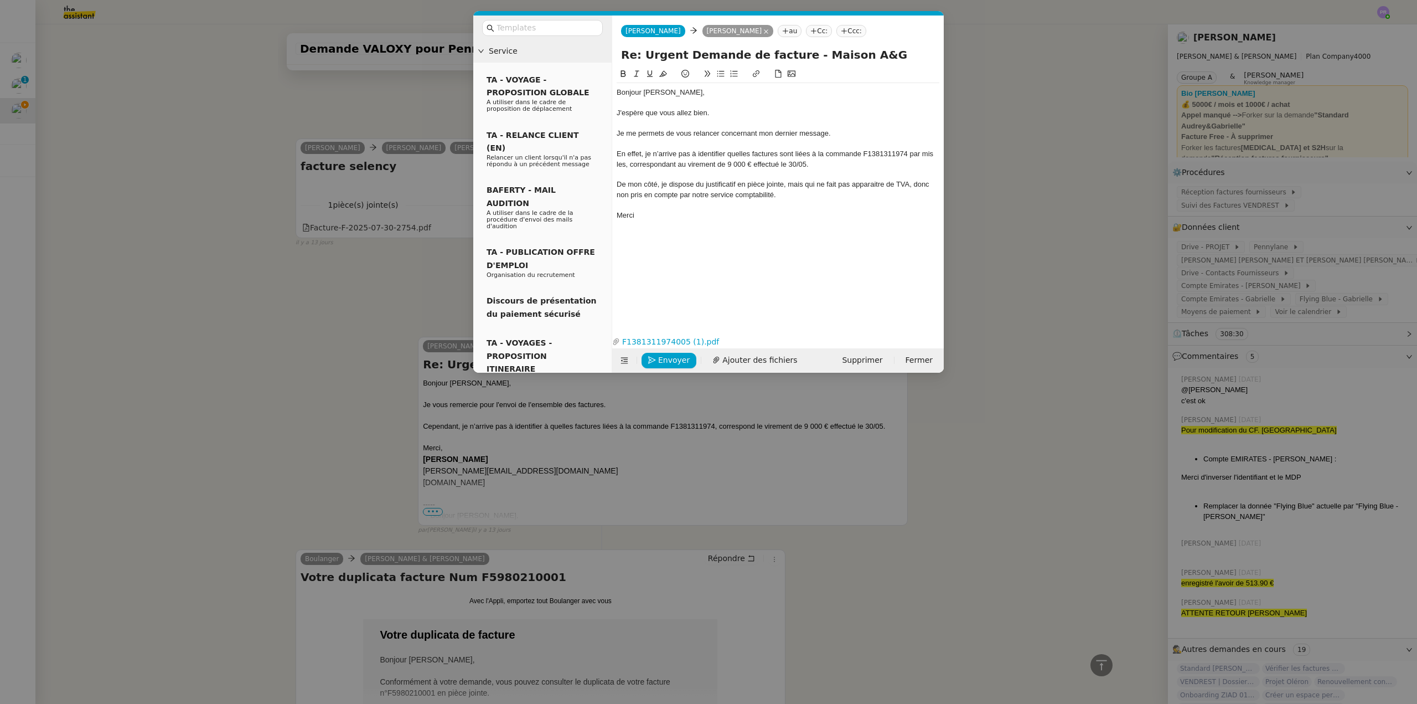
scroll to position [7305, 0]
drag, startPoint x: 794, startPoint y: 164, endPoint x: 787, endPoint y: 164, distance: 7.2
click at [787, 164] on div "En effet, je n’arrive pas à identifier quelles factures sont liées à la command…" at bounding box center [778, 159] width 323 height 20
click at [660, 163] on div "En effet, je n’arrive pas à identifier quelles factures sont liées à la command…" at bounding box center [778, 159] width 323 height 20
click at [0, 0] on lt-span "tran s mises" at bounding box center [0, 0] width 0 height 0
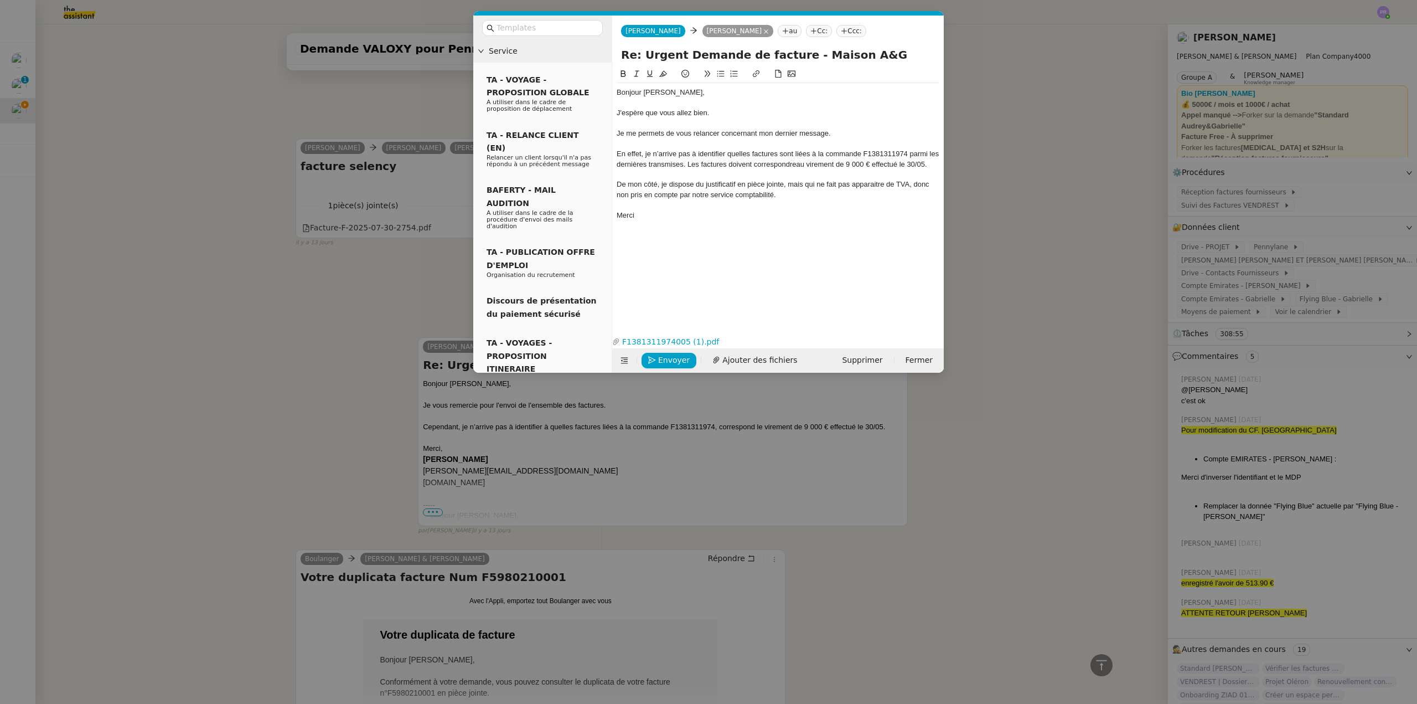
click at [769, 163] on div "En effet, je n’arrive pas à identifier quelles factures sont liées à la command…" at bounding box center [778, 159] width 323 height 20
click at [0, 0] on lt-em "correspondre au" at bounding box center [0, 0] width 0 height 0
click at [789, 183] on div "De mon côté, je dispose du justificatif en pièce jointe, mais qui ne fait pas a…" at bounding box center [778, 189] width 323 height 20
click at [785, 194] on div "De mon côté, je dispose du justificatif en pièce jointe mais qui ne fait pas ap…" at bounding box center [778, 189] width 323 height 20
click at [653, 214] on div "Merci" at bounding box center [778, 215] width 323 height 10
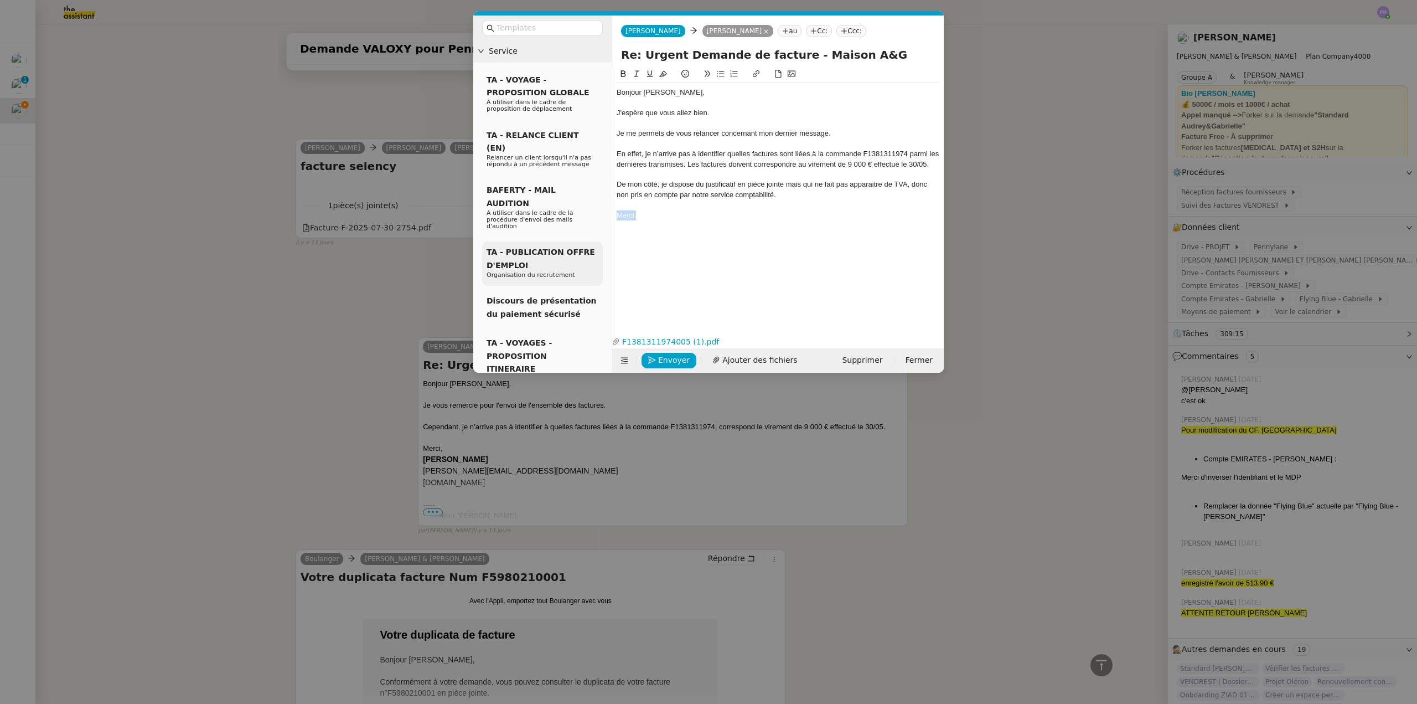
drag, startPoint x: 632, startPoint y: 214, endPoint x: 588, endPoint y: 216, distance: 43.8
click at [588, 216] on nz-layout "Service TA - VOYAGE - PROPOSITION GLOBALE A utiliser dans le cadre de propositi…" at bounding box center [708, 194] width 471 height 357
click at [667, 354] on span "Envoyer" at bounding box center [674, 360] width 32 height 13
click at [667, 351] on span "Confirmer l'envoi" at bounding box center [691, 344] width 66 height 13
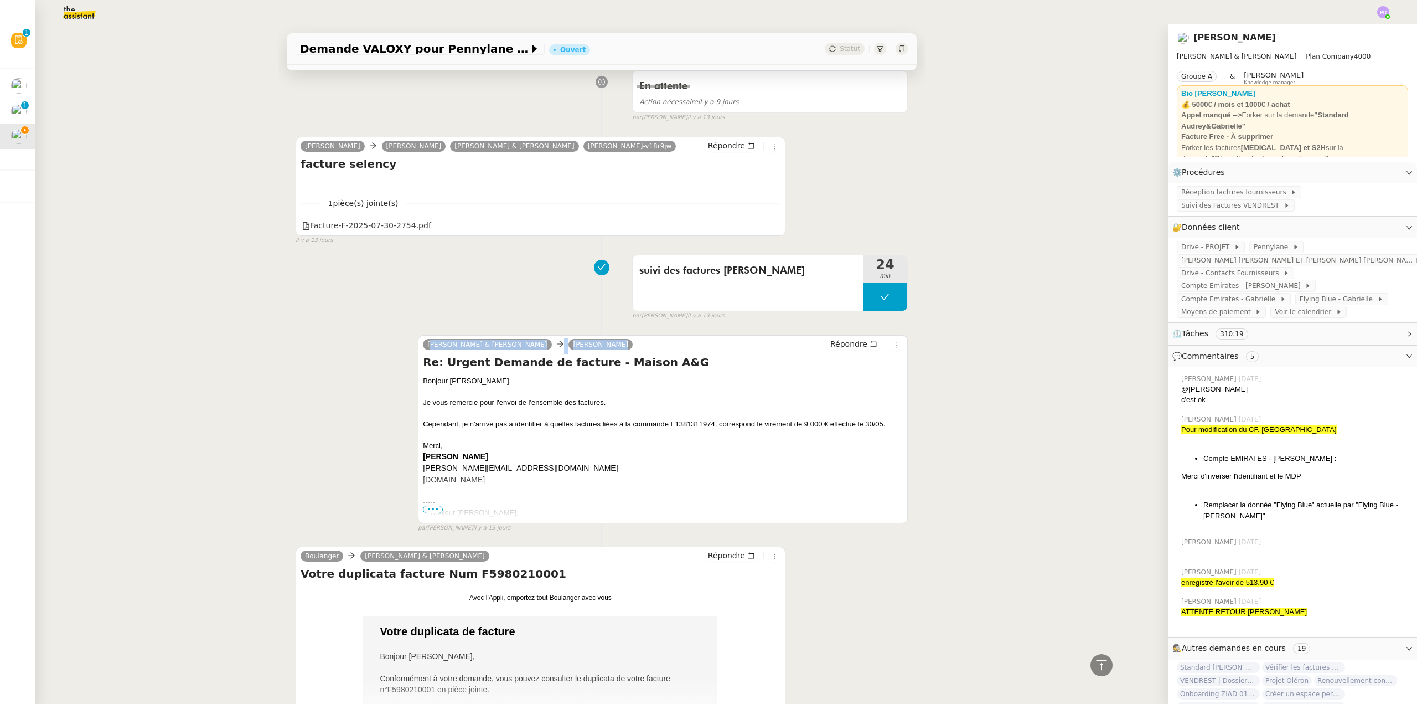
click at [323, 325] on div "Camille Audrey & Gabrielle Morgan DETRIE Répondre Re: Urgent Demande de facture…" at bounding box center [602, 429] width 612 height 208
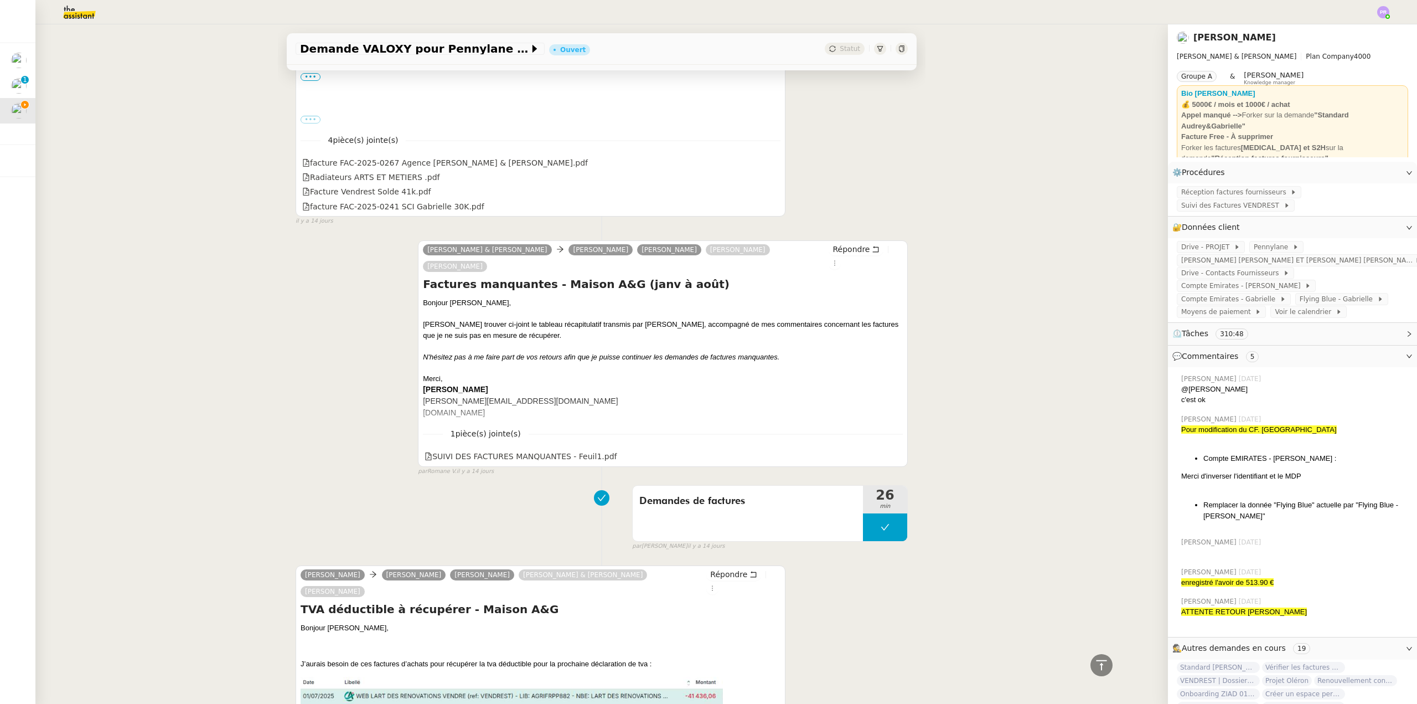
scroll to position [11716, 0]
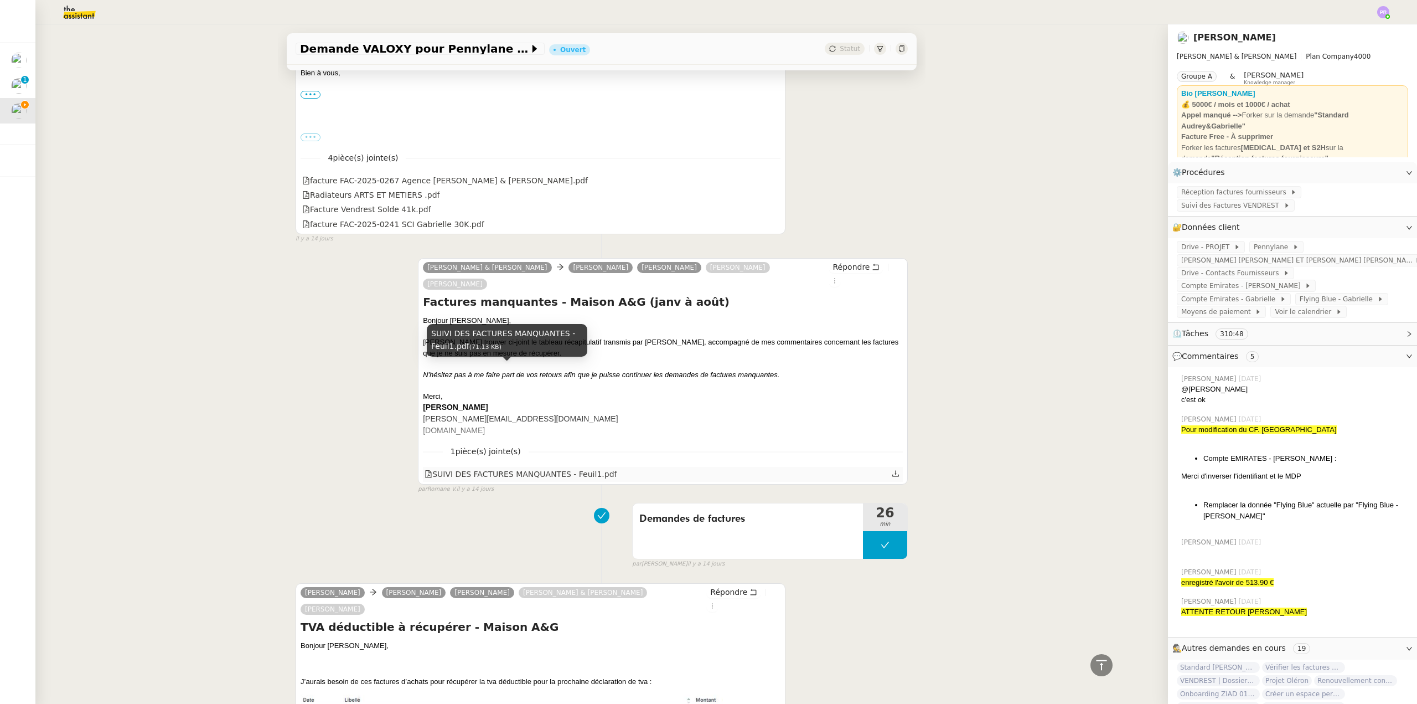
click at [533, 468] on div "SUIVI DES FACTURES MANQUANTES - Feuil1.pdf" at bounding box center [521, 474] width 192 height 13
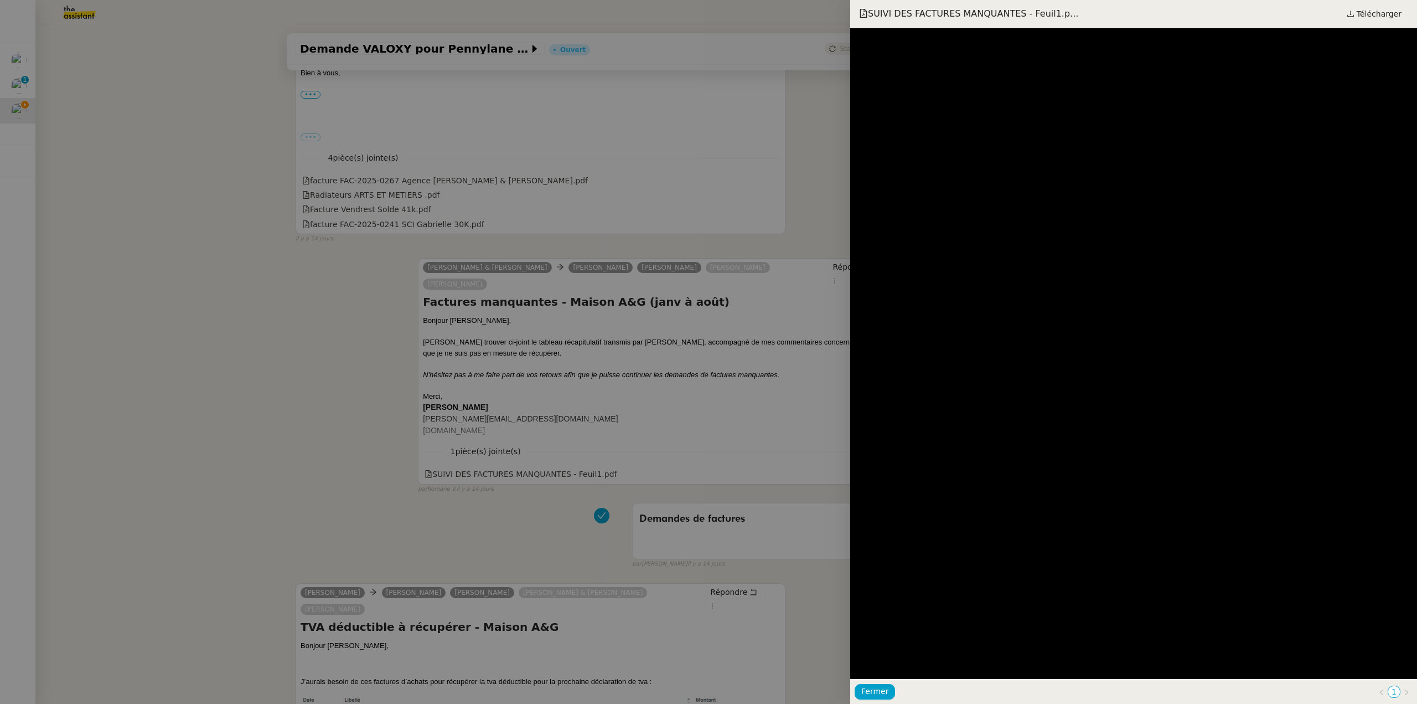
click at [390, 291] on div at bounding box center [708, 352] width 1417 height 704
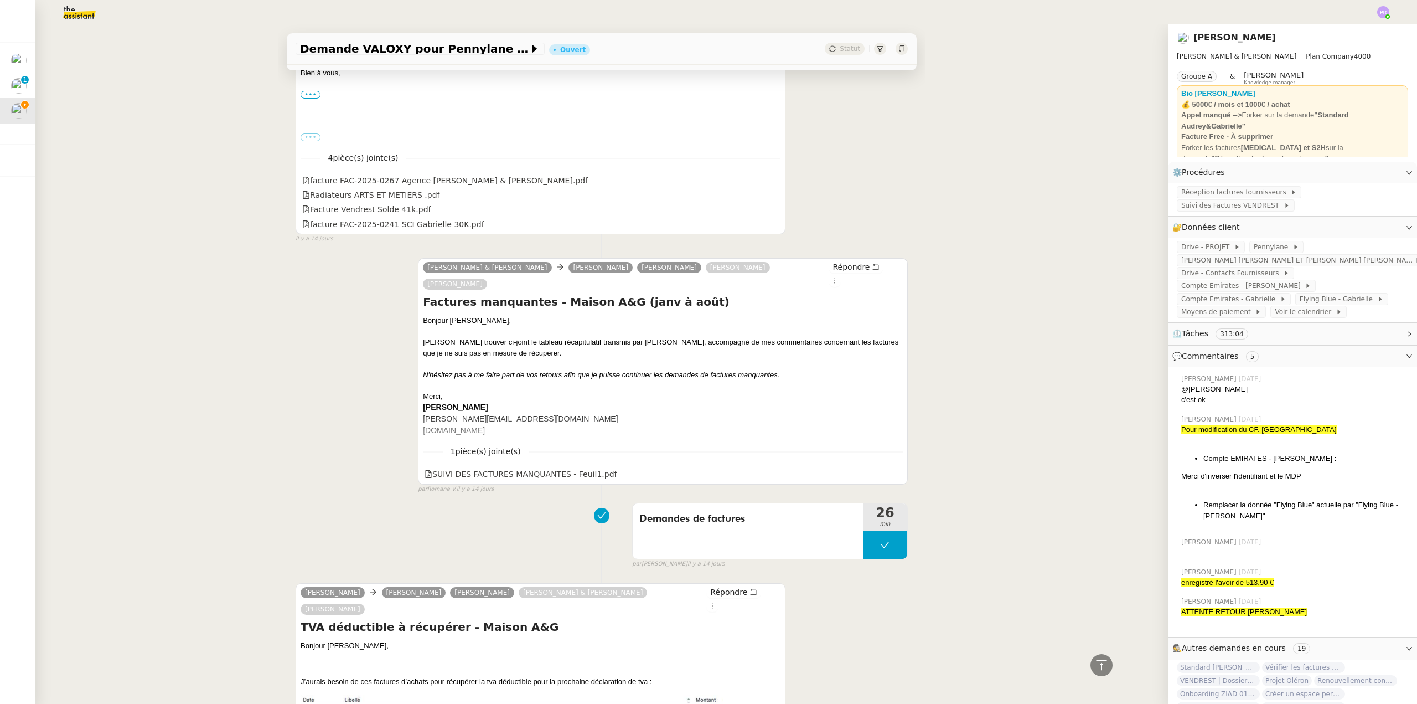
click at [296, 248] on div "Camille Audrey & Gabrielle Audrey Chuquet Gabrielle Tavernier Alizée DELANNOY O…" at bounding box center [602, 370] width 612 height 245
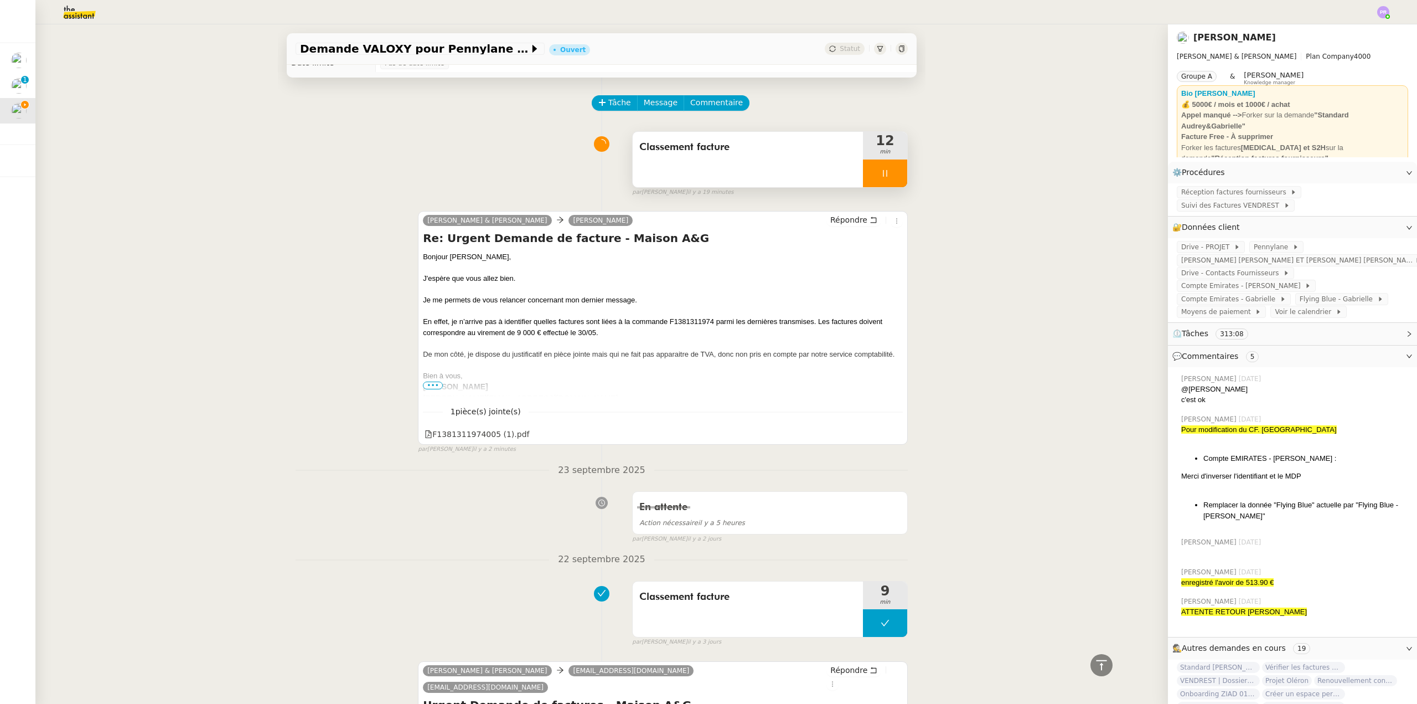
scroll to position [0, 0]
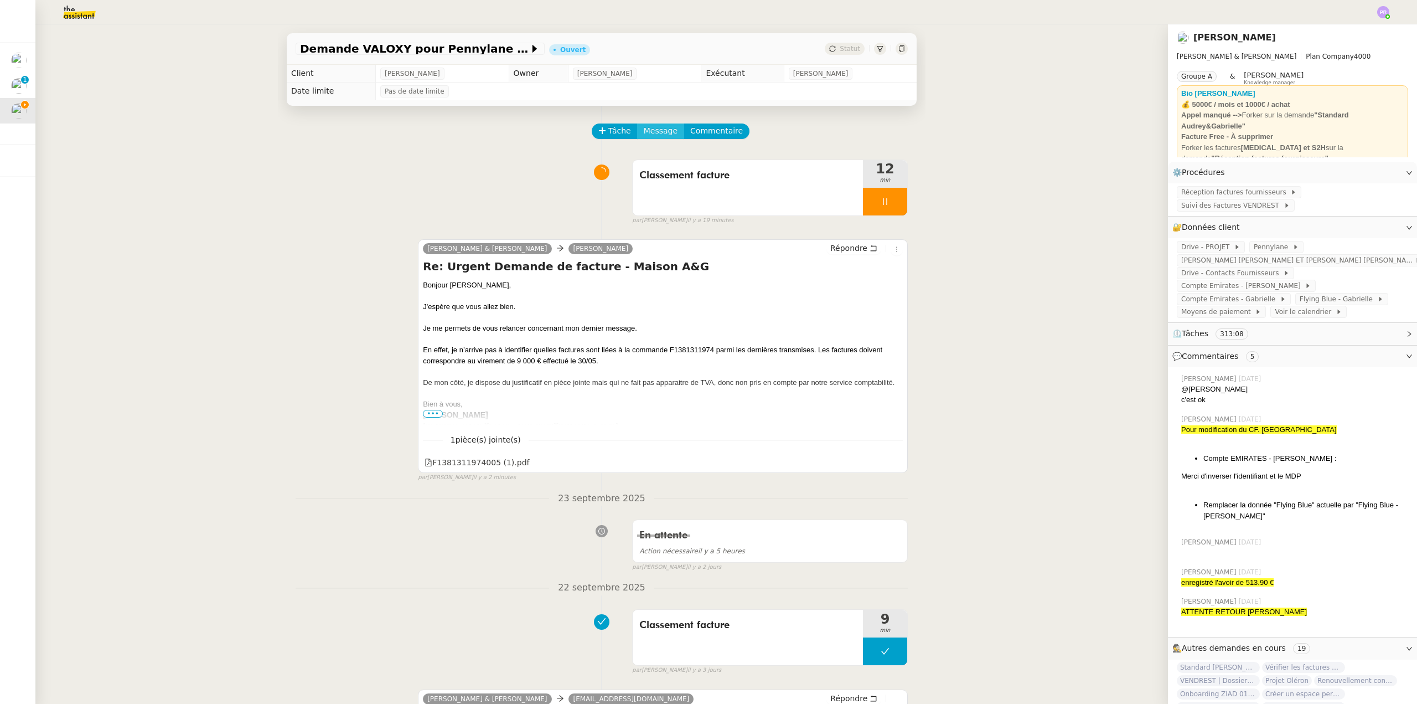
click at [655, 134] on span "Message" at bounding box center [661, 131] width 34 height 13
click at [672, 165] on span "Nouvelle conversation" at bounding box center [699, 163] width 97 height 9
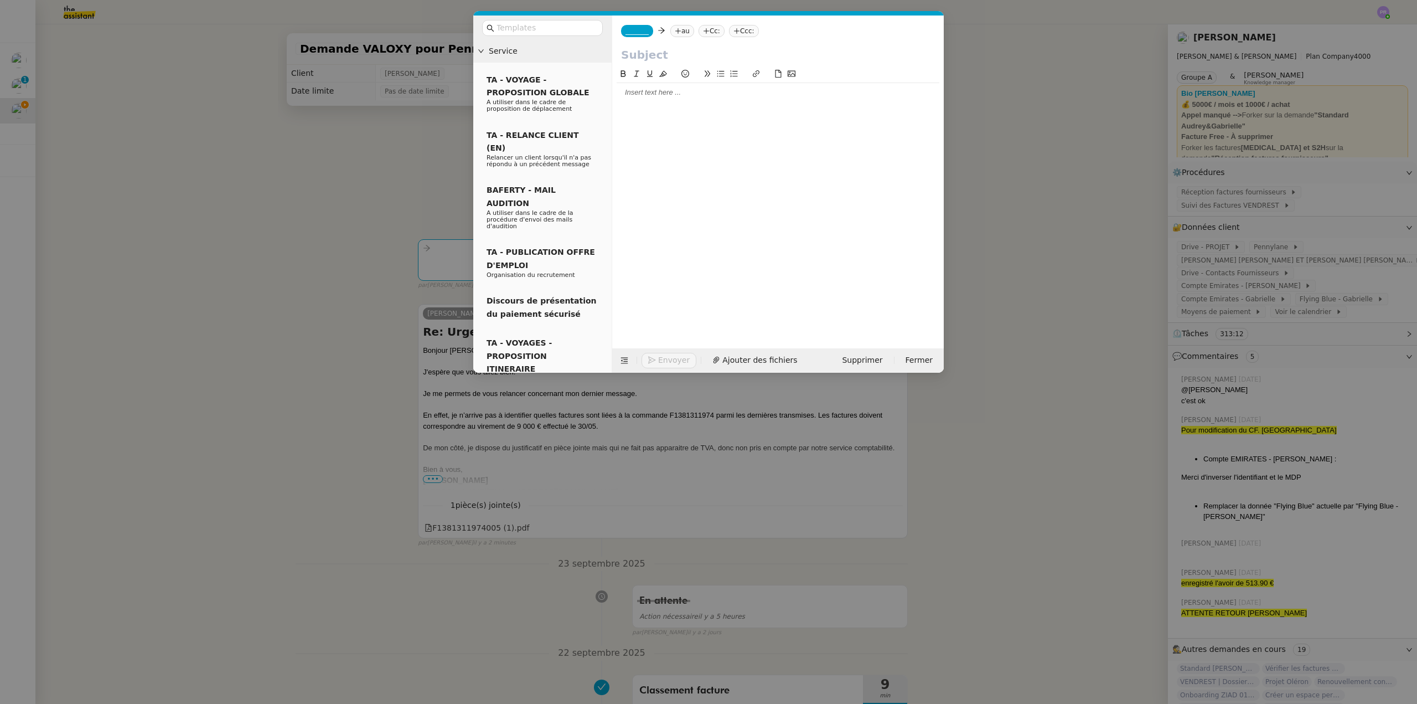
click at [634, 31] on span "_______" at bounding box center [637, 31] width 23 height 8
click at [674, 50] on span "[PERSON_NAME]" at bounding box center [704, 48] width 157 height 9
click at [702, 34] on nz-tag "au" at bounding box center [714, 31] width 24 height 12
paste input "bcar06@bcar06.com"
type input "bcar06@bcar06.com"
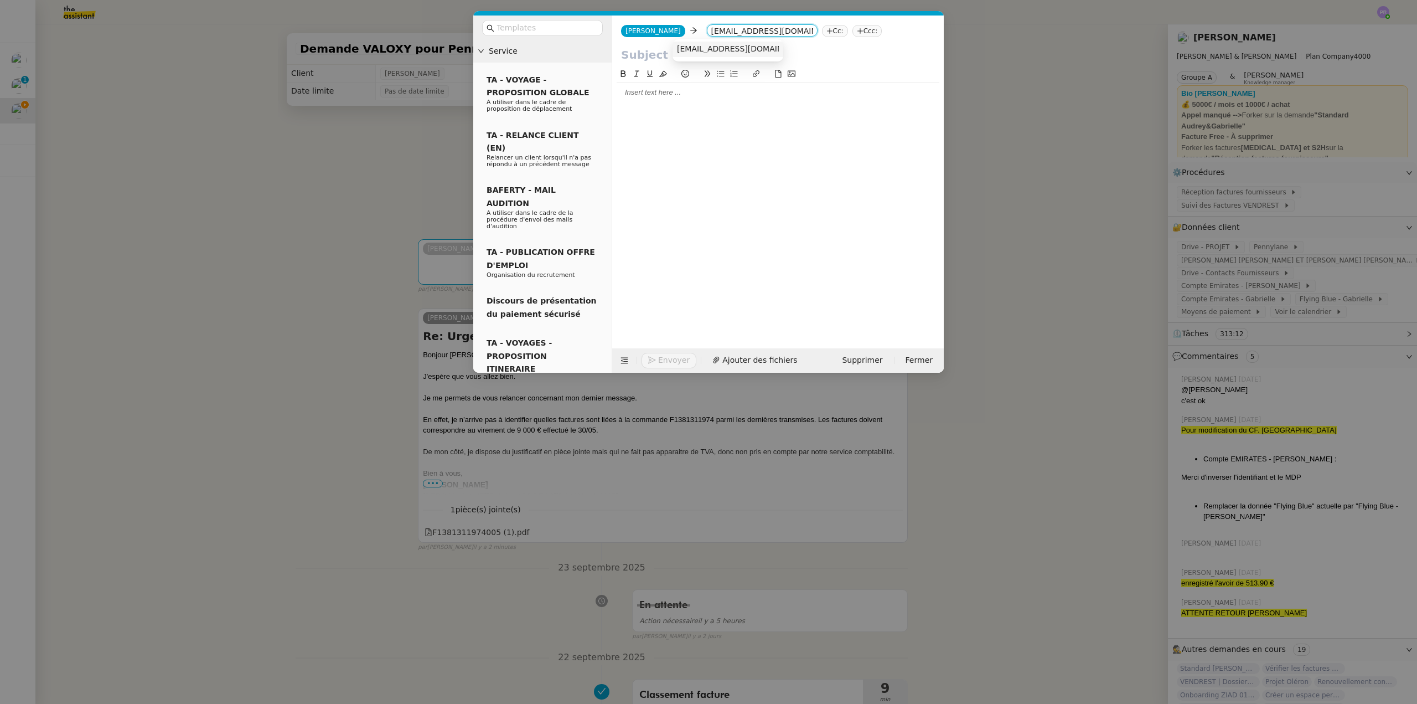
click at [714, 47] on span "bcar06@bcar06.com" at bounding box center [745, 48] width 136 height 9
click at [654, 57] on input "text" at bounding box center [778, 55] width 314 height 17
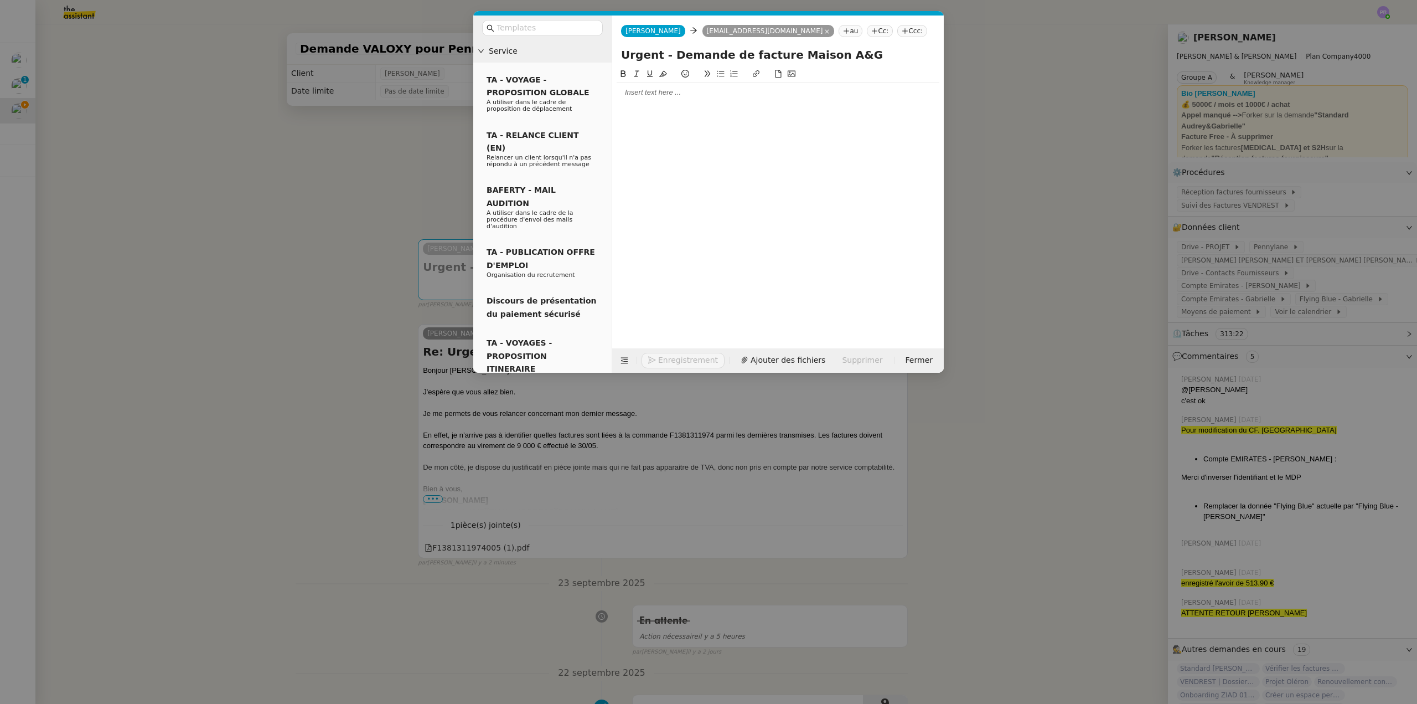
type input "Urgent - Demande de facture Maison A&G"
click at [645, 92] on div at bounding box center [778, 92] width 323 height 10
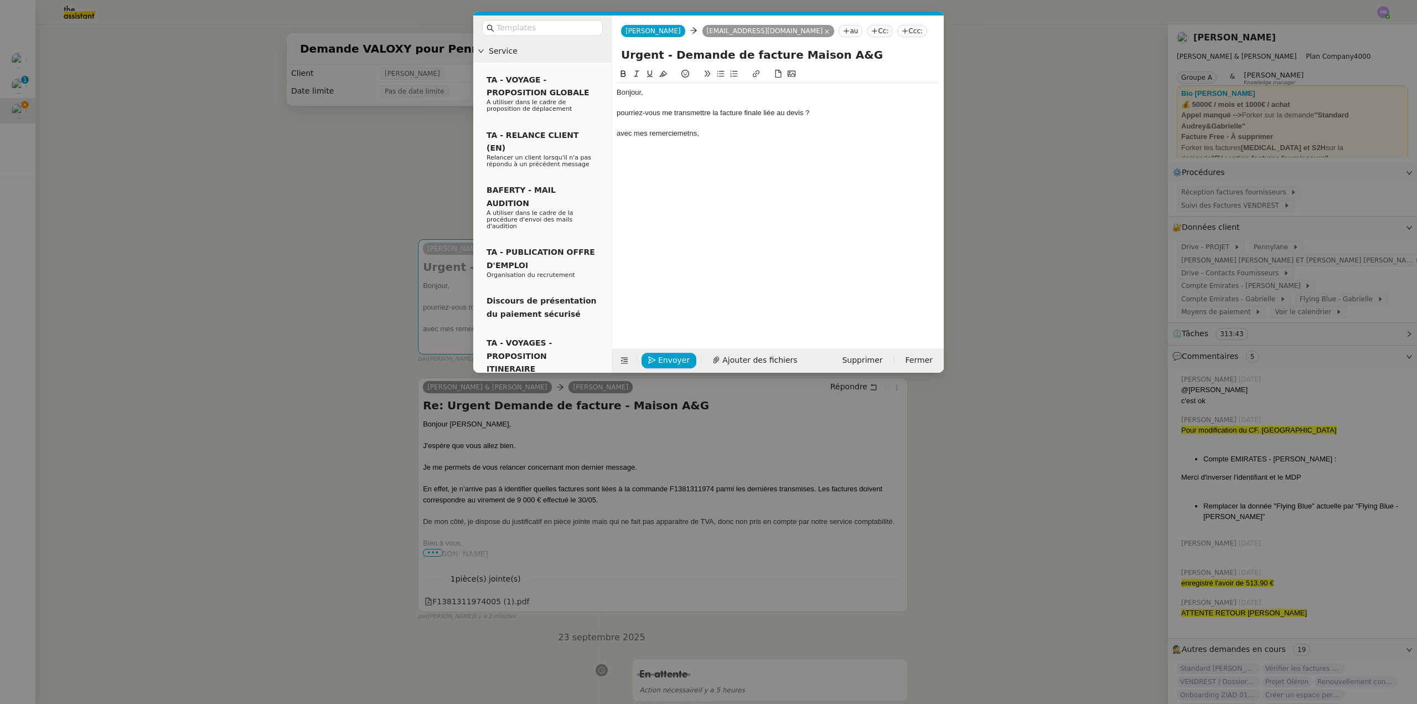
click at [803, 112] on div "pourriez-vous me transmettre la facture finale liée au devis ?" at bounding box center [778, 113] width 323 height 10
click at [618, 112] on div "pourriez-vous me transmettre la facture finale liée au devis DEVIS N° I-24-12-3…" at bounding box center [778, 113] width 323 height 10
click at [620, 113] on div "pourriez-vous me transmettre la facture finale liée au devis DEVIS N° I-24-12-3…" at bounding box center [778, 113] width 323 height 10
click at [620, 134] on div "avec mes remerciemetns," at bounding box center [778, 133] width 323 height 10
click at [671, 135] on div "Avec mes remerciemetns," at bounding box center [778, 133] width 323 height 10
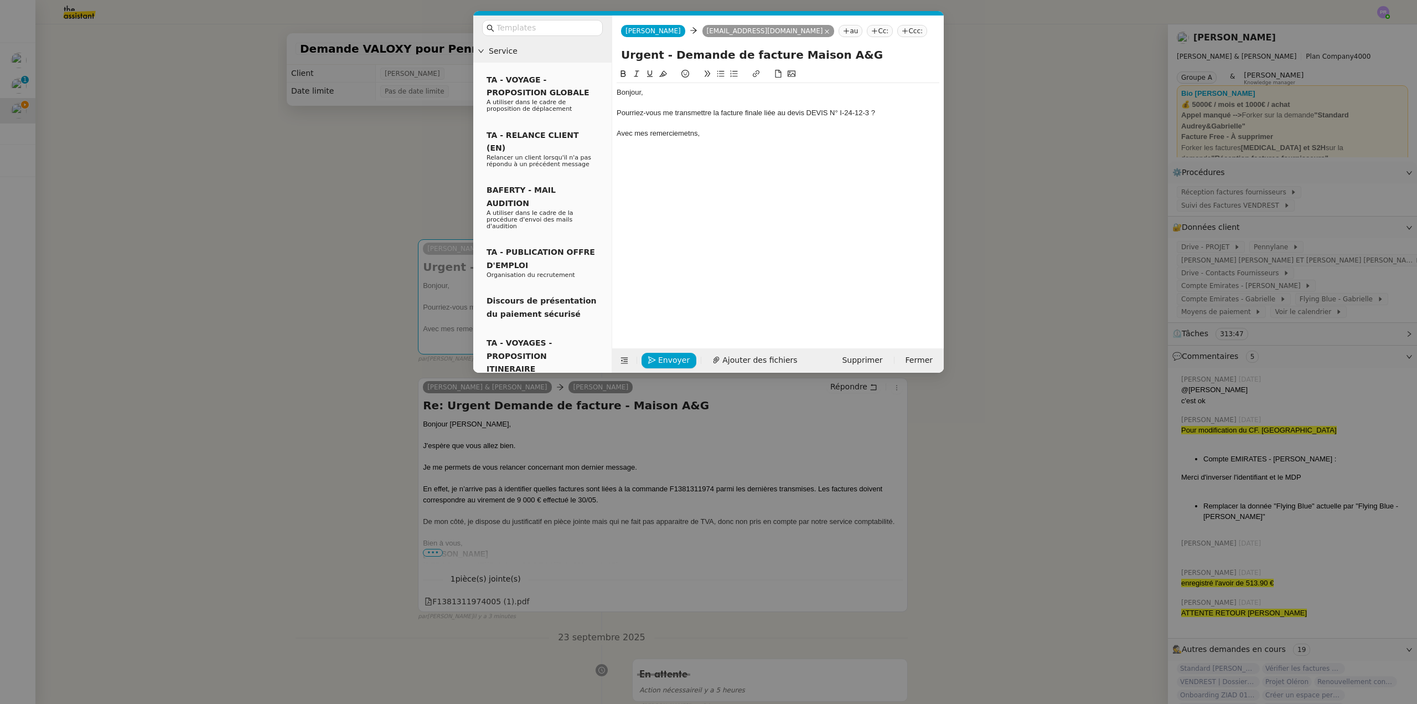
click at [0, 0] on lt-strong "nt" at bounding box center [0, 0] width 0 height 0
click at [670, 109] on div "Pourriez-vous me transmettre la facture finale liée au devis DEVIS N° I-24-12-3…" at bounding box center [778, 113] width 323 height 10
click at [722, 75] on icon at bounding box center [721, 74] width 8 height 8
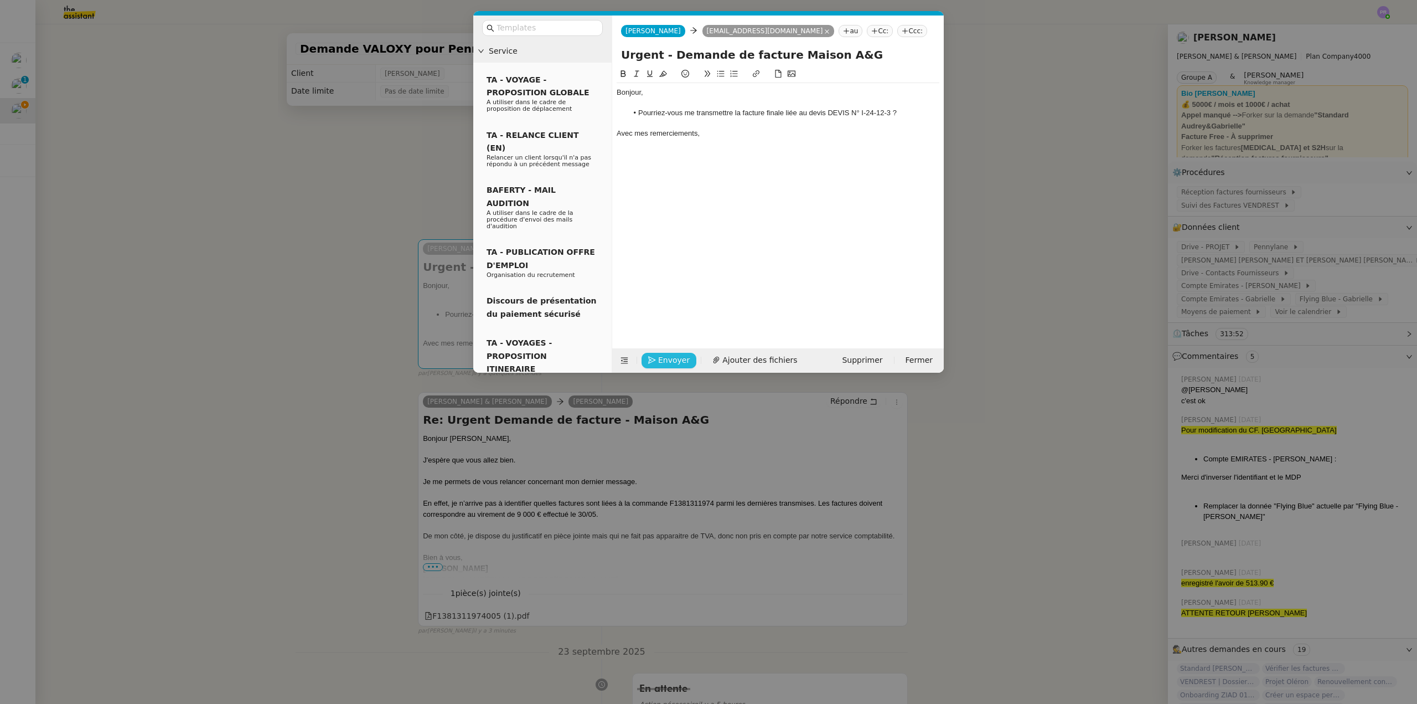
click at [656, 360] on button "Envoyer" at bounding box center [669, 361] width 55 height 16
click at [656, 353] on button "Confirmer l'envoi" at bounding box center [687, 345] width 90 height 16
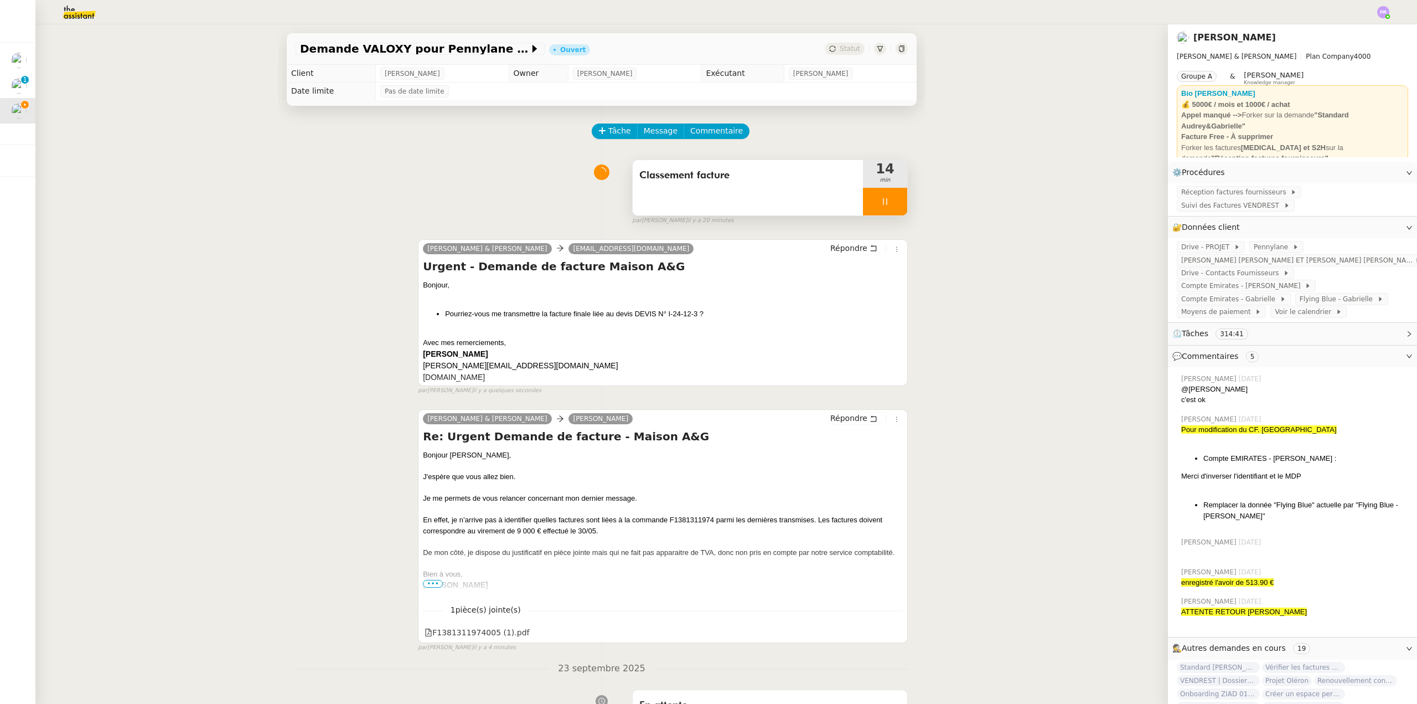
click at [748, 167] on div "Classement facture" at bounding box center [748, 187] width 230 height 55
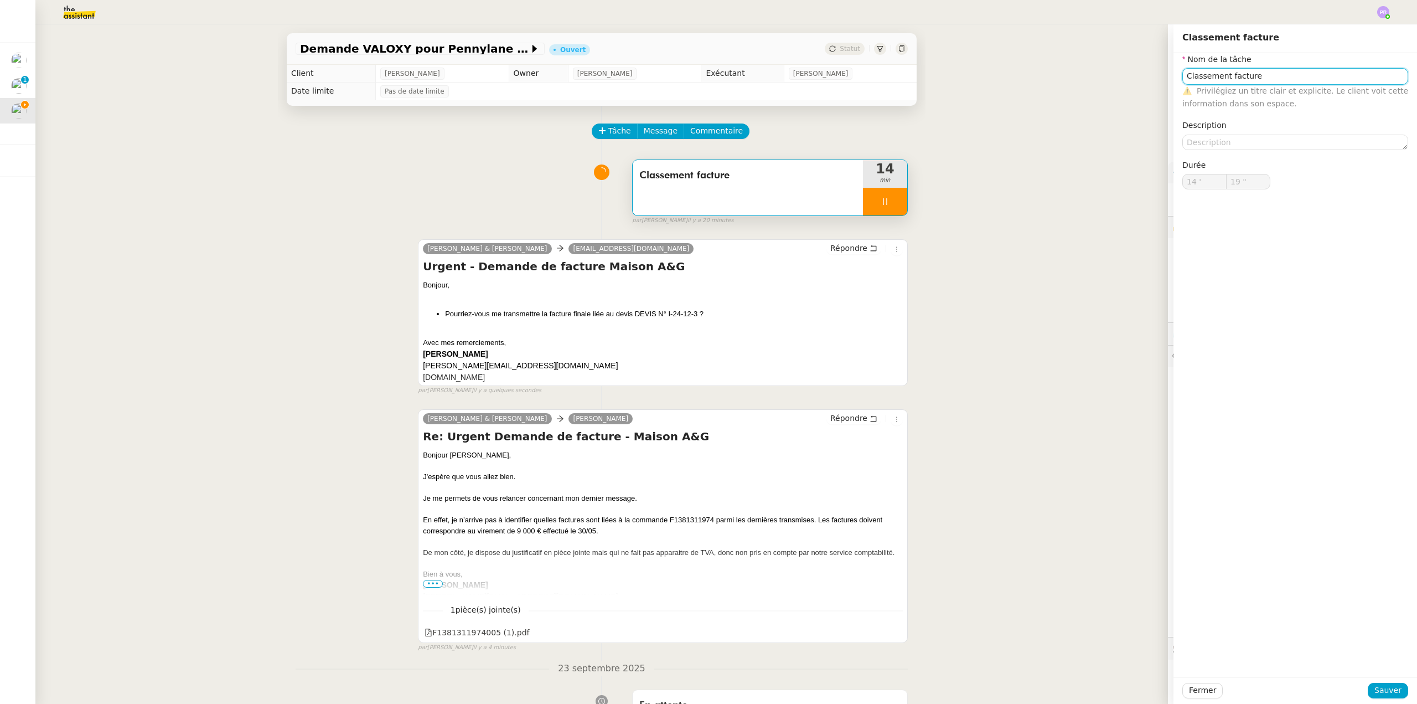
click at [1182, 74] on input "Classement facture" at bounding box center [1295, 76] width 226 height 16
type input "20 ""
type input "RecherClassement facture"
type input "21 ""
type input "Recherche et Classement facture"
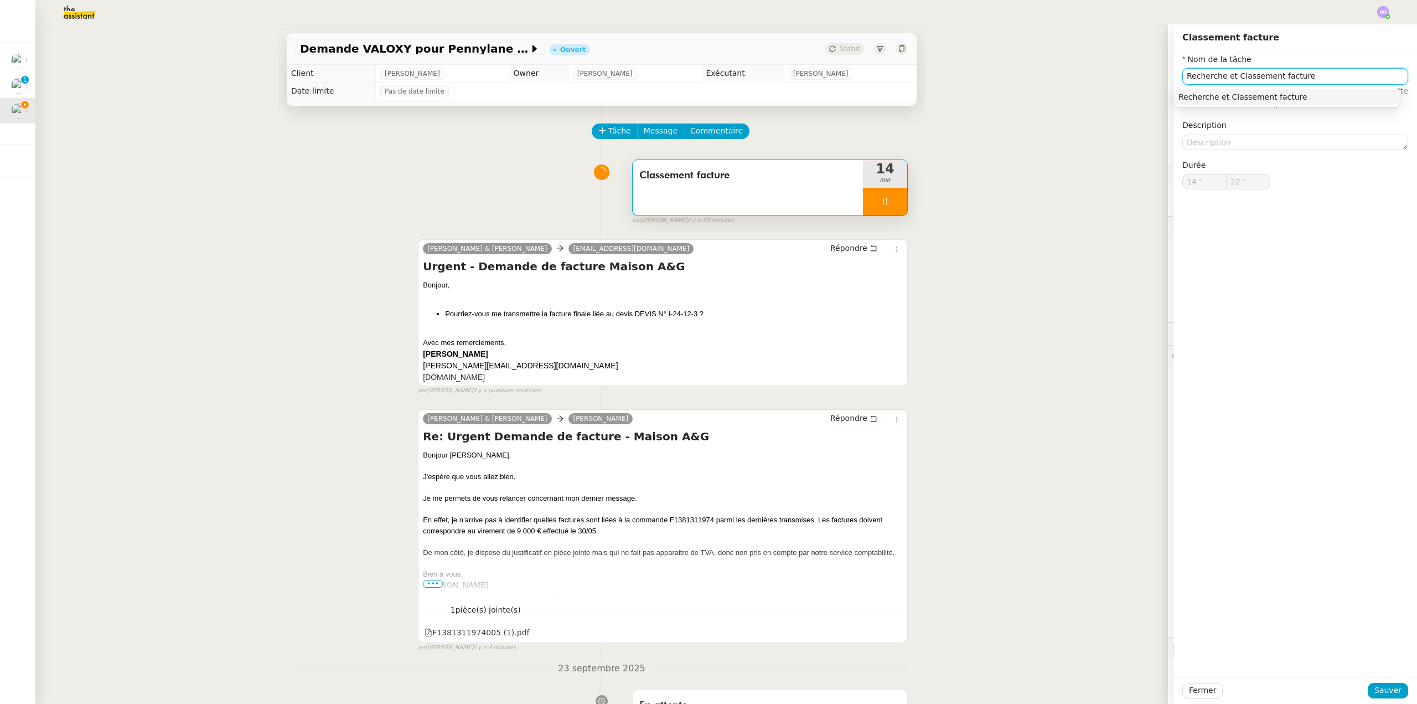
click at [1237, 99] on div "Recherche et Classement facture" at bounding box center [1287, 97] width 217 height 10
type input "23 ""
type input "Recherche et Classement facture"
click at [1381, 693] on span "Sauver" at bounding box center [1388, 690] width 27 height 13
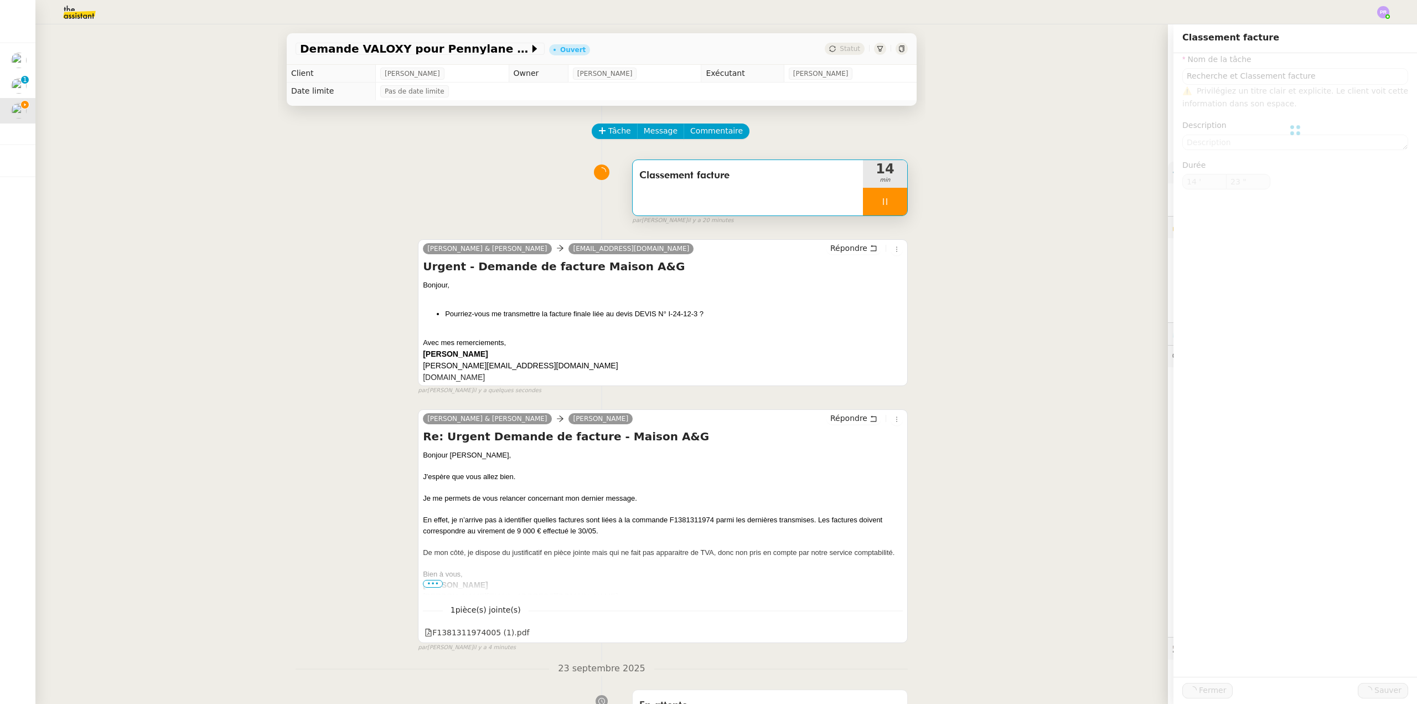
type input "24 ""
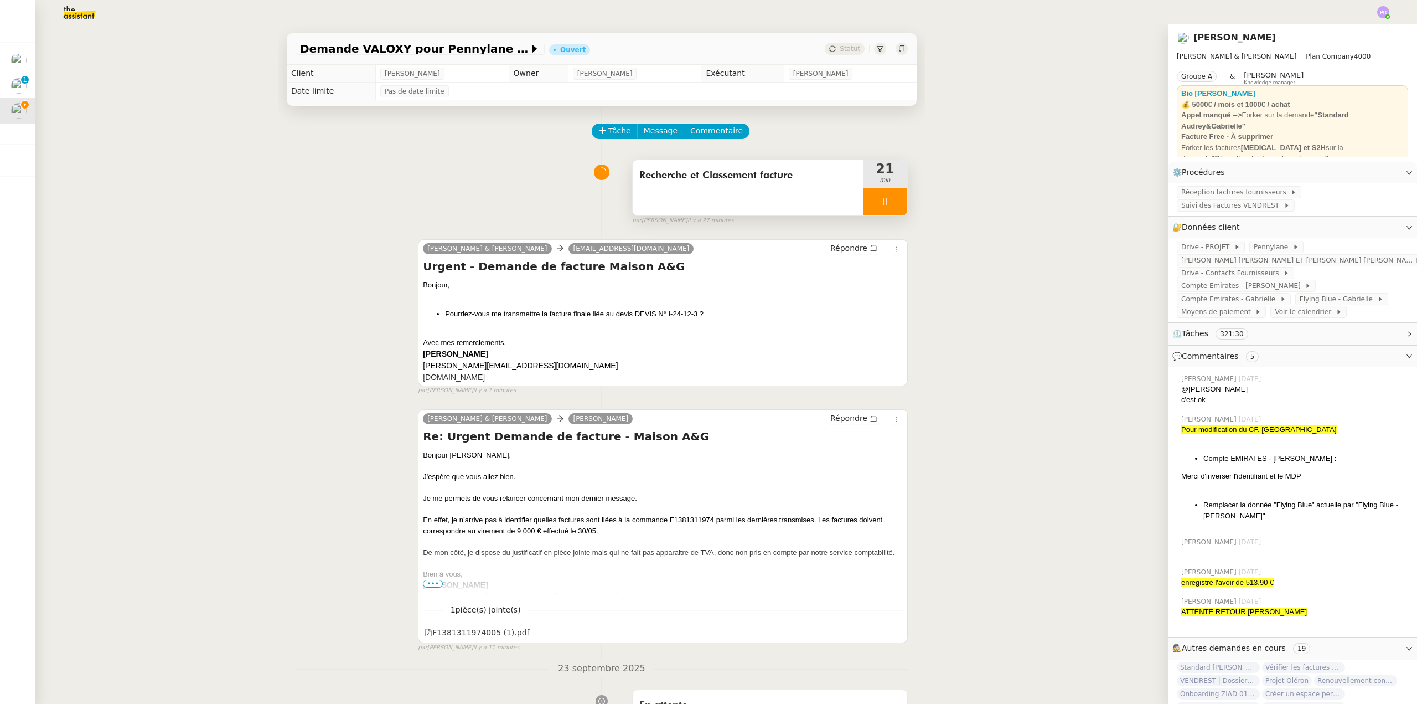
click at [883, 203] on div at bounding box center [885, 202] width 44 height 28
click at [888, 208] on button at bounding box center [896, 202] width 22 height 28
